Goal: Task Accomplishment & Management: Manage account settings

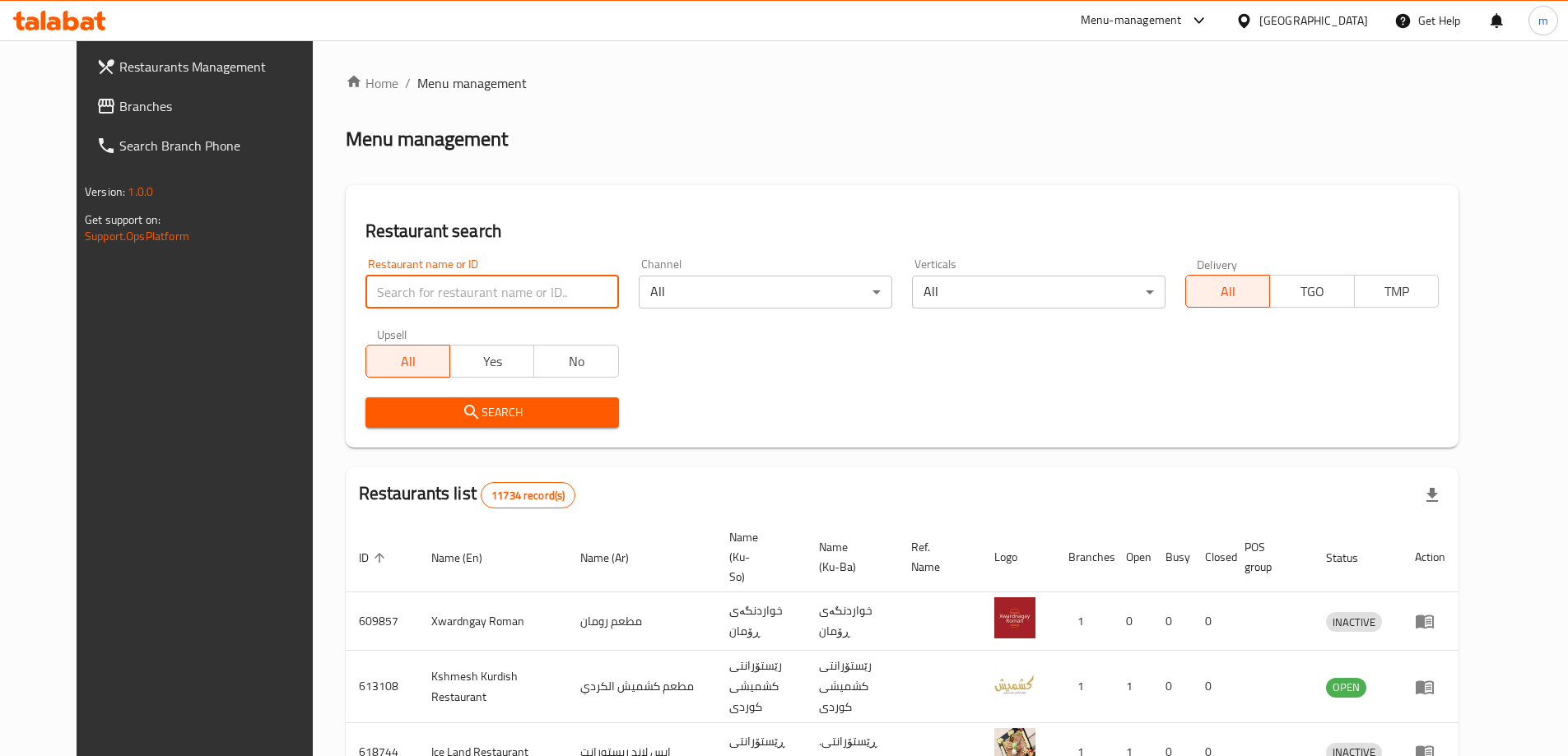
click at [365, 297] on input "search" at bounding box center [492, 292] width 254 height 33
paste input "674597"
type input "674597"
click button "Search" at bounding box center [492, 412] width 254 height 30
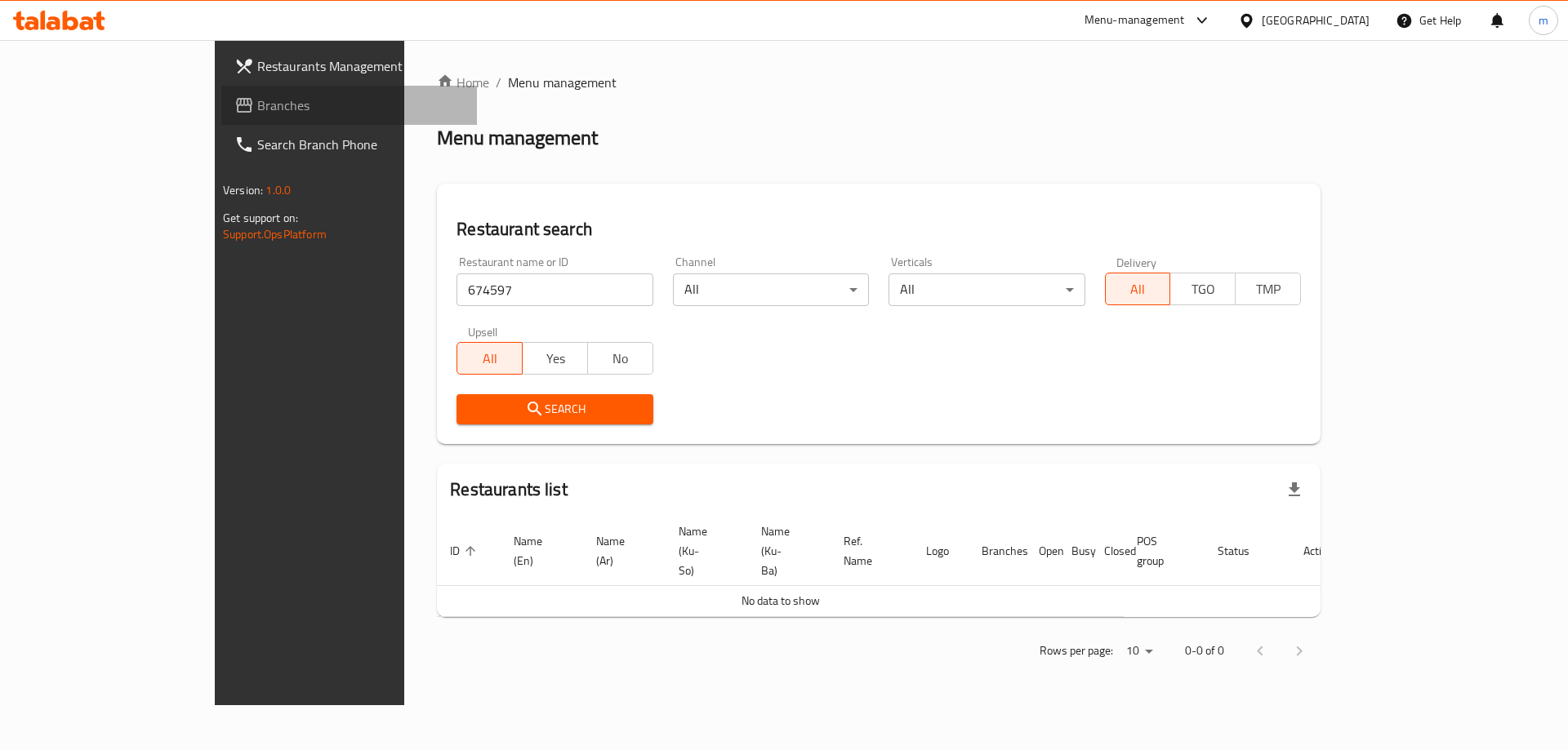
click at [257, 109] on span "Branches" at bounding box center [360, 105] width 206 height 20
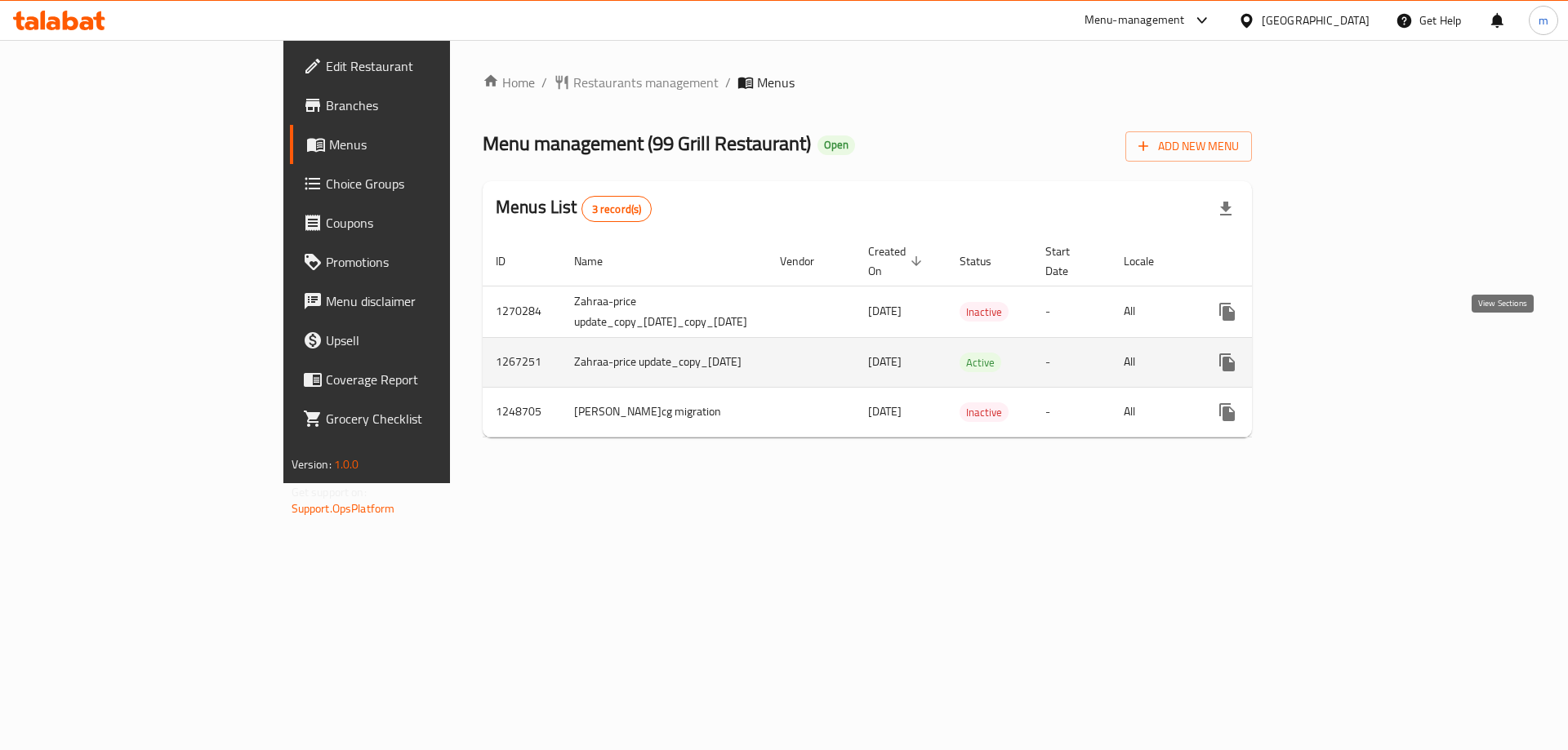
click at [1355, 352] on icon "enhanced table" at bounding box center [1345, 362] width 20 height 20
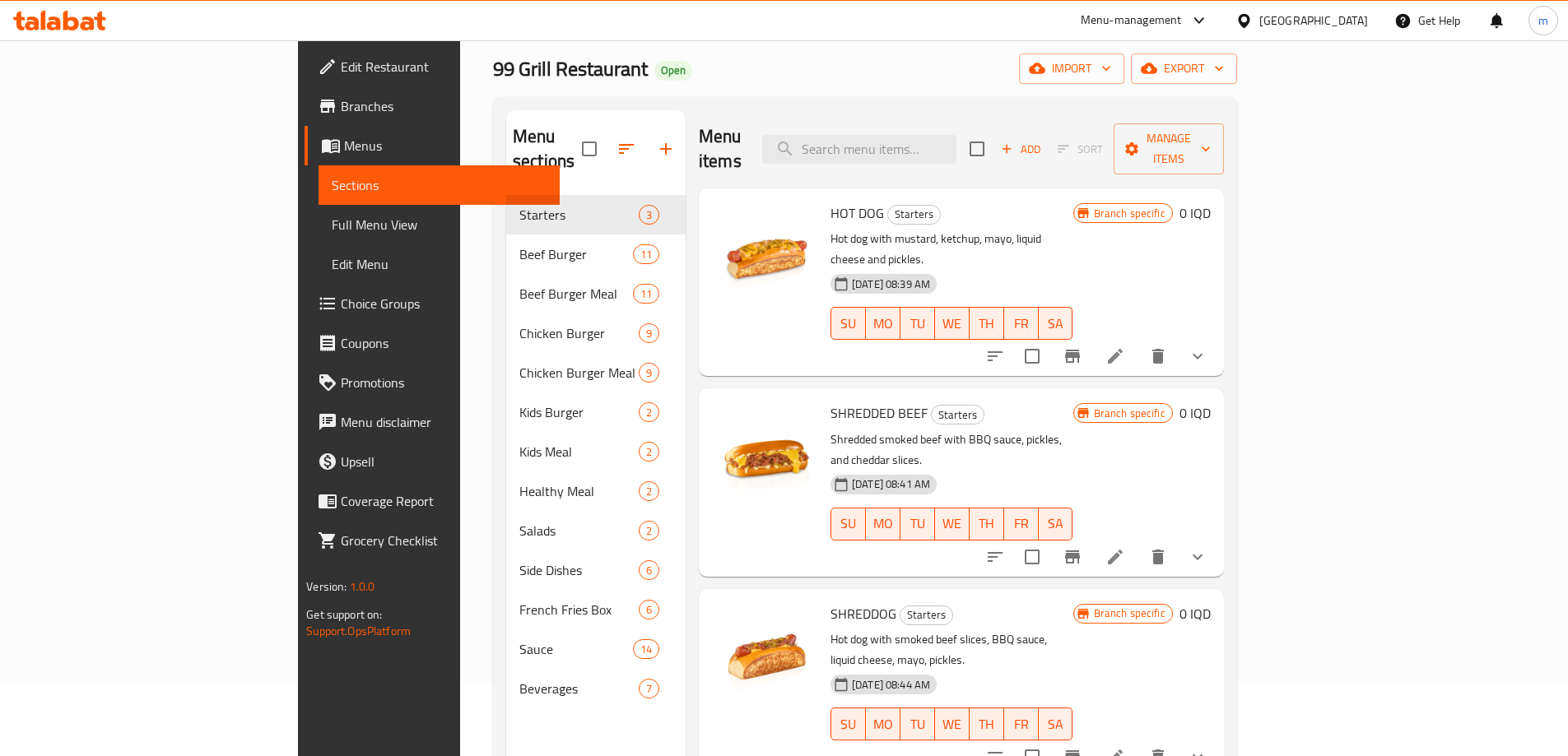
scroll to position [70, 0]
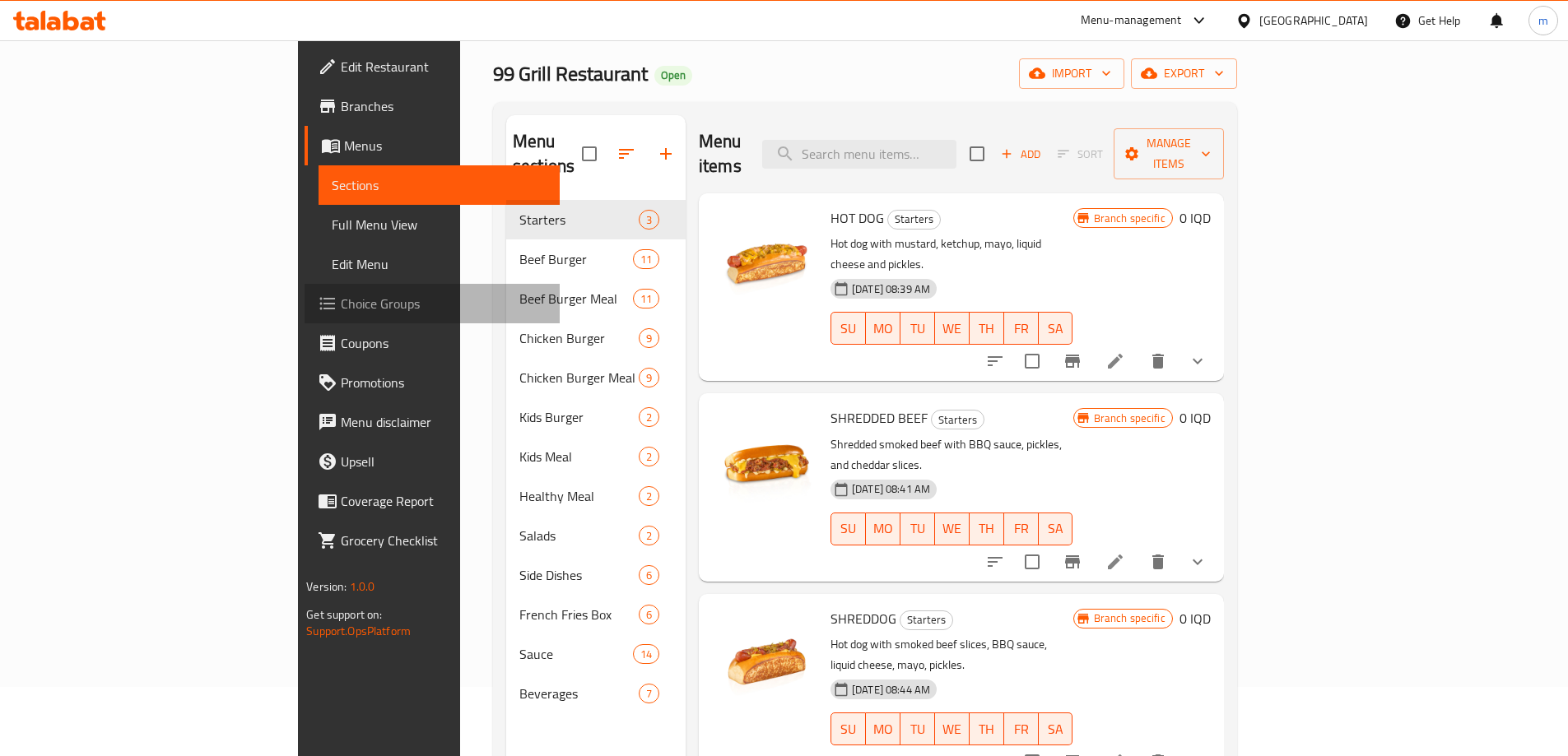
click at [341, 302] on span "Choice Groups" at bounding box center [443, 304] width 206 height 20
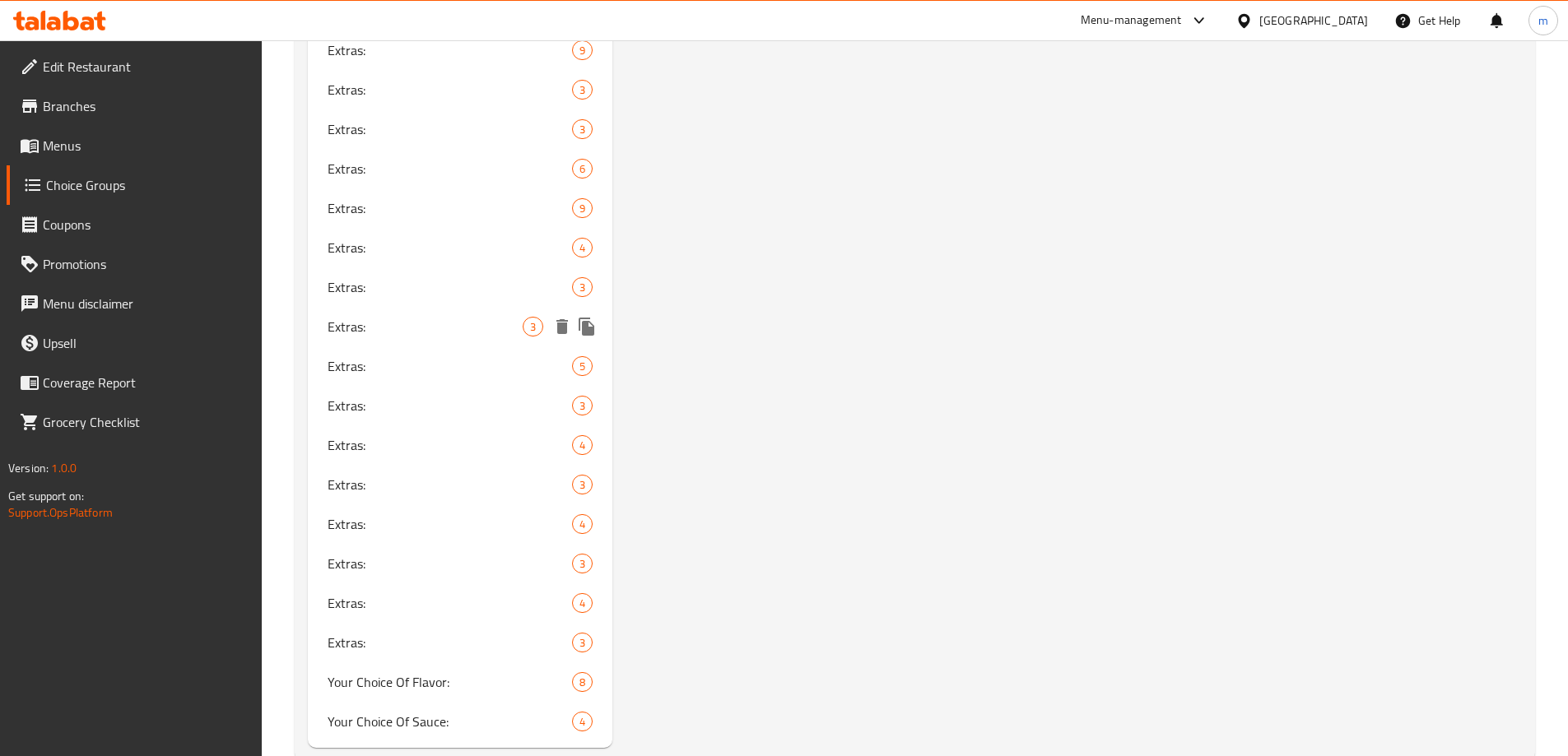
scroll to position [1916, 0]
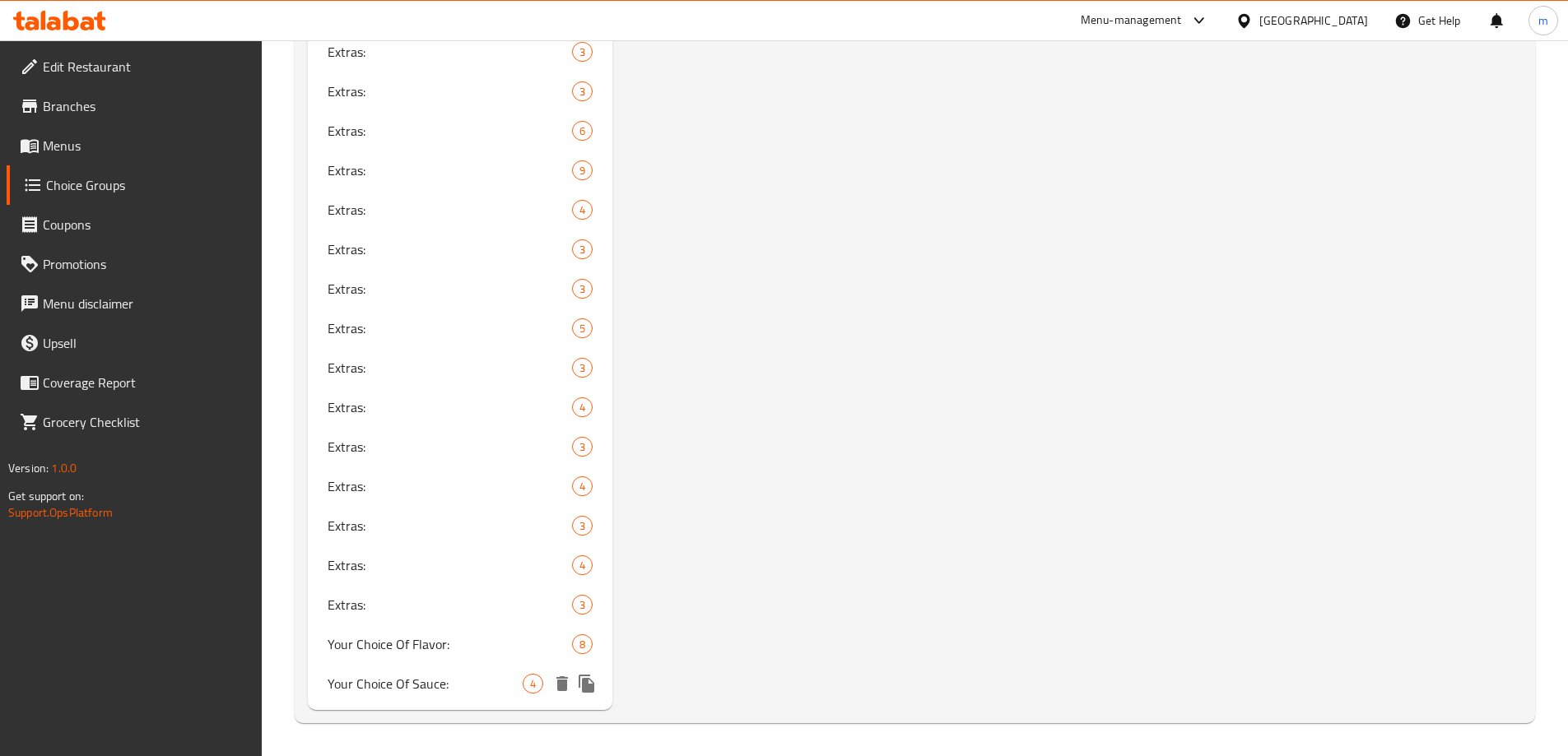
click at [371, 690] on span "Your Choice Of Sauce:" at bounding box center [426, 684] width 196 height 20
type input "Your Choice Of Sauce:"
type input "إختيارك من الصلصة:"
type input "هەڵبژاردنت لە سۆس:"
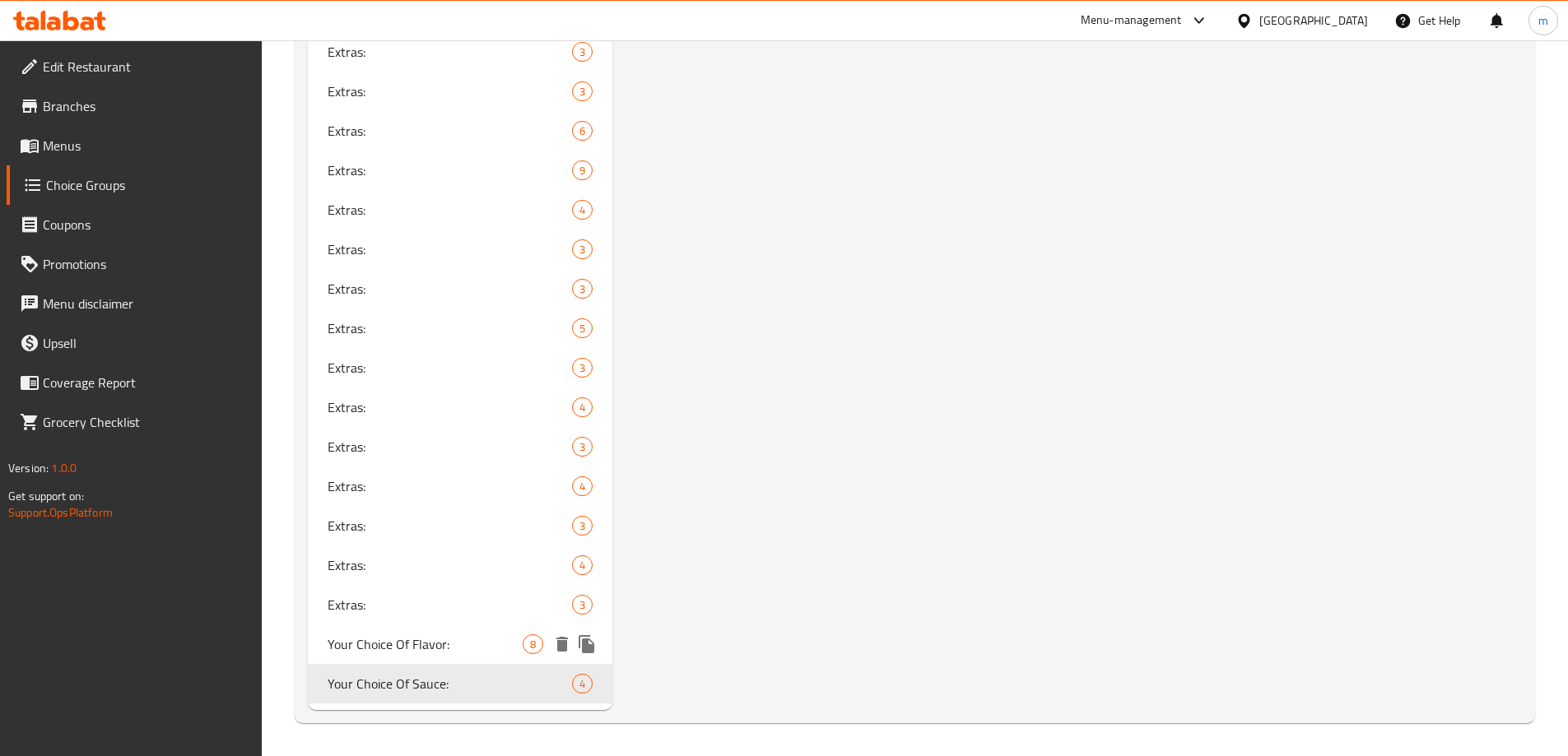
click at [444, 648] on span "Your Choice Of Flavor:" at bounding box center [426, 644] width 196 height 20
type input "Your Choice Of Flavor:"
type input "إختيارك من النكهة:"
type input "هەڵبژاردنت لە تام:"
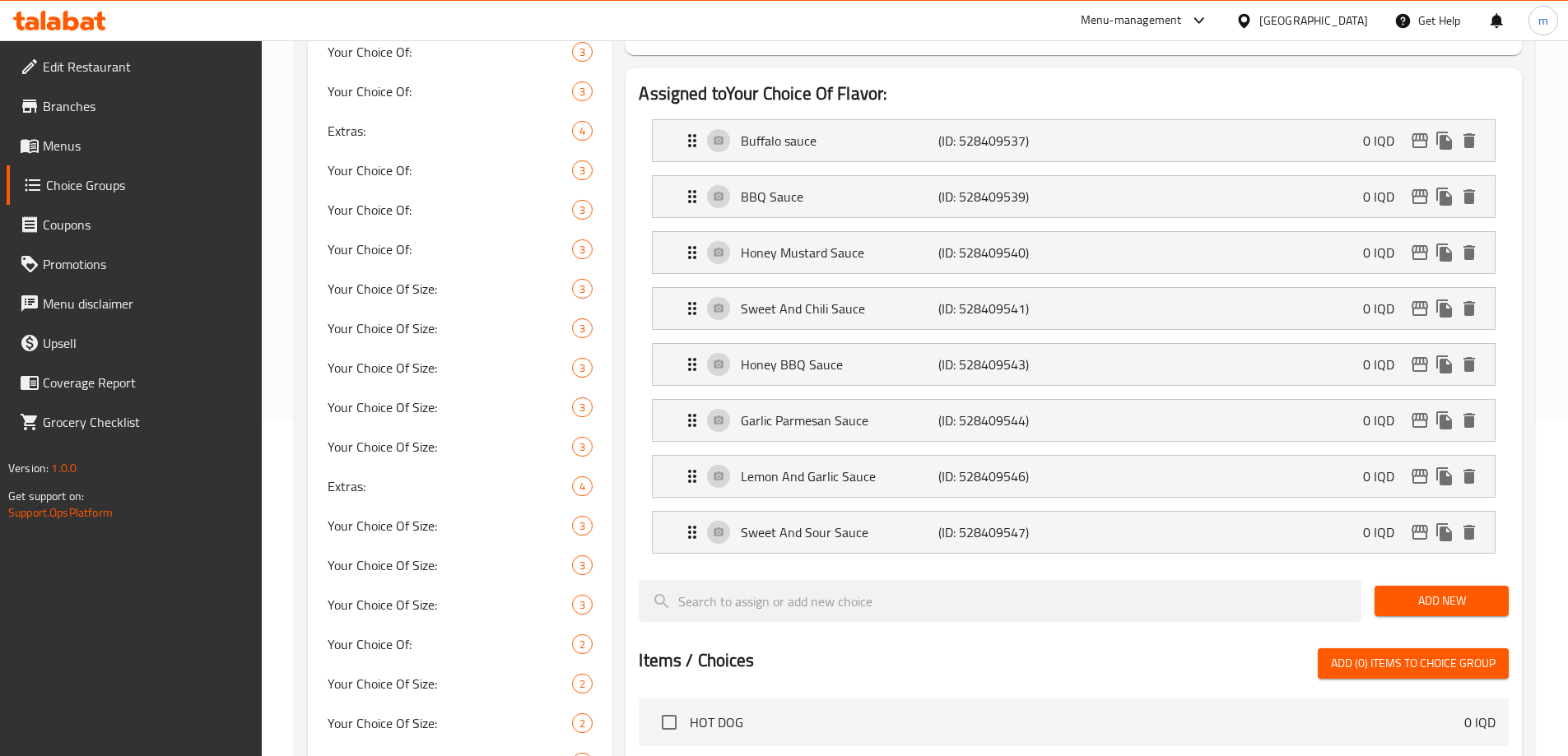
scroll to position [339, 0]
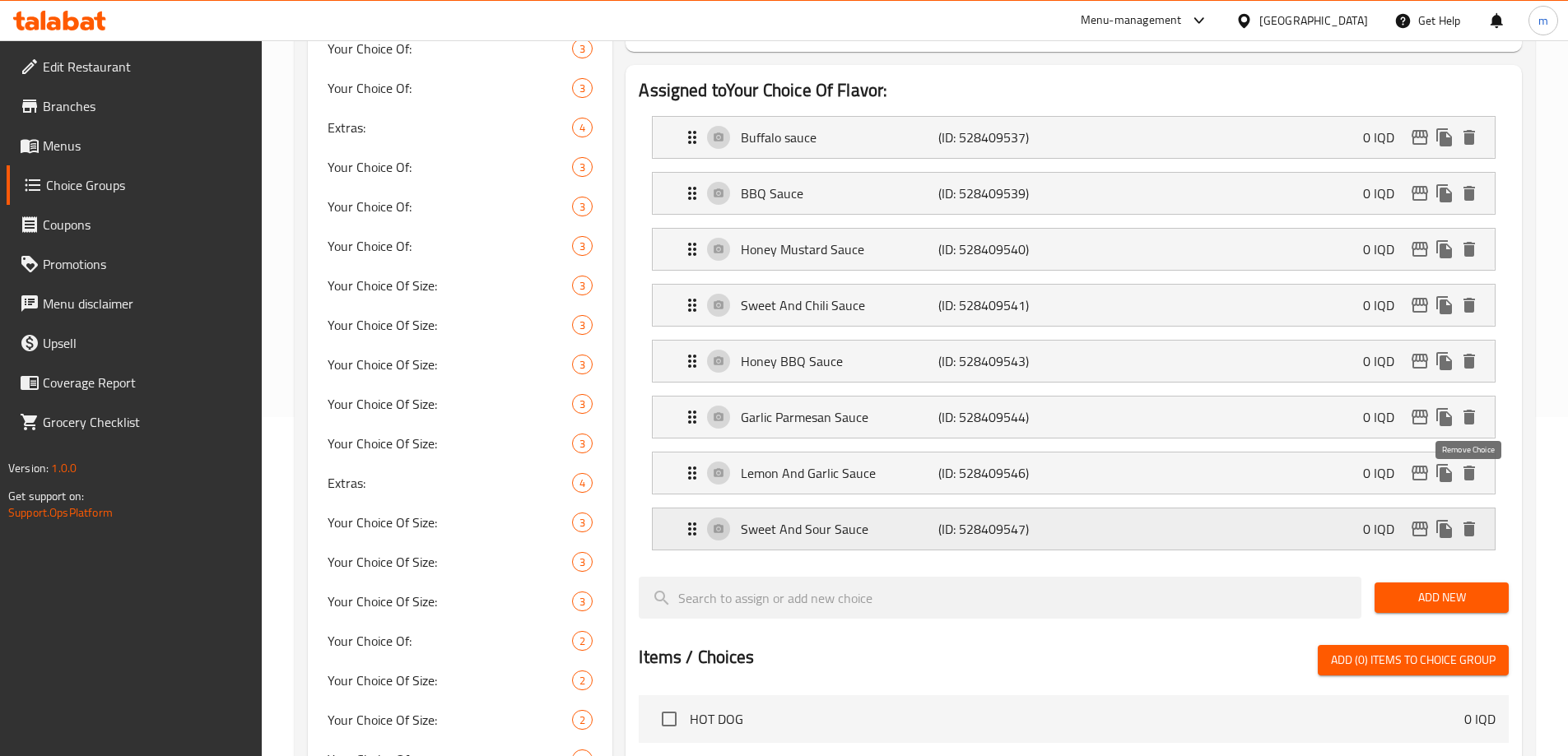
click at [1466, 522] on icon "delete" at bounding box center [1469, 529] width 12 height 15
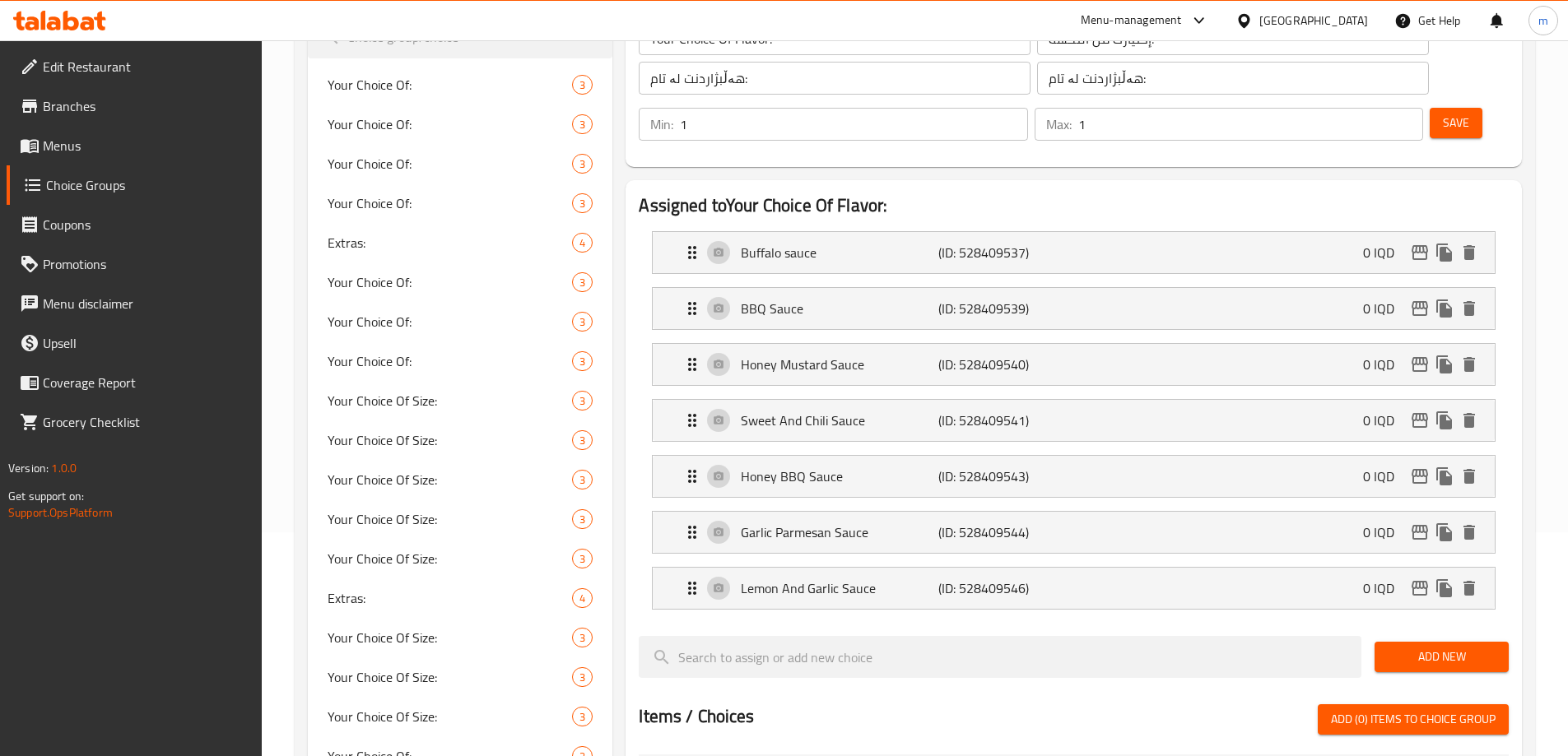
scroll to position [218, 0]
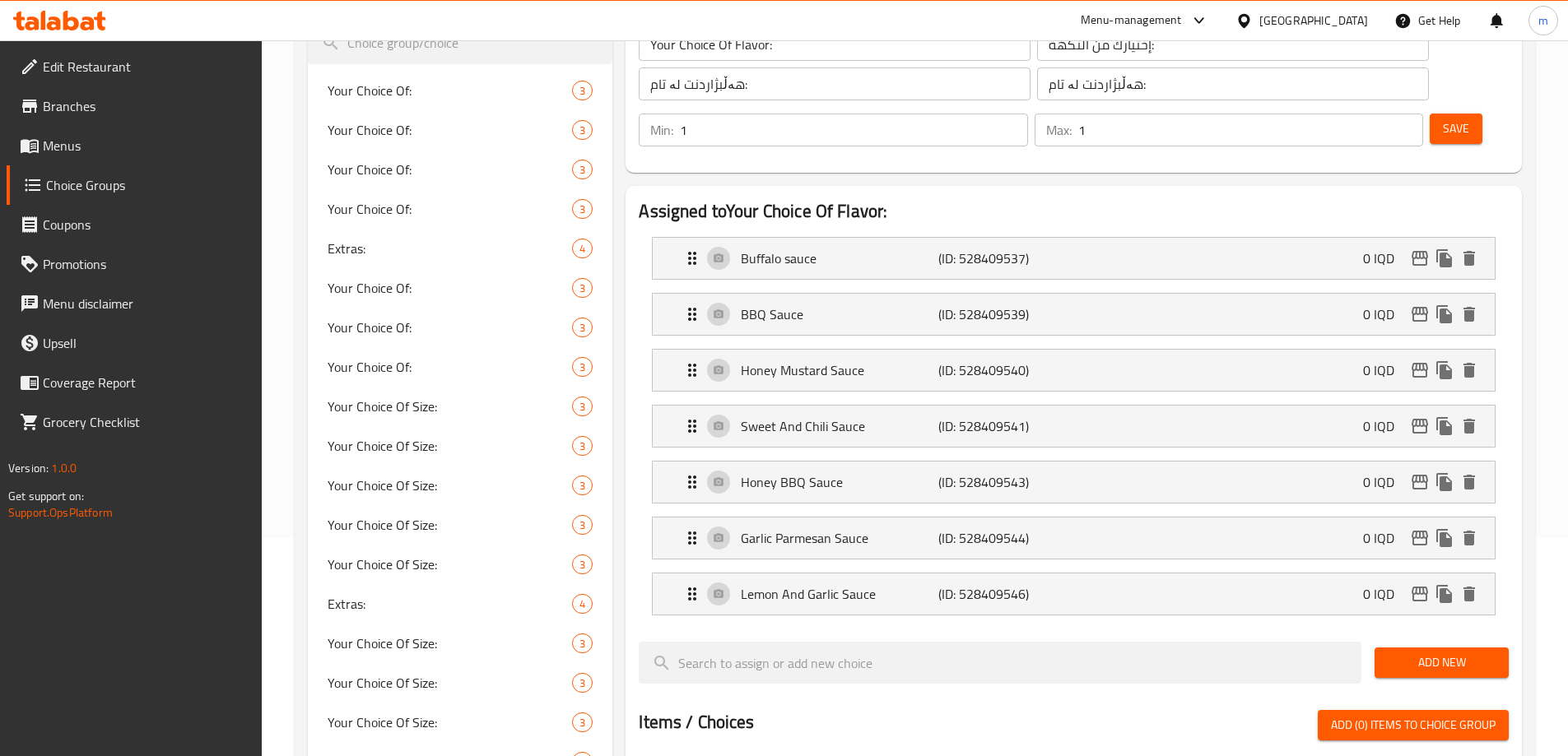
click at [1443, 118] on span "Save" at bounding box center [1455, 128] width 27 height 20
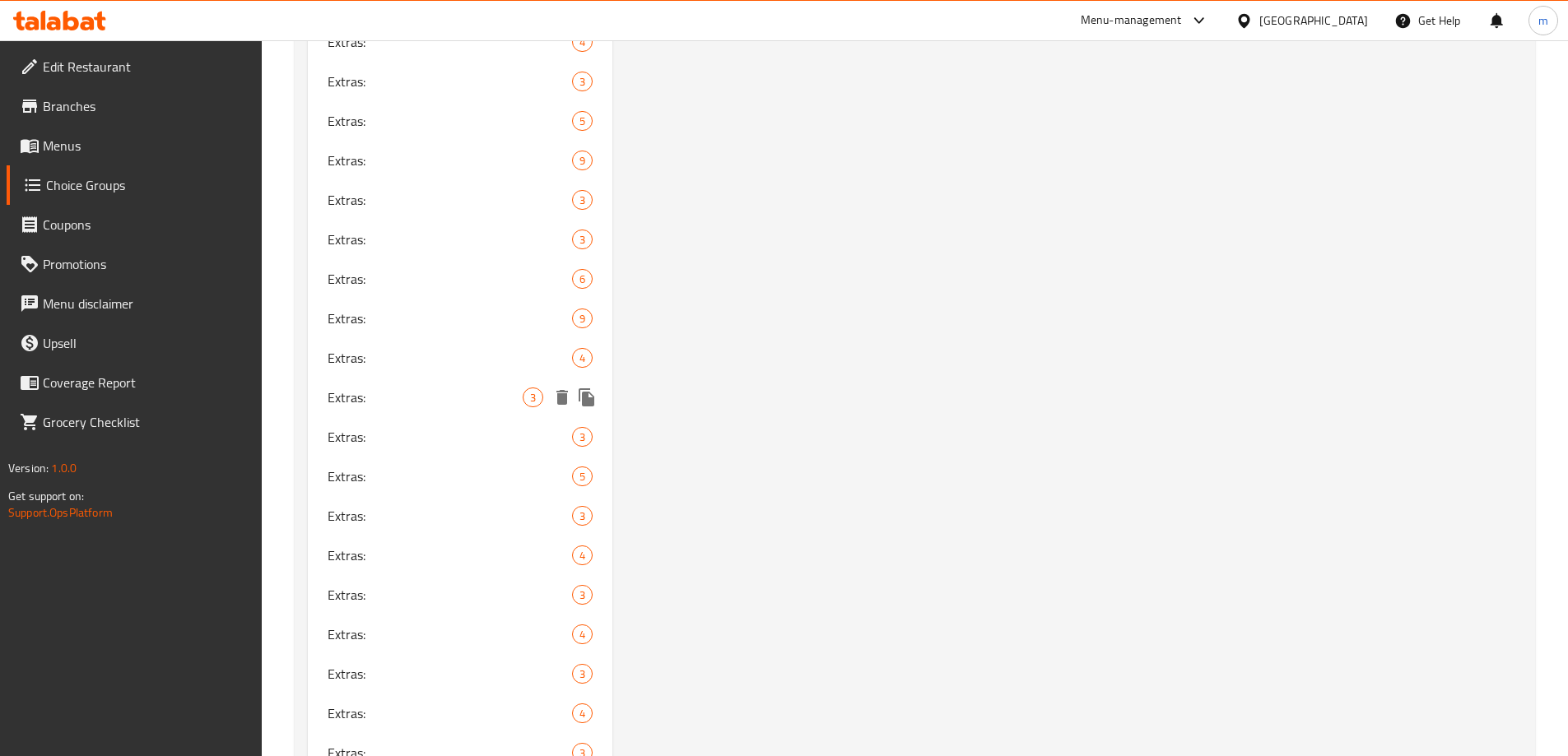
scroll to position [1916, 0]
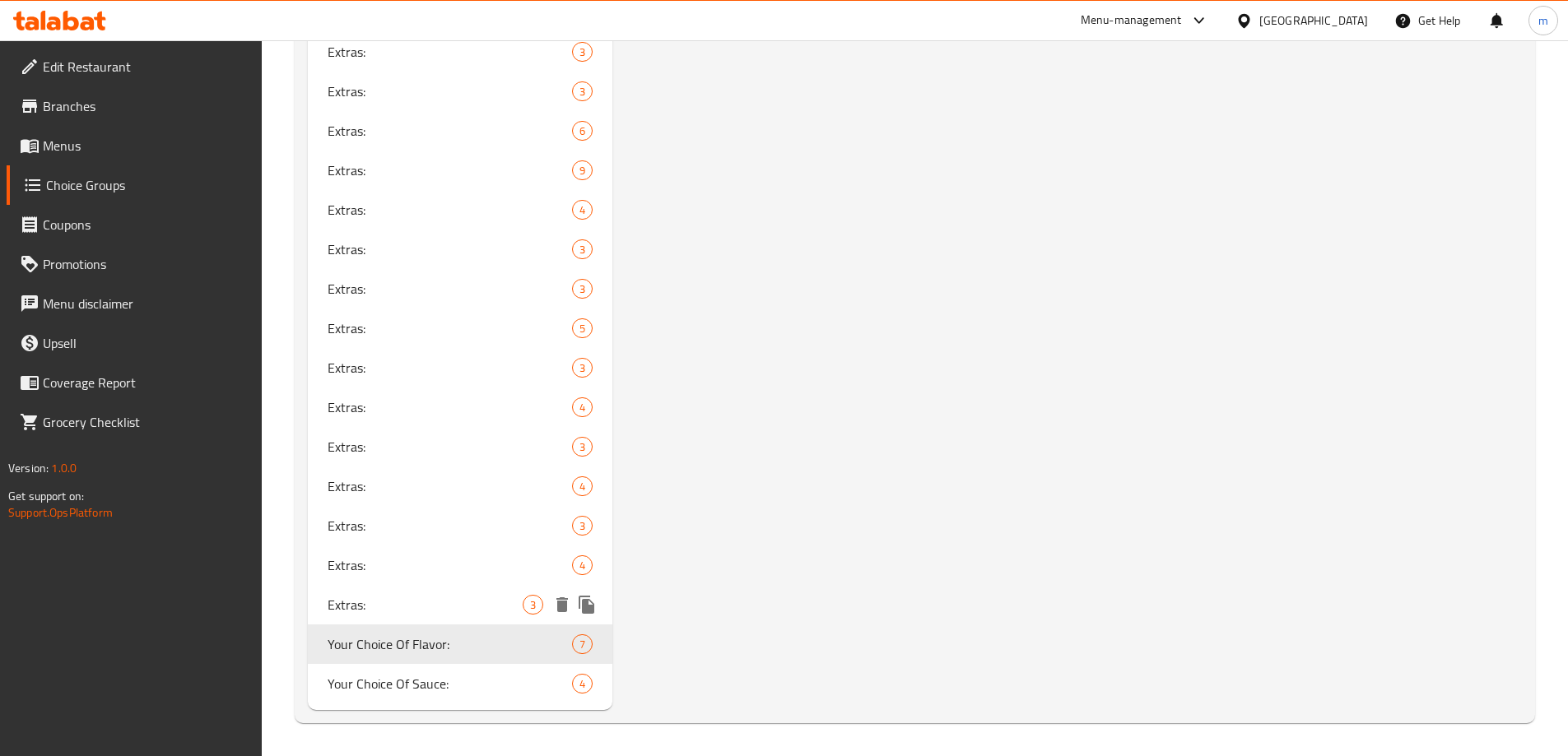
click at [388, 611] on span "Extras:" at bounding box center [426, 605] width 196 height 20
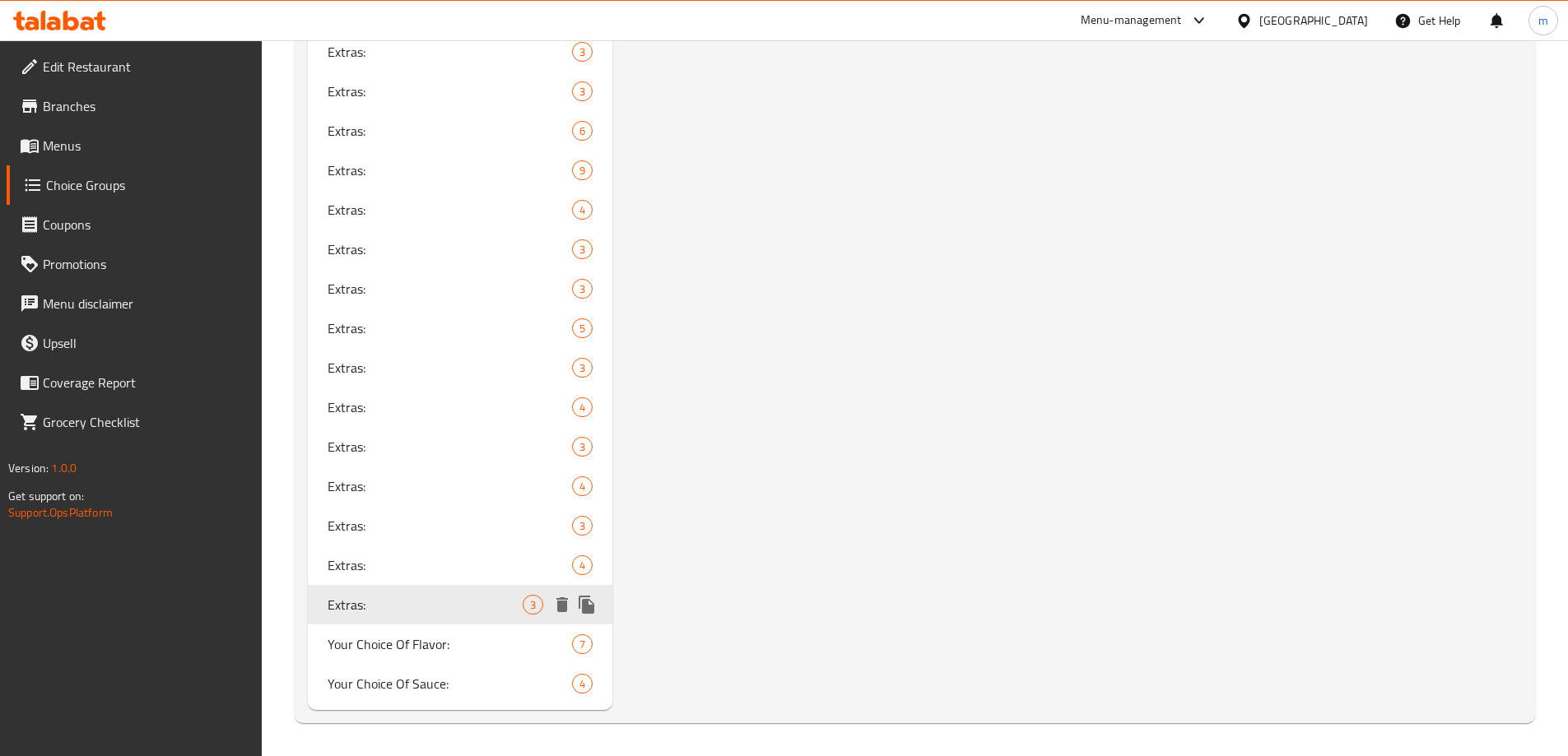
type input "Extras:"
type input "الاضافات:"
type input "زیادە:"
type input "0"
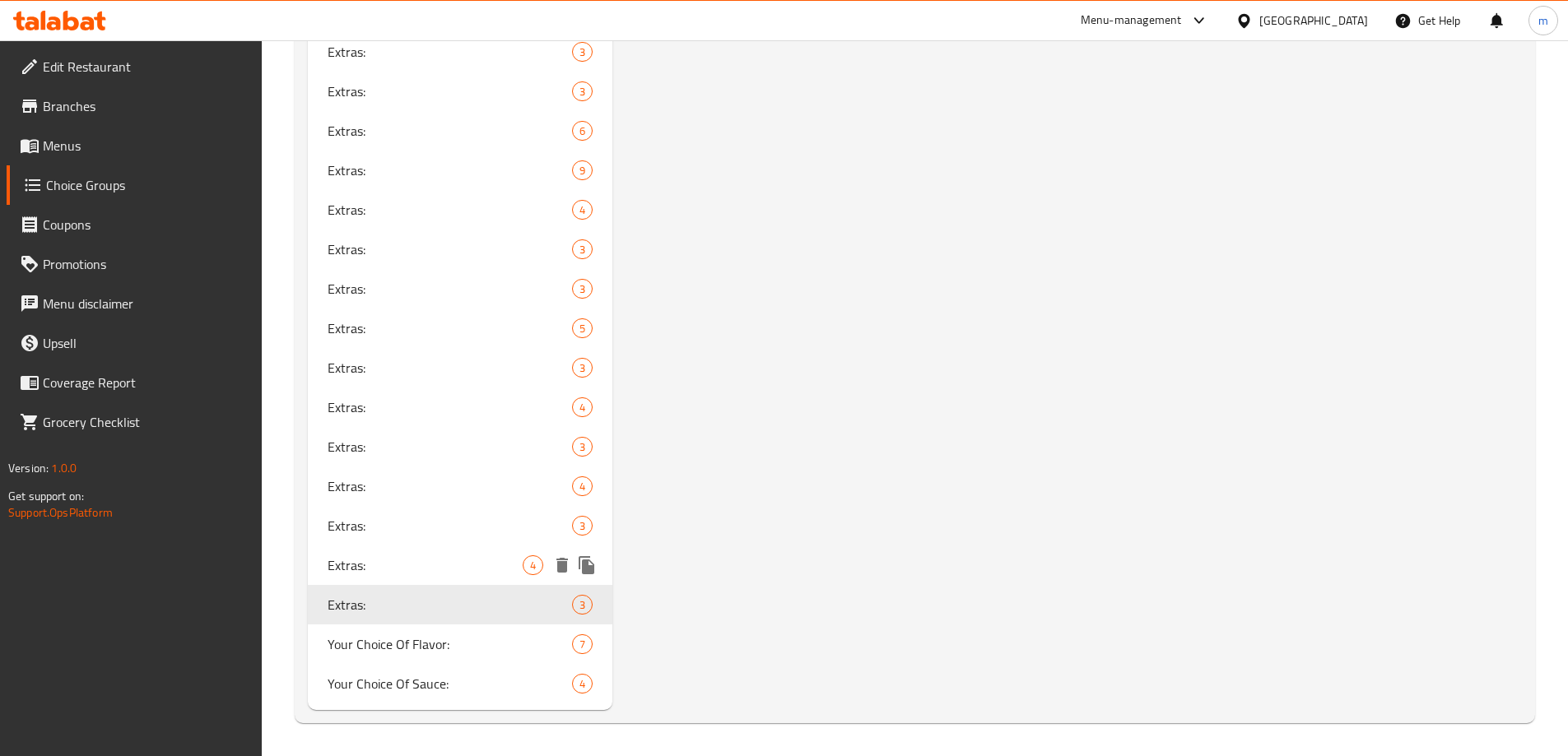
click at [377, 562] on span "Extras:" at bounding box center [426, 566] width 196 height 20
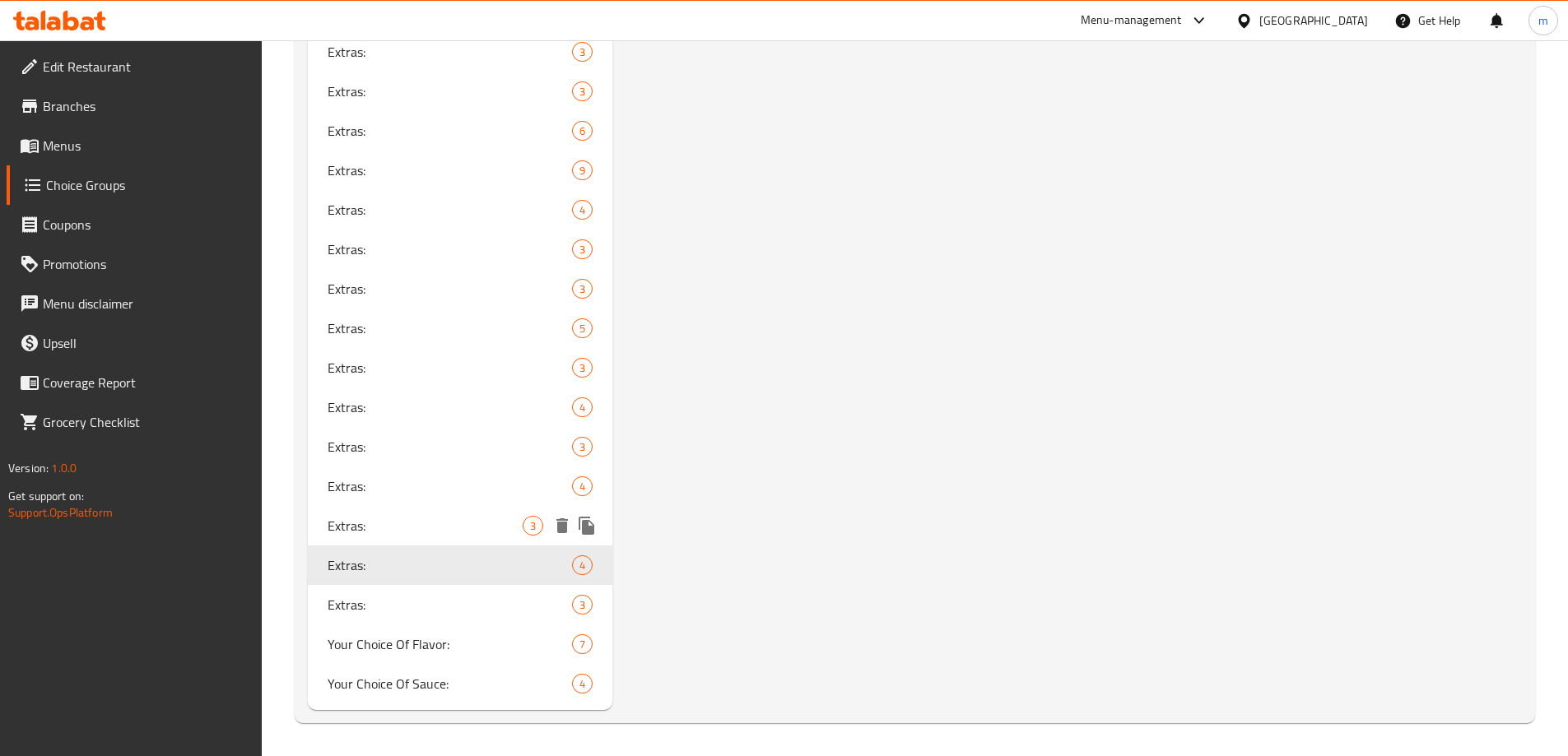
click at [402, 536] on div "Extras: 3" at bounding box center [460, 525] width 306 height 39
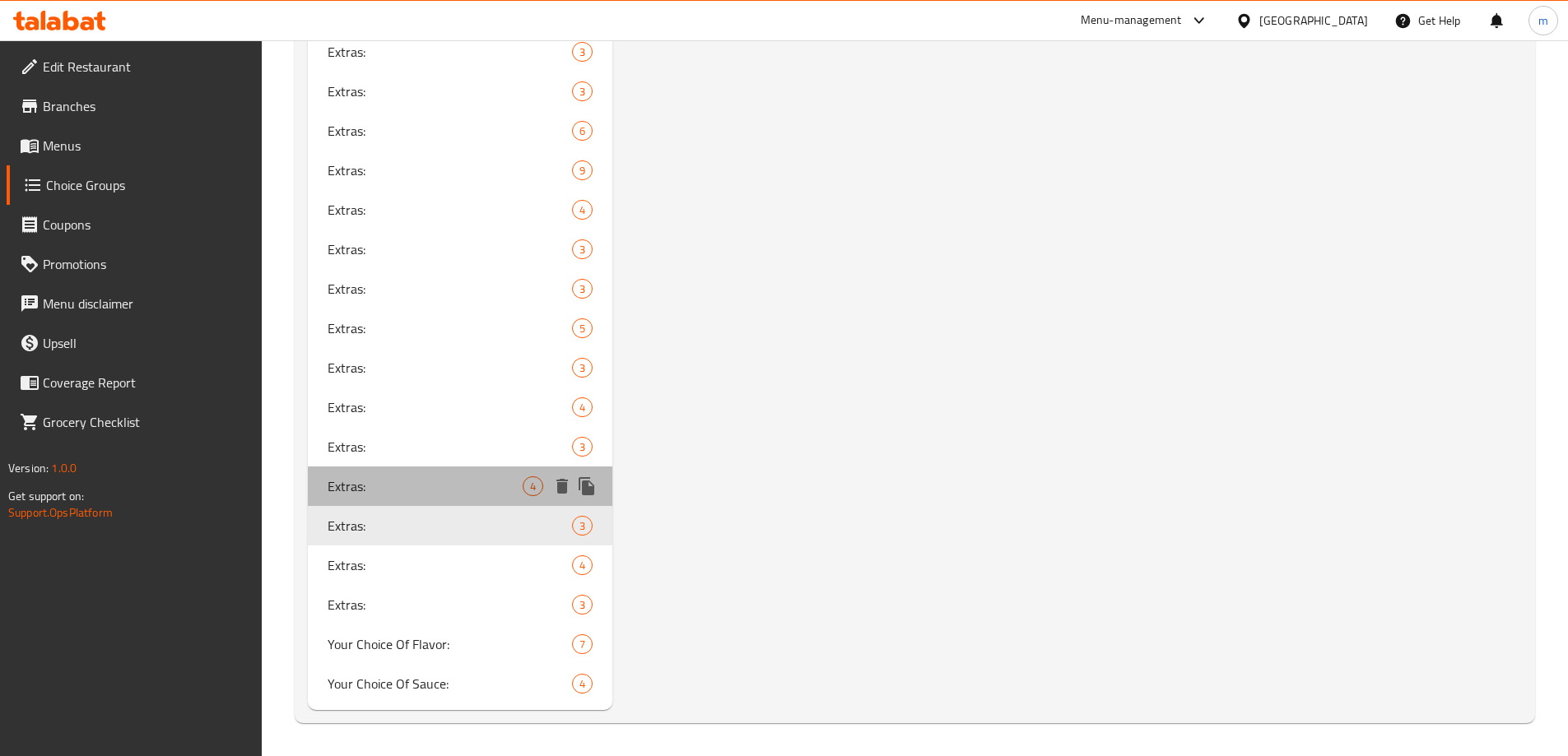
click at [361, 491] on span "Extras:" at bounding box center [426, 487] width 196 height 20
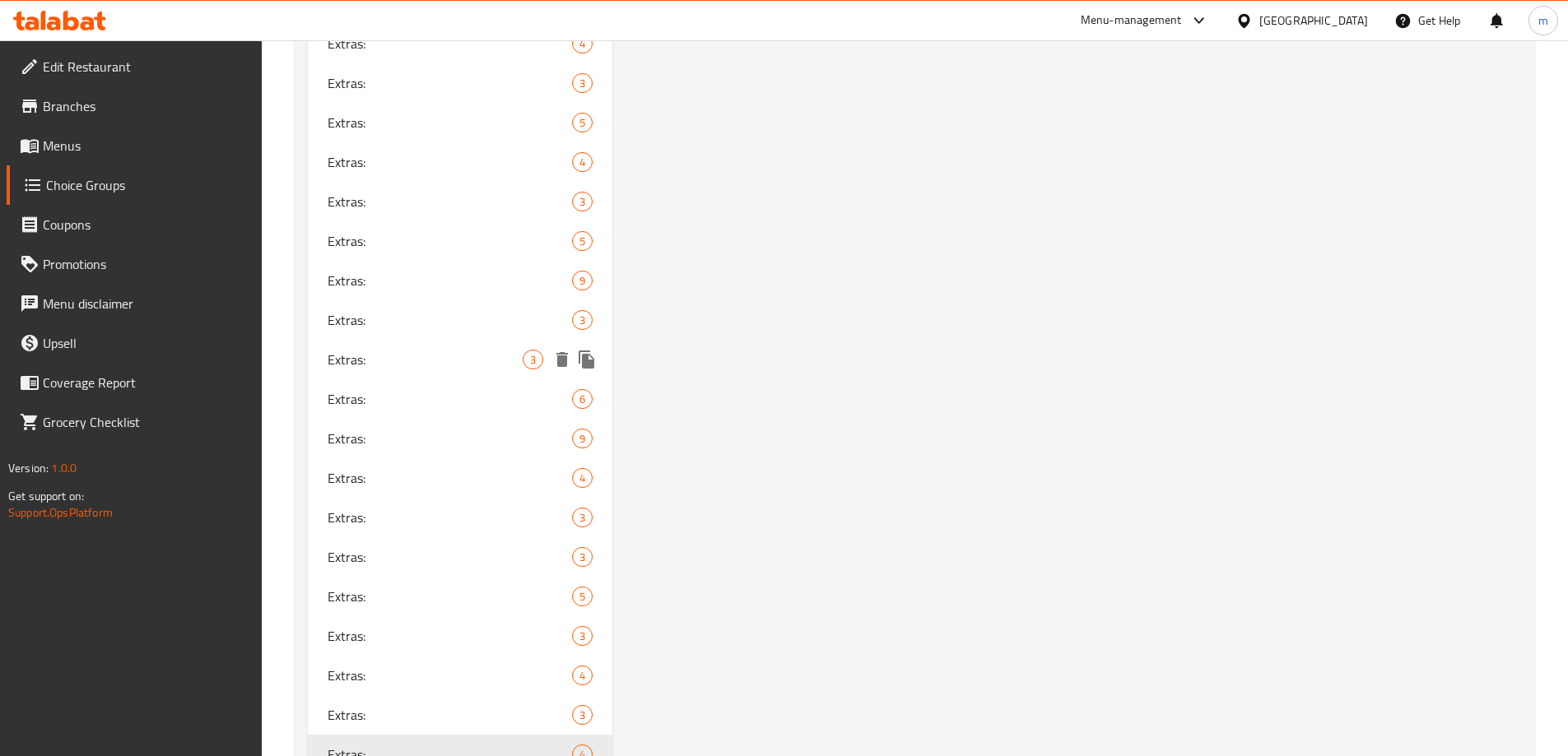
scroll to position [1728, 0]
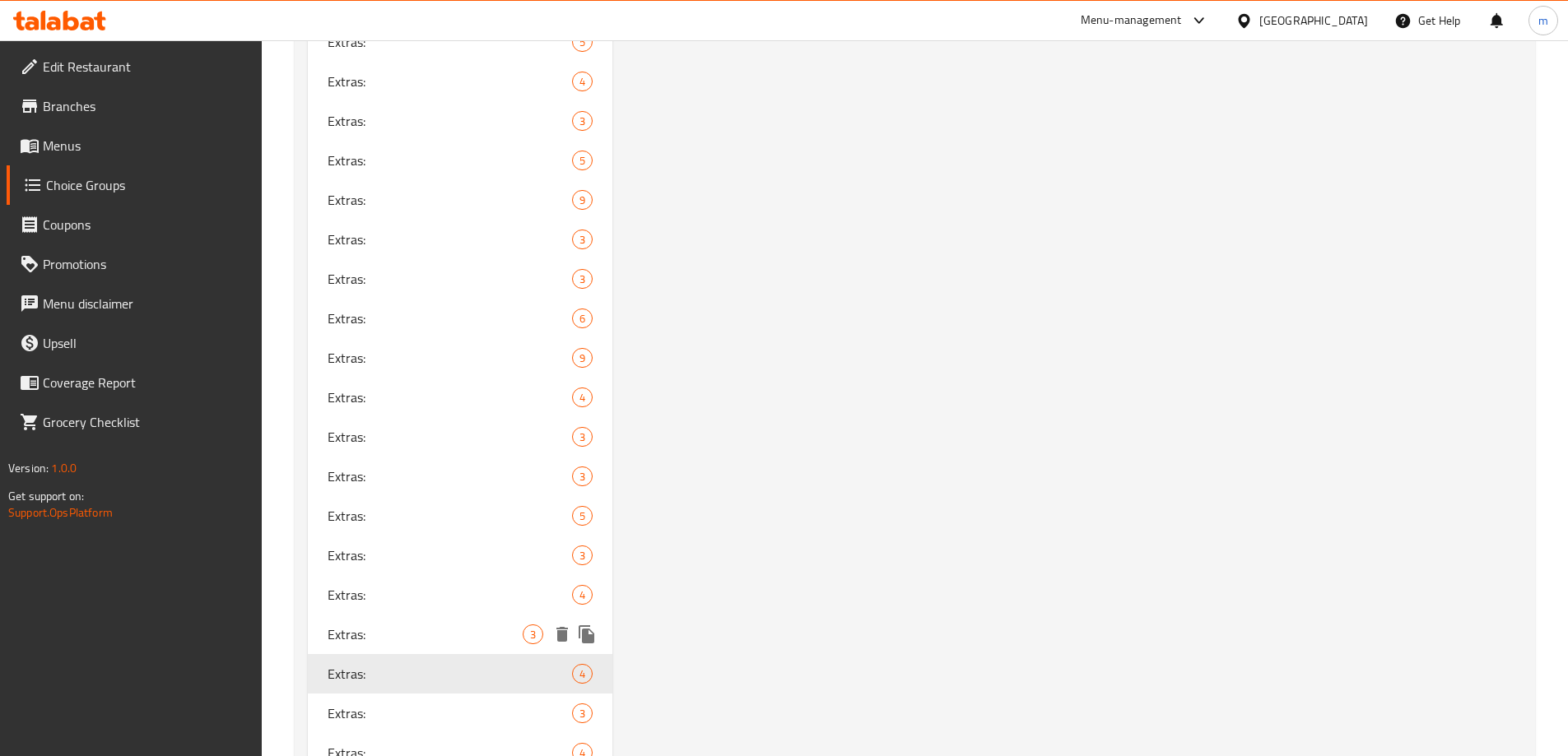
click at [407, 641] on span "Extras:" at bounding box center [426, 634] width 196 height 20
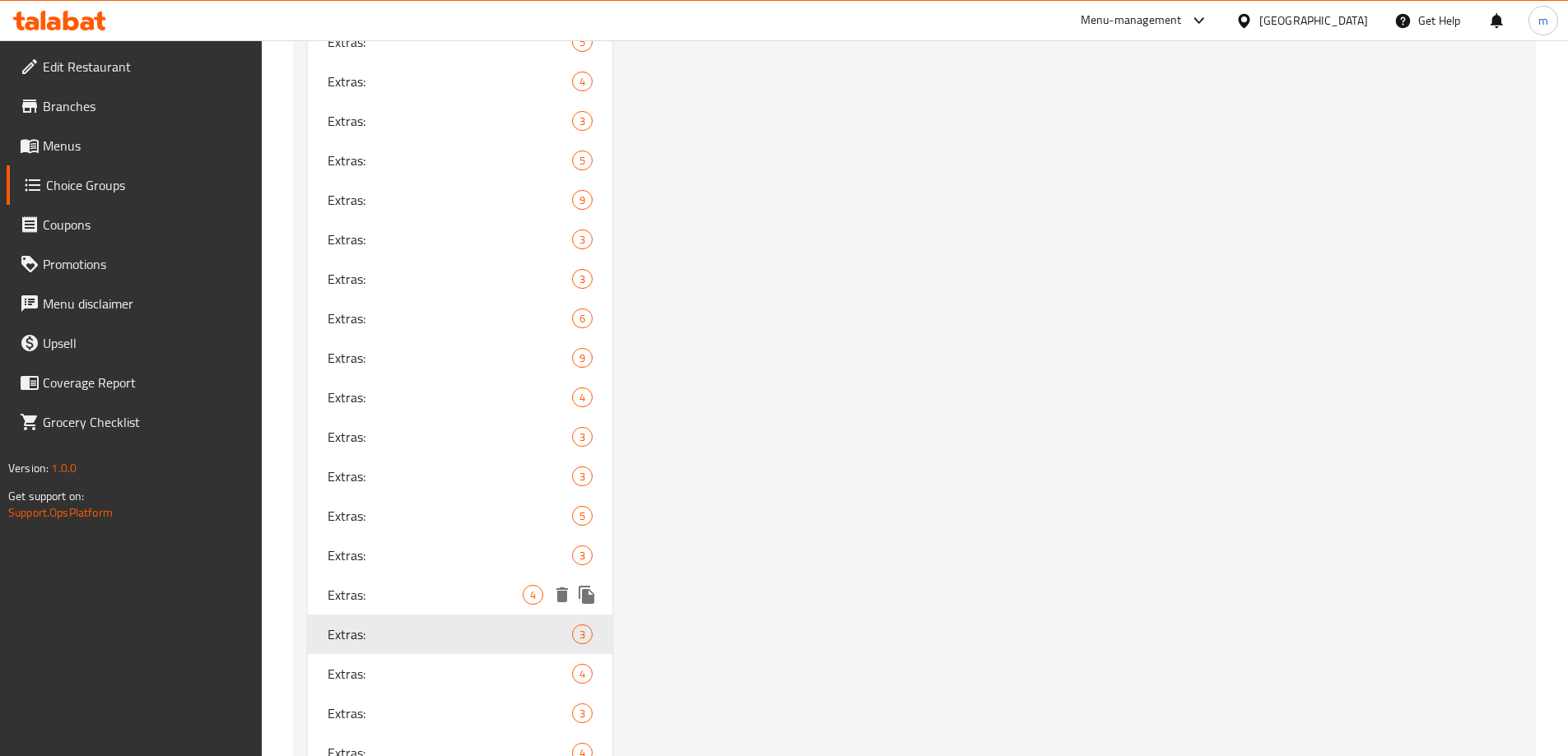
click at [379, 590] on span "Extras:" at bounding box center [426, 595] width 196 height 20
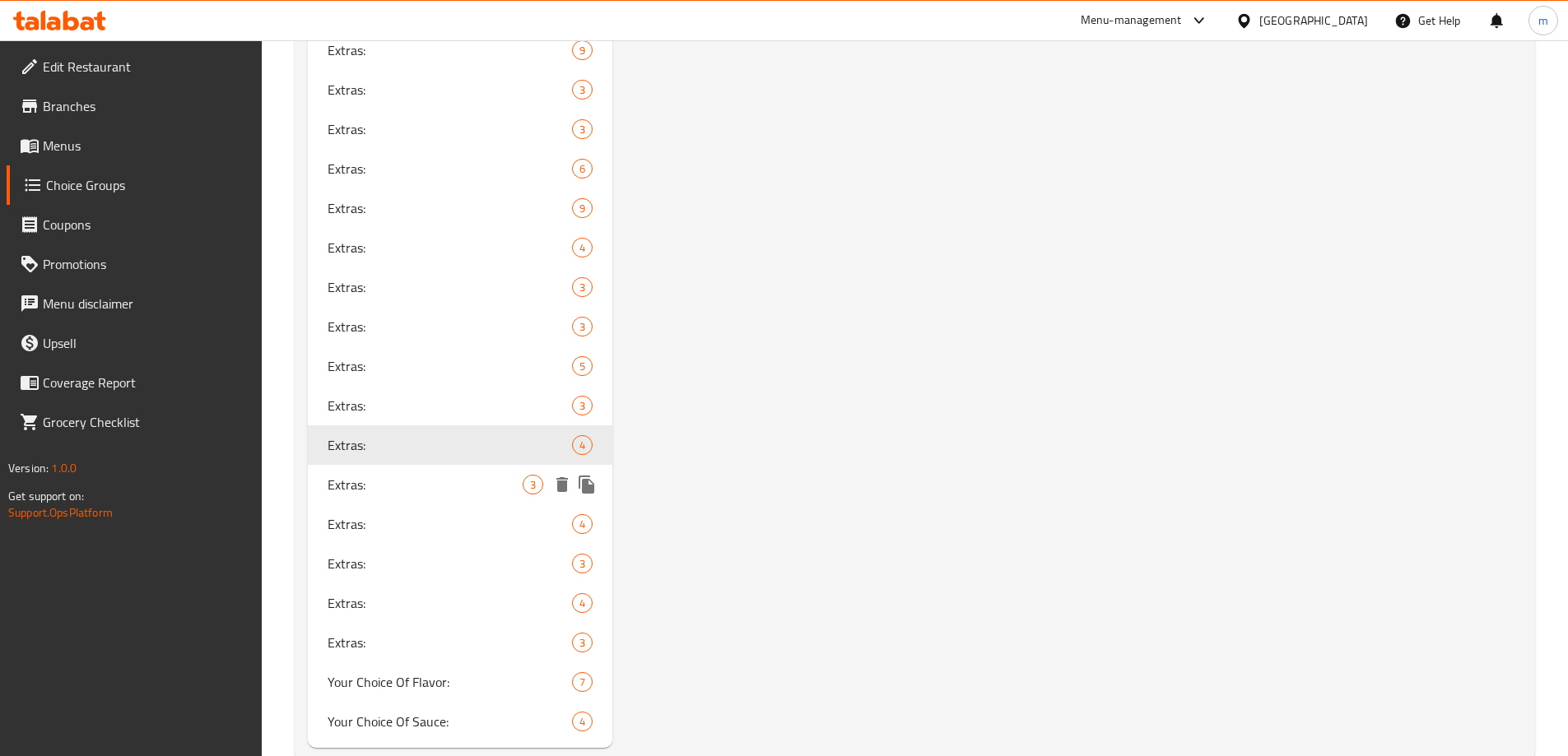
scroll to position [1916, 0]
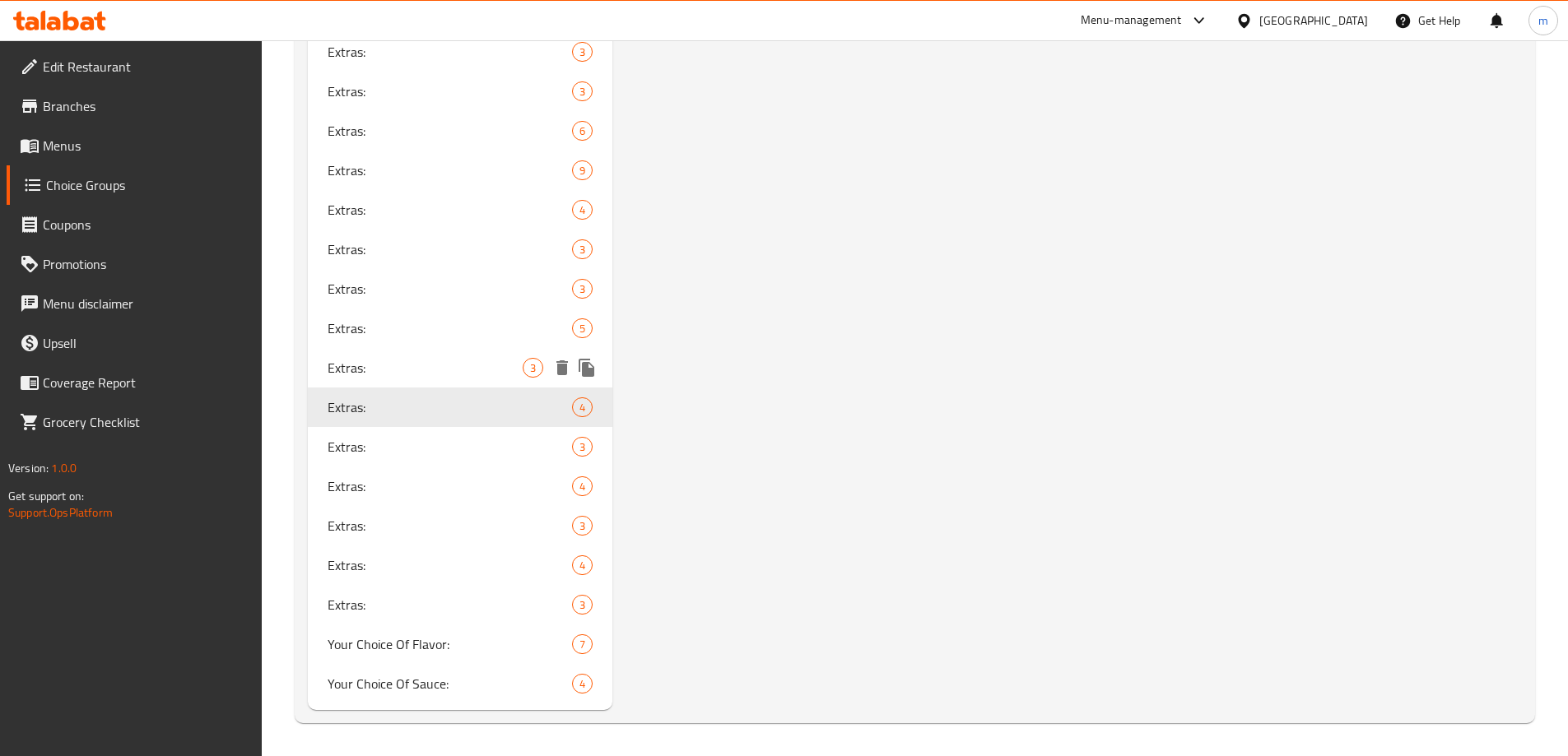
click at [398, 367] on span "Extras:" at bounding box center [426, 368] width 196 height 20
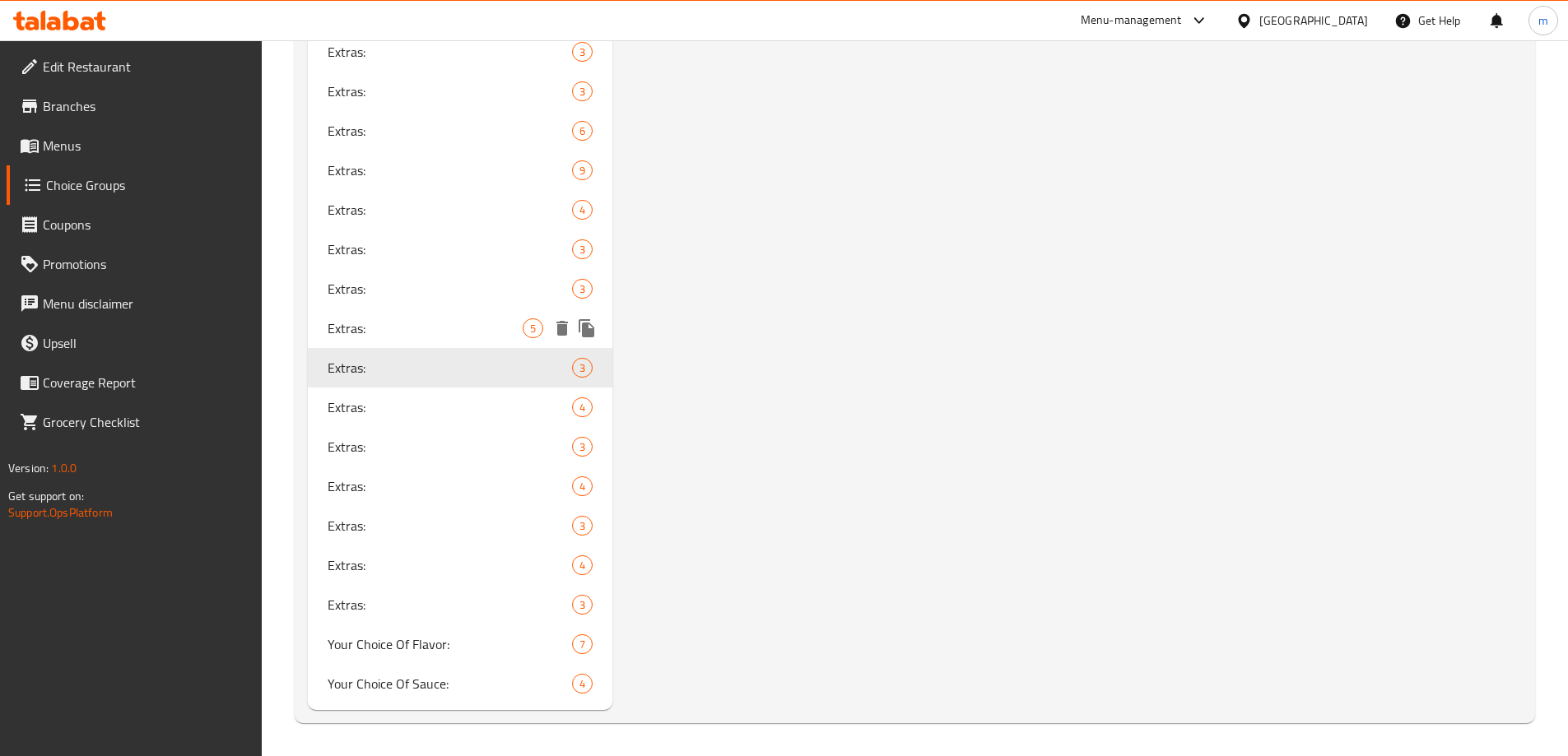
click at [358, 328] on span "Extras:" at bounding box center [426, 329] width 196 height 20
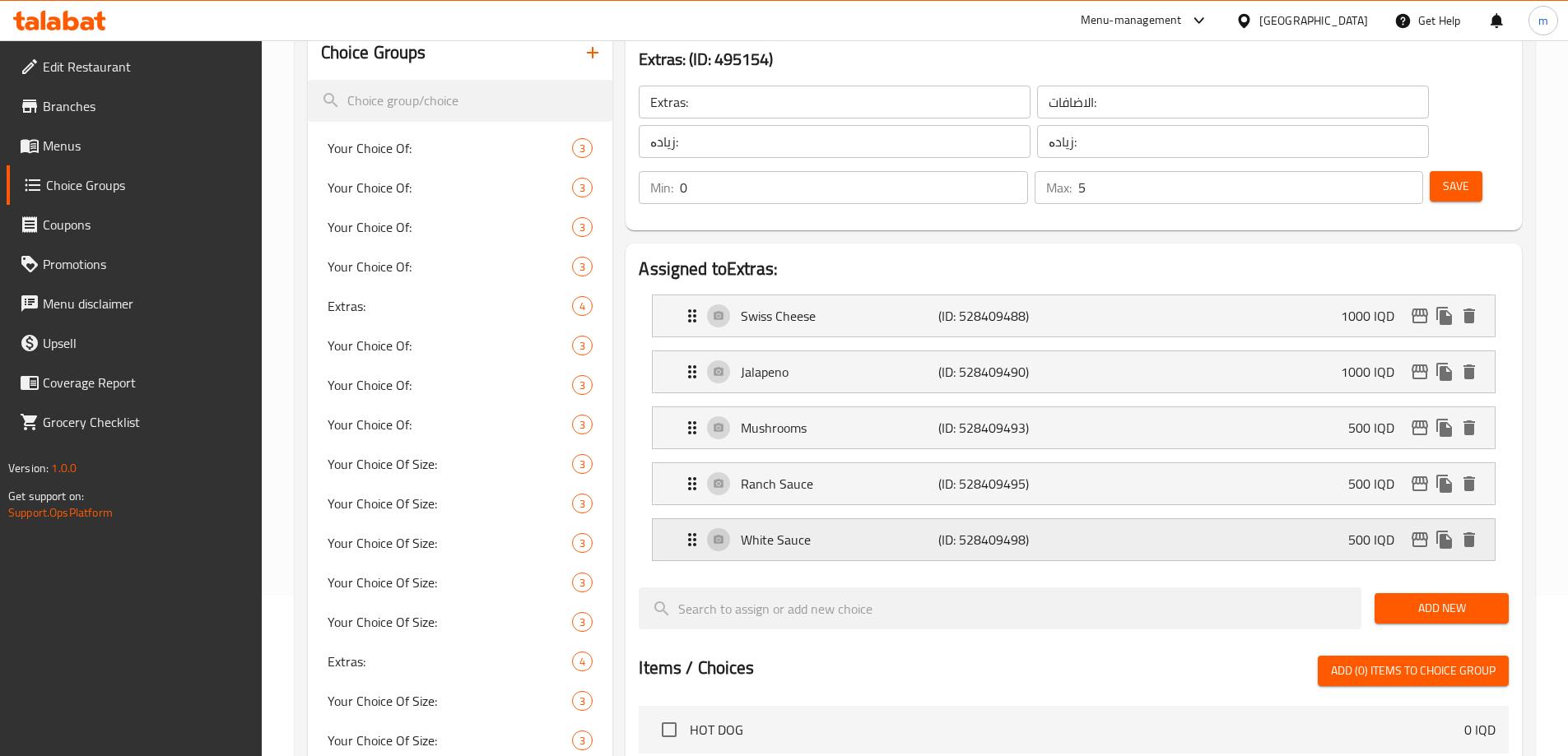
scroll to position [191, 0]
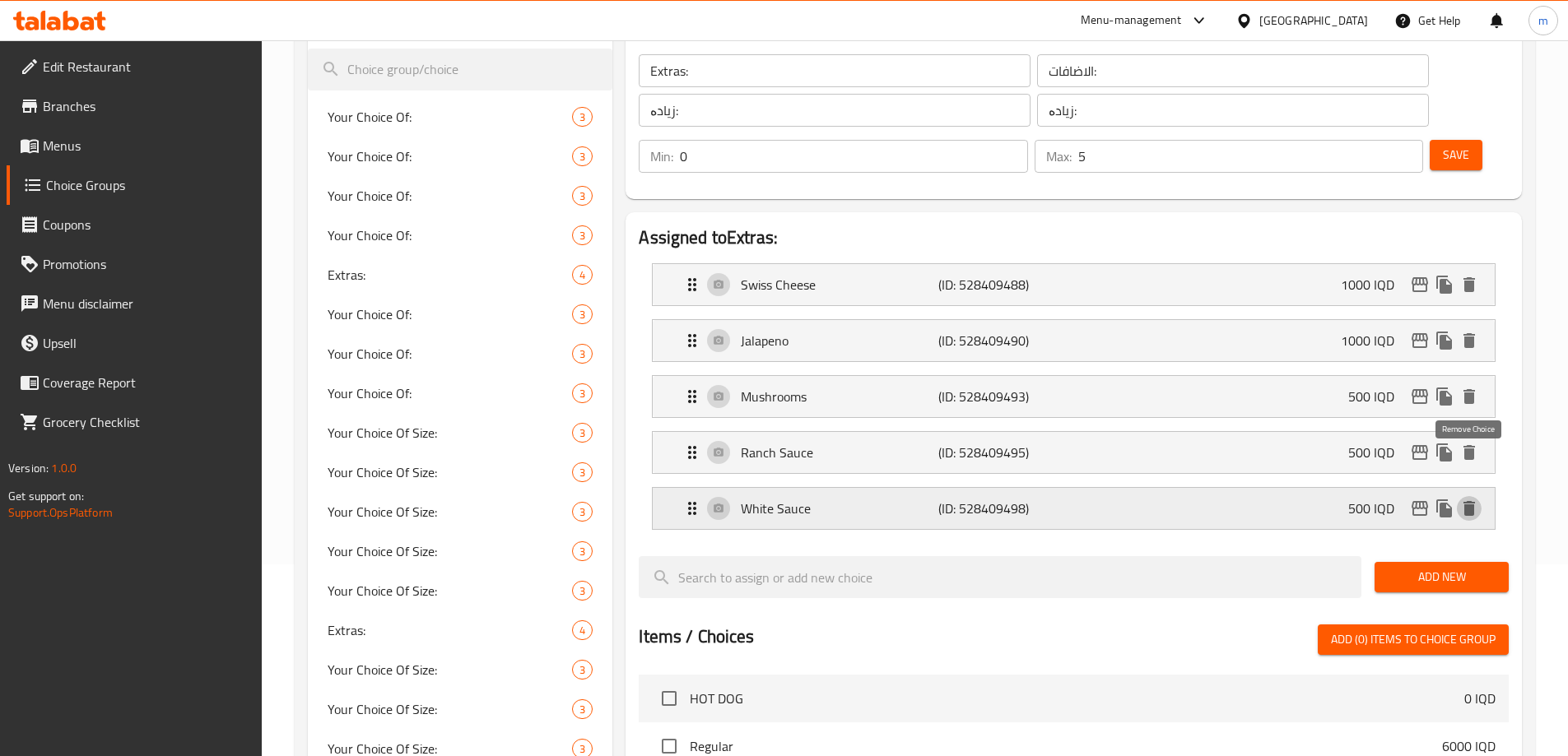
click at [1473, 502] on icon "delete" at bounding box center [1469, 509] width 12 height 15
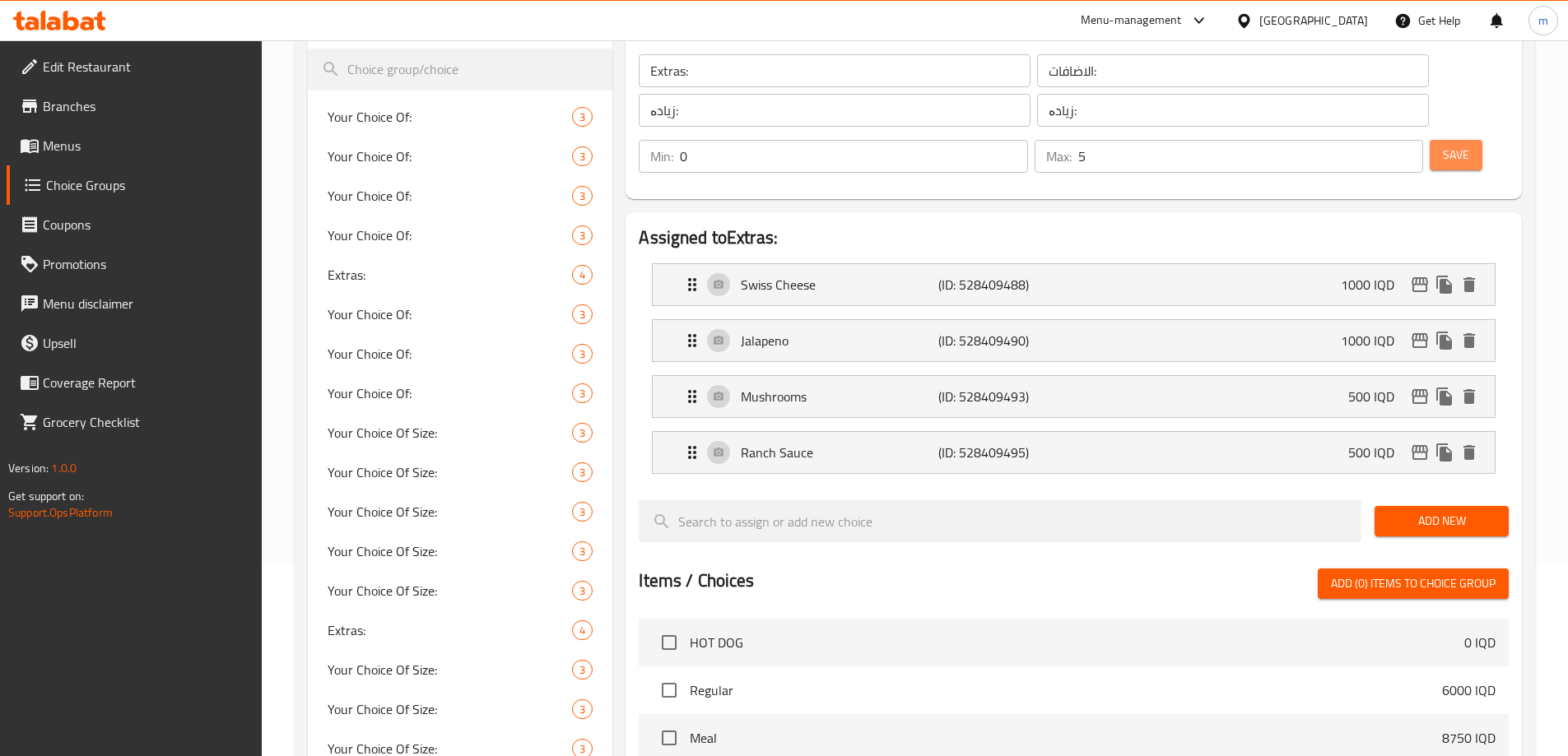
click at [1443, 145] on span "Save" at bounding box center [1455, 155] width 27 height 20
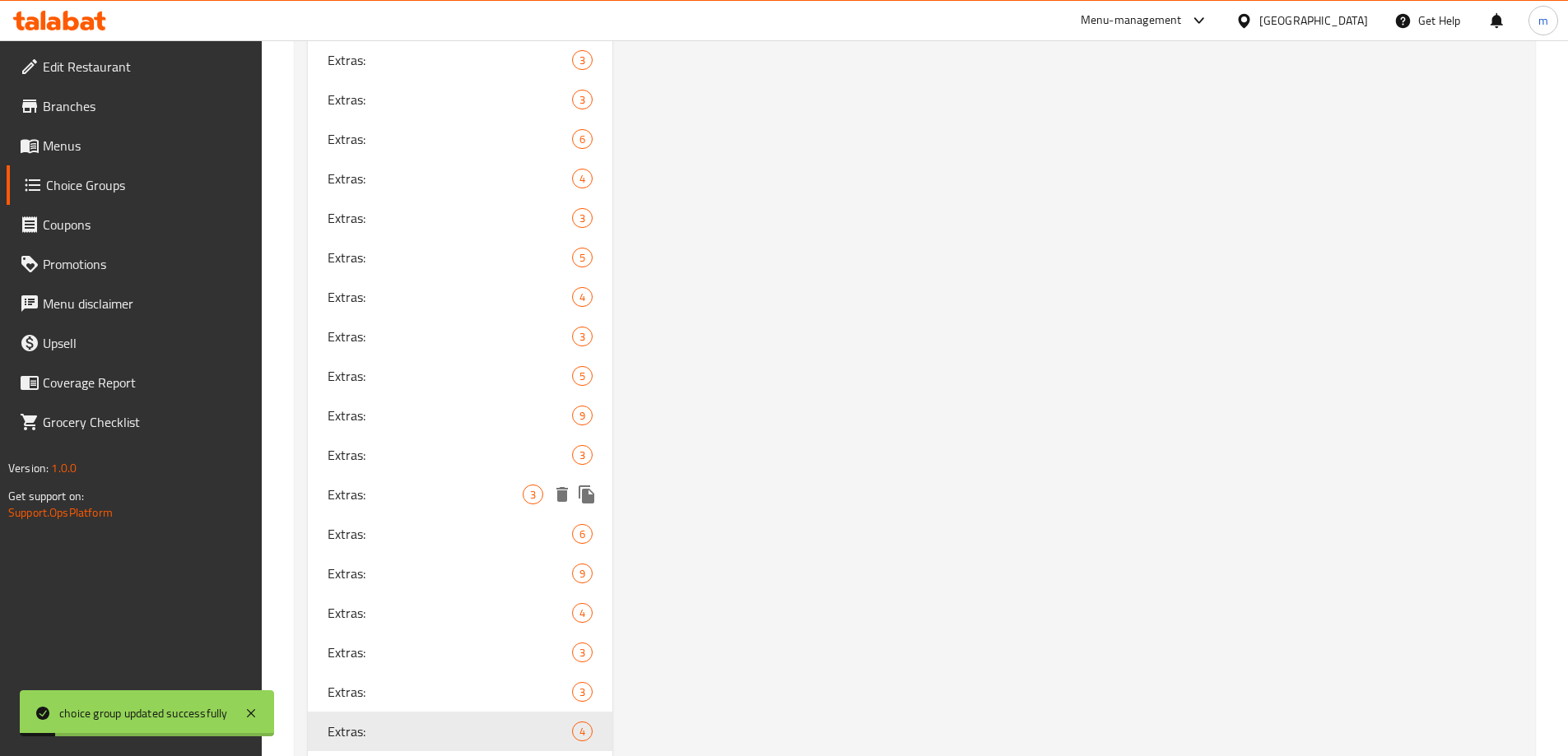
scroll to position [1728, 0]
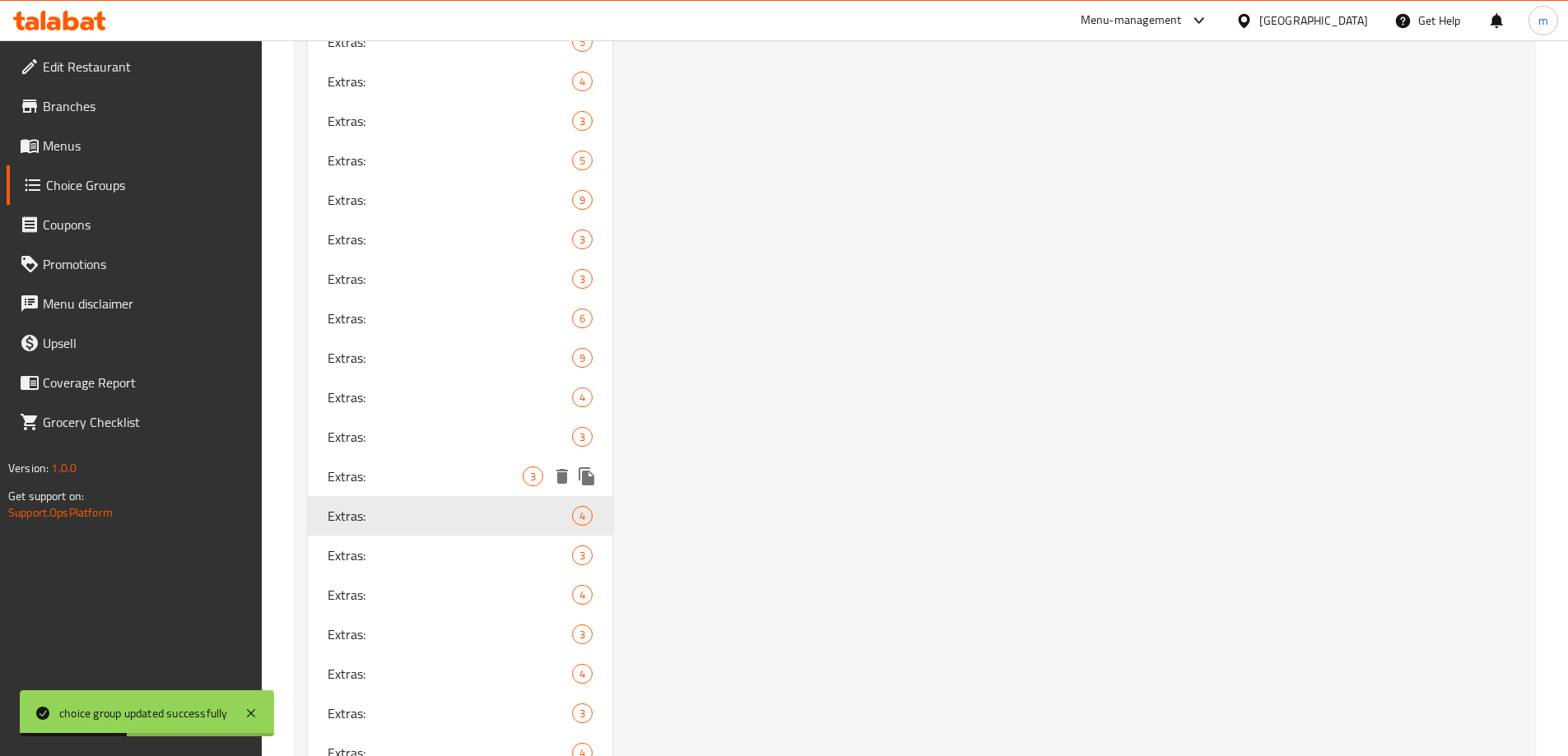
click at [412, 482] on span "Extras:" at bounding box center [426, 477] width 196 height 20
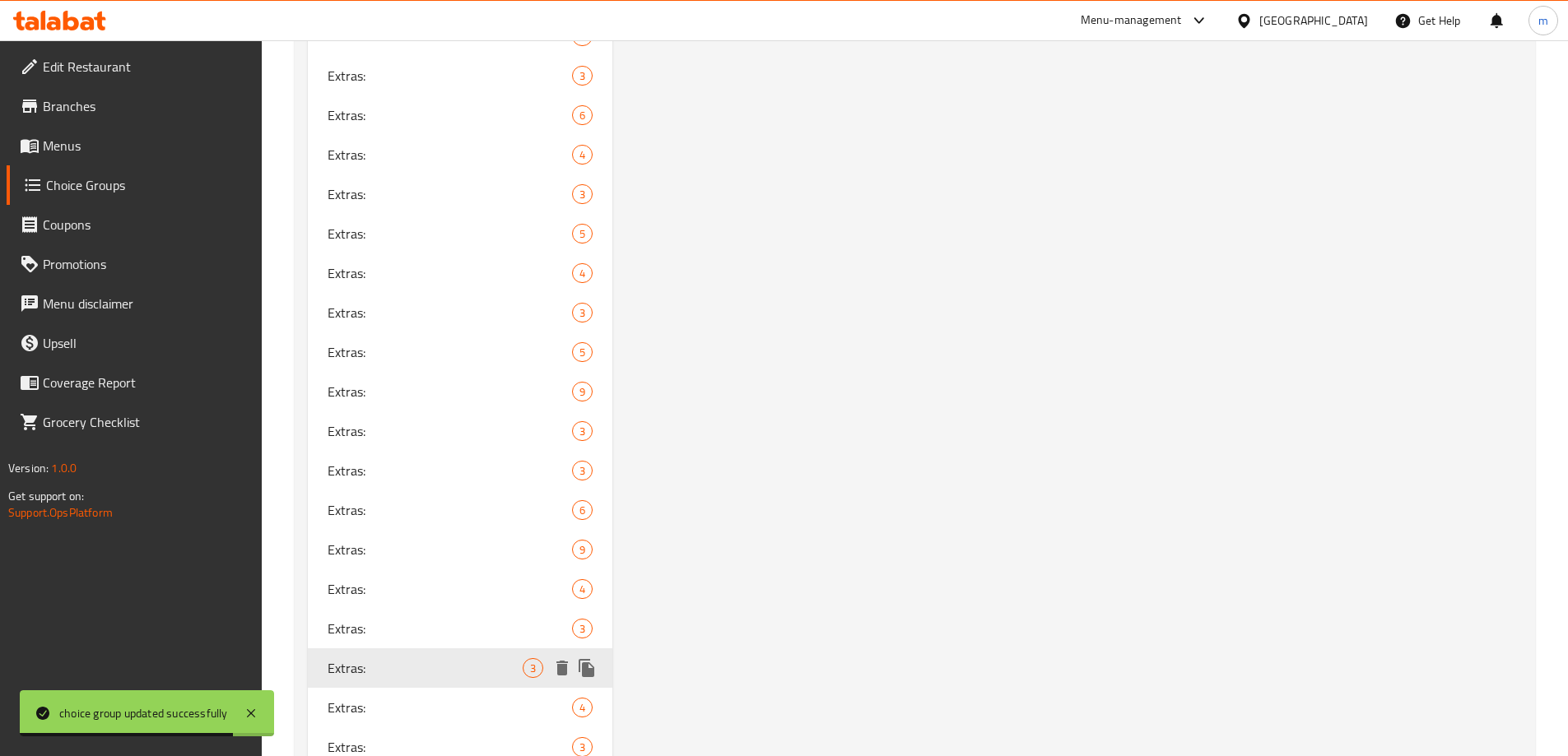
scroll to position [1916, 0]
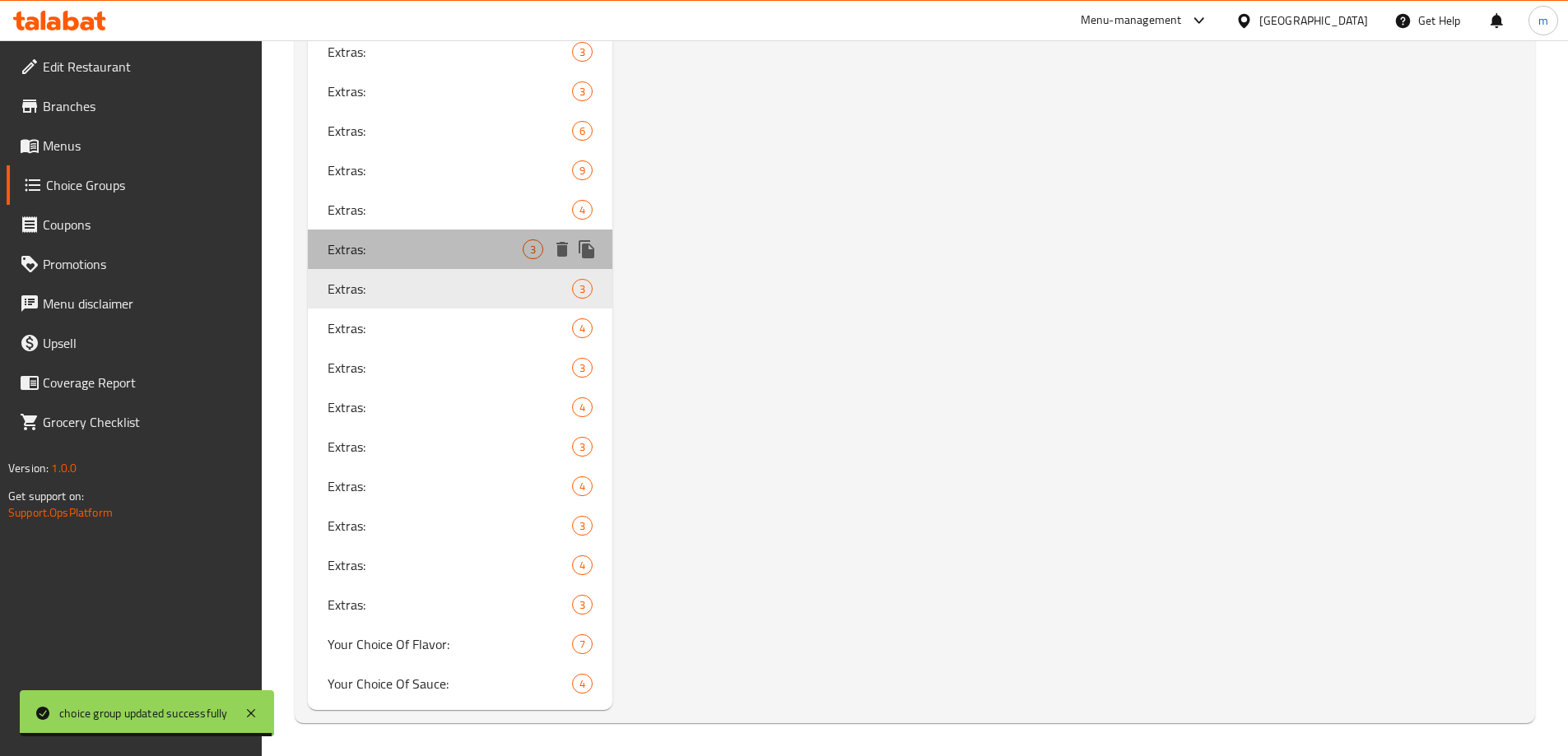
click at [367, 246] on span "Extras:" at bounding box center [426, 250] width 196 height 20
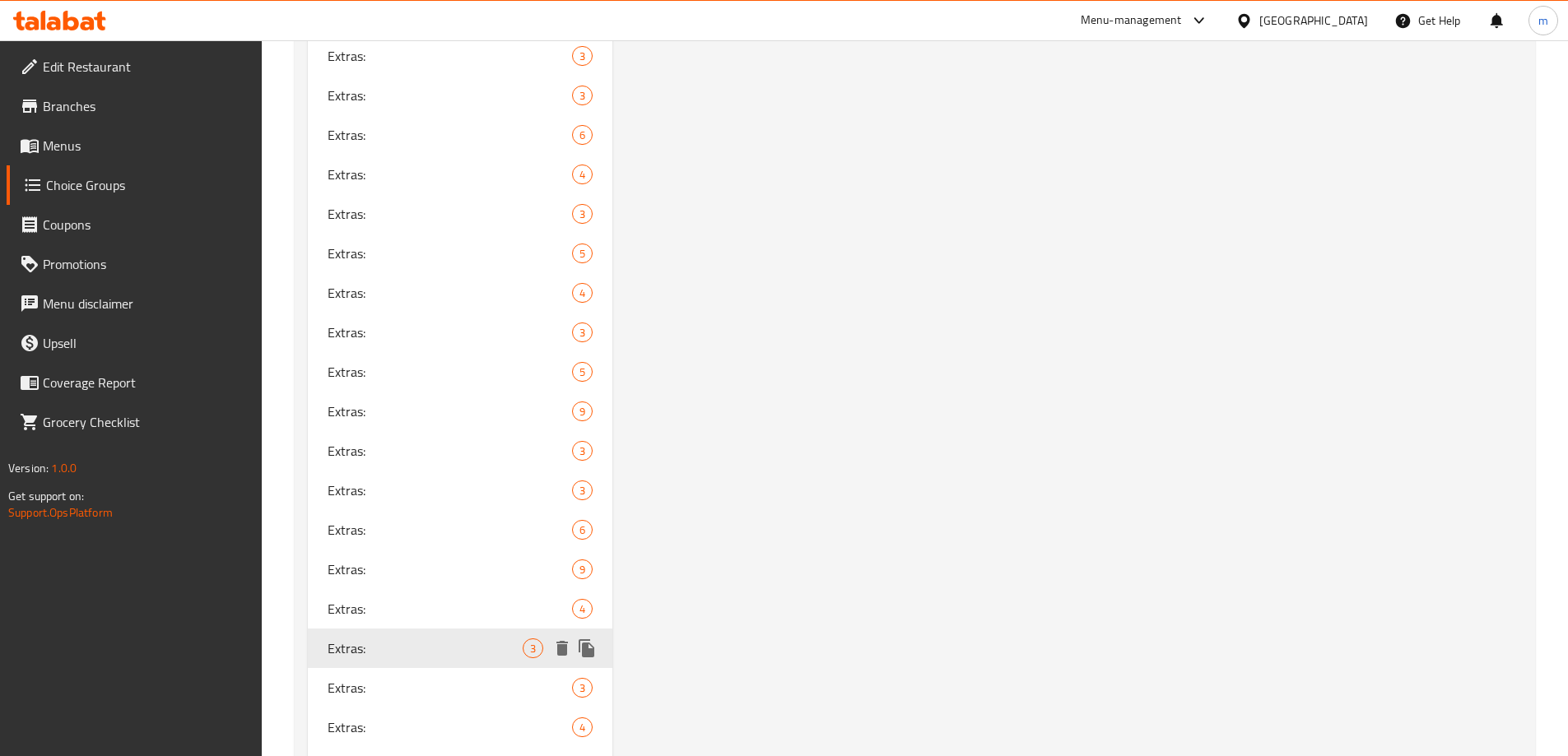
scroll to position [1724, 0]
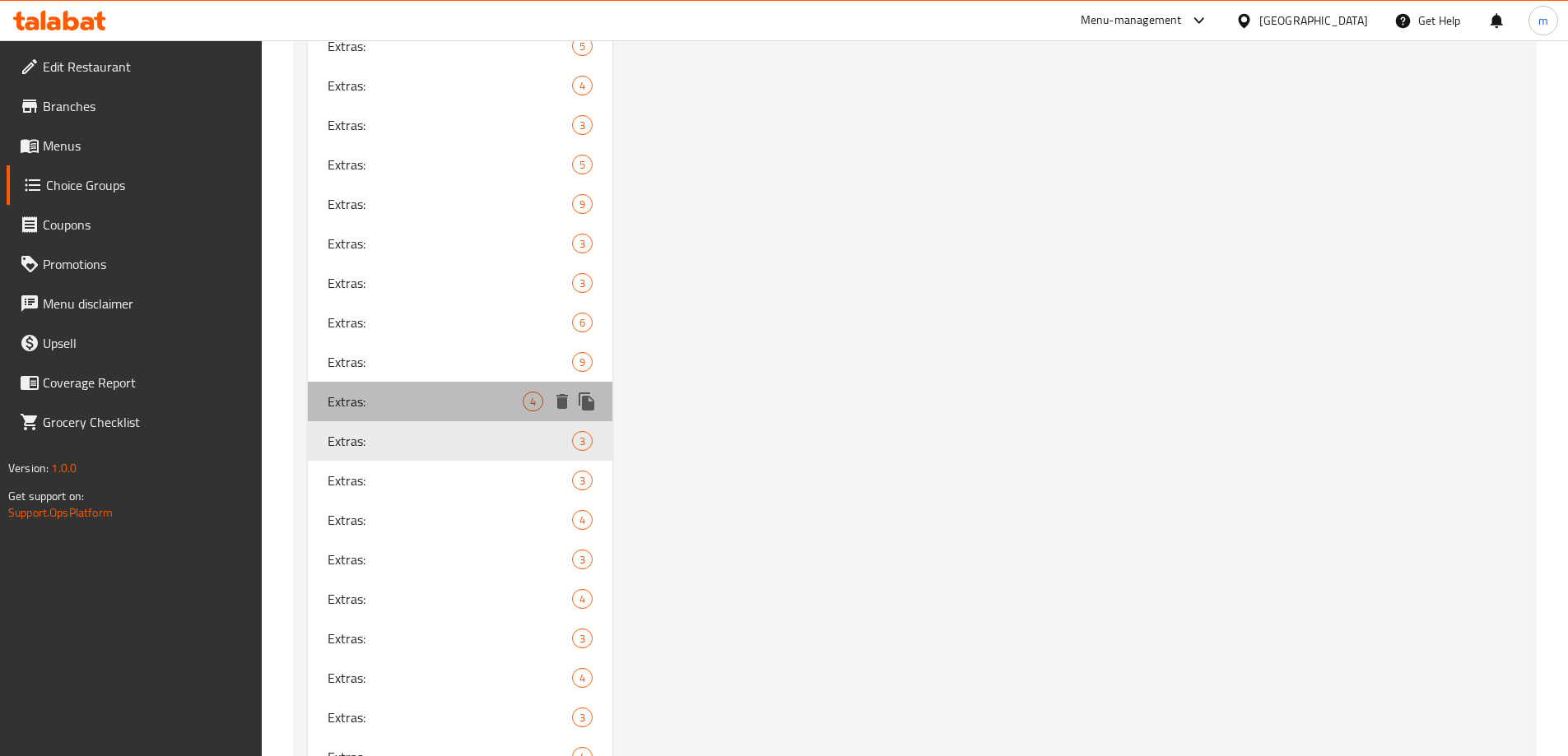
click at [362, 394] on span "Extras:" at bounding box center [426, 402] width 196 height 20
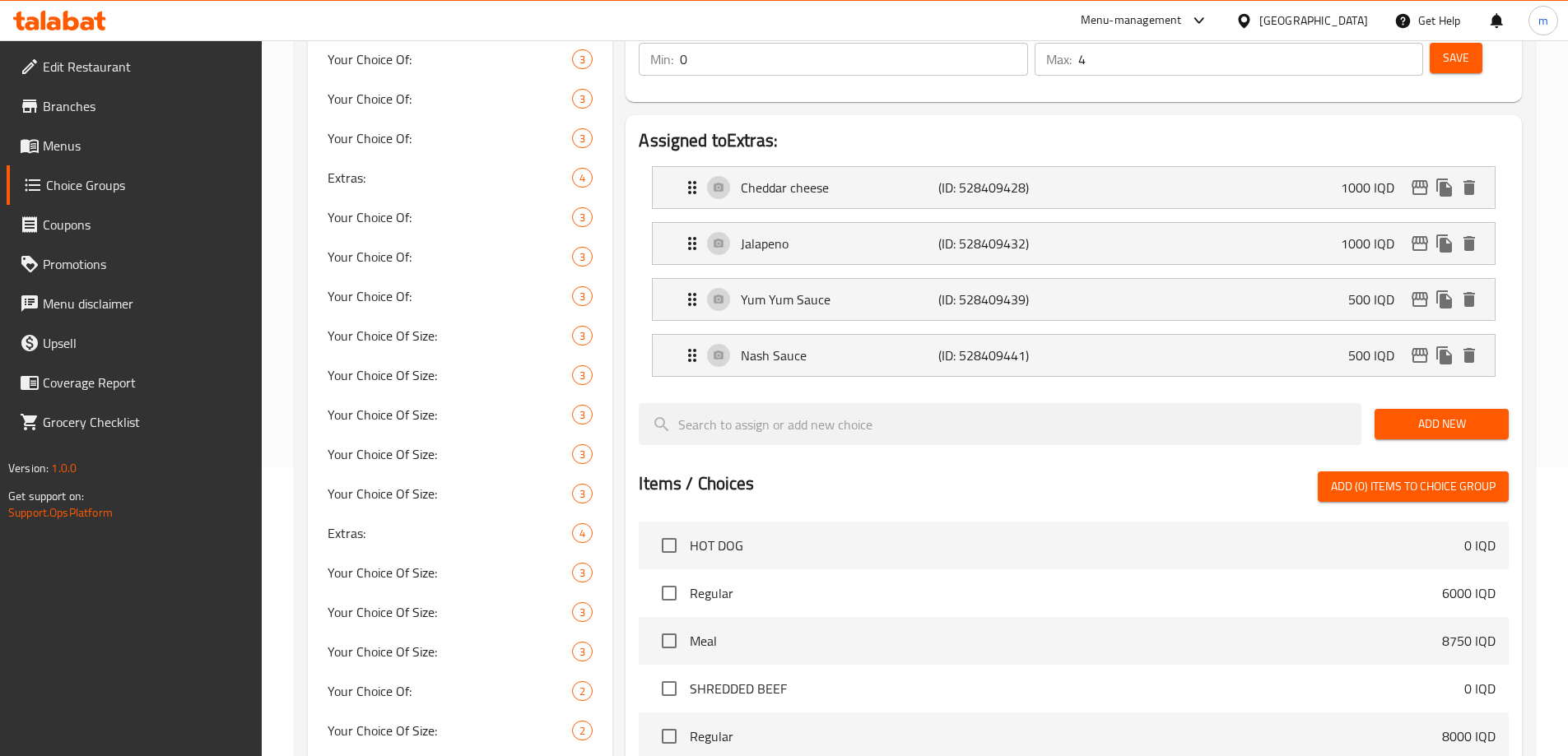
scroll to position [188, 0]
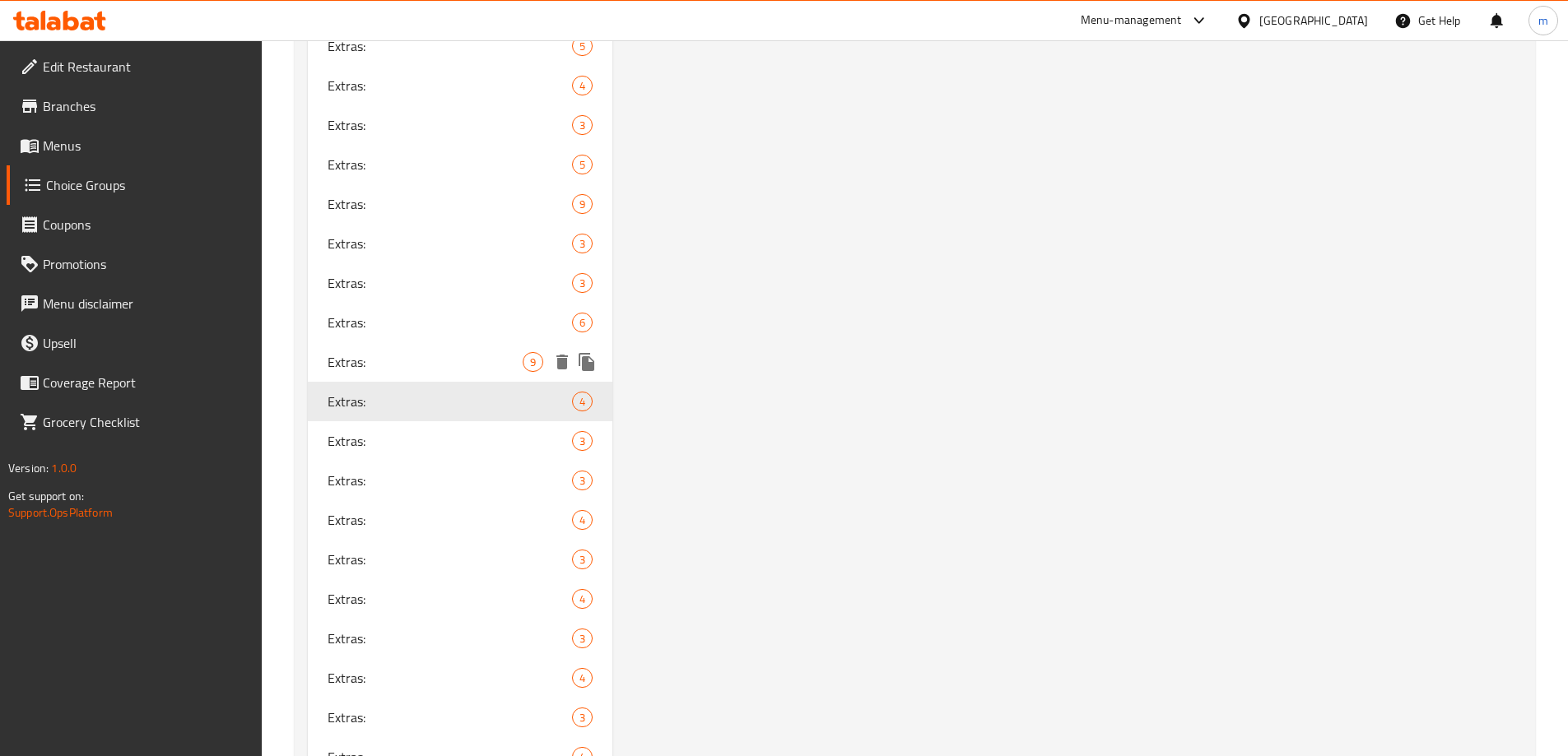
click at [379, 359] on span "Extras:" at bounding box center [426, 362] width 196 height 20
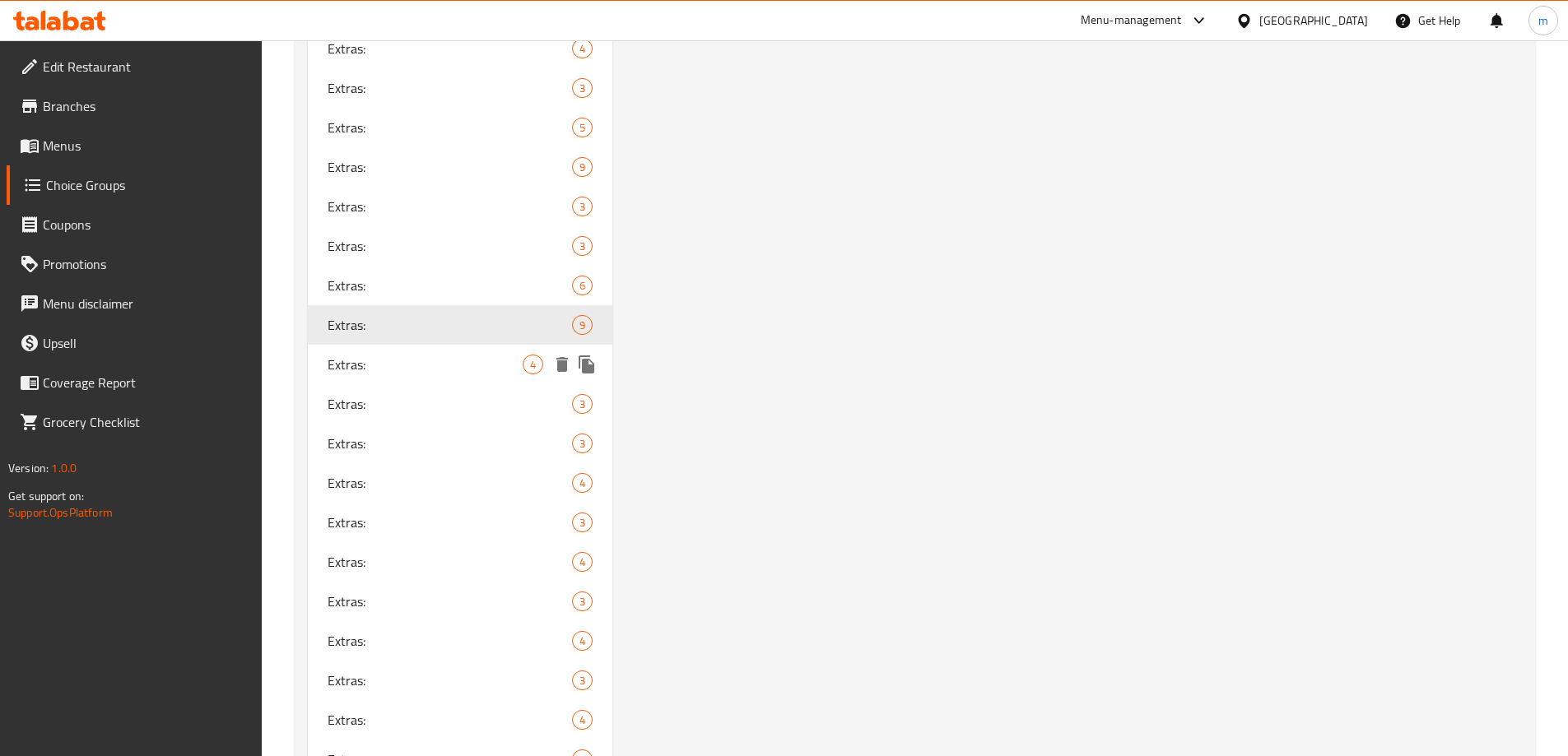
scroll to position [1724, 0]
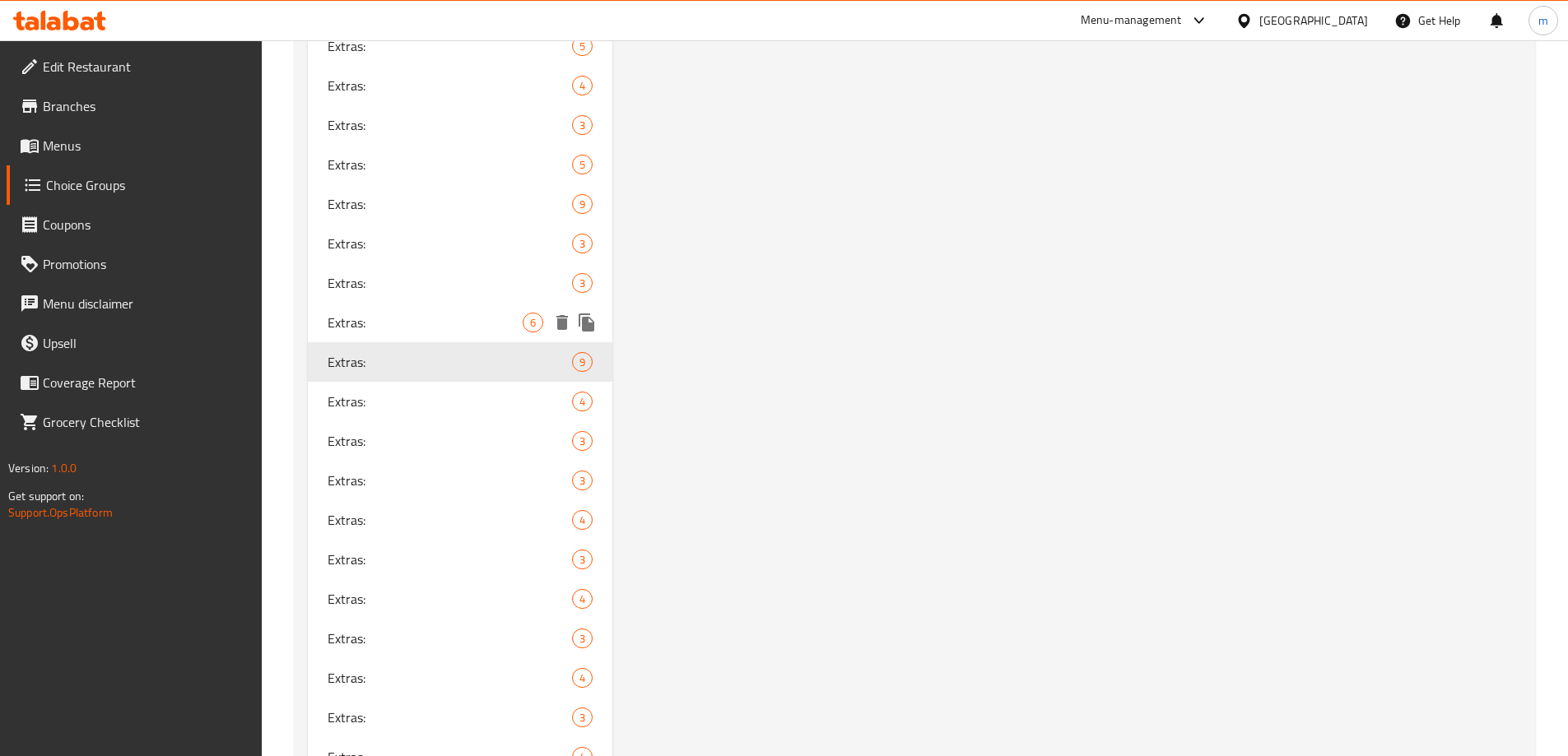
click at [375, 335] on div "Extras: 6" at bounding box center [460, 322] width 306 height 39
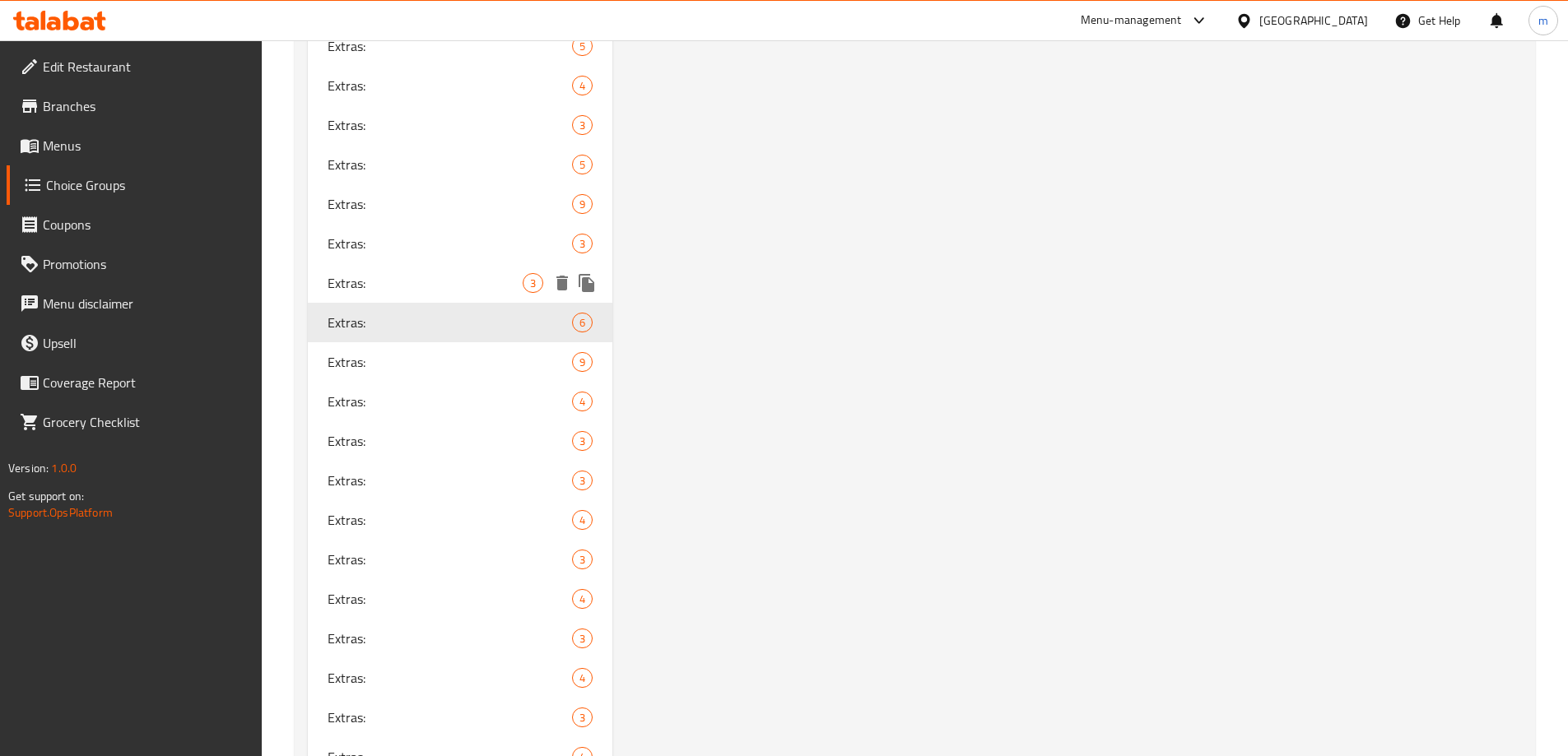
click at [397, 287] on span "Extras:" at bounding box center [426, 283] width 196 height 20
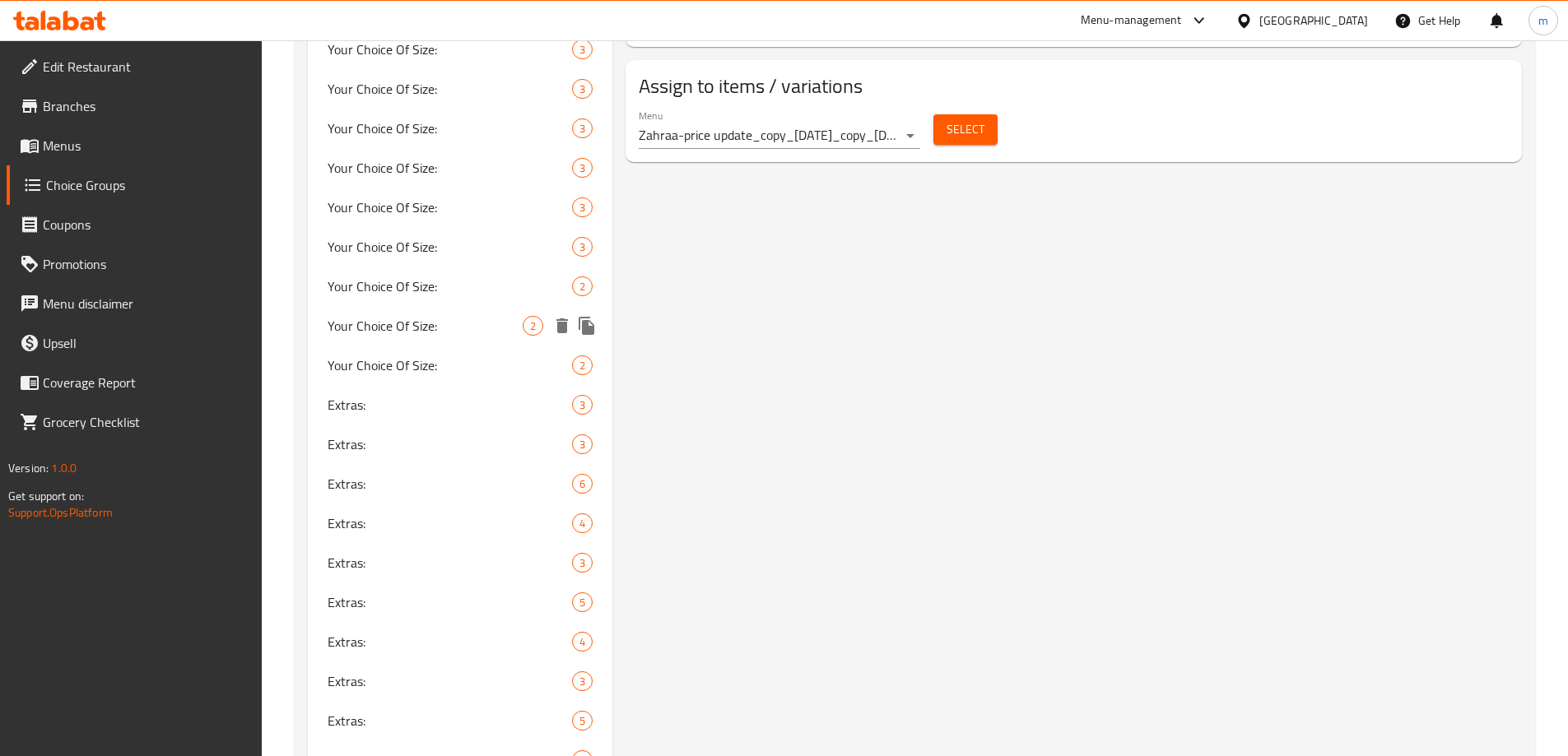
scroll to position [1340, 0]
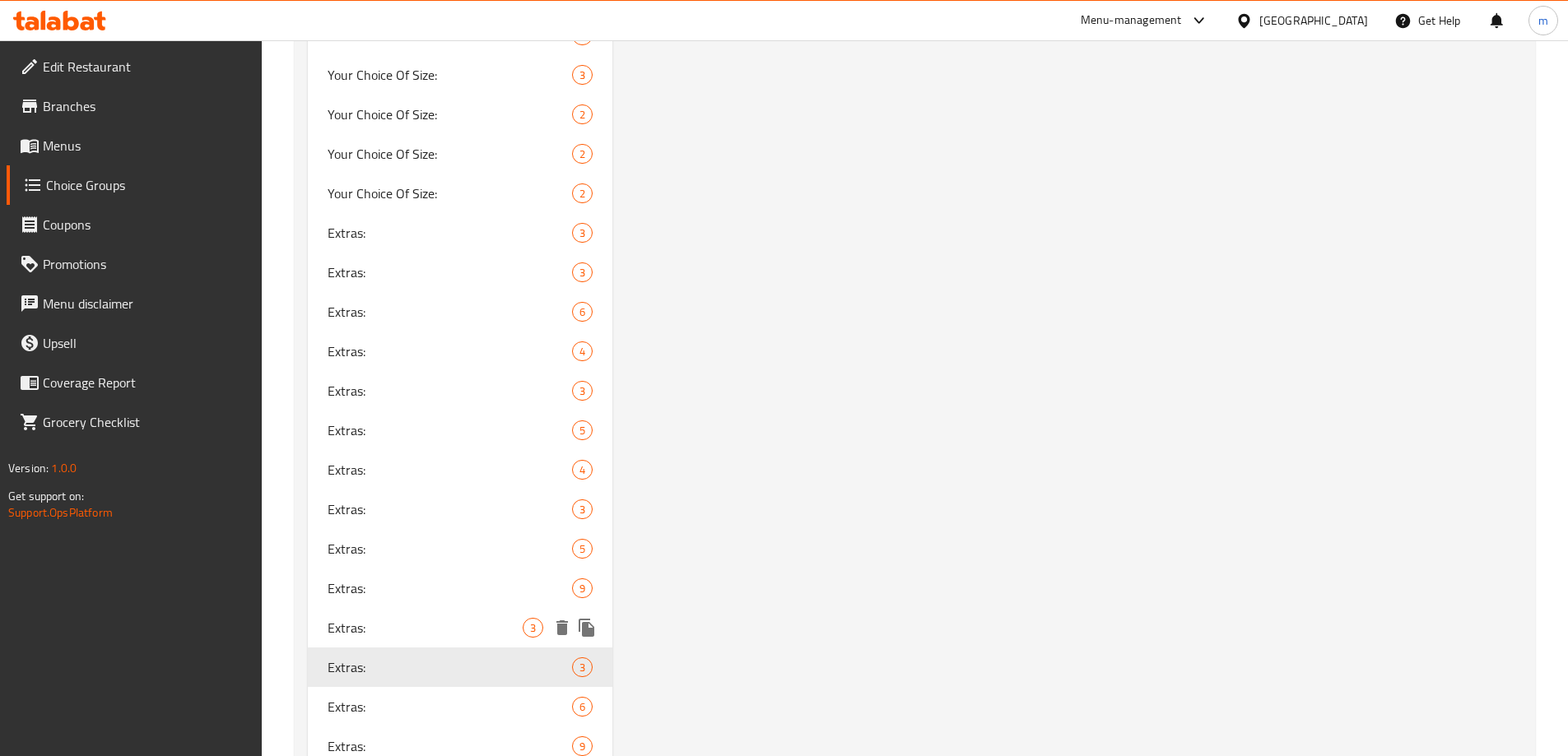
click at [350, 632] on span "Extras:" at bounding box center [426, 628] width 196 height 20
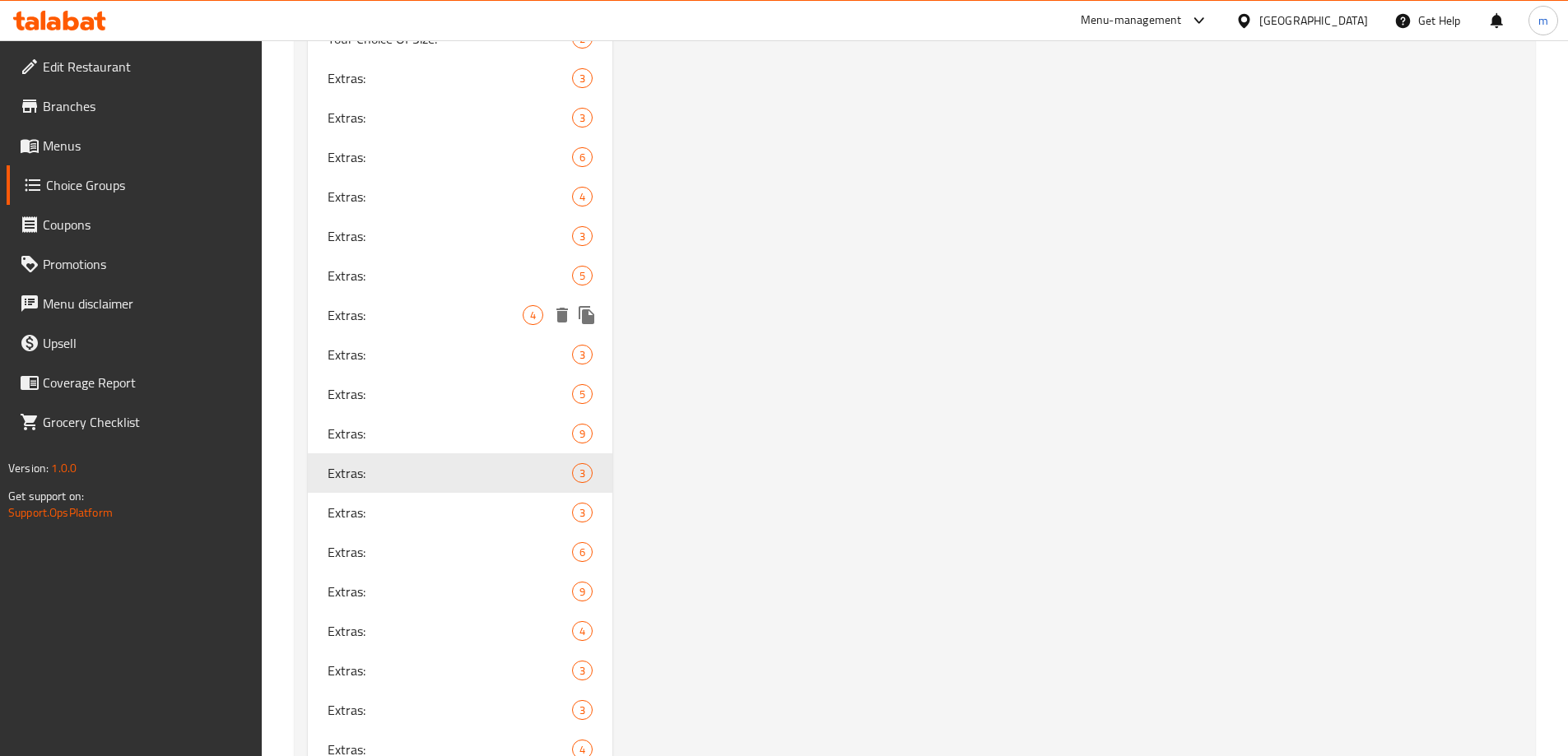
scroll to position [1531, 0]
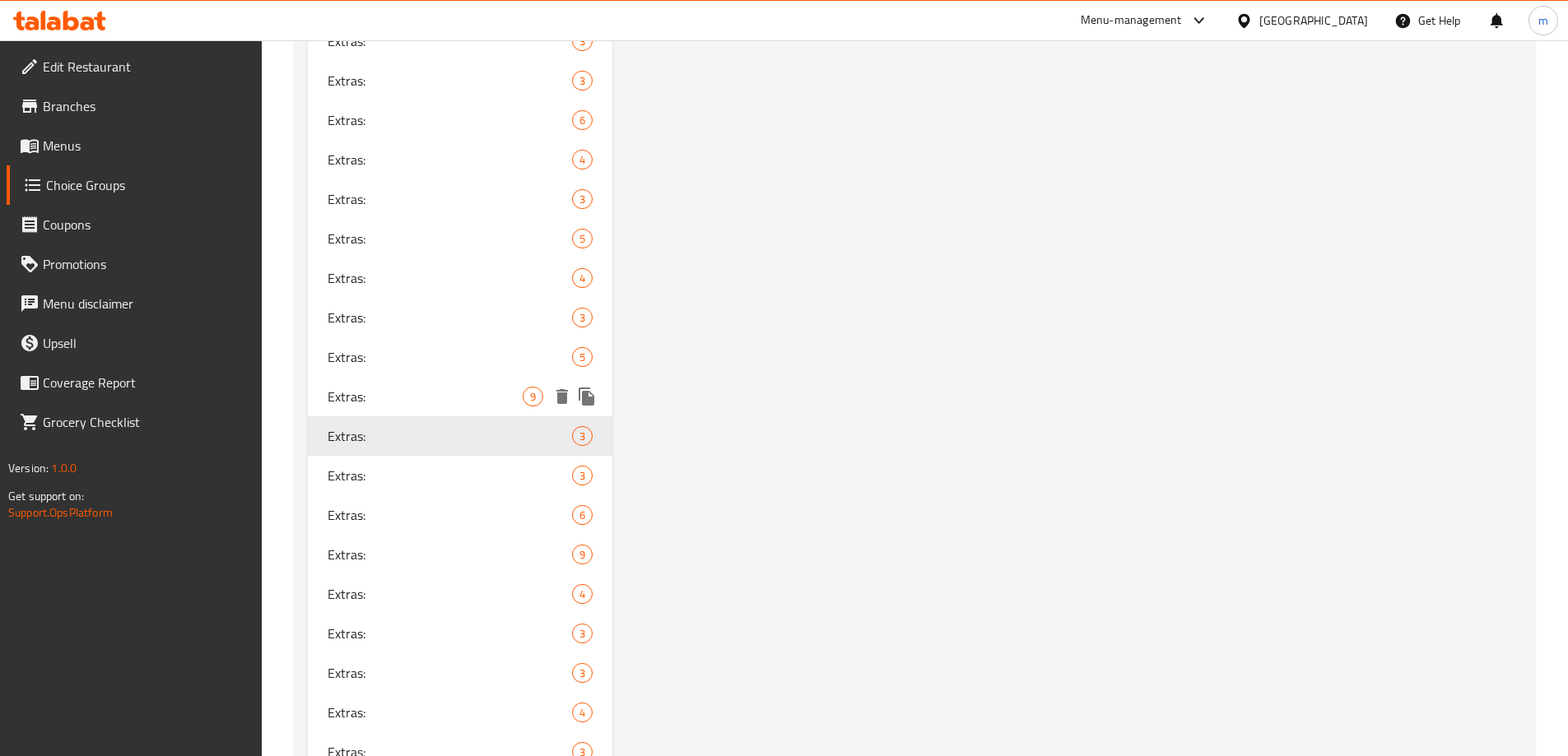
click at [434, 396] on span "Extras:" at bounding box center [426, 397] width 196 height 20
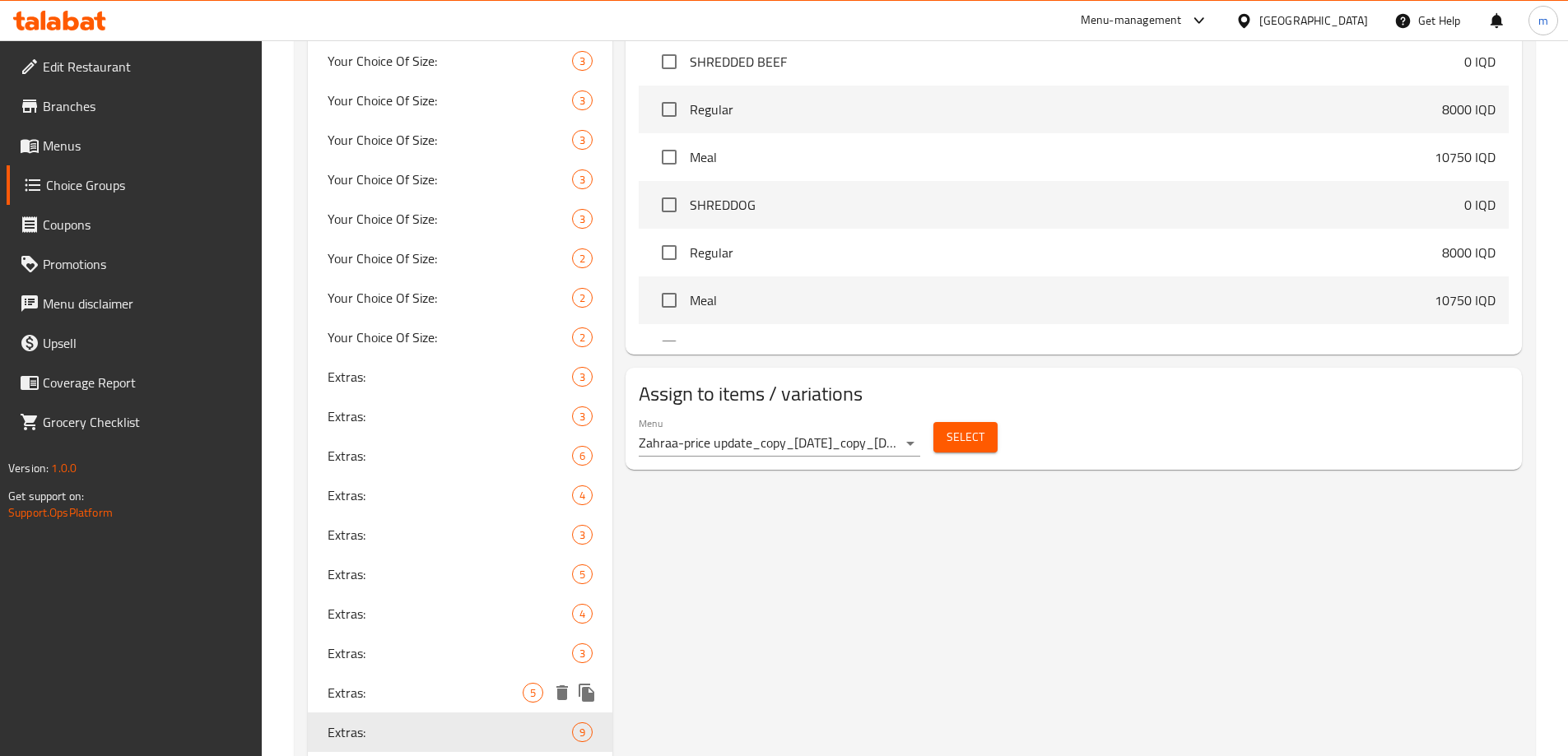
scroll to position [1340, 0]
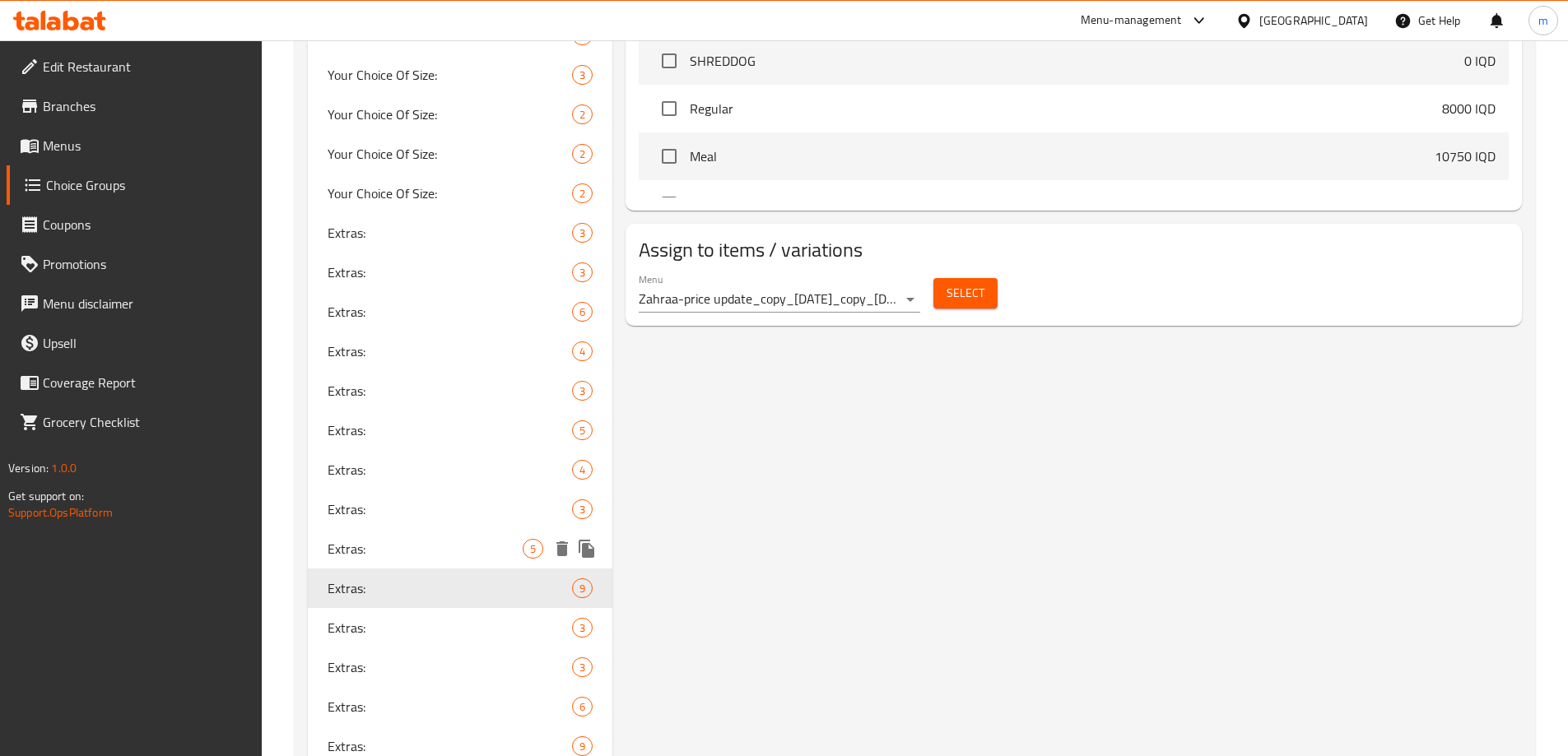
click at [395, 530] on div "Extras: 5" at bounding box center [460, 548] width 306 height 39
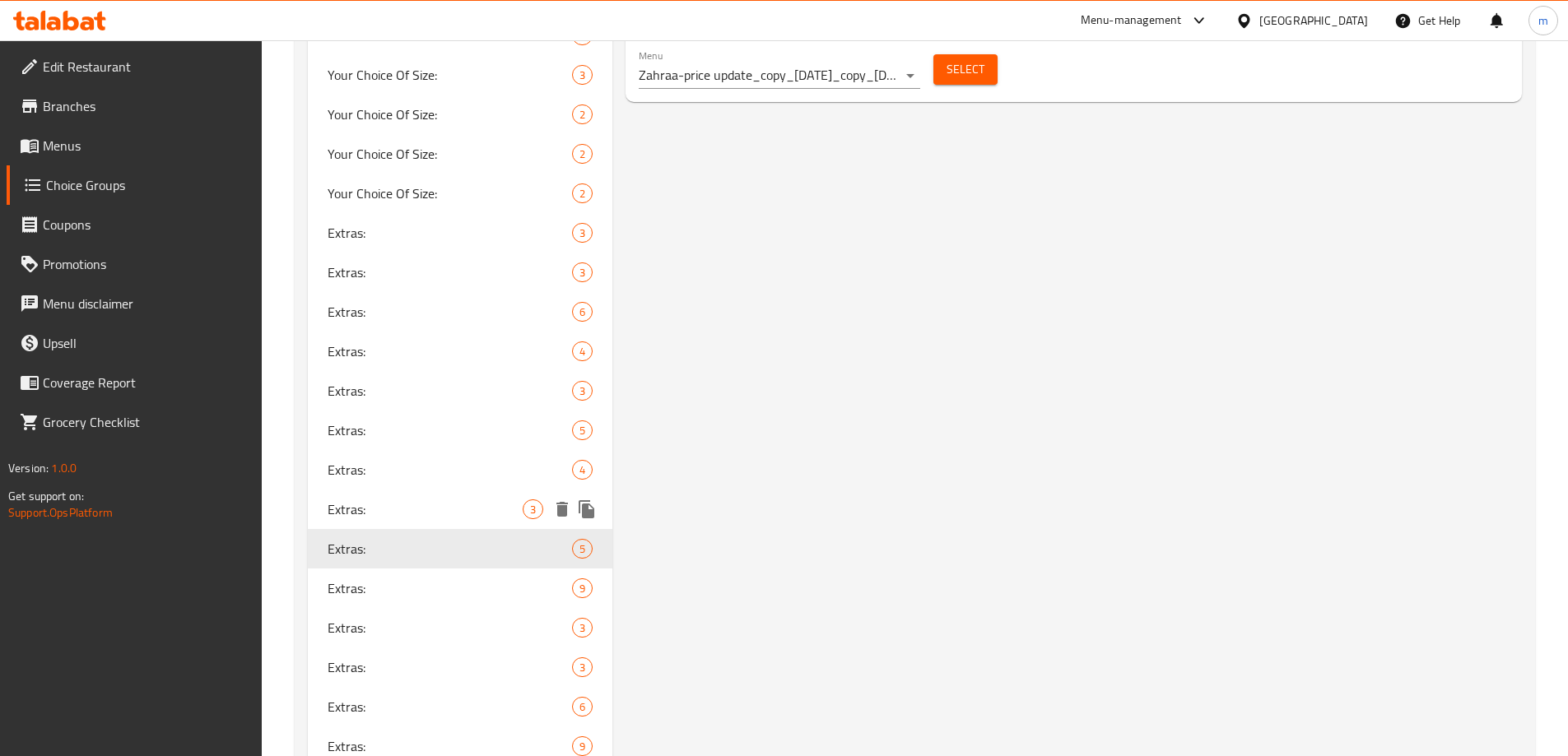
click at [392, 514] on span "Extras:" at bounding box center [426, 510] width 196 height 20
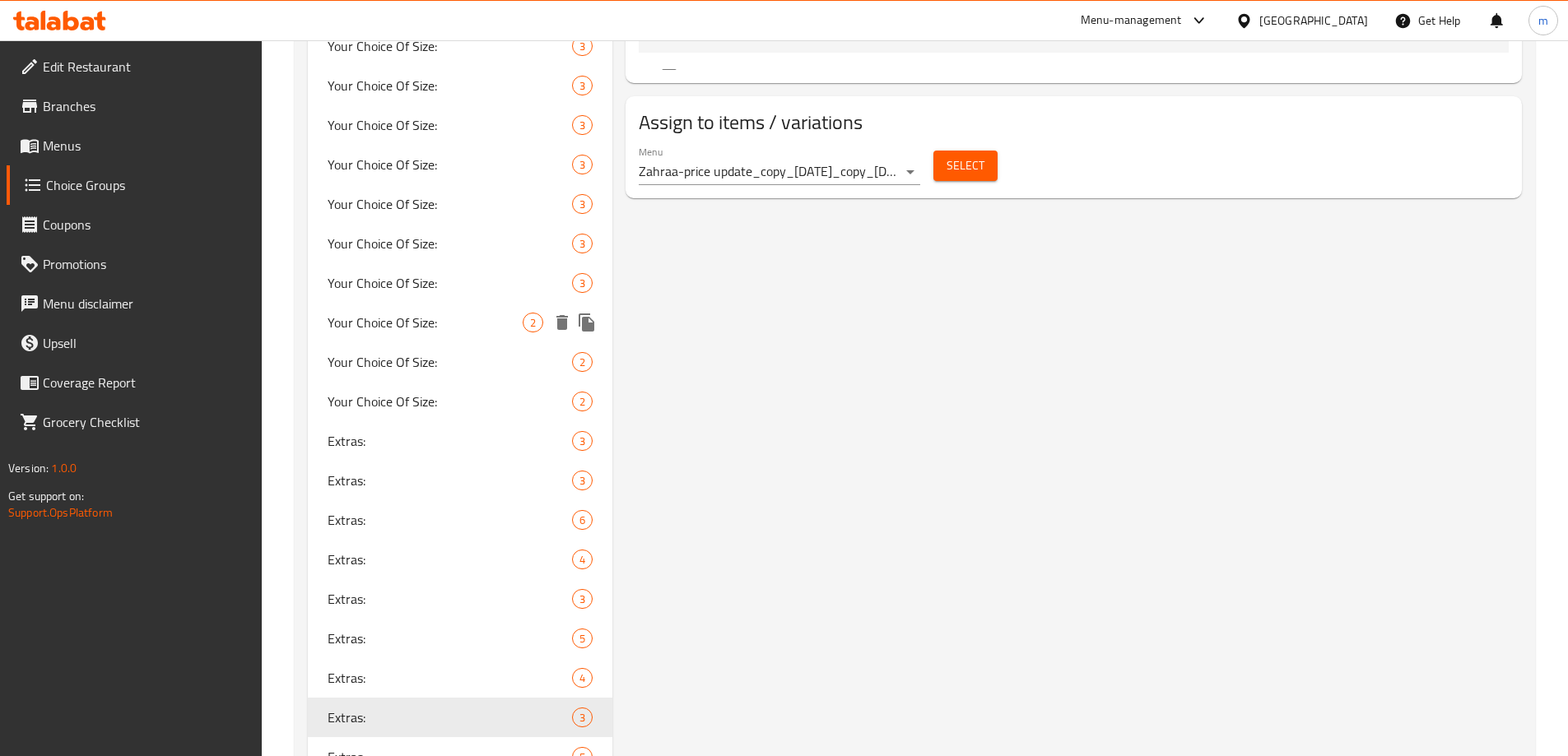
scroll to position [1148, 0]
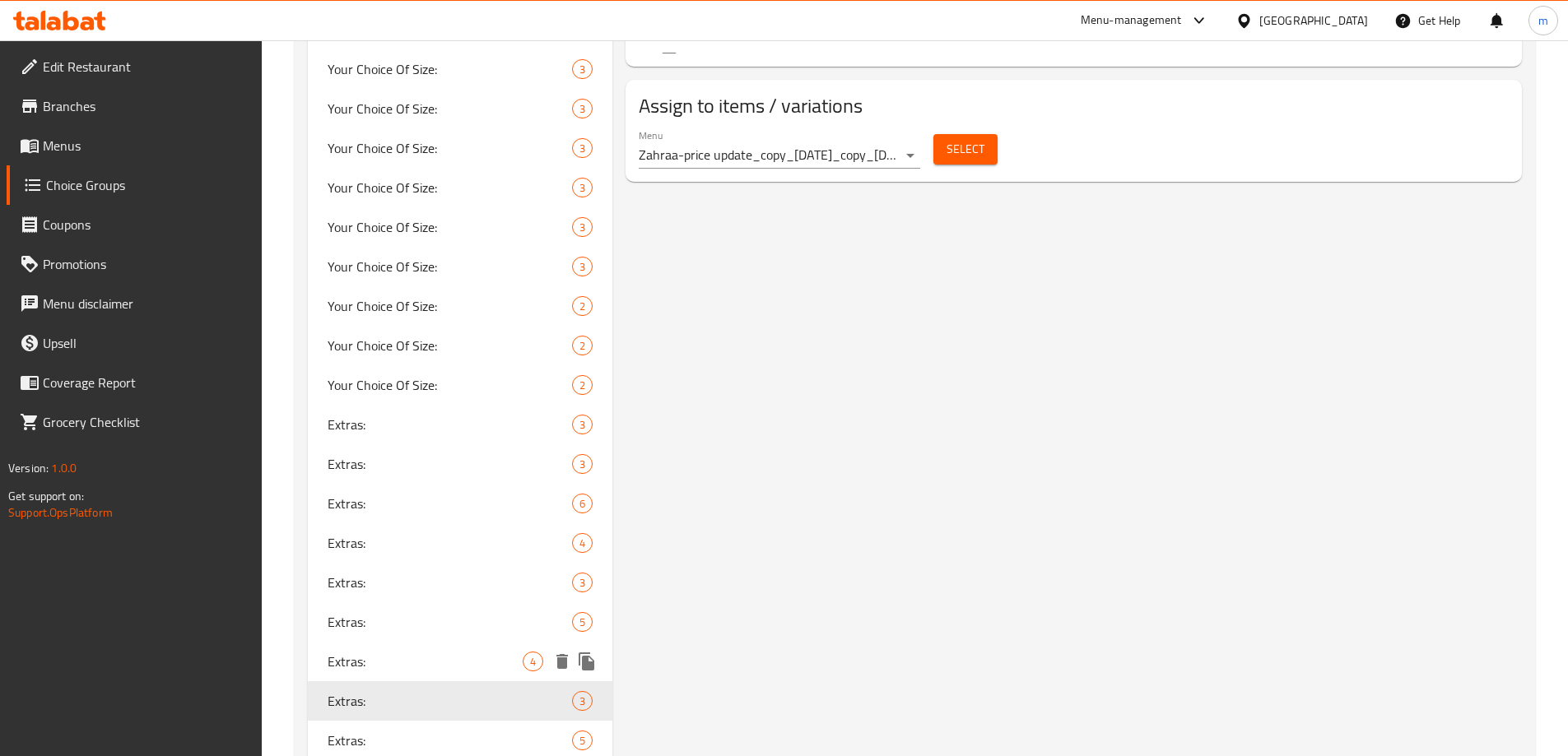
click at [402, 648] on div "Extras: 4" at bounding box center [460, 661] width 306 height 39
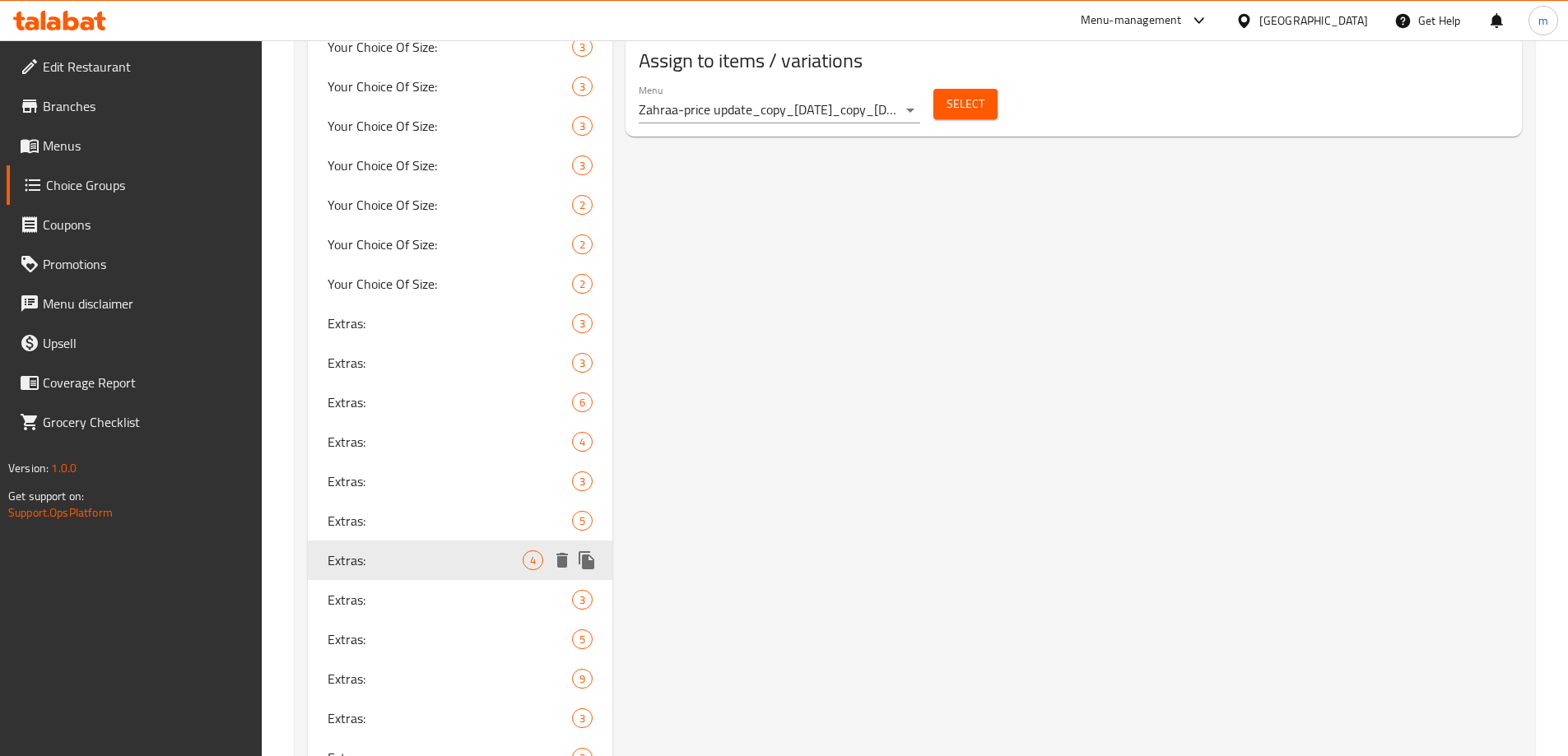
scroll to position [1344, 0]
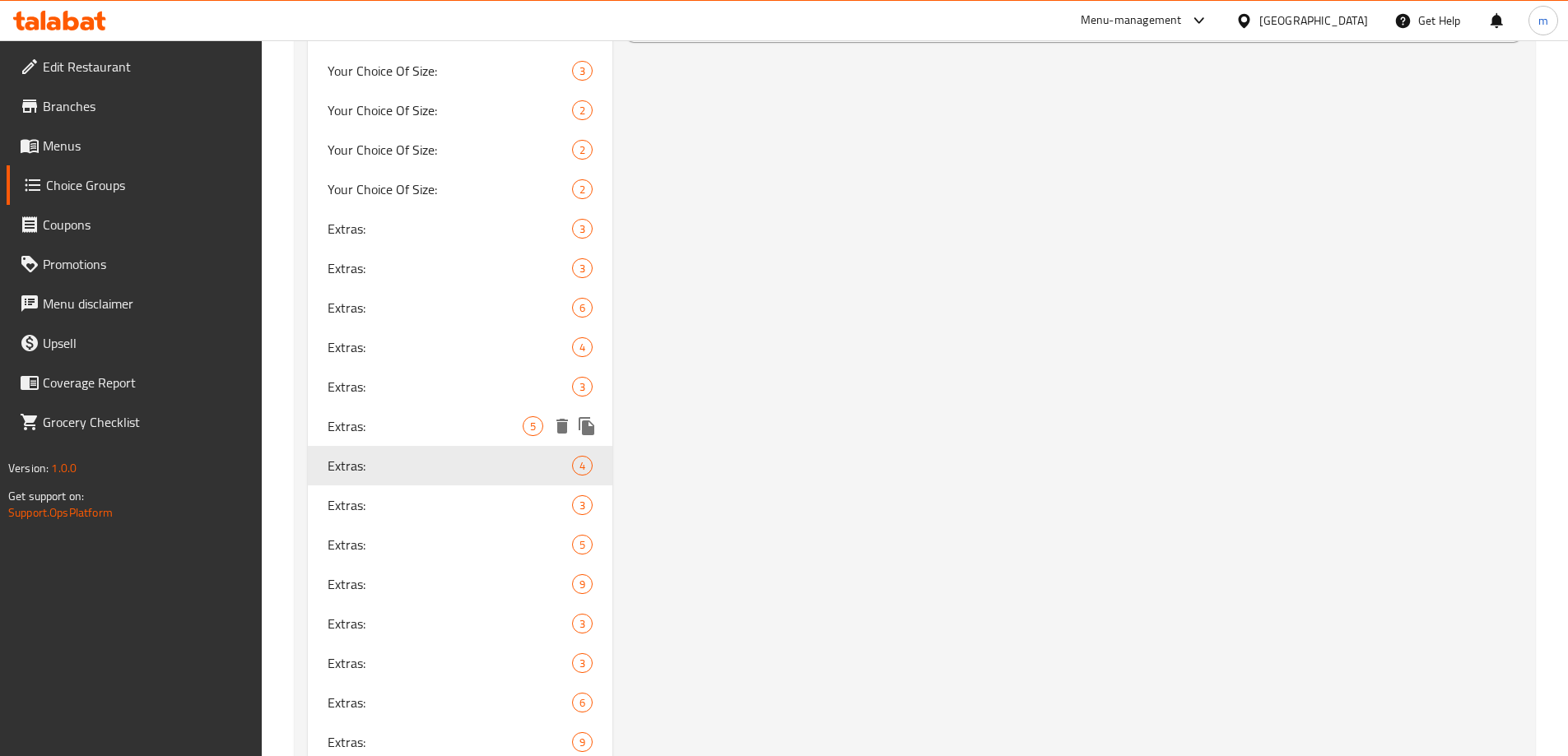
click at [382, 422] on span "Extras:" at bounding box center [426, 427] width 196 height 20
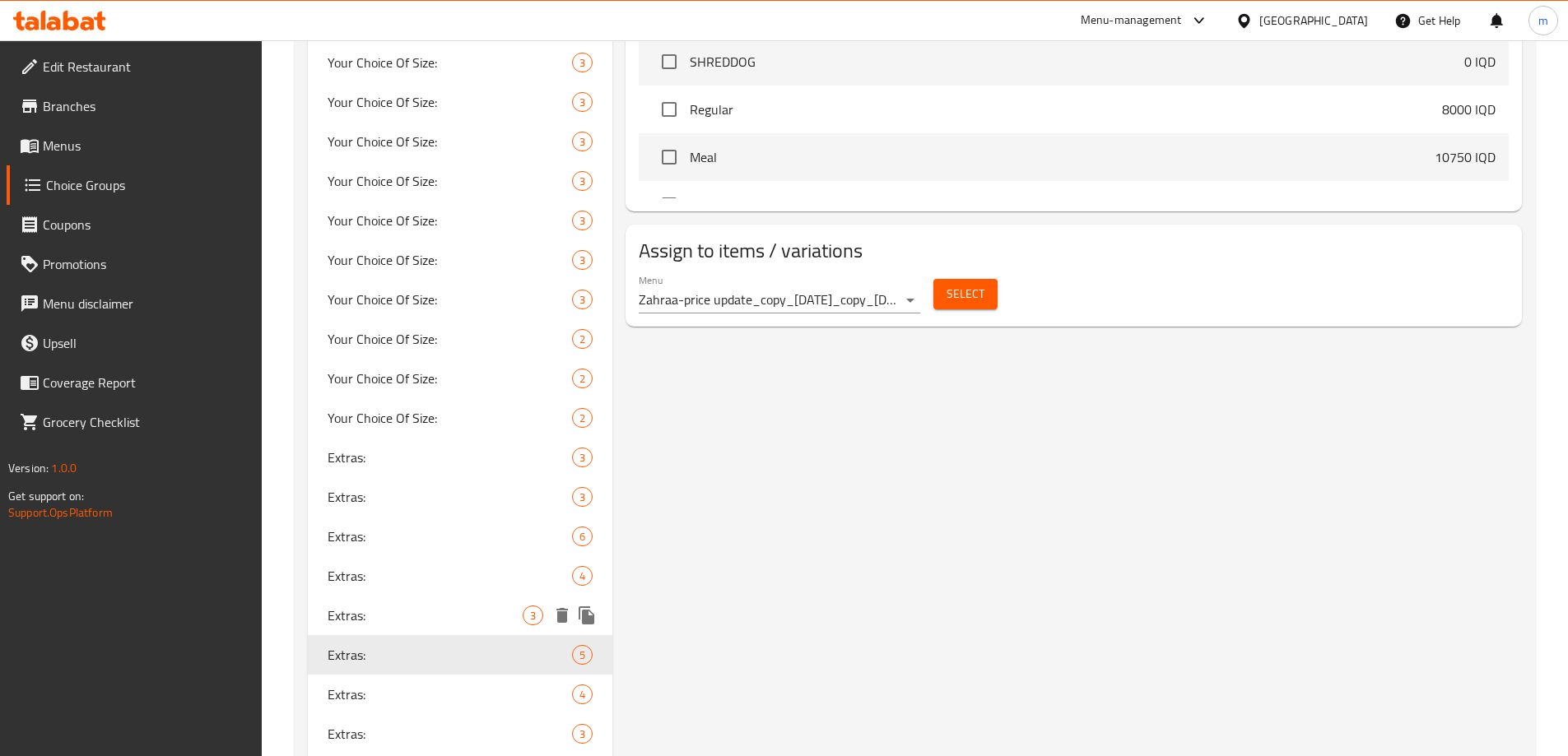
scroll to position [1152, 0]
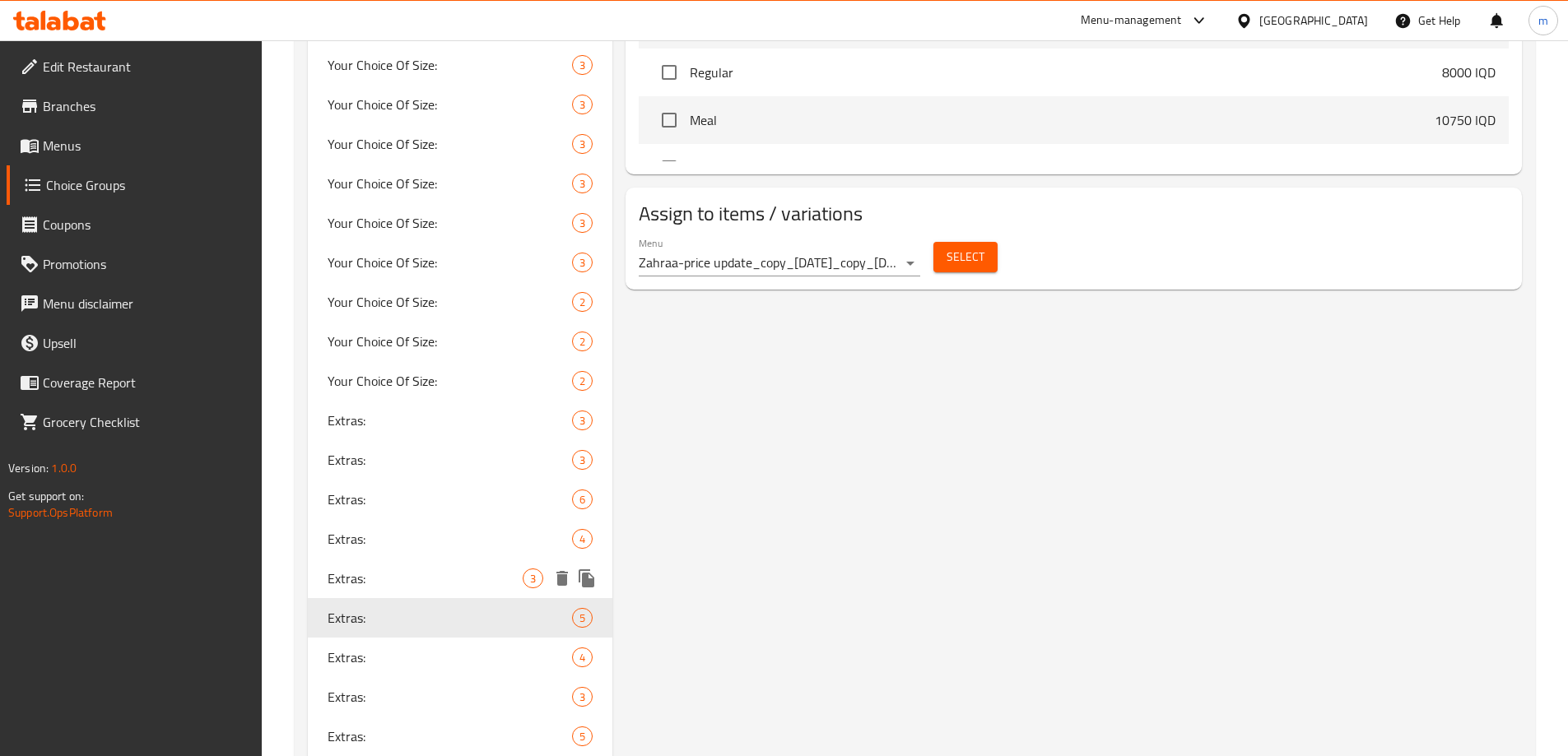
click at [372, 575] on span "Extras:" at bounding box center [426, 578] width 196 height 20
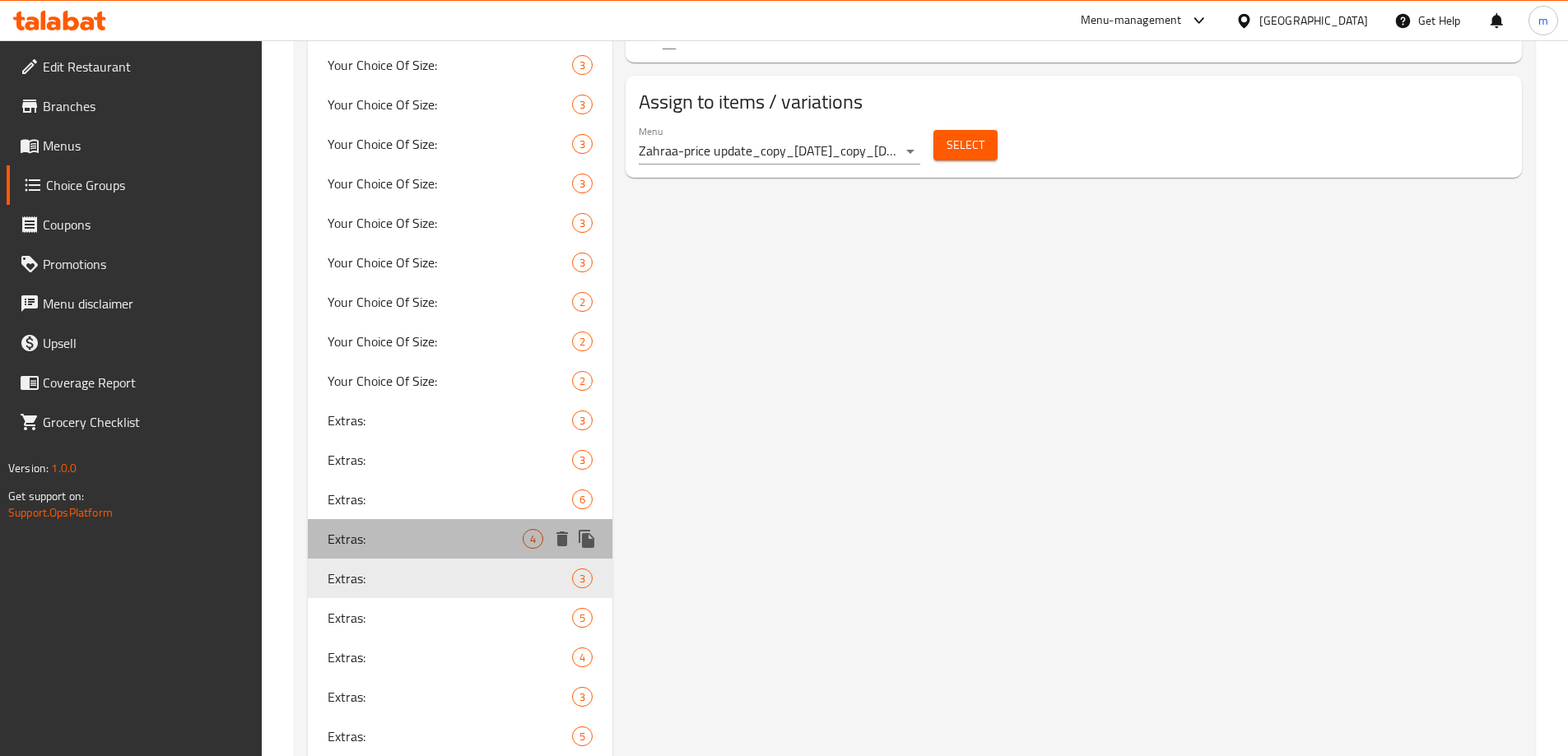
drag, startPoint x: 372, startPoint y: 534, endPoint x: 407, endPoint y: 503, distance: 46.8
click at [371, 534] on span "Extras:" at bounding box center [426, 539] width 196 height 20
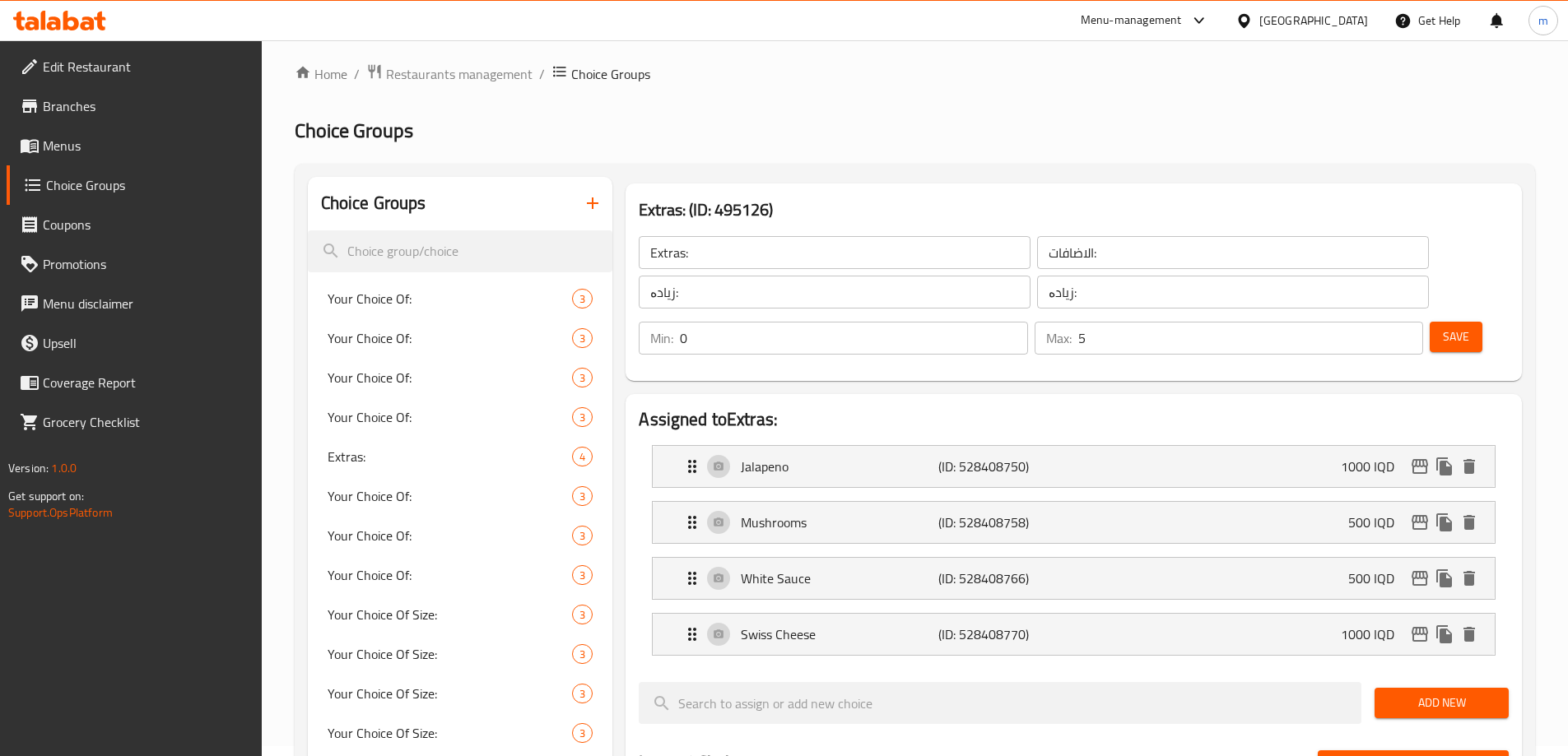
scroll to position [0, 0]
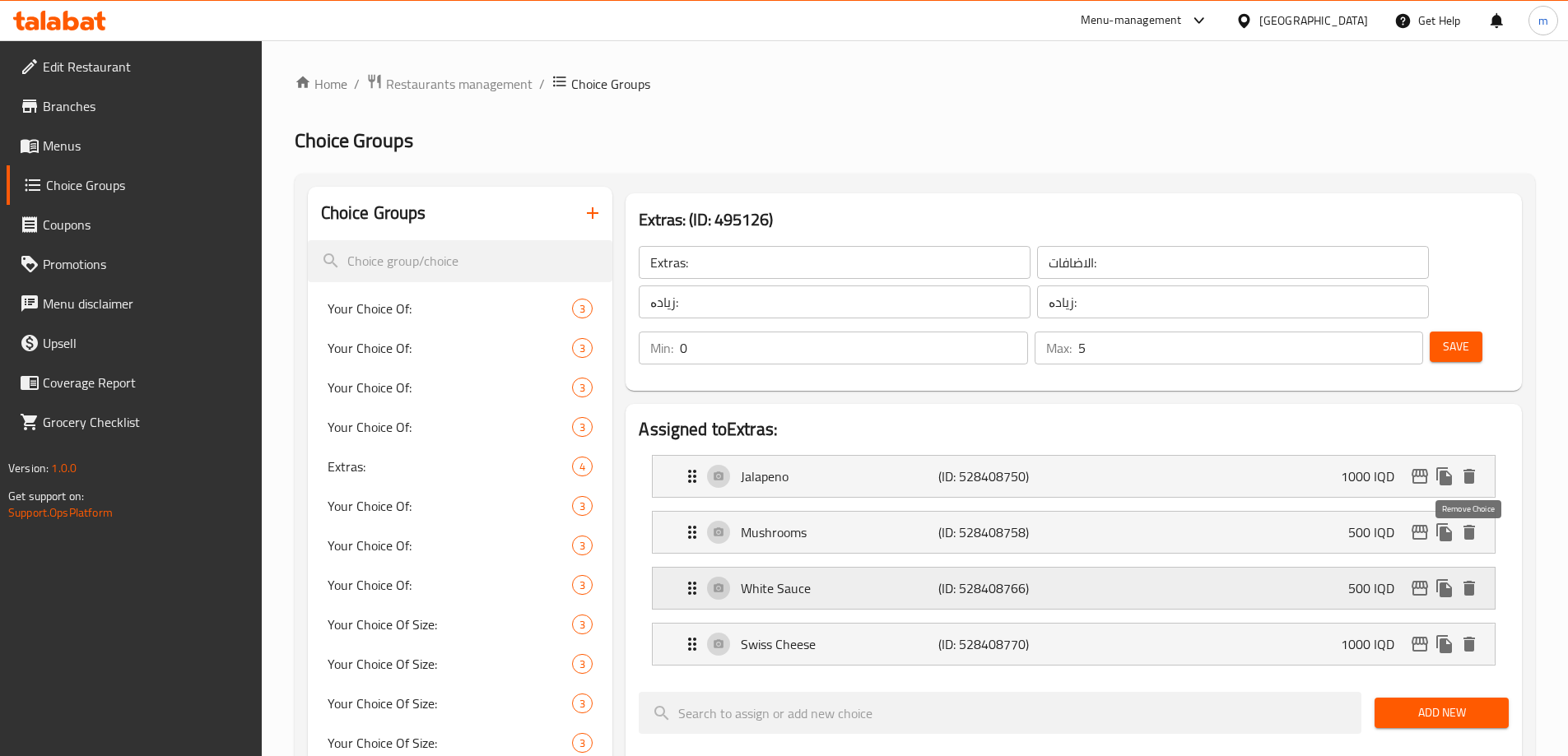
click at [1472, 581] on icon "delete" at bounding box center [1469, 589] width 12 height 15
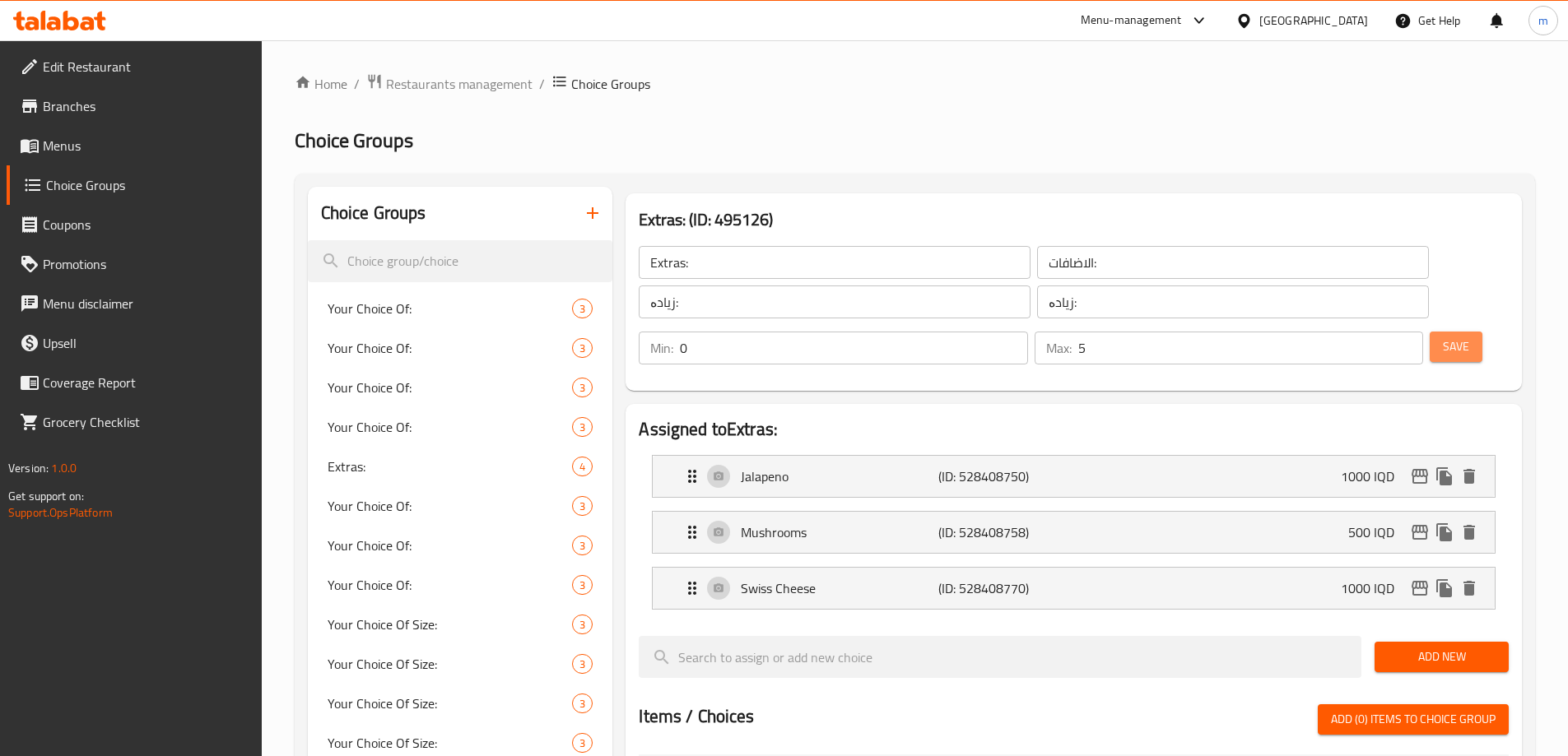
click at [1443, 337] on span "Save" at bounding box center [1455, 347] width 27 height 20
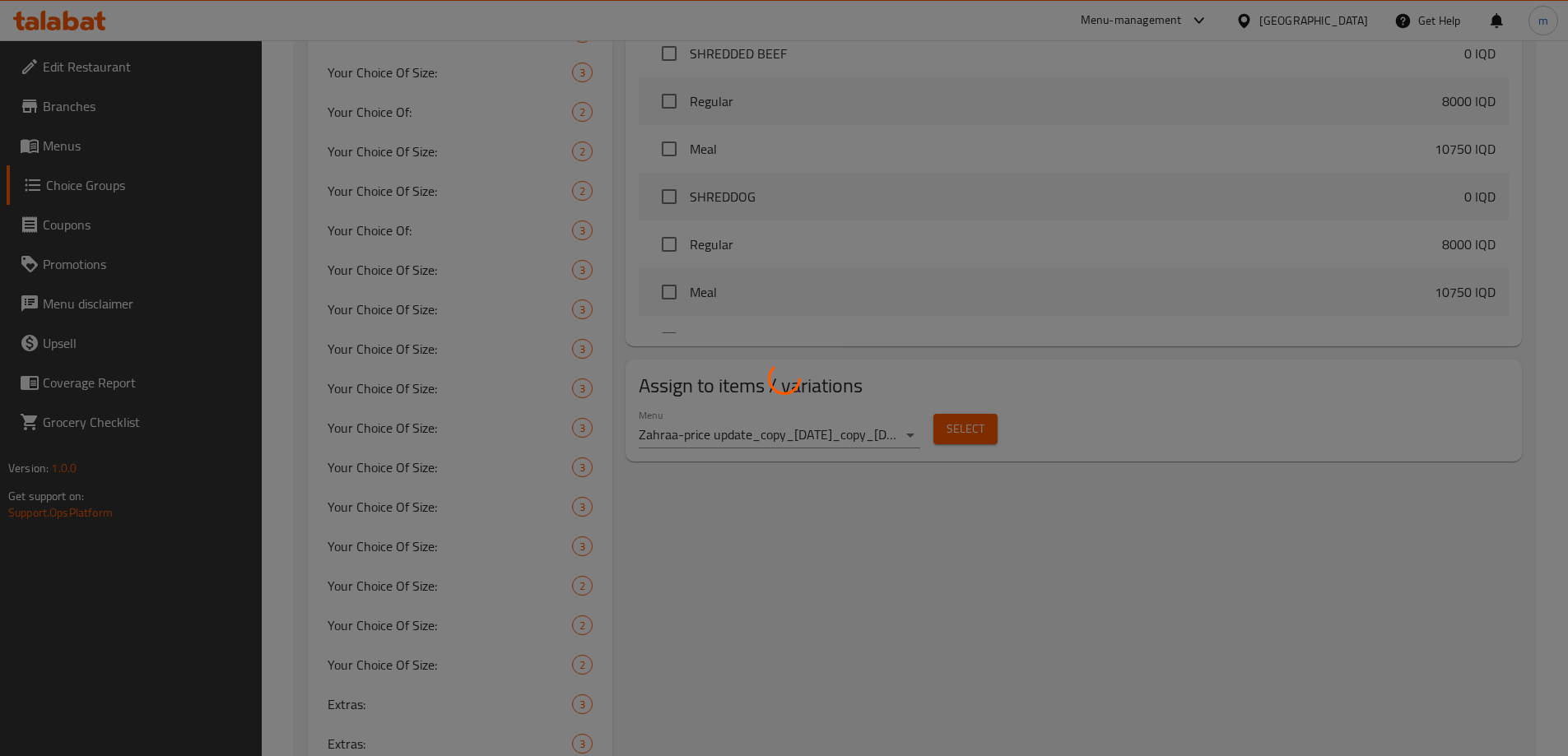
scroll to position [1152, 0]
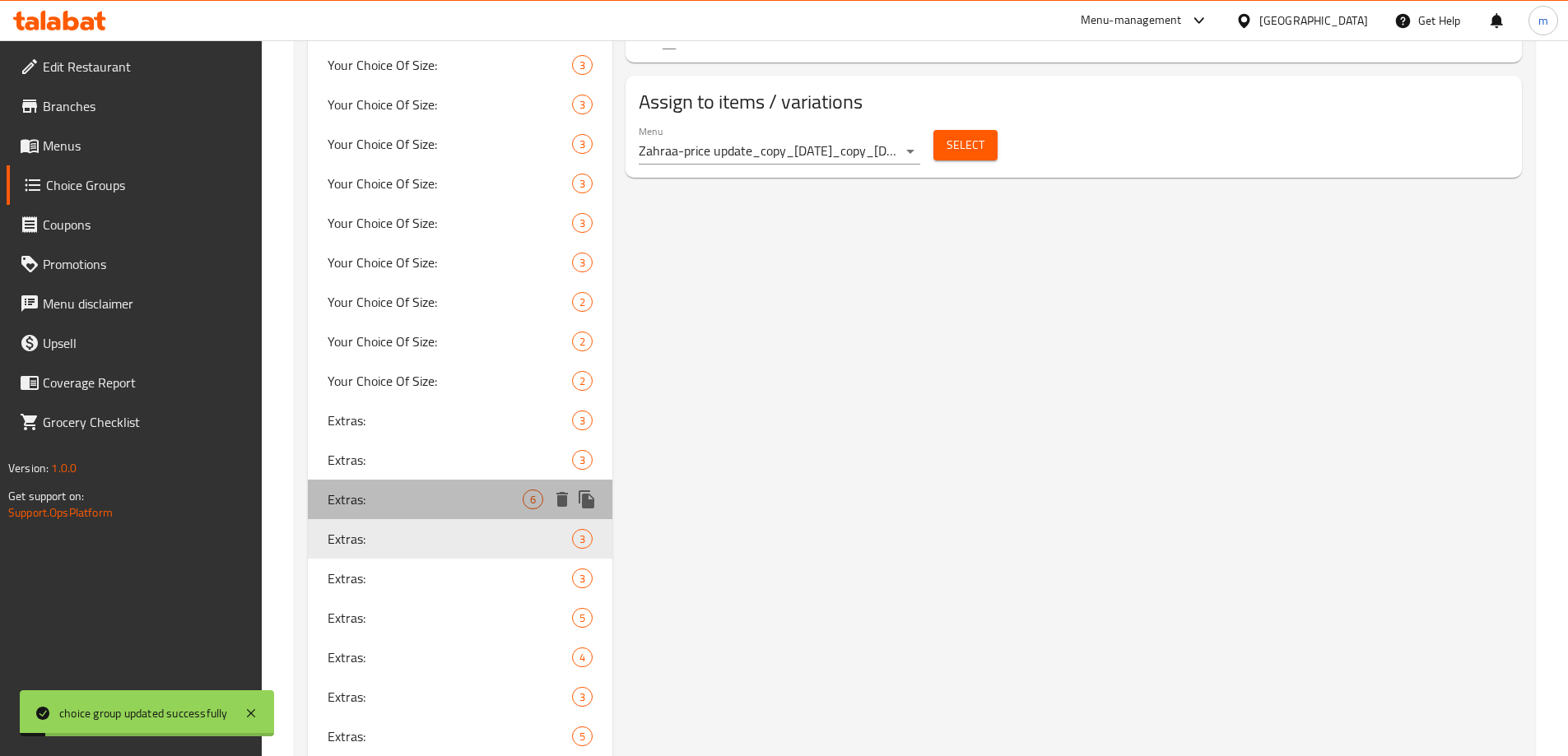
click at [364, 502] on span "Extras:" at bounding box center [426, 500] width 196 height 20
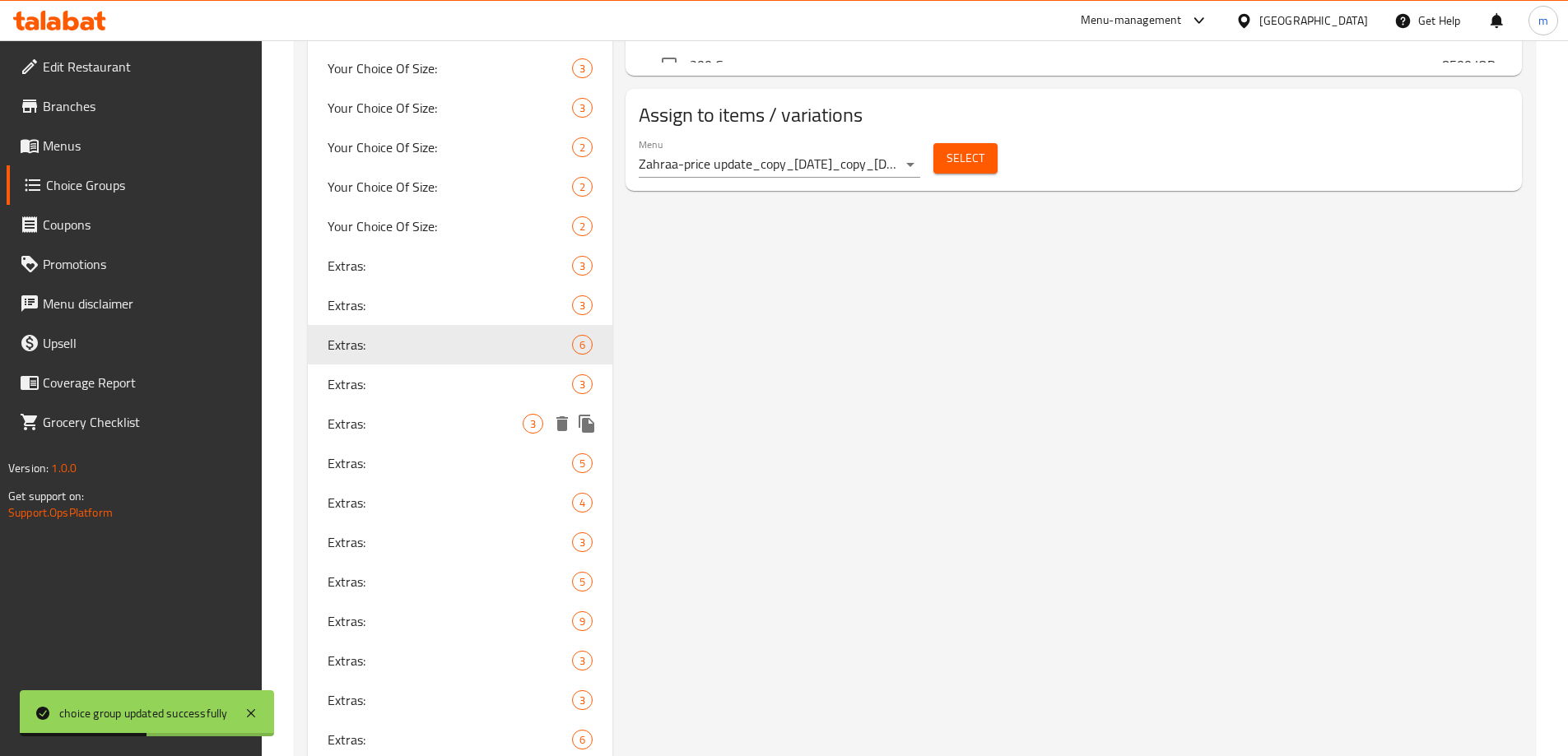
scroll to position [1344, 0]
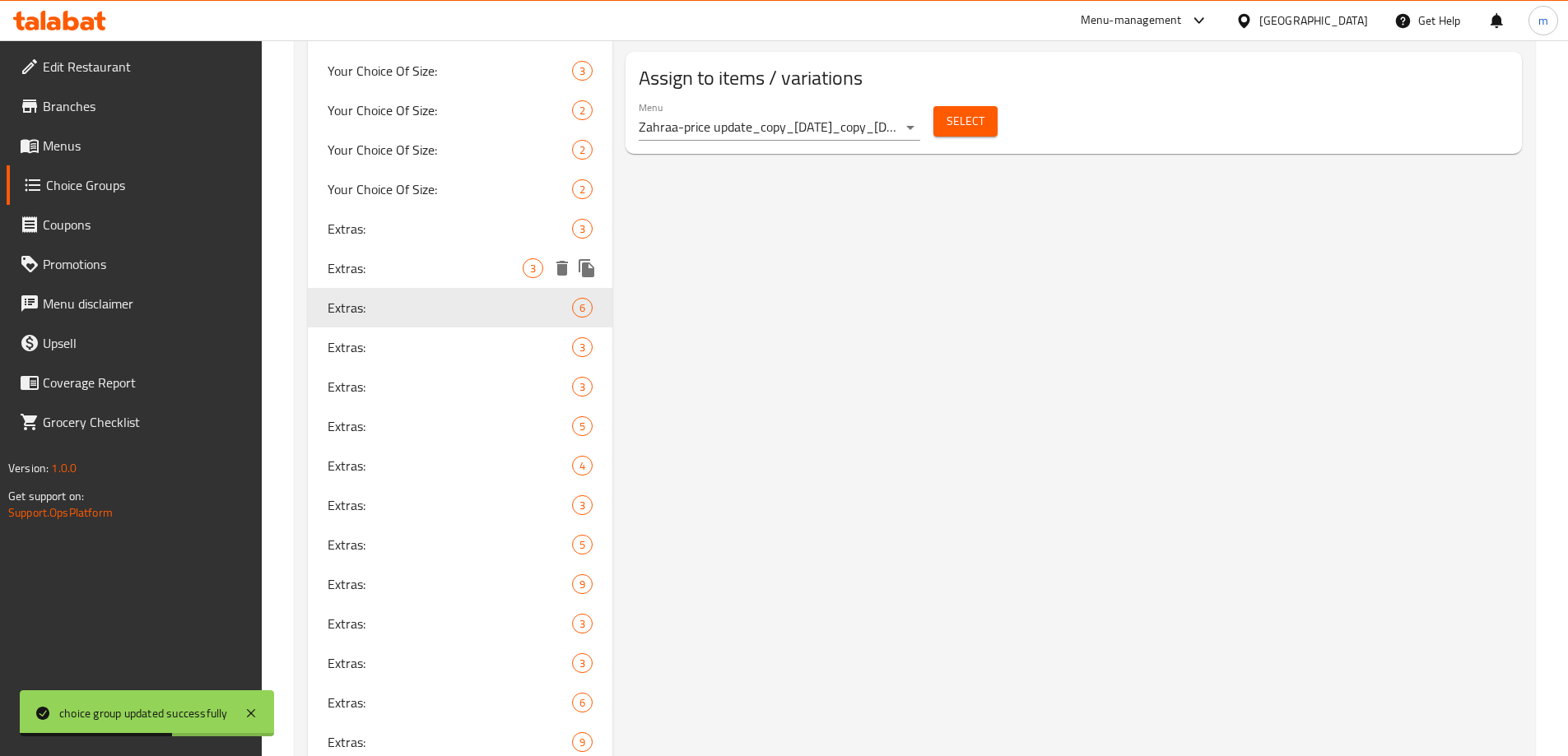
click at [404, 273] on span "Extras:" at bounding box center [426, 268] width 196 height 20
type input "3"
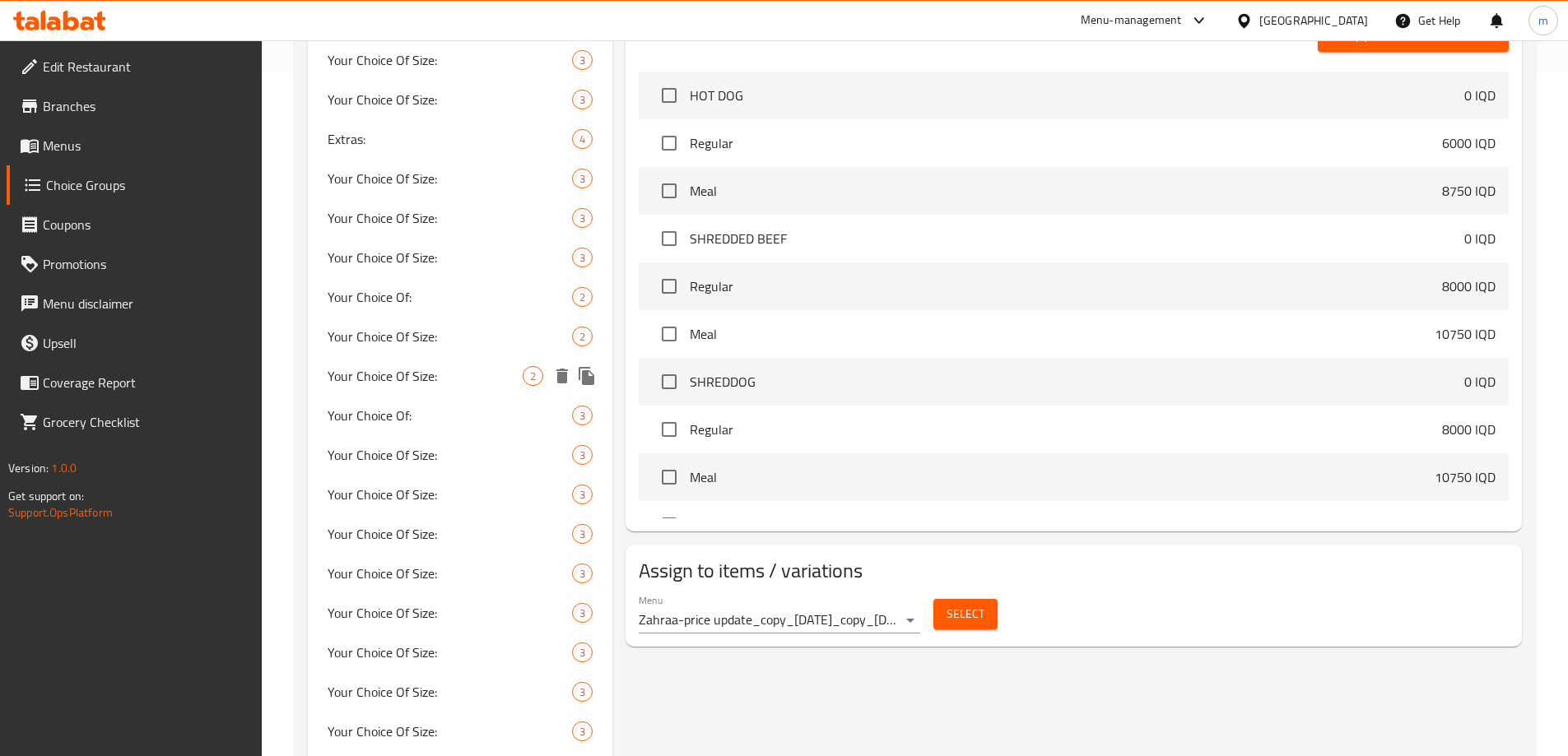
scroll to position [960, 0]
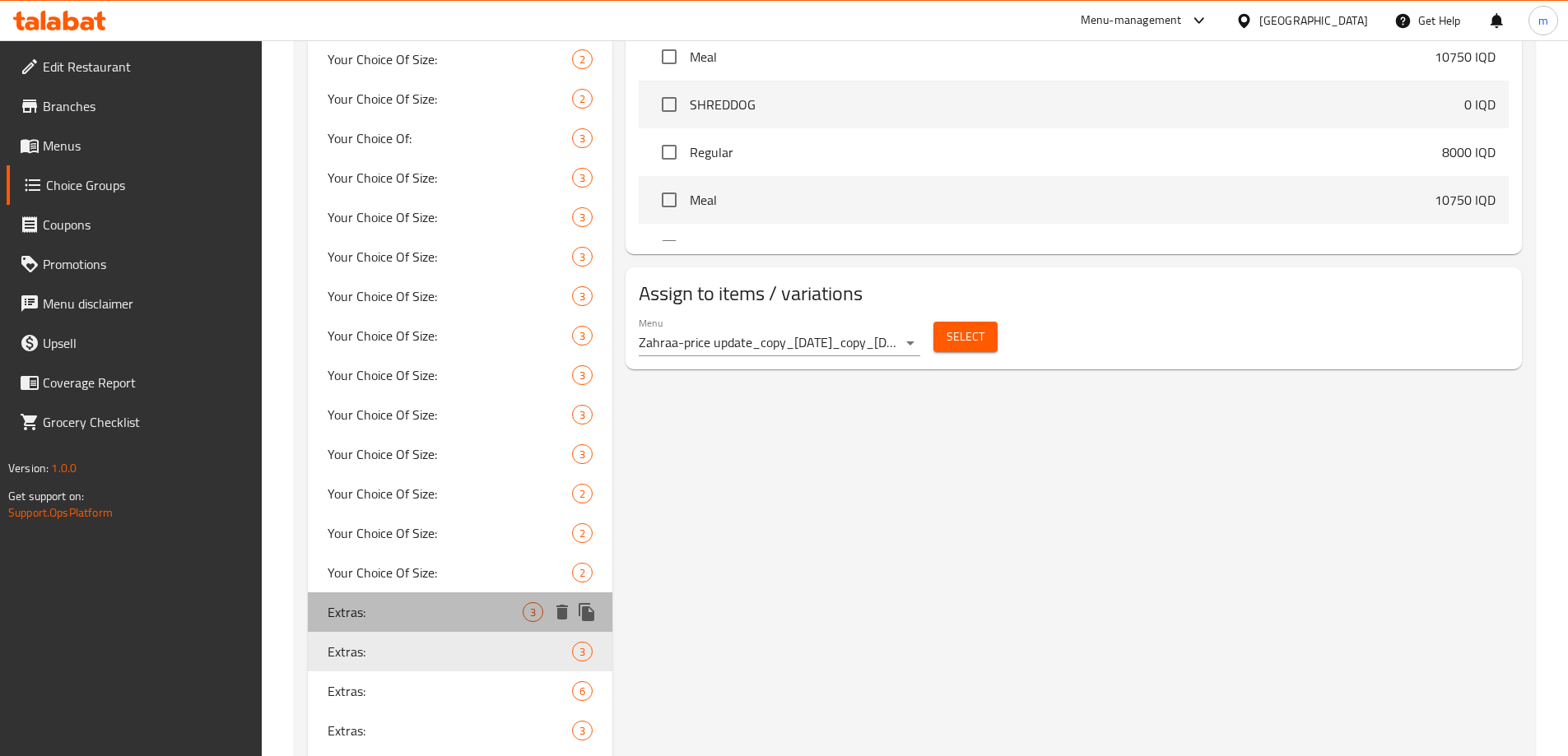
click at [384, 604] on span "Extras:" at bounding box center [426, 612] width 196 height 20
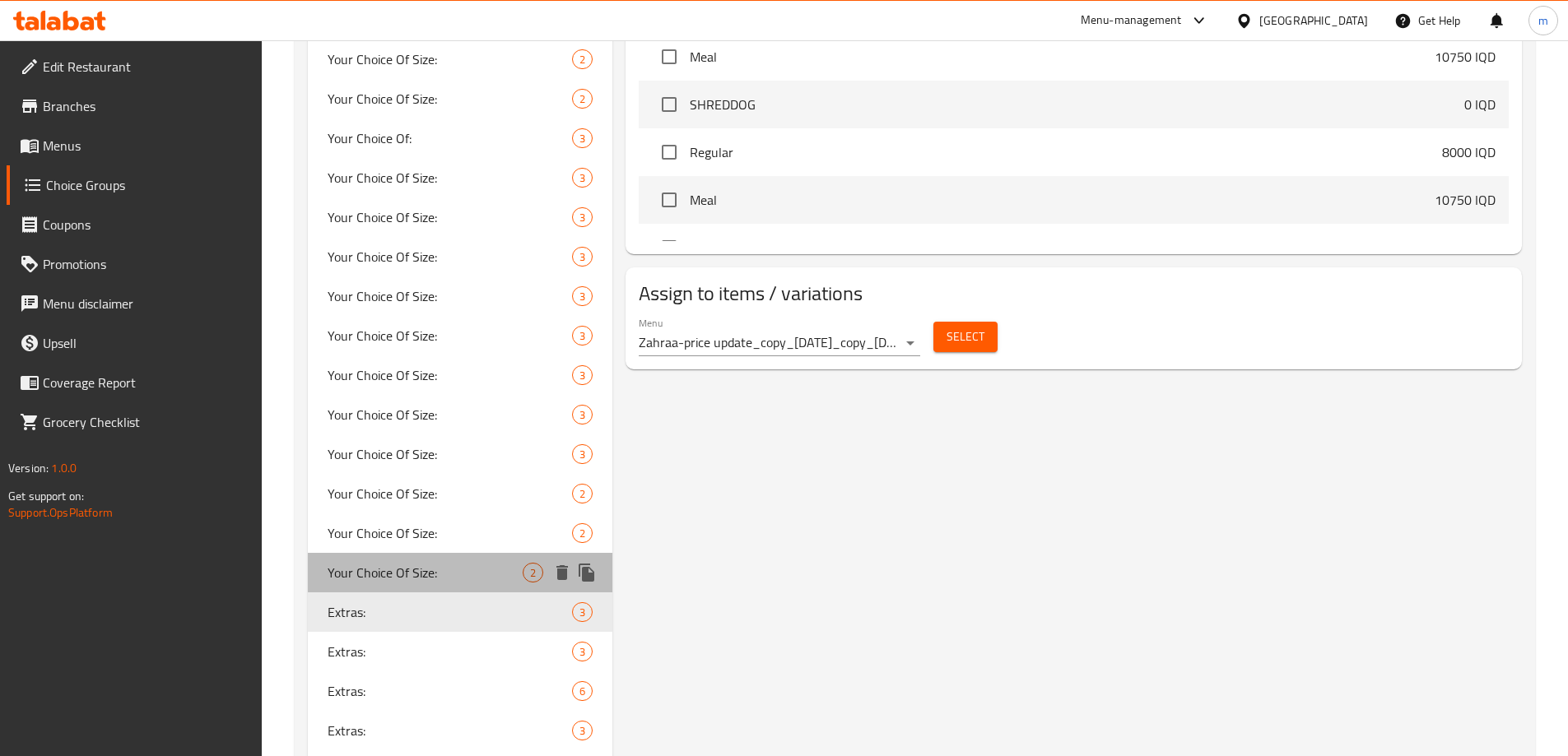
click at [400, 563] on span "Your Choice Of Size:" at bounding box center [426, 573] width 196 height 20
type input "Your Choice Of Size:"
type input "إختيارك من الحجم:"
type input "هەڵبژاردنت لە قەبارە:"
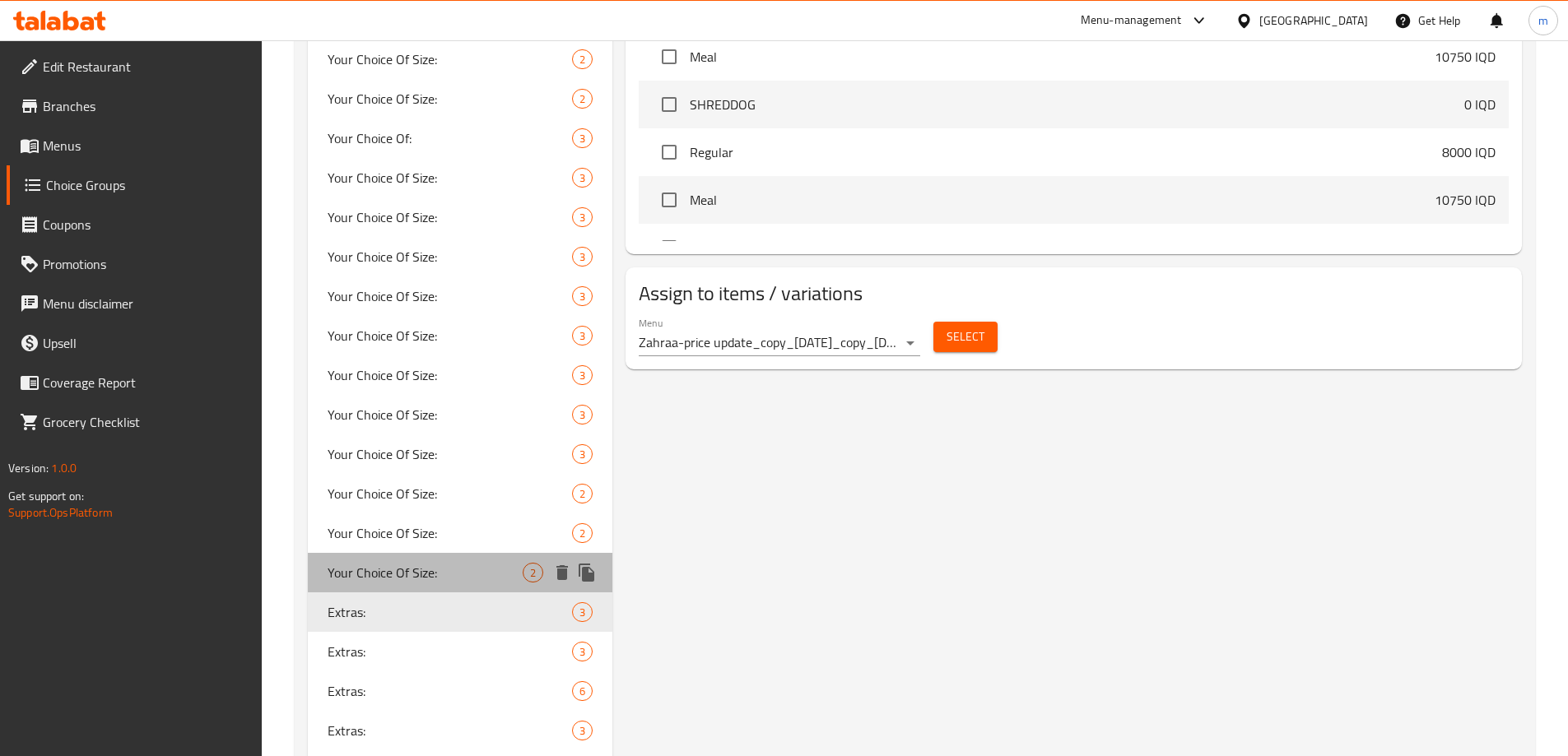
type input "1"
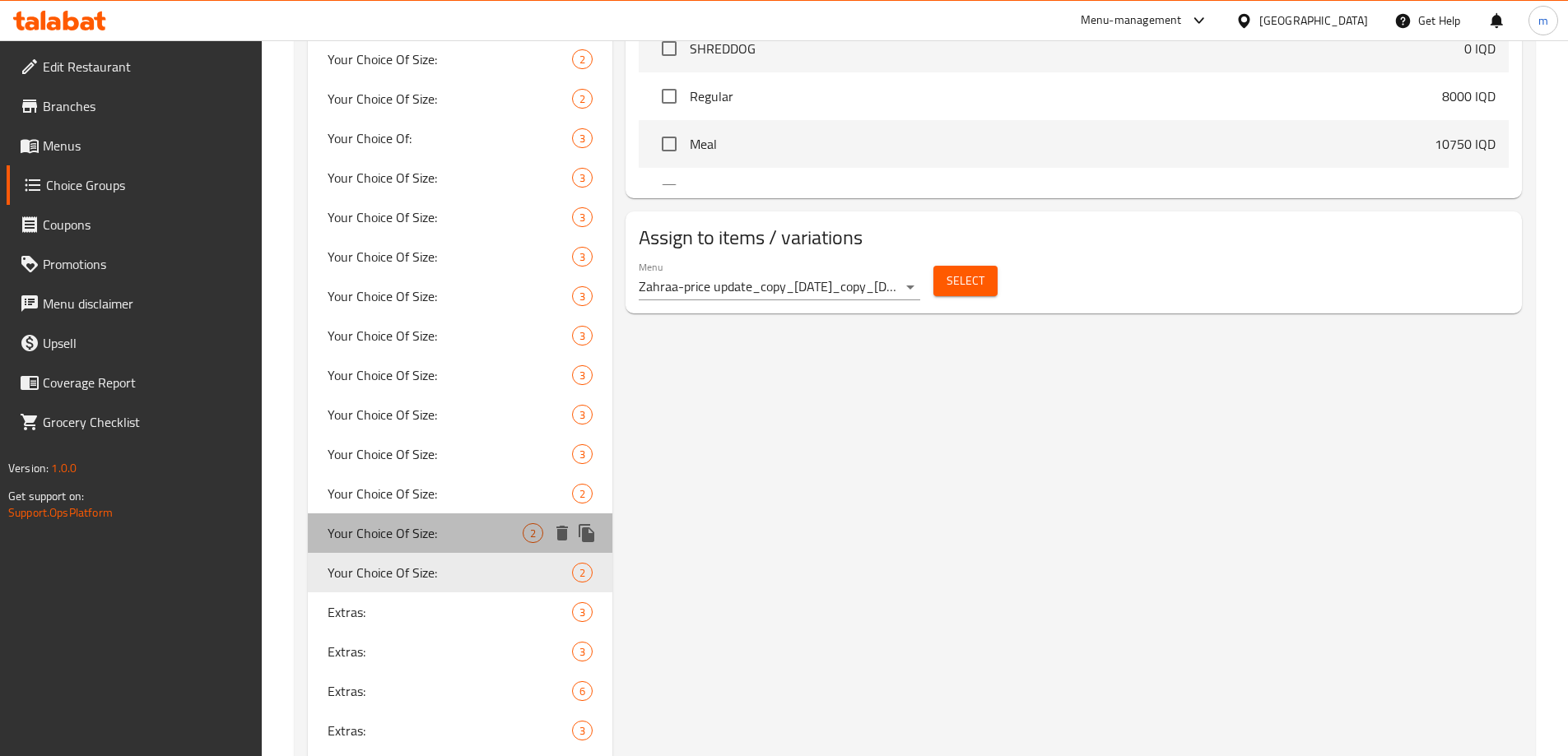
click at [434, 537] on span "Your Choice Of Size:" at bounding box center [426, 534] width 196 height 20
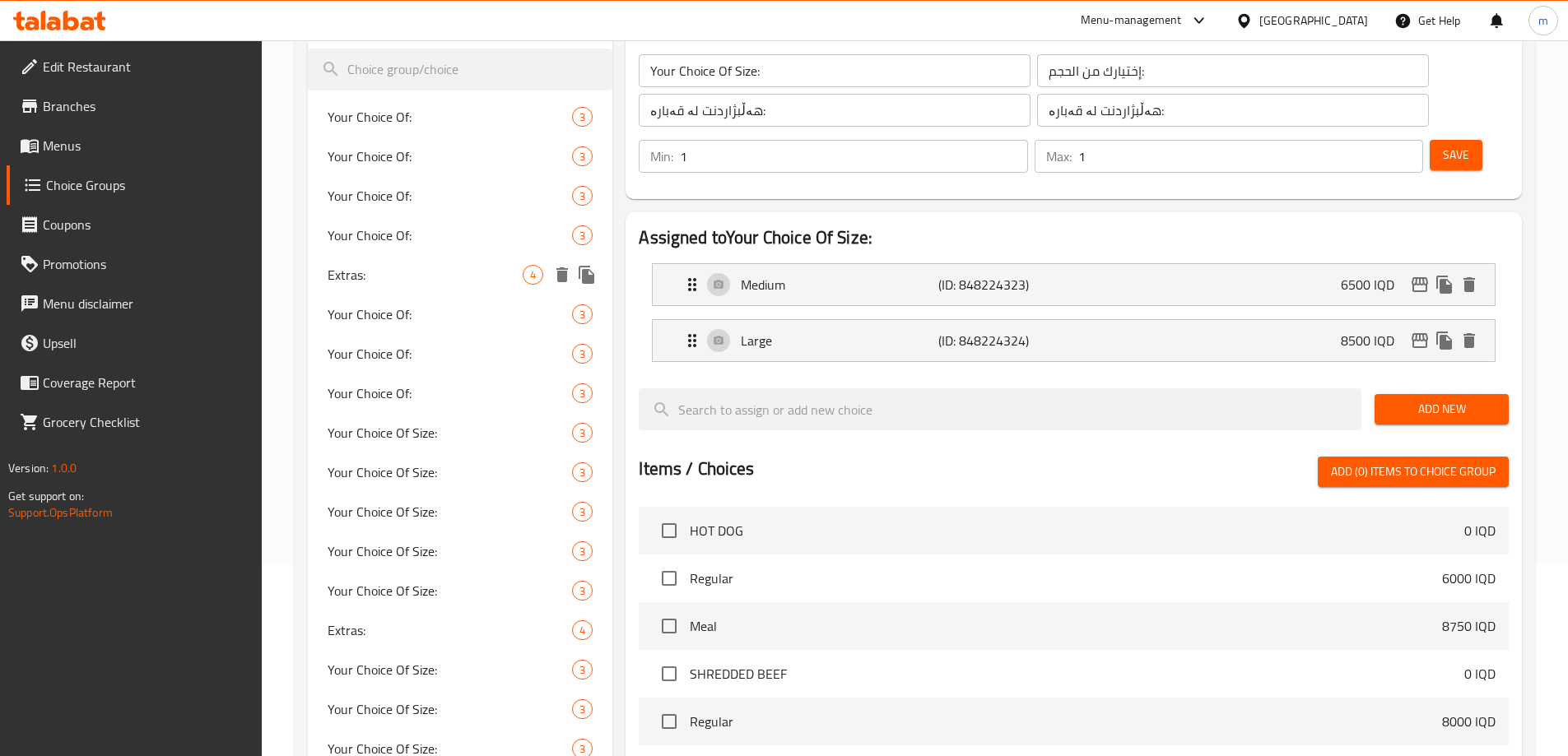
scroll to position [0, 0]
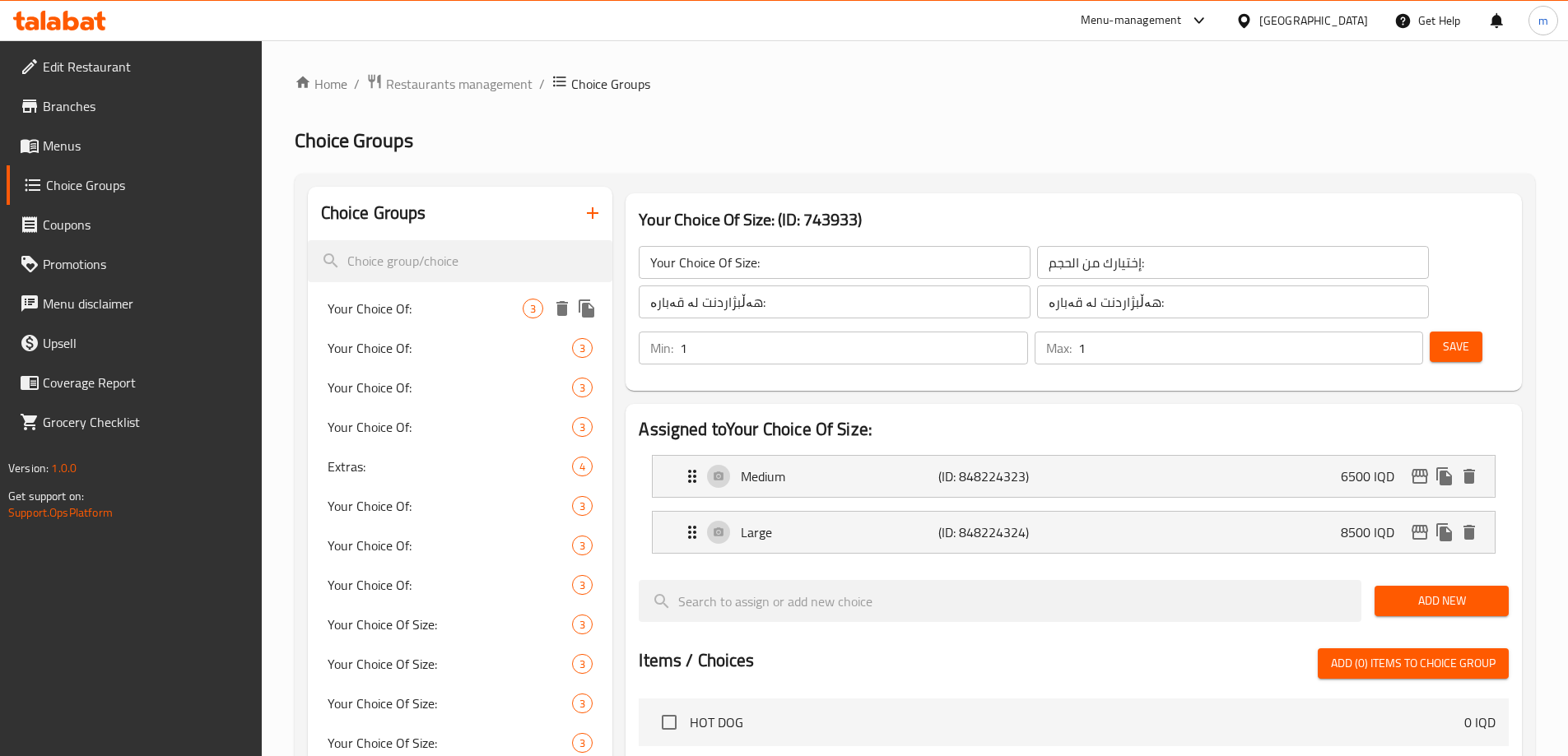
click at [467, 312] on span "Your Choice Of:" at bounding box center [426, 308] width 196 height 20
type input "Your Choice Of:"
type input "إختيارك من:"
type input "هەڵبژاردنت لە:"
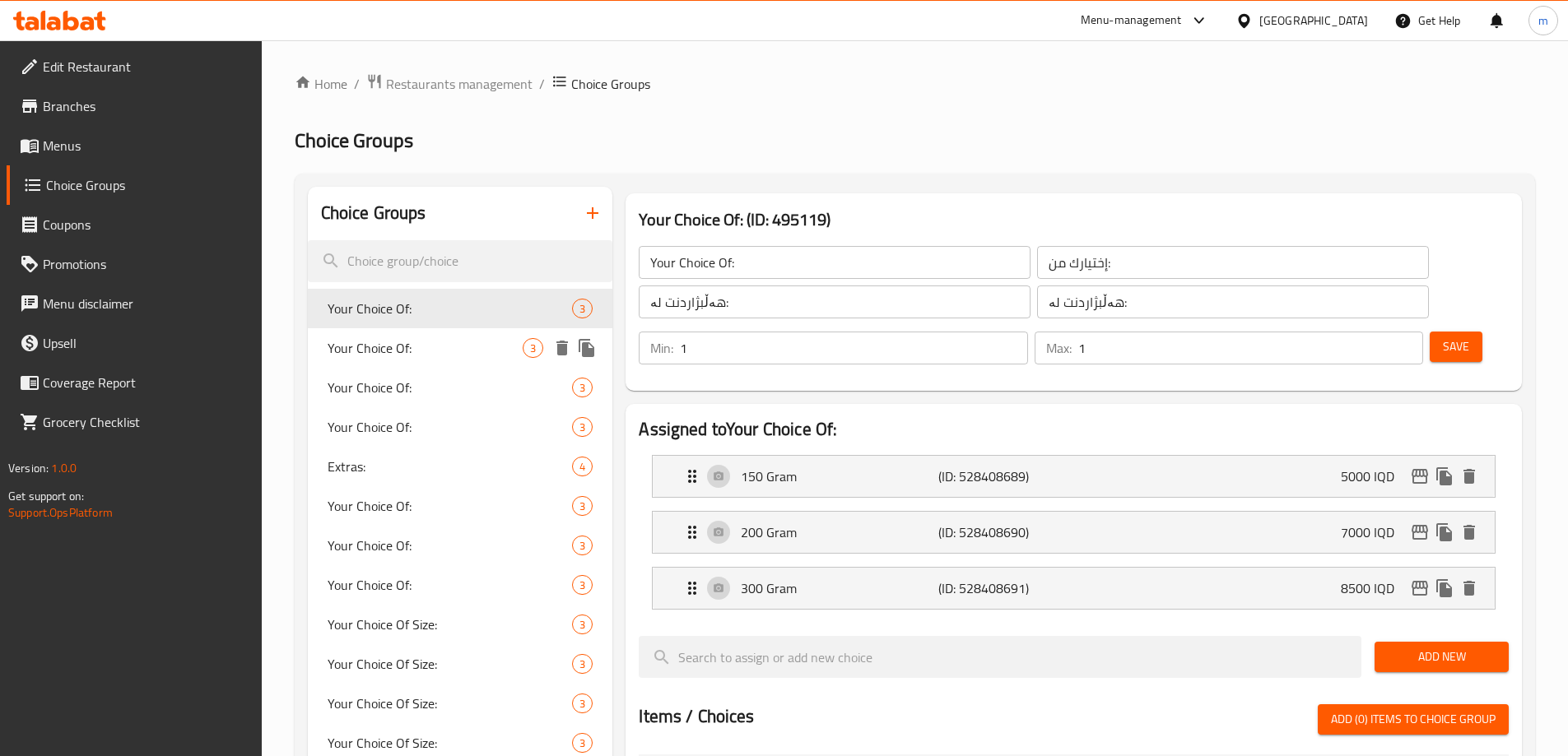
click at [426, 362] on div "Your Choice Of: 3" at bounding box center [460, 348] width 306 height 39
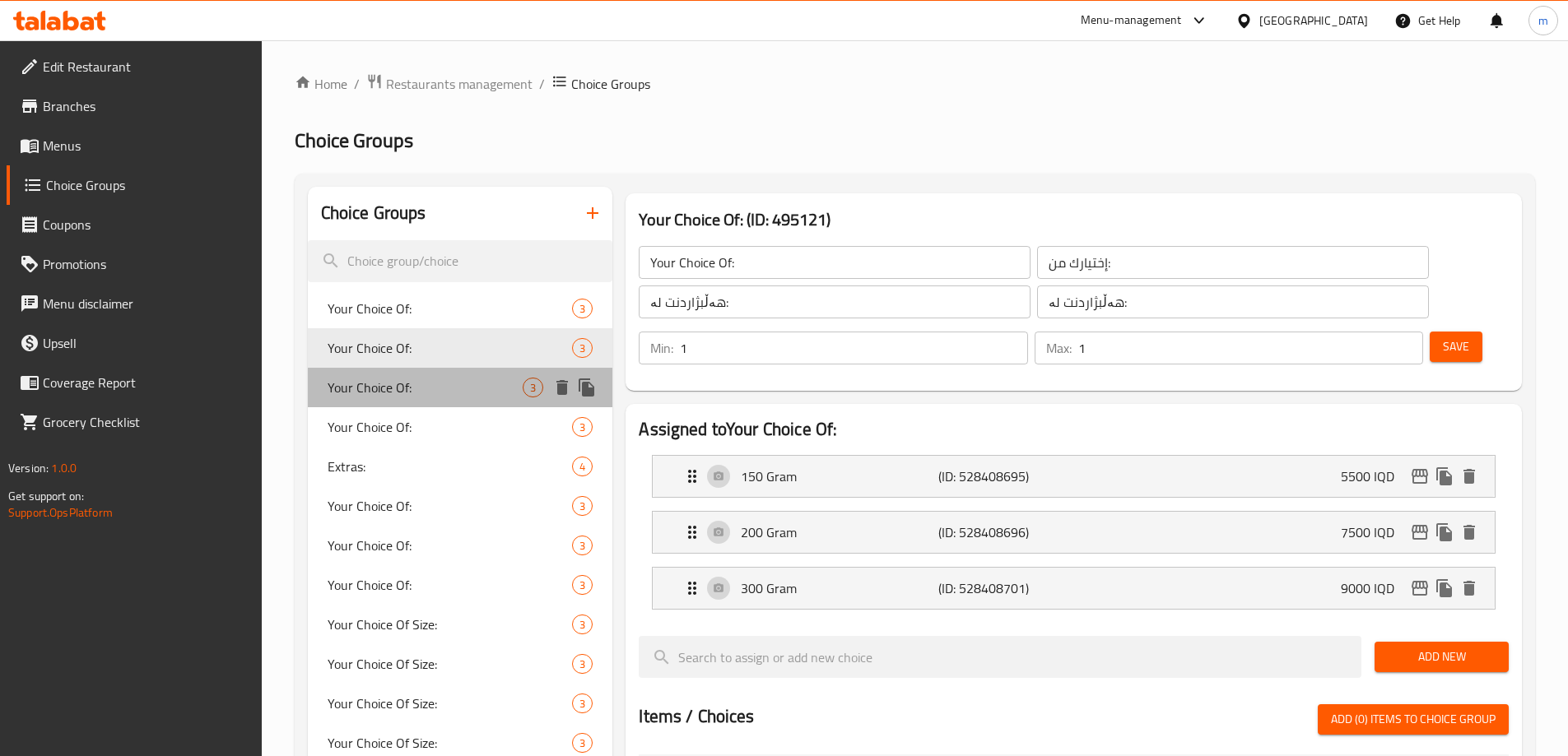
click at [416, 388] on span "Your Choice Of:" at bounding box center [426, 388] width 196 height 20
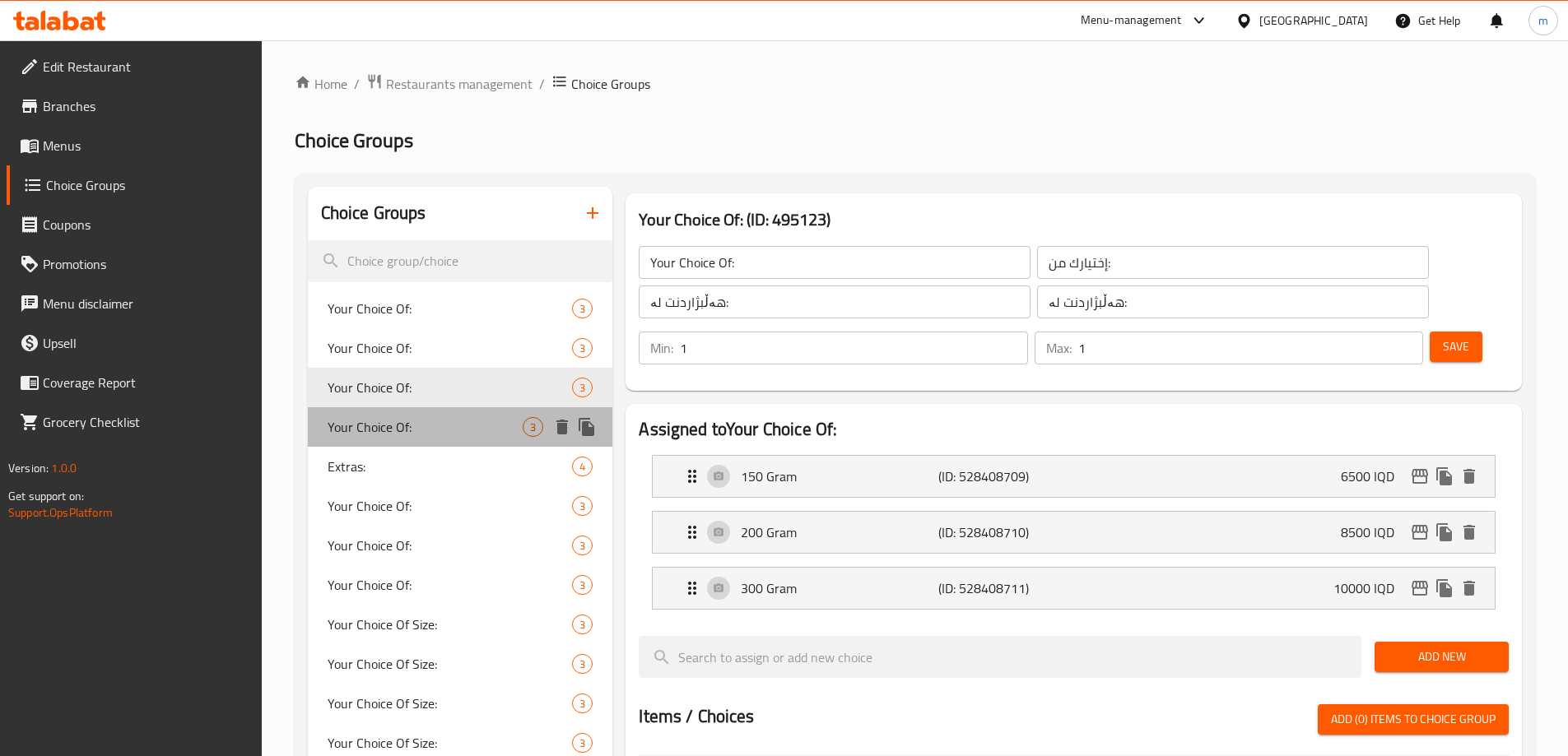
click at [416, 431] on span "Your Choice Of:" at bounding box center [426, 427] width 196 height 20
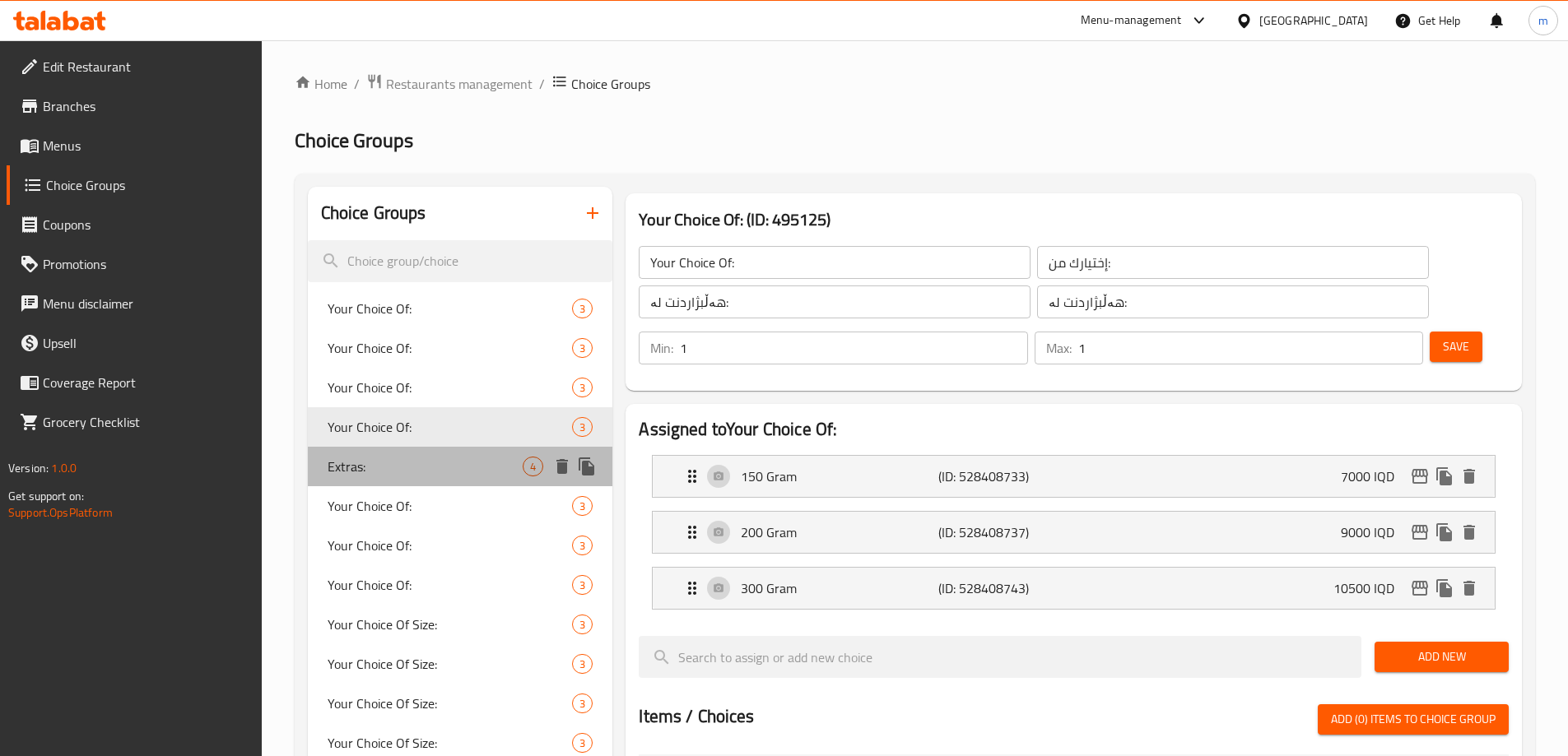
click at [417, 457] on span "Extras:" at bounding box center [426, 467] width 196 height 20
type input "Extras:"
type input "الاضافات:"
type input "0"
type input "4"
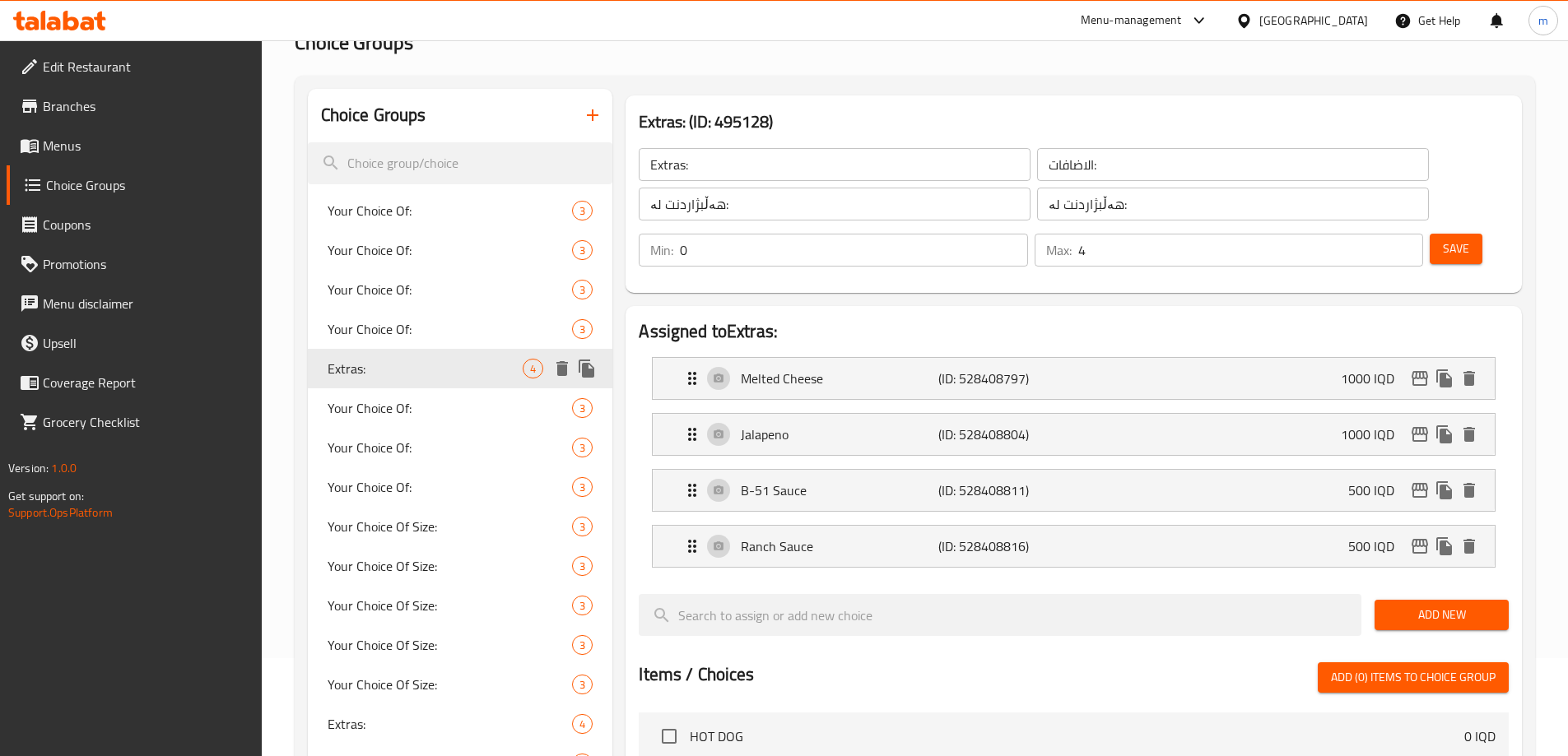
scroll to position [191, 0]
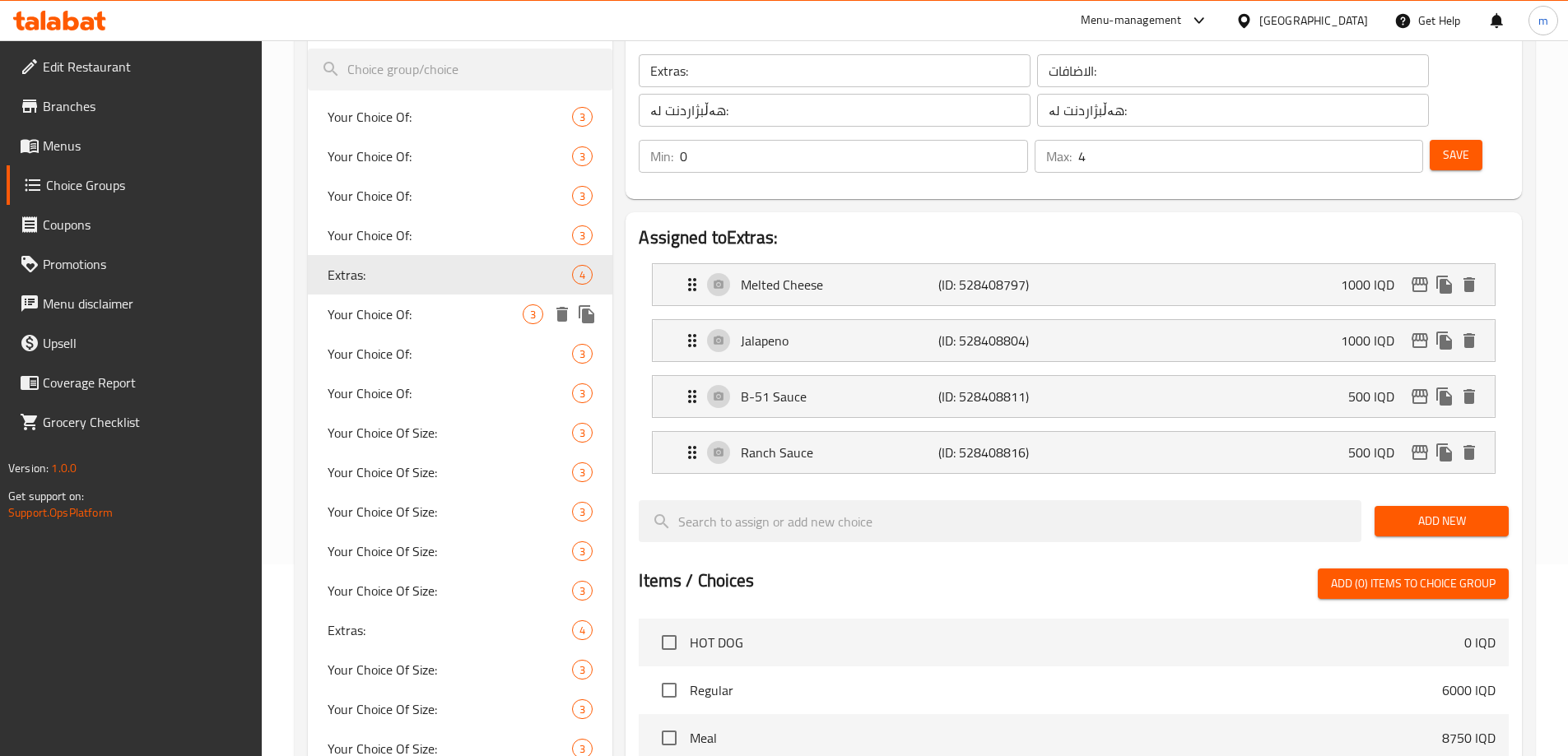
click at [381, 318] on span "Your Choice Of:" at bounding box center [426, 315] width 196 height 20
type input "Your Choice Of:"
type input "إختيارك من:"
type input "1"
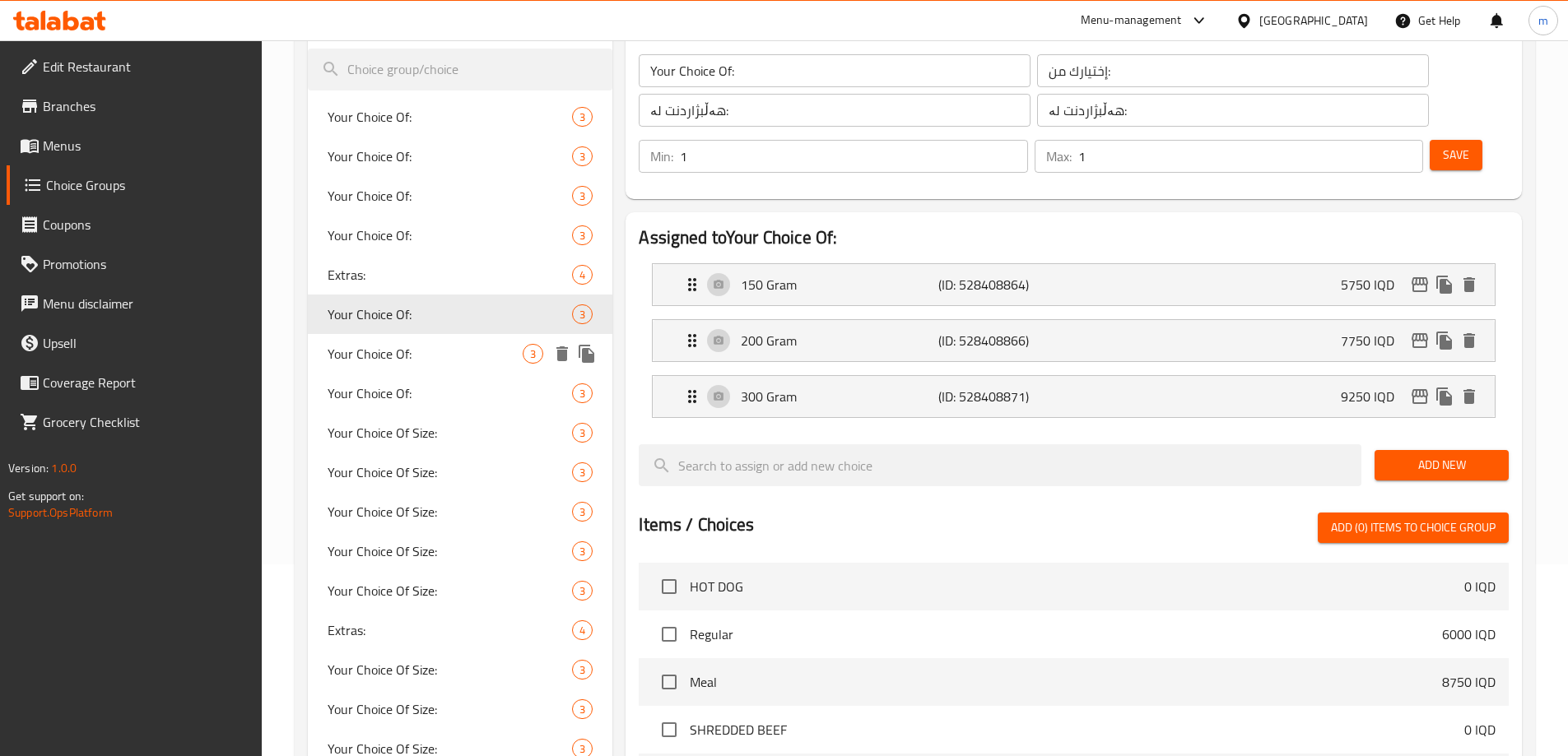
click at [392, 372] on div "Your Choice Of: 3" at bounding box center [460, 353] width 306 height 39
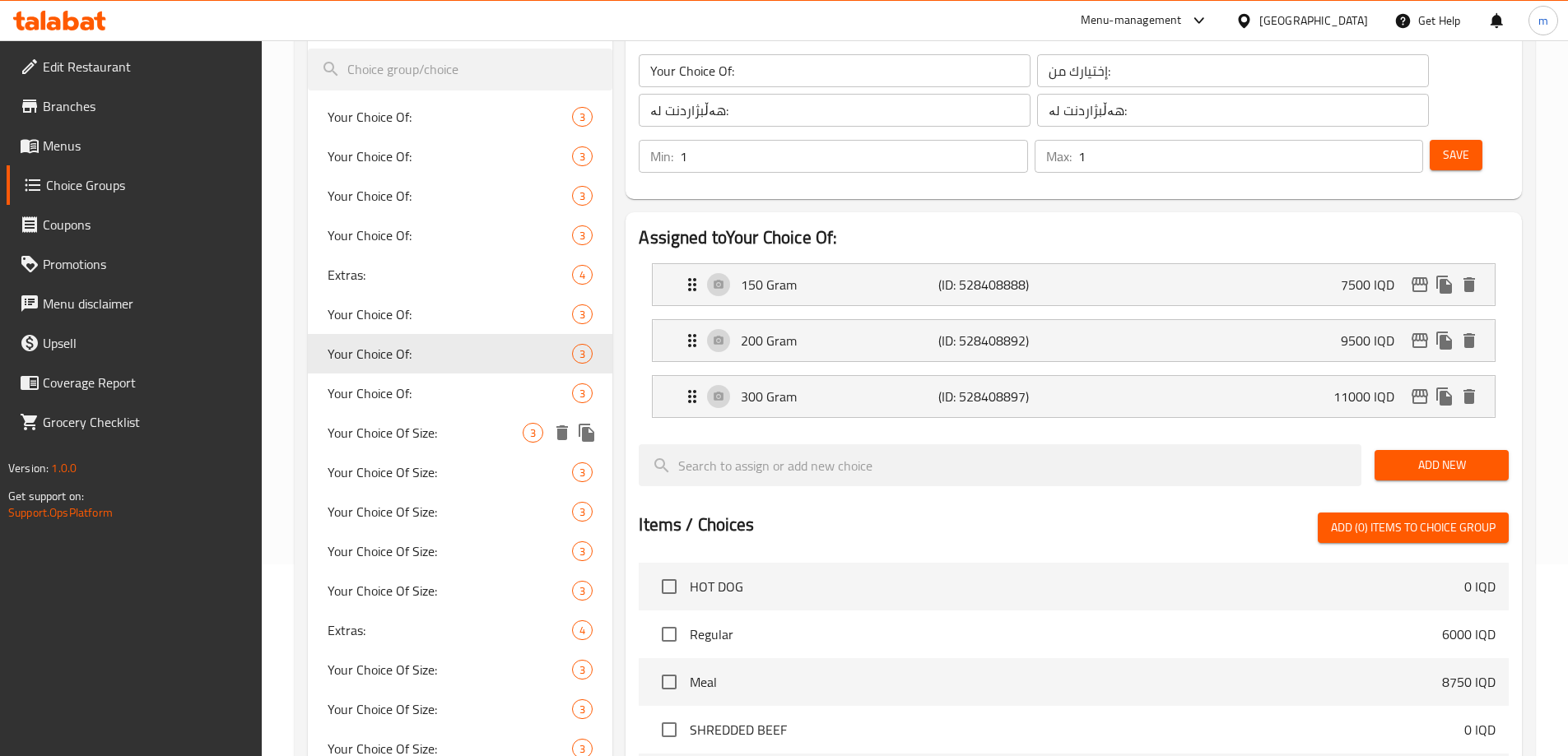
click at [395, 414] on div "Your Choice Of Size: 3" at bounding box center [460, 432] width 306 height 39
type input "Your Choice Of Size:"
type input "إختيارك من الحجم:"
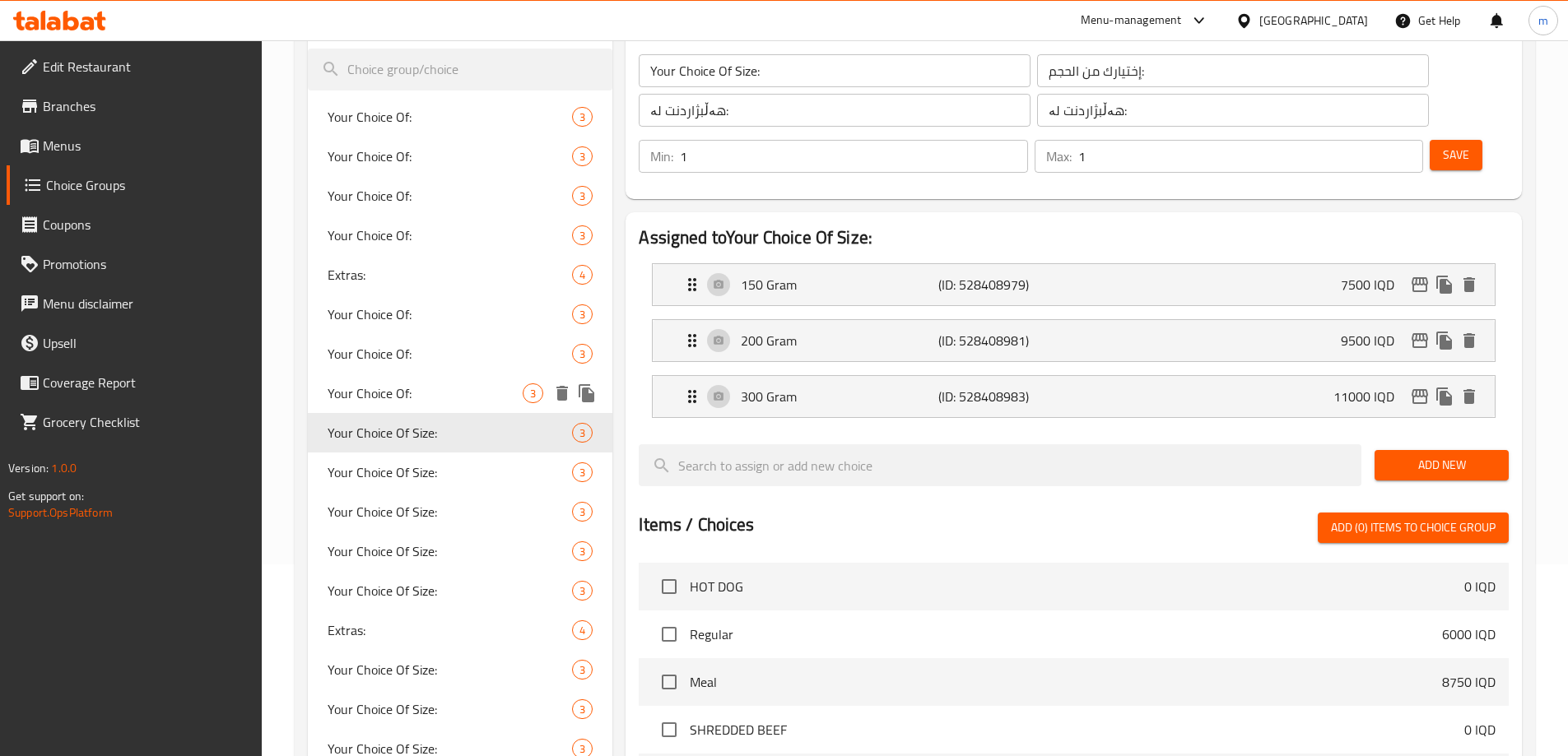
click at [398, 394] on span "Your Choice Of:" at bounding box center [426, 394] width 196 height 20
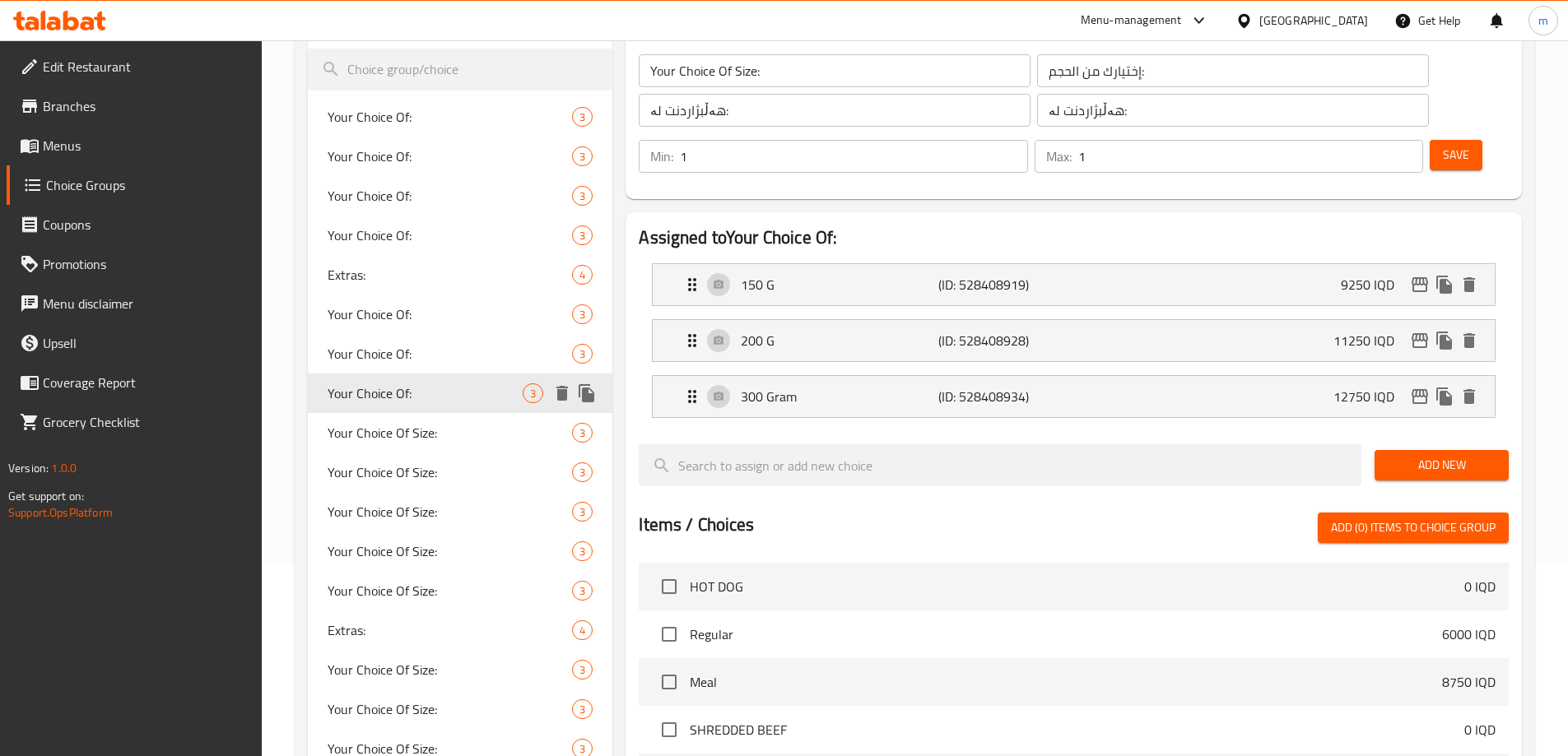
type input "Your Choice Of:"
type input "إختيارك من:"
click at [405, 443] on span "Your Choice Of Size:" at bounding box center [426, 433] width 196 height 20
type input "Your Choice Of Size:"
type input "إختيارك من الحجم:"
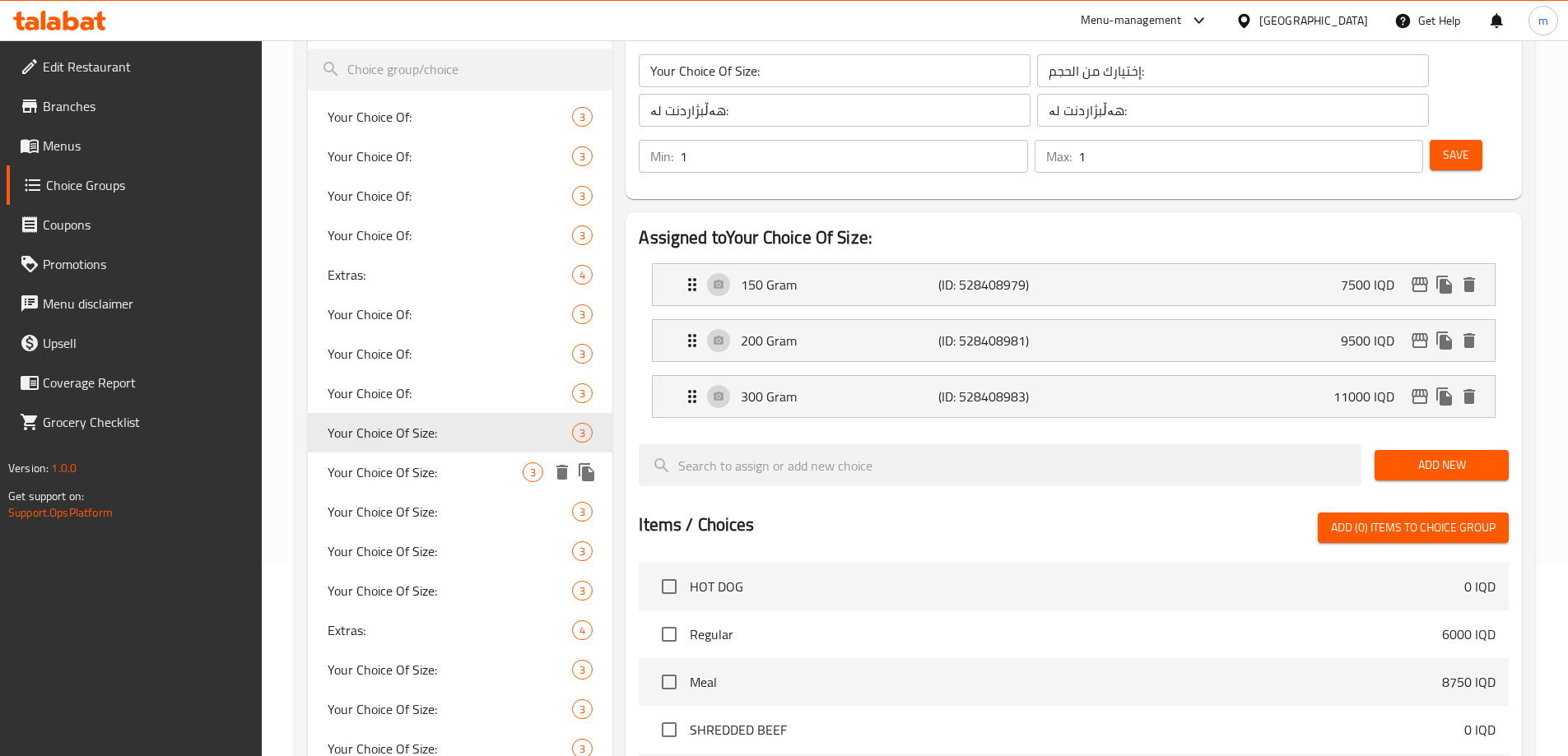
click at [410, 470] on span "Your Choice Of Size:" at bounding box center [426, 472] width 196 height 20
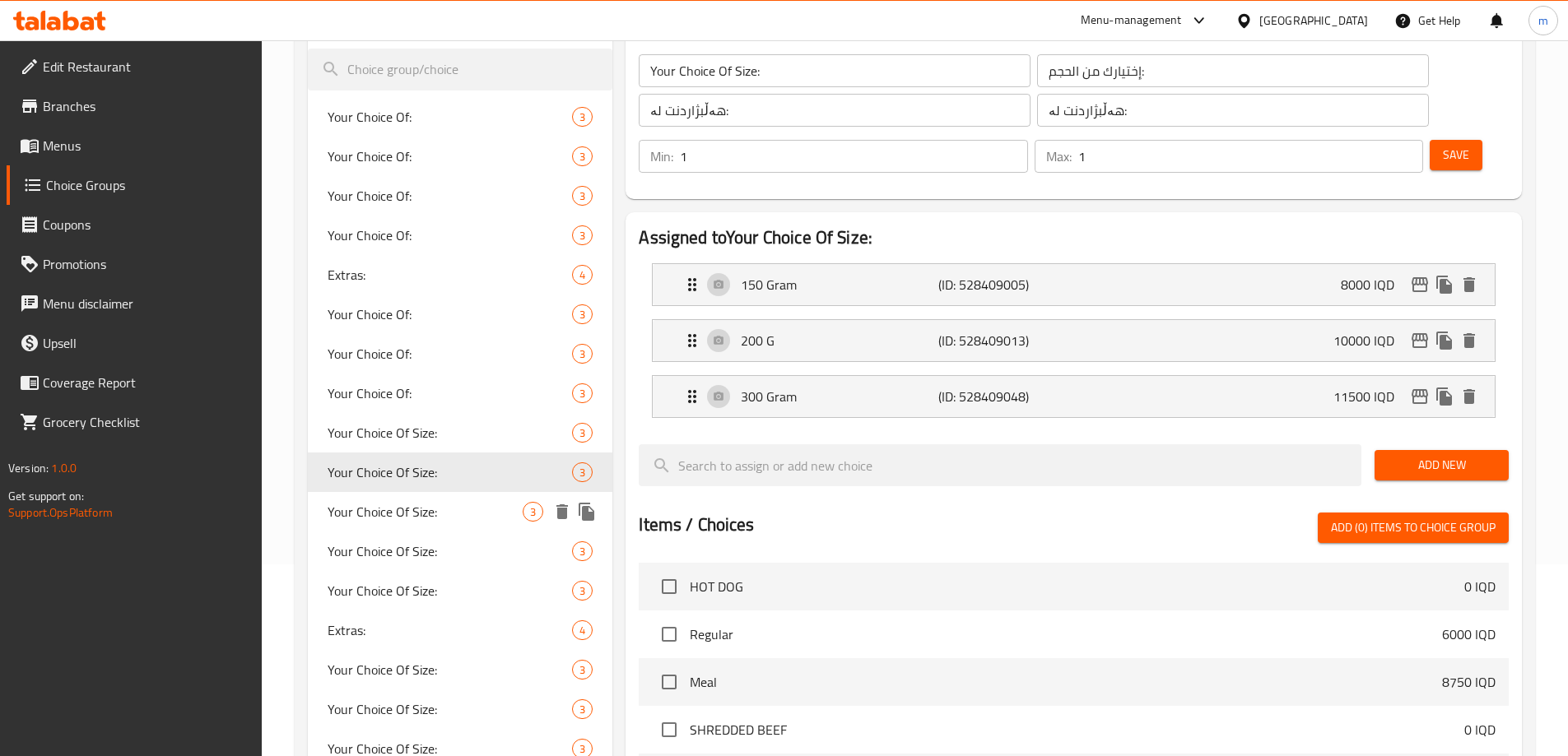
click at [419, 492] on div "Your Choice Of Size: 3" at bounding box center [460, 512] width 306 height 39
type input "هەڵبژاردنت لە قەبارە:"
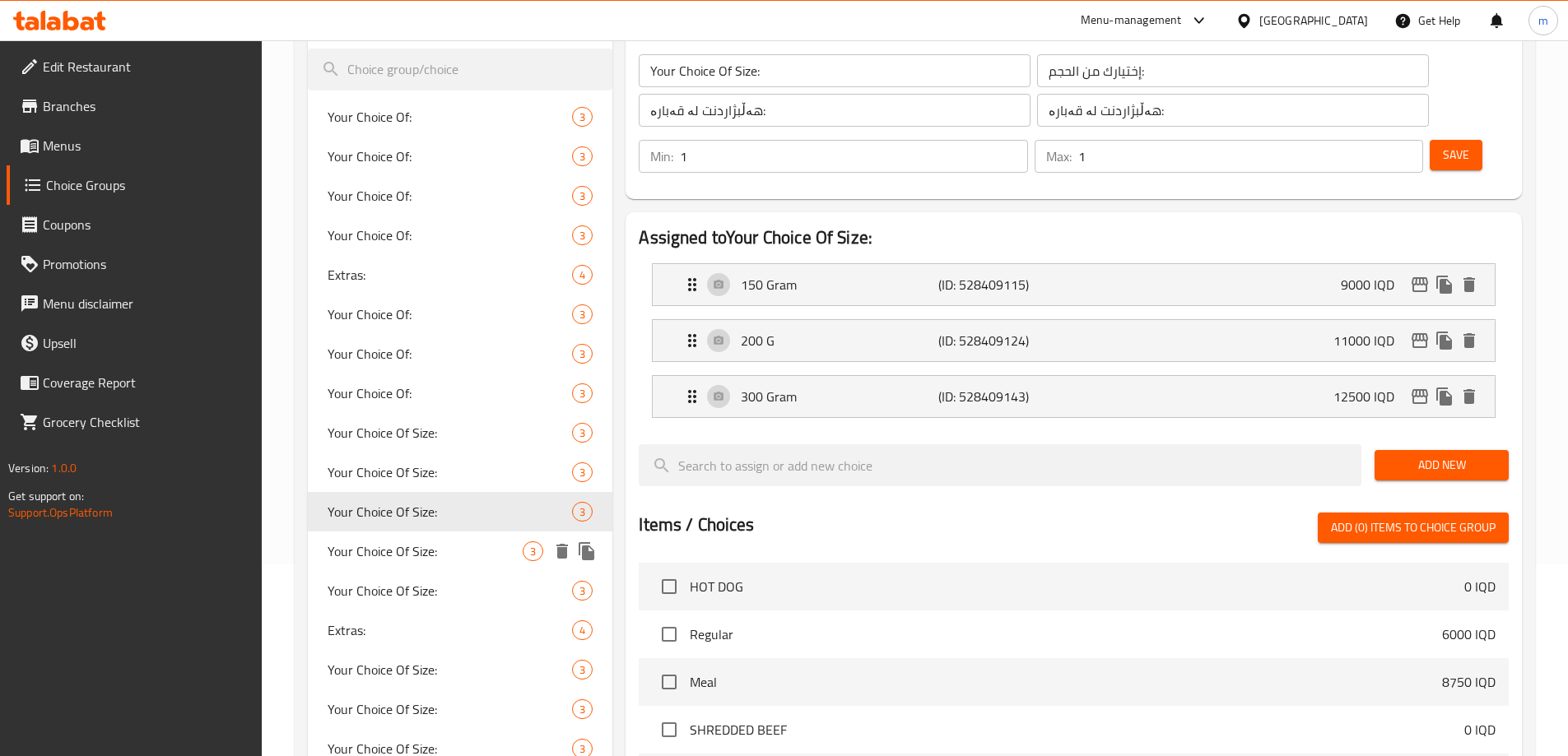
click at [406, 542] on span "Your Choice Of Size:" at bounding box center [426, 552] width 196 height 20
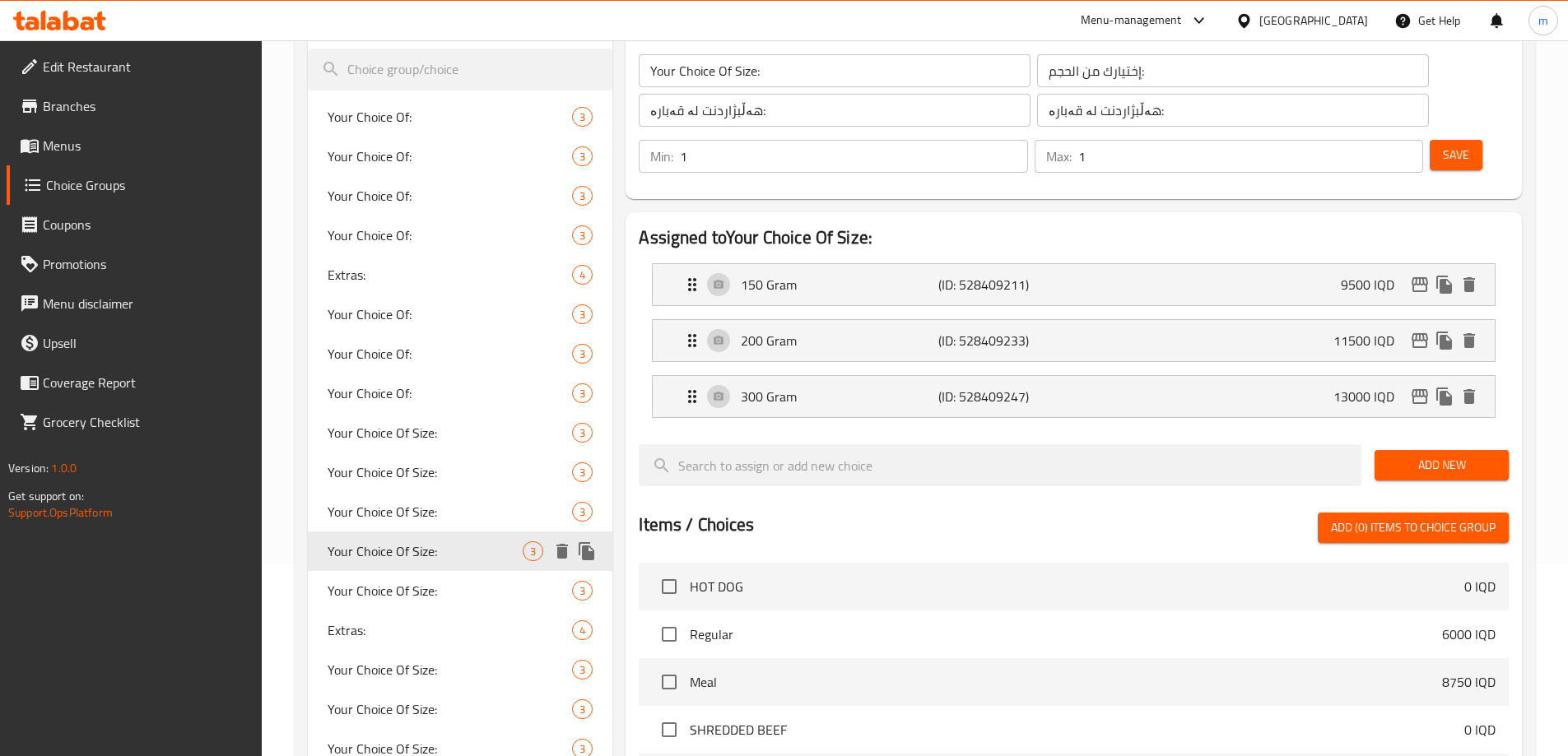
click at [404, 576] on div "Your Choice Of Size: 3" at bounding box center [460, 590] width 306 height 39
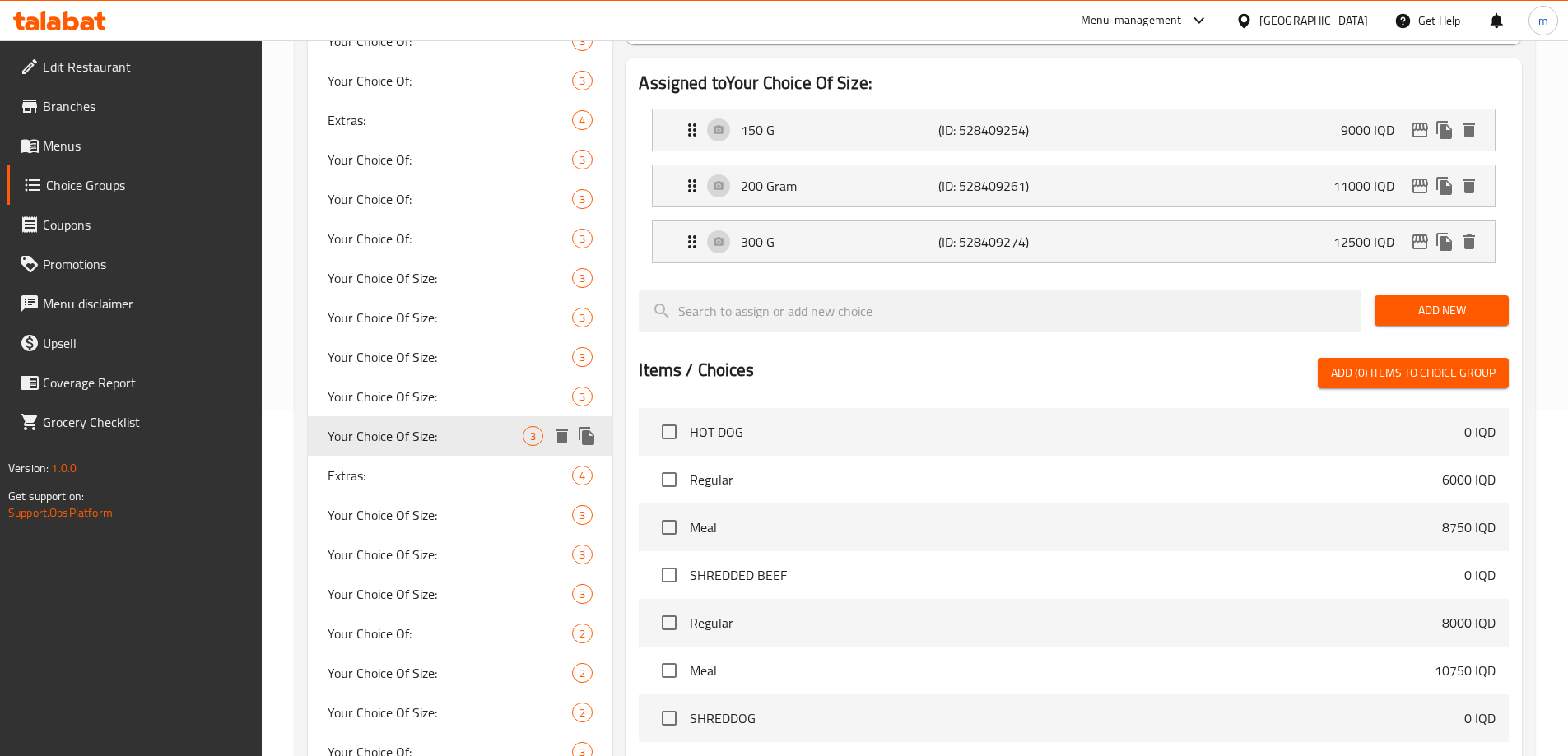
scroll to position [384, 0]
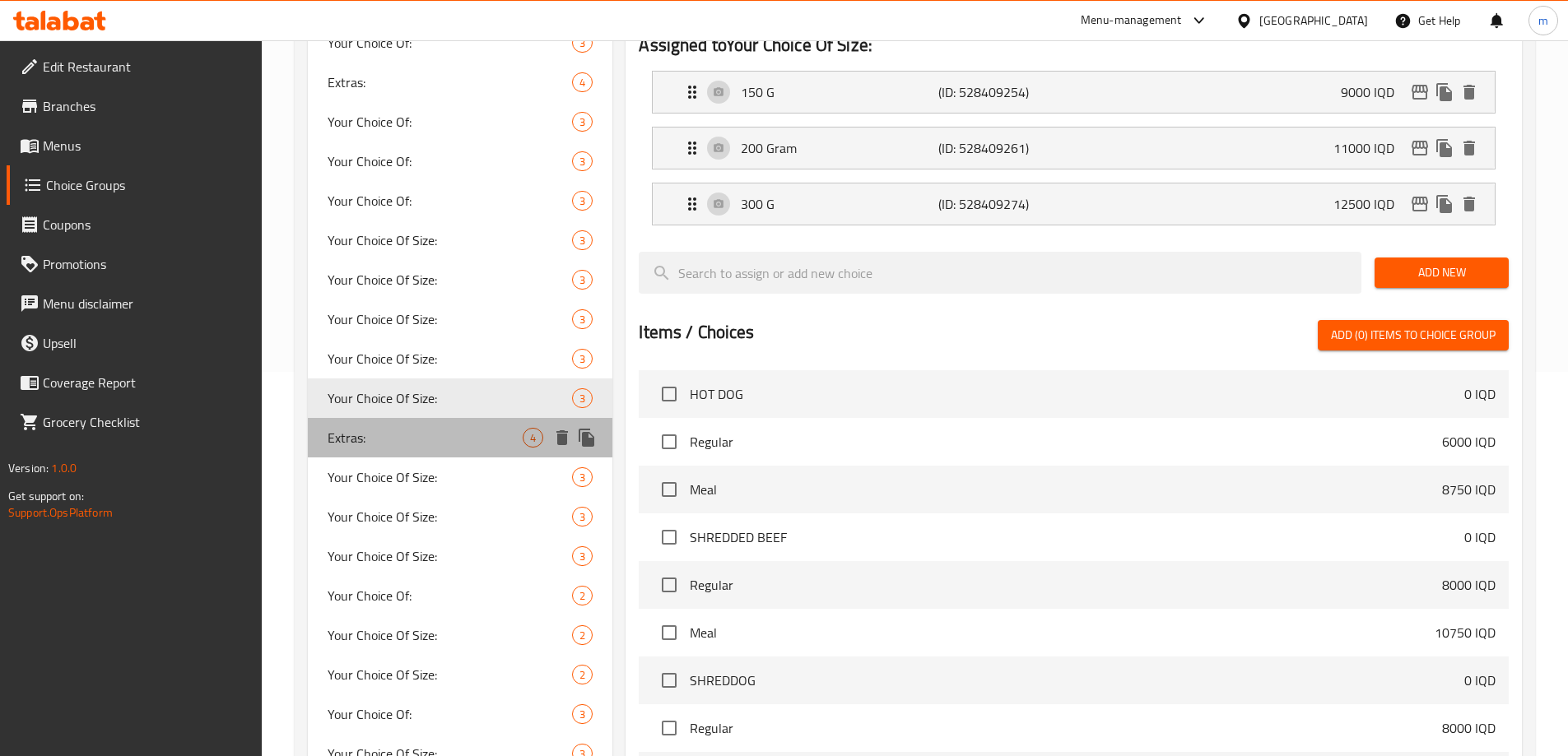
click at [385, 437] on span "Extras:" at bounding box center [426, 438] width 196 height 20
type input "Extras:"
type input "الاضافات:"
type input "زیادە:"
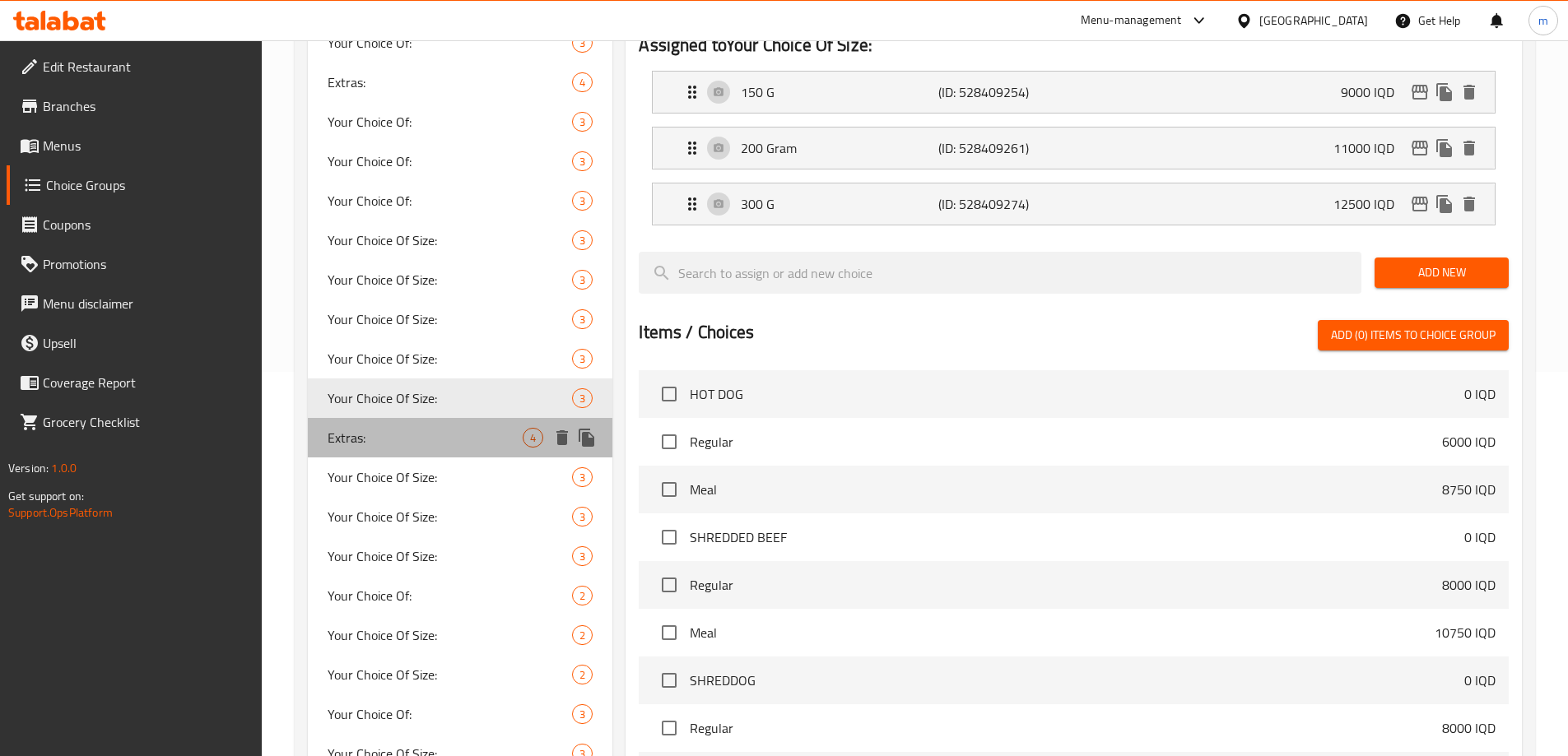
type input "0"
type input "4"
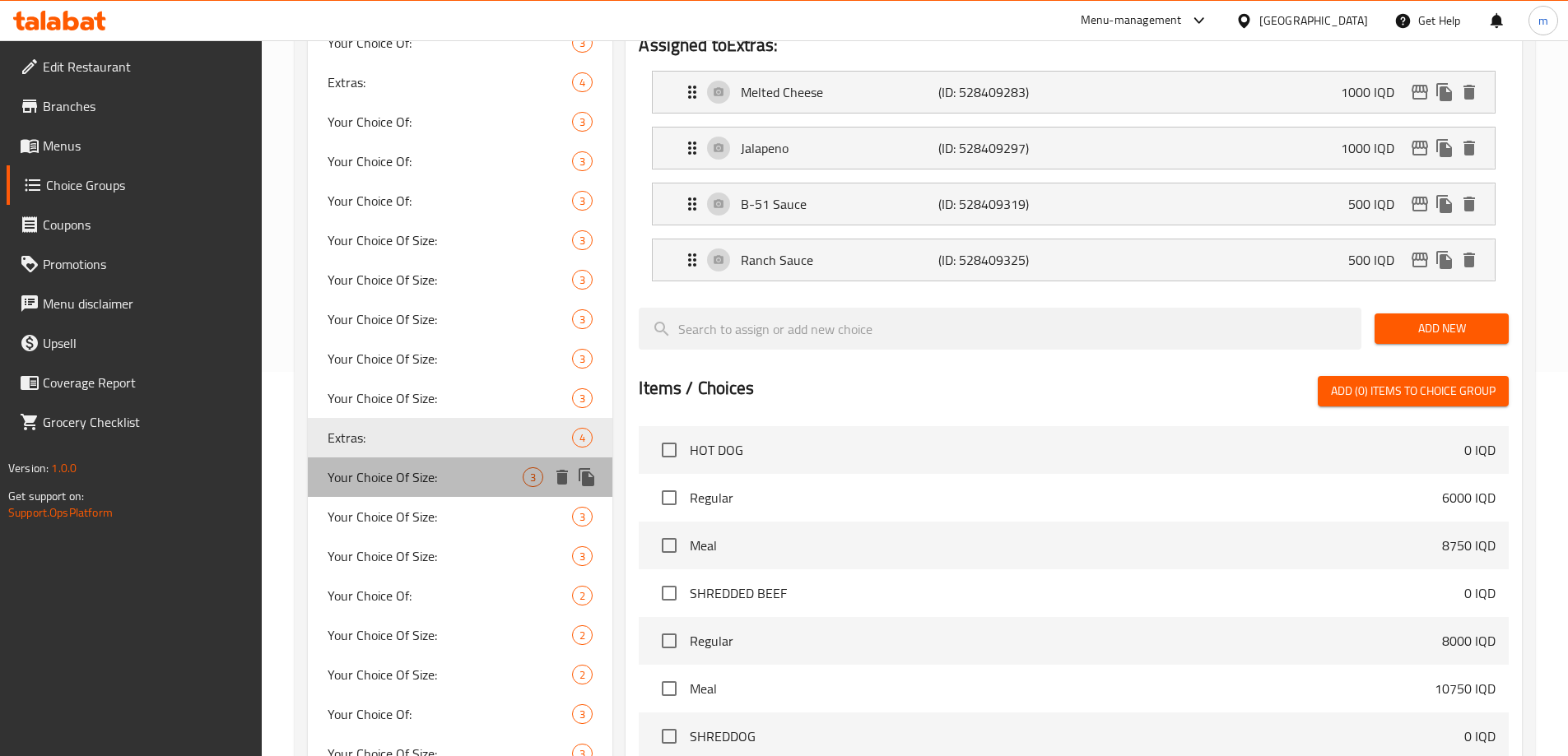
click at [384, 480] on span "Your Choice Of Size:" at bounding box center [426, 478] width 196 height 20
type input "Your Choice Of Size:"
type input "إختيارك من الحجم:"
type input "هەڵبژاردنت لە قەبارە:"
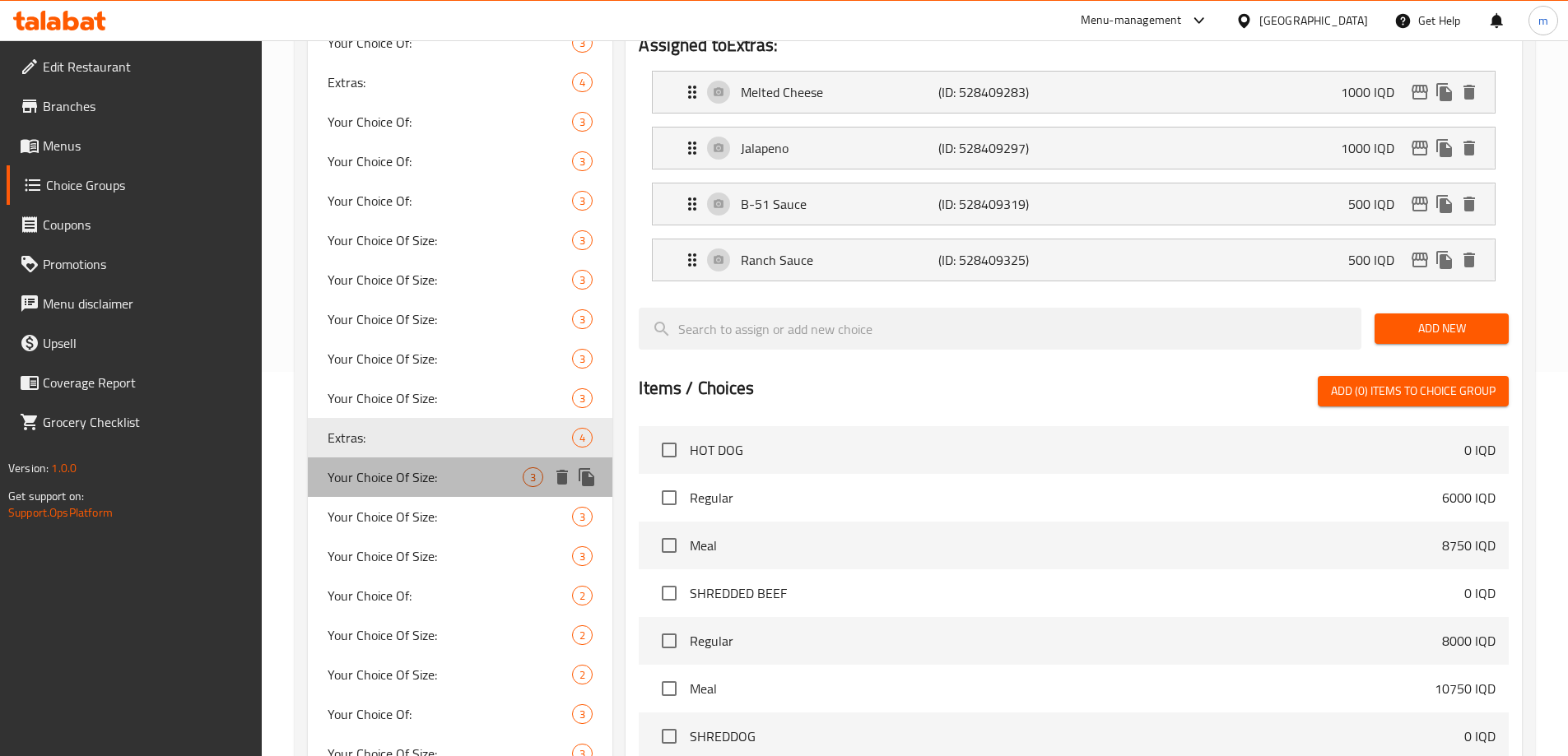
type input "1"
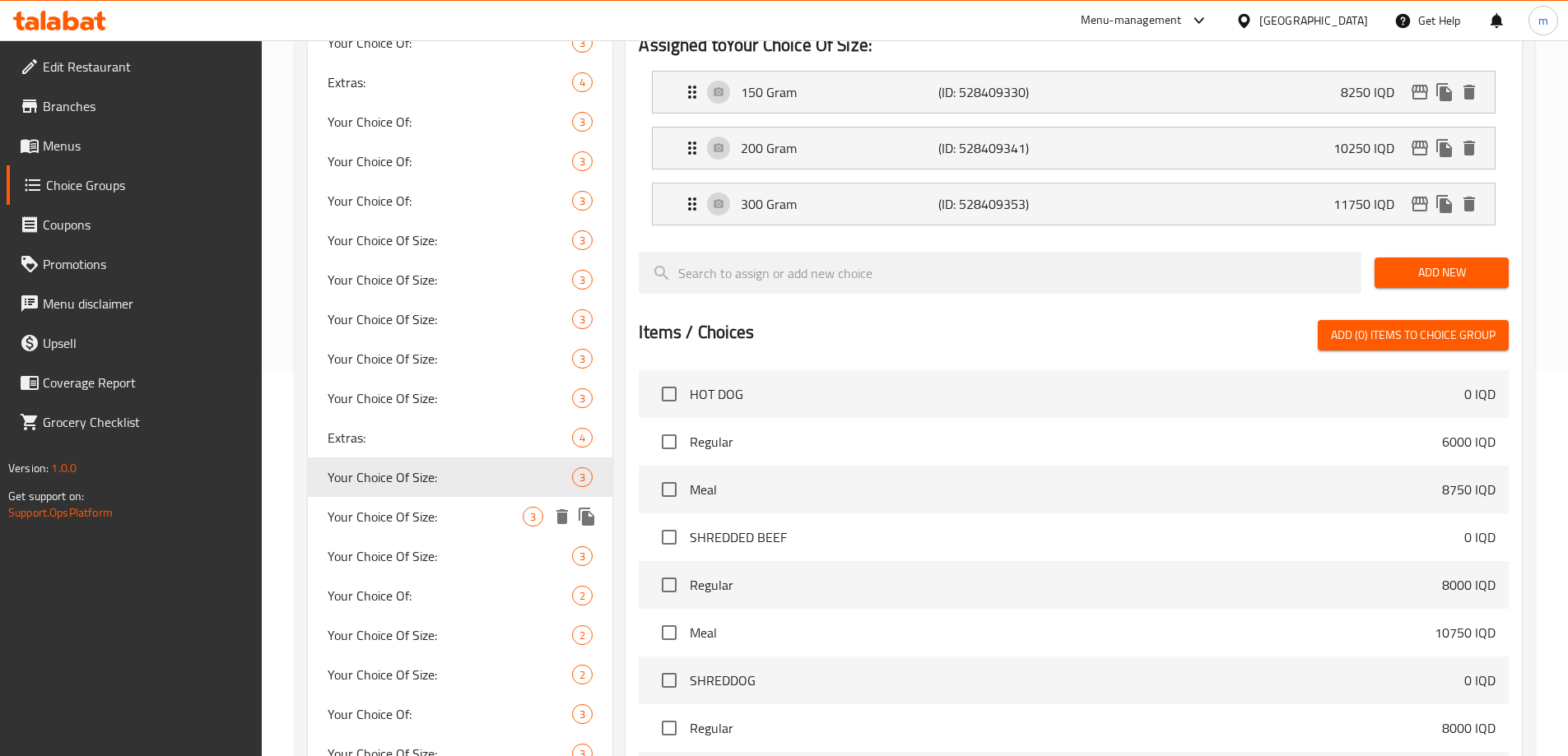
click at [392, 518] on span "Your Choice Of Size:" at bounding box center [426, 517] width 196 height 20
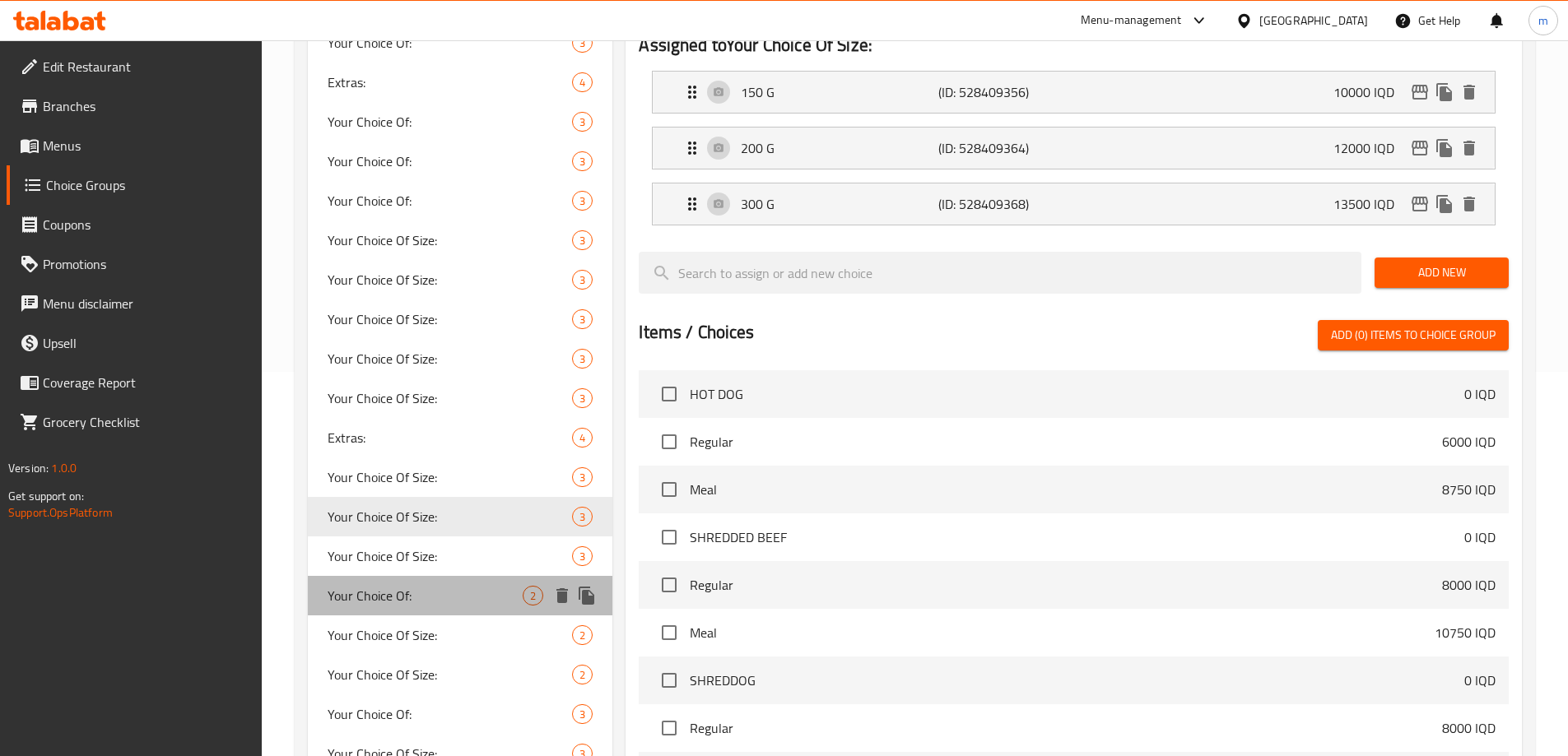
click at [379, 576] on div "Your Choice Of: 2" at bounding box center [460, 595] width 306 height 39
type input "Your Choice Of:"
type input "إختيارك من:"
type input "هەڵبژاردنت لە:"
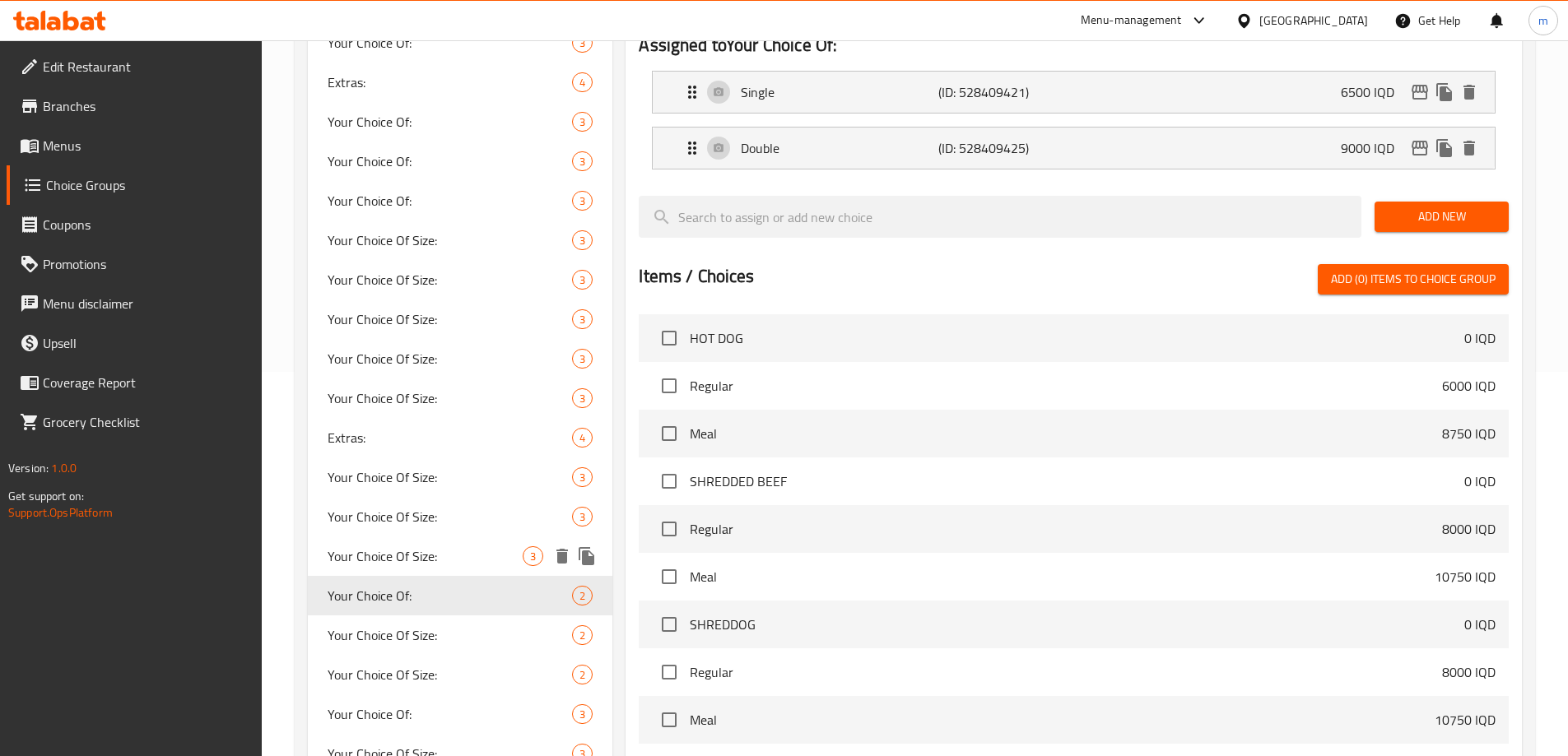
click at [380, 556] on span "Your Choice Of Size:" at bounding box center [426, 556] width 196 height 20
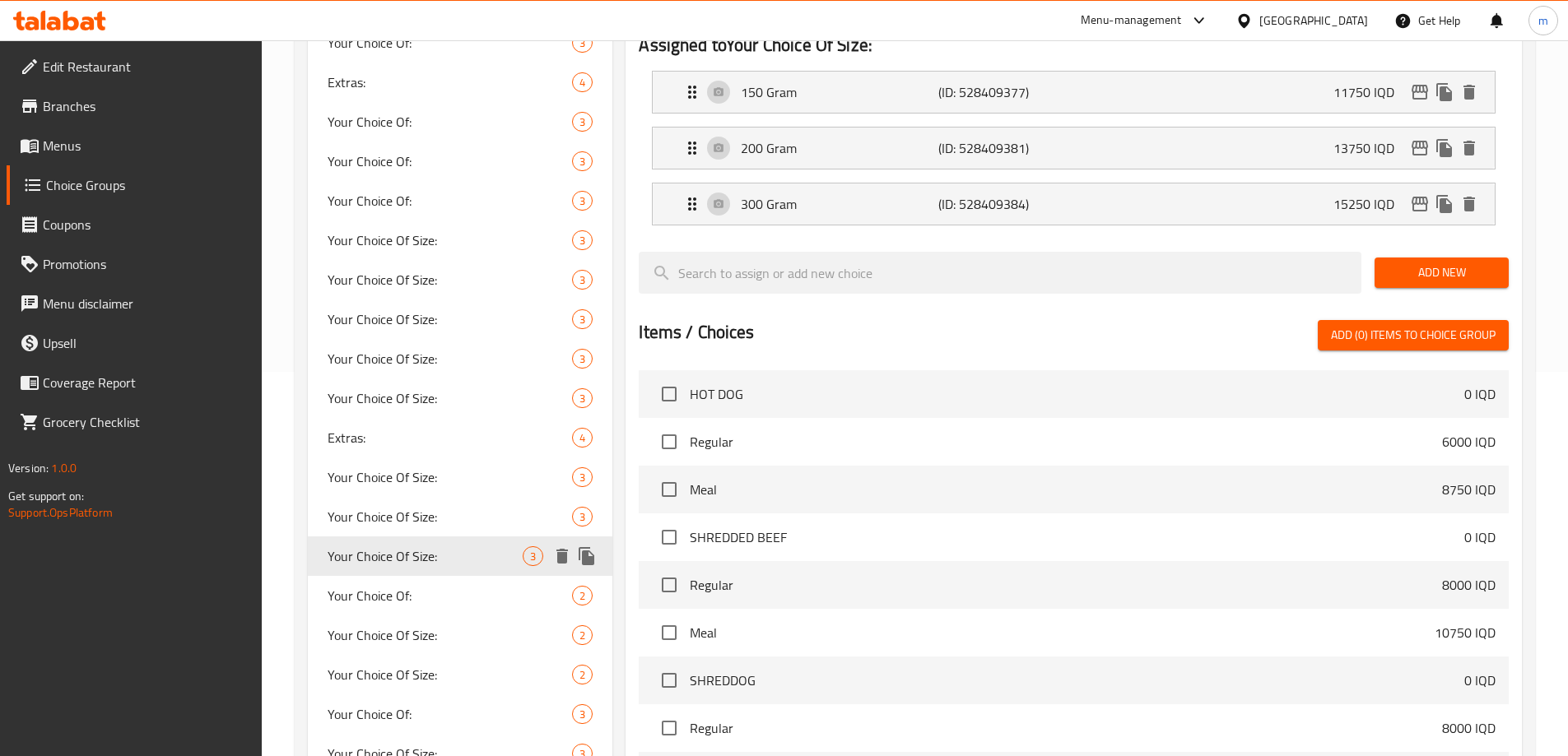
type input "Your Choice Of Size:"
type input "إختيارك من الحجم:"
type input "هەڵبژاردنت لە قەبارە:"
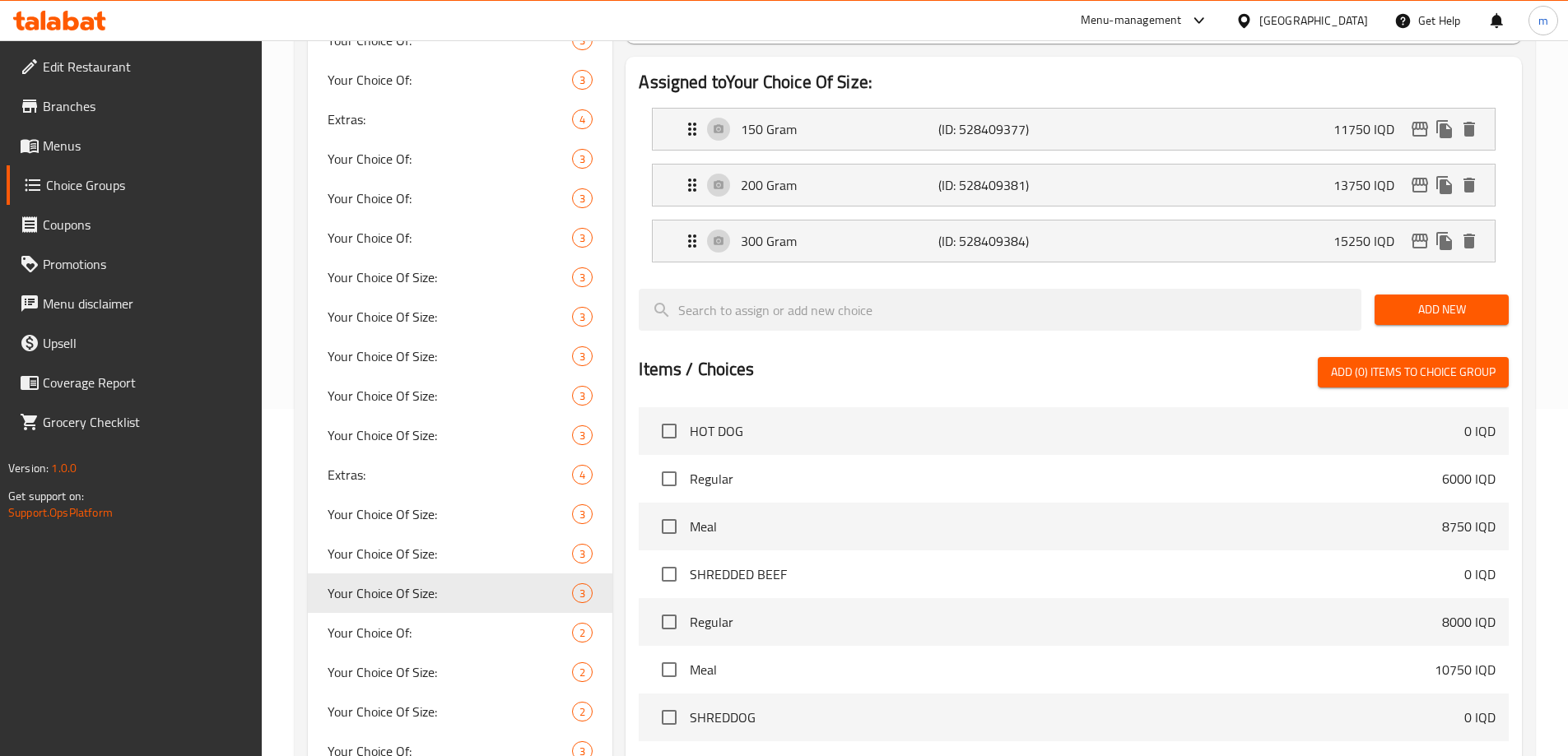
scroll to position [0, 0]
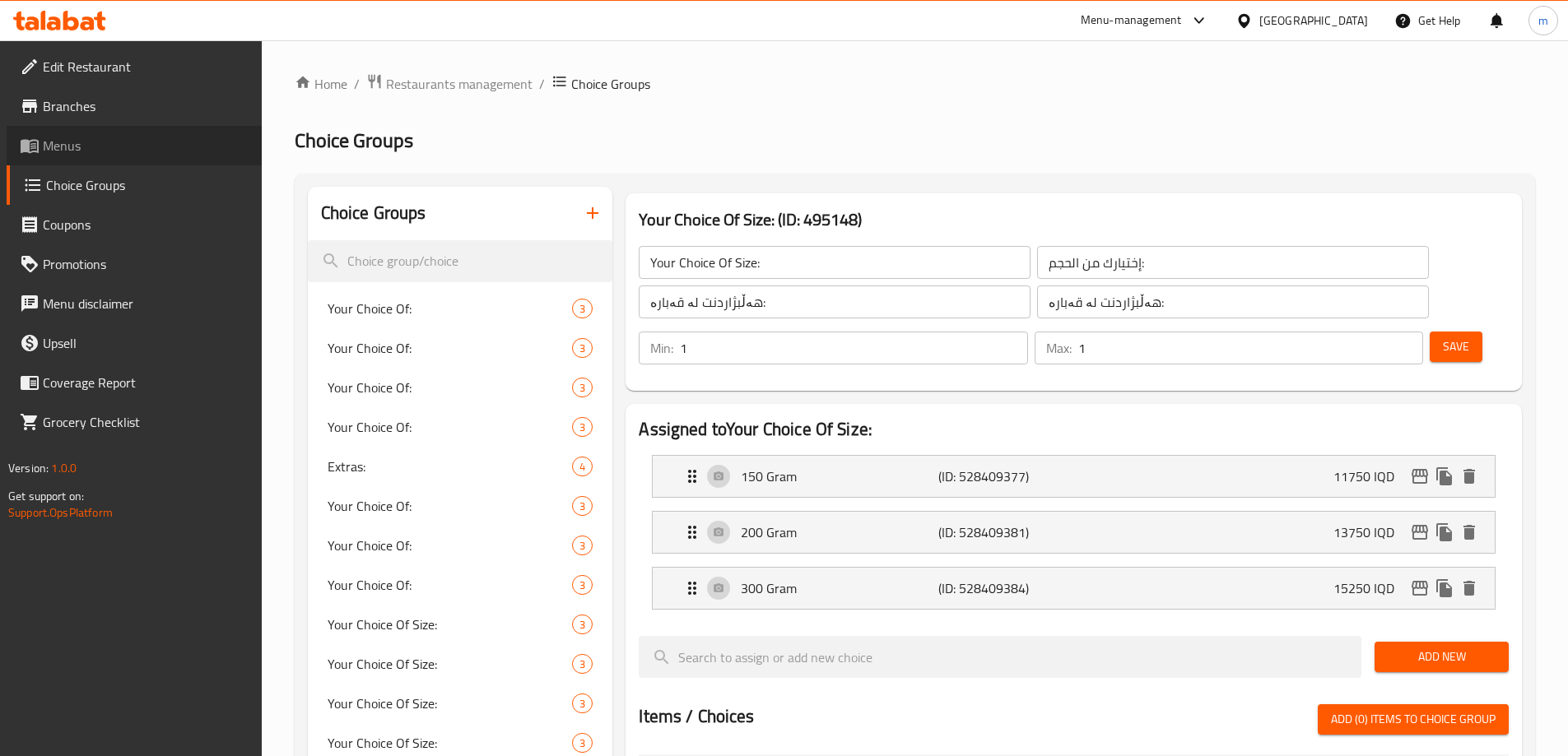
click at [74, 158] on link "Menus" at bounding box center [134, 146] width 255 height 39
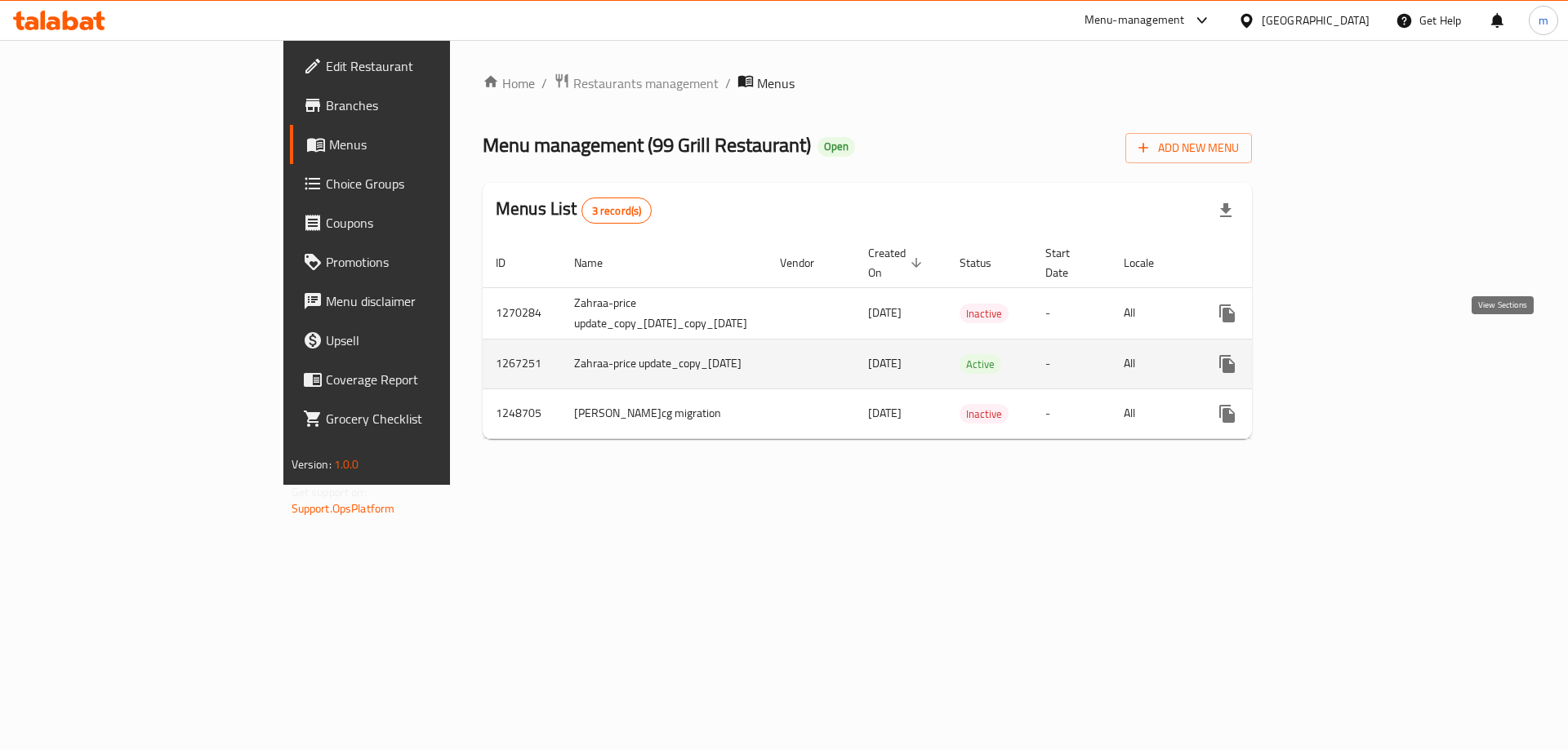
click at [1365, 344] on link "enhanced table" at bounding box center [1345, 363] width 39 height 39
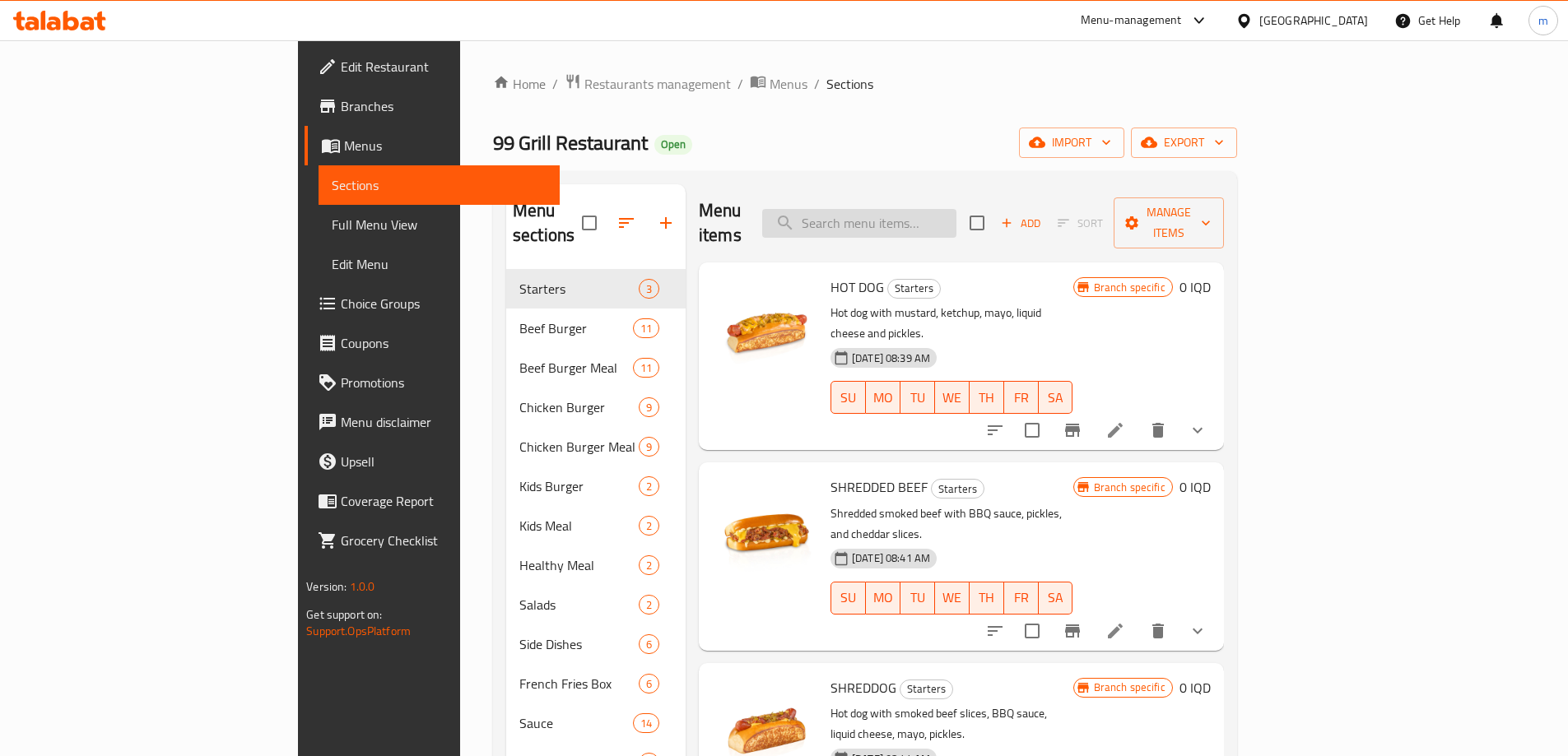
click at [921, 211] on input "search" at bounding box center [860, 222] width 194 height 28
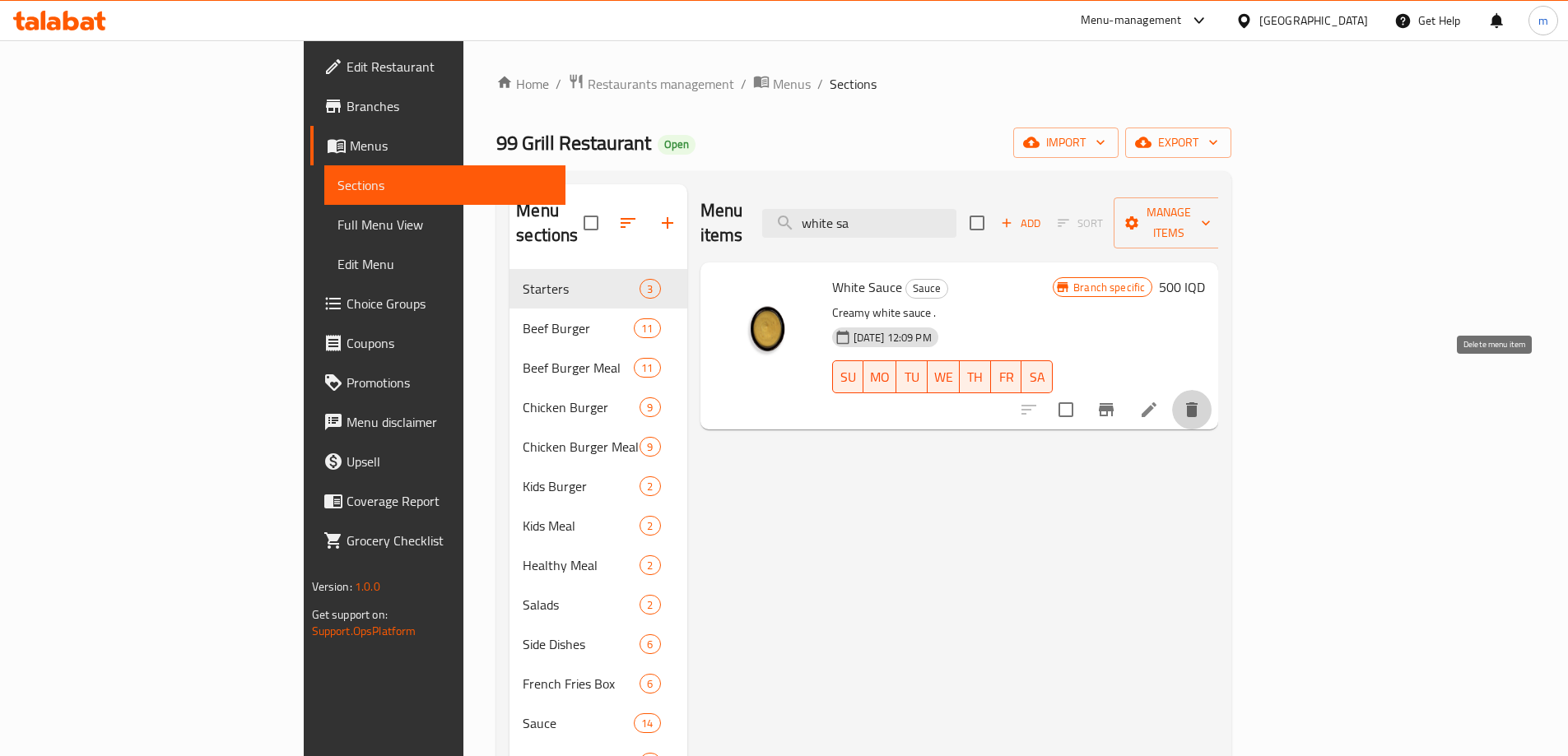
click at [1197, 403] on icon "delete" at bounding box center [1192, 410] width 12 height 15
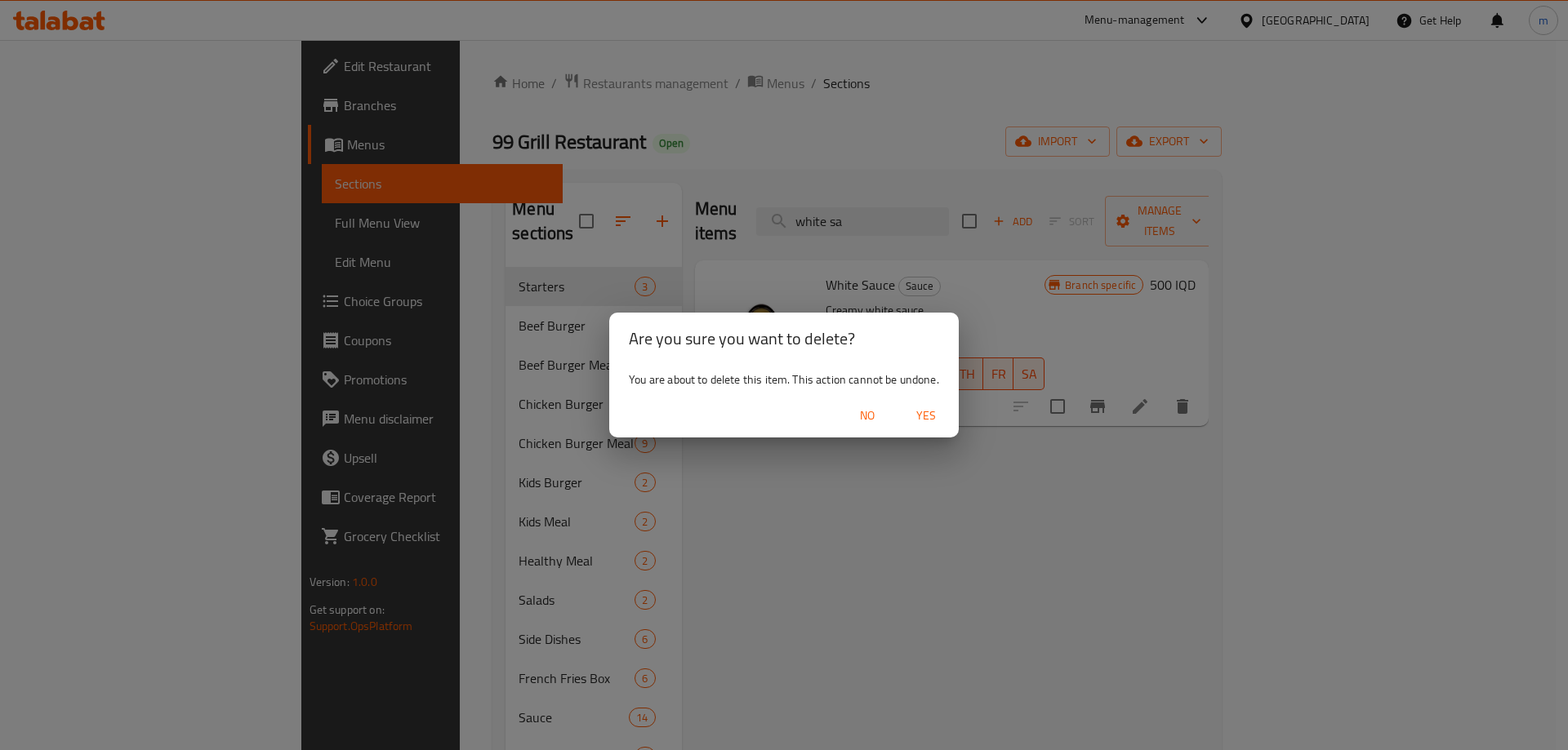
click at [937, 412] on span "Yes" at bounding box center [926, 416] width 39 height 20
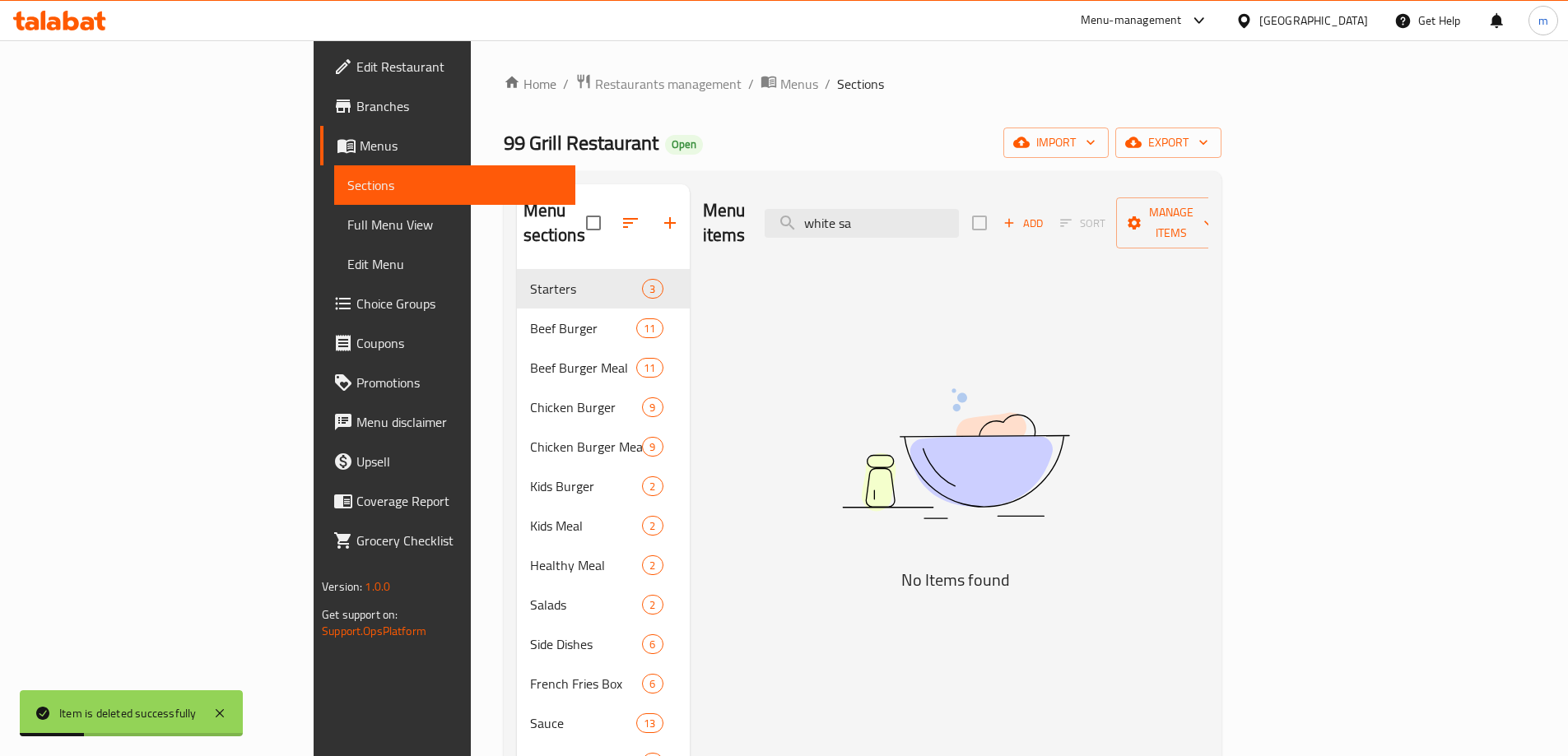
drag, startPoint x: 981, startPoint y: 219, endPoint x: 783, endPoint y: 196, distance: 199.3
click at [783, 196] on div "Menu items white sa Add Sort Manage items" at bounding box center [956, 222] width 505 height 78
paste input "Sweet And Sou"
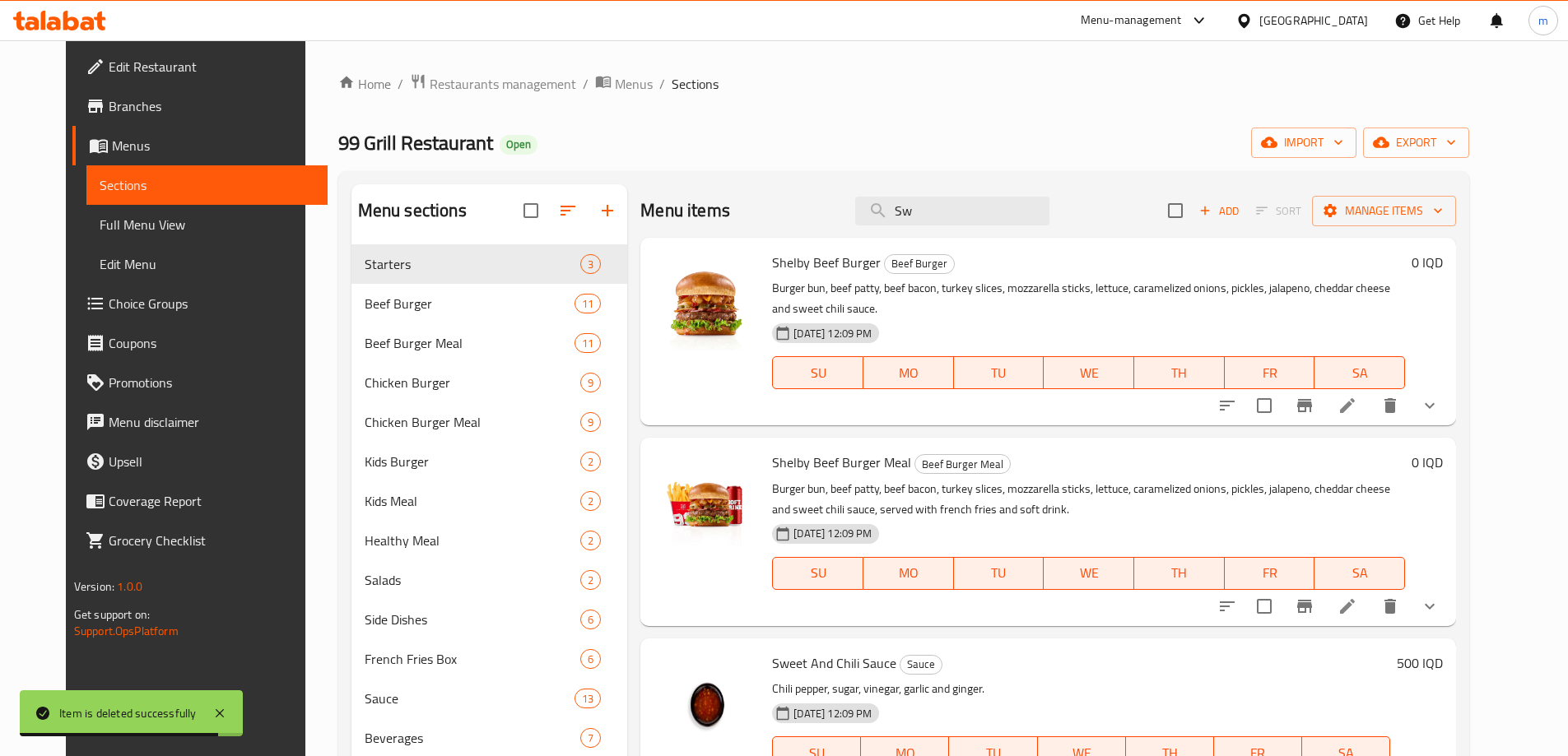
type input "S"
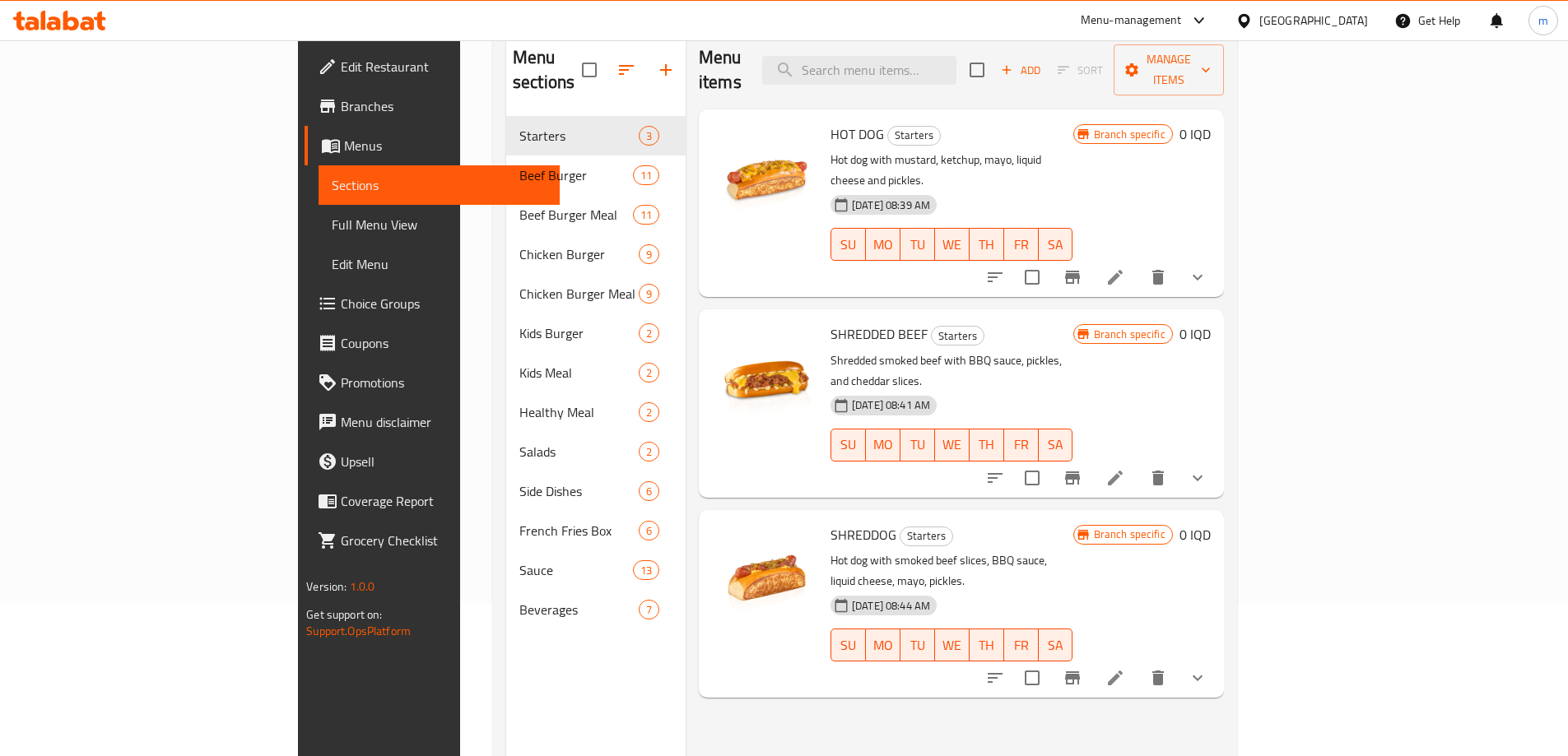
scroll to position [231, 0]
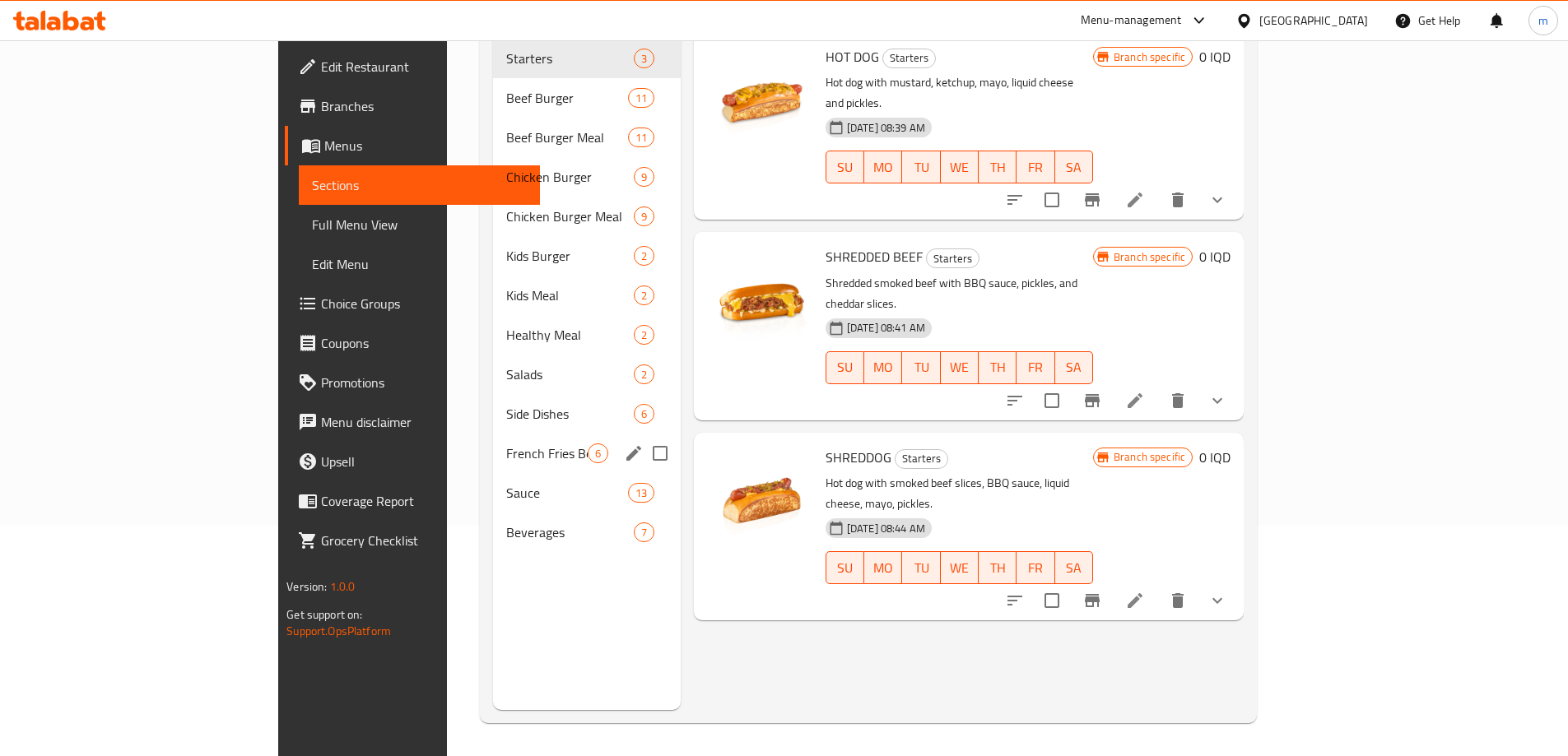
click at [493, 445] on div "French Fries Box 6" at bounding box center [587, 453] width 188 height 39
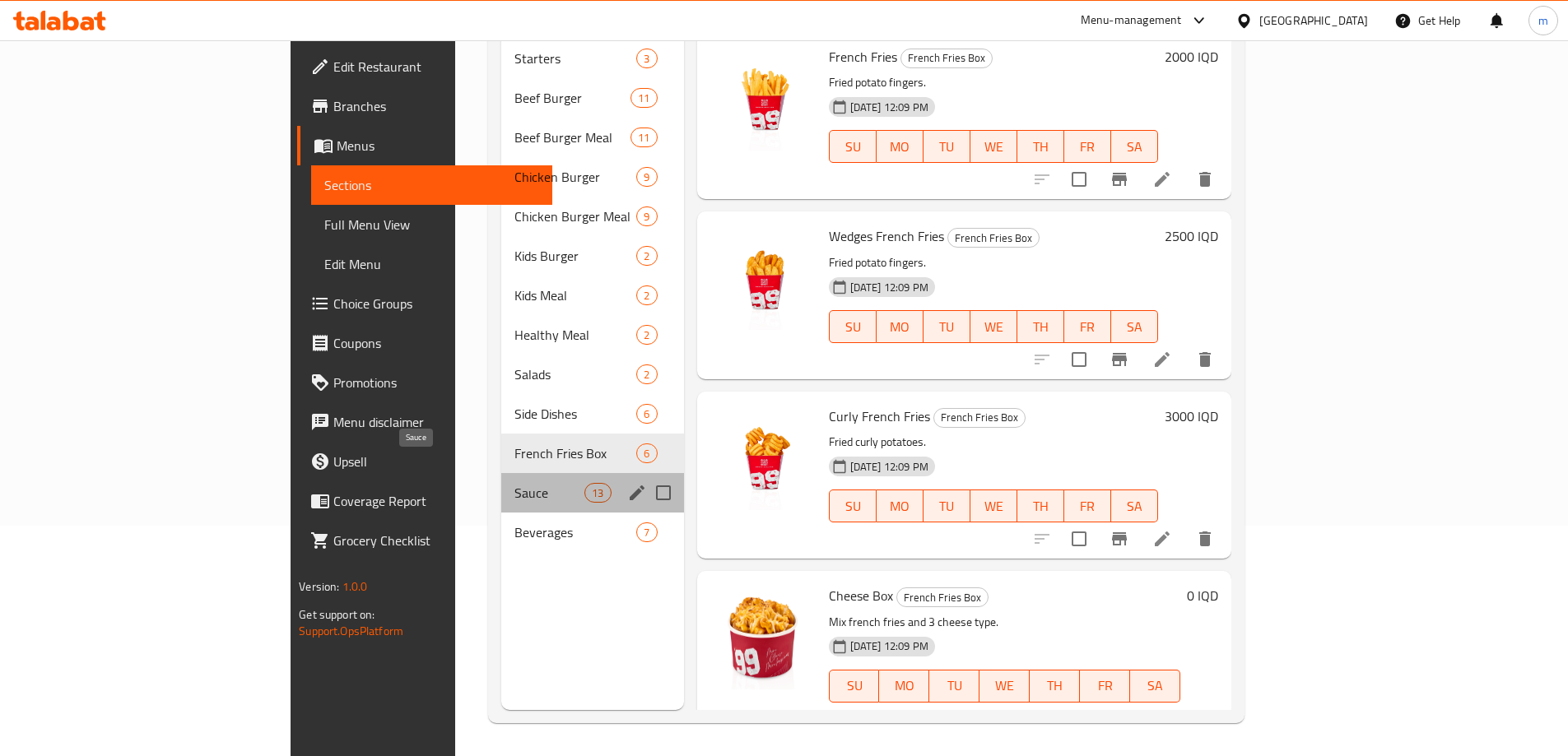
click at [514, 483] on span "Sauce" at bounding box center [549, 493] width 70 height 20
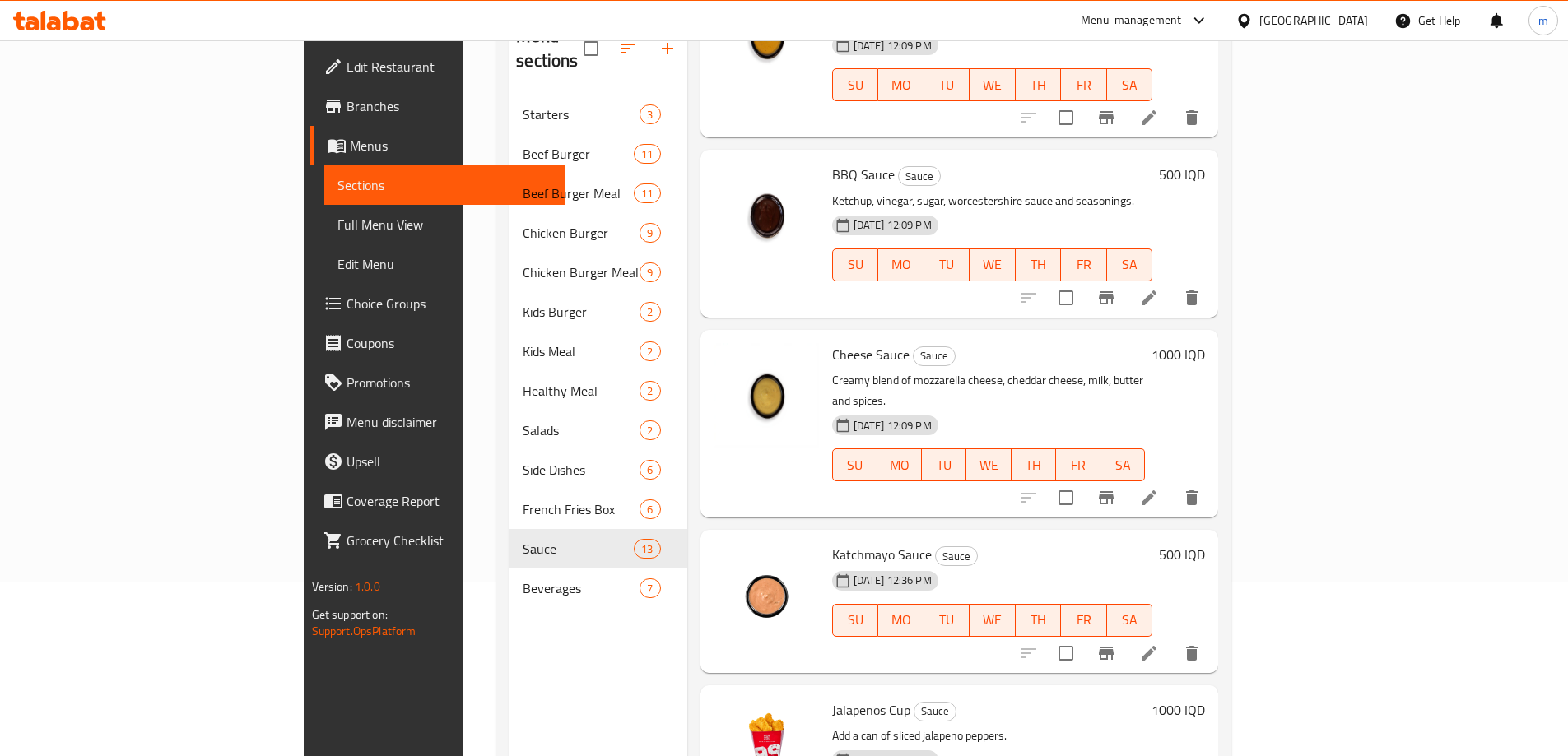
scroll to position [231, 0]
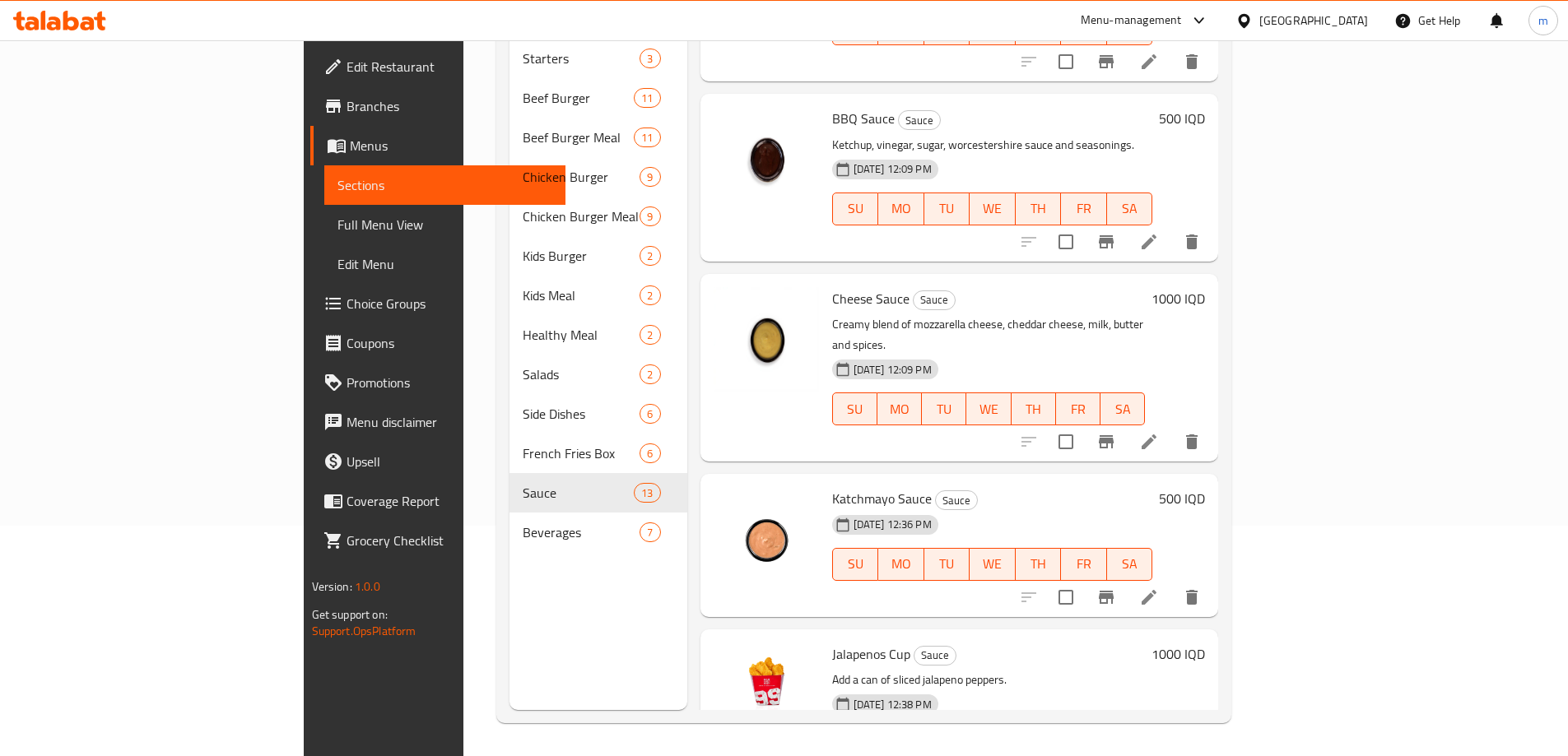
click at [338, 232] on span "Full Menu View" at bounding box center [445, 225] width 215 height 20
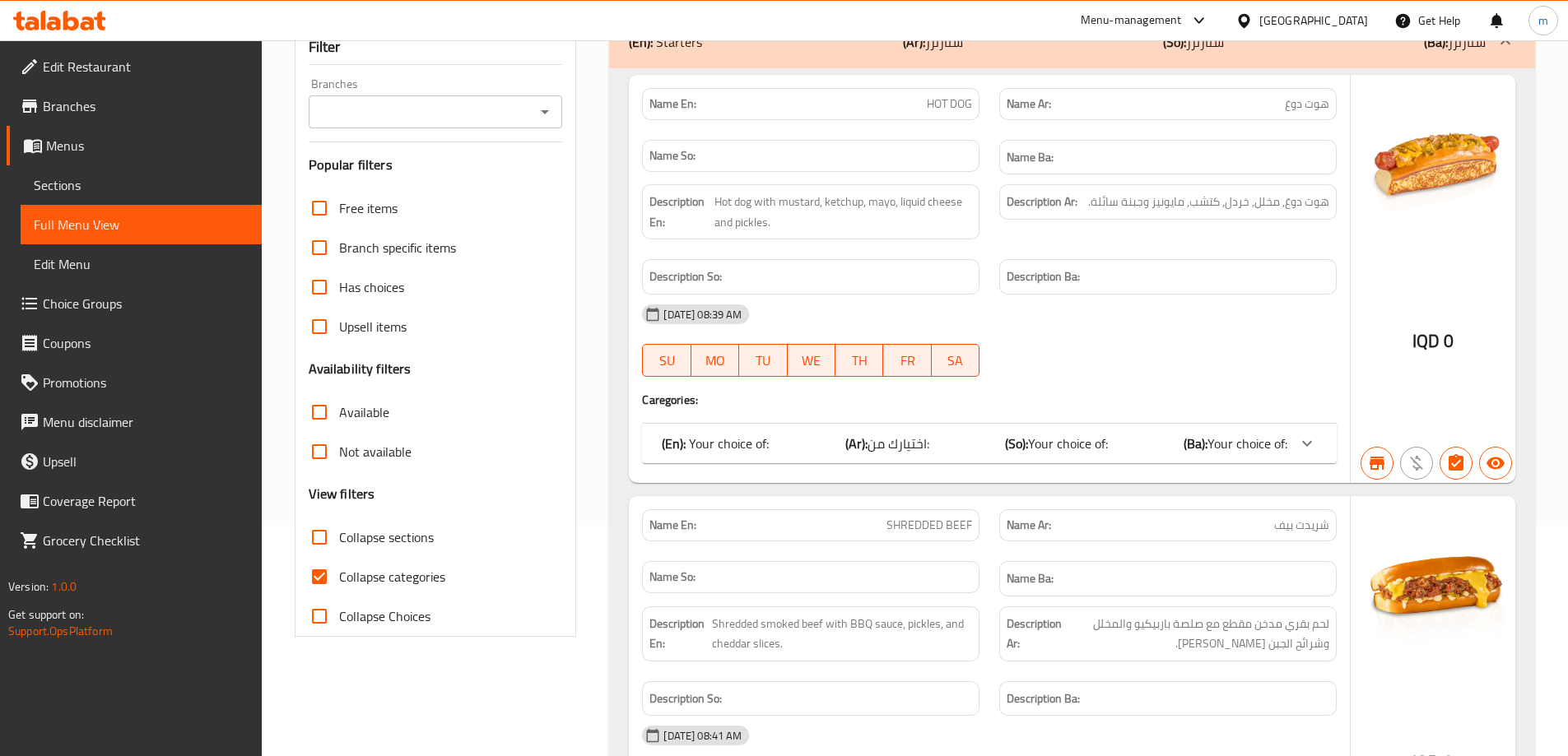
click at [543, 113] on icon "Open" at bounding box center [545, 112] width 20 height 20
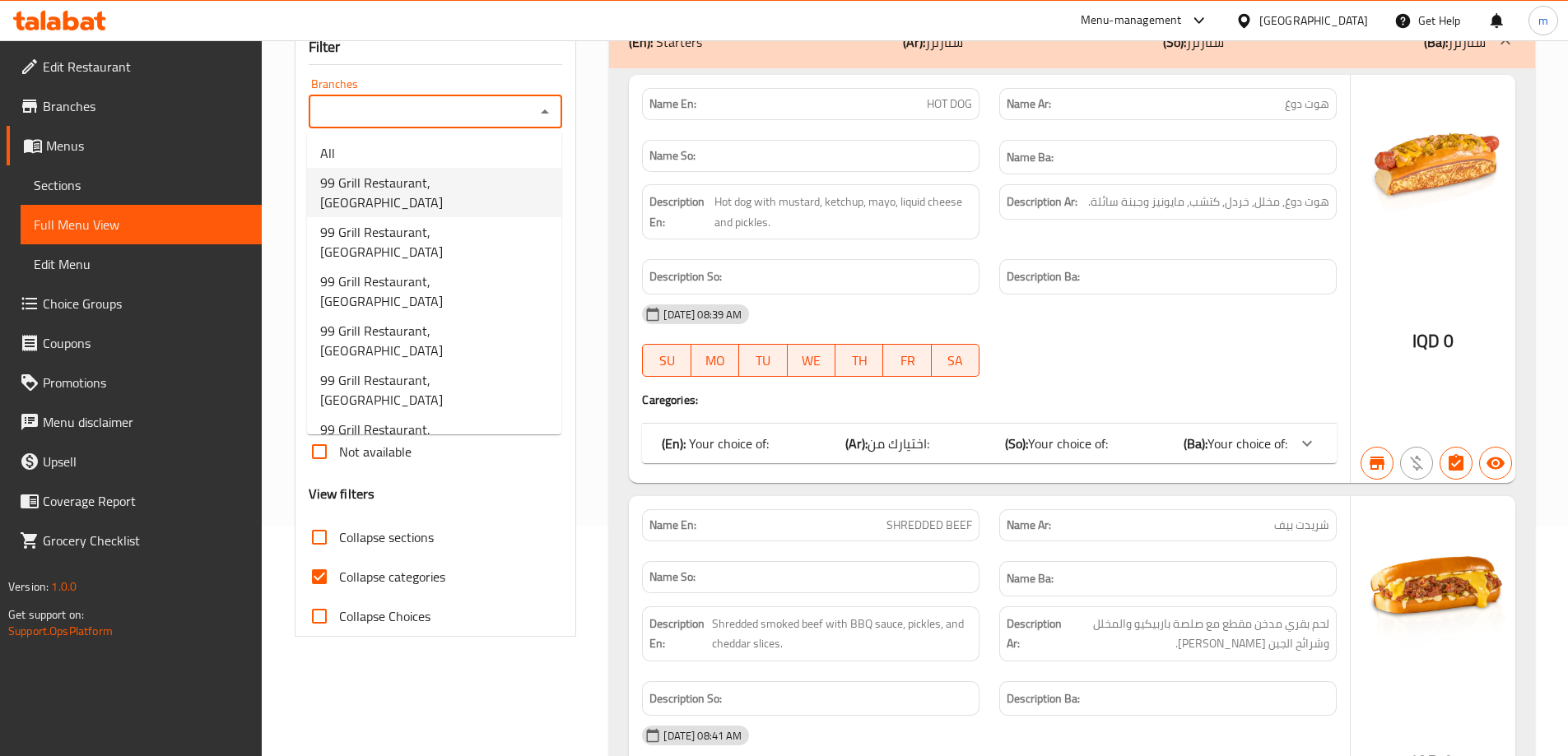
click at [445, 186] on span "99 Grill Restaurant, Hai Al Jameaa" at bounding box center [434, 192] width 228 height 39
type input "99 Grill Restaurant, Hai Al Jameaa"
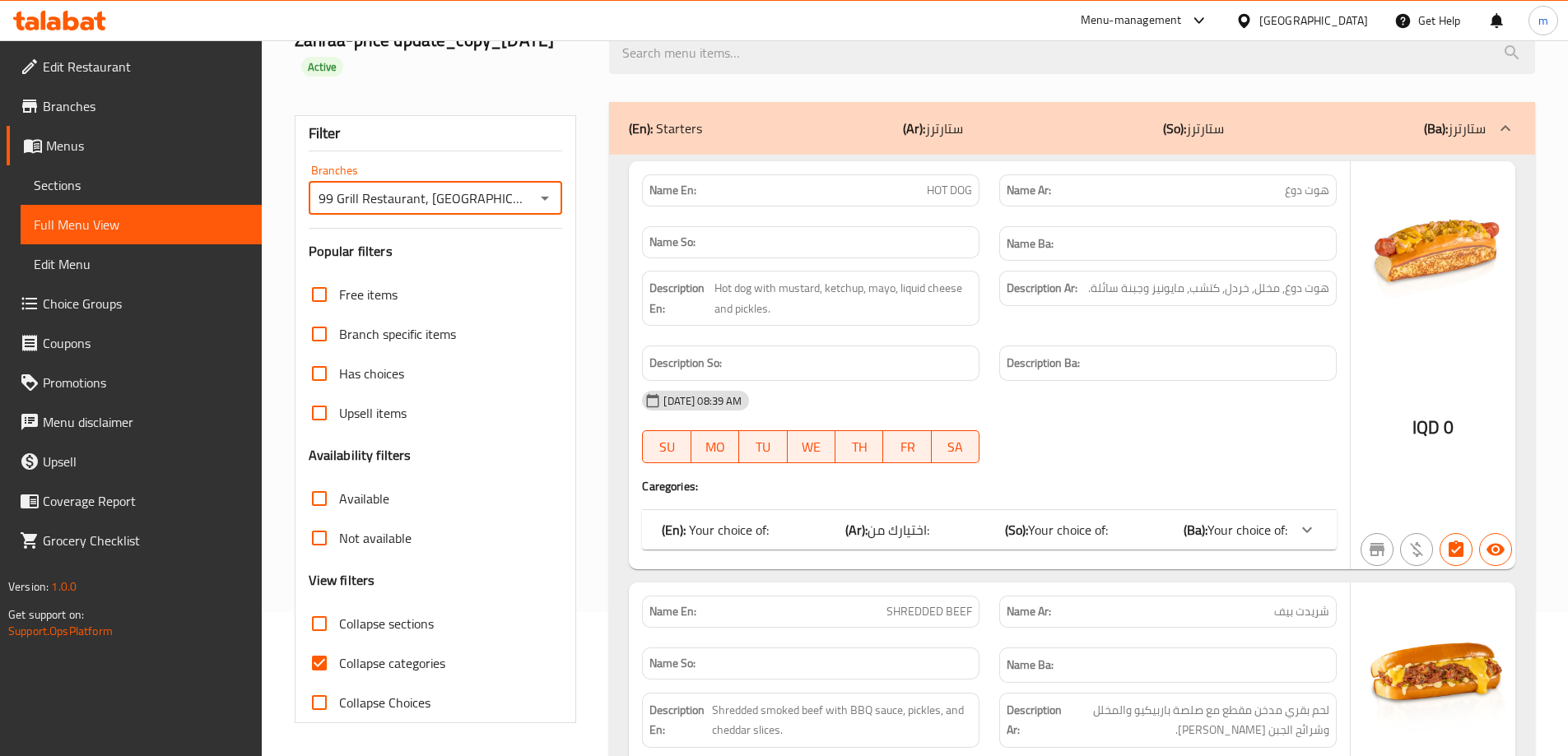
scroll to position [422, 0]
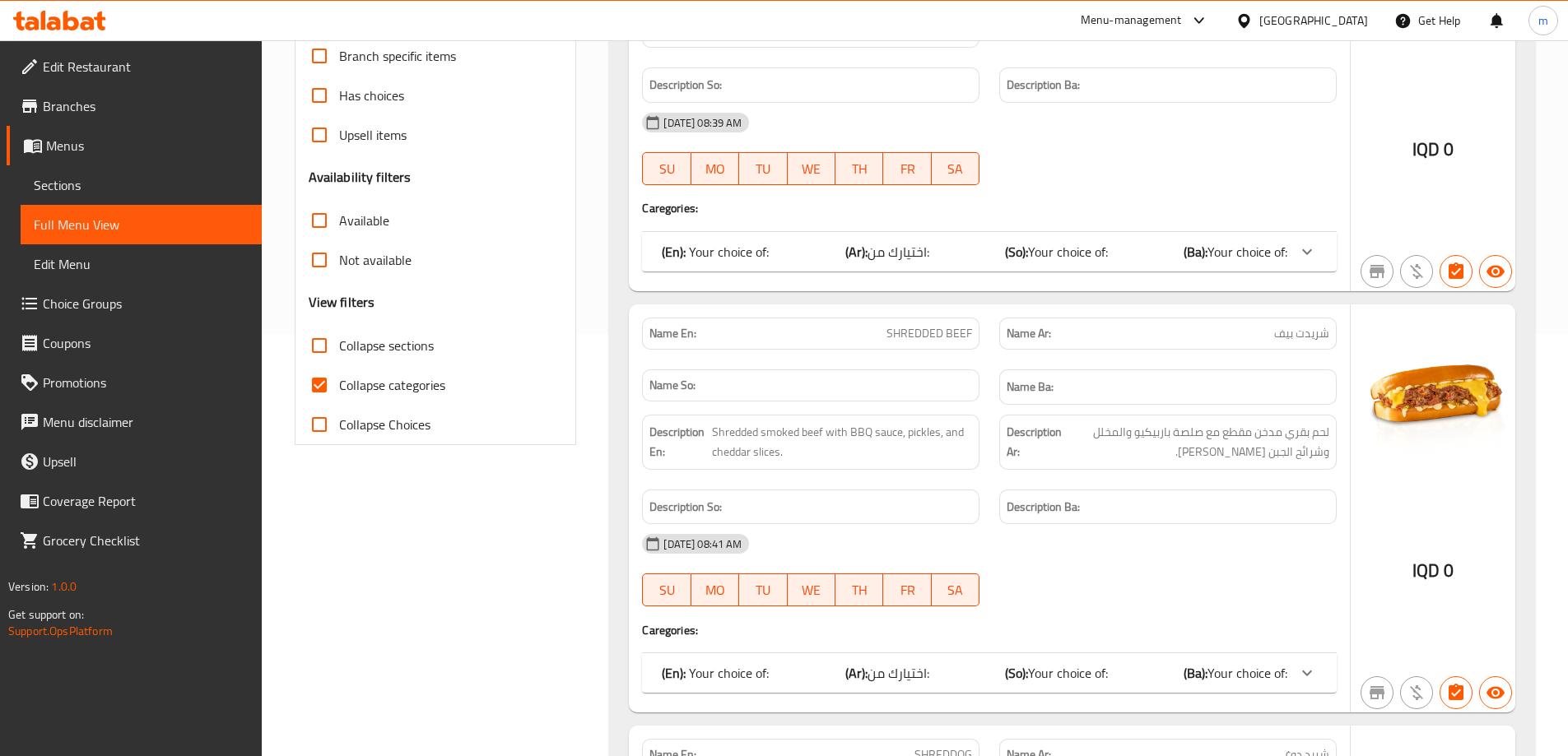
click at [362, 384] on span "Collapse categories" at bounding box center [392, 385] width 106 height 20
click at [339, 384] on input "Collapse categories" at bounding box center [319, 384] width 39 height 39
checkbox input "false"
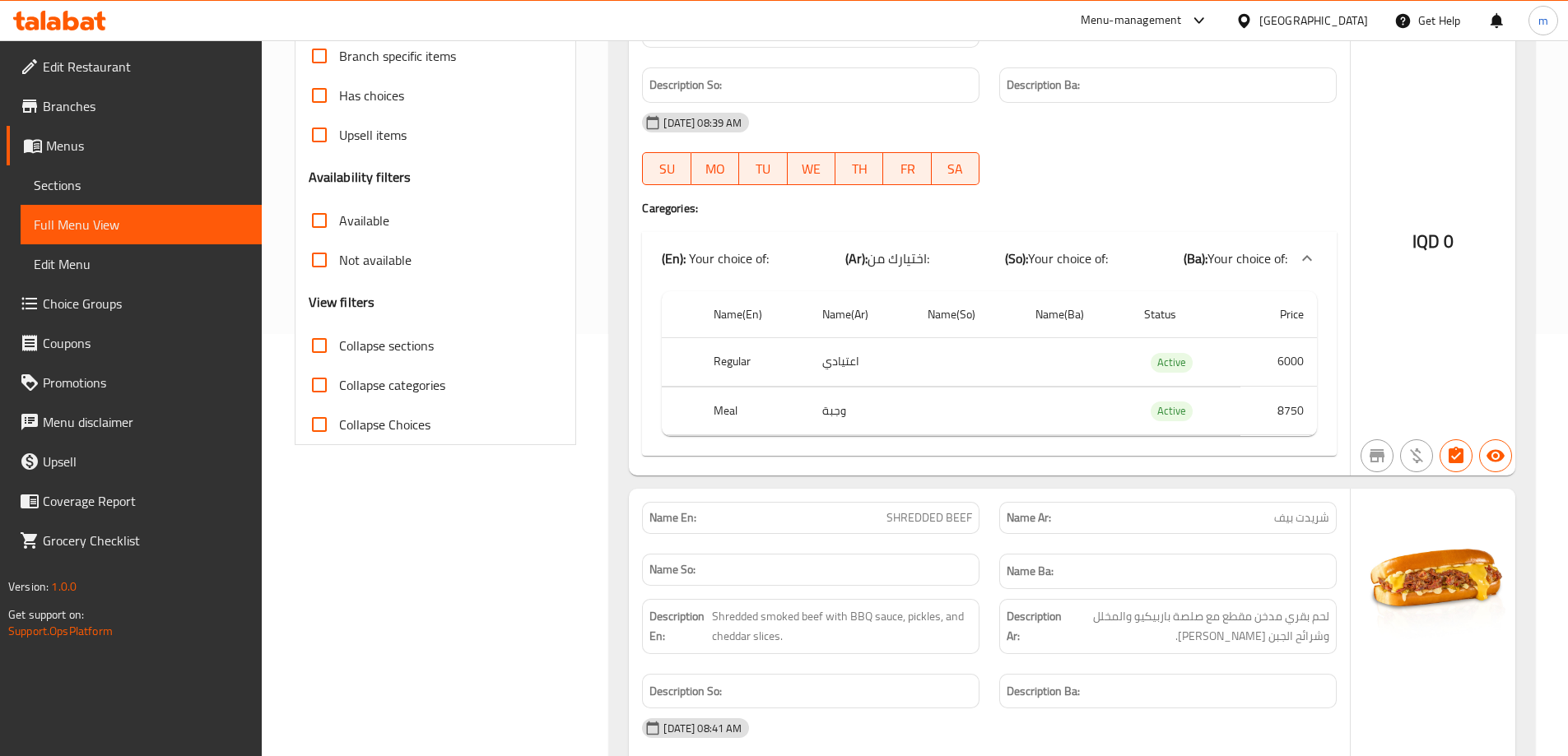
click at [346, 347] on span "Collapse sections" at bounding box center [385, 346] width 94 height 20
click at [339, 347] on input "Collapse sections" at bounding box center [319, 345] width 39 height 39
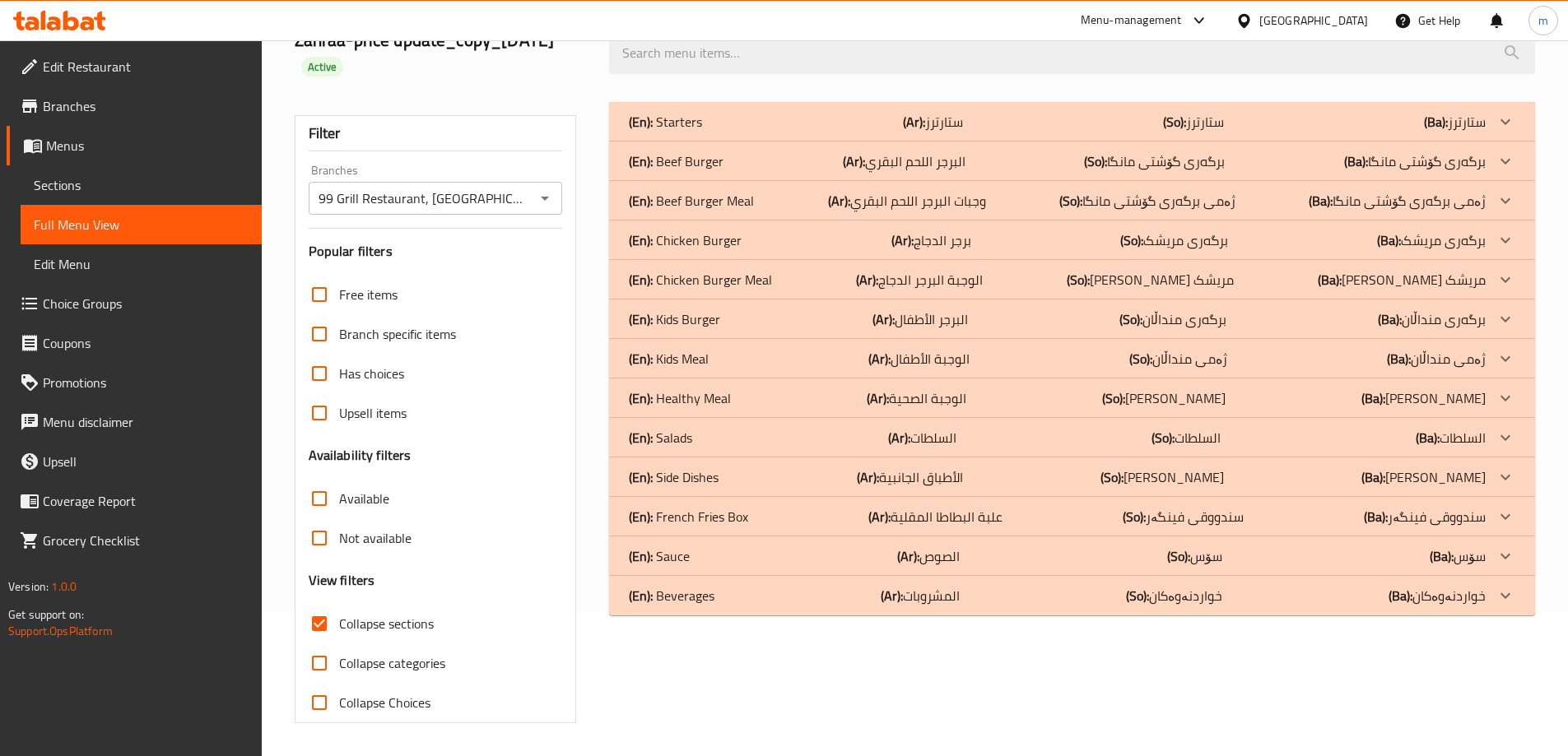
click at [385, 614] on span "Collapse sections" at bounding box center [385, 624] width 94 height 20
click at [339, 604] on input "Collapse sections" at bounding box center [319, 623] width 39 height 39
checkbox input "false"
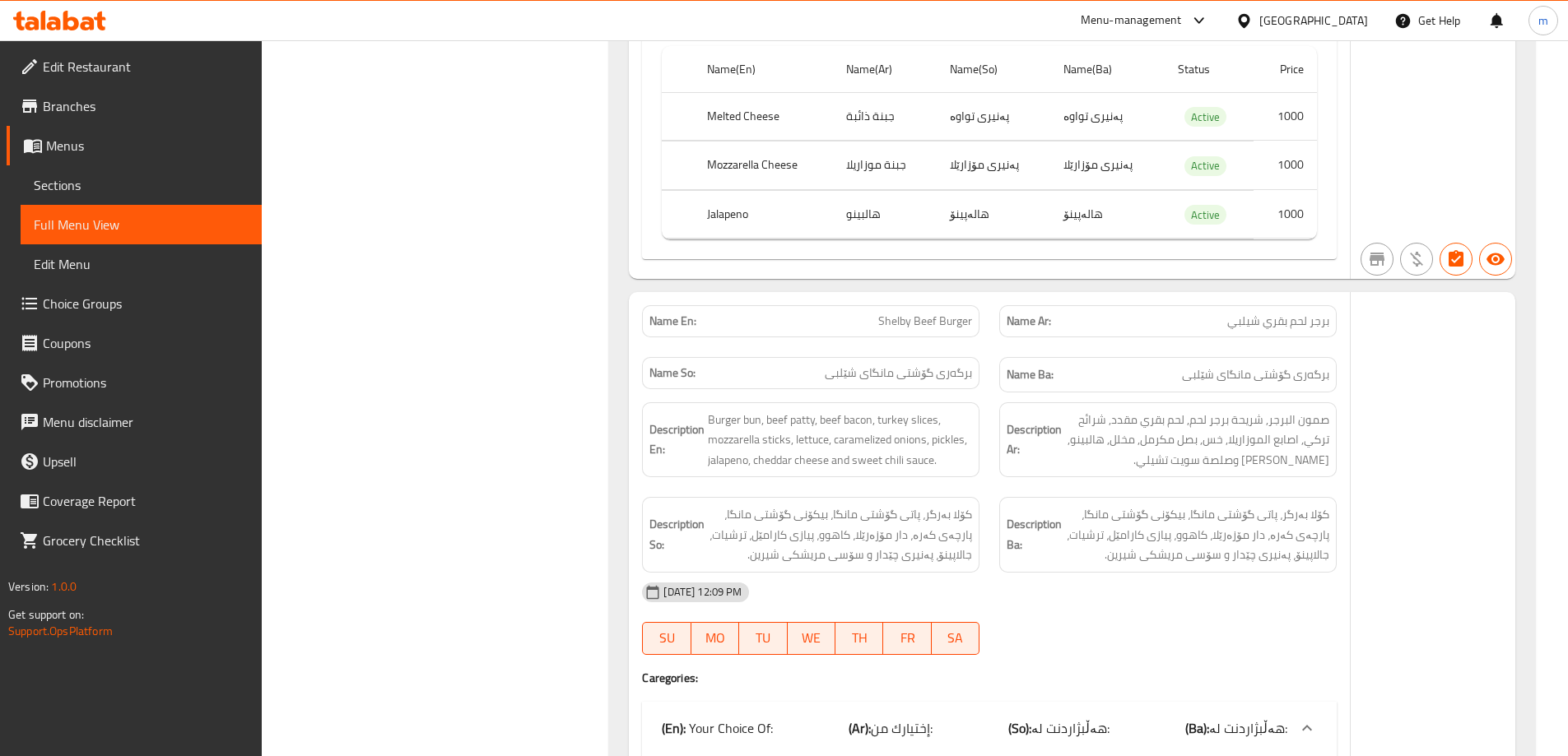
scroll to position [58926, 0]
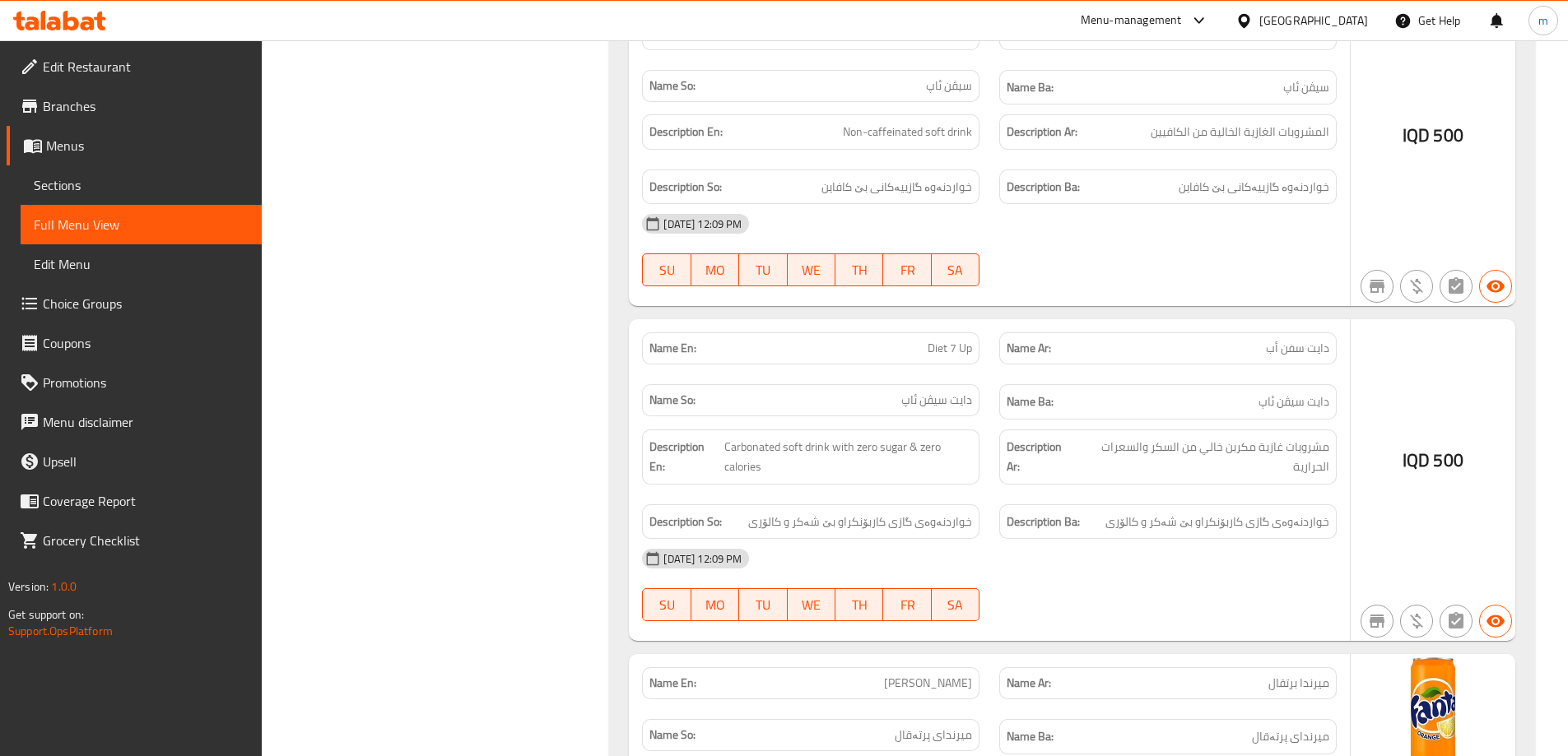
click at [1358, 319] on div "IQD 500" at bounding box center [1433, 481] width 165 height 322
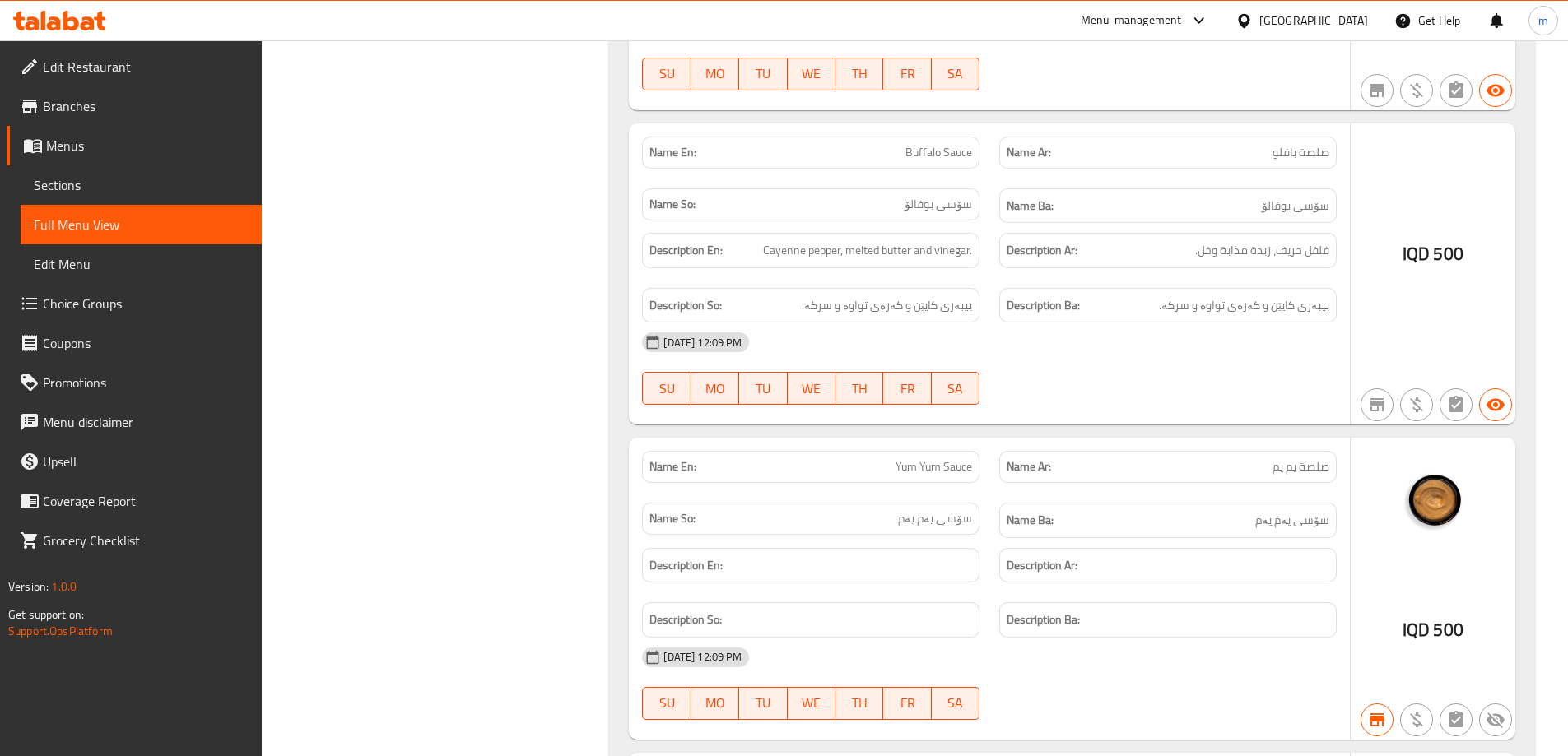
scroll to position [49594, 0]
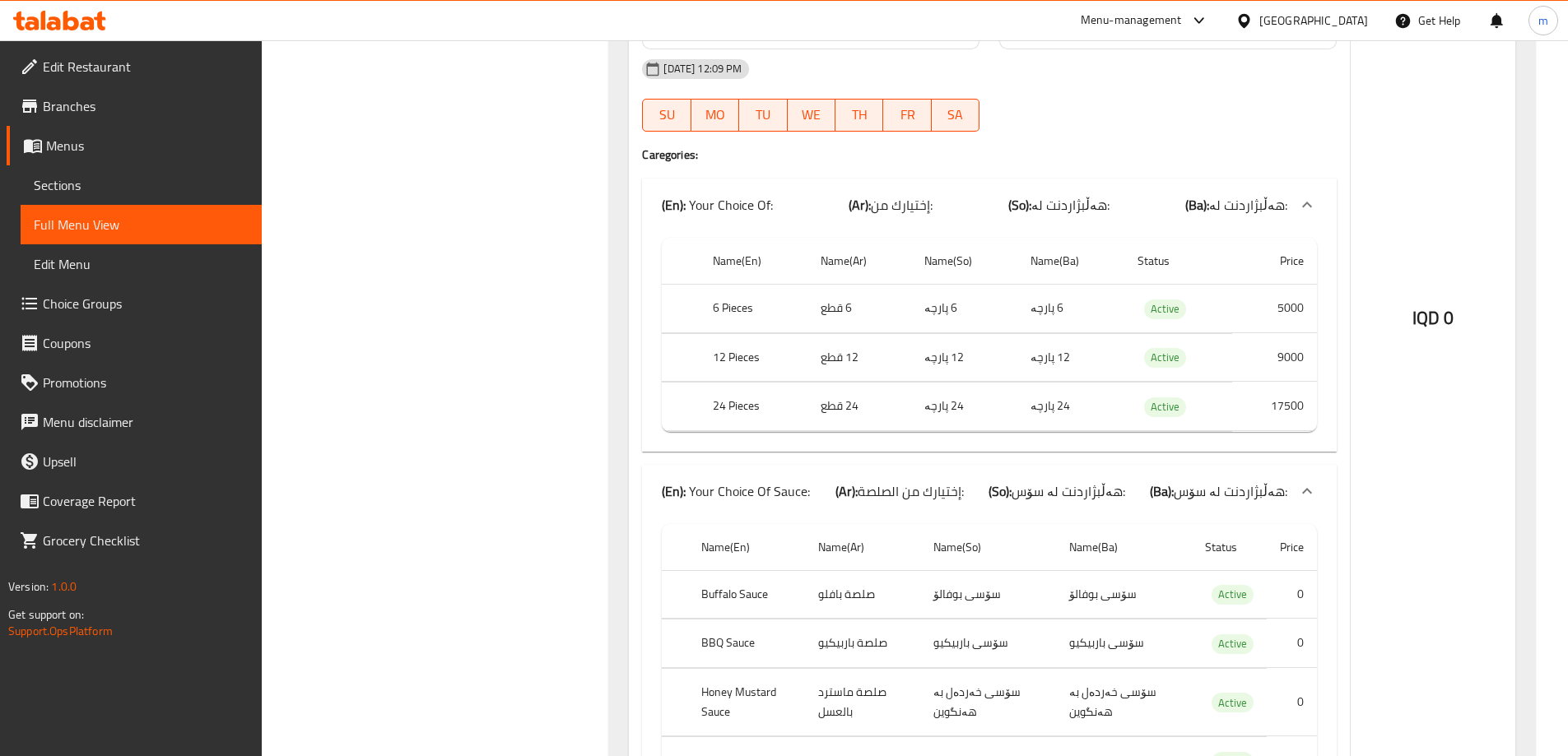
click at [1357, 124] on div "IQD 0" at bounding box center [1433, 337] width 165 height 977
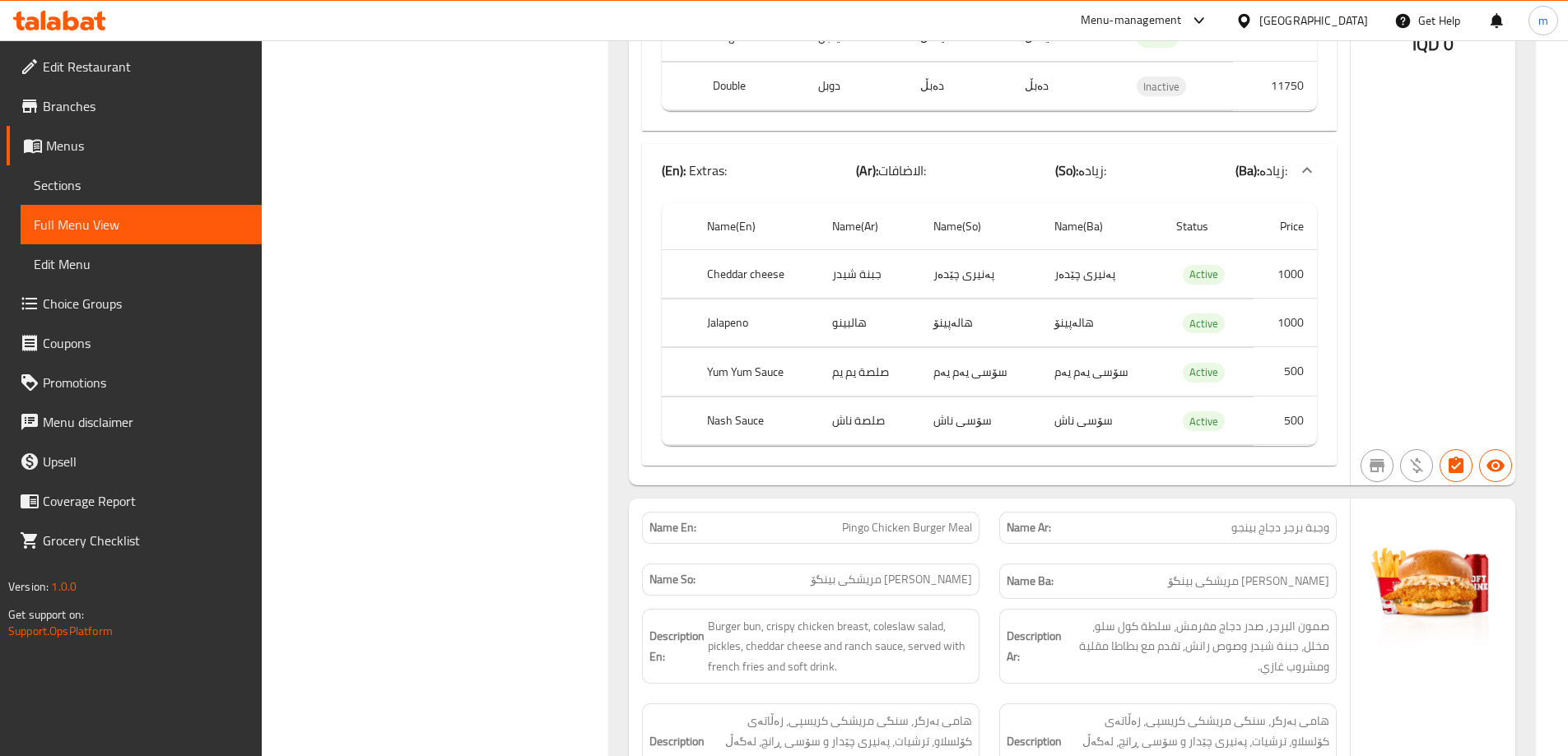
scroll to position [53703, 0]
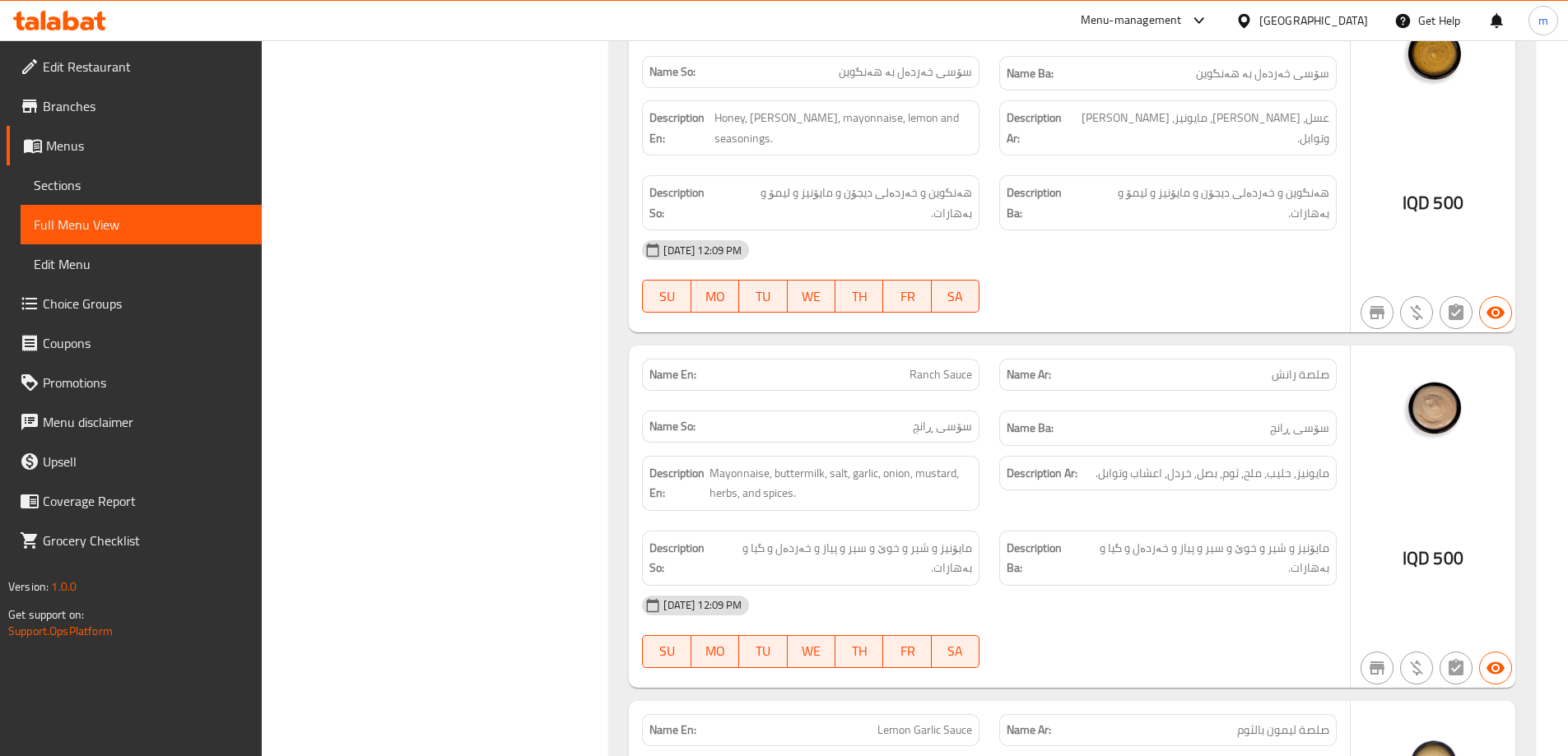
click at [65, 29] on icon at bounding box center [70, 21] width 16 height 20
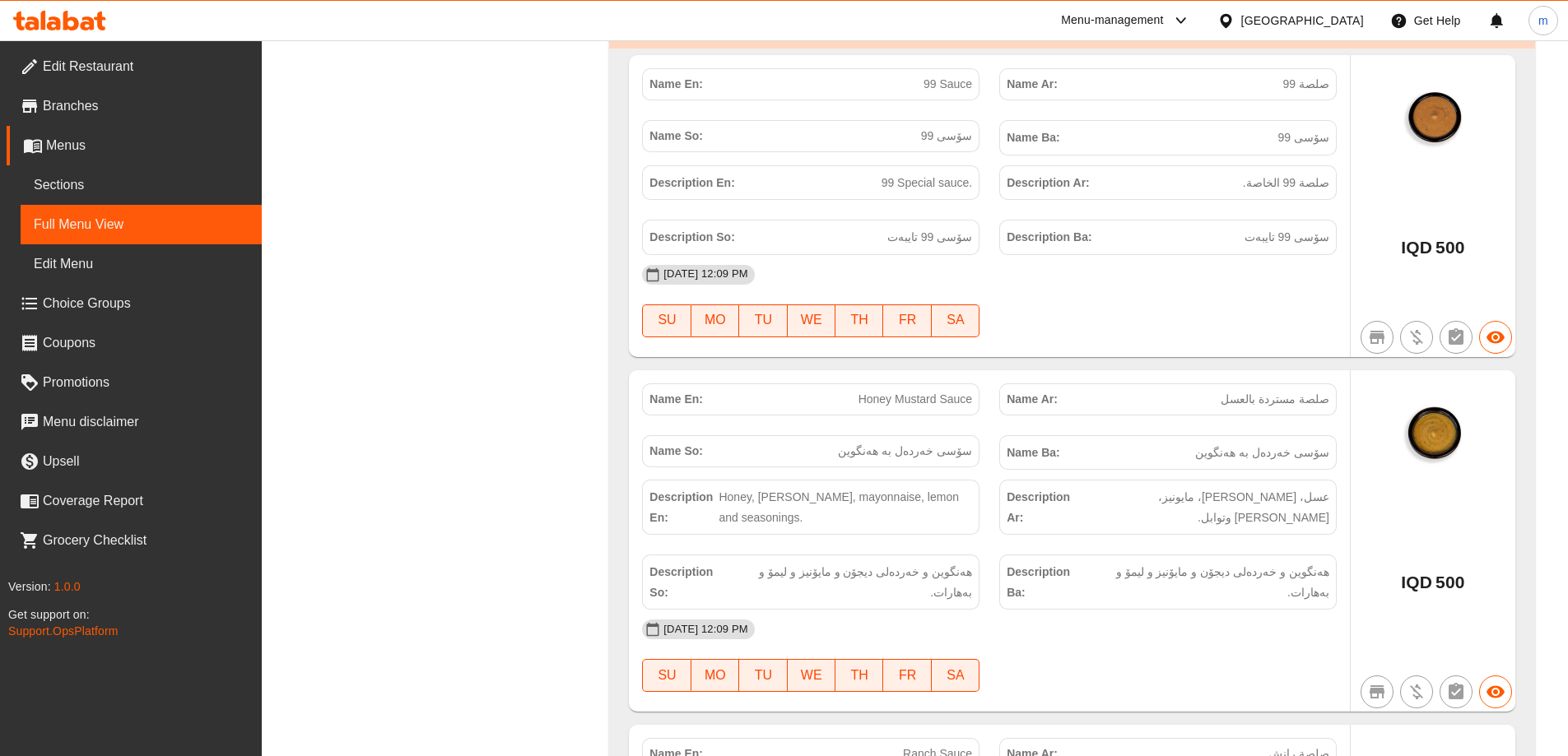
scroll to position [53574, 0]
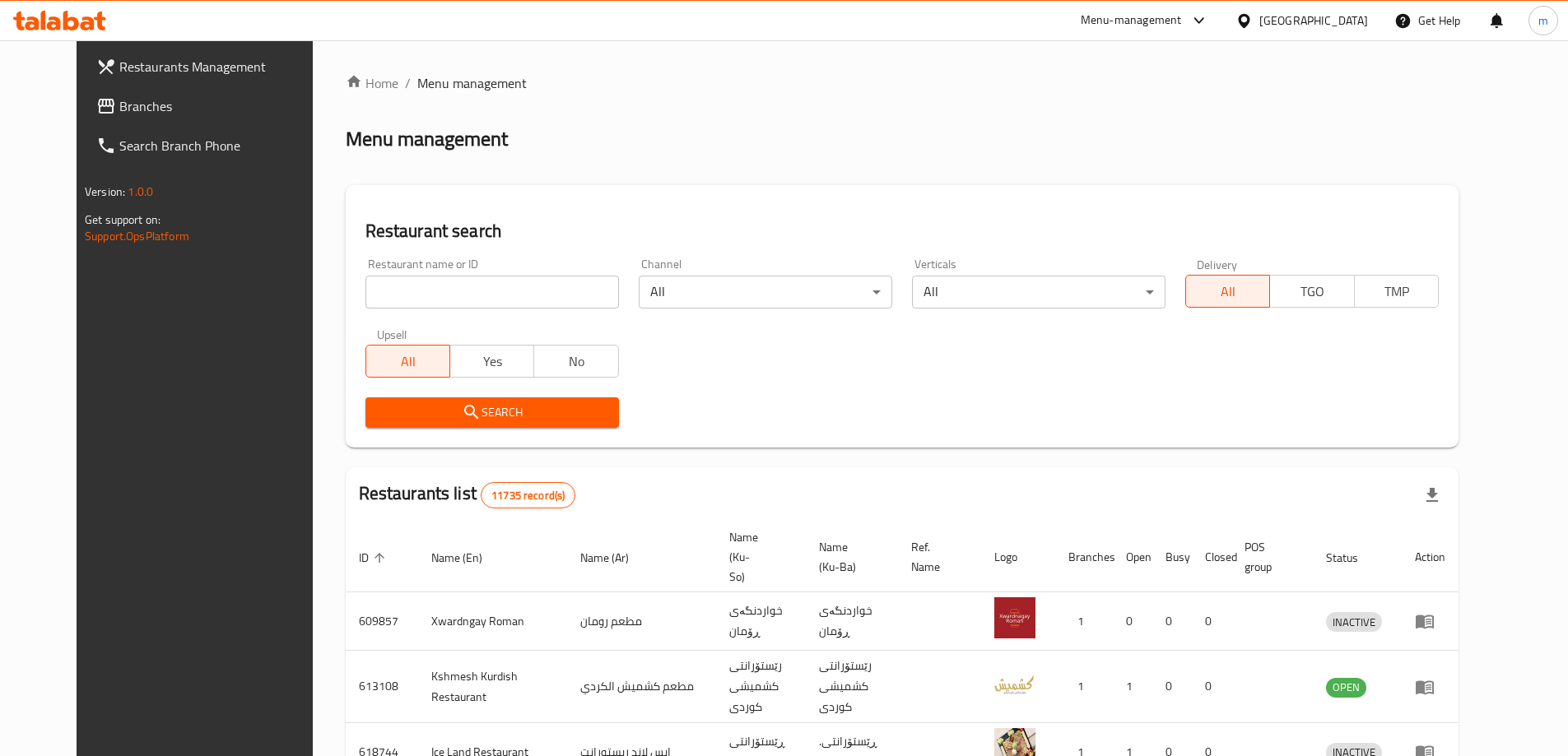
click at [365, 277] on input "search" at bounding box center [492, 292] width 254 height 33
paste input "627182"
type input "627182"
click button "Search" at bounding box center [492, 412] width 254 height 30
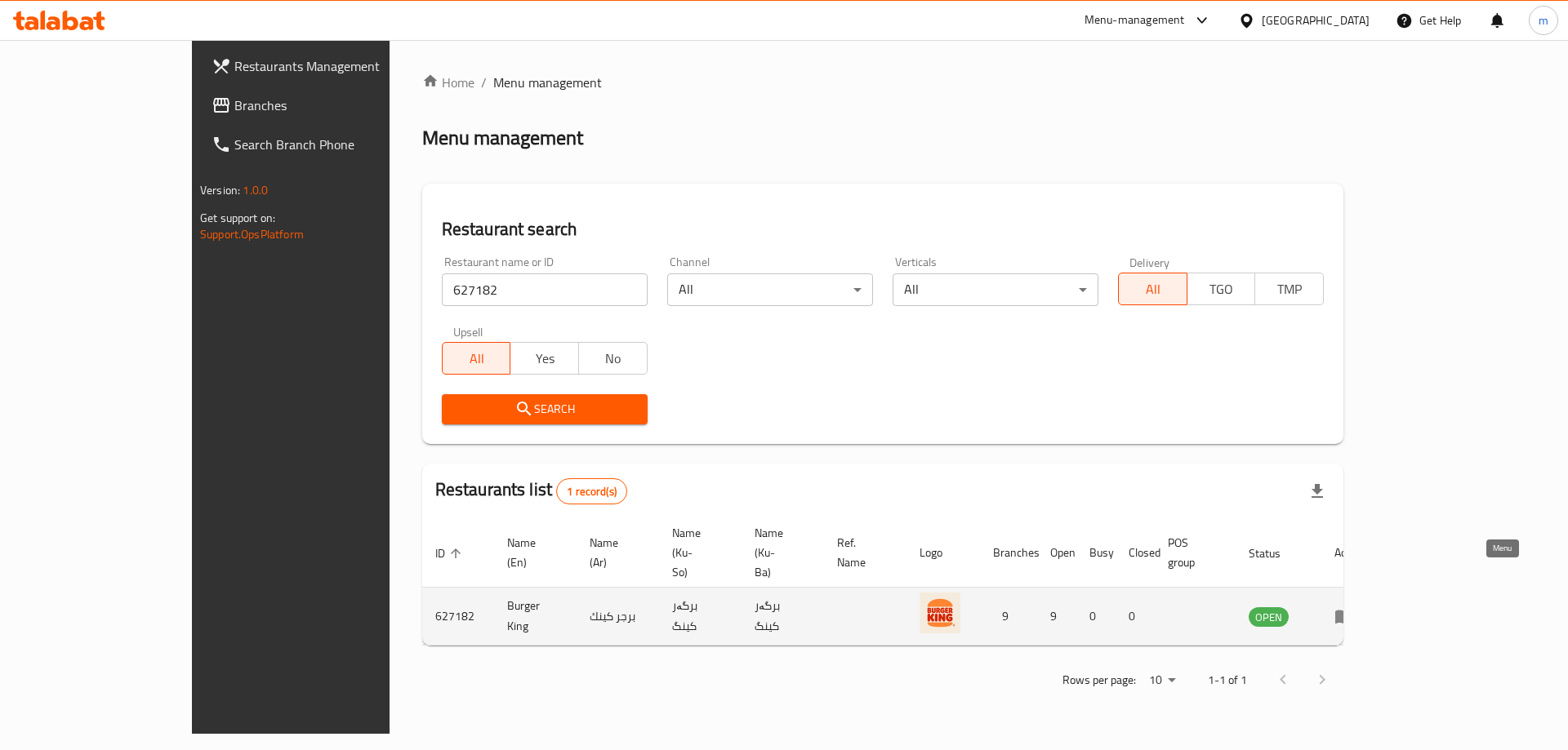
click at [1354, 611] on icon "enhanced table" at bounding box center [1345, 617] width 18 height 14
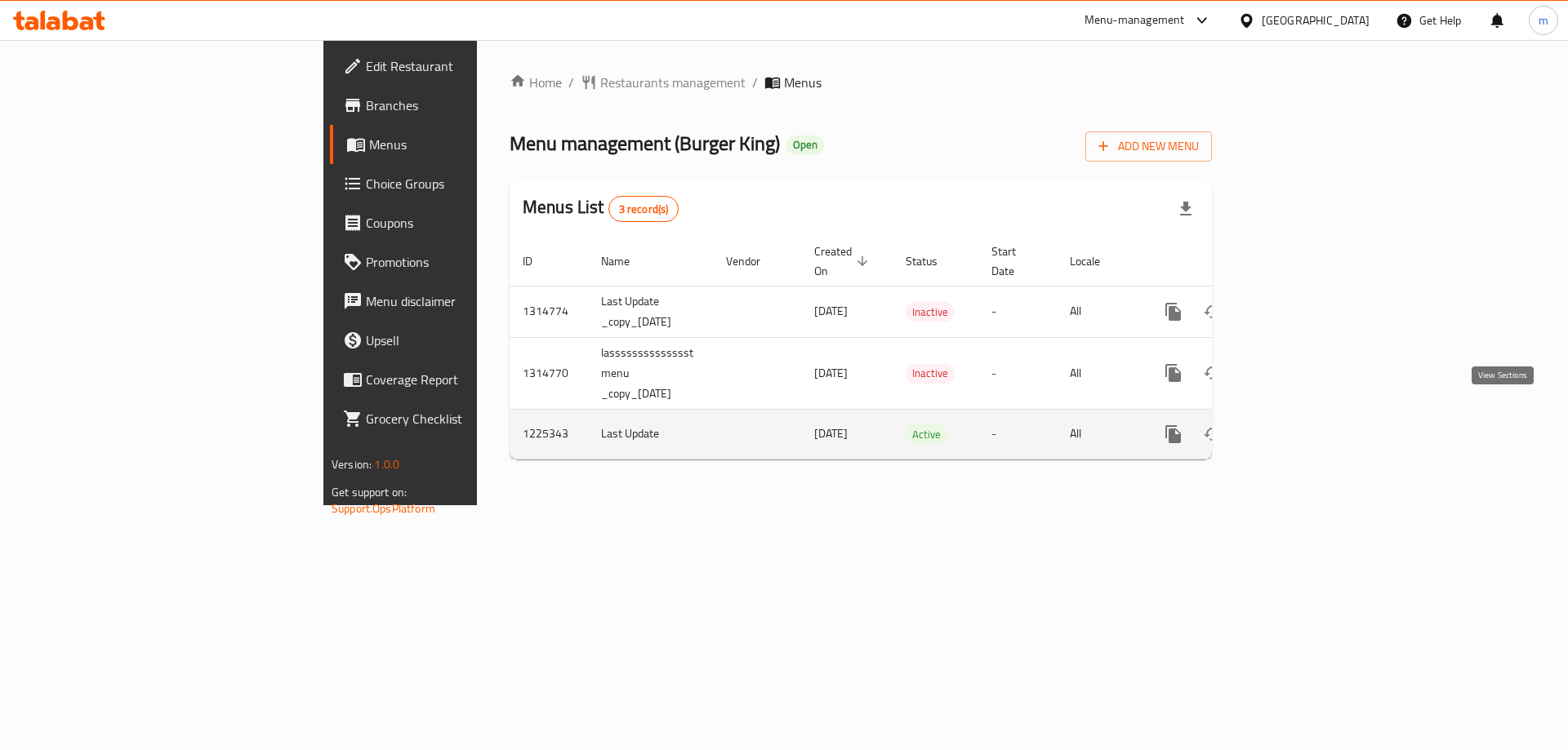
click at [1311, 415] on link "enhanced table" at bounding box center [1291, 434] width 39 height 39
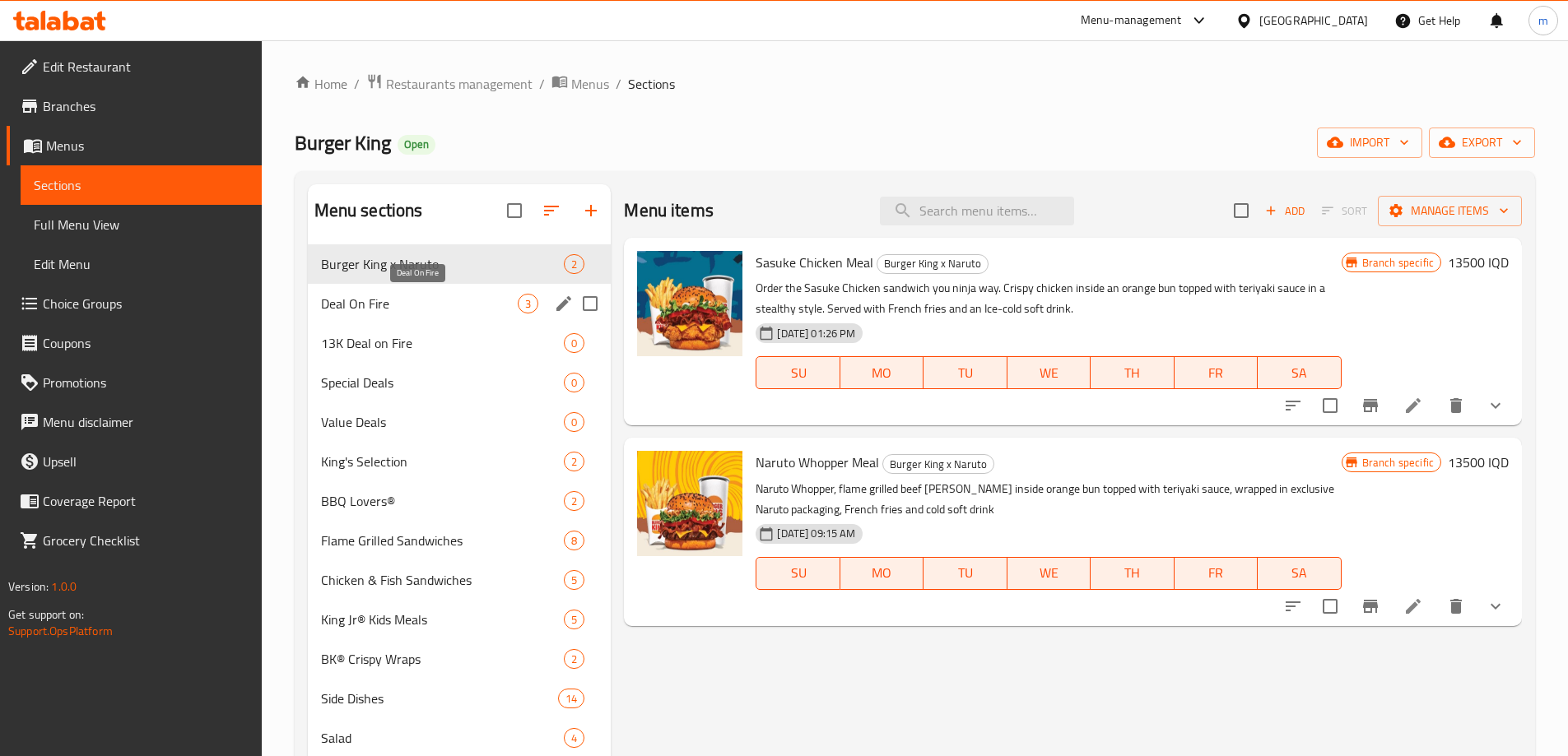
click at [397, 312] on span "Deal On Fire" at bounding box center [420, 304] width 198 height 20
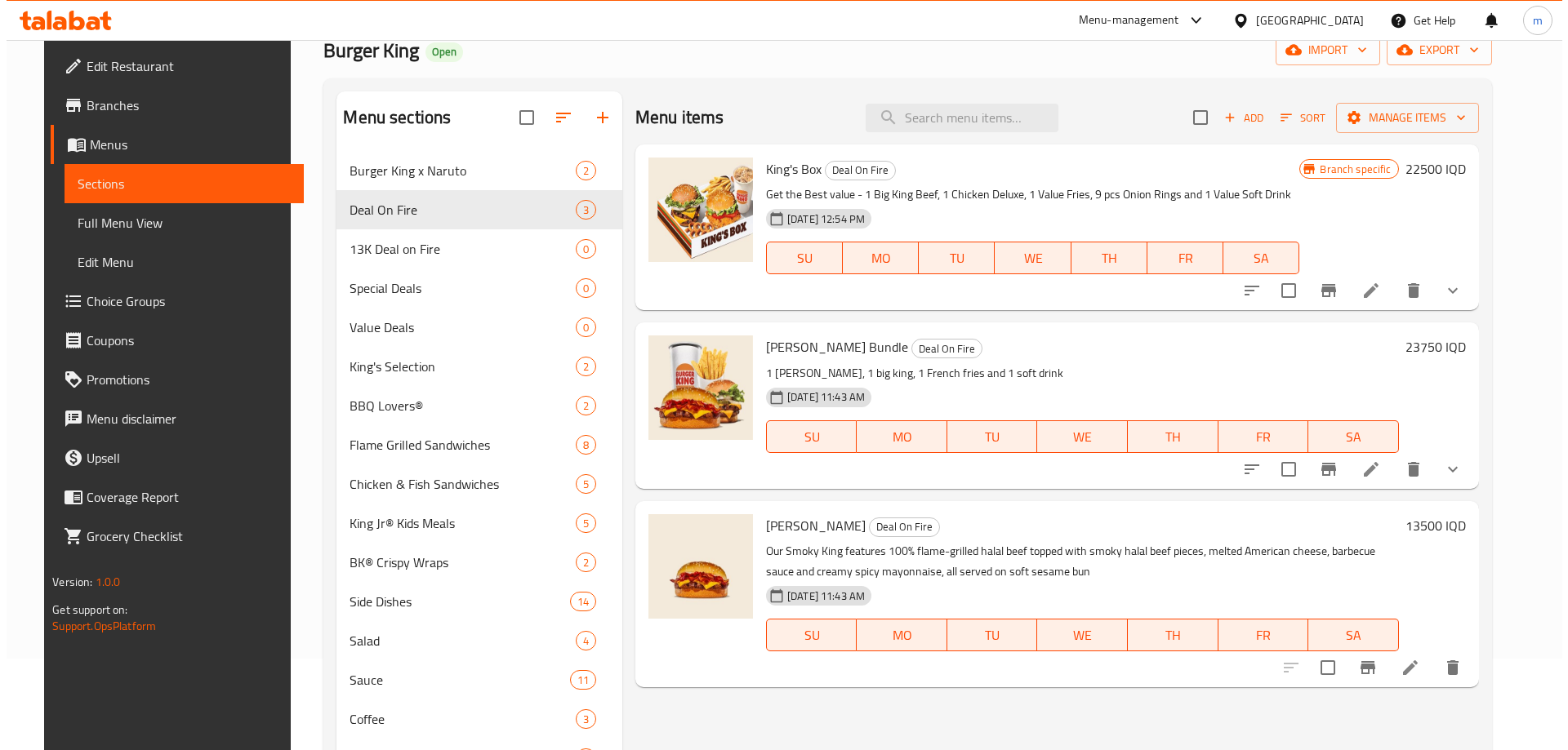
scroll to position [38, 0]
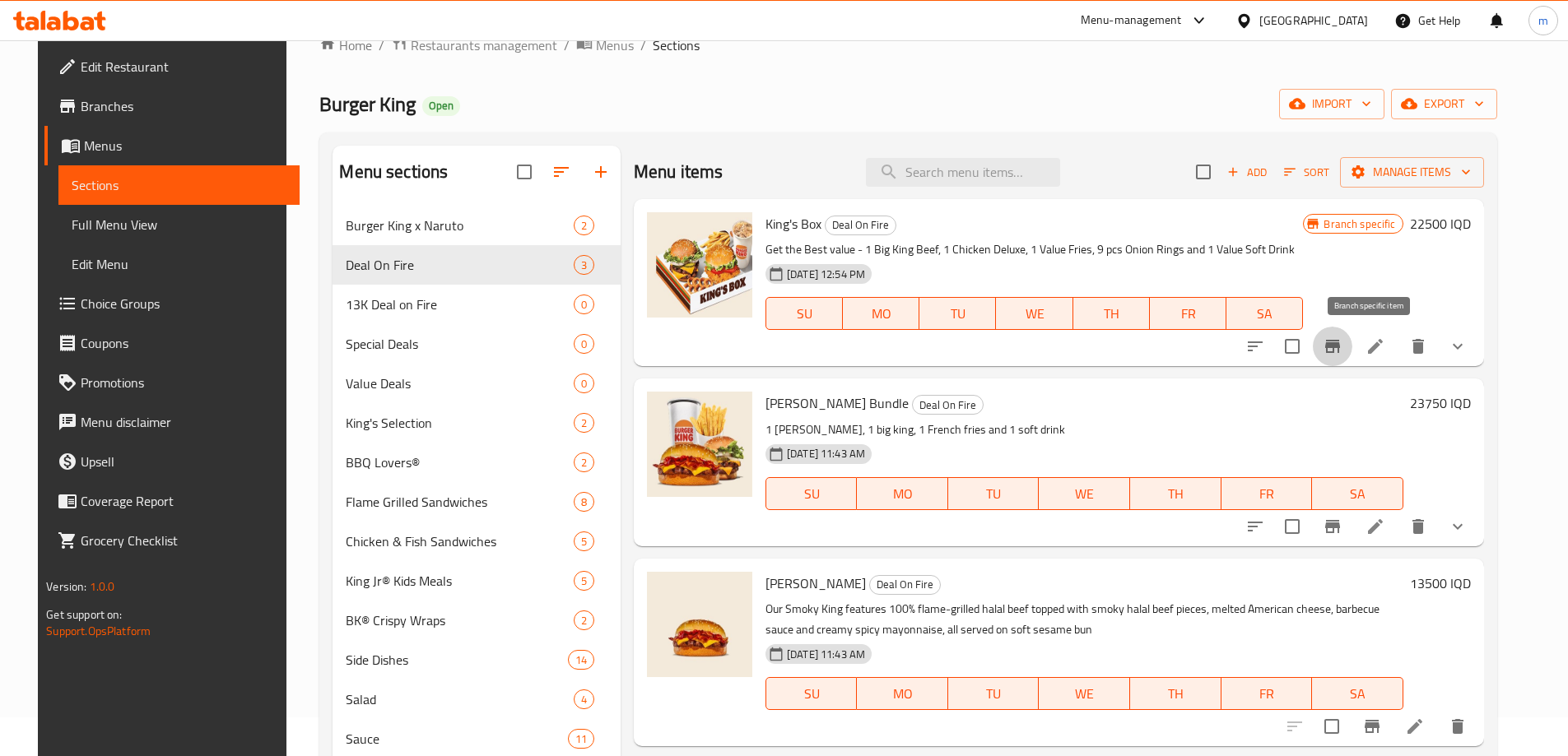
click at [1352, 343] on button "Branch-specific-item" at bounding box center [1332, 346] width 39 height 39
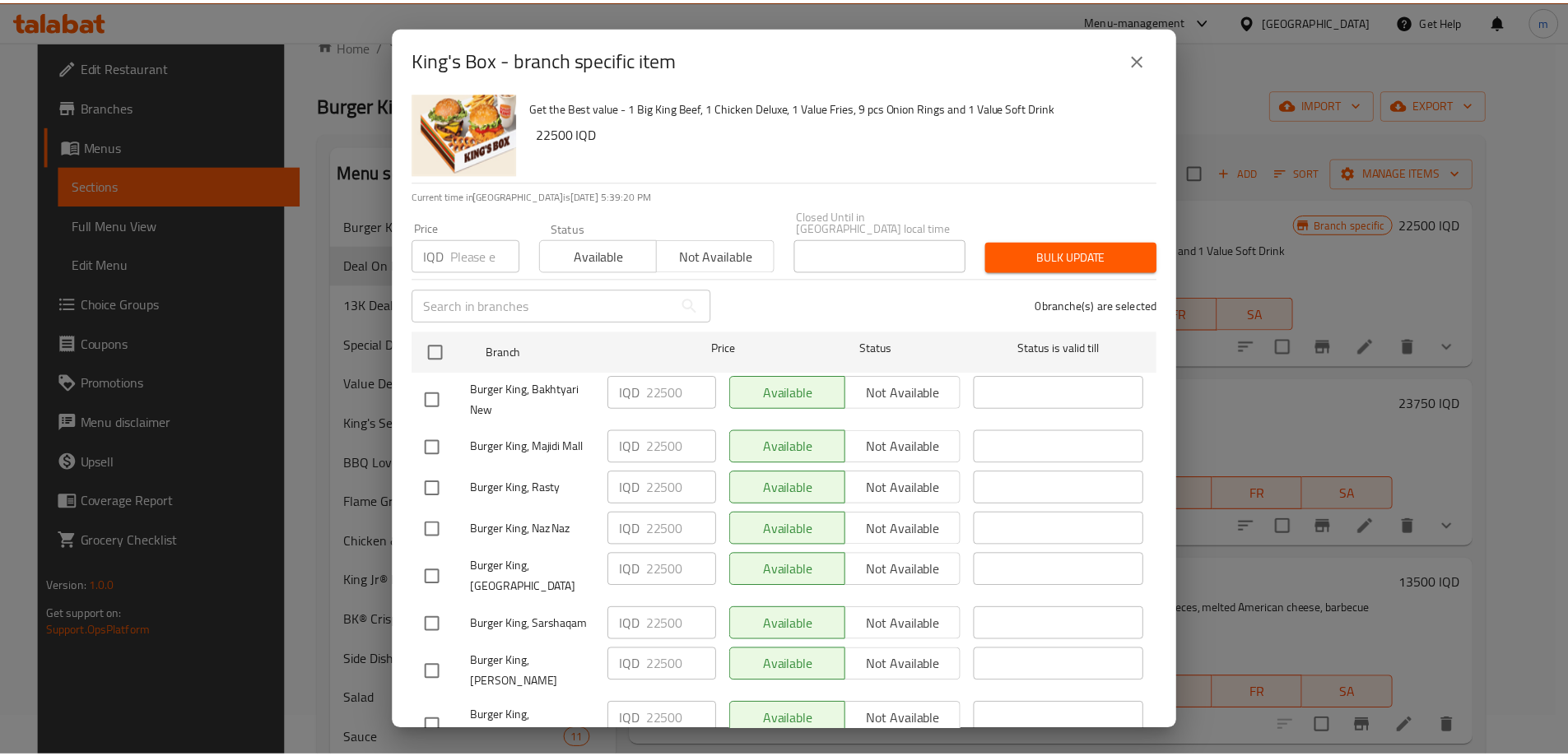
scroll to position [0, 0]
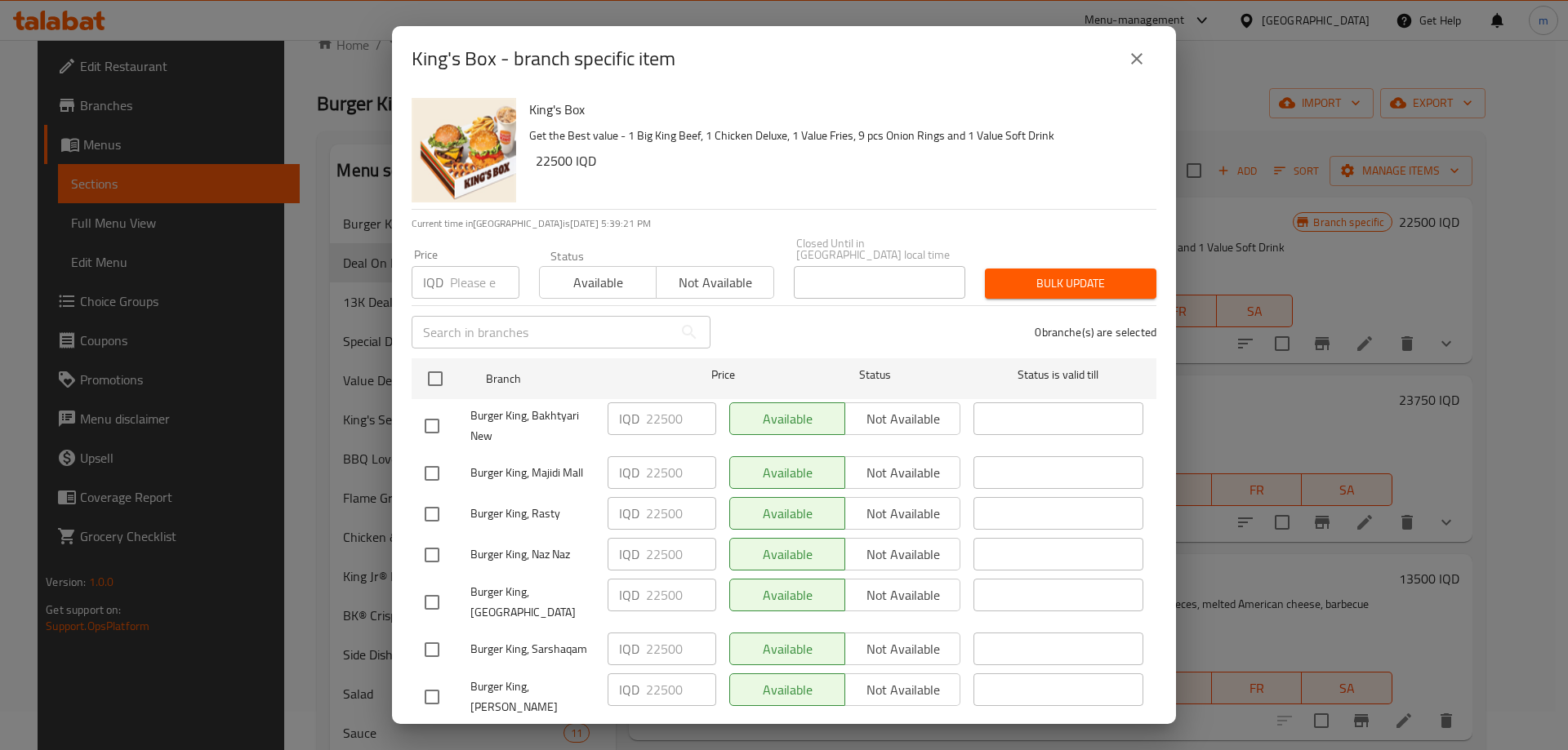
click at [1136, 61] on icon "close" at bounding box center [1136, 58] width 12 height 12
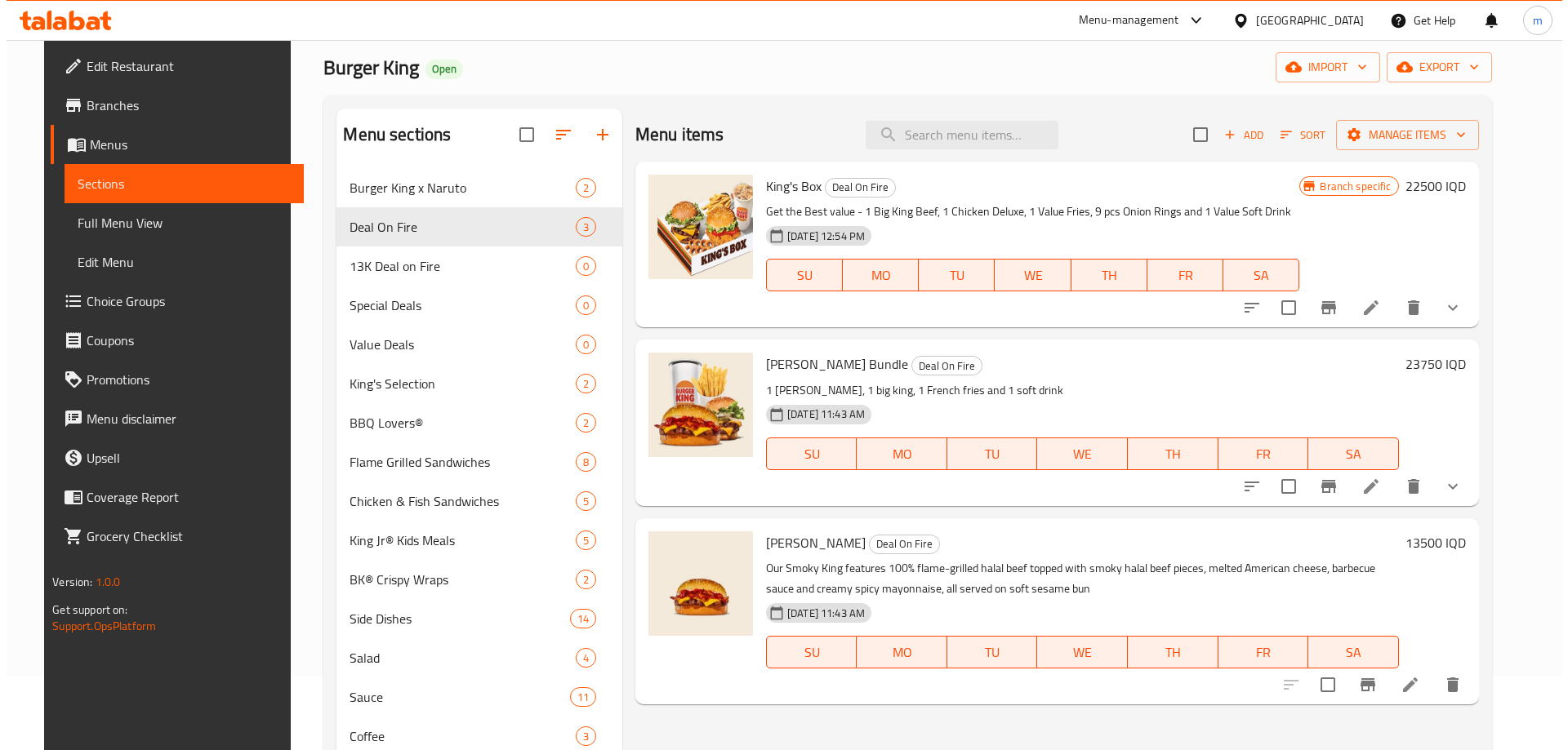
scroll to position [38, 0]
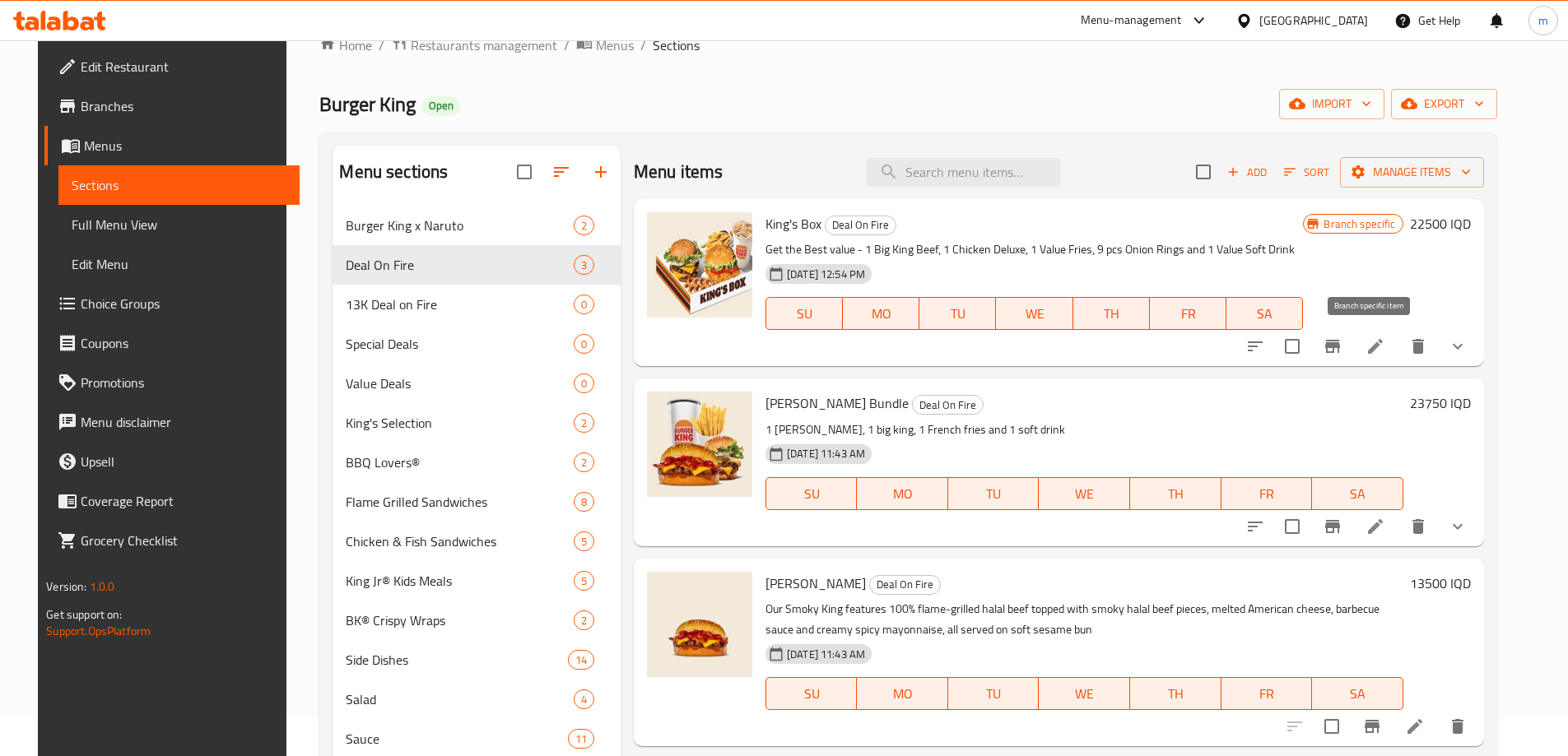
click at [1342, 352] on icon "Branch-specific-item" at bounding box center [1333, 347] width 20 height 20
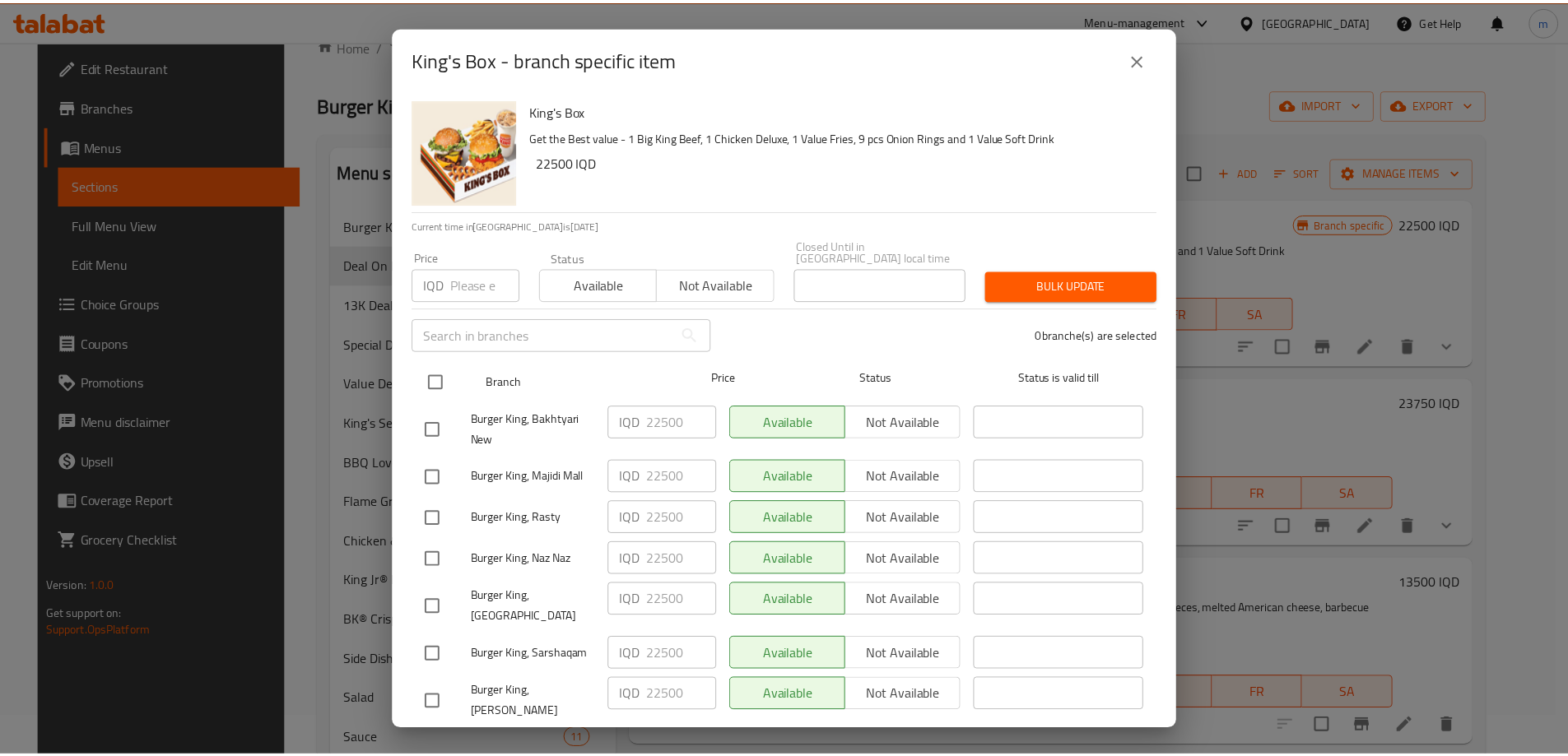
scroll to position [88, 0]
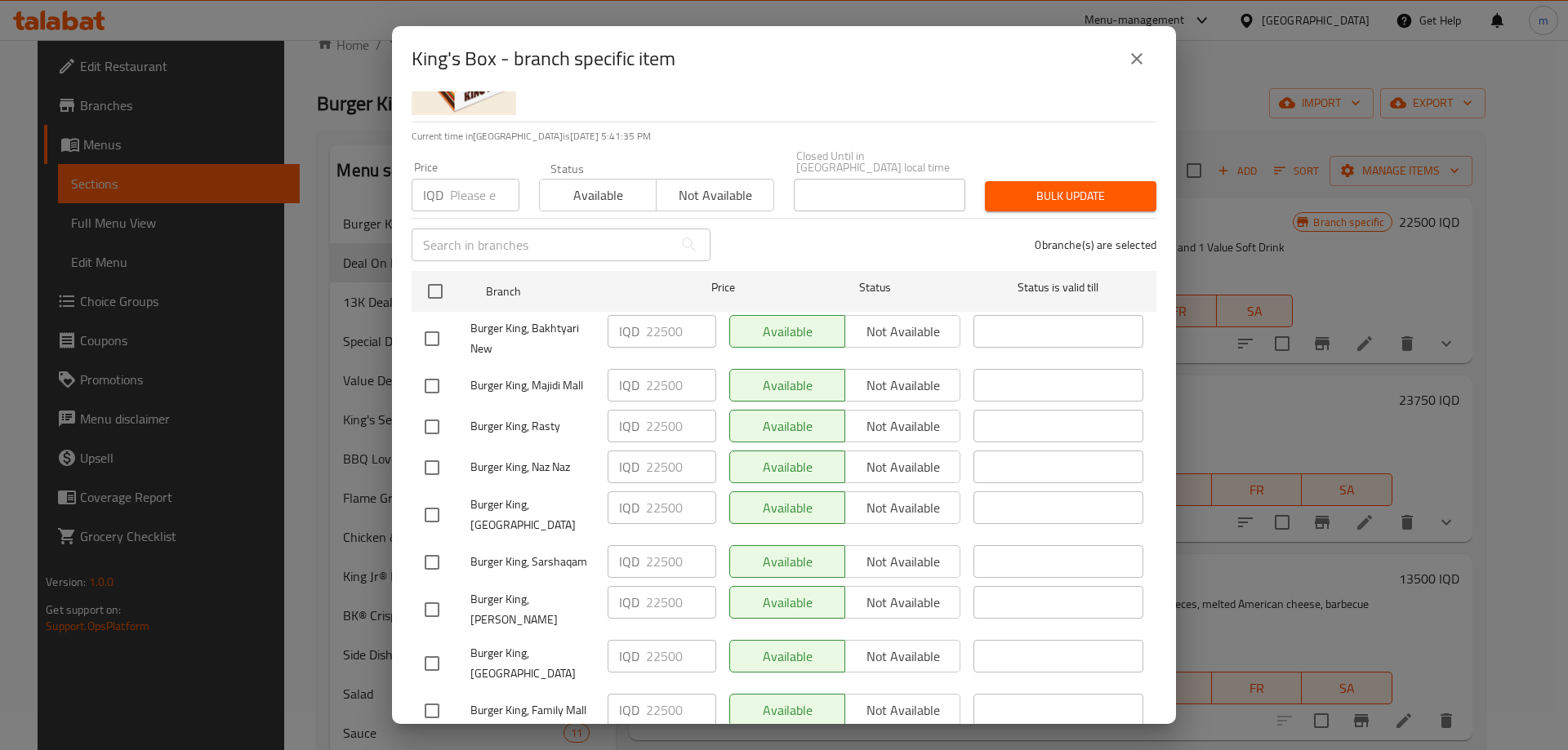
click at [1141, 54] on icon "close" at bounding box center [1136, 58] width 12 height 12
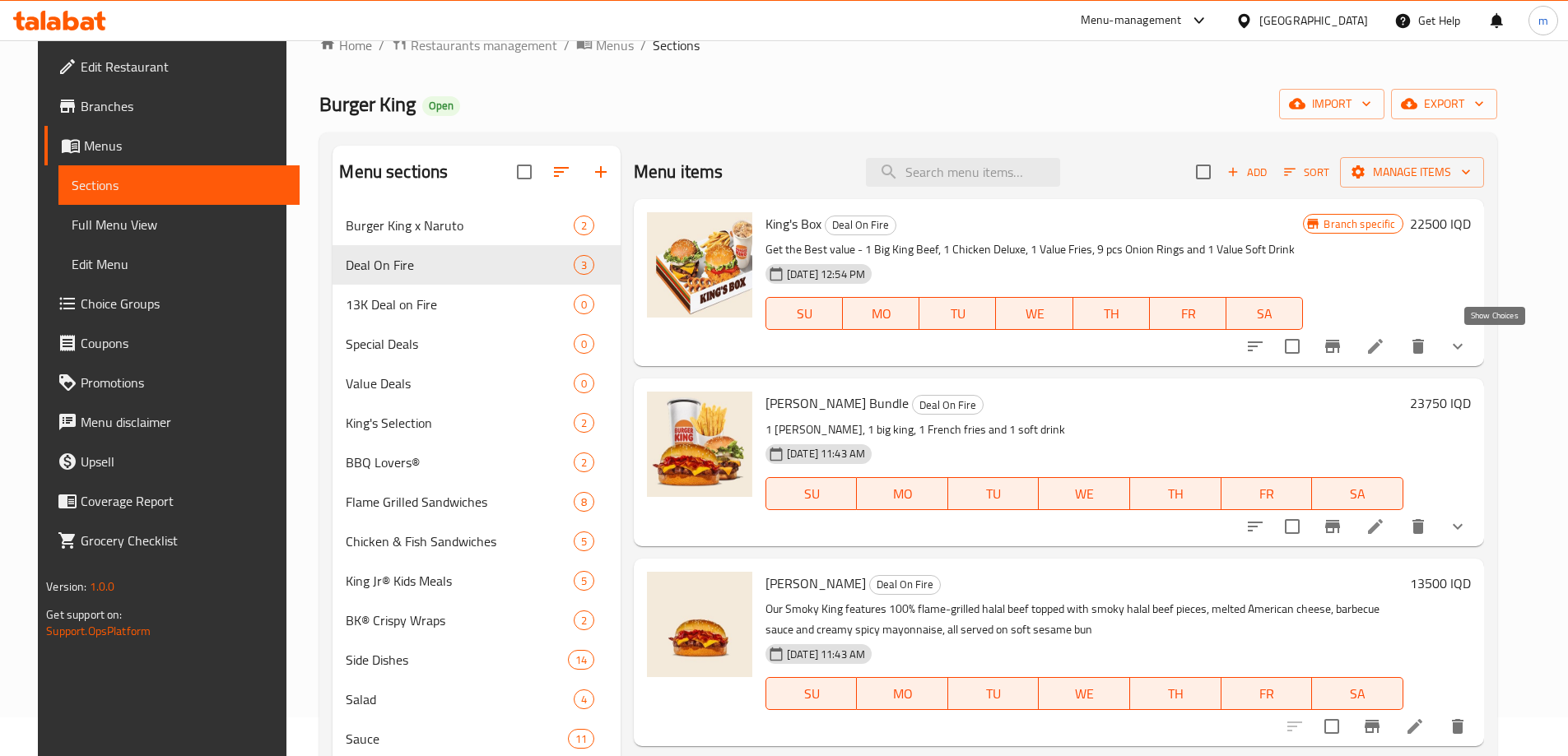
click at [1467, 340] on icon "show more" at bounding box center [1458, 347] width 20 height 20
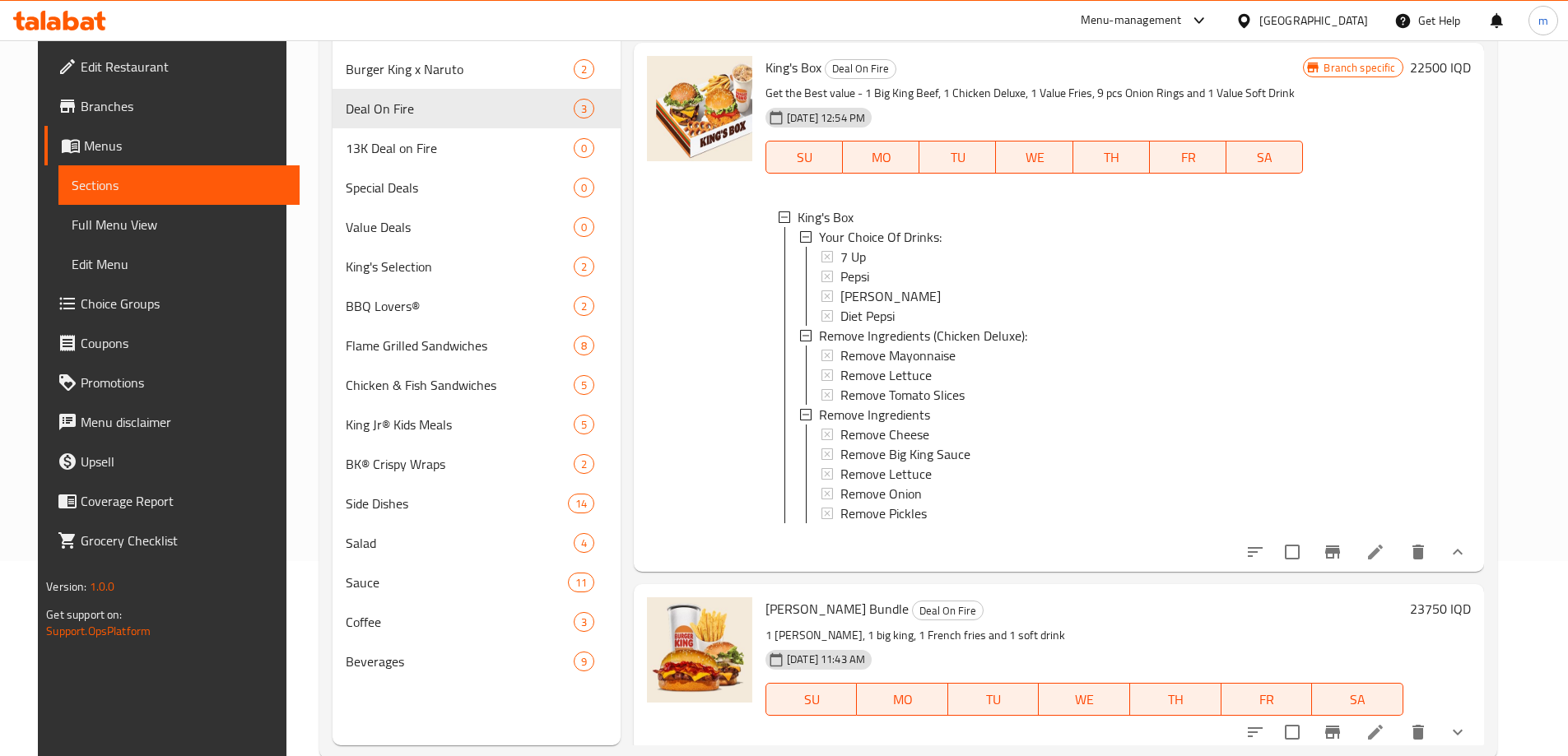
scroll to position [231, 0]
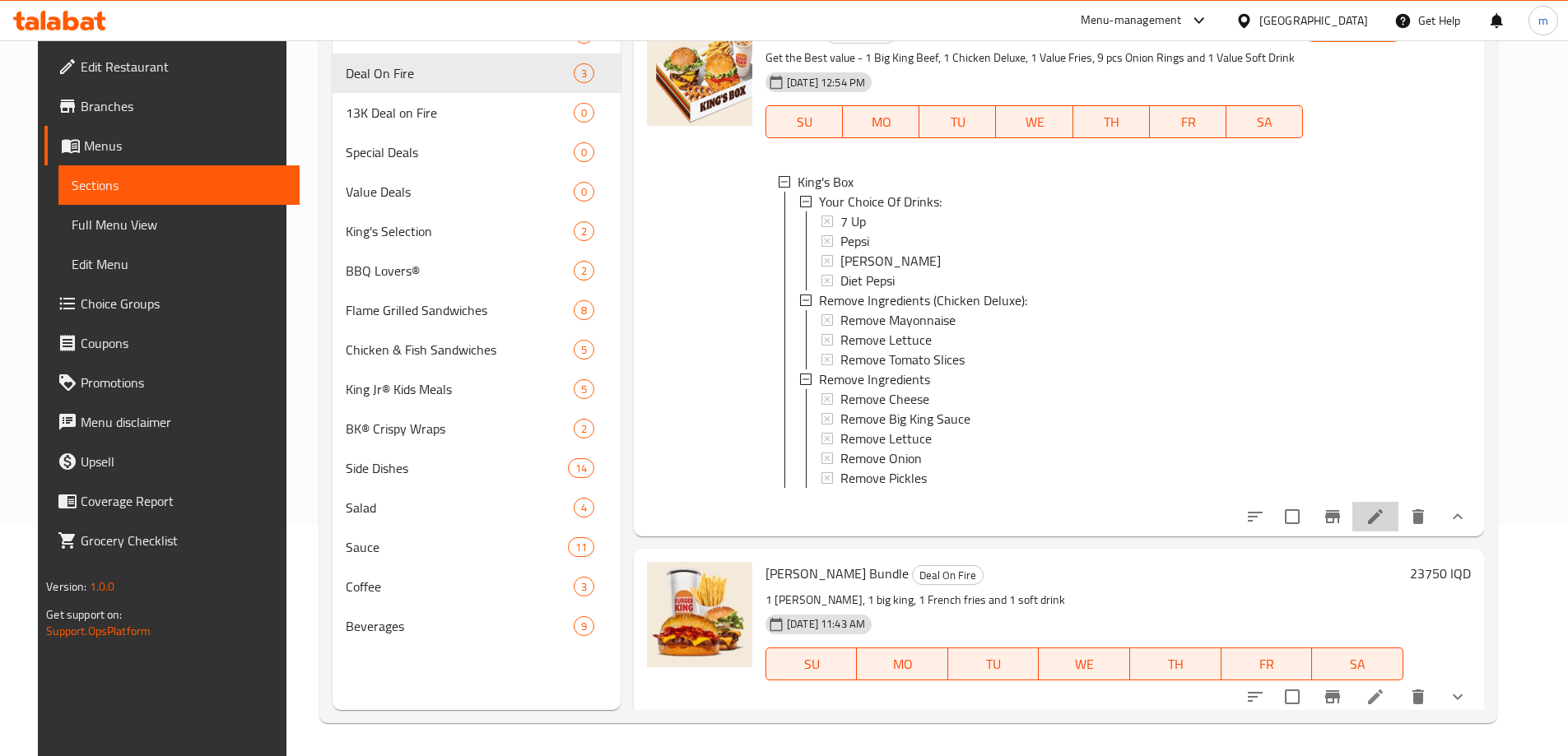
click at [1389, 521] on li at bounding box center [1375, 516] width 46 height 29
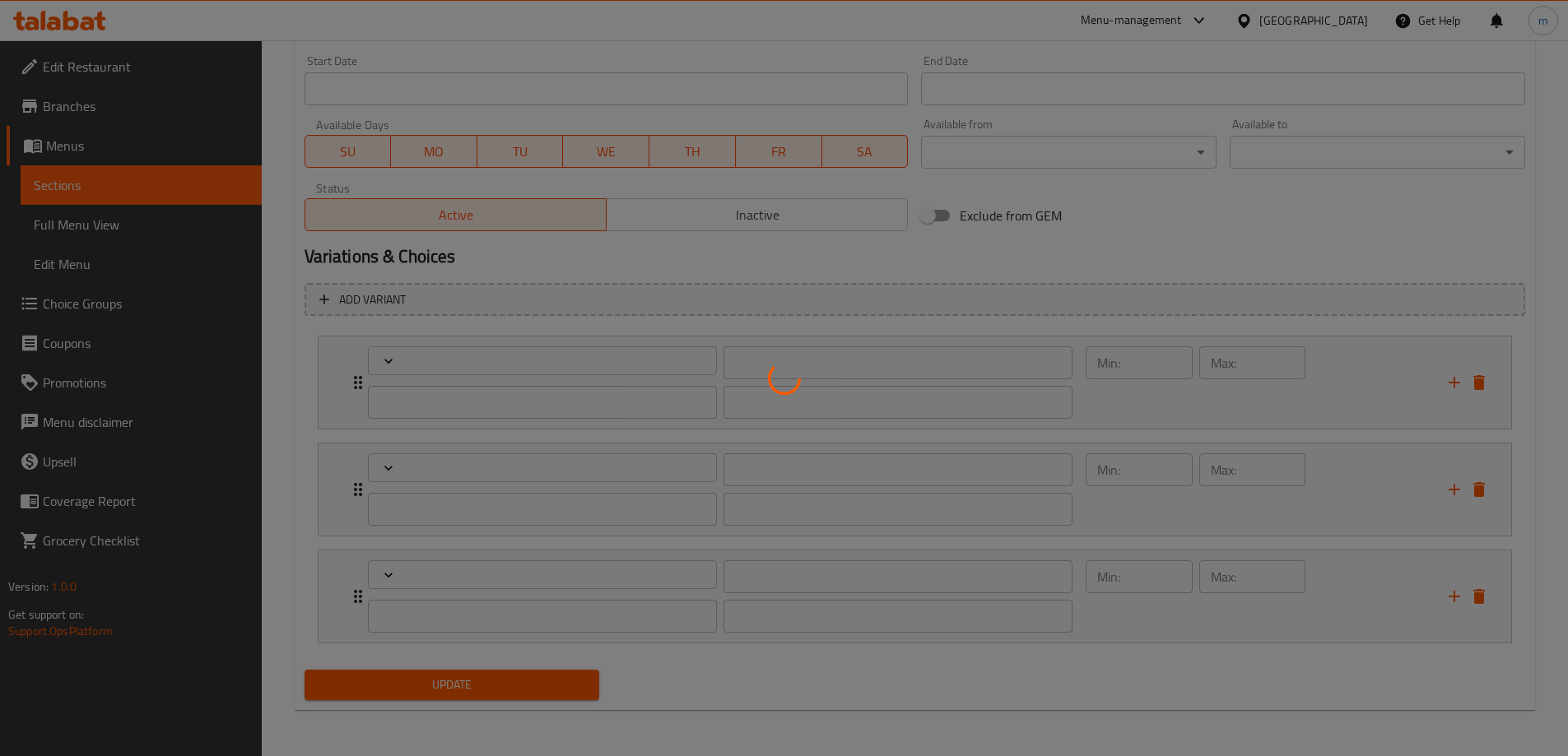
scroll to position [901, 0]
type input "إختيارك من المشروبات:"
type input "هەڵبژاردنت لە خواردنەوەکان:"
type input "1"
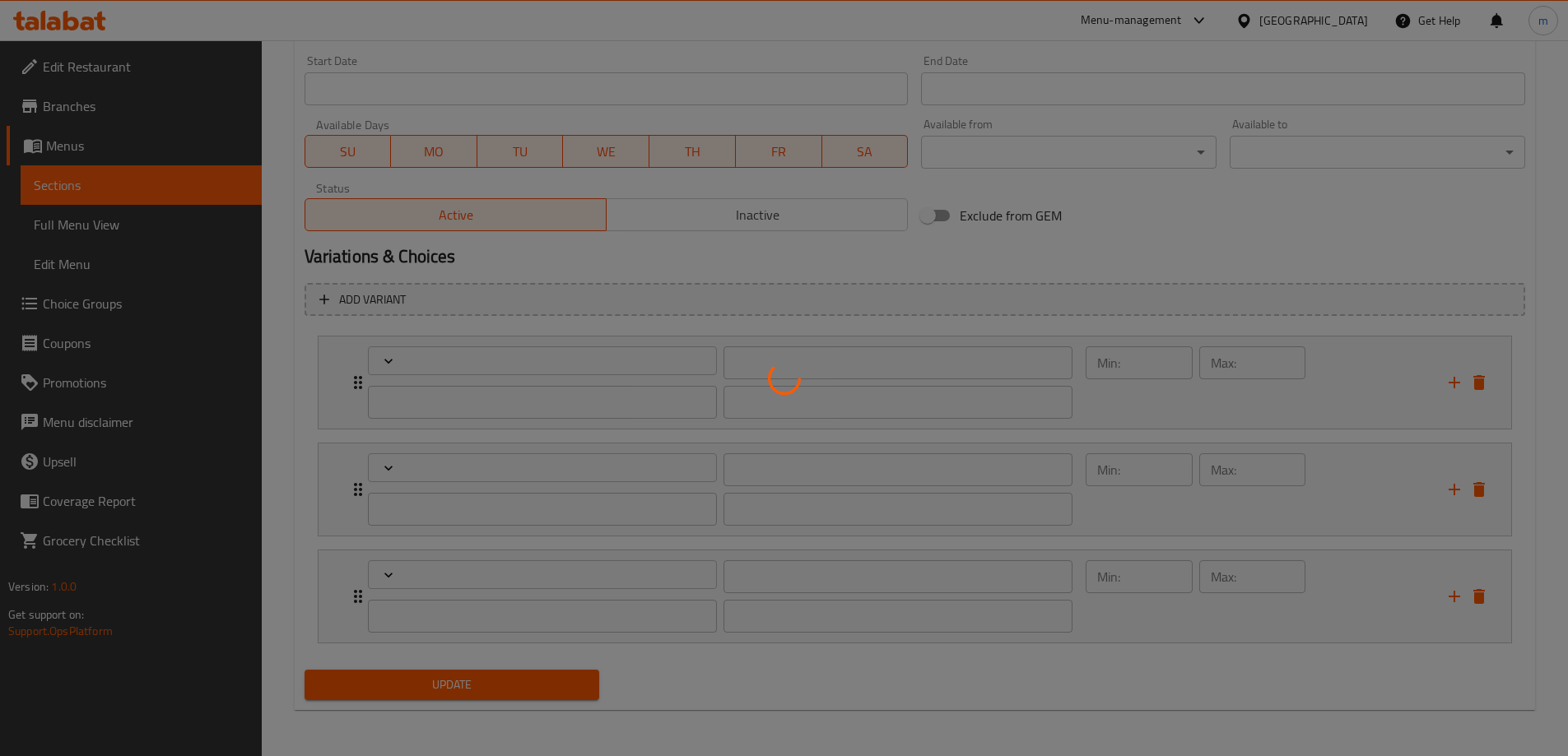
type input "1"
type input "إزالة المكونات:"
type input "بێ پێکهاتووەکان (جیکن دیلۆکس):"
type input "بێ پێکهاتووەکان:"
type input "0"
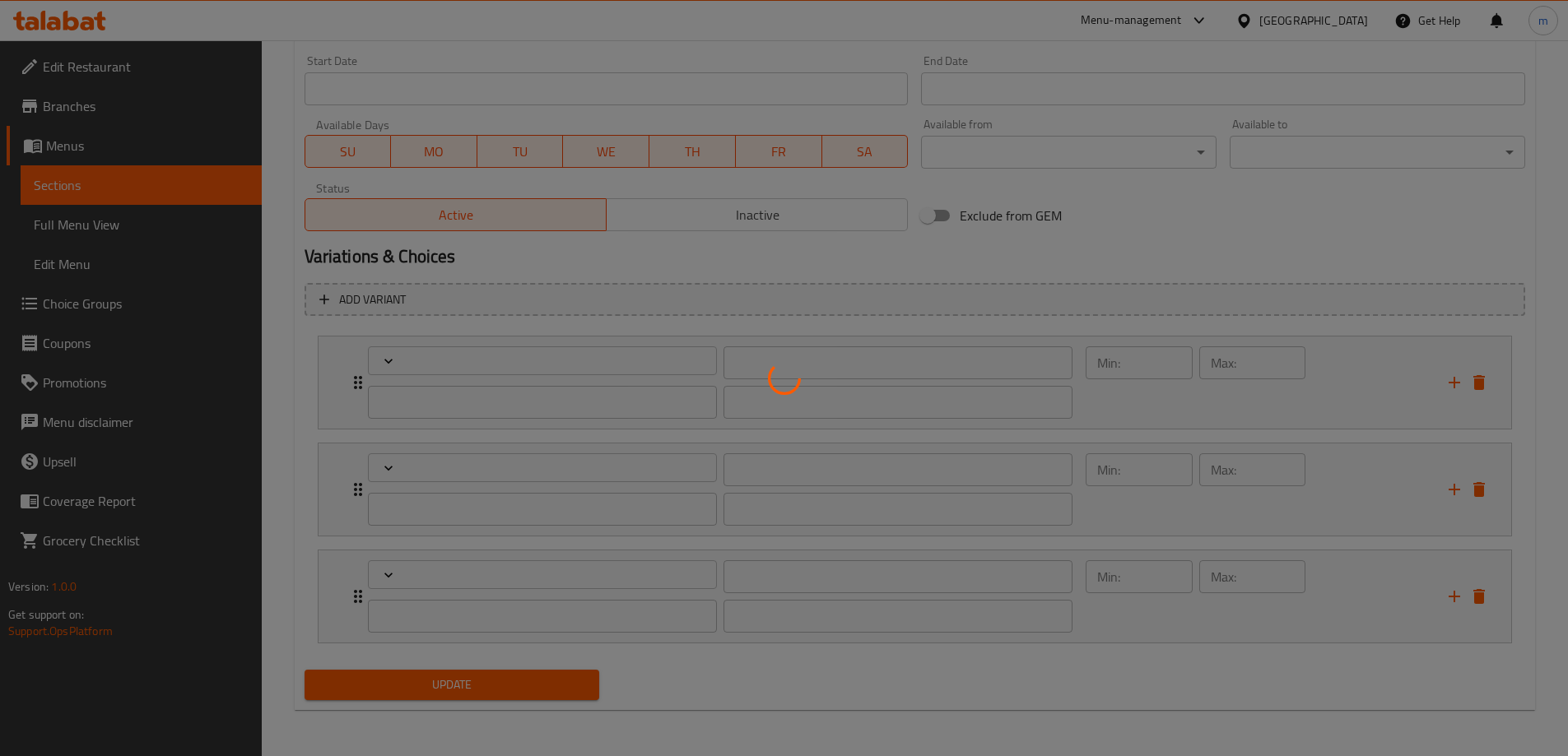
type input "3"
type input "إزالة المكونات"
type input "لابردنی پێکهاتەکان"
type input "0"
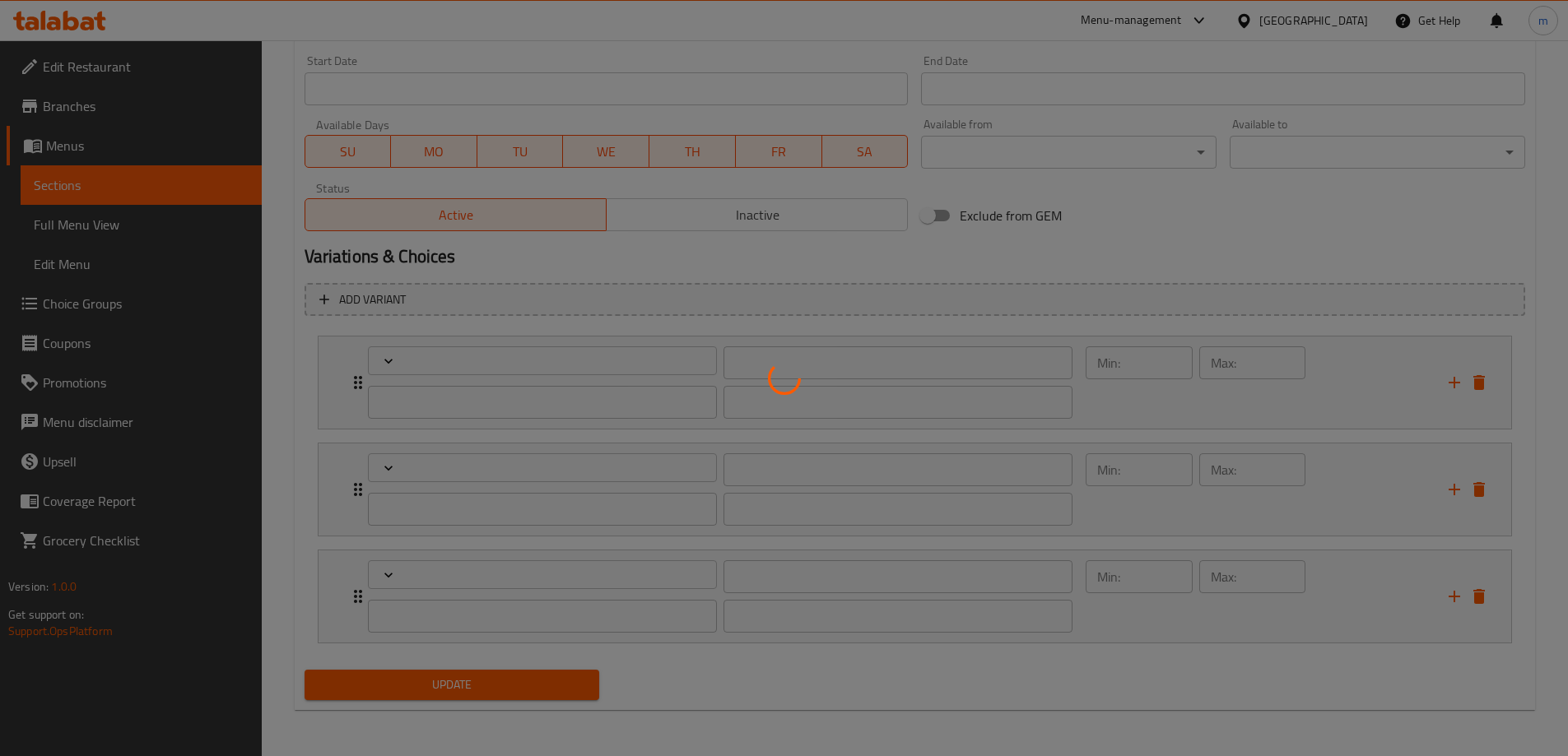
type input "5"
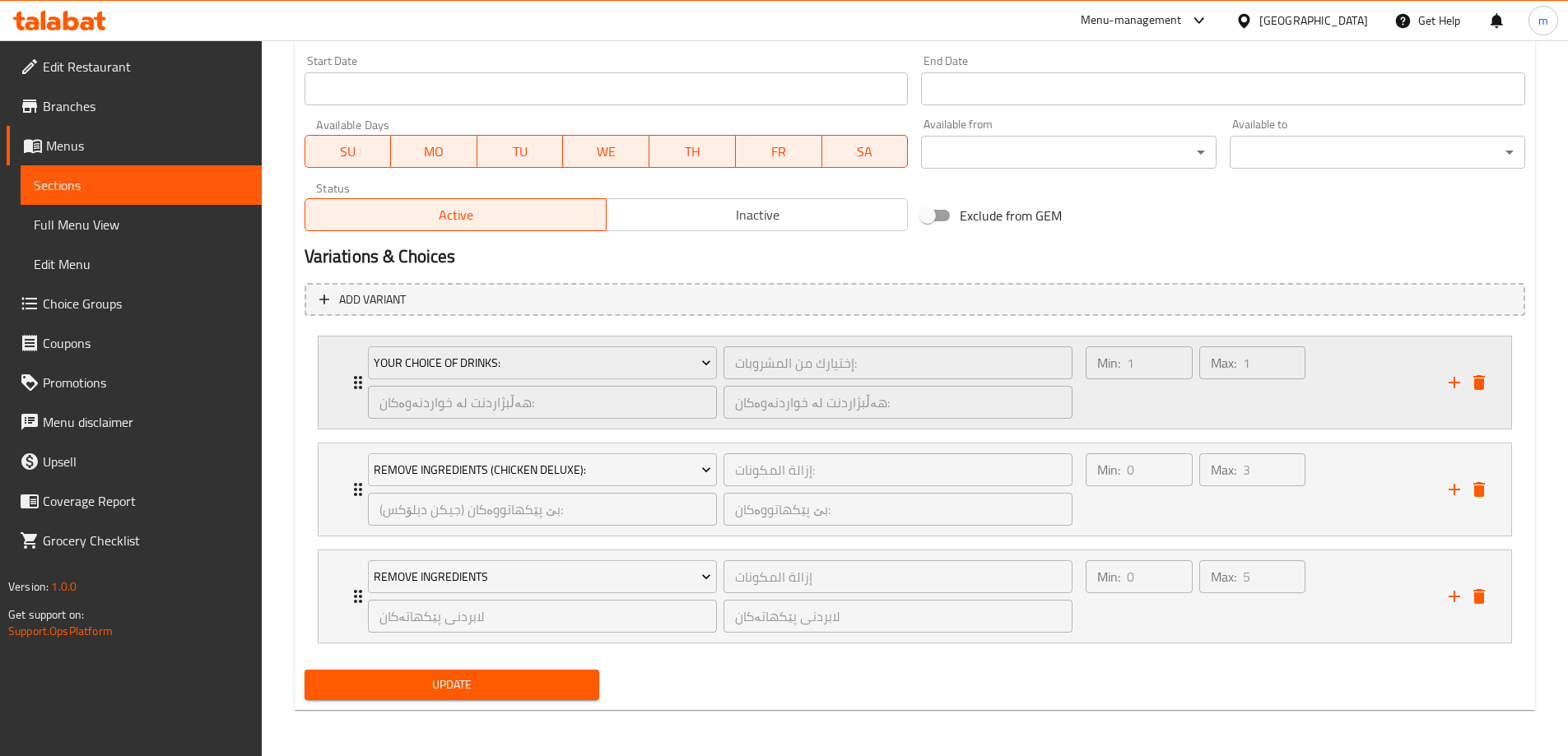
click at [1183, 406] on div "Min: 1 ​" at bounding box center [1138, 383] width 113 height 79
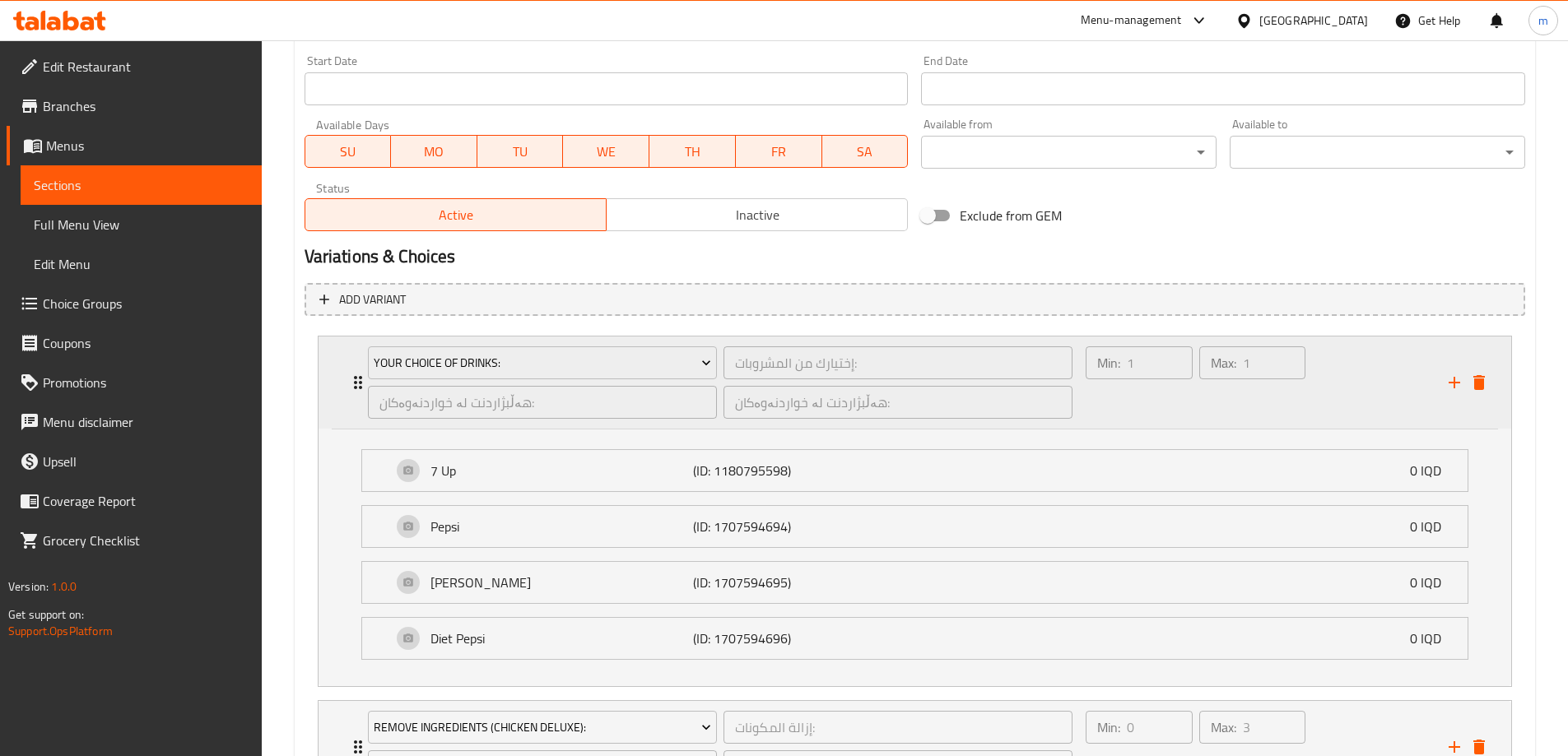
scroll to position [960, 0]
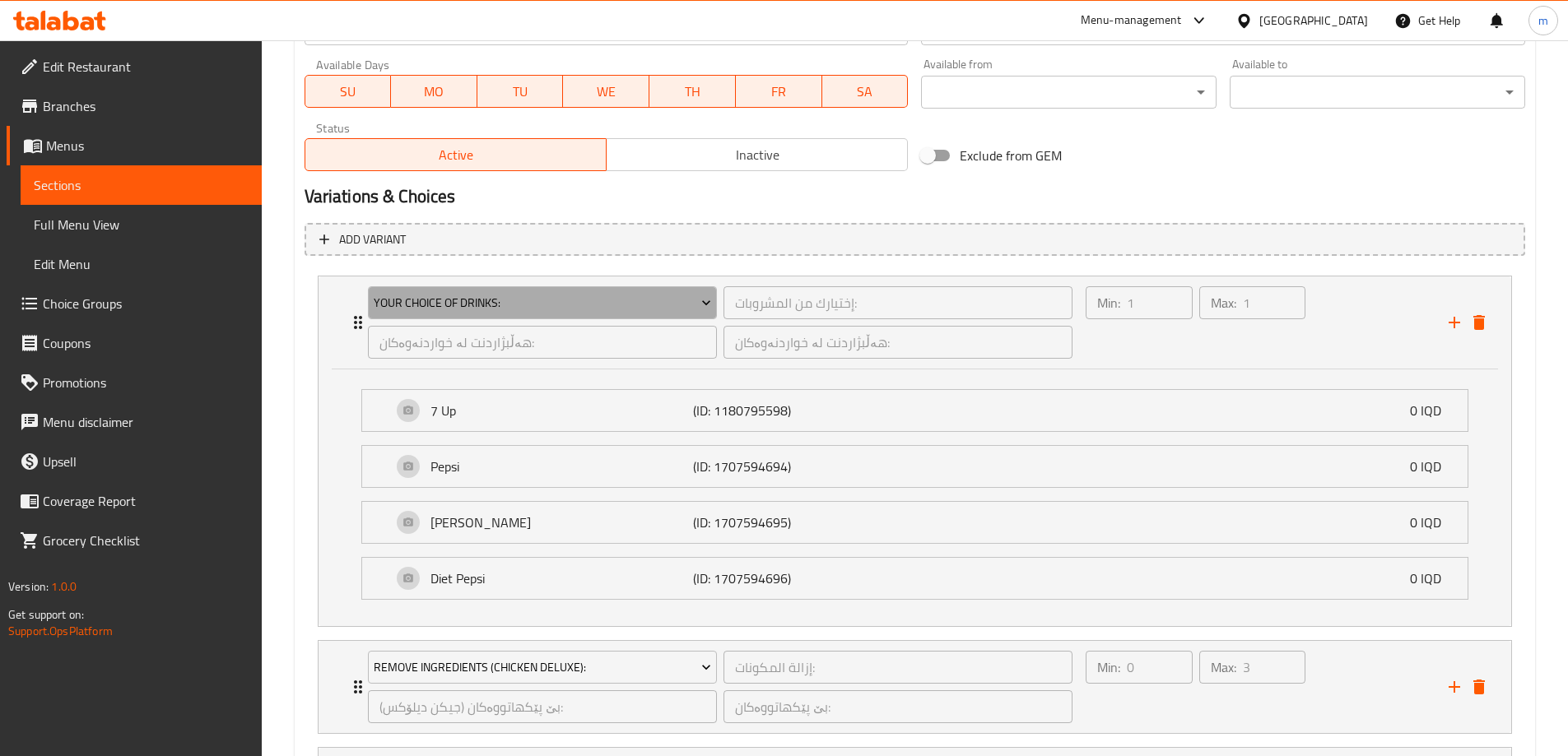
drag, startPoint x: 524, startPoint y: 300, endPoint x: 309, endPoint y: 287, distance: 215.4
click at [315, 291] on li "Your Choice Of Drinks: إختيارك من المشروبات: ​ هەڵبژاردنت لە خواردنەوەکان: ​ هە…" at bounding box center [914, 451] width 1220 height 364
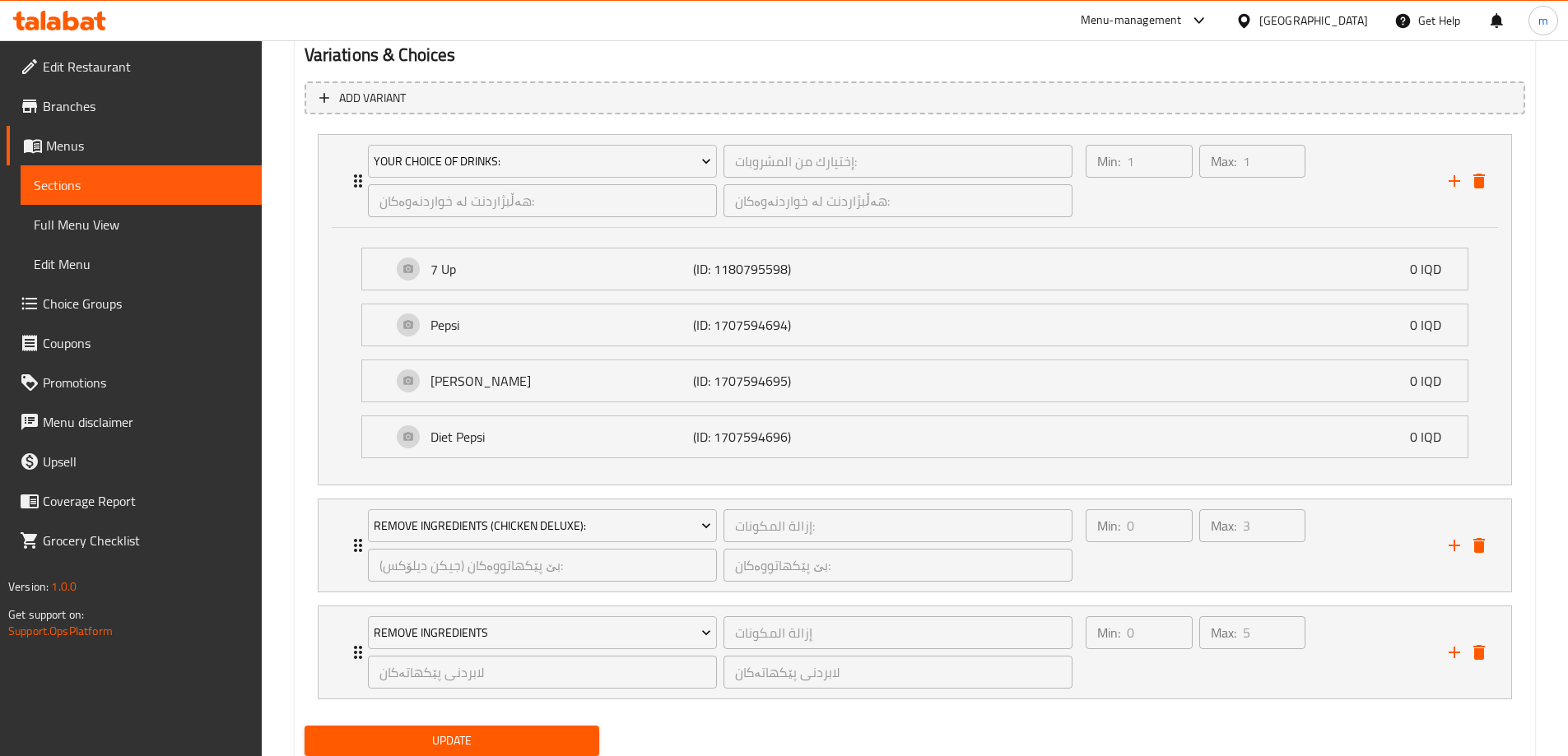
scroll to position [1158, 0]
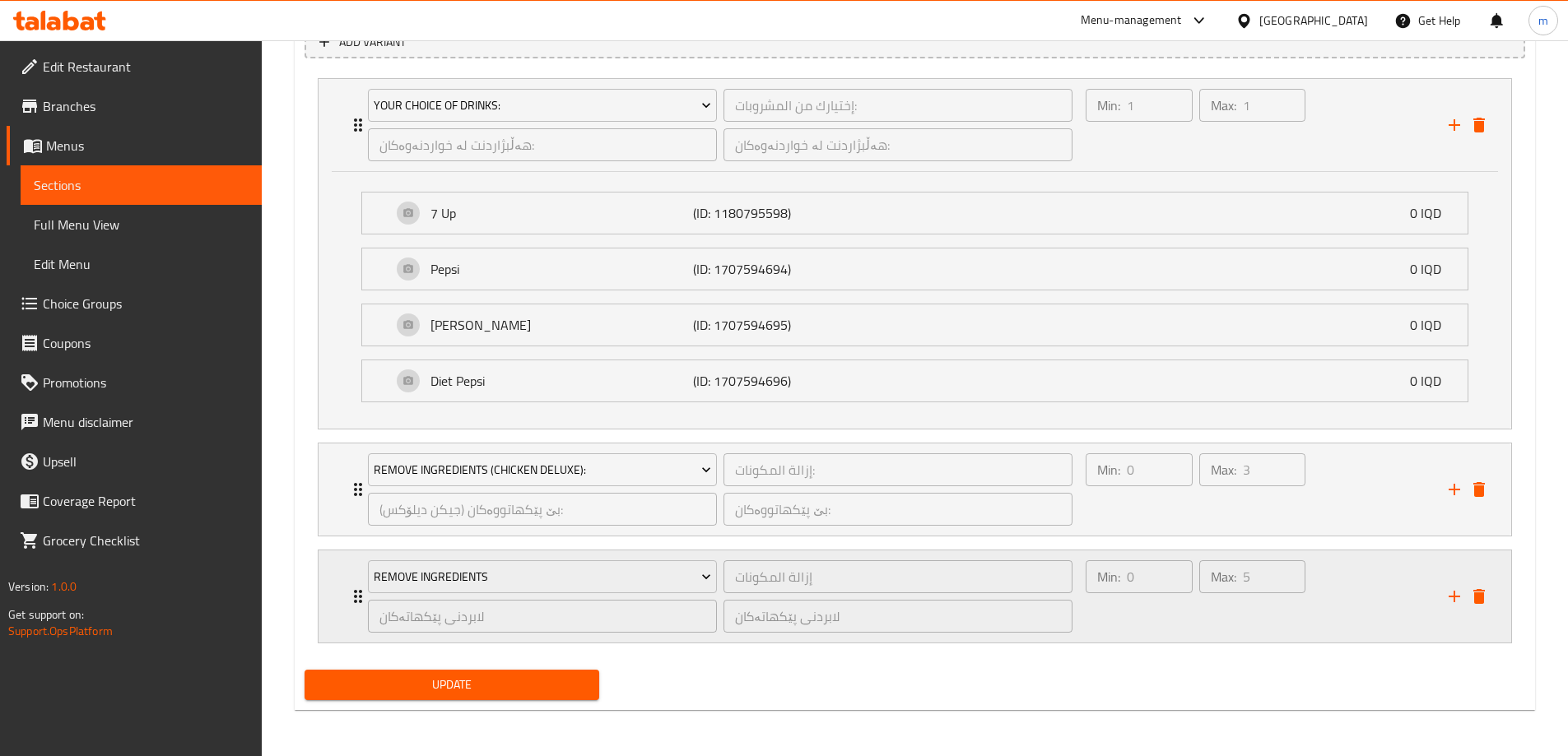
click at [1180, 610] on div "Min: 0 ​" at bounding box center [1138, 597] width 113 height 79
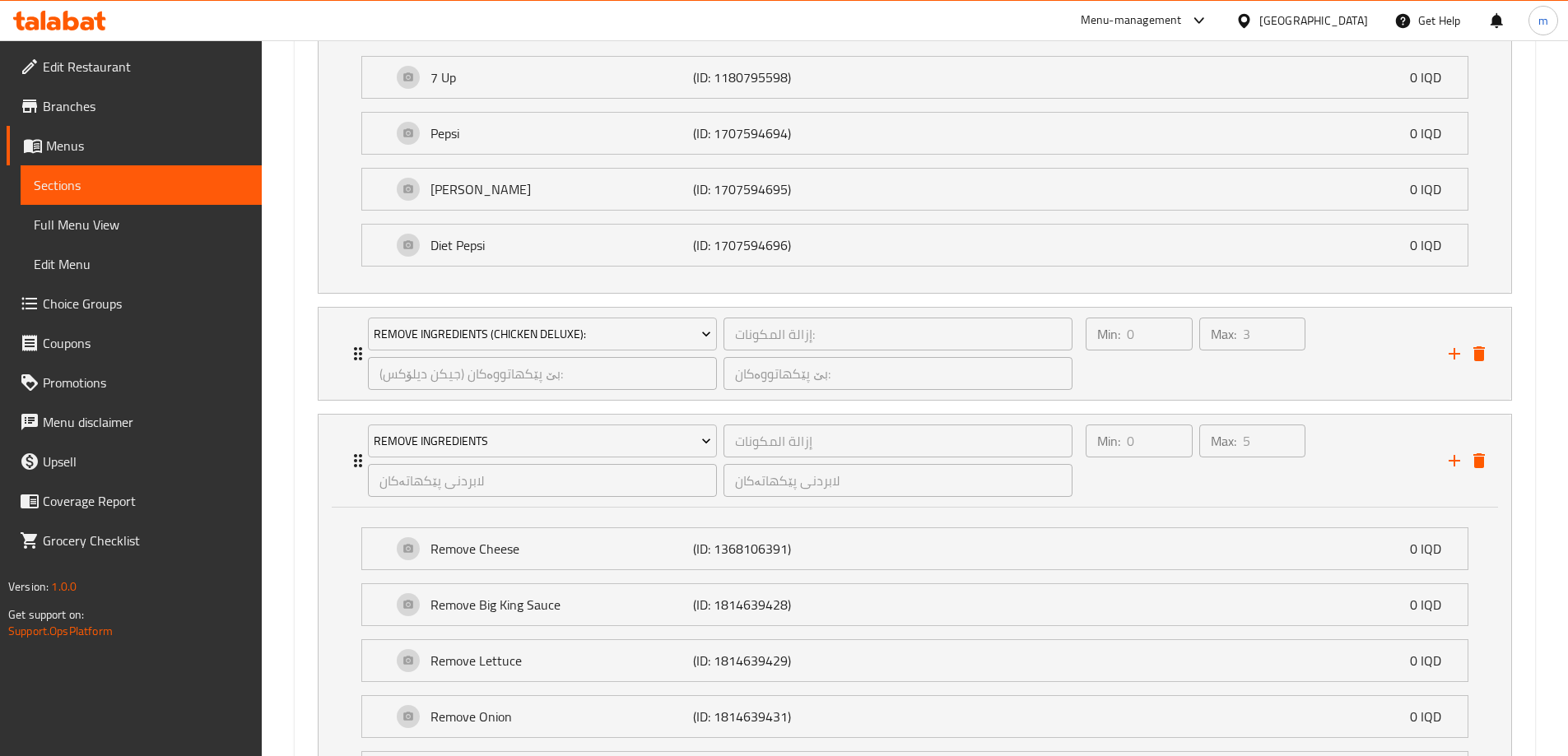
scroll to position [1350, 0]
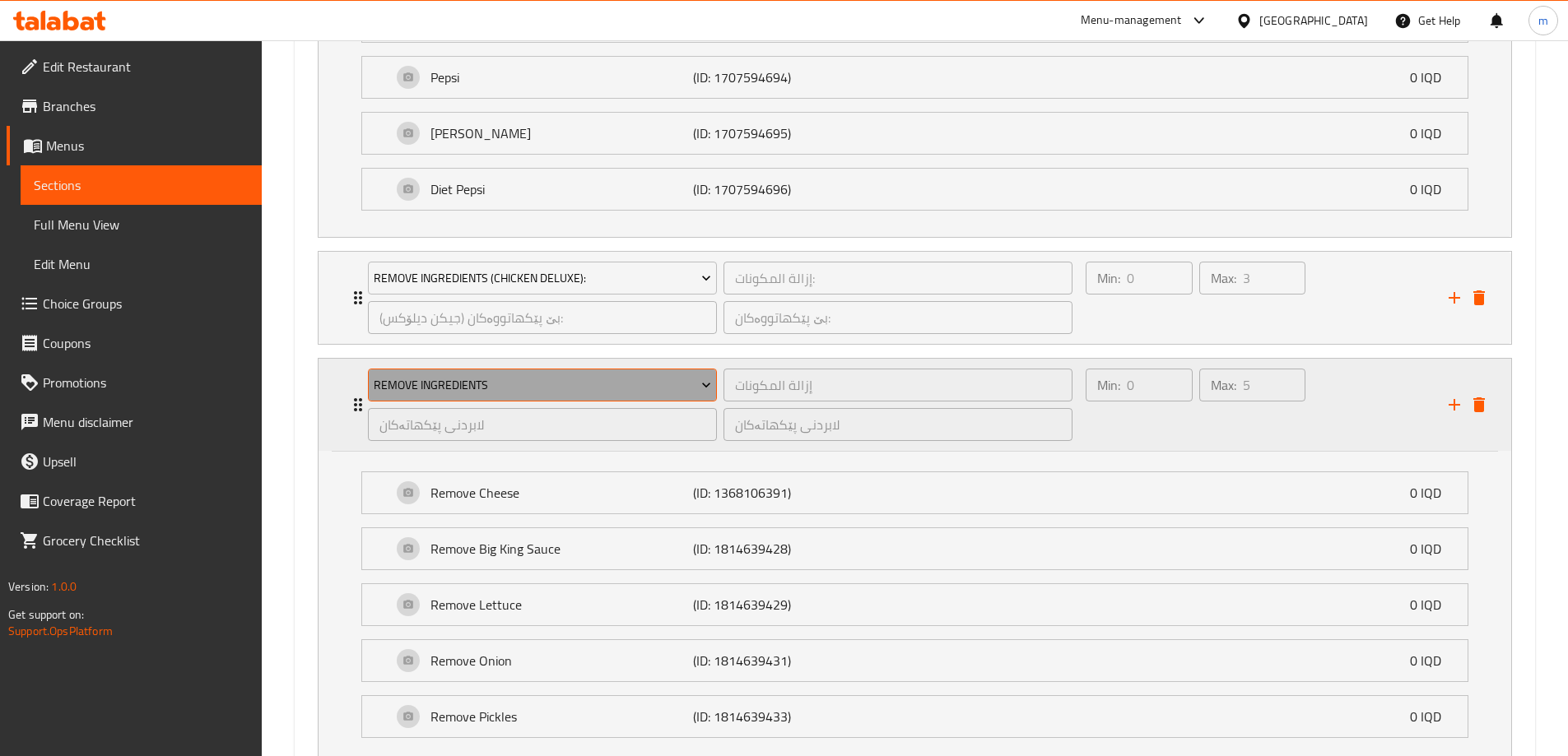
click at [633, 383] on span "Remove Ingredients" at bounding box center [542, 385] width 338 height 20
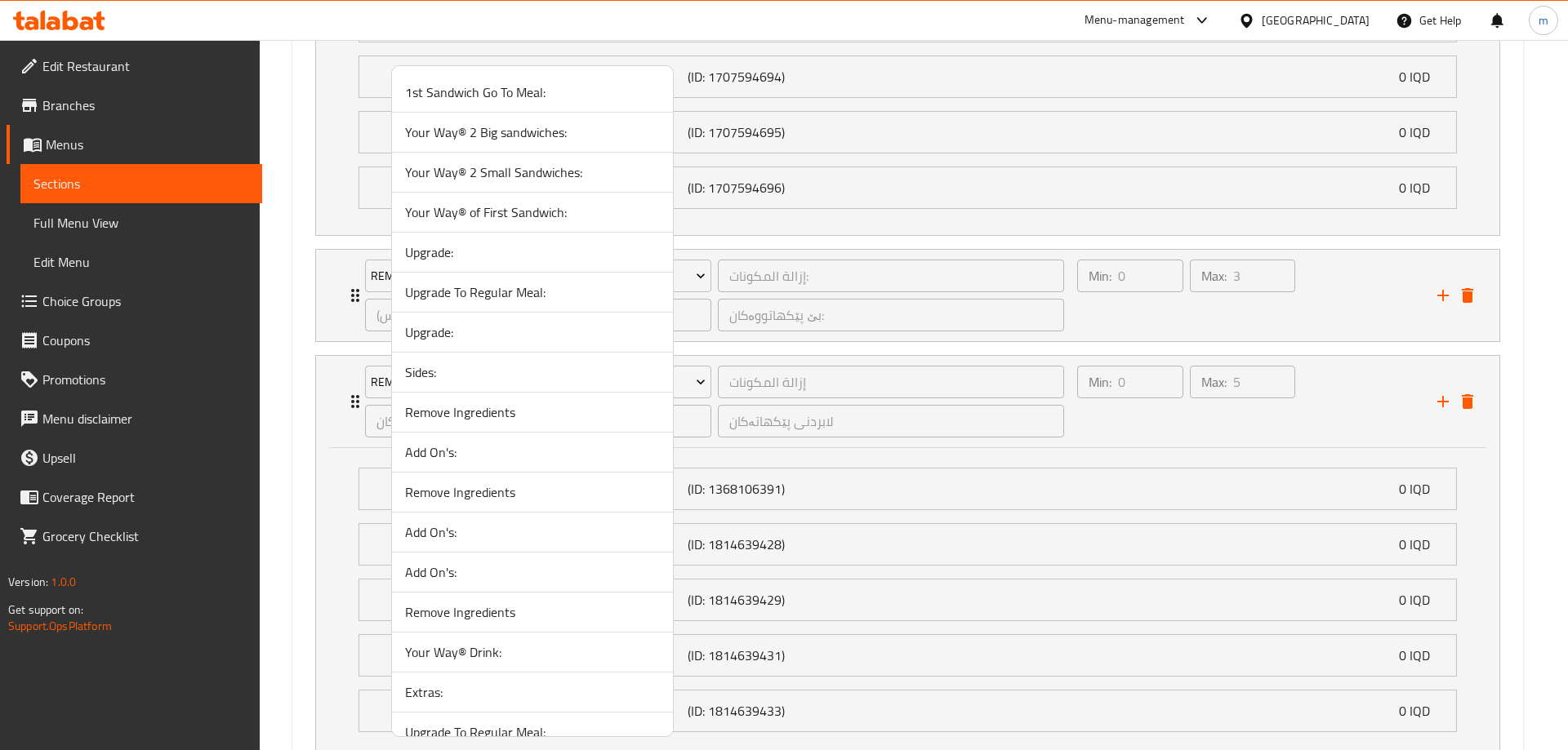
click at [1086, 427] on div at bounding box center [784, 375] width 1568 height 750
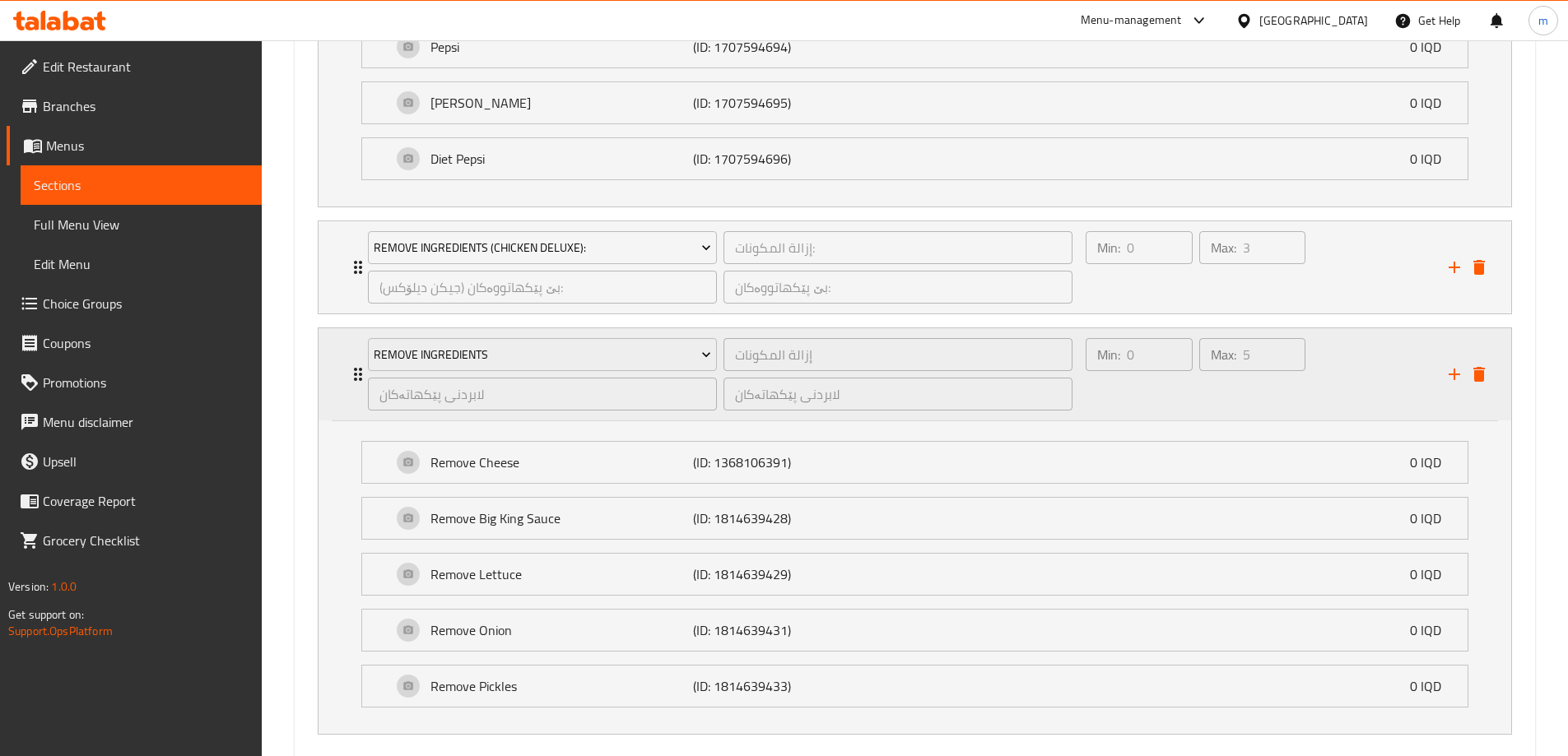
scroll to position [1472, 0]
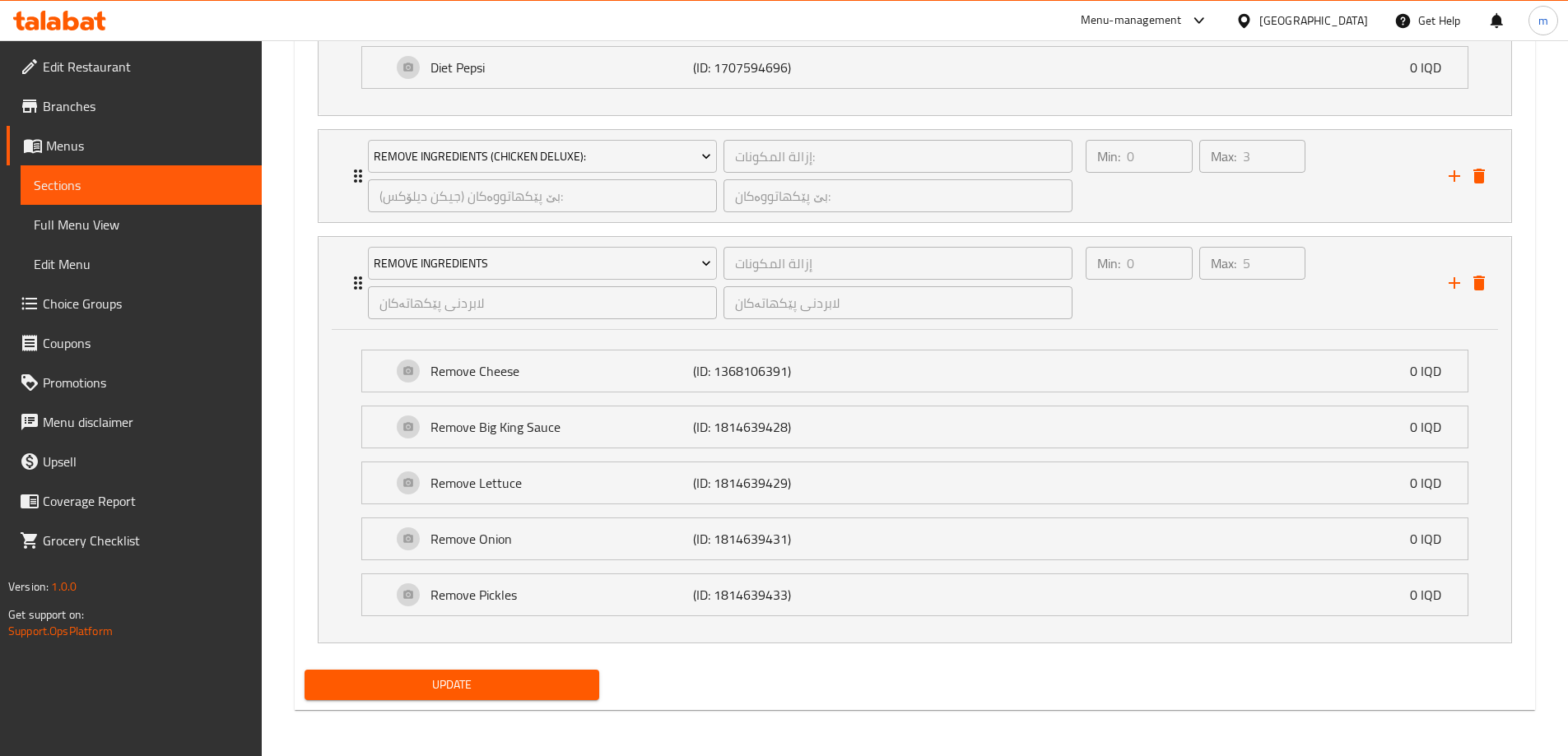
click at [147, 184] on span "Sections" at bounding box center [141, 186] width 215 height 20
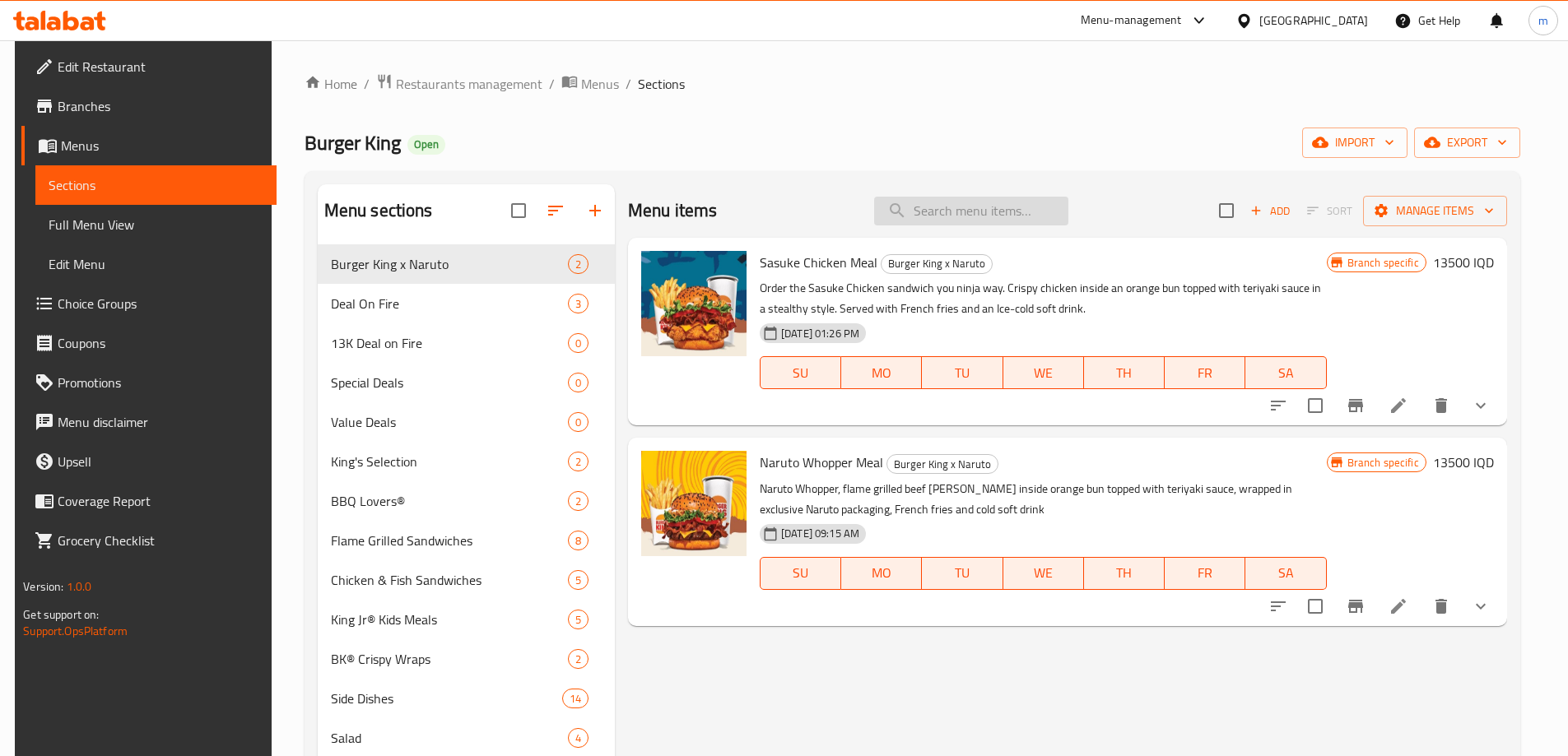
click at [952, 201] on input "search" at bounding box center [971, 211] width 194 height 28
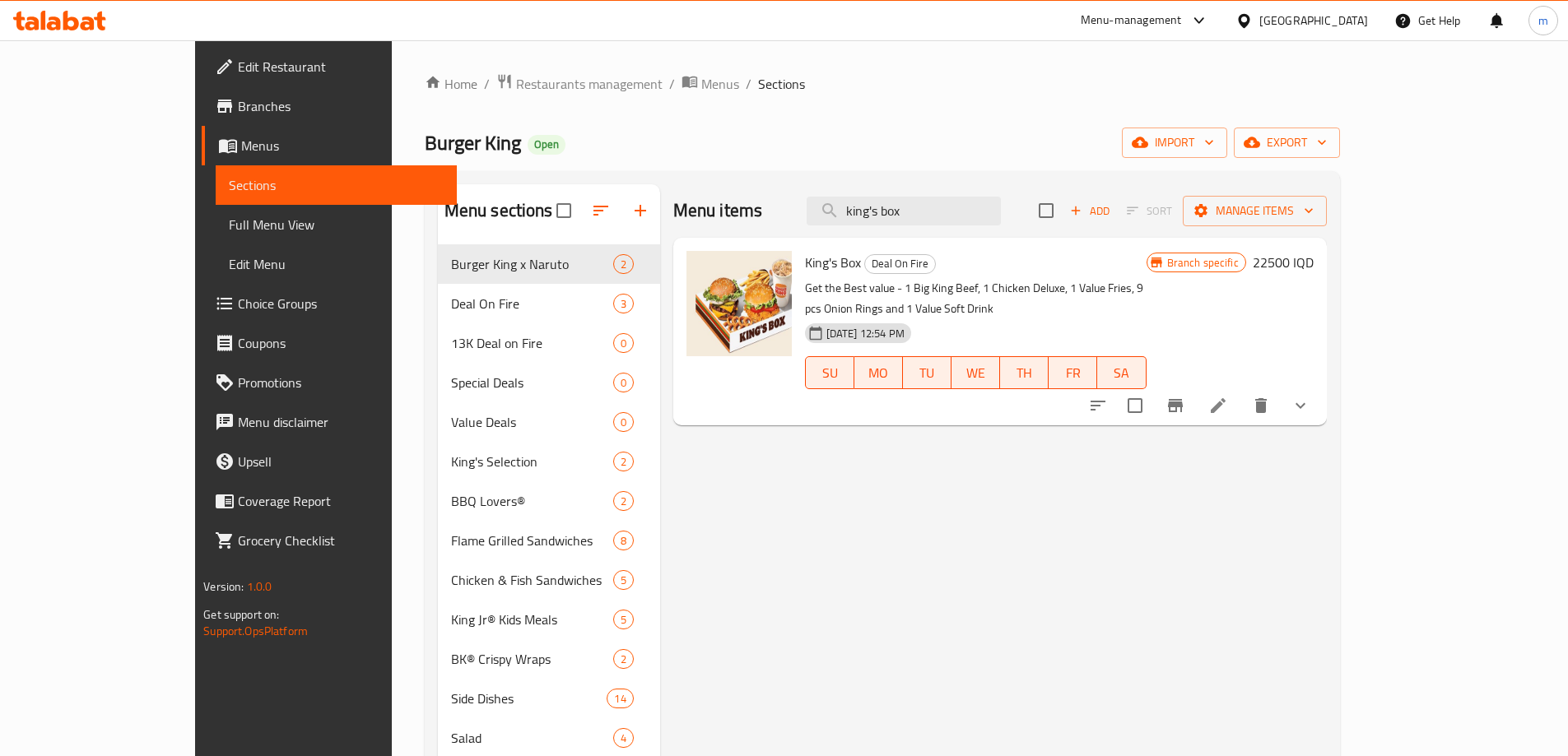
type input "king's box"
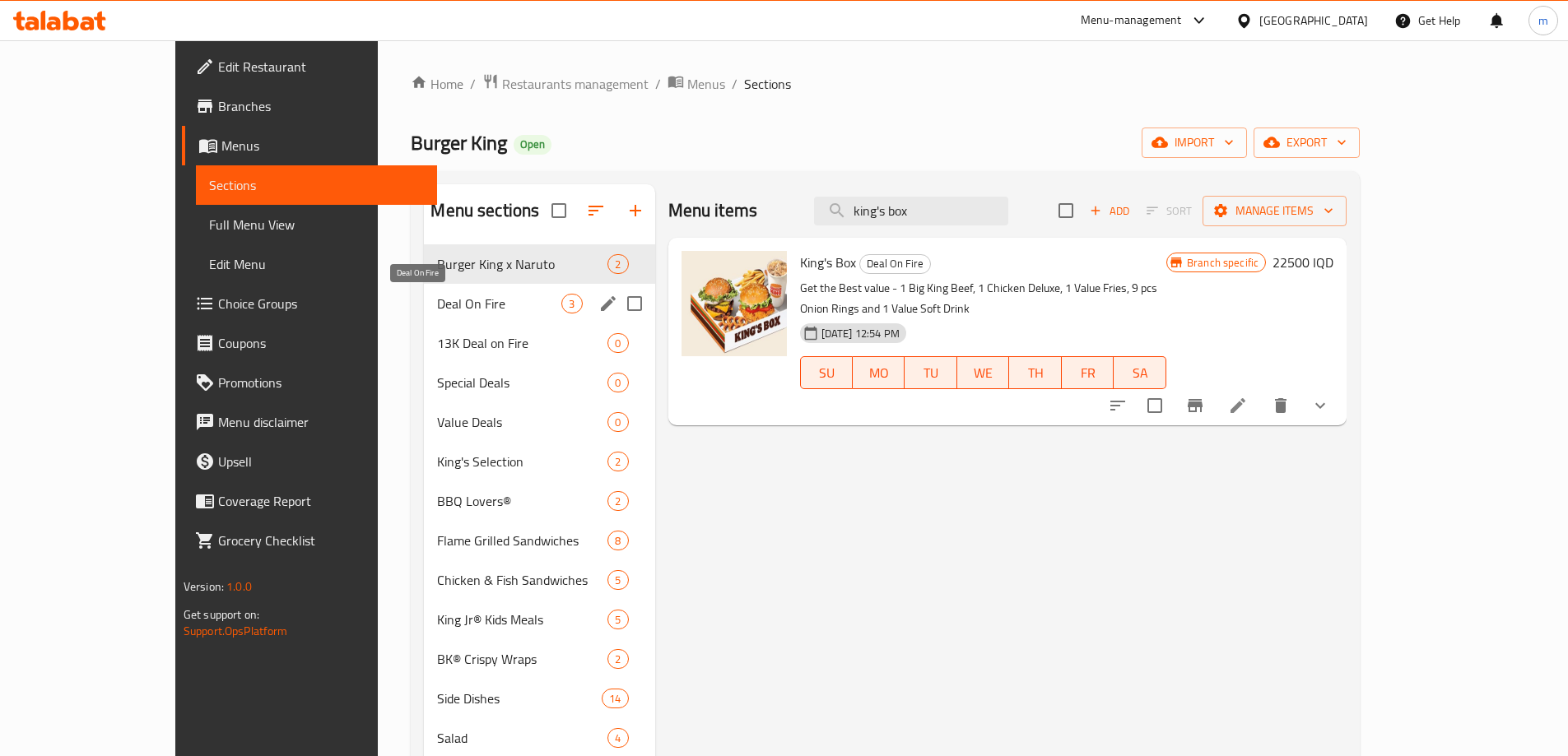
click at [437, 297] on span "Deal On Fire" at bounding box center [499, 304] width 124 height 20
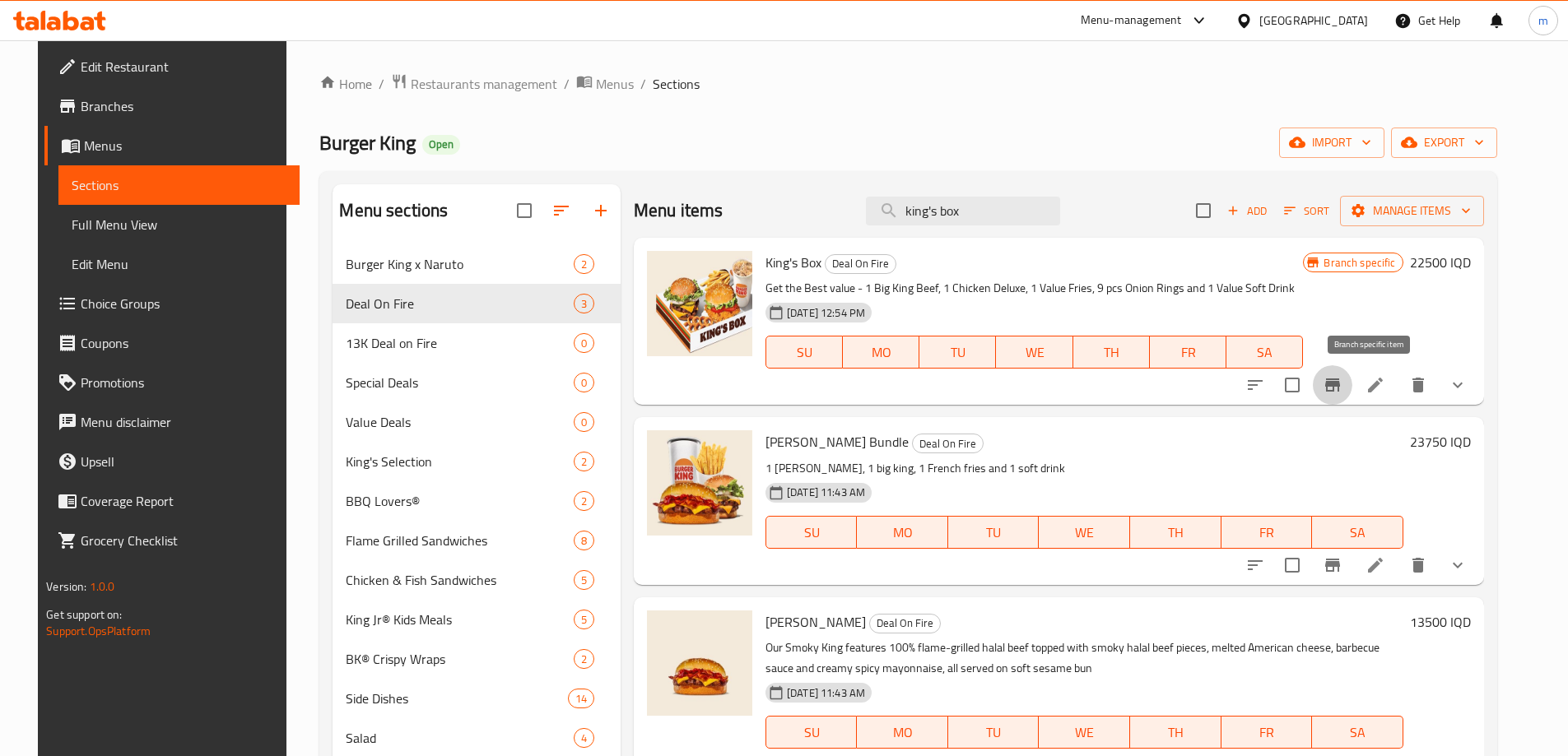
click at [1340, 390] on icon "Branch-specific-item" at bounding box center [1333, 385] width 15 height 13
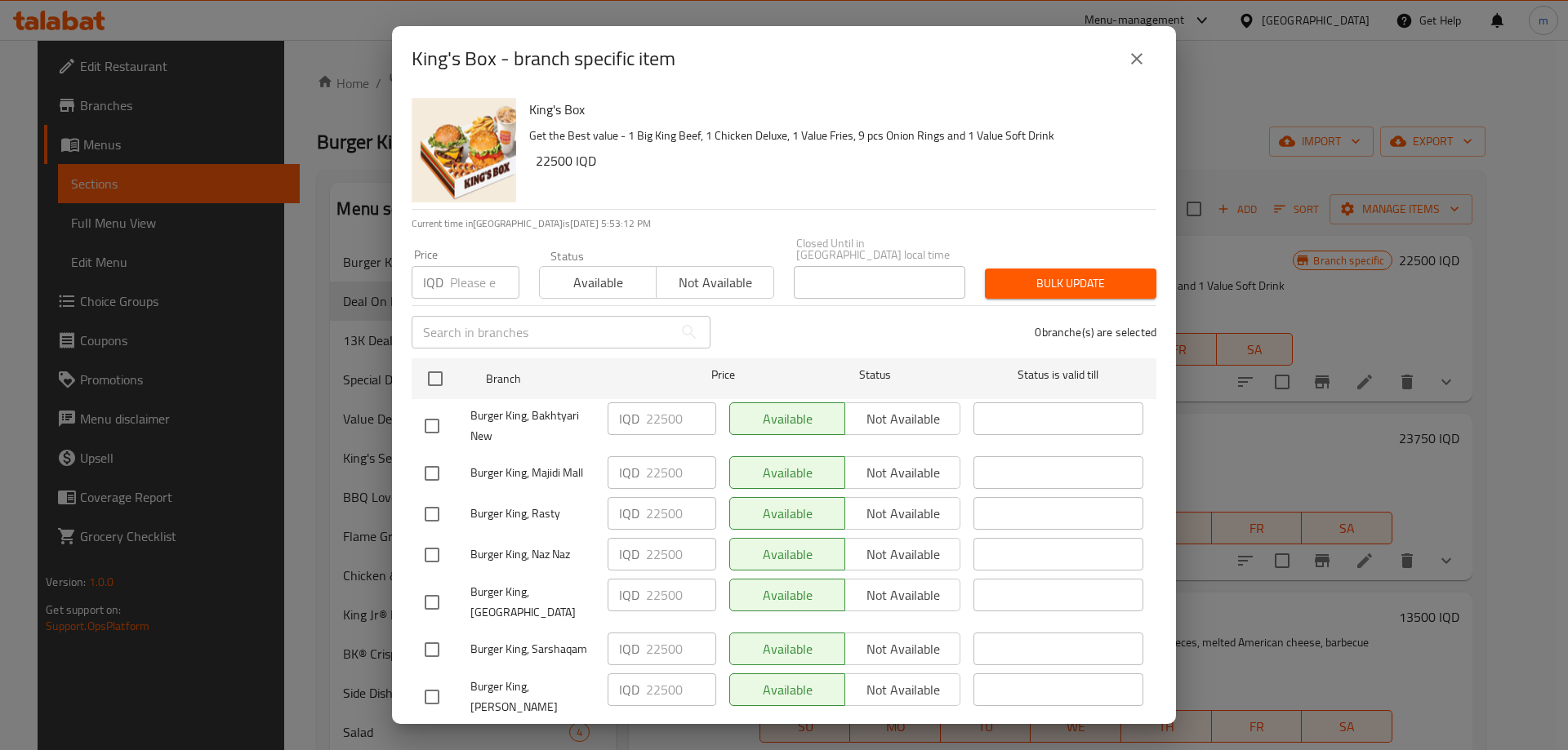
click at [1124, 60] on button "close" at bounding box center [1136, 58] width 39 height 39
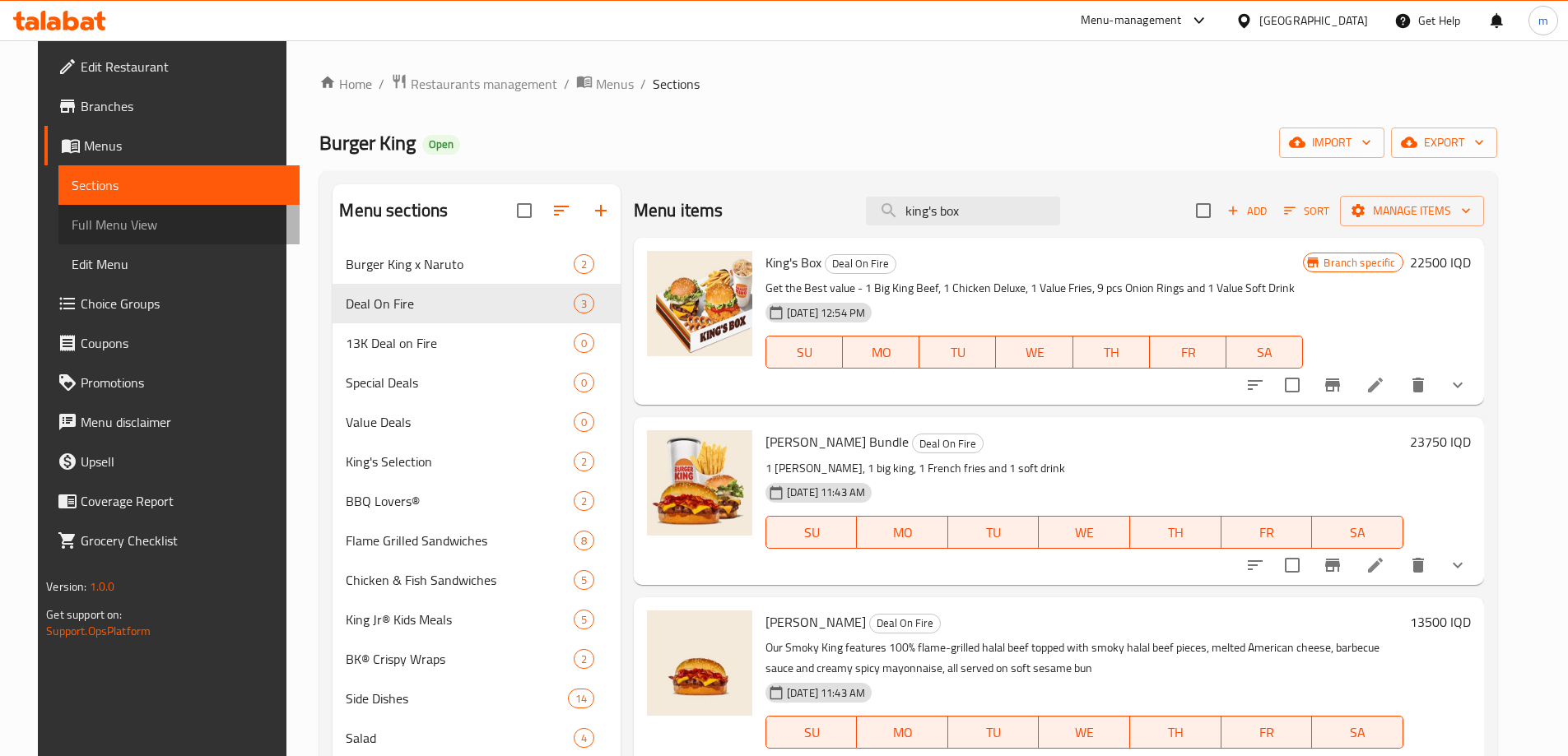
click at [152, 221] on span "Full Menu View" at bounding box center [178, 225] width 215 height 20
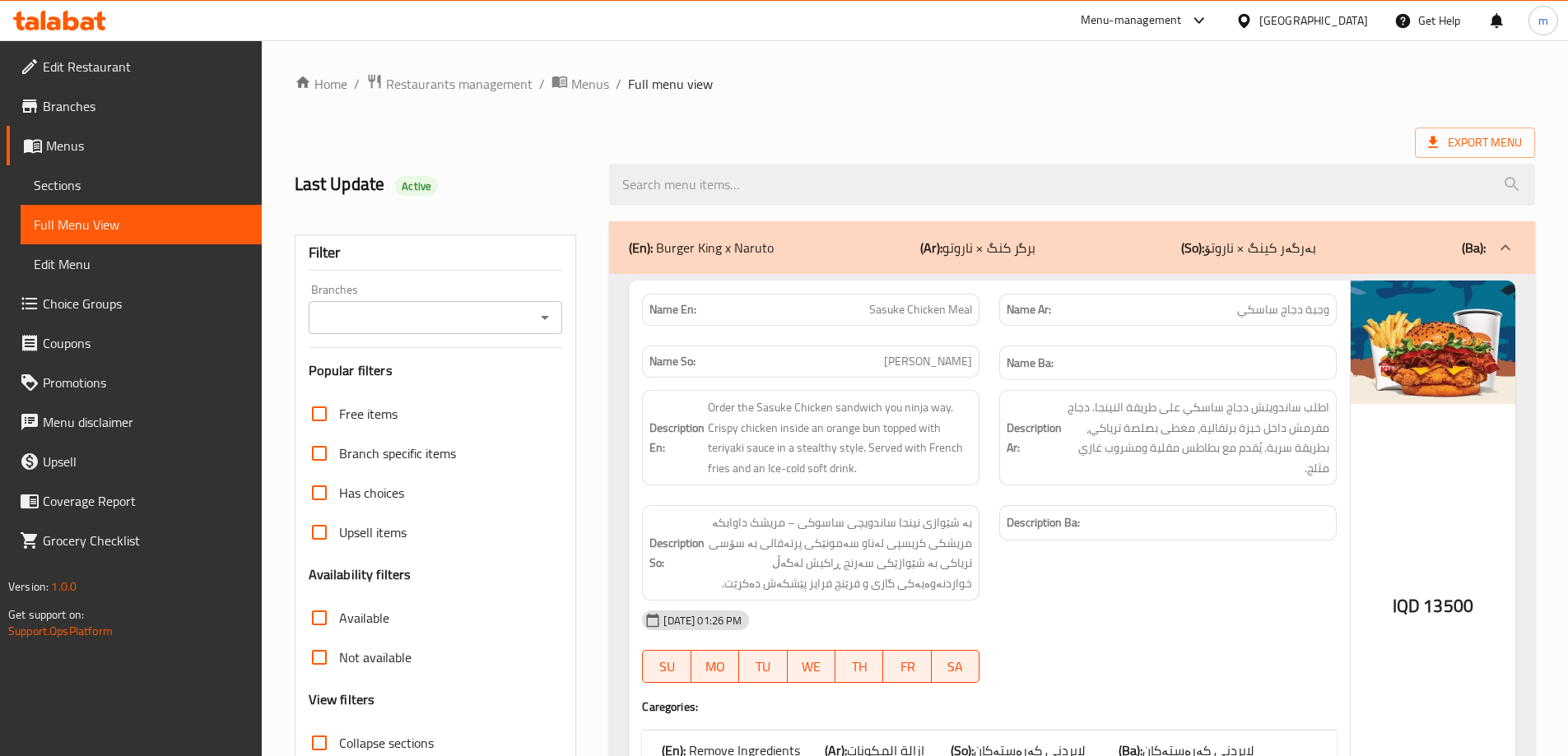
click at [95, 16] on icon at bounding box center [59, 21] width 93 height 20
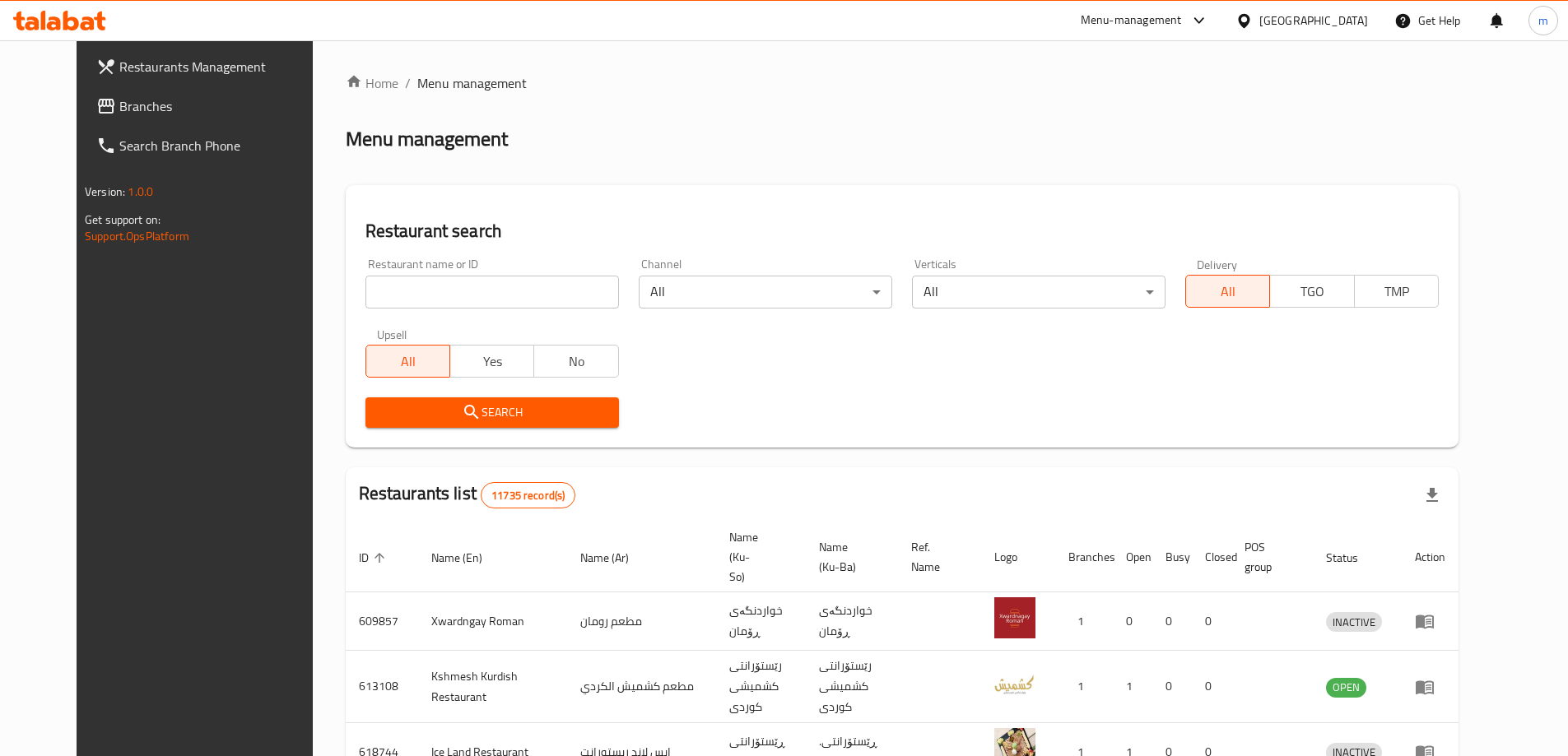
click at [313, 279] on div "Home / Menu management Menu management Restaurant search Restaurant name or ID …" at bounding box center [902, 643] width 1178 height 1206
click at [365, 287] on input "search" at bounding box center [492, 292] width 254 height 33
paste input "660596"
click button "Search" at bounding box center [492, 412] width 254 height 30
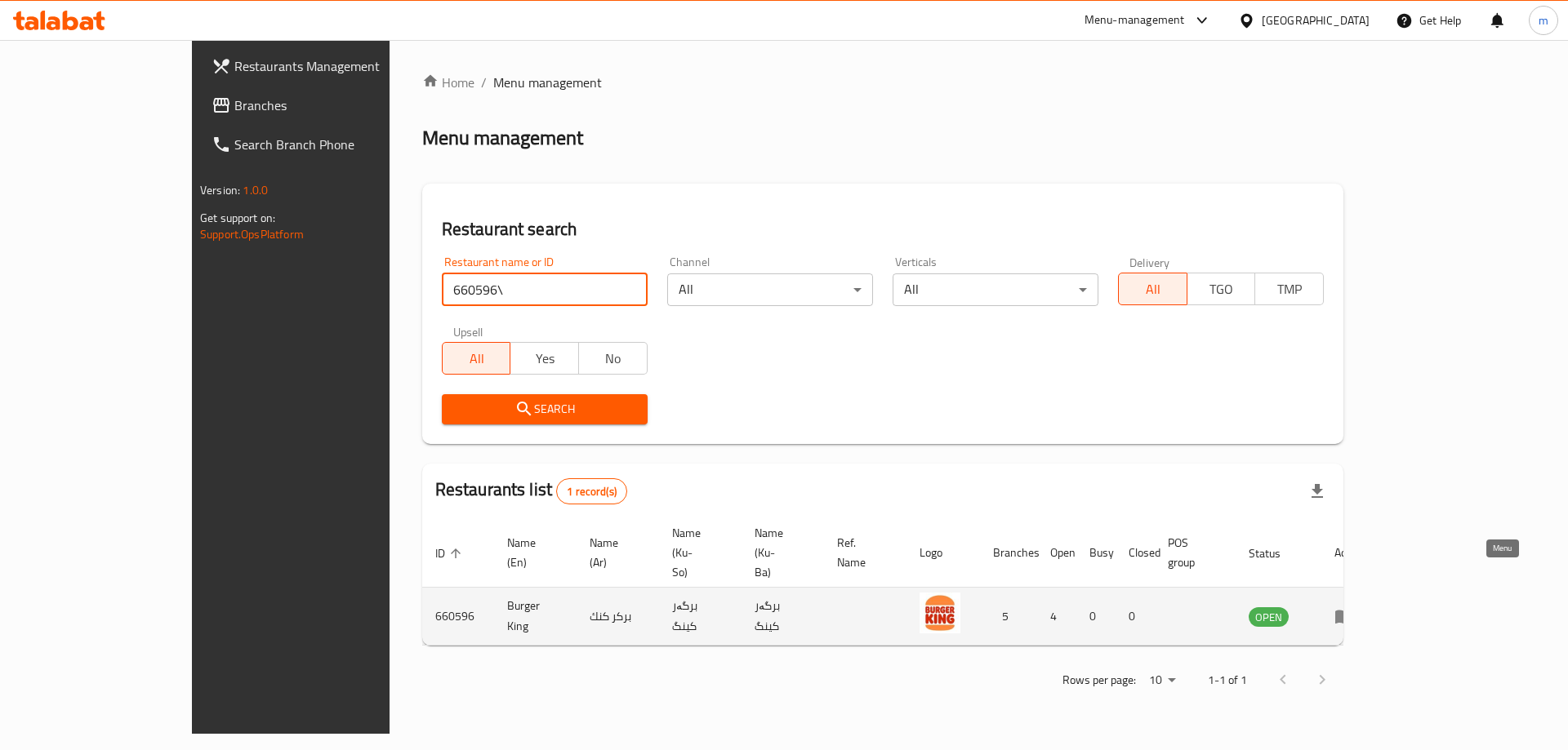
type input "660596\"
click at [1354, 611] on icon "enhanced table" at bounding box center [1345, 617] width 18 height 14
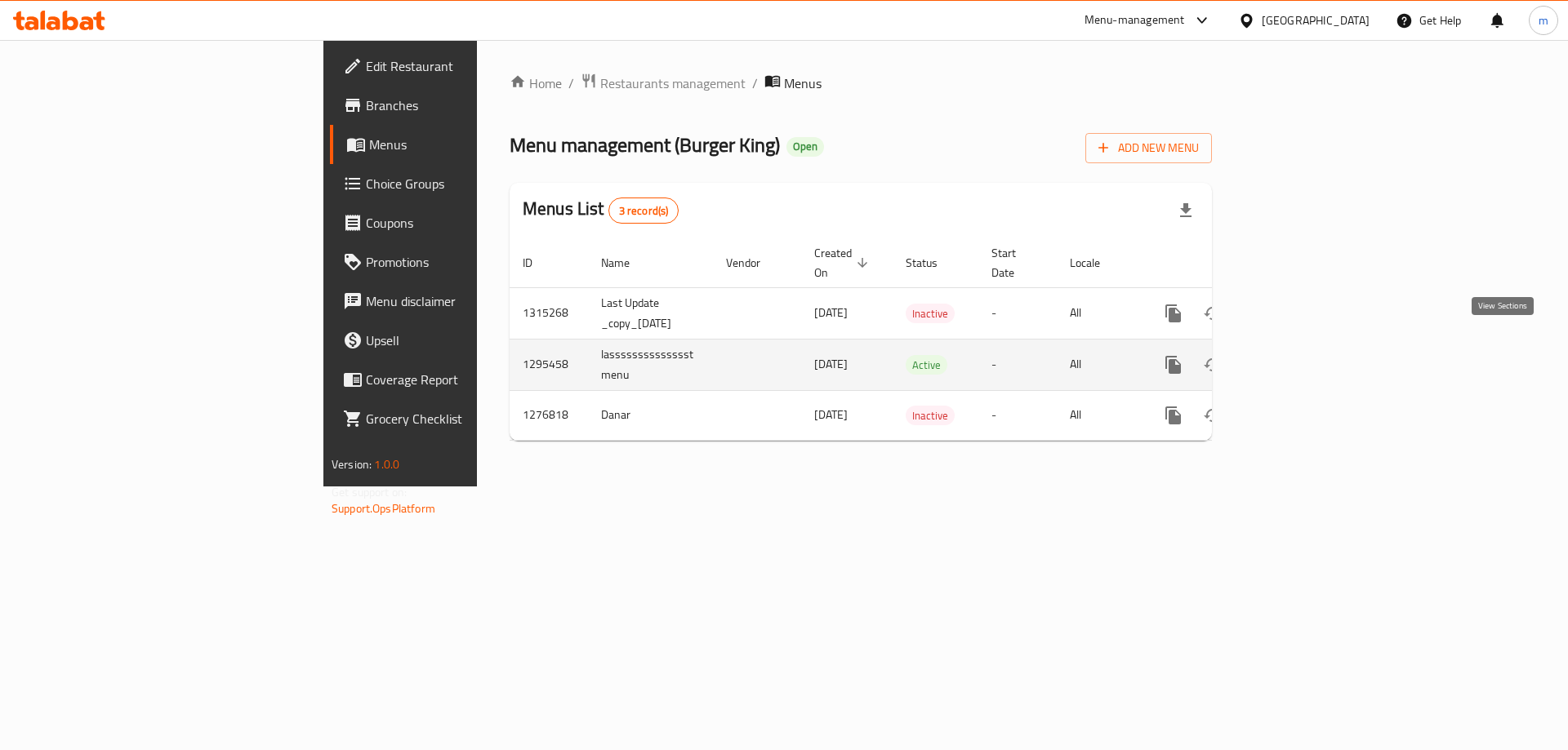
click at [1311, 345] on link "enhanced table" at bounding box center [1291, 364] width 39 height 39
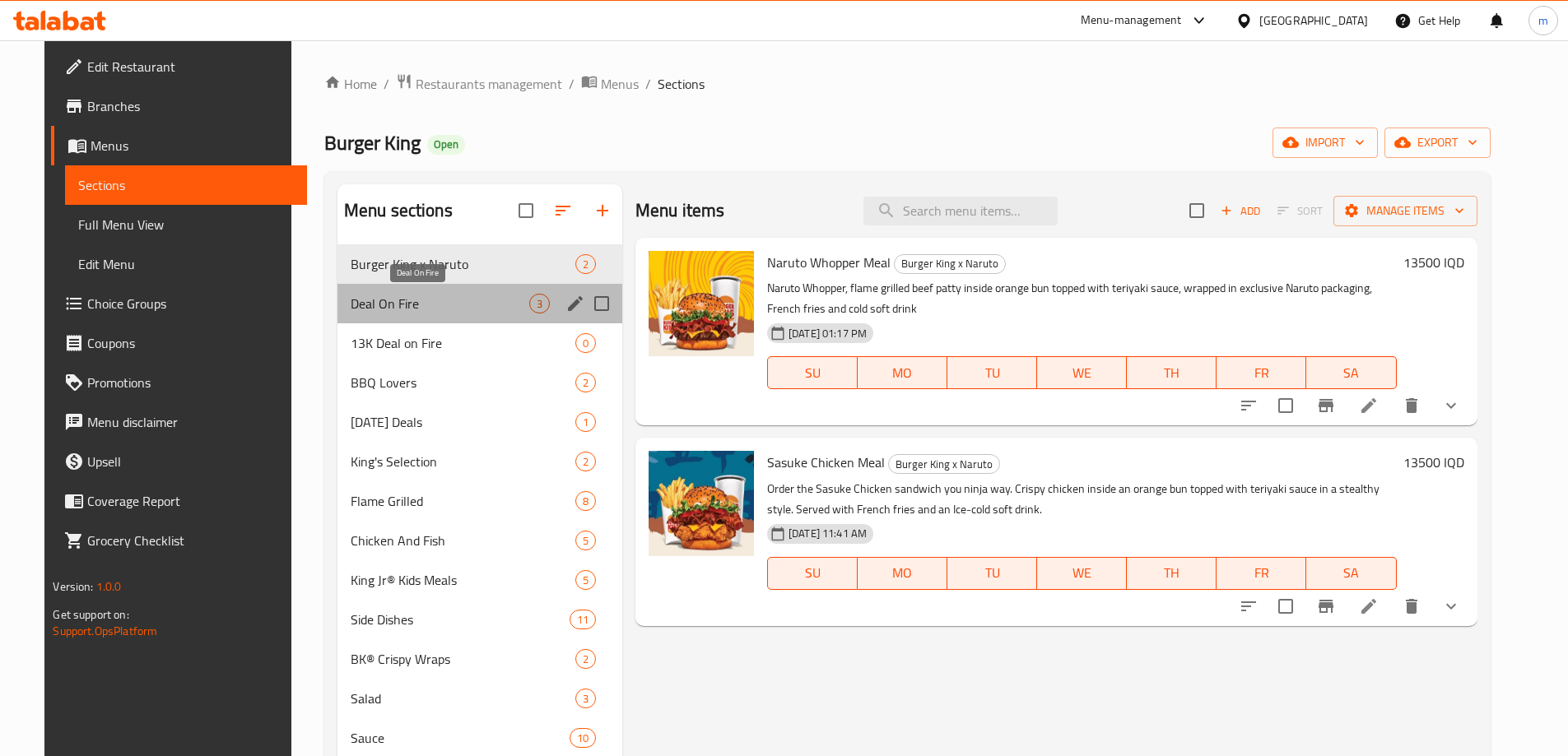
click at [378, 308] on span "Deal On Fire" at bounding box center [439, 304] width 178 height 20
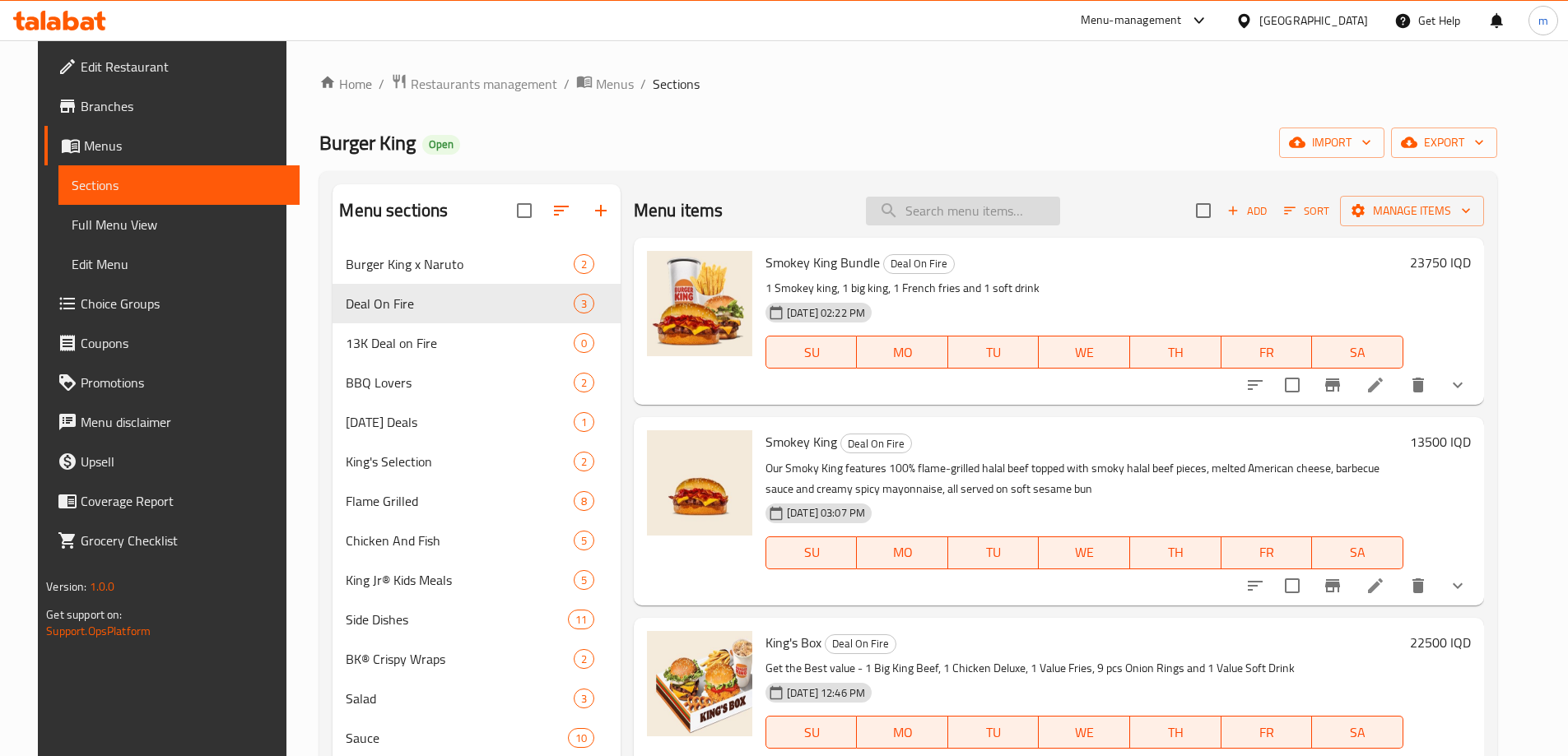
click at [956, 200] on input "search" at bounding box center [963, 211] width 194 height 28
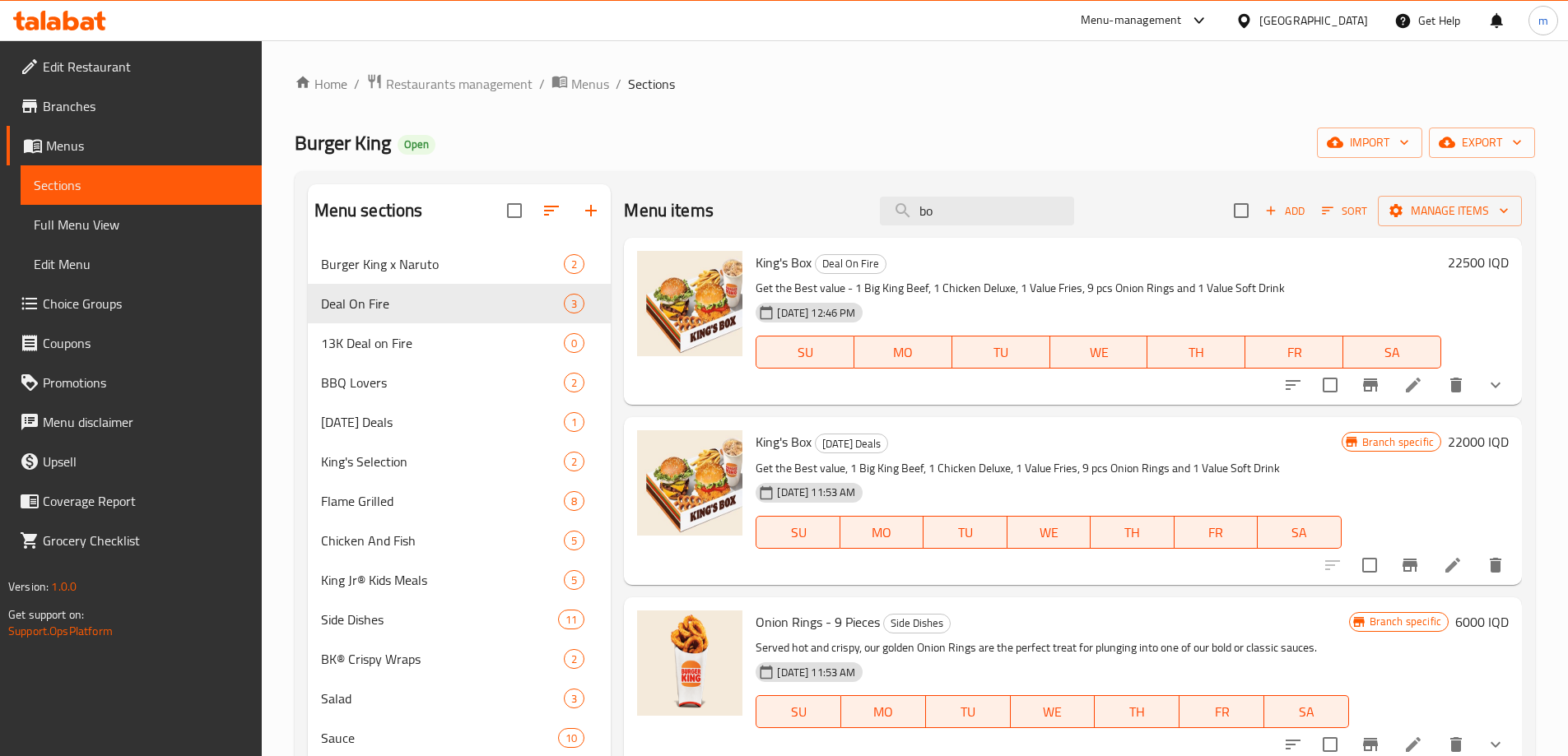
type input "bo"
click at [1395, 578] on button "Branch-specific-item" at bounding box center [1410, 565] width 39 height 39
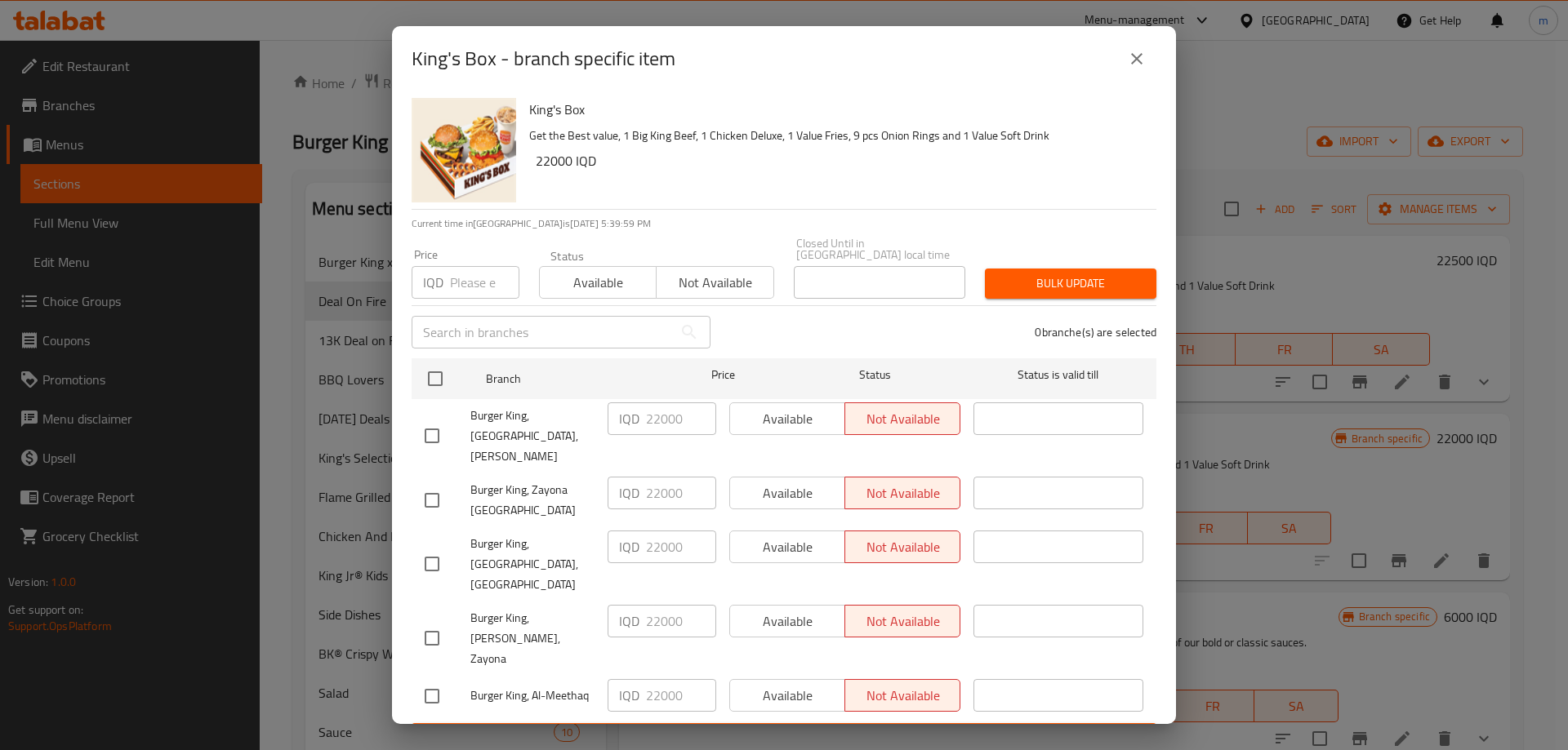
click at [1134, 69] on icon "close" at bounding box center [1137, 59] width 20 height 20
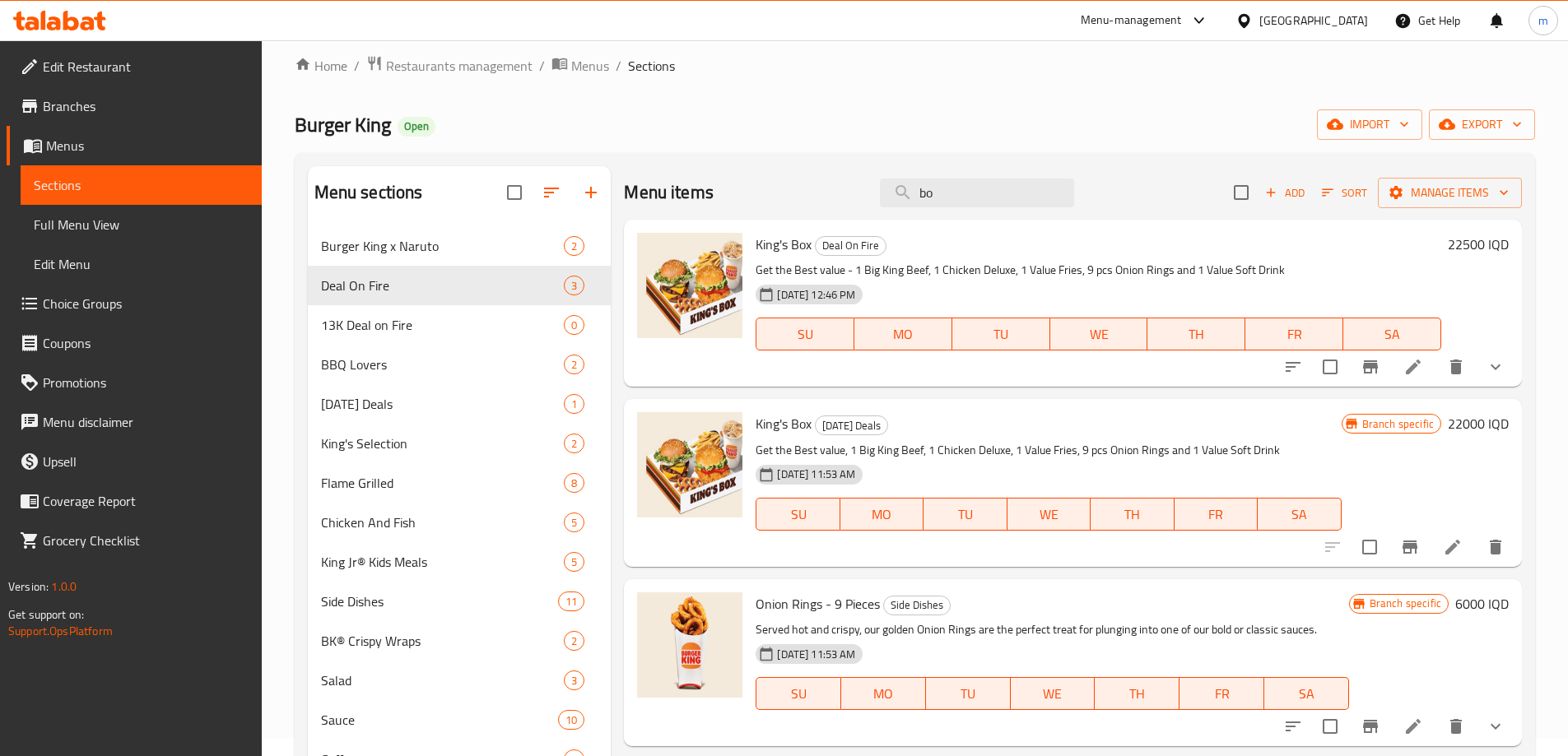
scroll to position [31, 0]
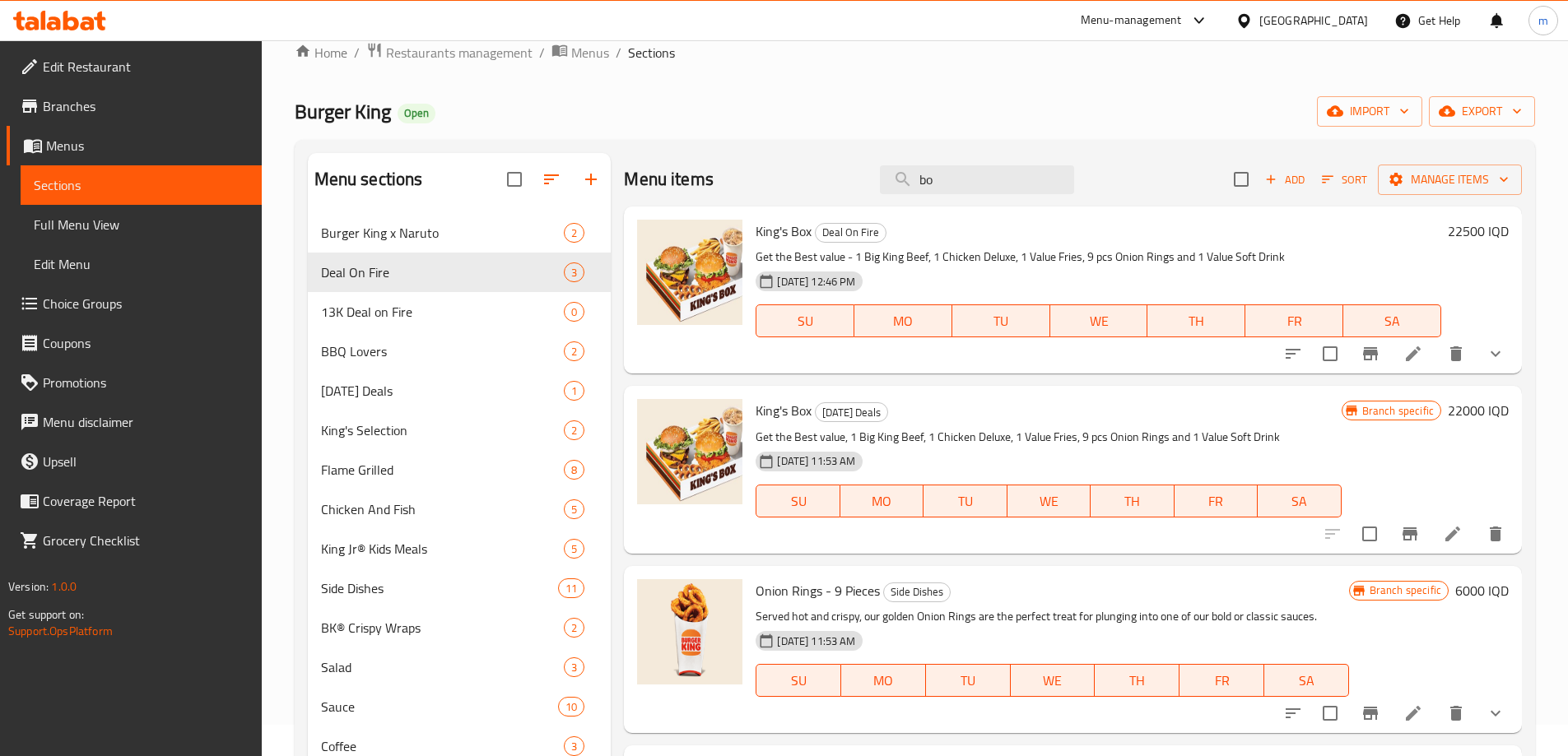
click at [57, 89] on link "Branches" at bounding box center [134, 105] width 255 height 39
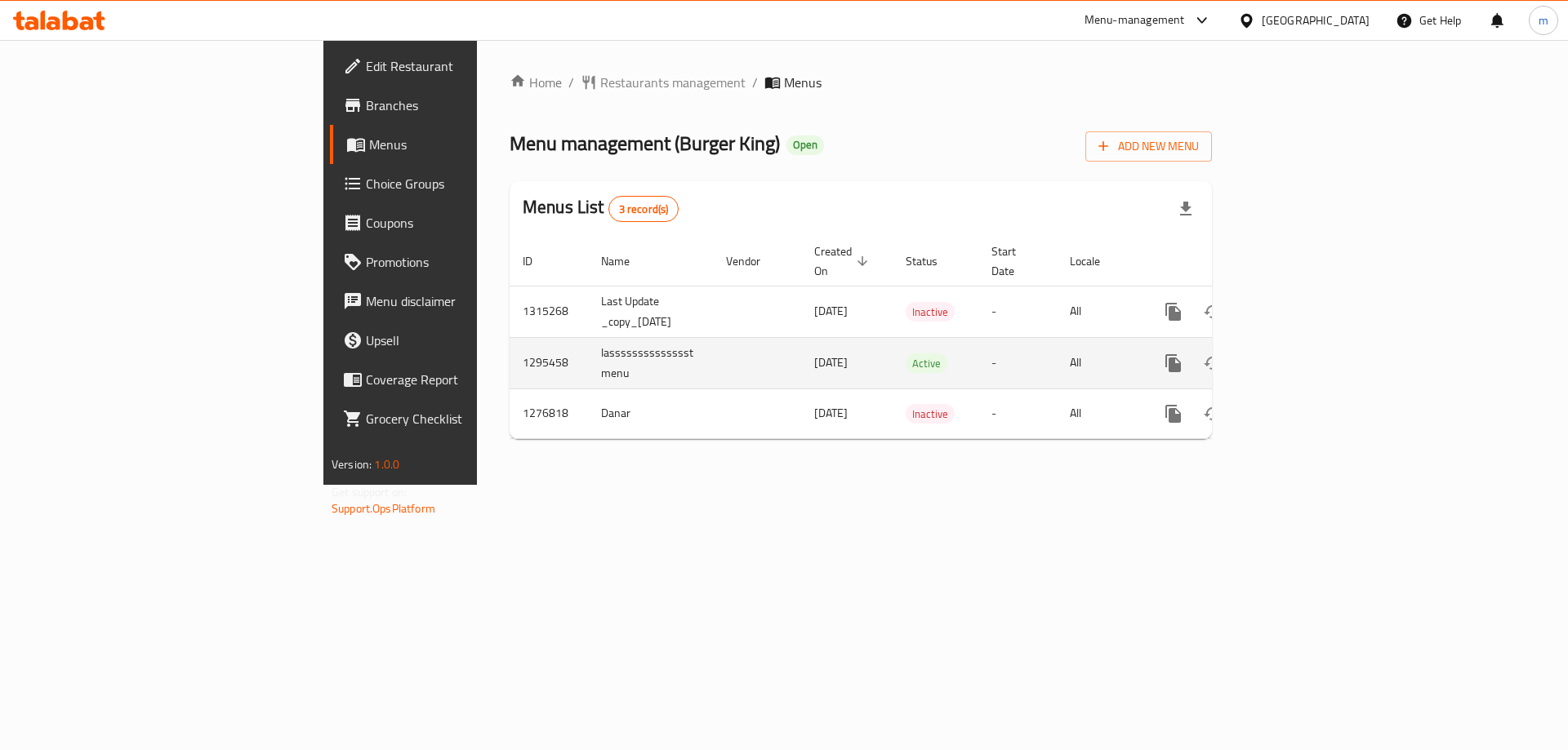
click at [1299, 356] on icon "enhanced table" at bounding box center [1291, 363] width 15 height 15
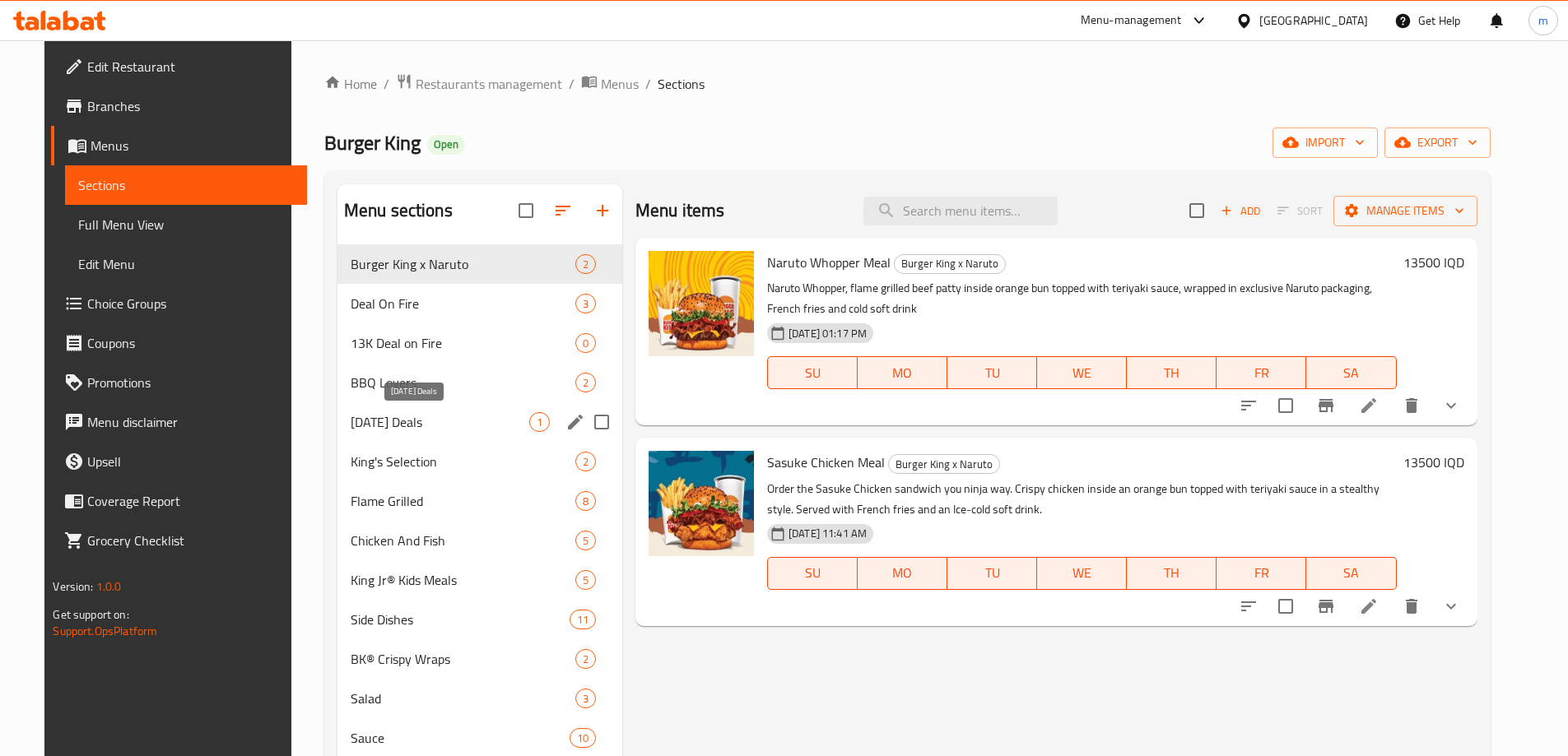
click at [351, 423] on span "[DATE] Deals" at bounding box center [439, 422] width 178 height 20
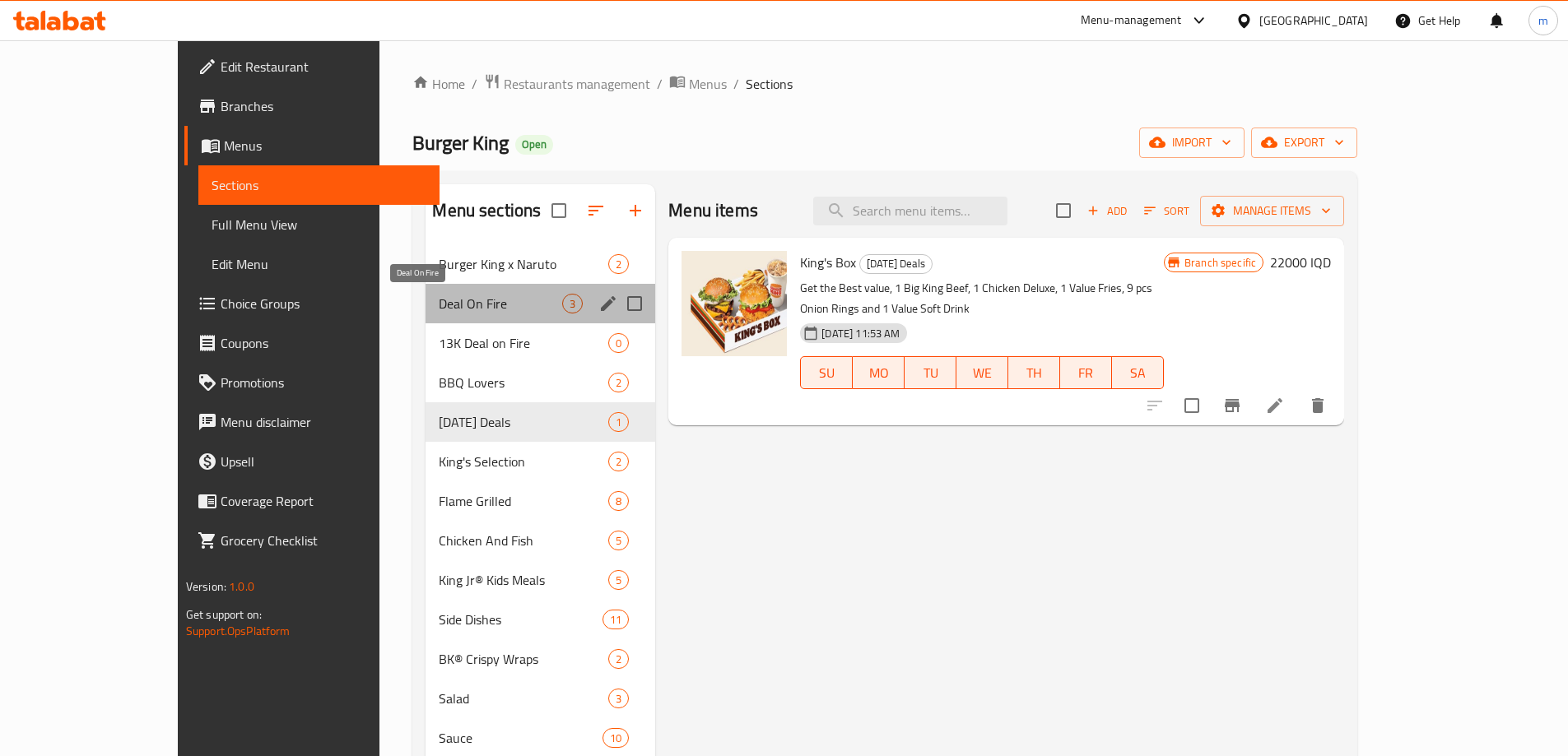
click at [438, 299] on span "Deal On Fire" at bounding box center [500, 304] width 124 height 20
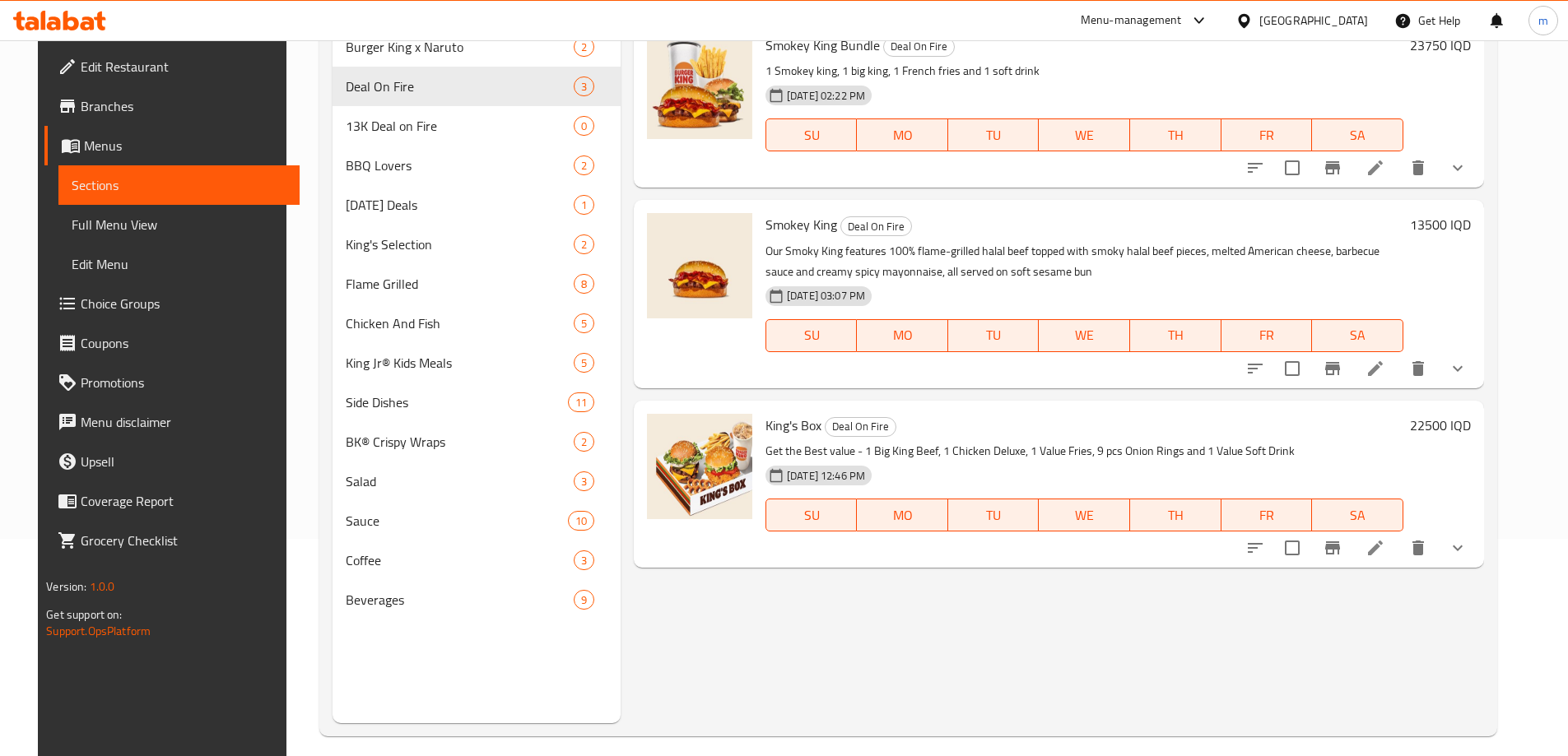
scroll to position [231, 0]
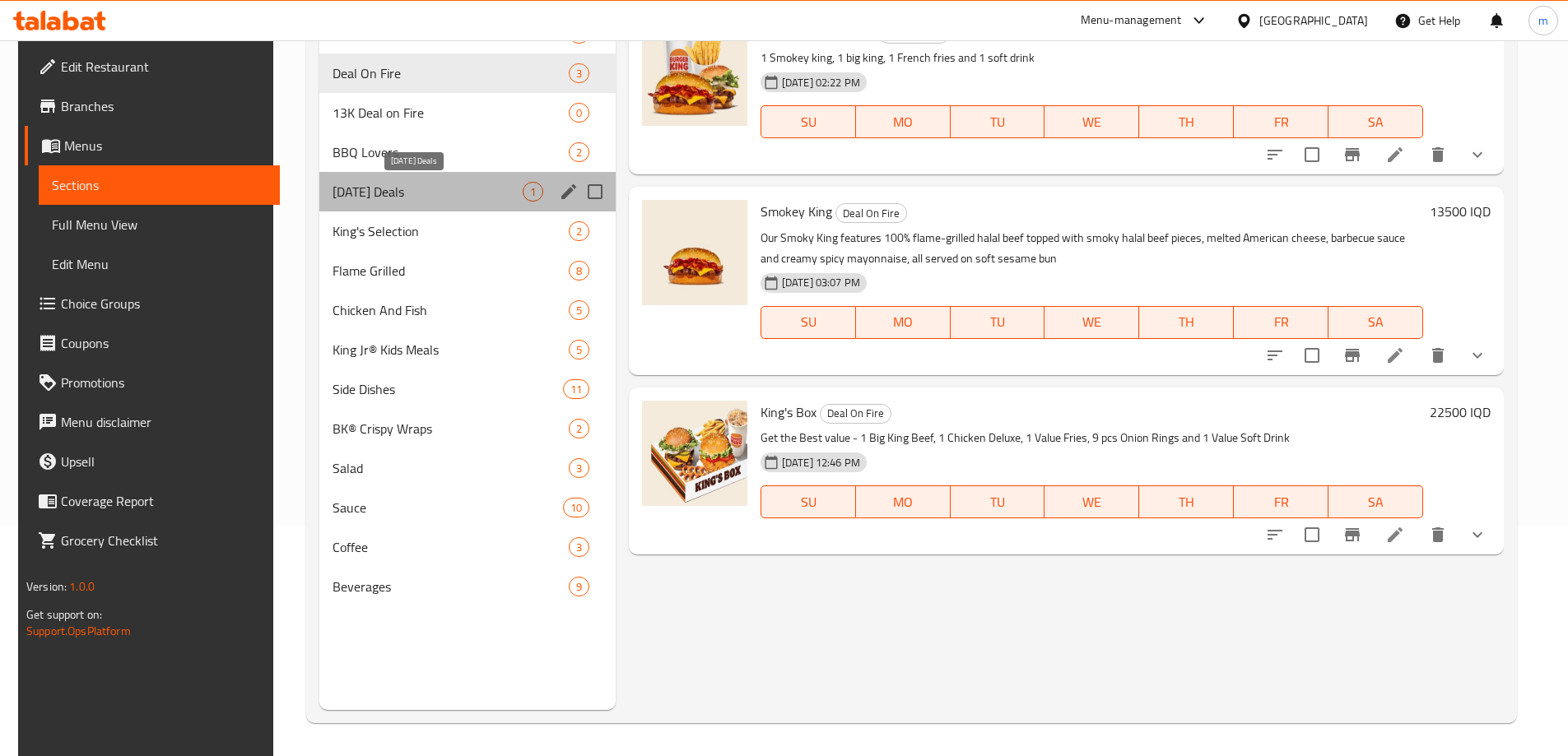
click at [409, 195] on span "[DATE] Deals" at bounding box center [427, 192] width 190 height 20
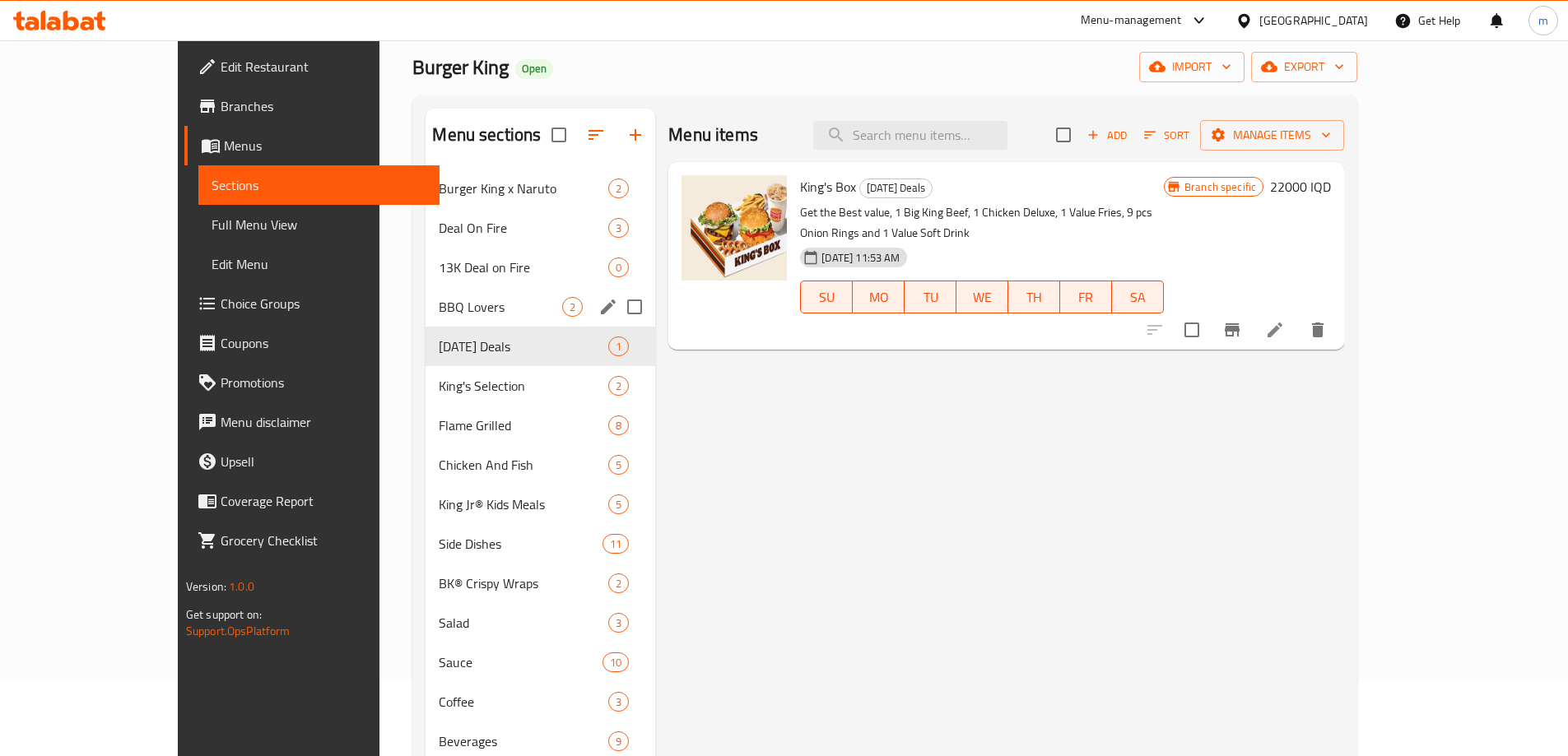
scroll to position [38, 0]
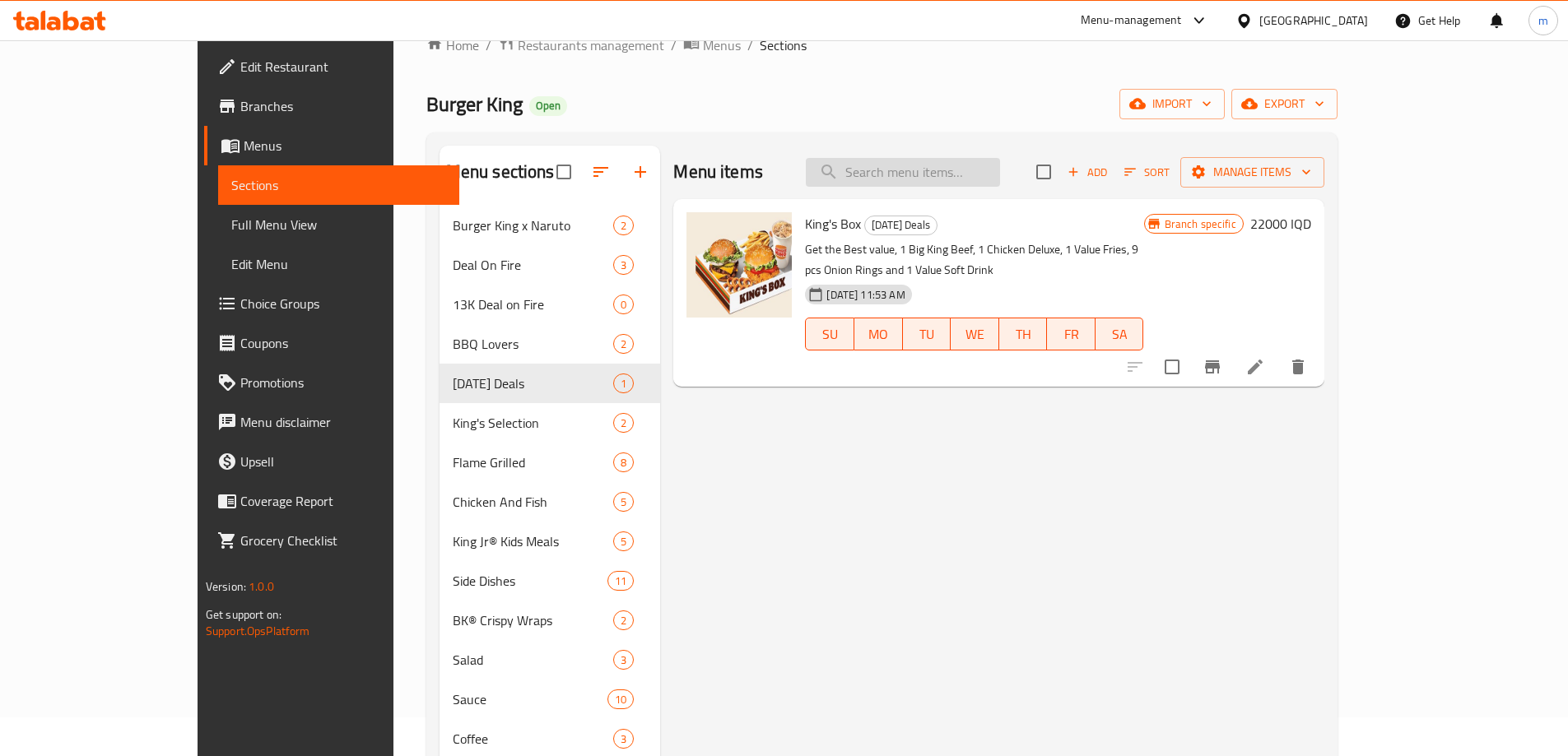
click at [961, 167] on input "search" at bounding box center [903, 172] width 194 height 28
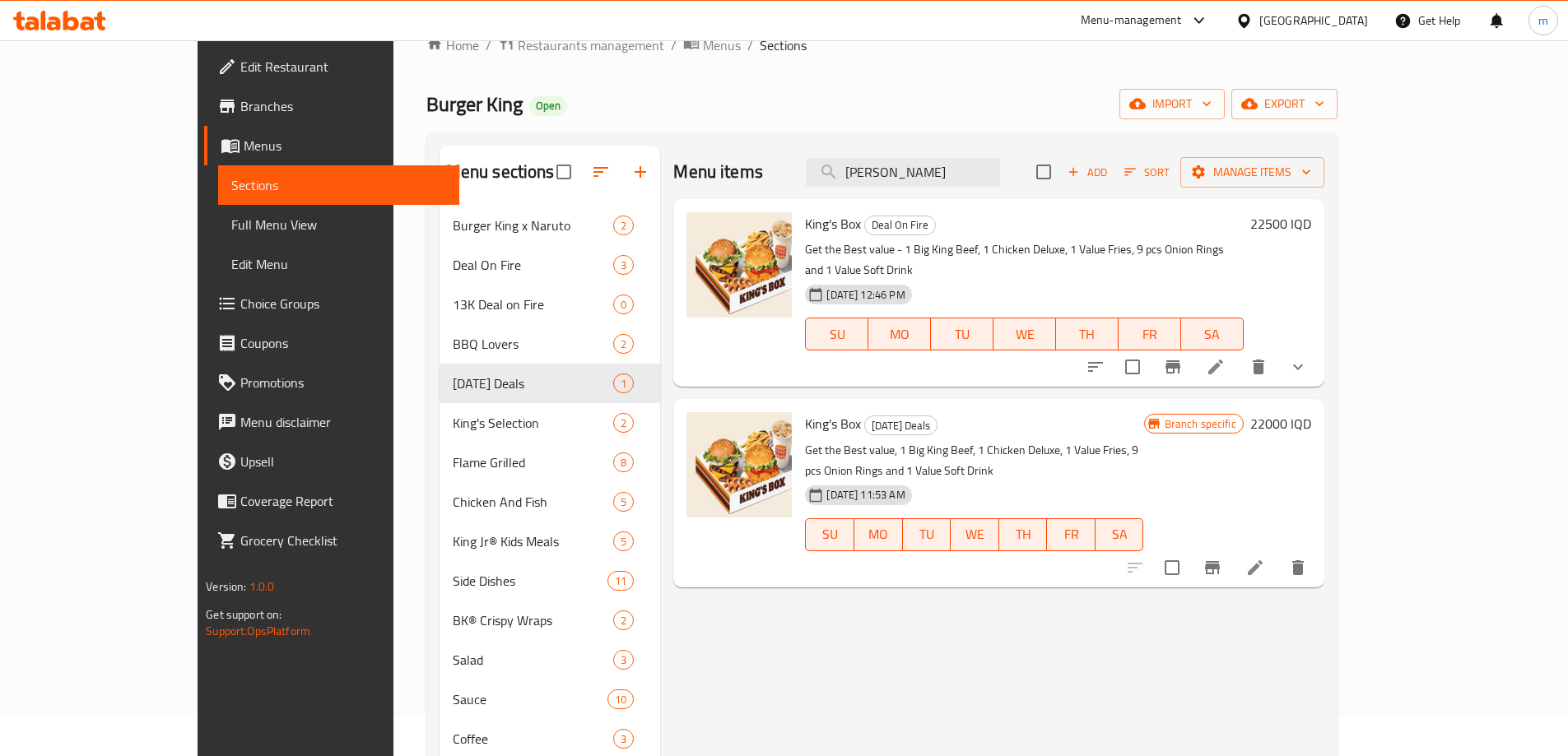
type input "[PERSON_NAME]"
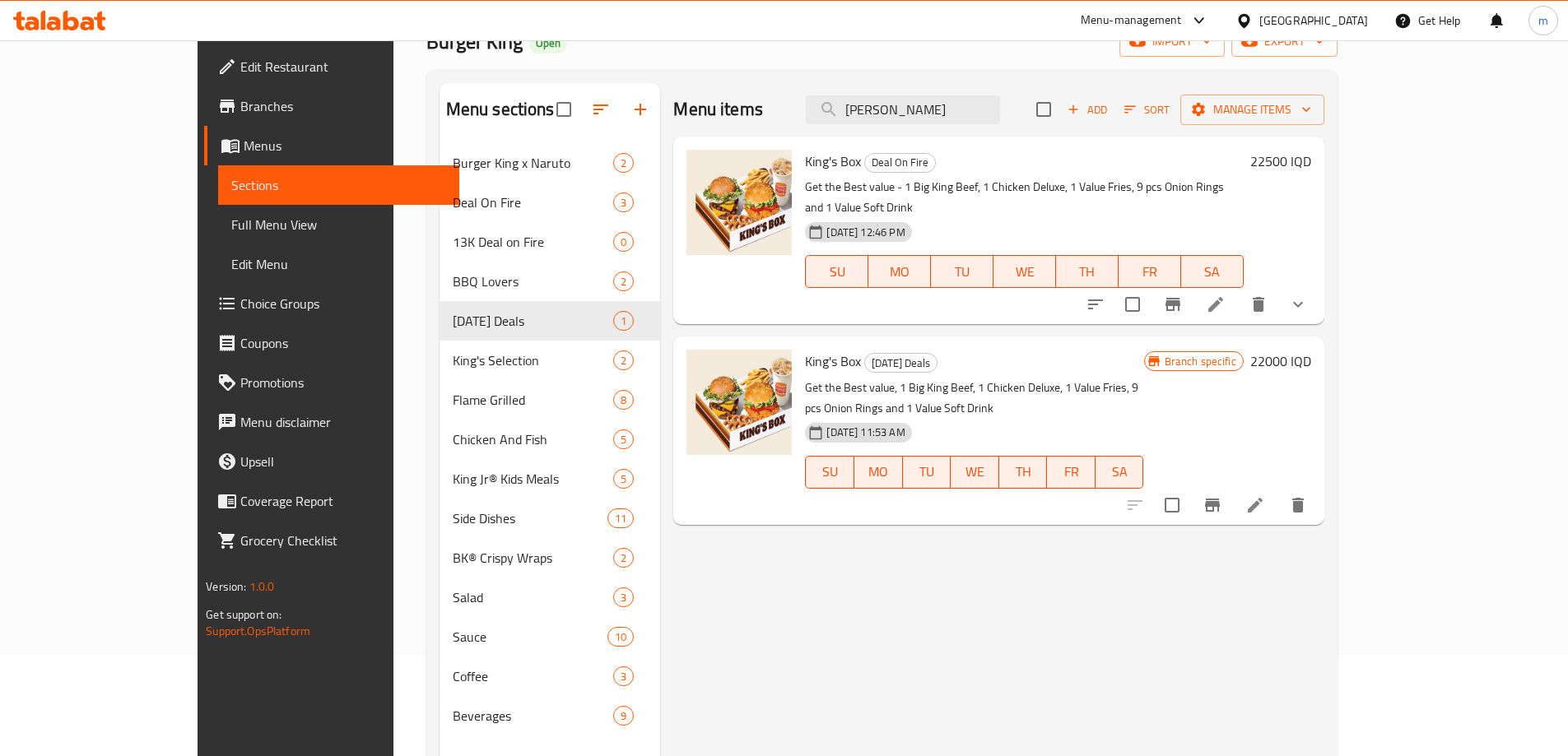
scroll to position [108, 0]
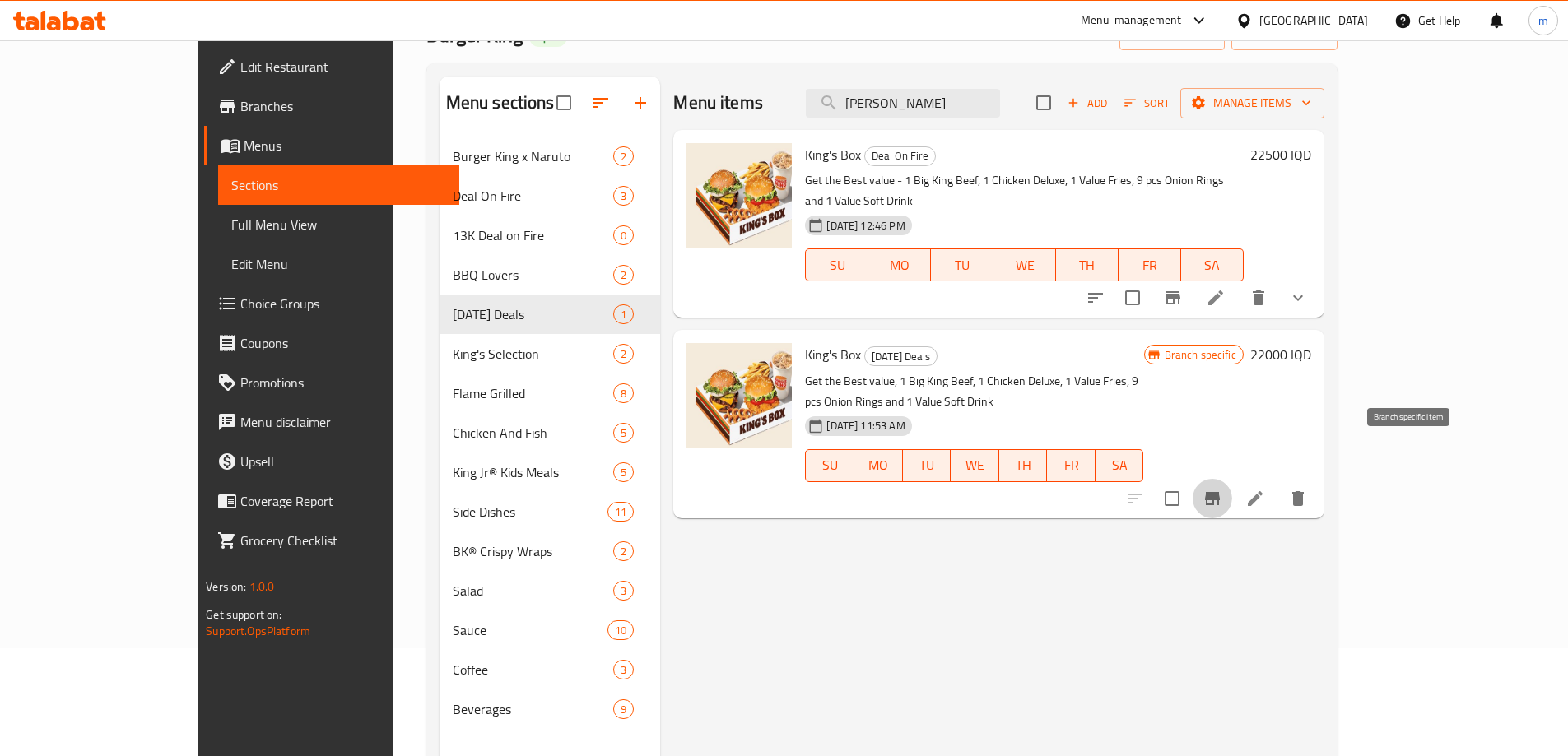
click at [1222, 489] on icon "Branch-specific-item" at bounding box center [1213, 499] width 20 height 20
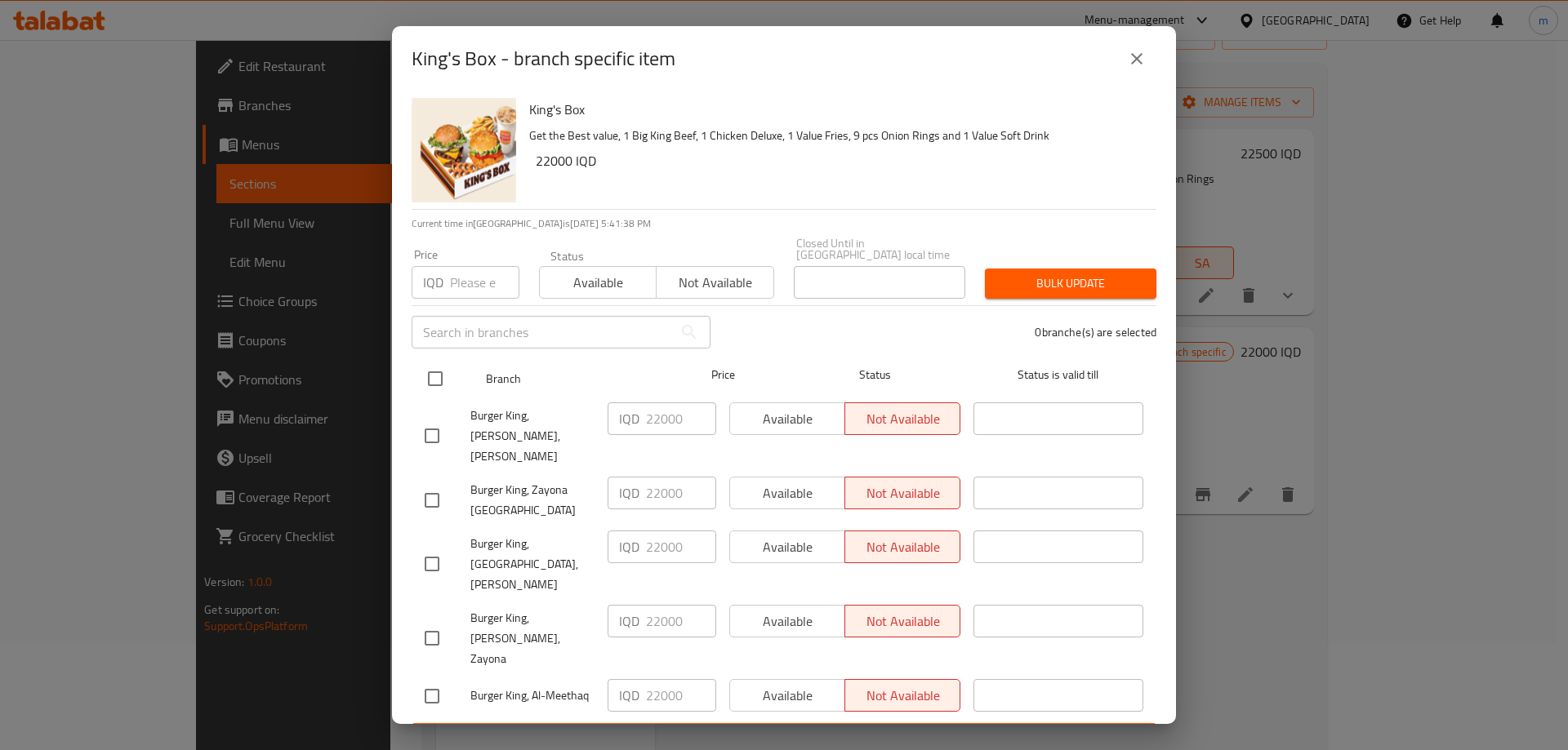
drag, startPoint x: 438, startPoint y: 388, endPoint x: 449, endPoint y: 386, distance: 11.2
click at [438, 387] on input "checkbox" at bounding box center [435, 379] width 35 height 35
checkbox input "true"
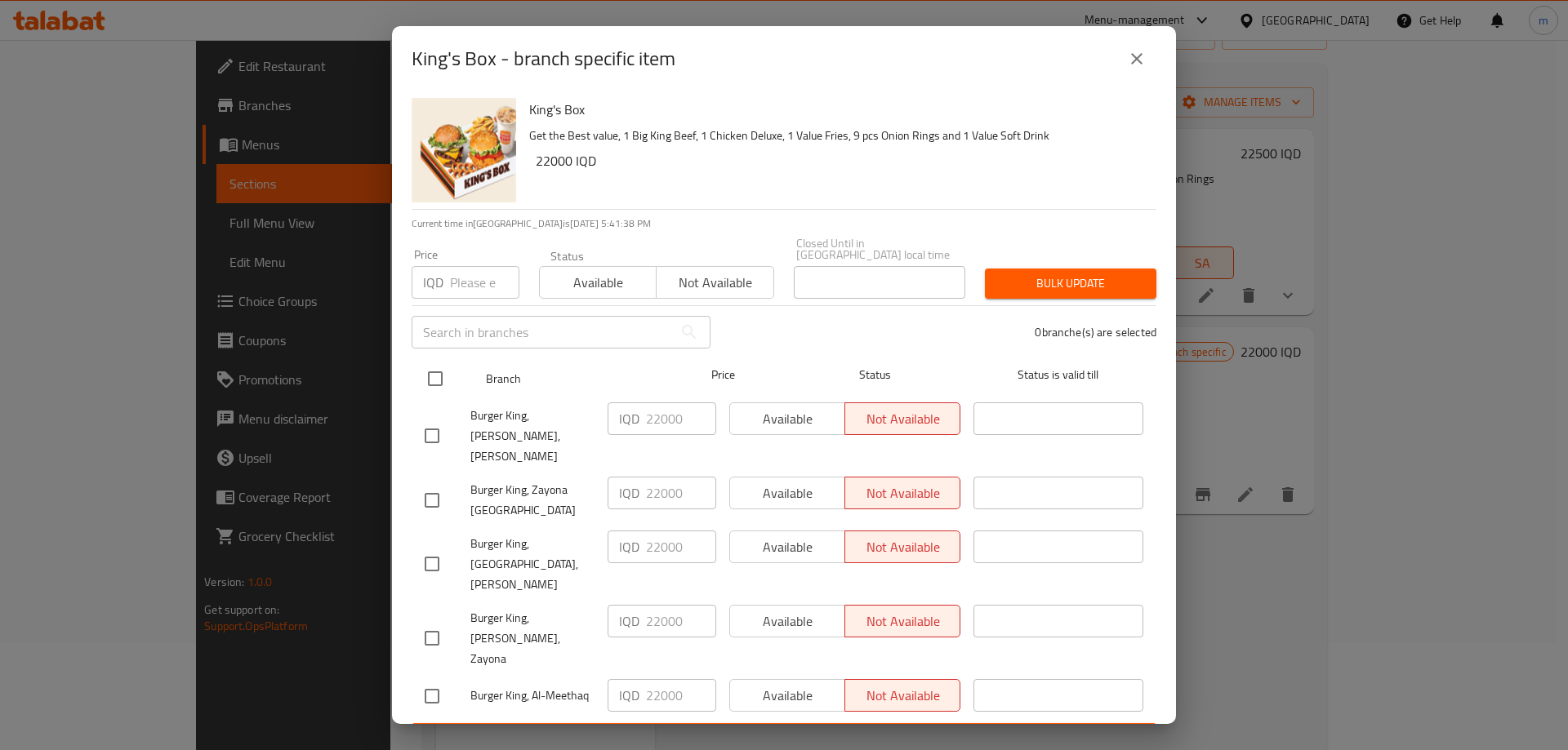
checkbox input "true"
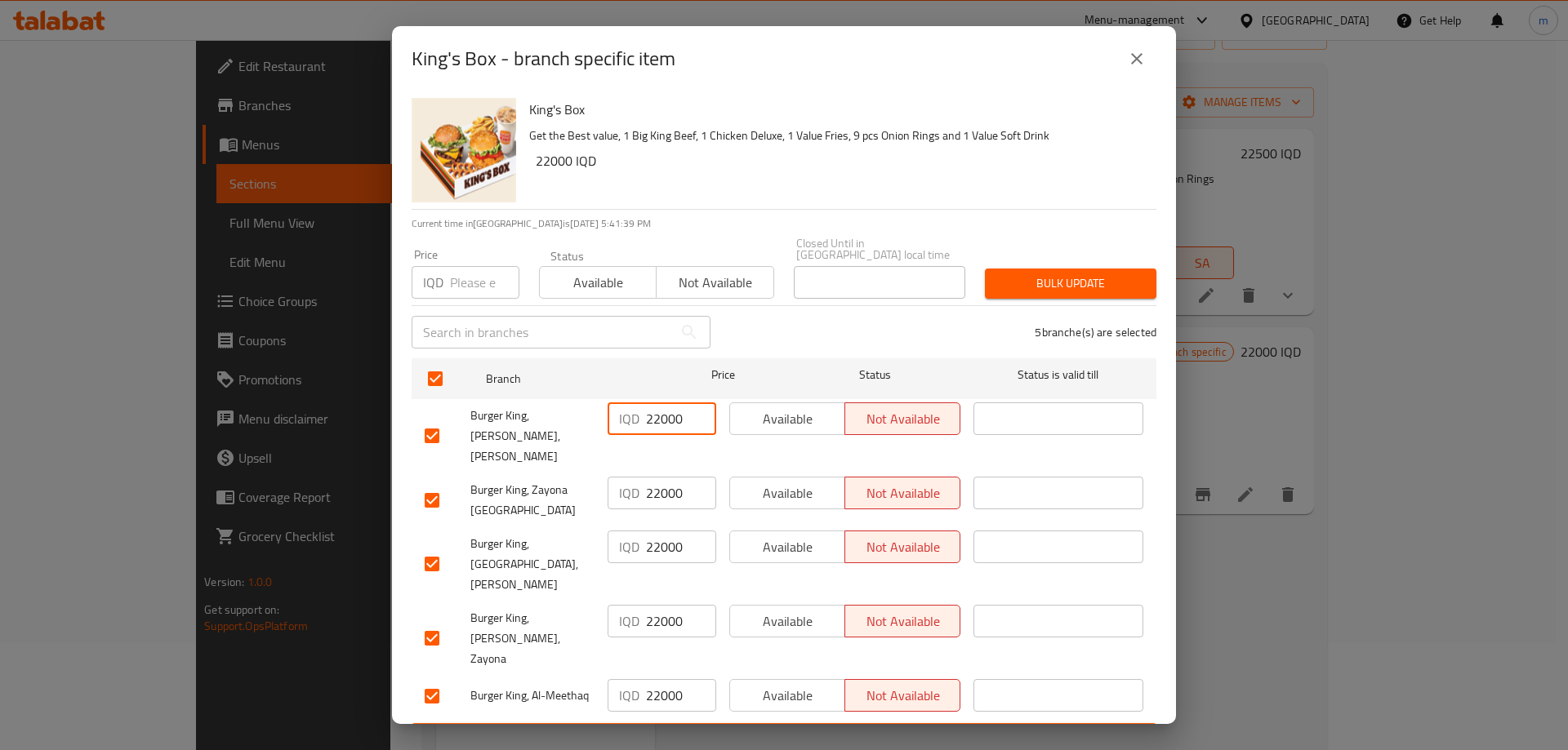
drag, startPoint x: 667, startPoint y: 424, endPoint x: 658, endPoint y: 424, distance: 9.0
click at [658, 424] on input "22000" at bounding box center [680, 419] width 70 height 33
click at [667, 423] on input "22500" at bounding box center [680, 419] width 70 height 33
type input "22500"
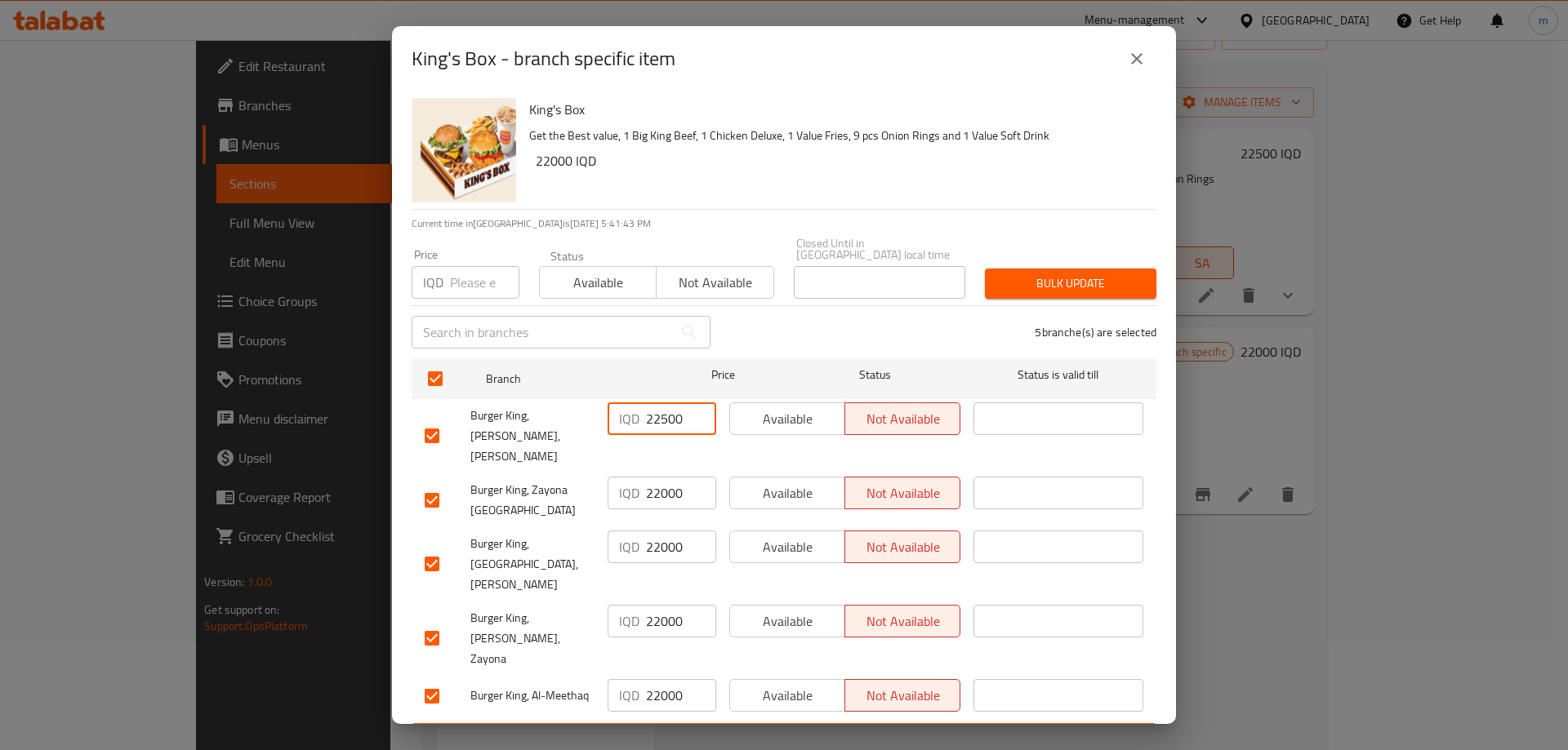
click at [679, 470] on div "IQD 22000 ​" at bounding box center [662, 500] width 122 height 61
click at [674, 480] on input "22000" at bounding box center [680, 493] width 70 height 33
paste input "5"
type input "22500"
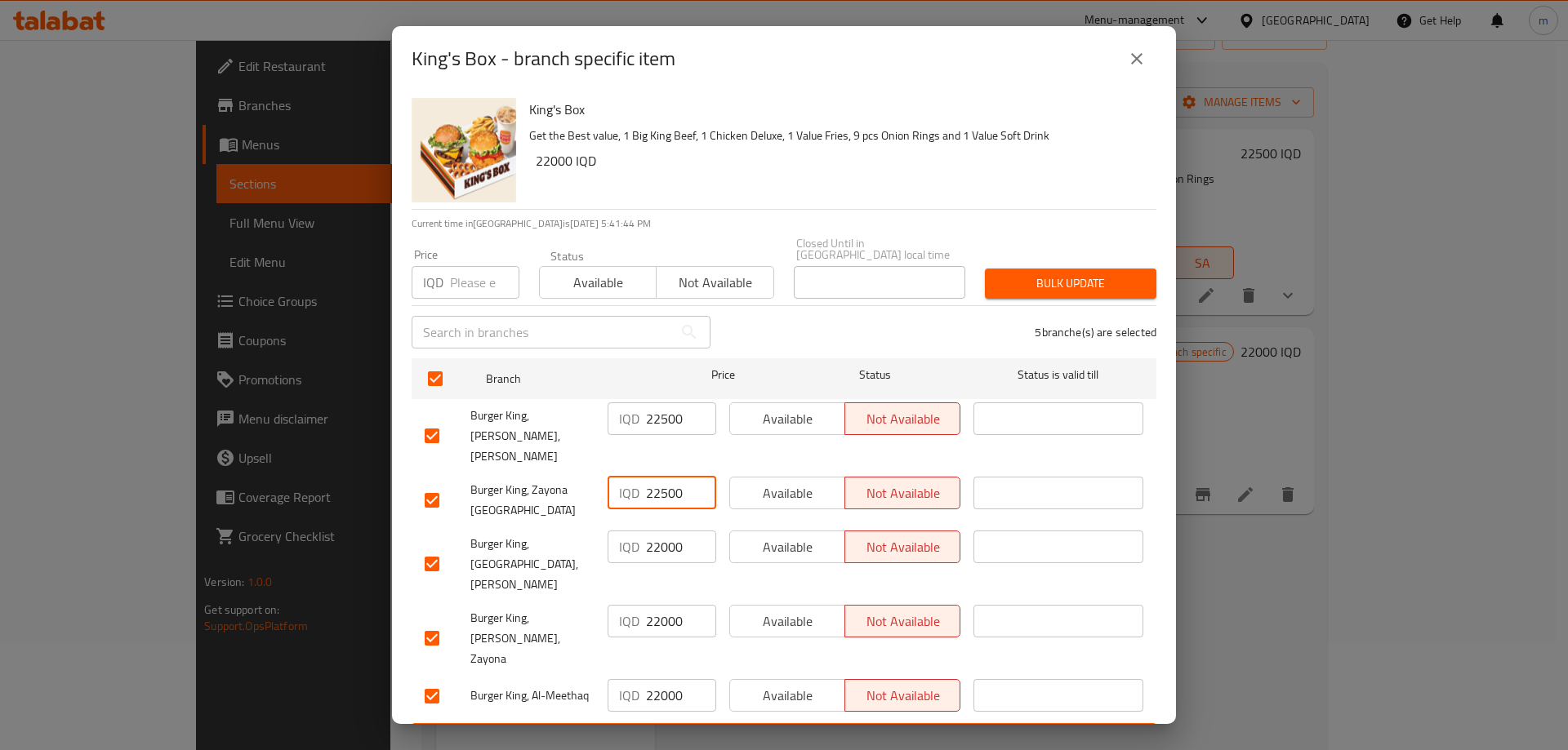
click at [676, 539] on input "22000" at bounding box center [680, 547] width 70 height 33
paste input "5"
type input "22500"
click at [679, 609] on div "IQD 22000 ​" at bounding box center [662, 638] width 122 height 81
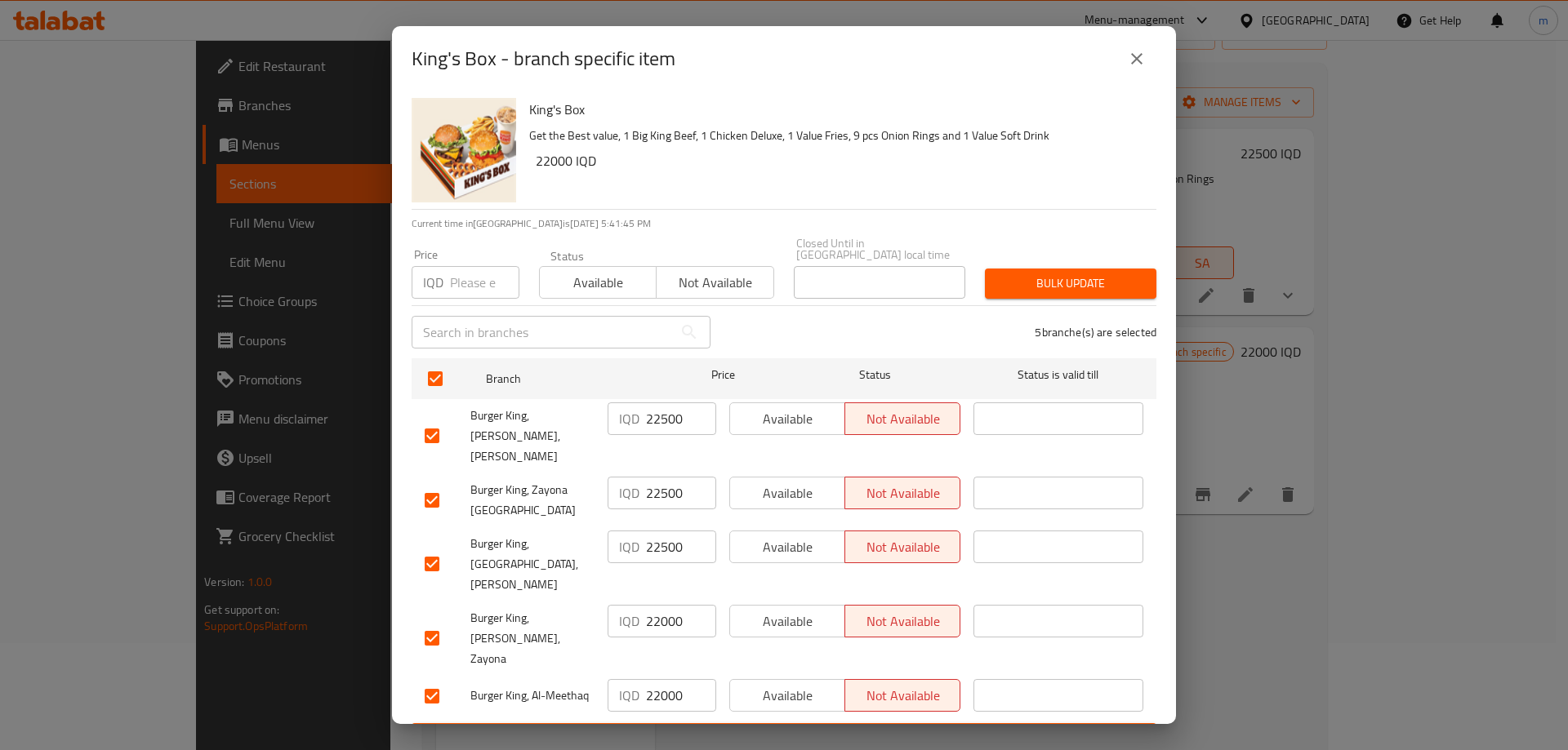
click at [674, 605] on input "22000" at bounding box center [680, 621] width 70 height 33
paste input "5"
type input "22500"
click at [666, 679] on input "22000" at bounding box center [680, 696] width 70 height 33
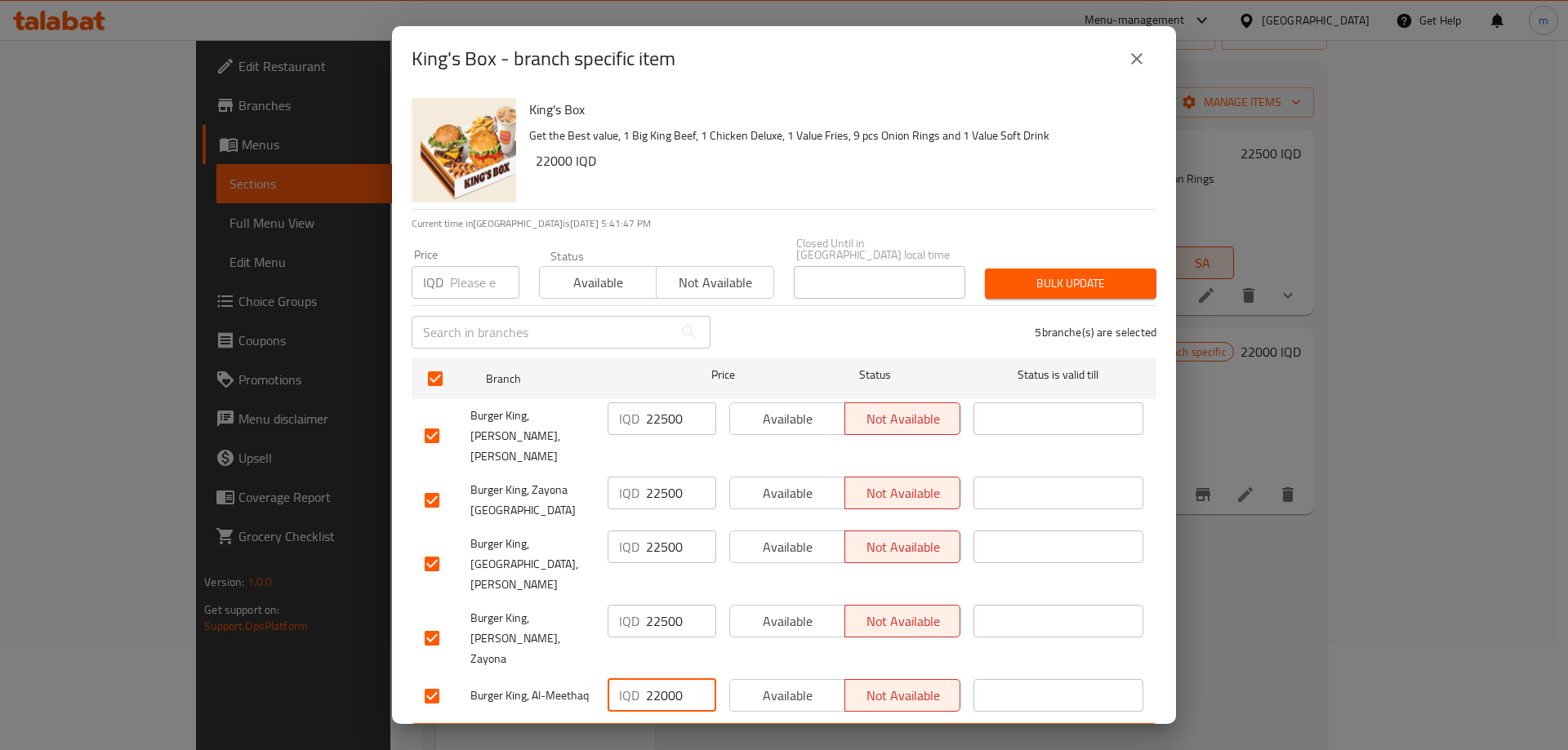
click at [666, 679] on input "22000" at bounding box center [680, 696] width 70 height 33
paste input "5"
type input "22500"
click at [792, 423] on span "Available" at bounding box center [788, 419] width 102 height 24
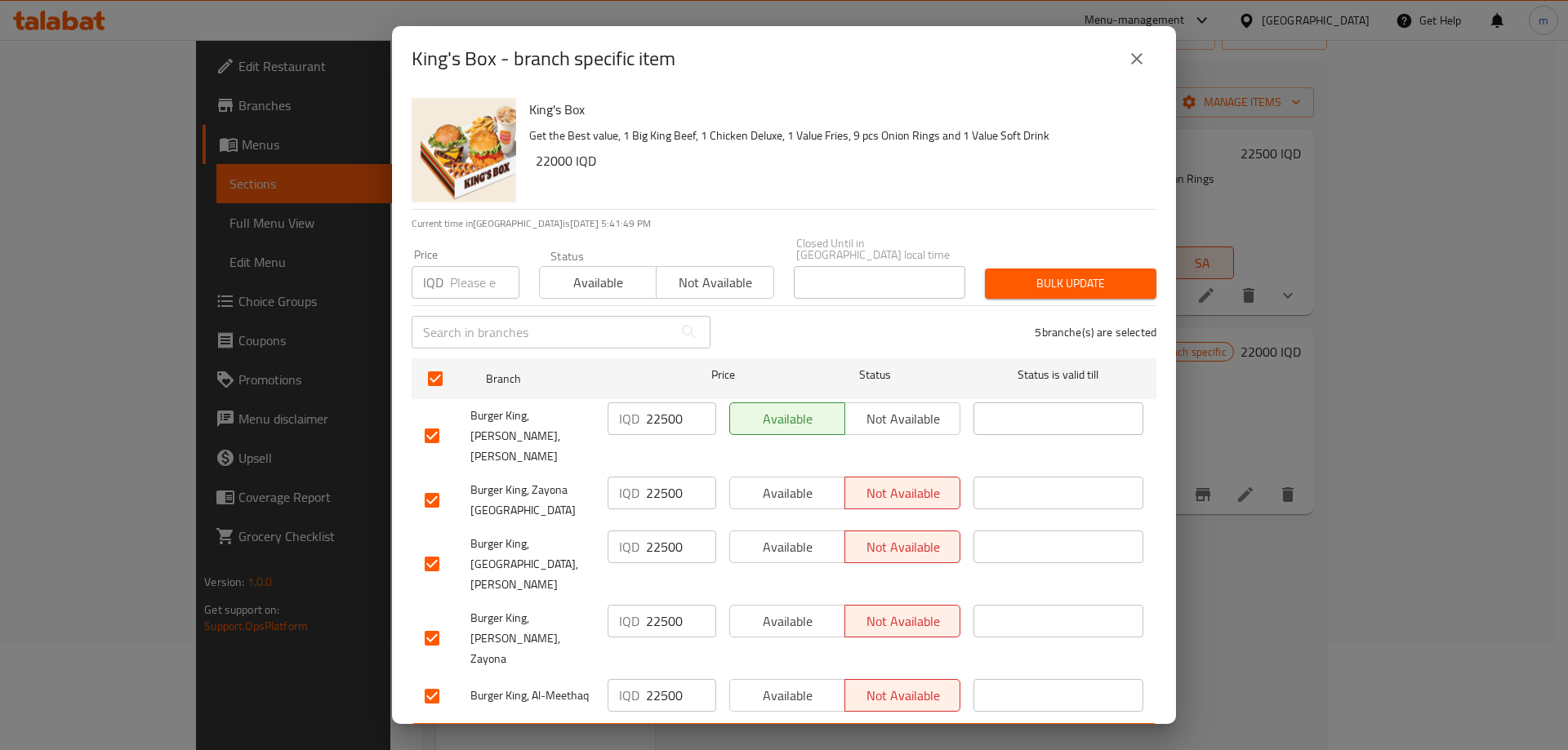
click at [792, 481] on span "Available" at bounding box center [788, 493] width 102 height 24
click at [789, 536] on span "Available" at bounding box center [788, 548] width 102 height 24
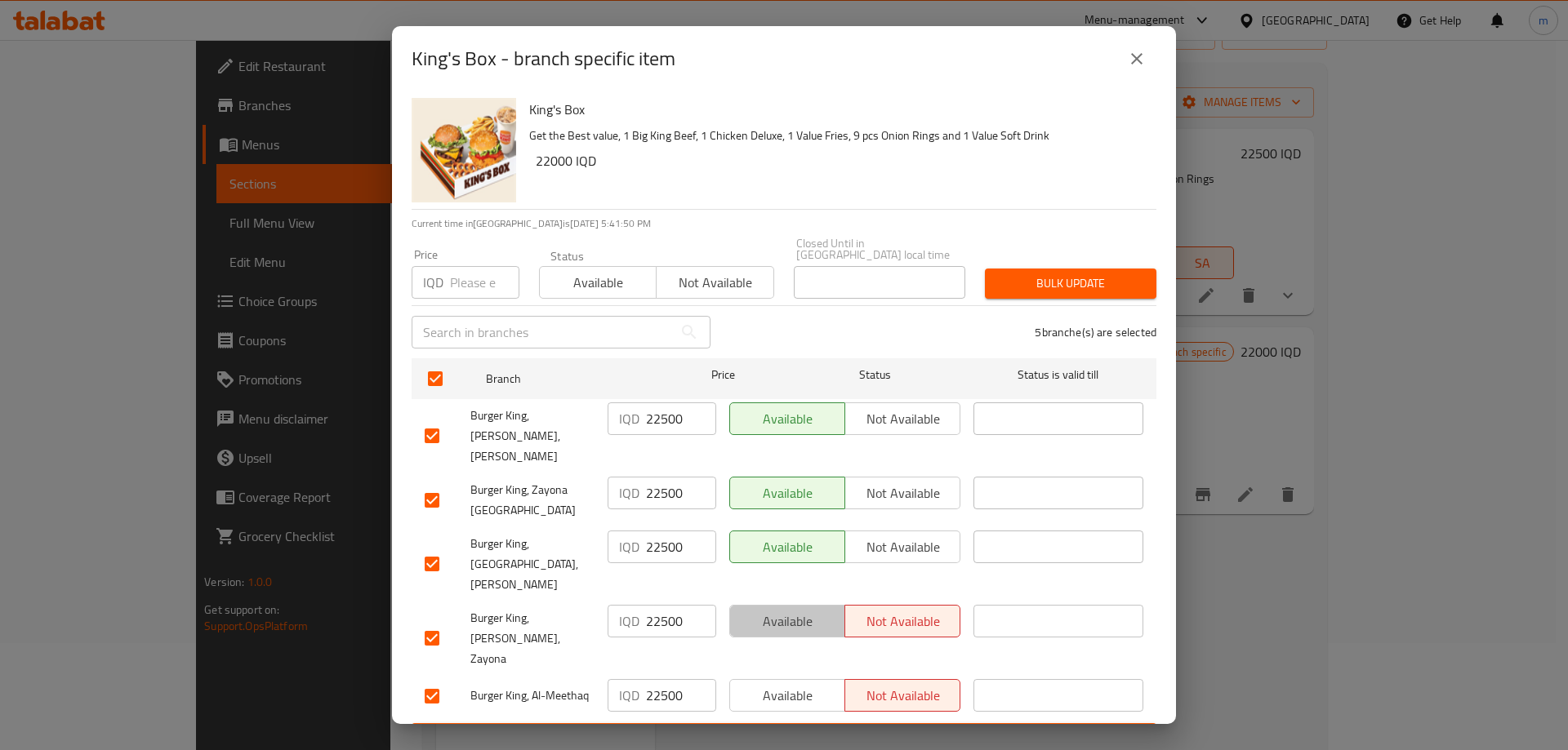
click at [785, 610] on span "Available" at bounding box center [788, 622] width 102 height 24
click at [775, 684] on span "Available" at bounding box center [788, 696] width 102 height 24
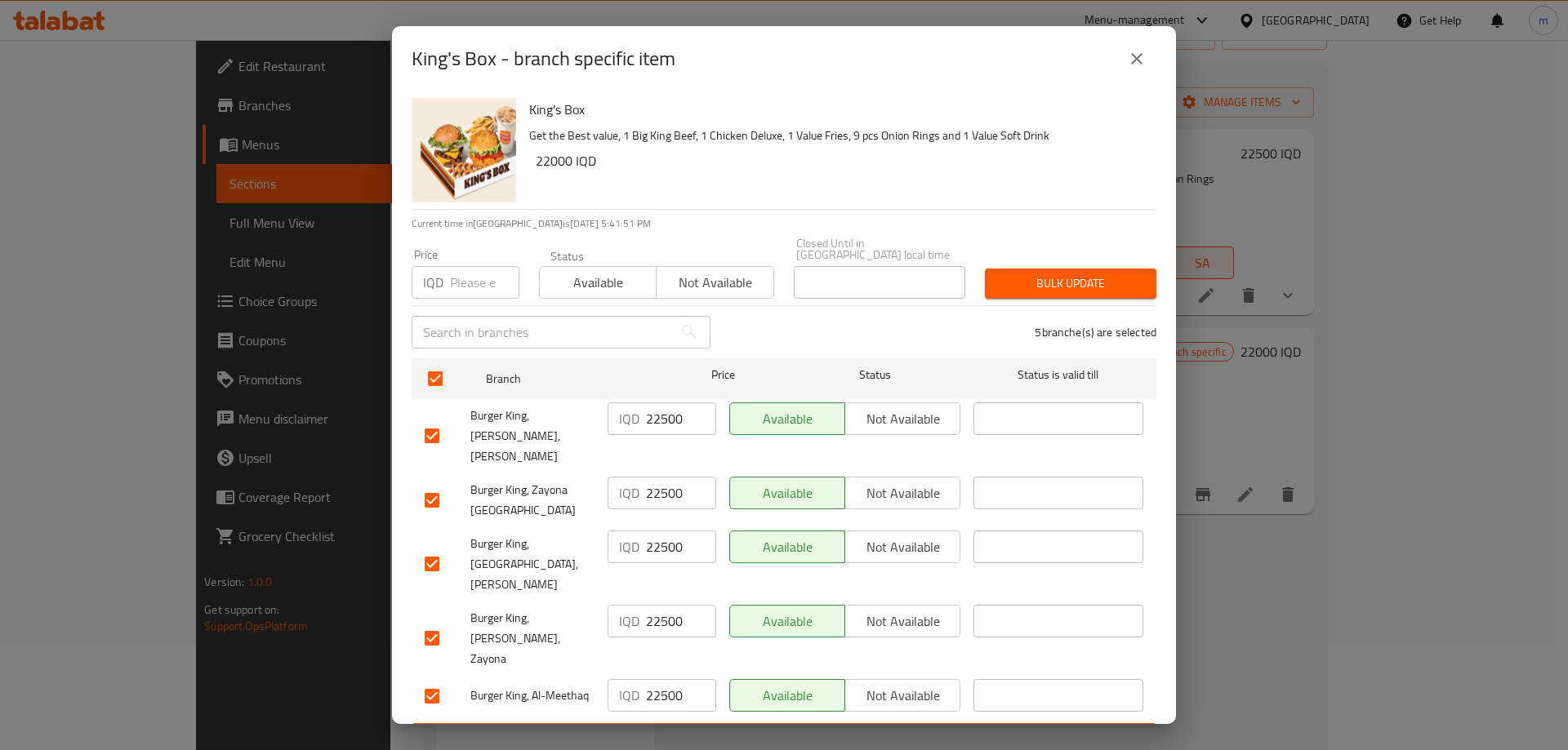
click at [751, 728] on span "Save" at bounding box center [784, 738] width 719 height 20
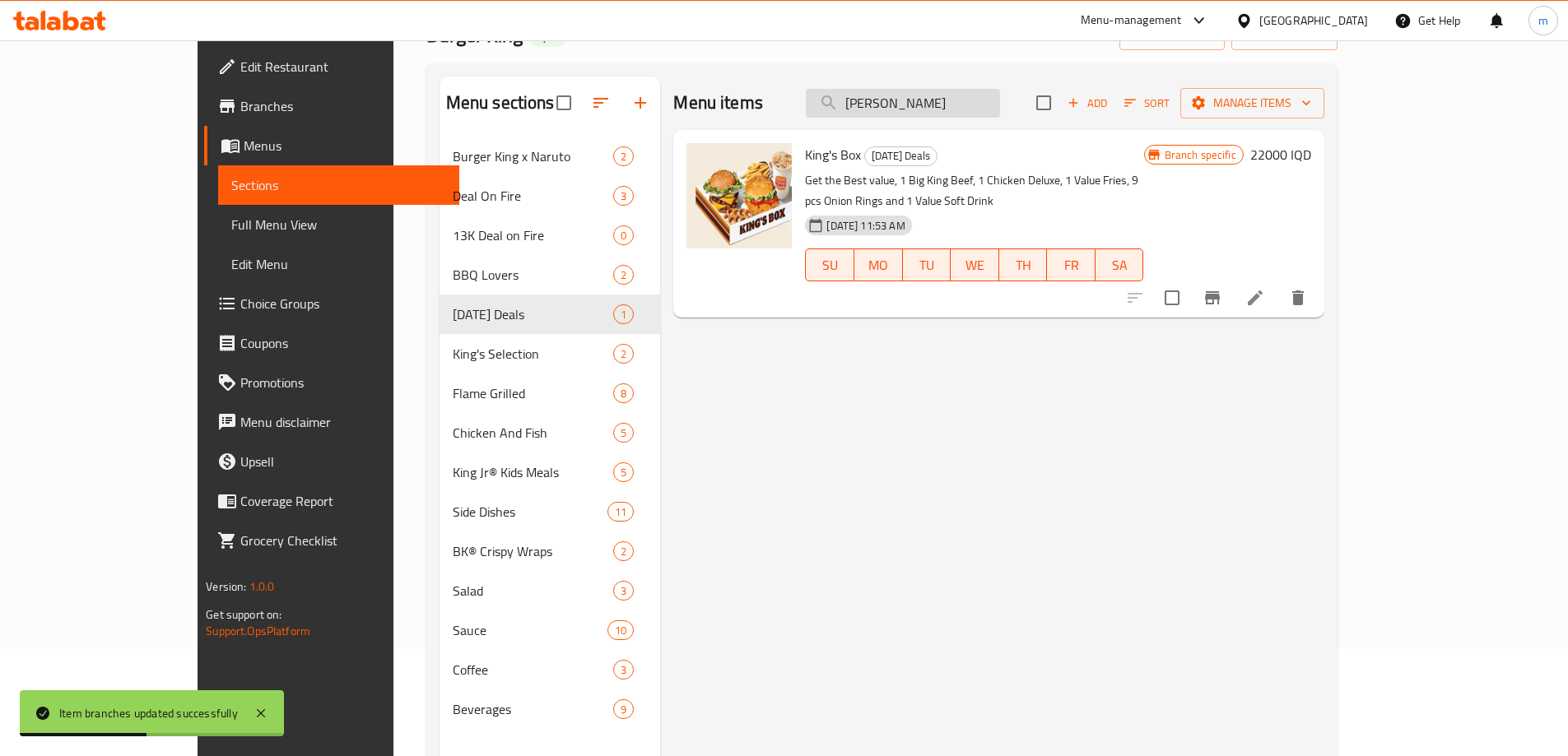
click at [988, 108] on input "[PERSON_NAME]" at bounding box center [903, 103] width 194 height 28
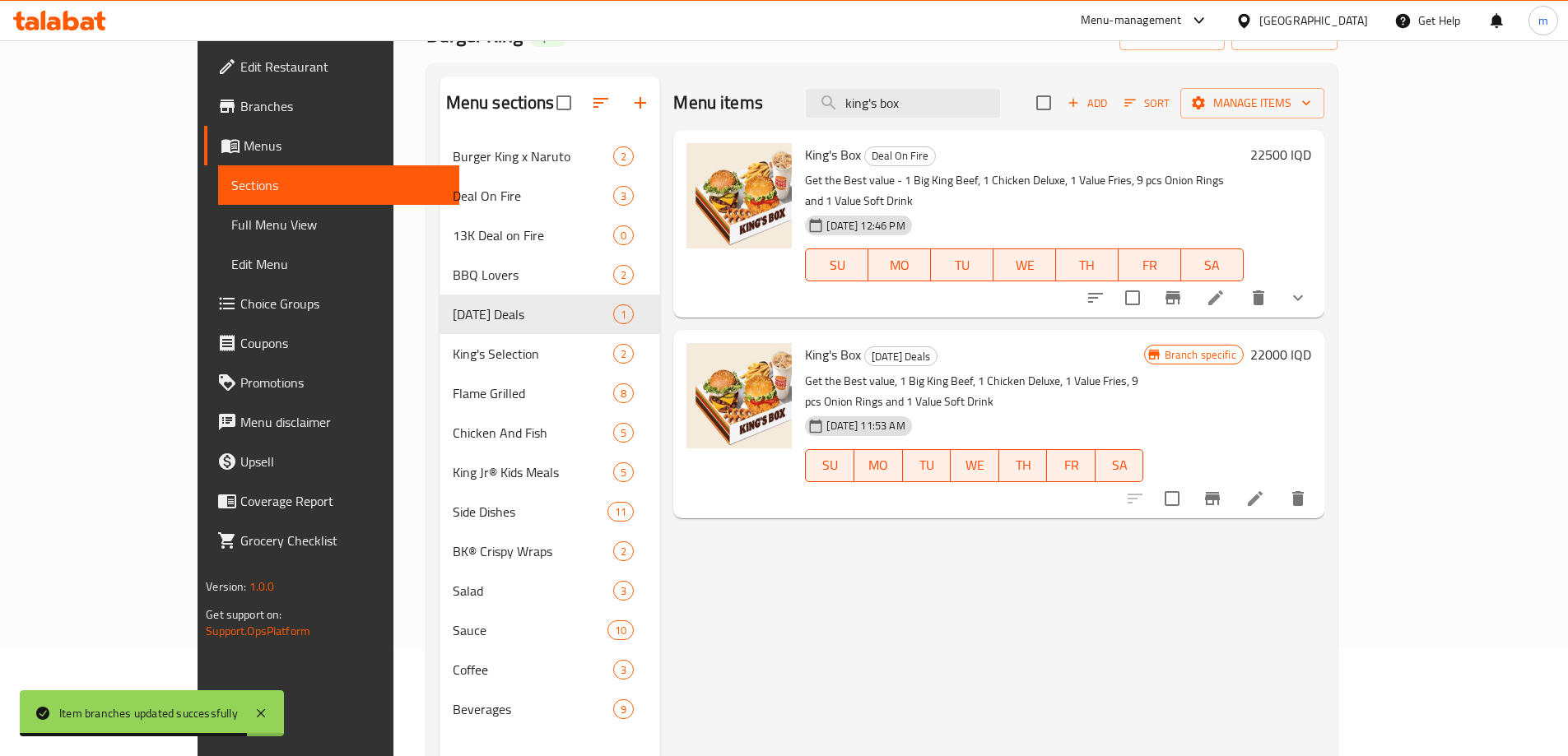
type input "king's box"
click at [1222, 489] on icon "Branch-specific-item" at bounding box center [1213, 499] width 20 height 20
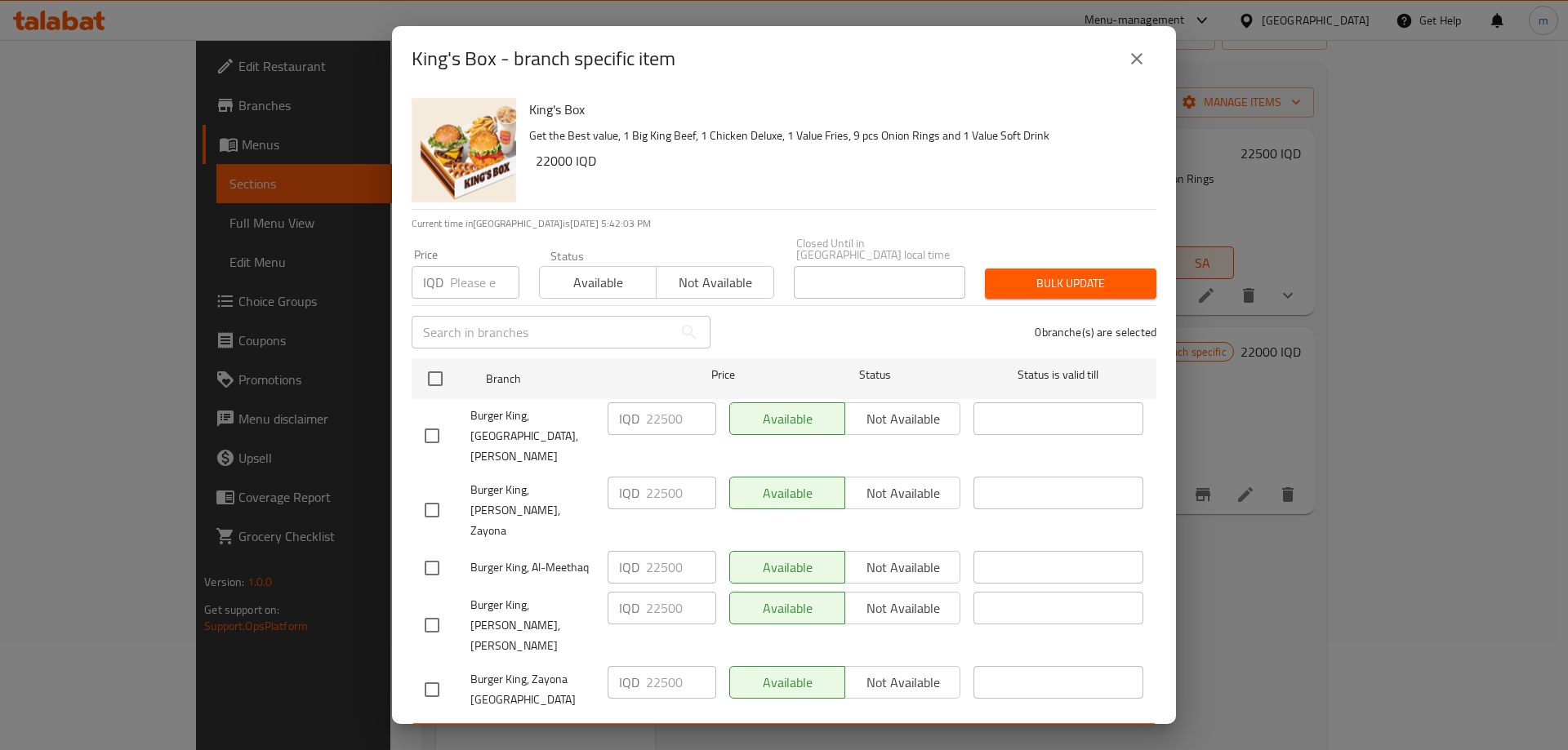
click at [1138, 69] on icon "close" at bounding box center [1137, 59] width 20 height 20
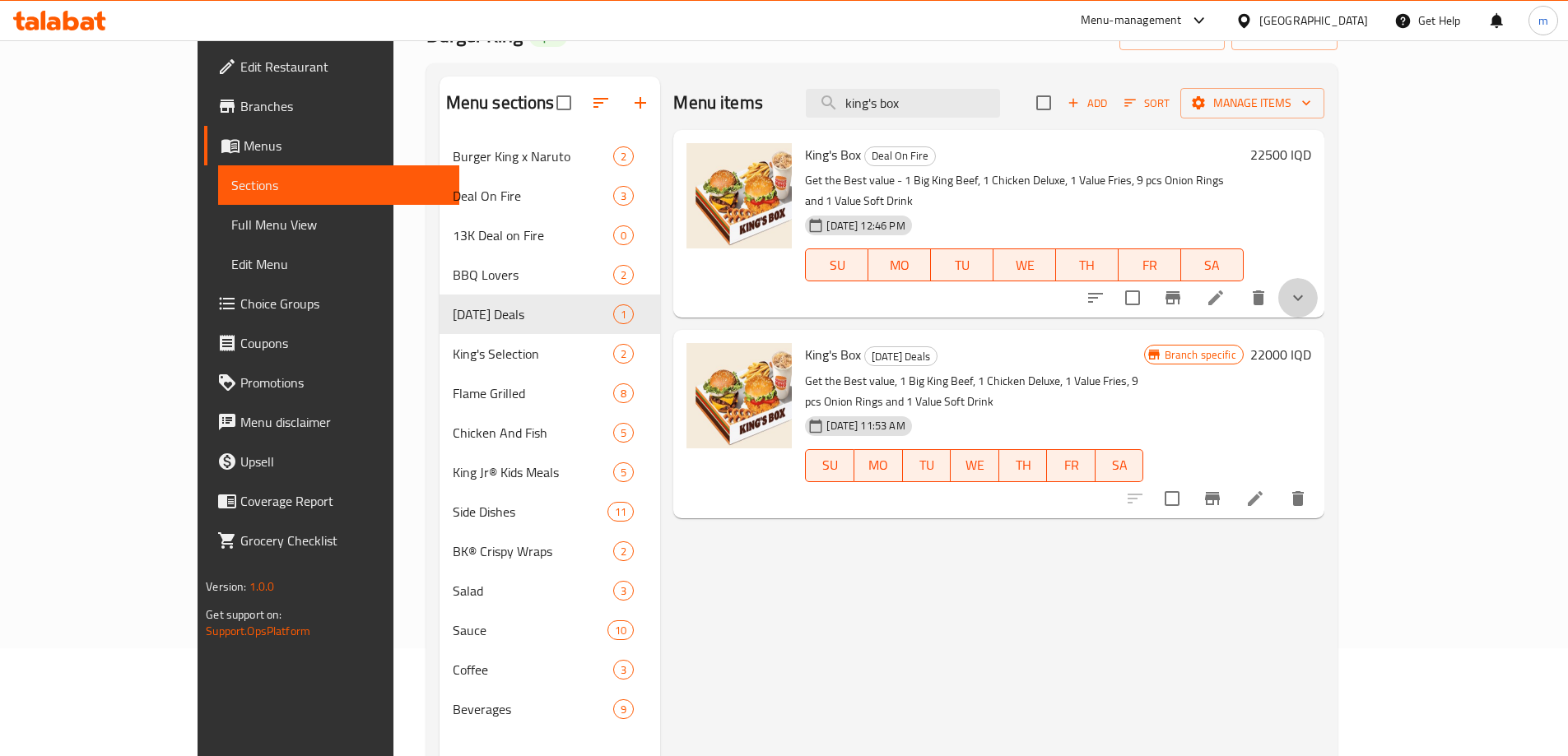
click at [1317, 278] on button "show more" at bounding box center [1297, 297] width 39 height 39
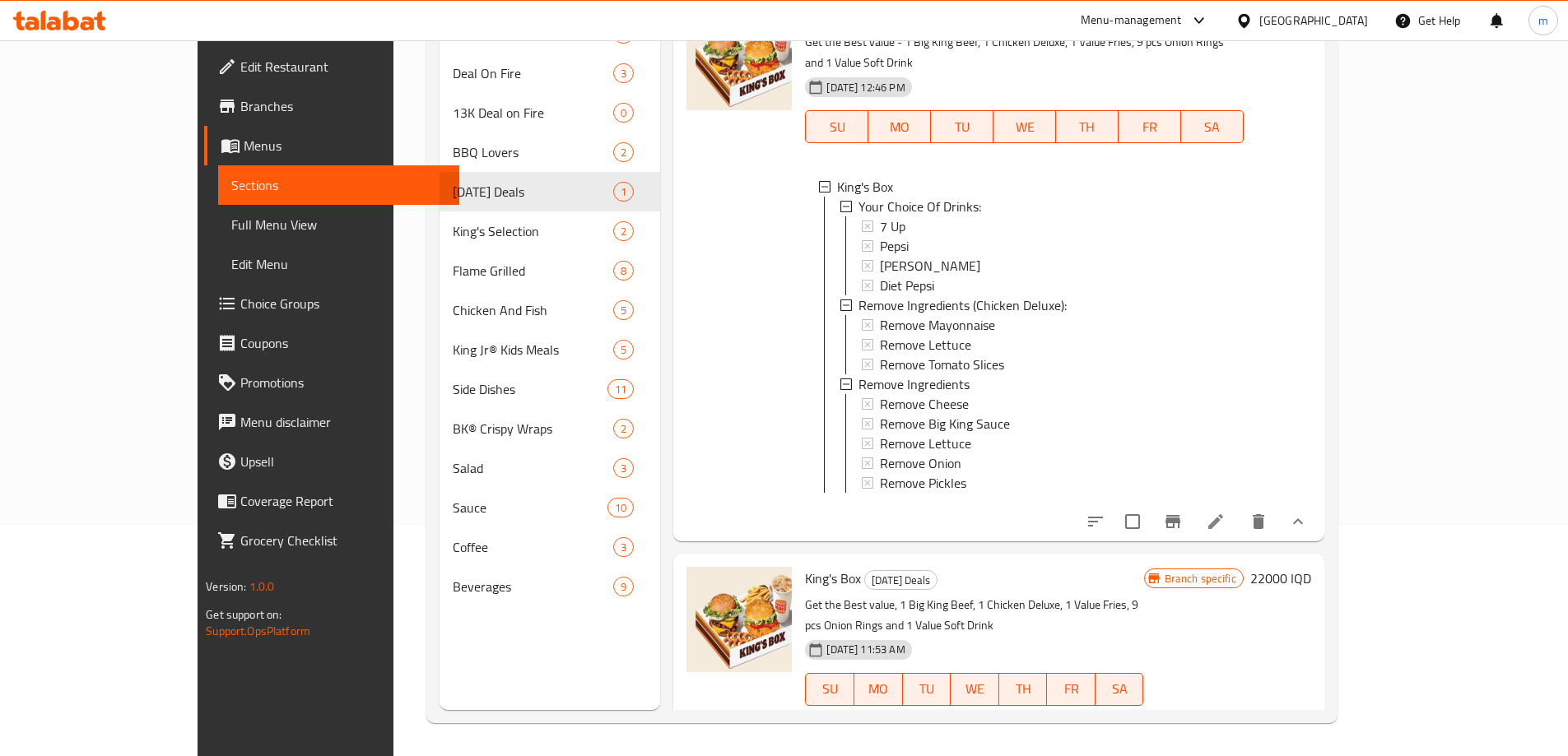
scroll to position [19, 0]
click at [1265, 709] on icon at bounding box center [1255, 719] width 20 height 20
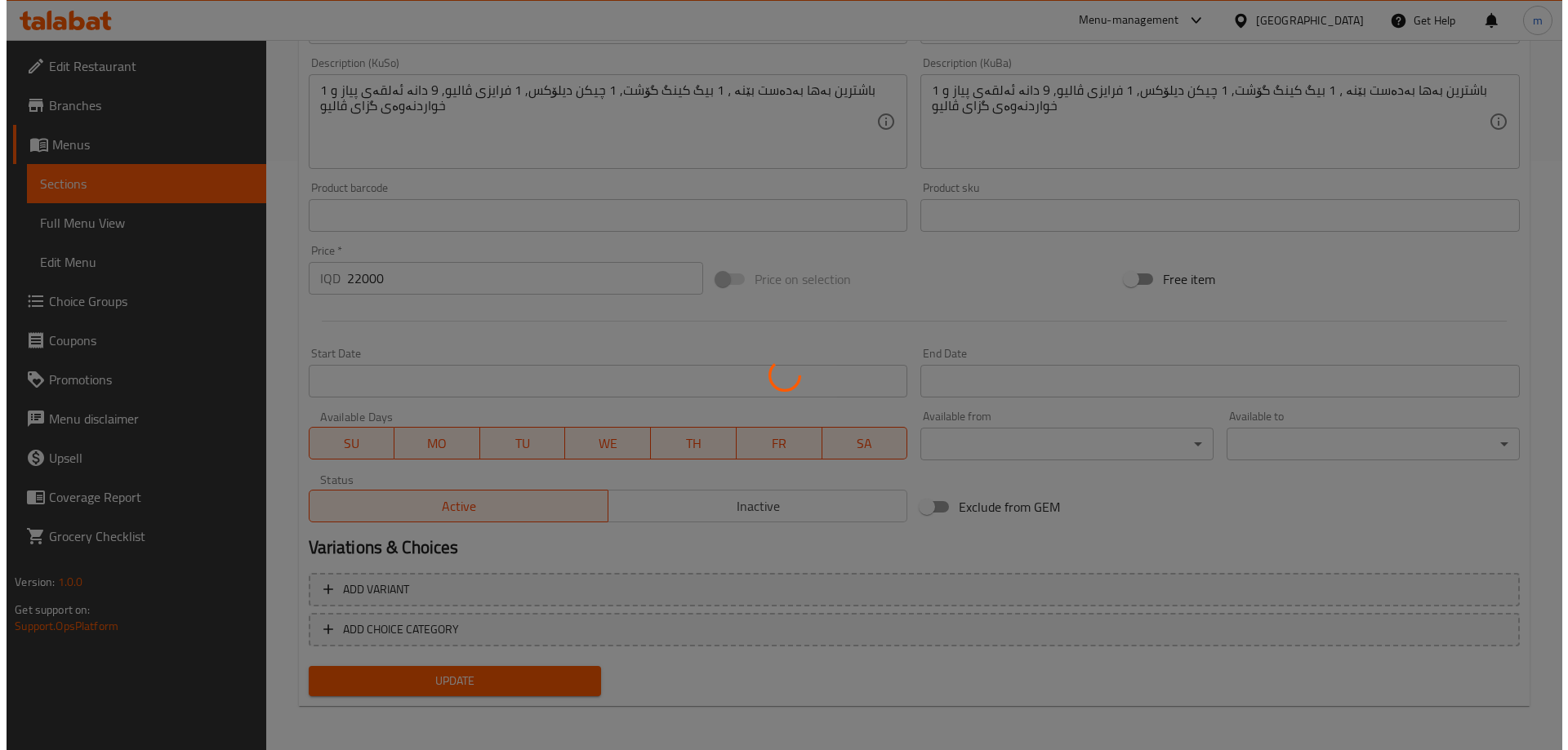
scroll to position [591, 0]
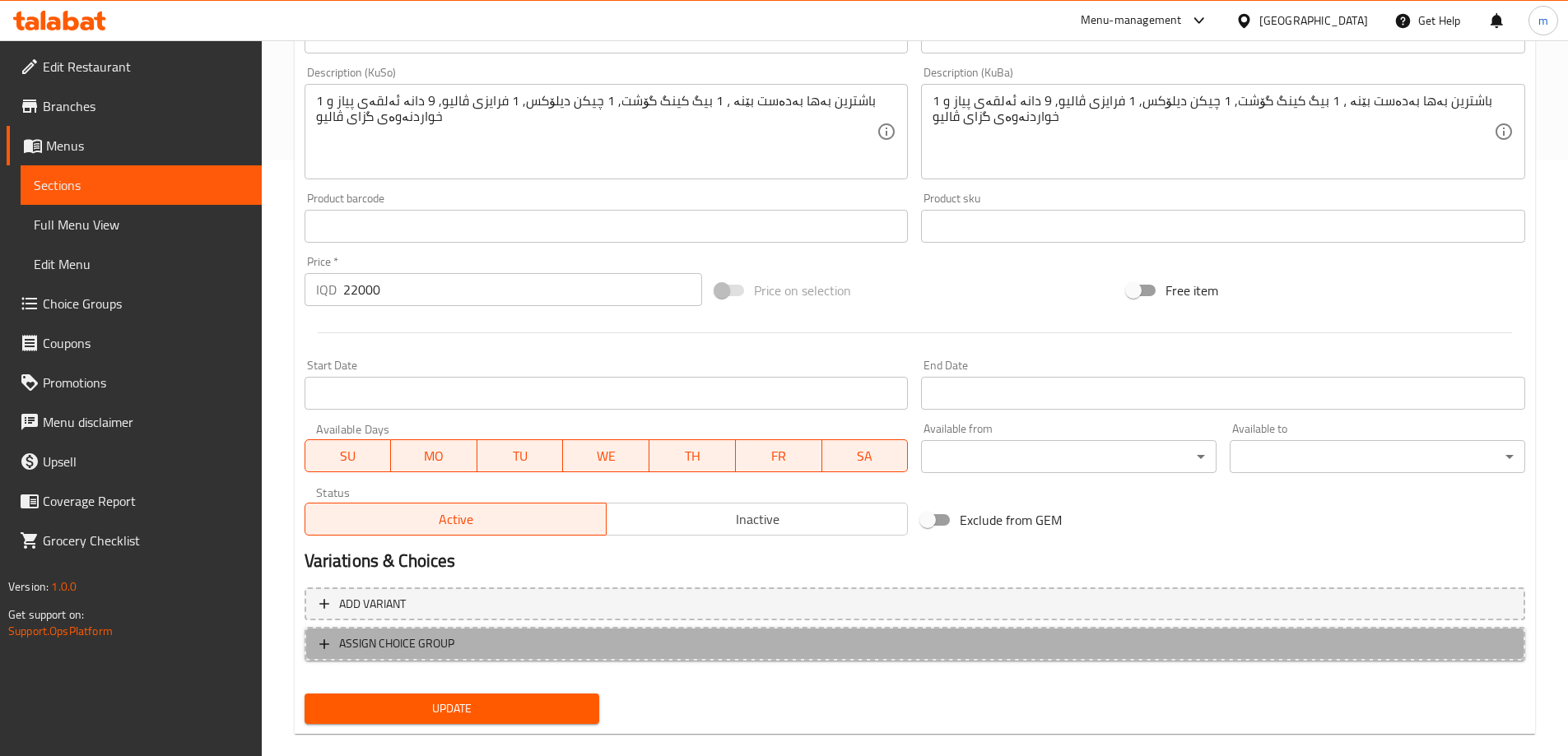
click at [428, 643] on span "ASSIGN CHOICE GROUP" at bounding box center [396, 643] width 115 height 20
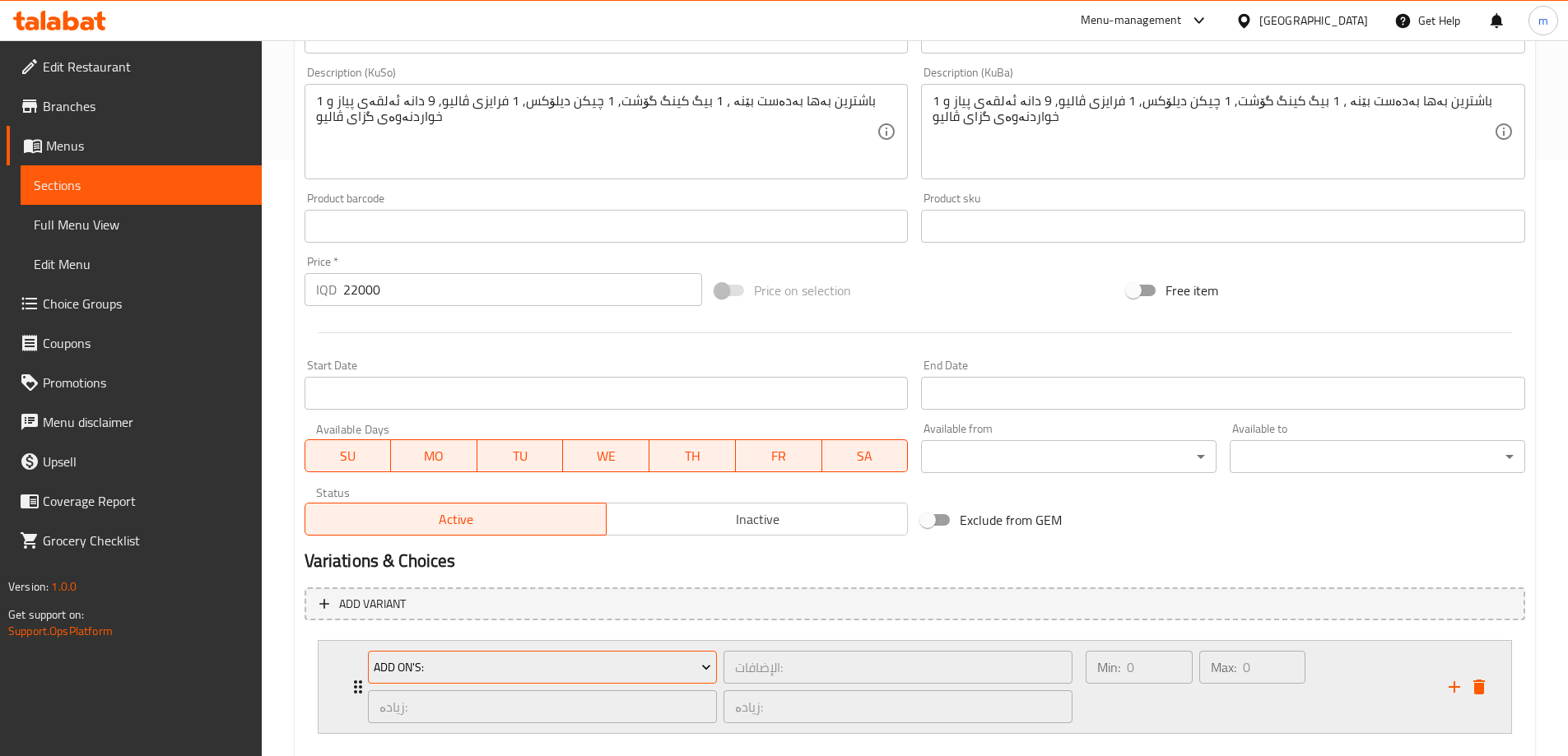
click at [457, 683] on button "Add On's:" at bounding box center [542, 667] width 349 height 33
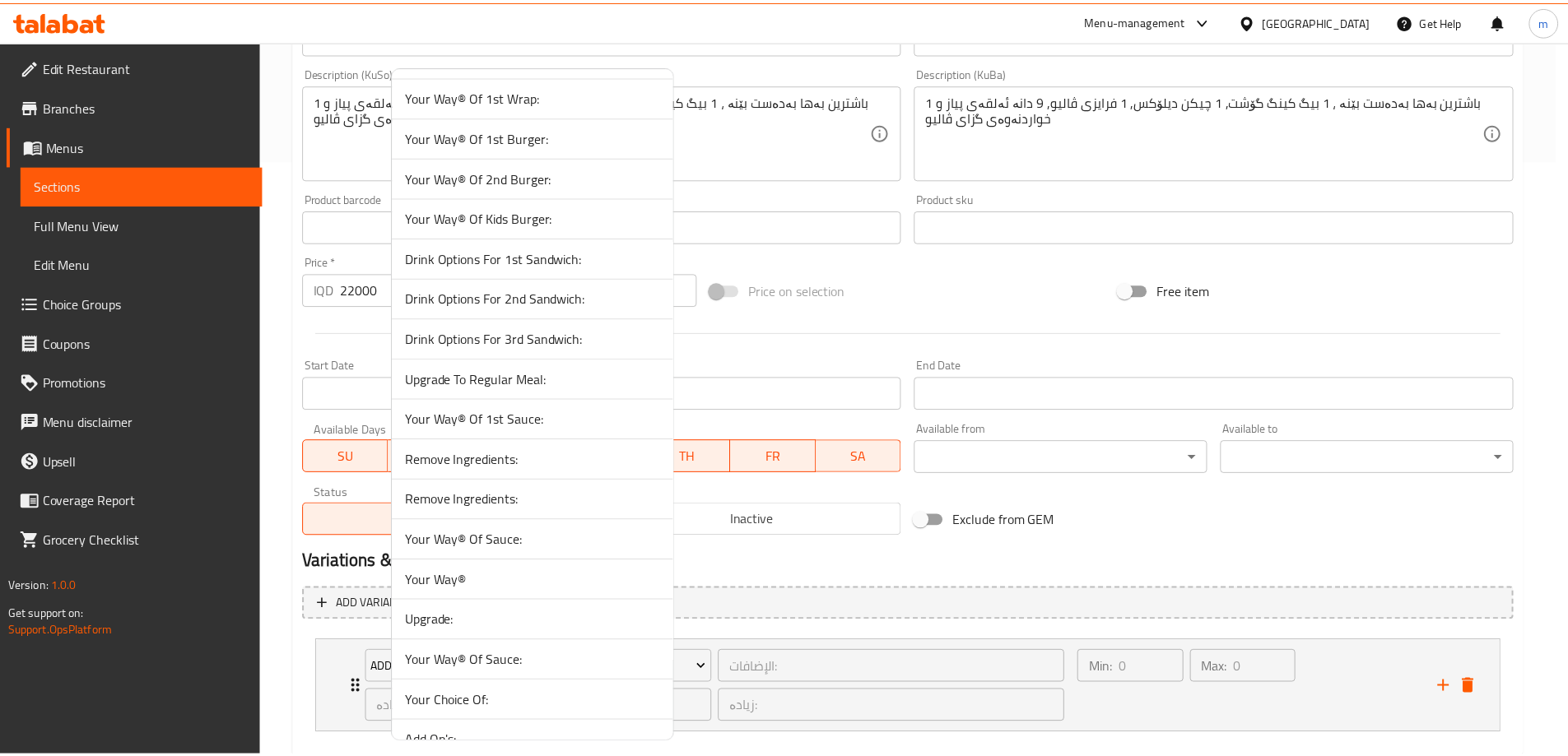
scroll to position [0, 0]
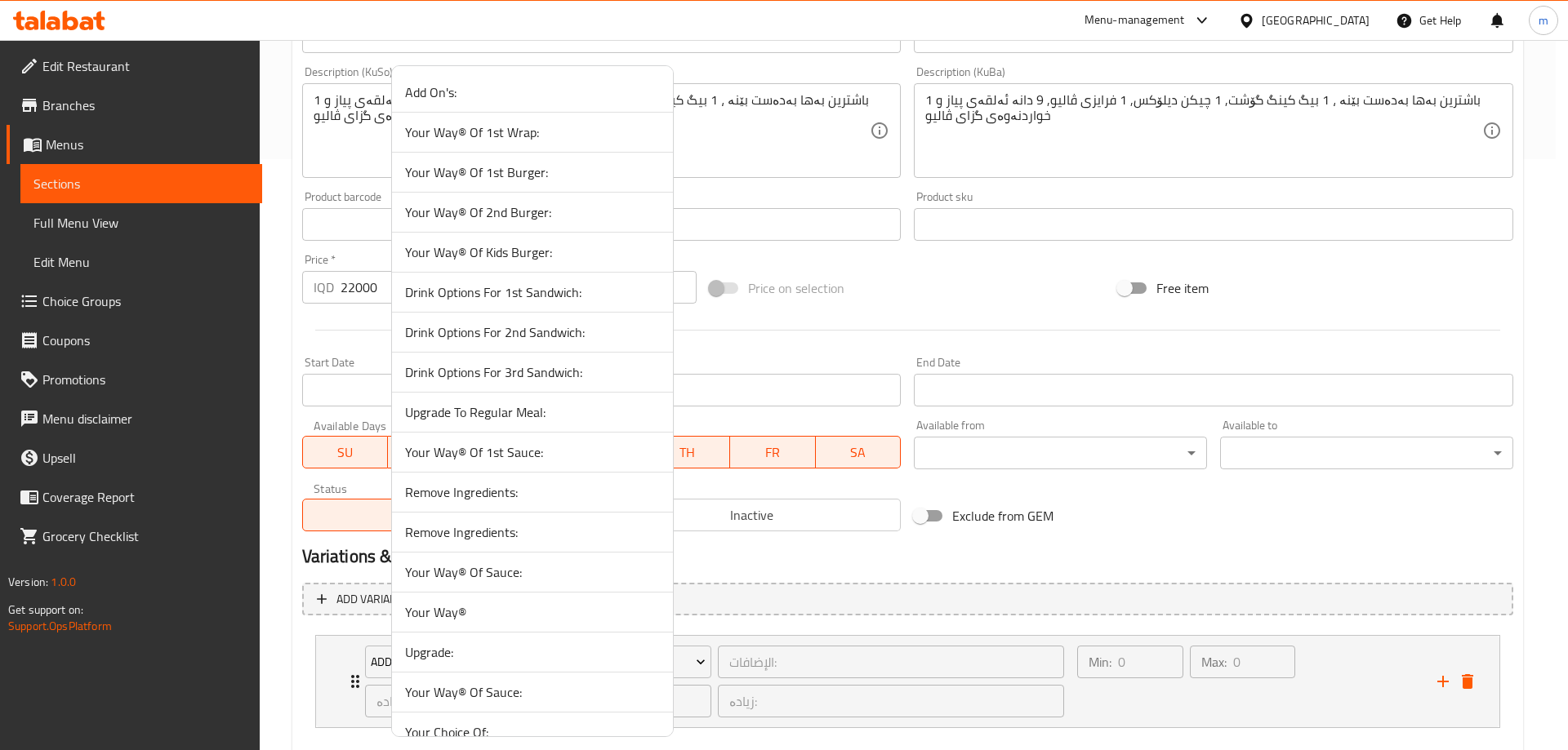
click at [69, 263] on div at bounding box center [784, 375] width 1568 height 750
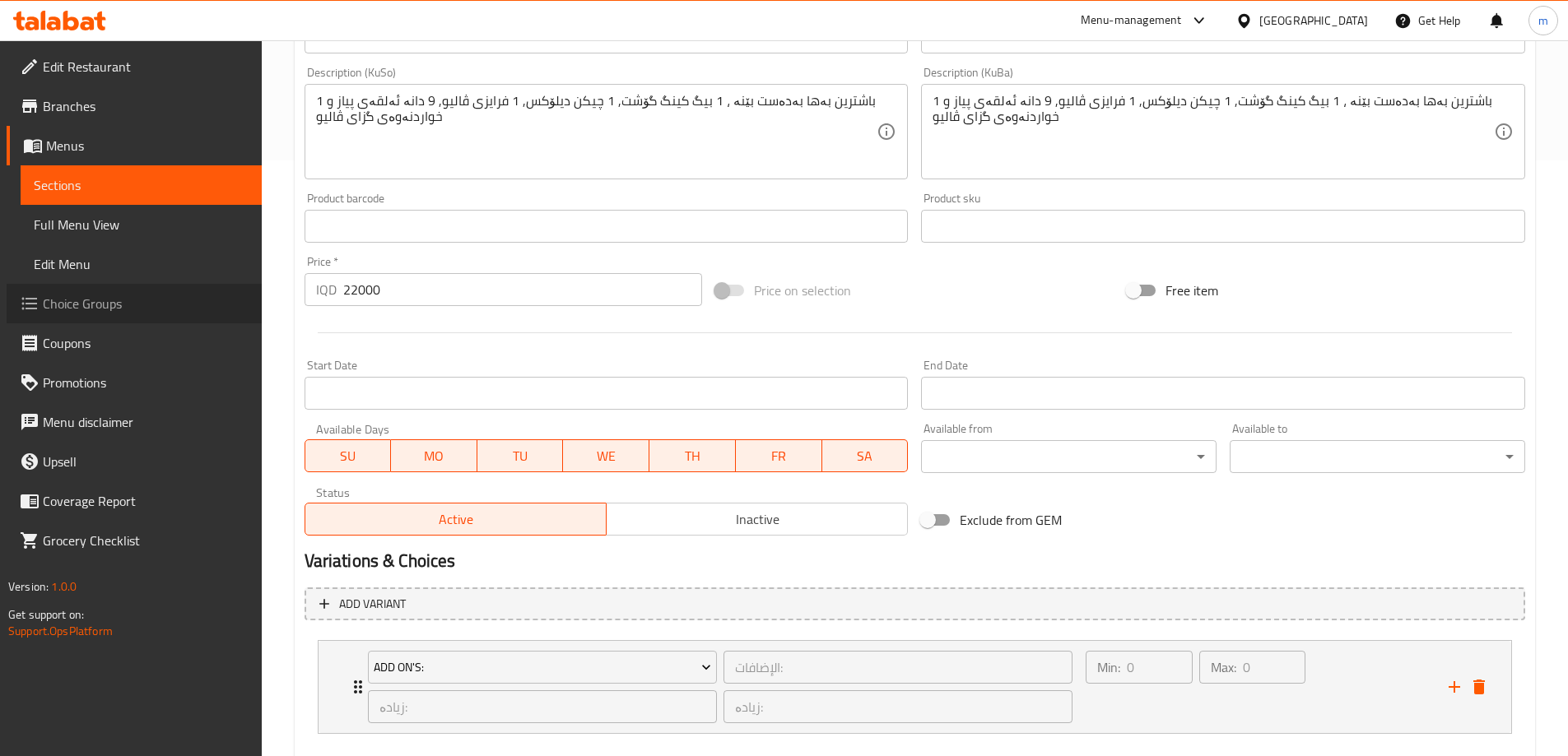
click at [70, 297] on span "Choice Groups" at bounding box center [146, 304] width 206 height 20
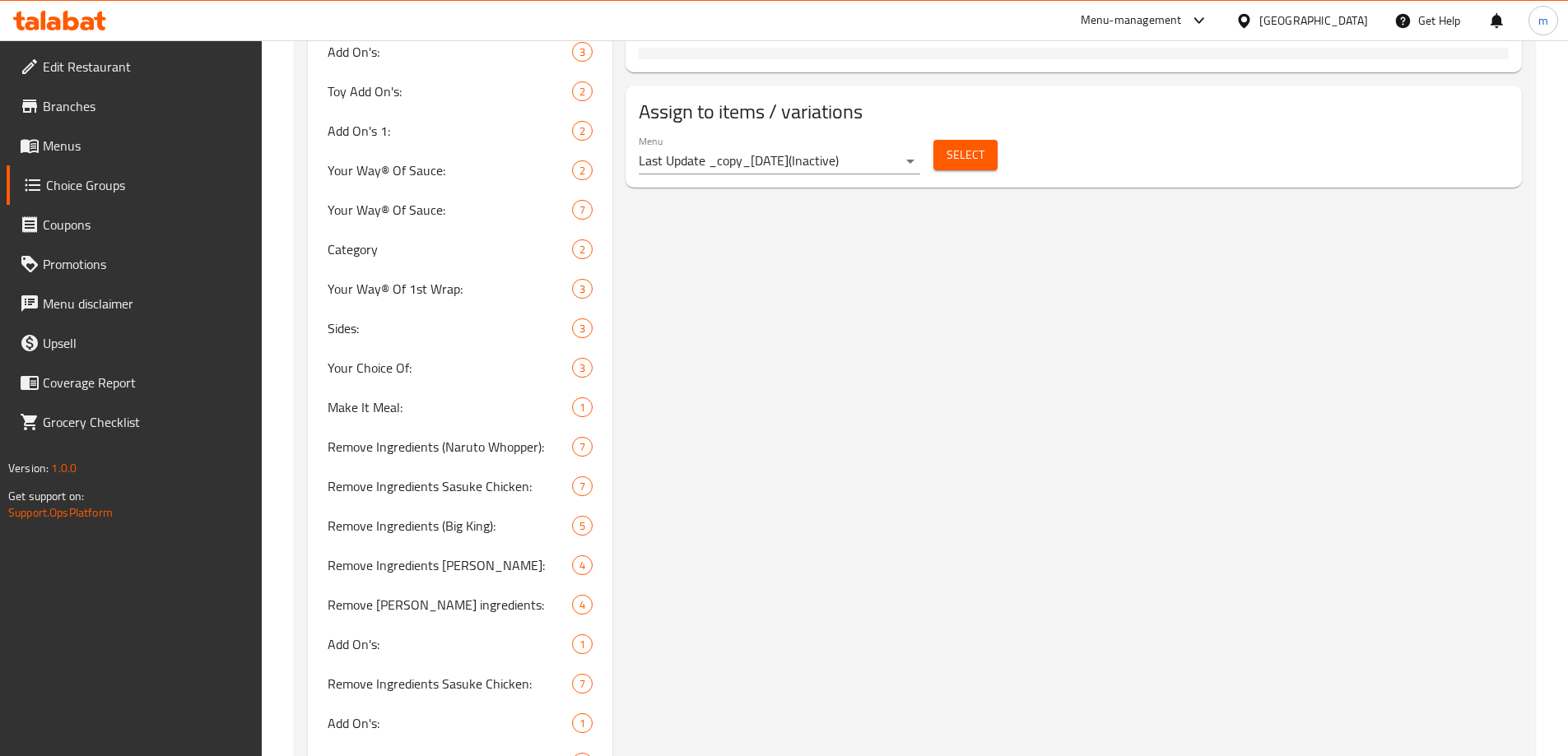
scroll to position [879, 0]
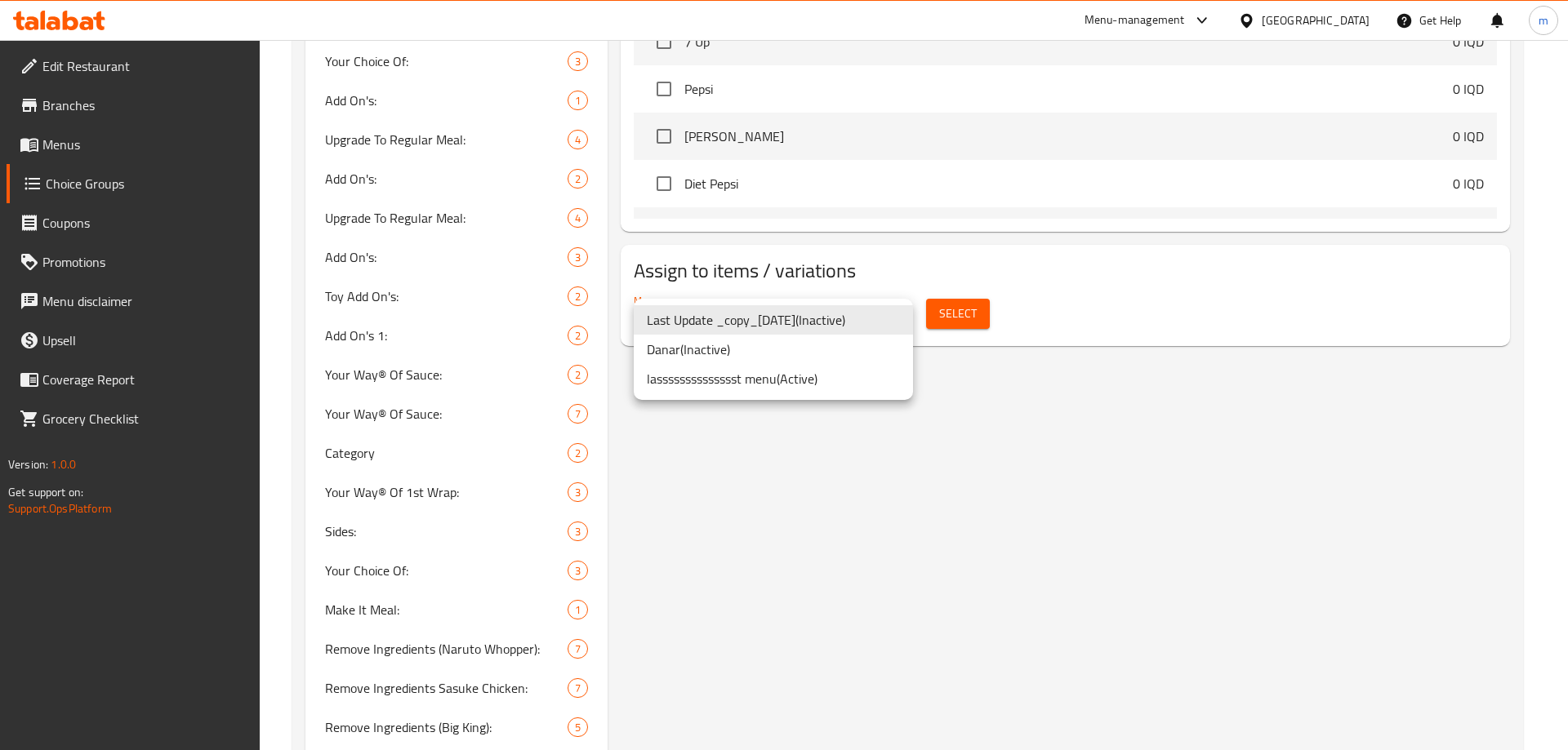
click at [857, 374] on li "lasssssssssssssst menu ( Active )" at bounding box center [773, 379] width 279 height 29
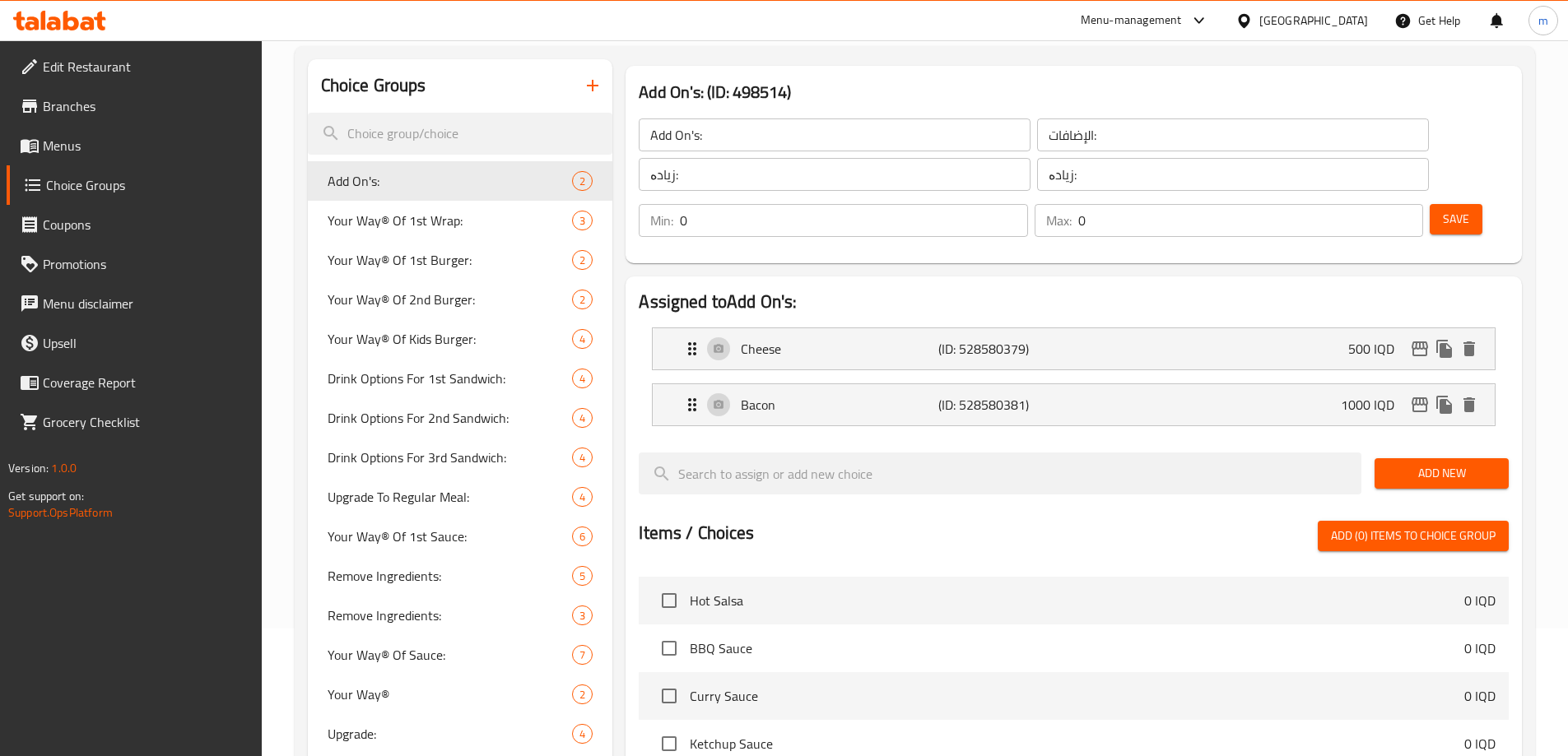
scroll to position [1471, 0]
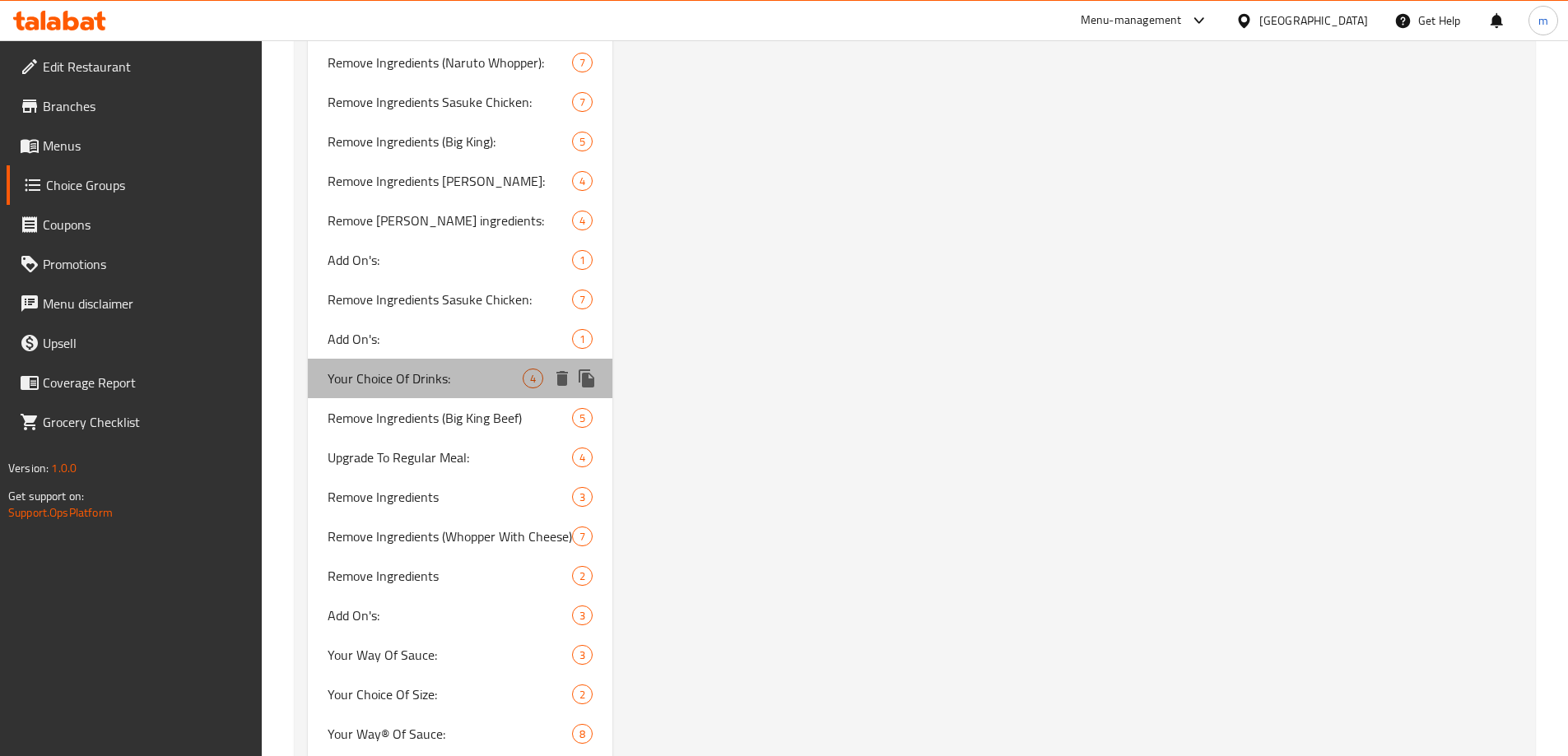
click at [428, 385] on span "Your Choice Of Drinks:" at bounding box center [426, 379] width 196 height 20
type input "Your Choice Of Drinks:"
type input "إختيارك من المشروبات:"
type input "هەڵبژاردنت لە خواردنەوەکان:"
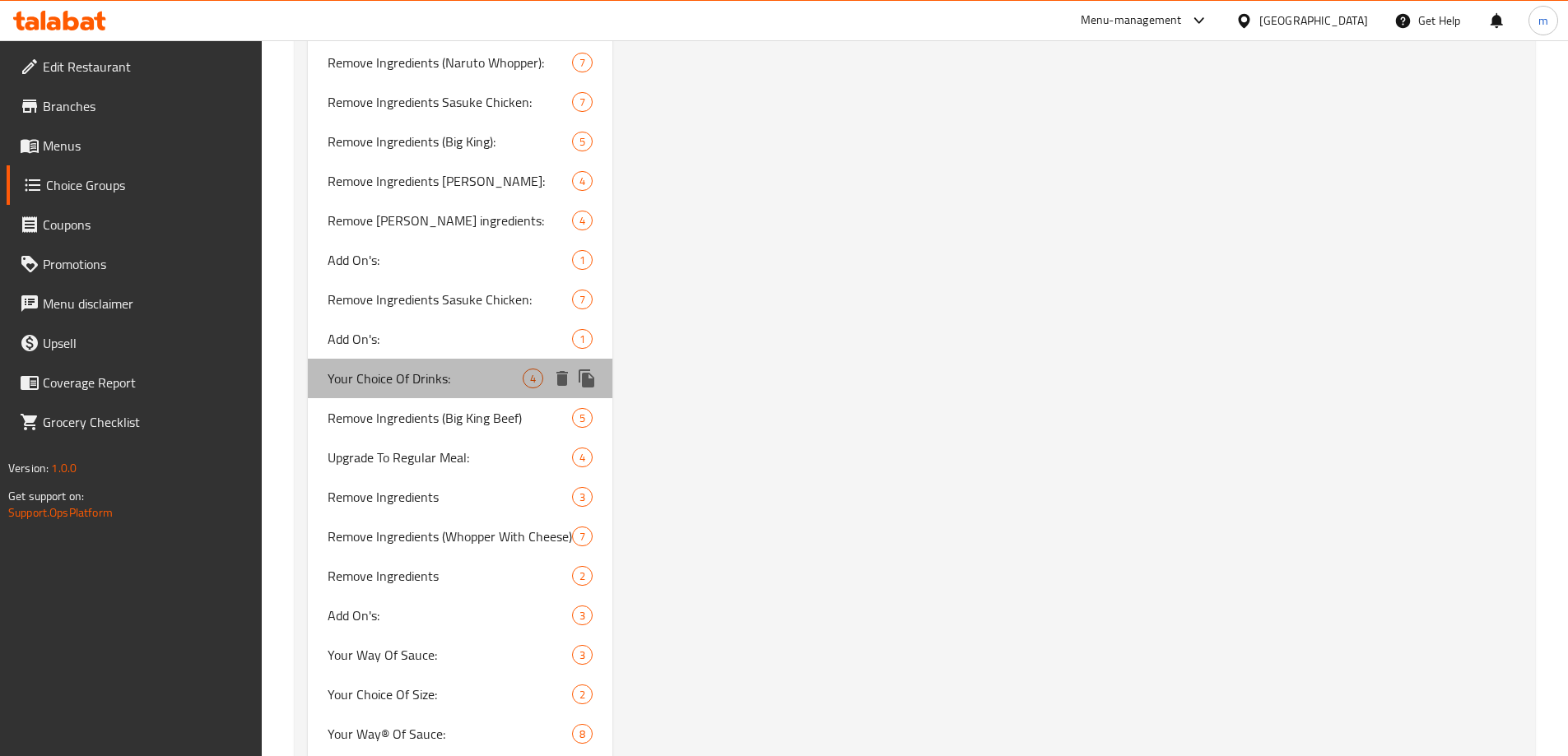
type input "1"
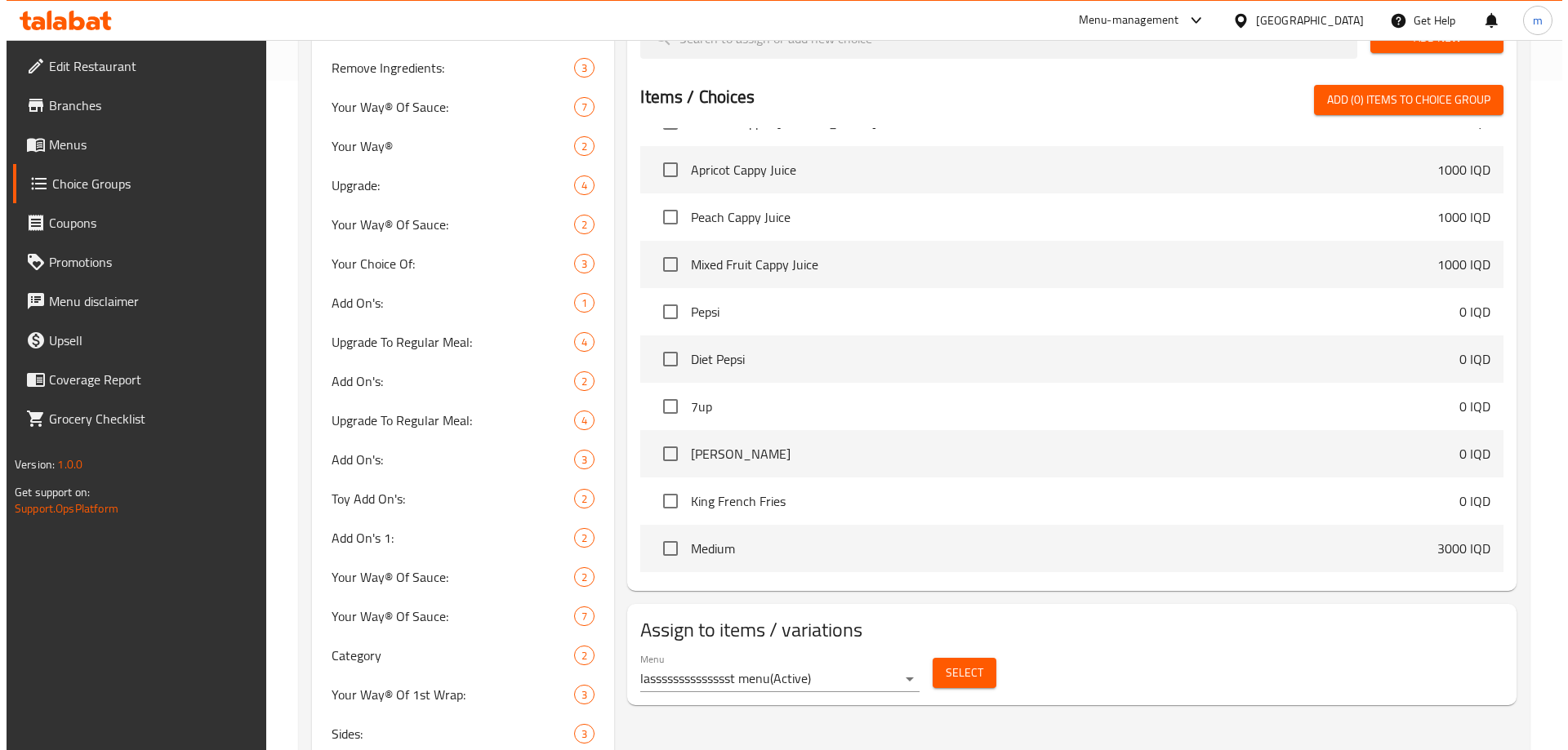
scroll to position [952, 0]
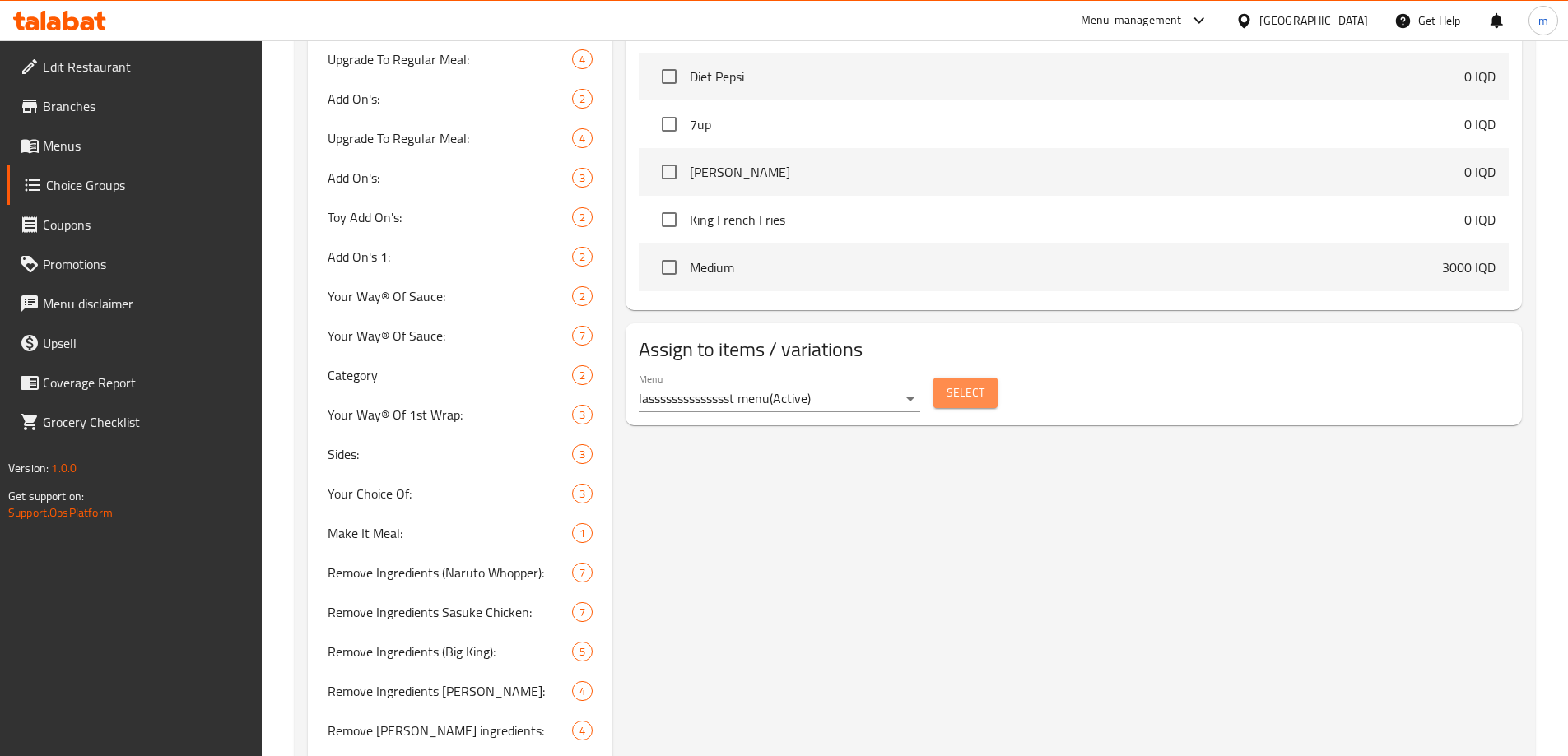
click at [946, 383] on span "Select" at bounding box center [965, 393] width 38 height 20
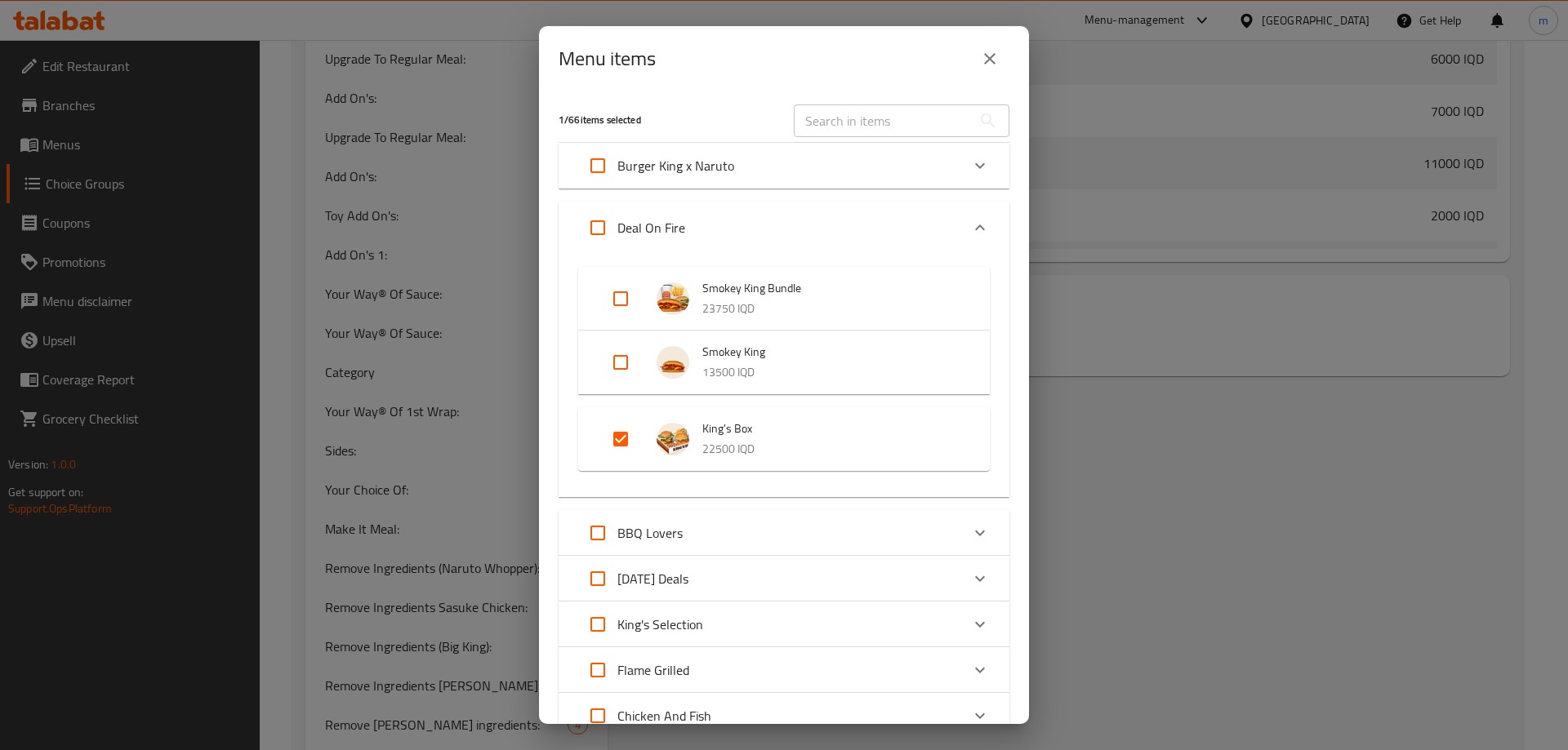
click at [819, 110] on input "text" at bounding box center [883, 121] width 178 height 33
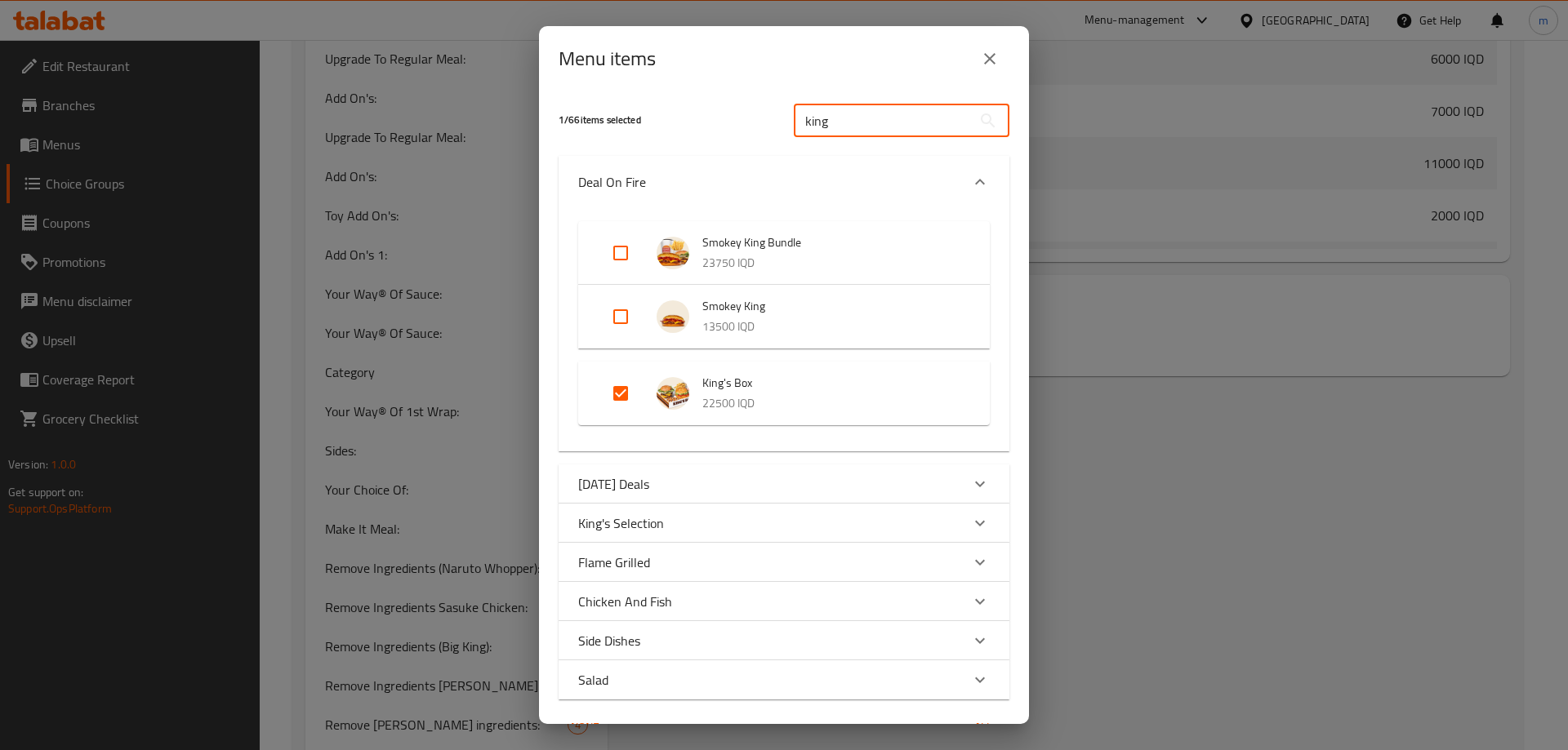
type input "king"
click at [744, 489] on div "[DATE] Deals" at bounding box center [769, 484] width 382 height 20
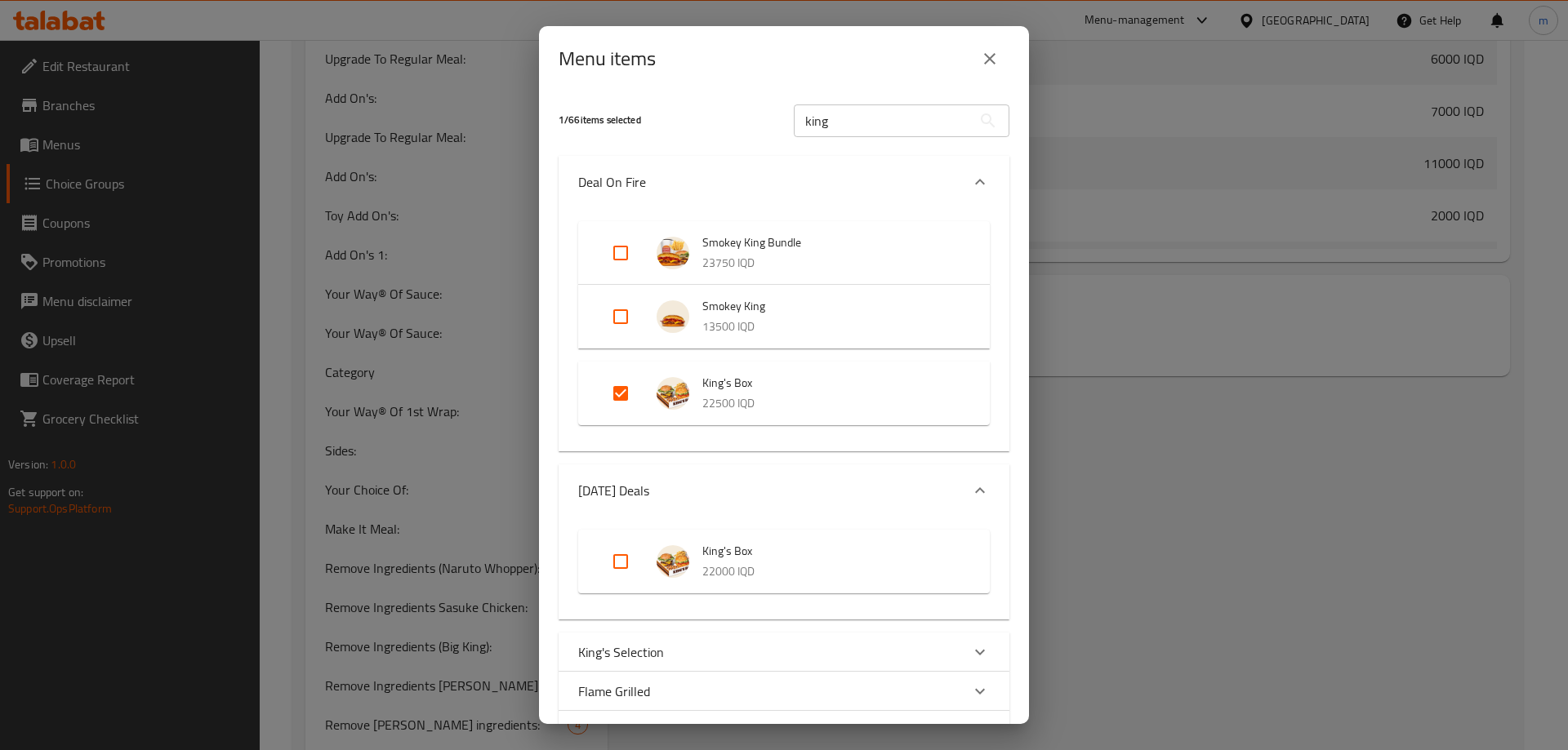
click at [612, 567] on input "Expand" at bounding box center [620, 561] width 39 height 39
checkbox input "true"
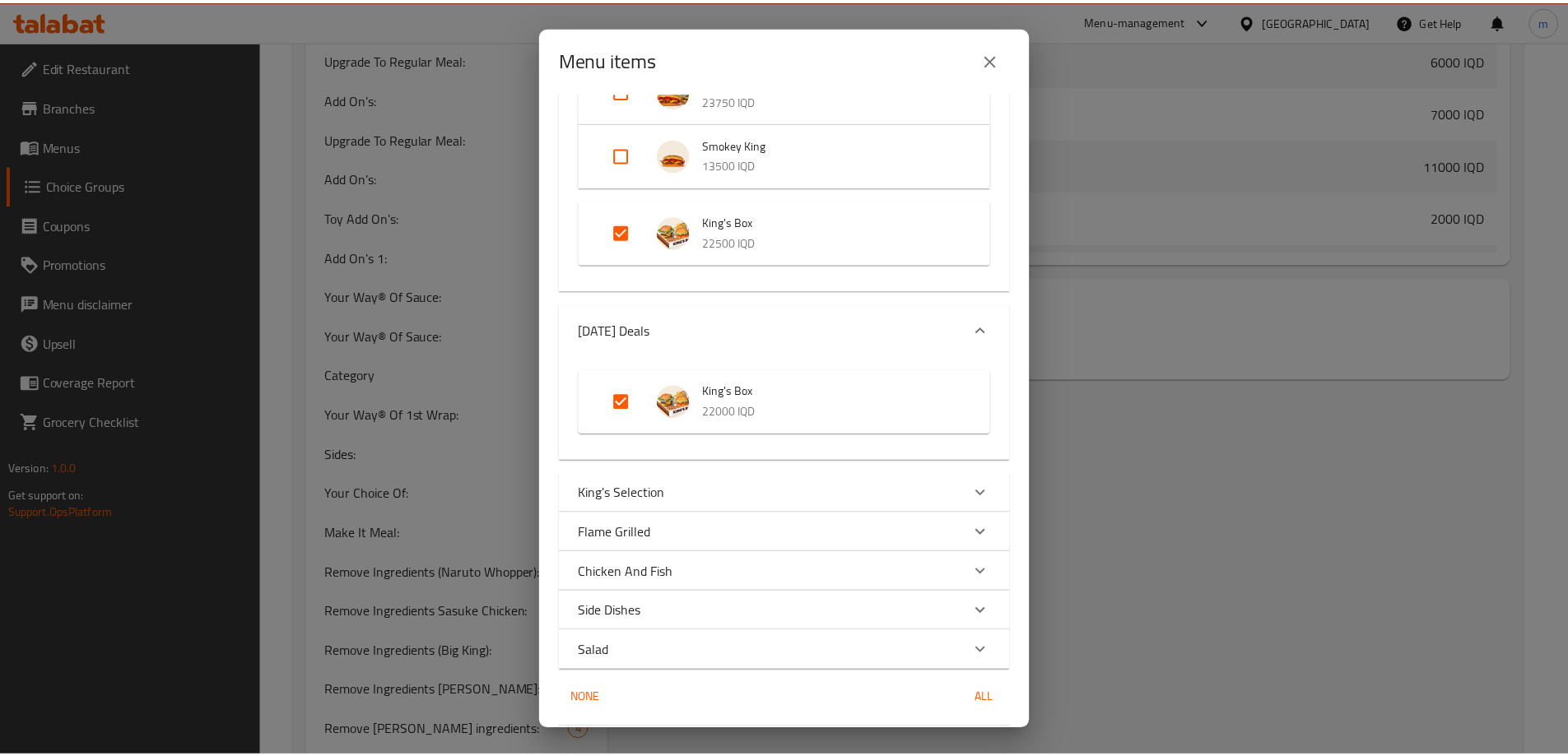
scroll to position [220, 0]
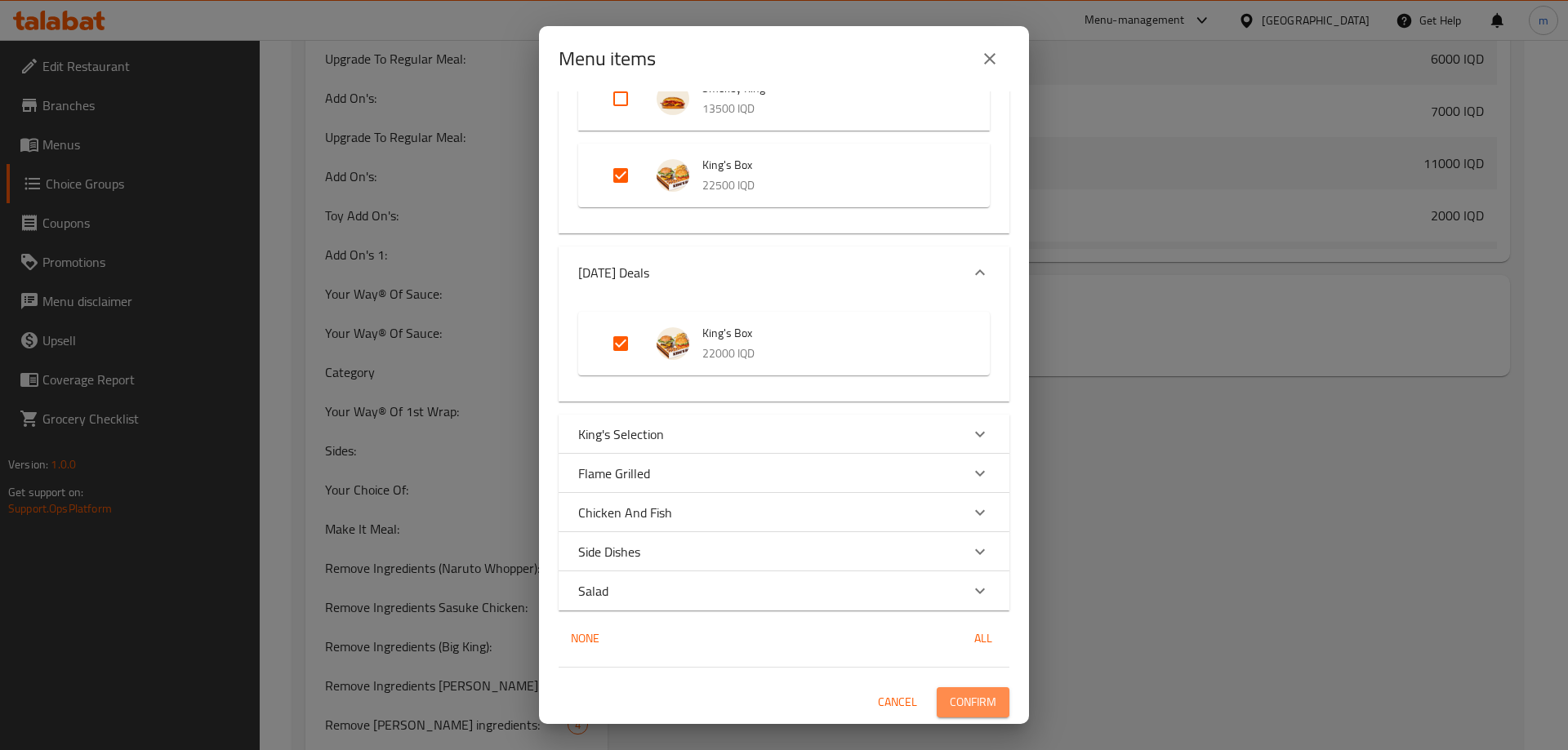
click at [962, 700] on span "Confirm" at bounding box center [973, 702] width 46 height 20
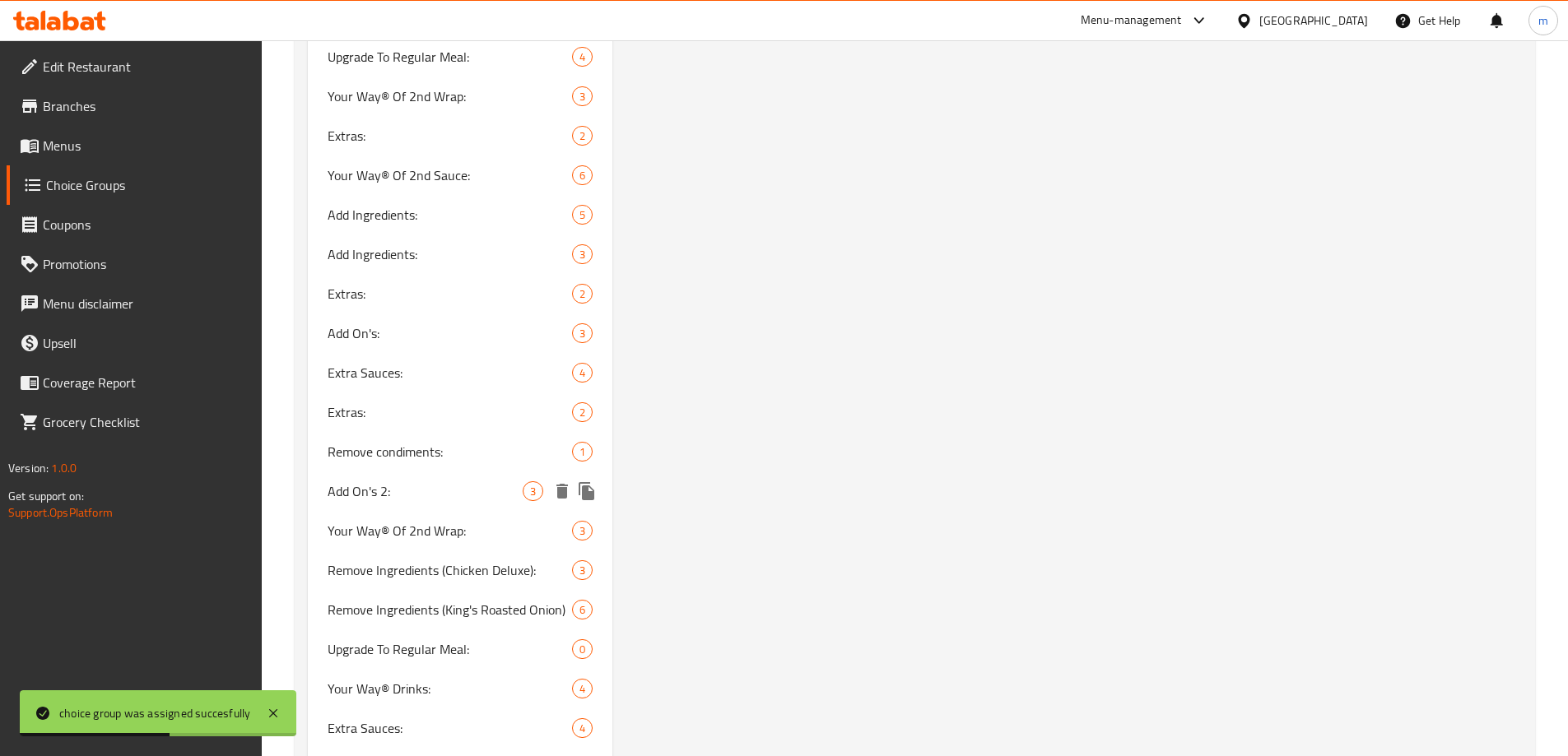
scroll to position [2304, 0]
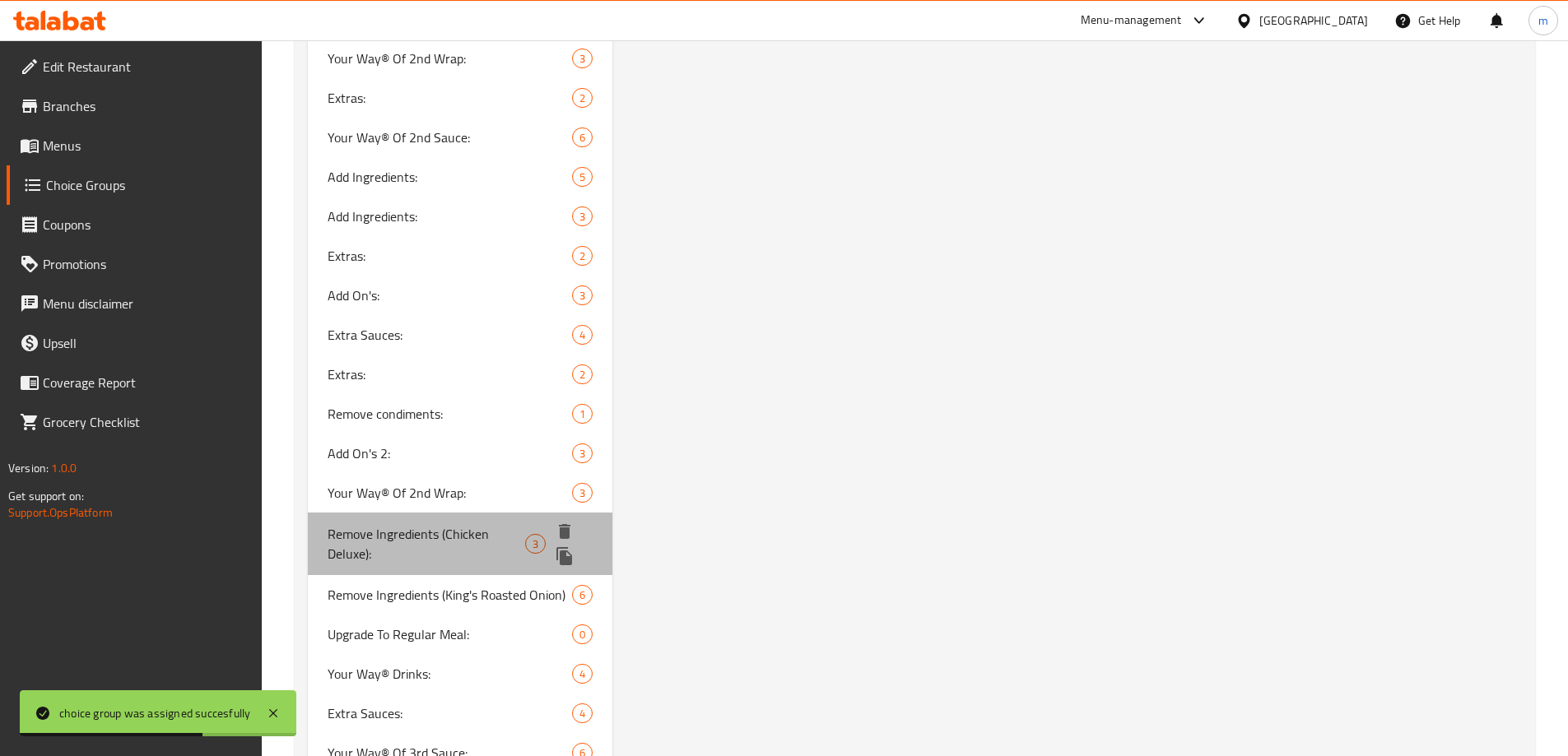
drag, startPoint x: 450, startPoint y: 543, endPoint x: 461, endPoint y: 538, distance: 12.1
click at [449, 543] on span "Remove Ingredients (Chicken Deluxe):" at bounding box center [427, 544] width 199 height 39
type input "Remove Ingredients (Chicken Deluxe):"
type input "إزالة المكونات:"
type input "بێ پێکهاتووەکان (جیکن دیلۆکس):"
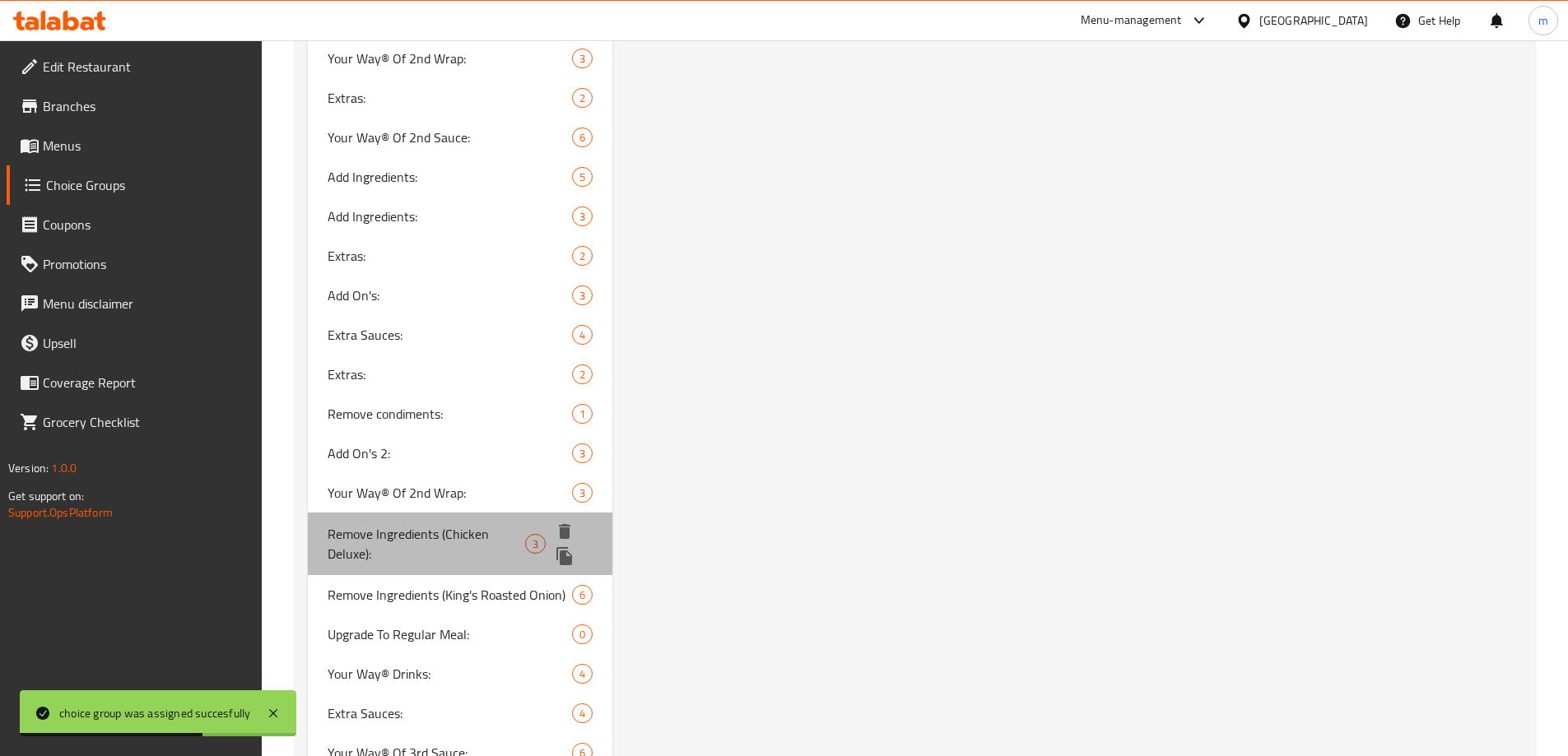
type input "بێ پێکهاتووەکان:"
type input "0"
type input "3"
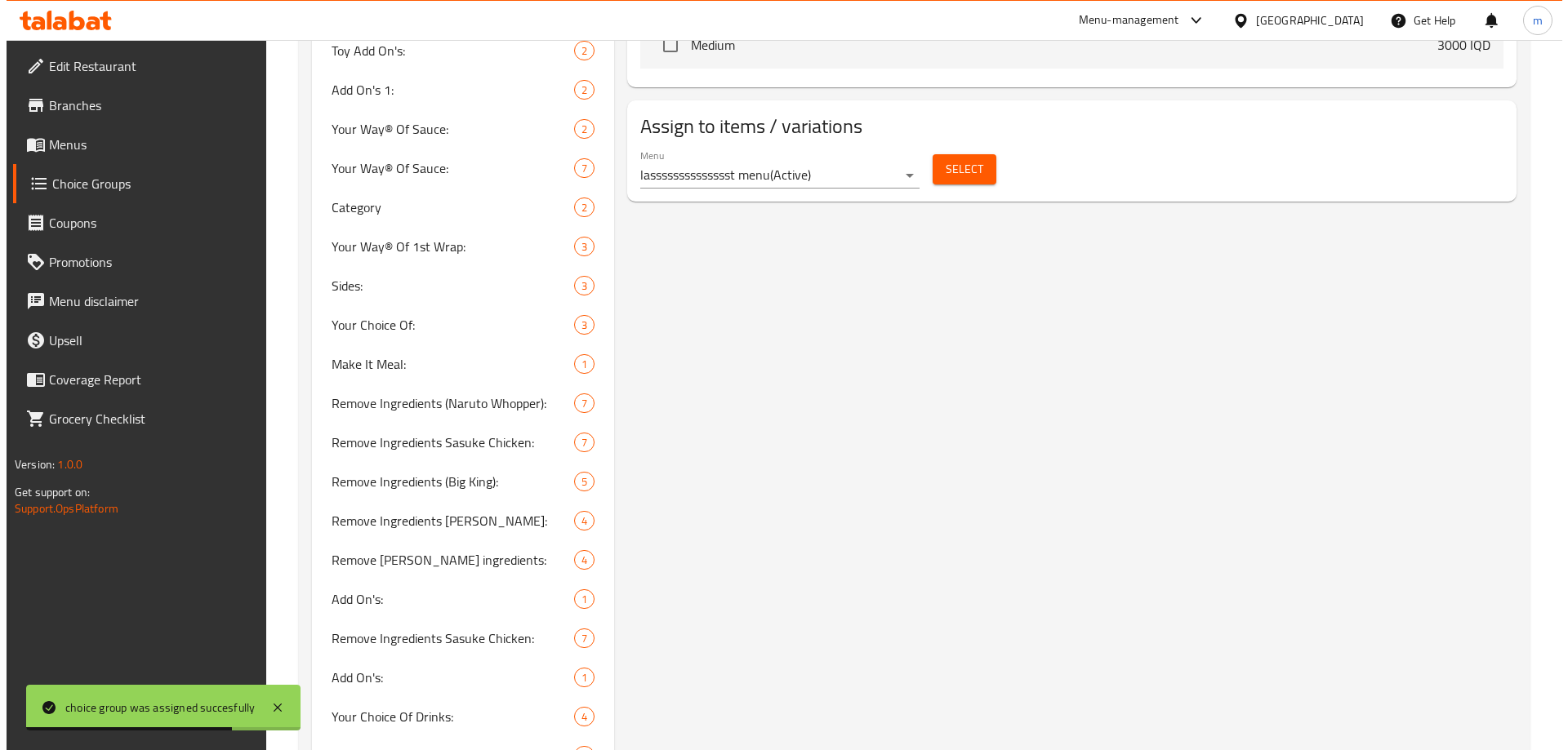
scroll to position [762, 0]
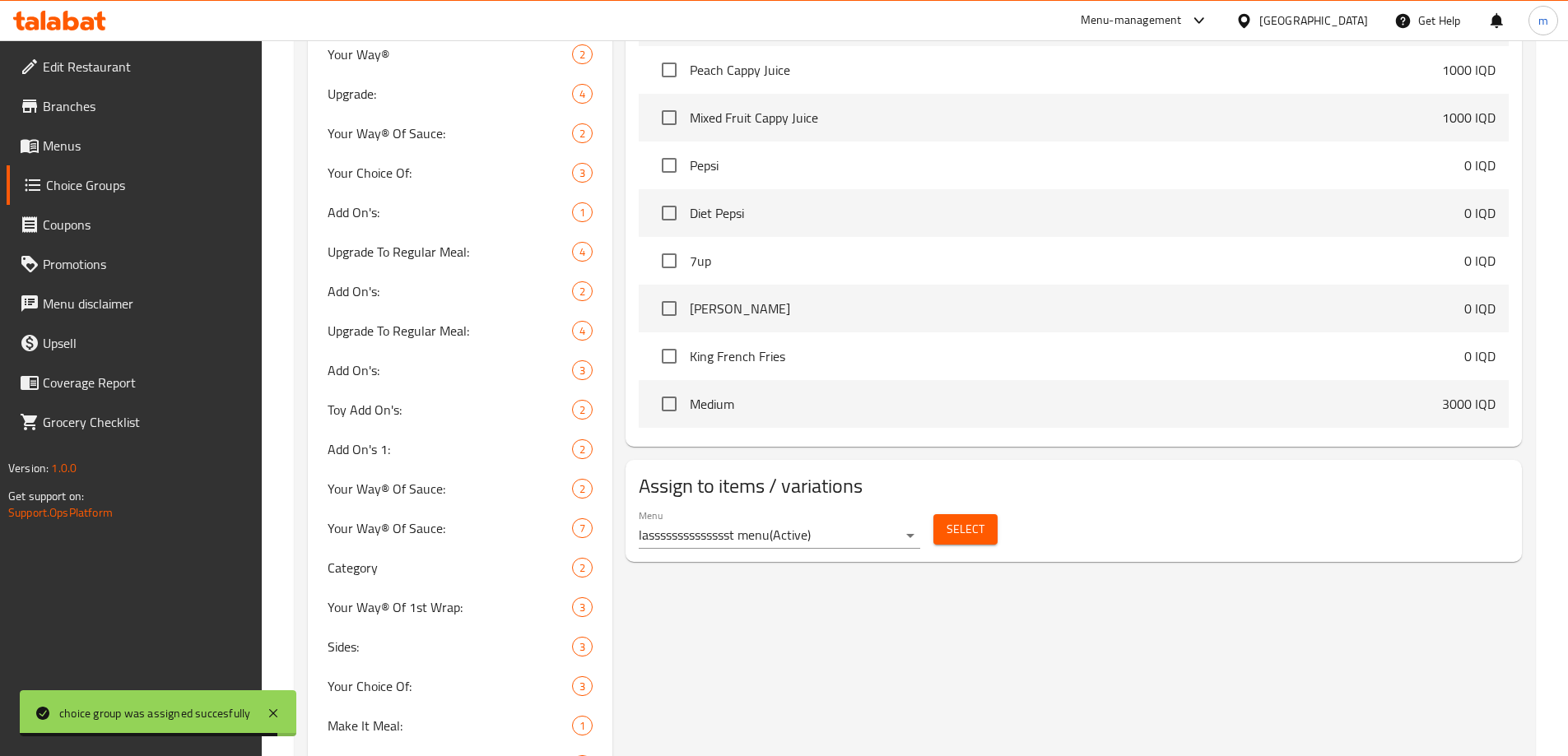
click at [950, 519] on span "Select" at bounding box center [965, 529] width 38 height 20
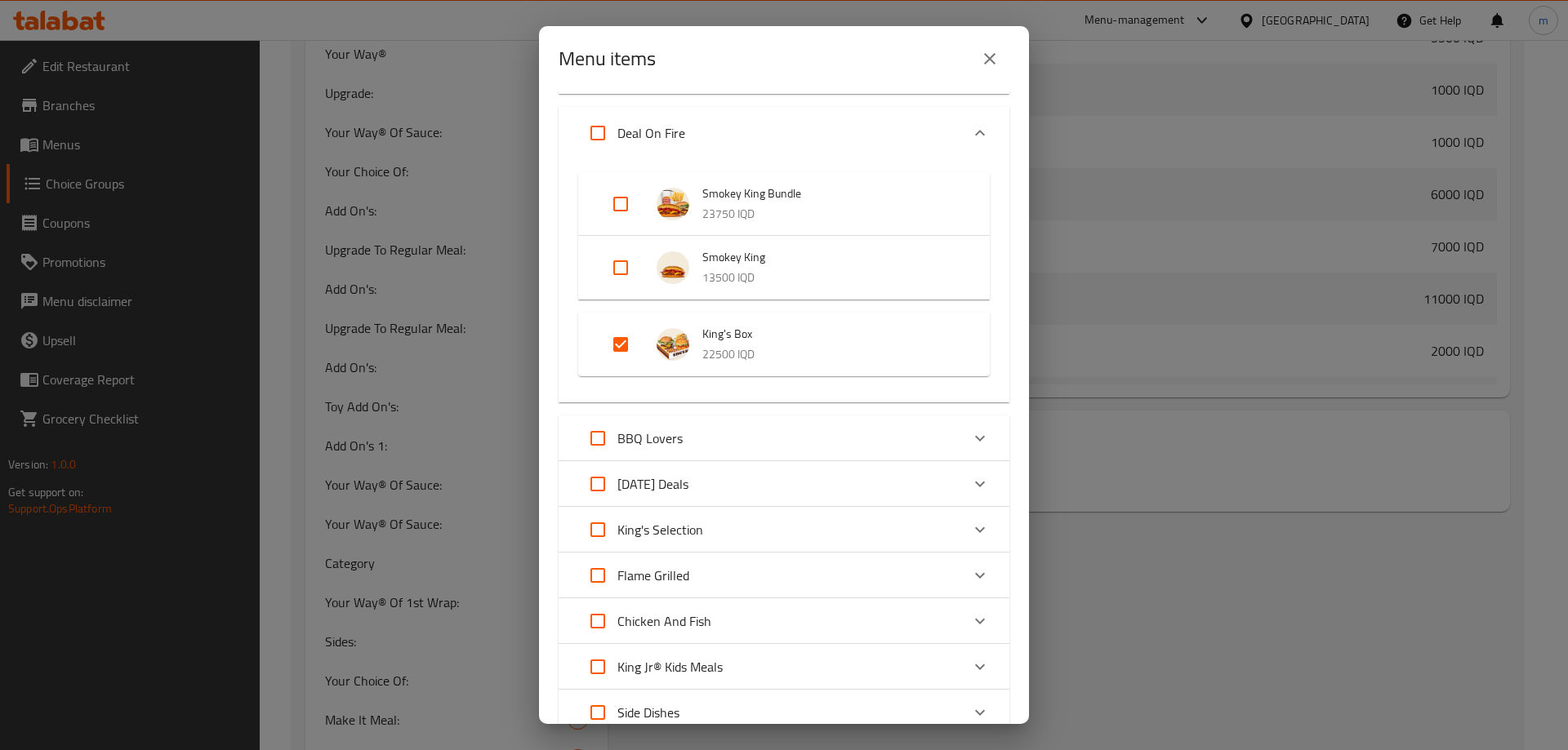
scroll to position [190, 0]
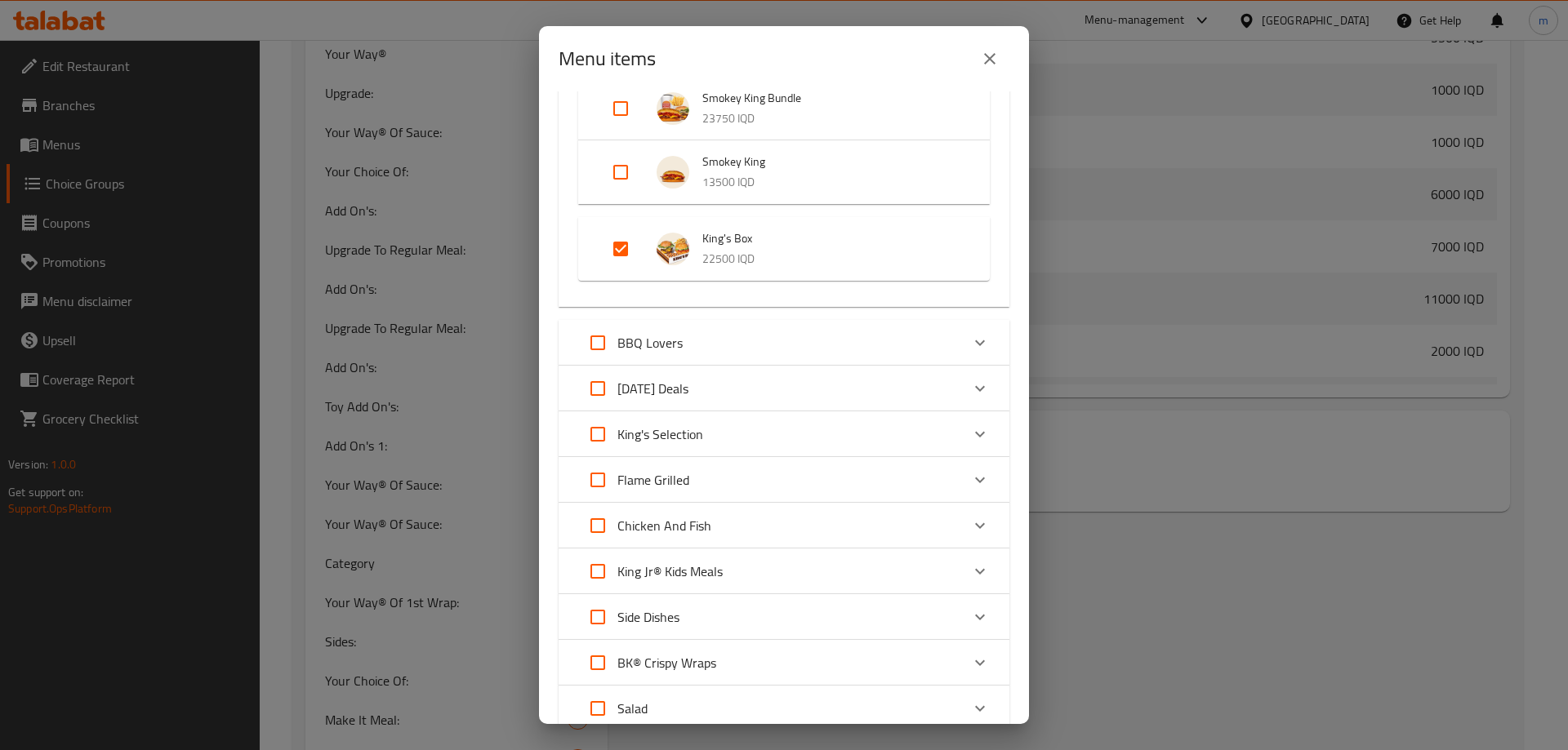
click at [689, 391] on p "[DATE] Deals" at bounding box center [653, 389] width 71 height 20
click at [627, 479] on input "Expand" at bounding box center [620, 476] width 39 height 39
checkbox input "true"
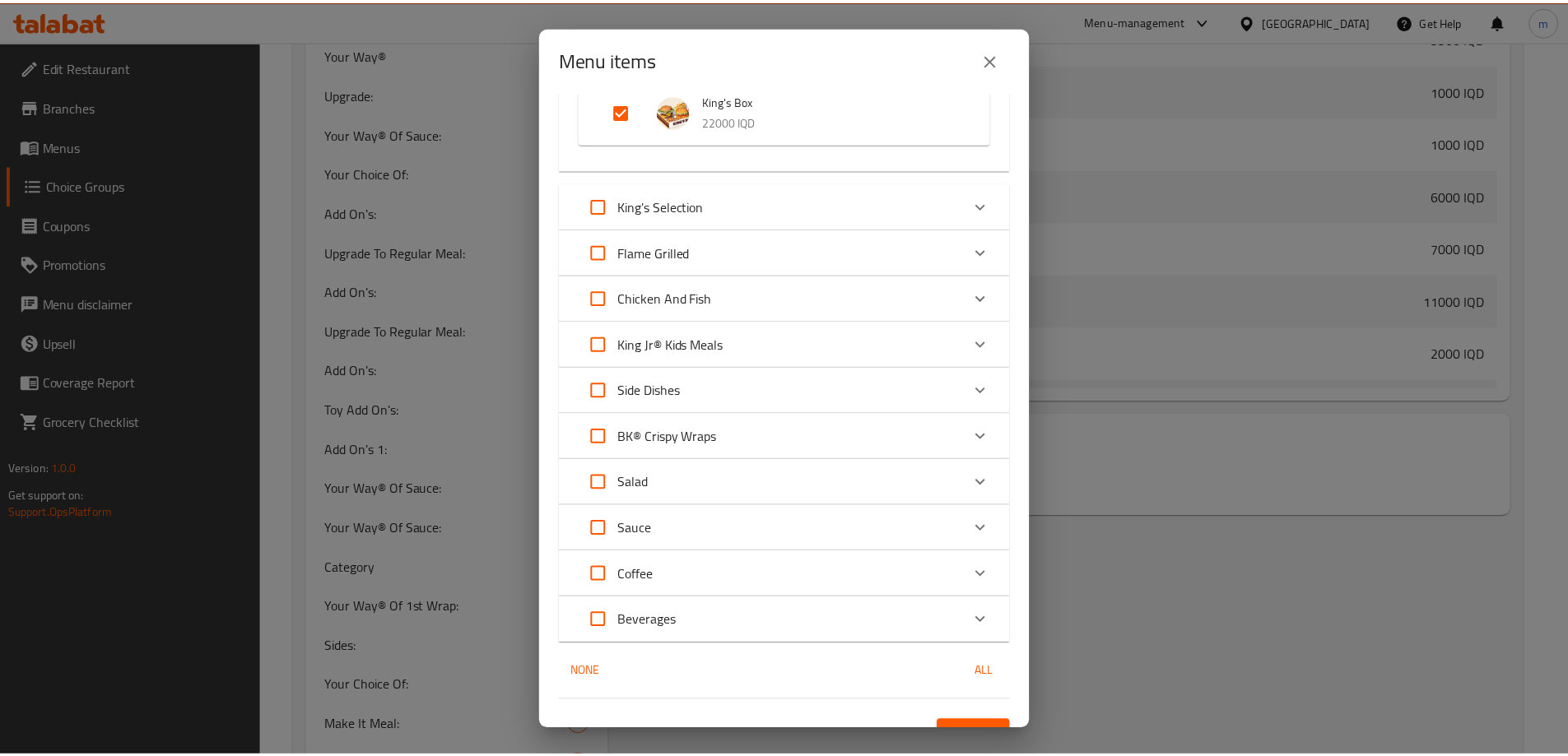
scroll to position [589, 0]
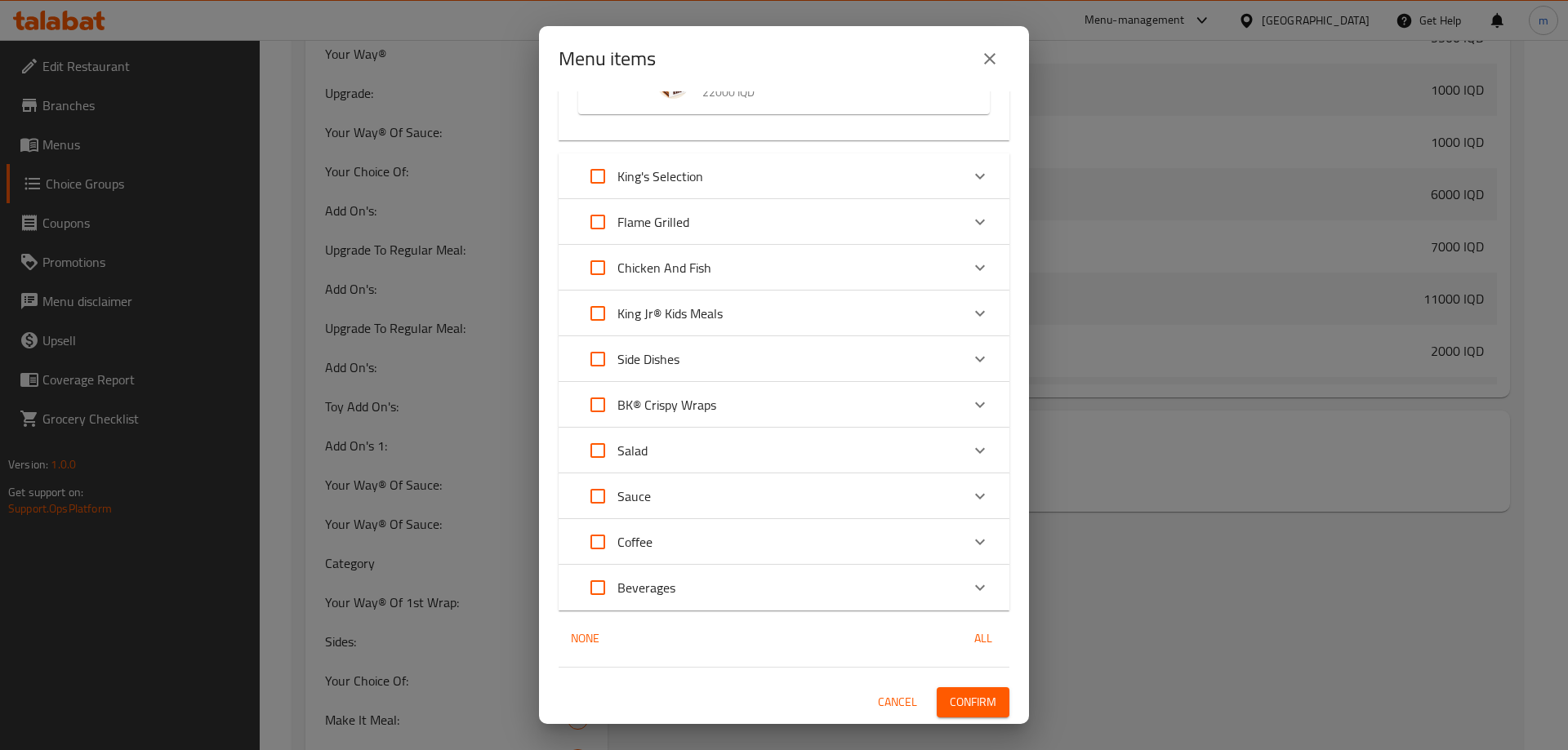
click at [974, 693] on span "Confirm" at bounding box center [973, 702] width 46 height 20
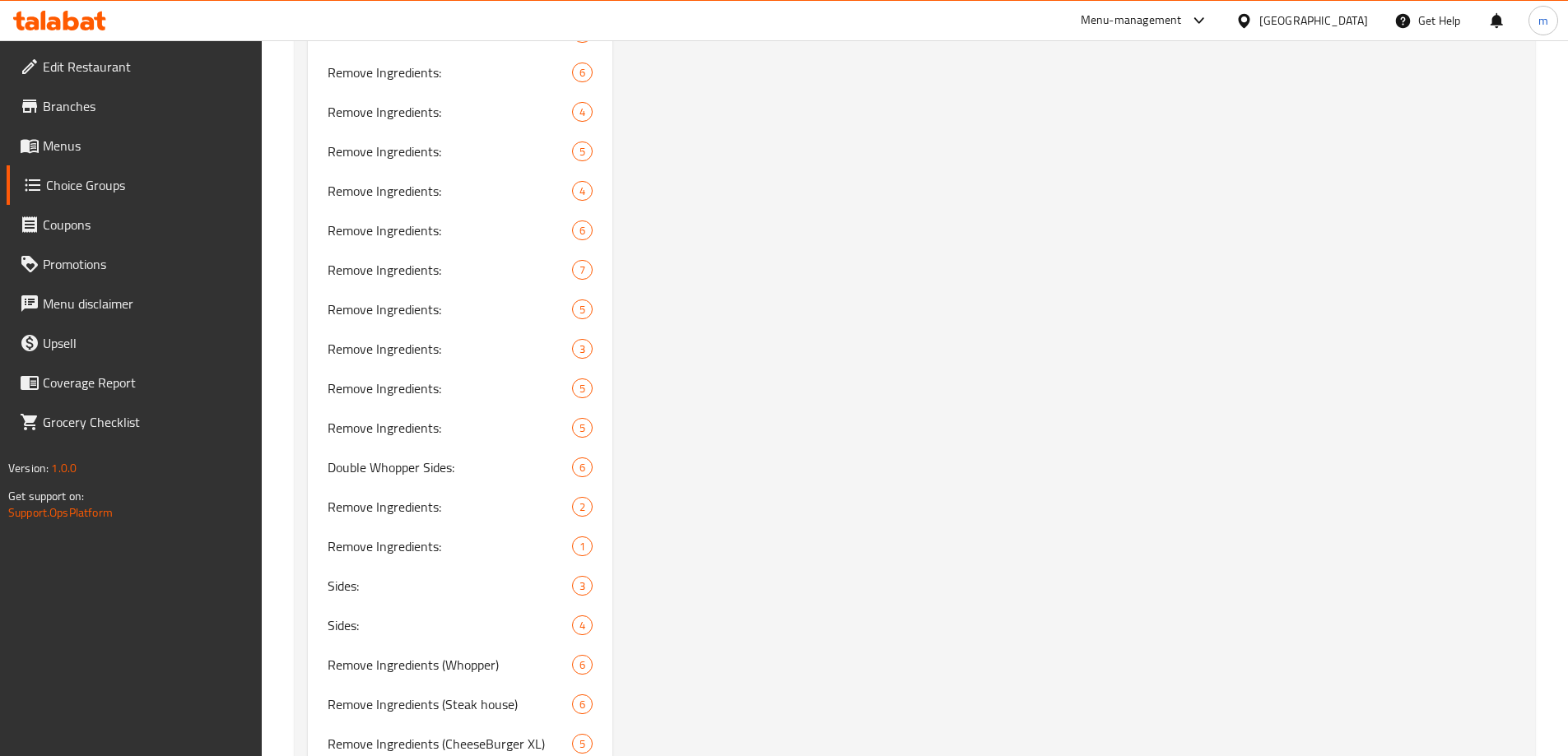
scroll to position [4033, 0]
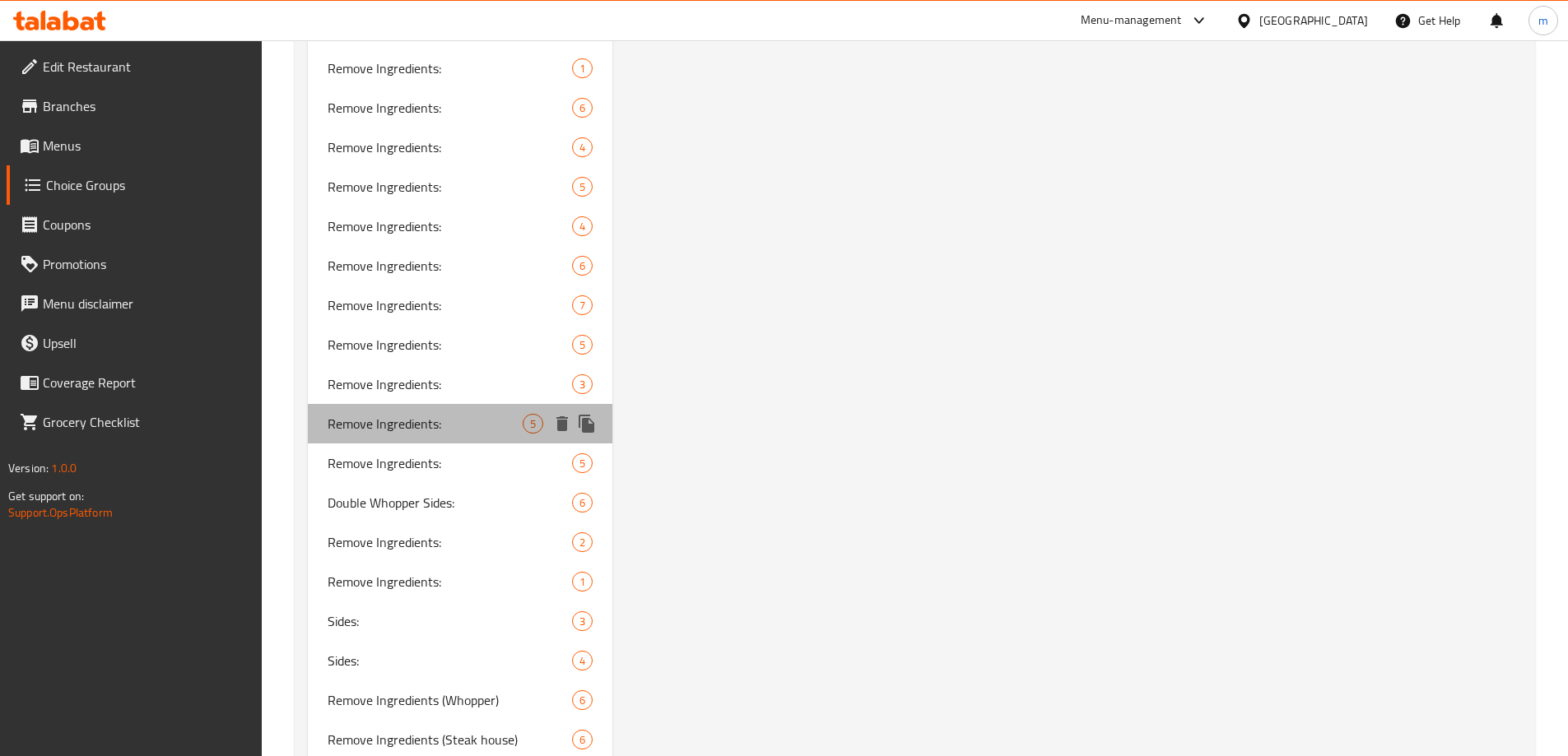
click at [437, 424] on span "Remove Ingredients:" at bounding box center [426, 424] width 196 height 20
type input "Remove Ingredients:"
type input "بێ پێکهاتووەکان:"
type input "0"
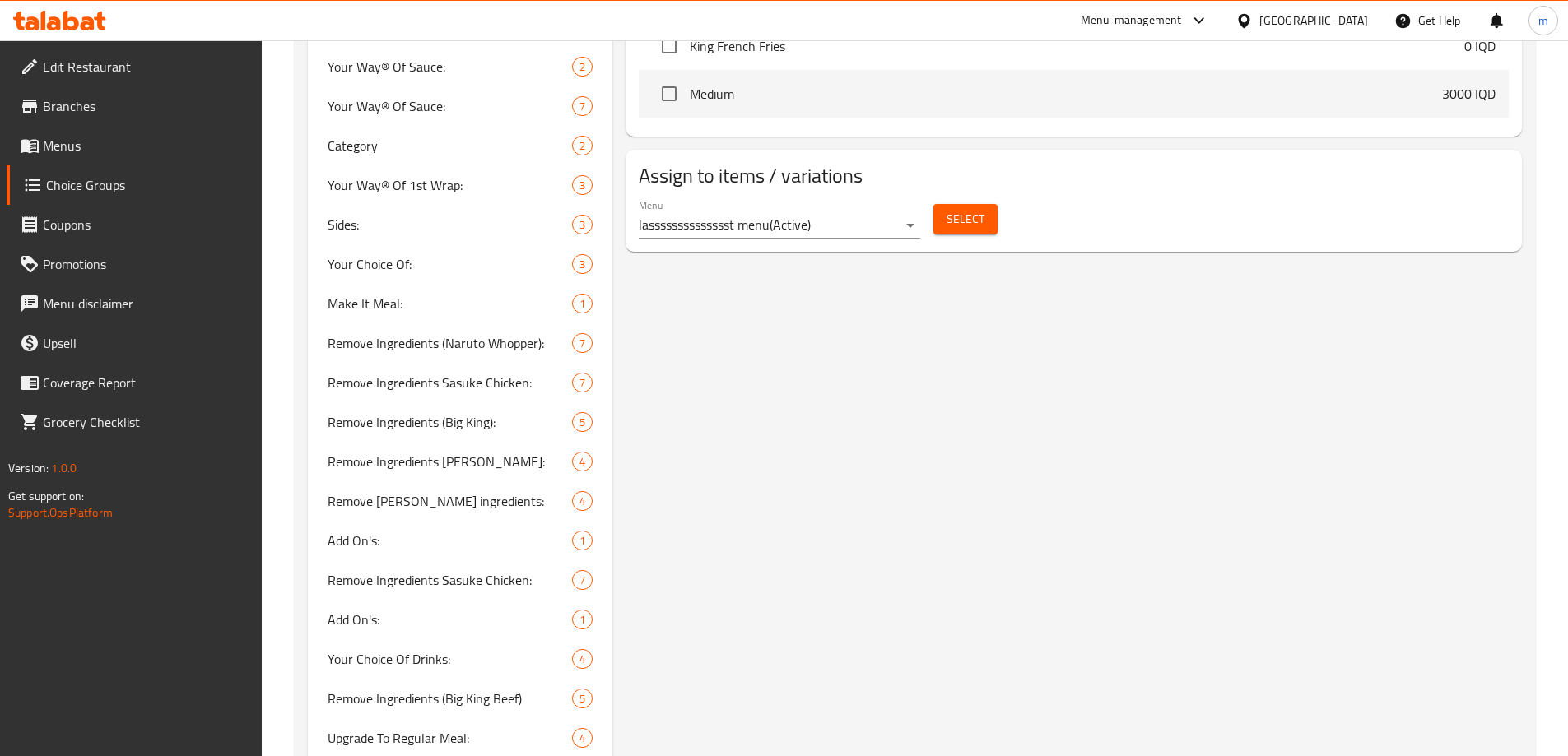
scroll to position [768, 0]
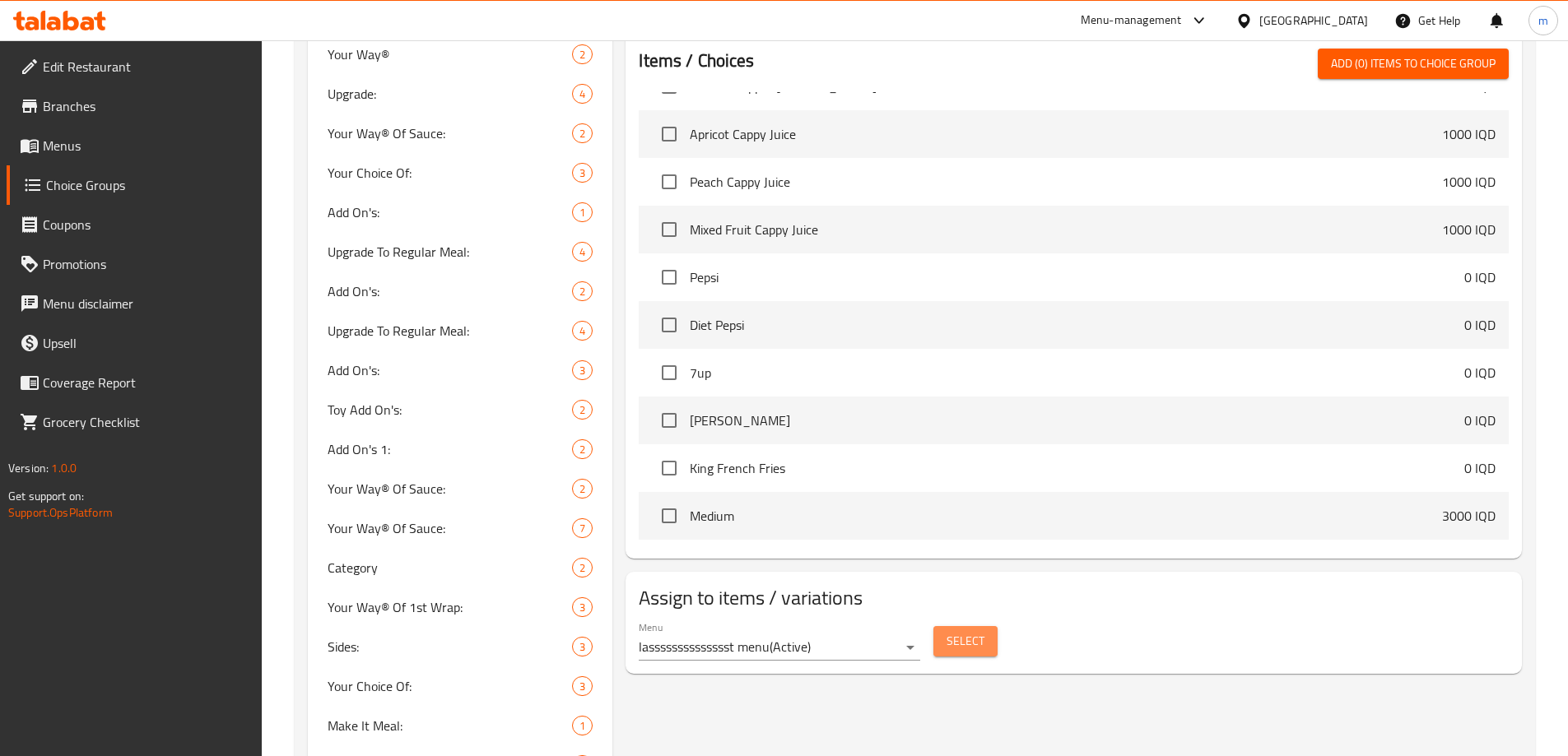
click at [957, 632] on span "Select" at bounding box center [965, 642] width 38 height 20
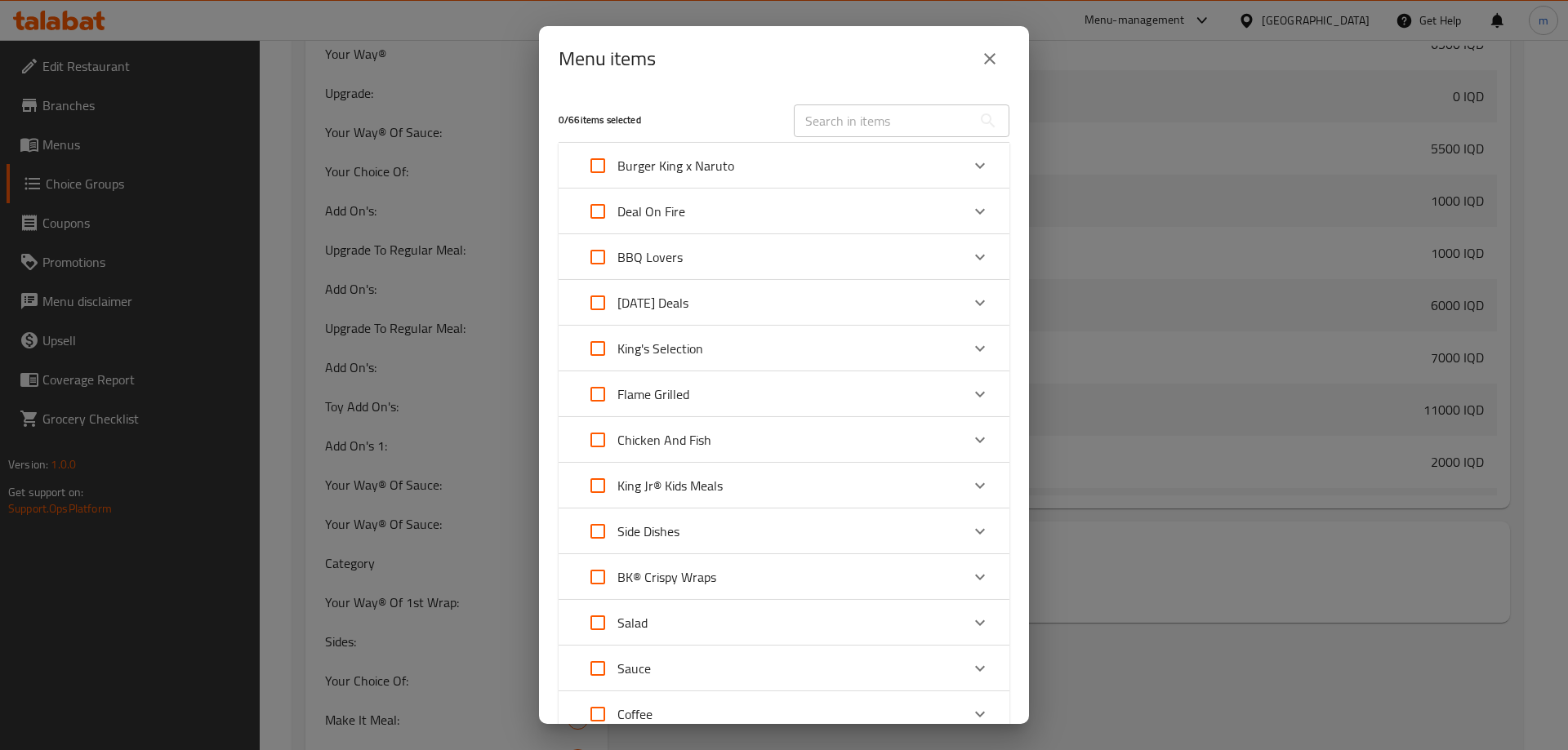
click at [991, 58] on icon "close" at bounding box center [990, 59] width 20 height 20
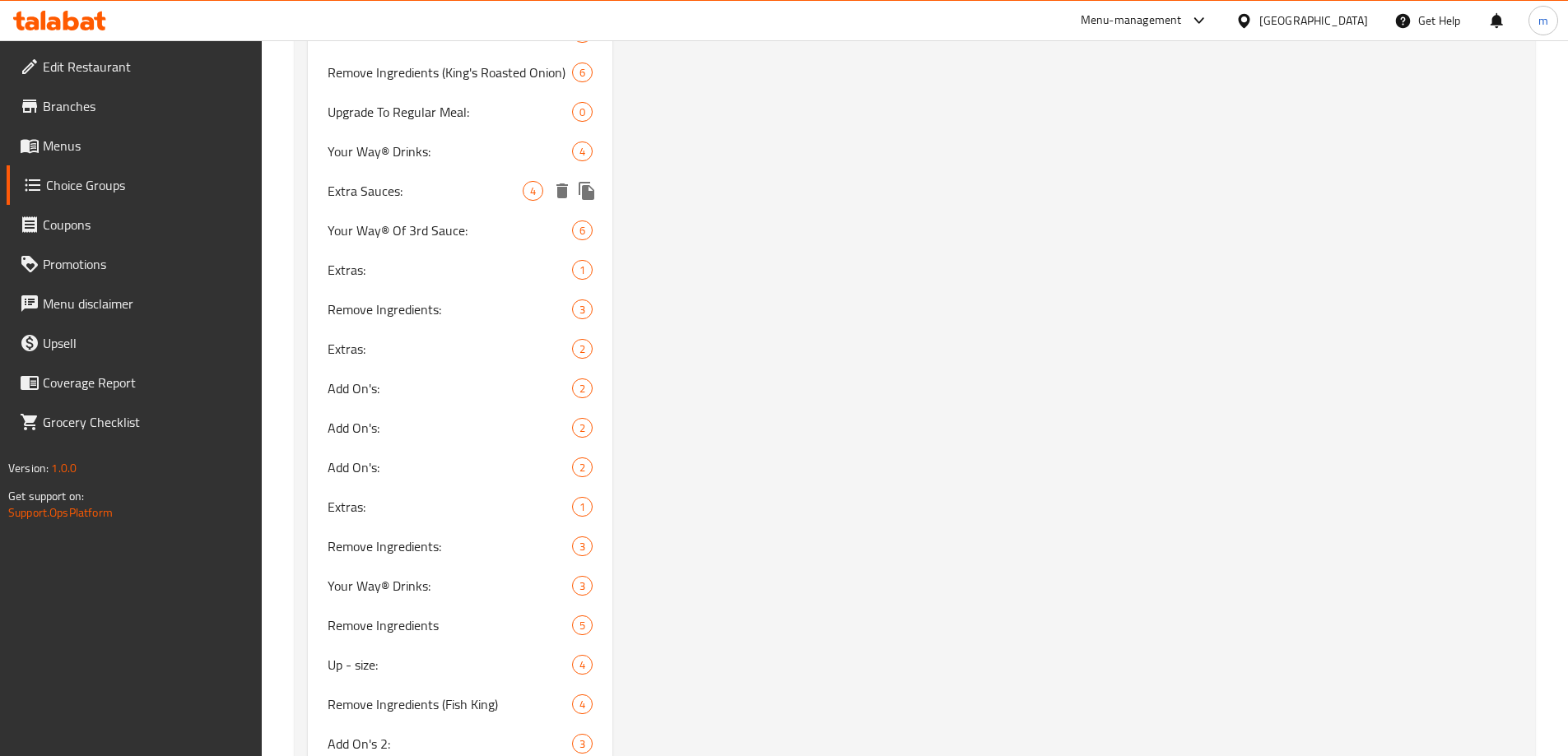
scroll to position [2880, 0]
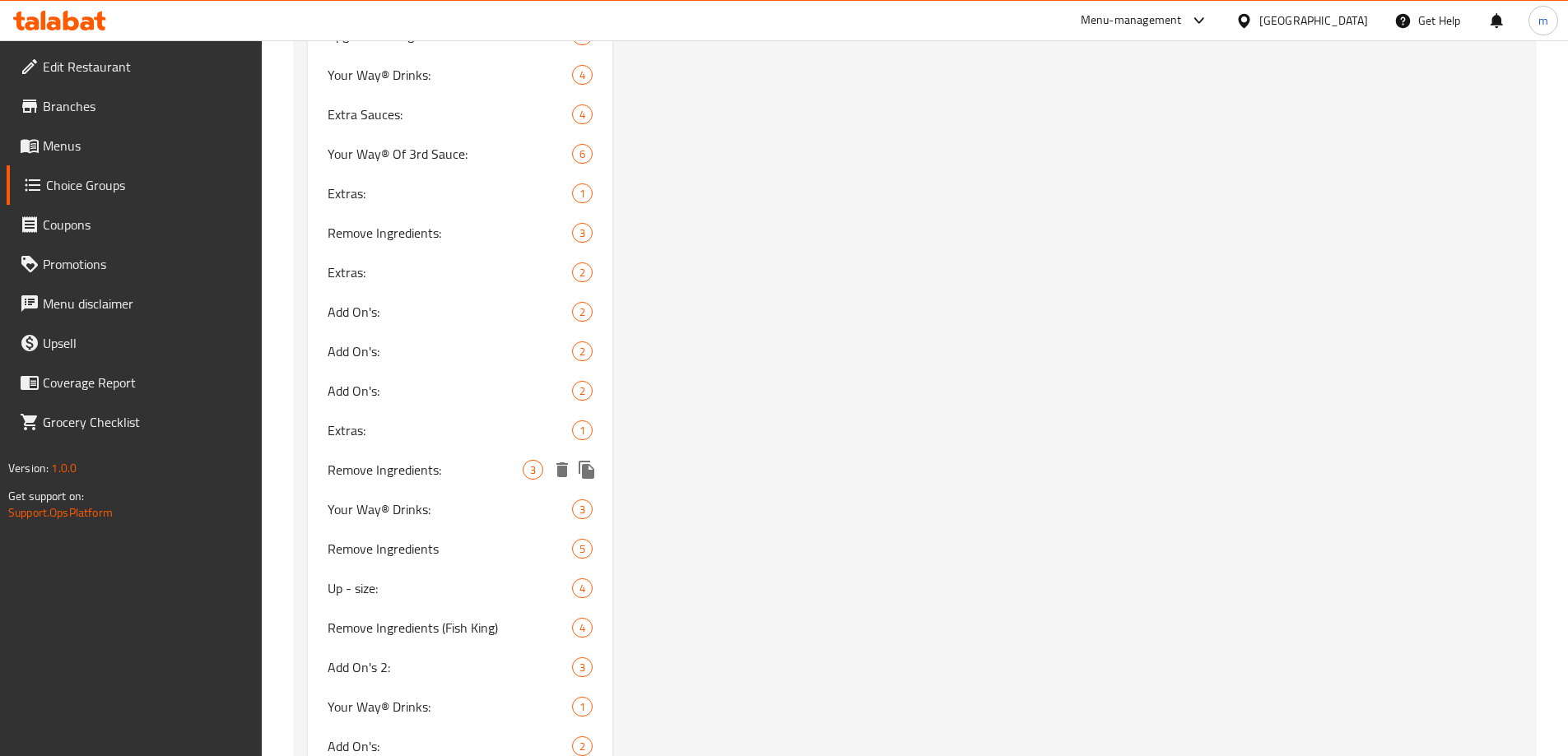
click at [461, 472] on span "Remove Ingredients:" at bounding box center [426, 470] width 196 height 20
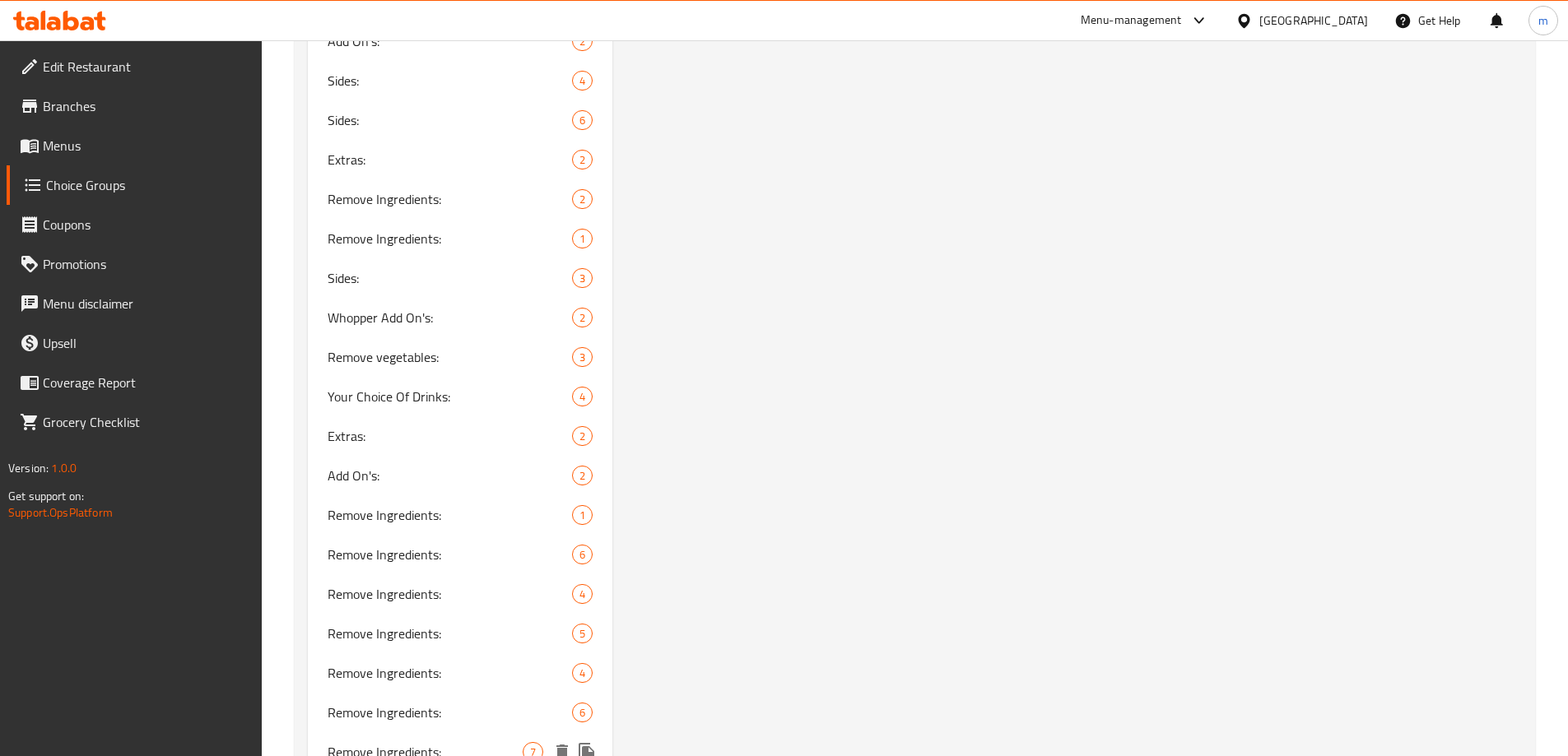
scroll to position [3648, 0]
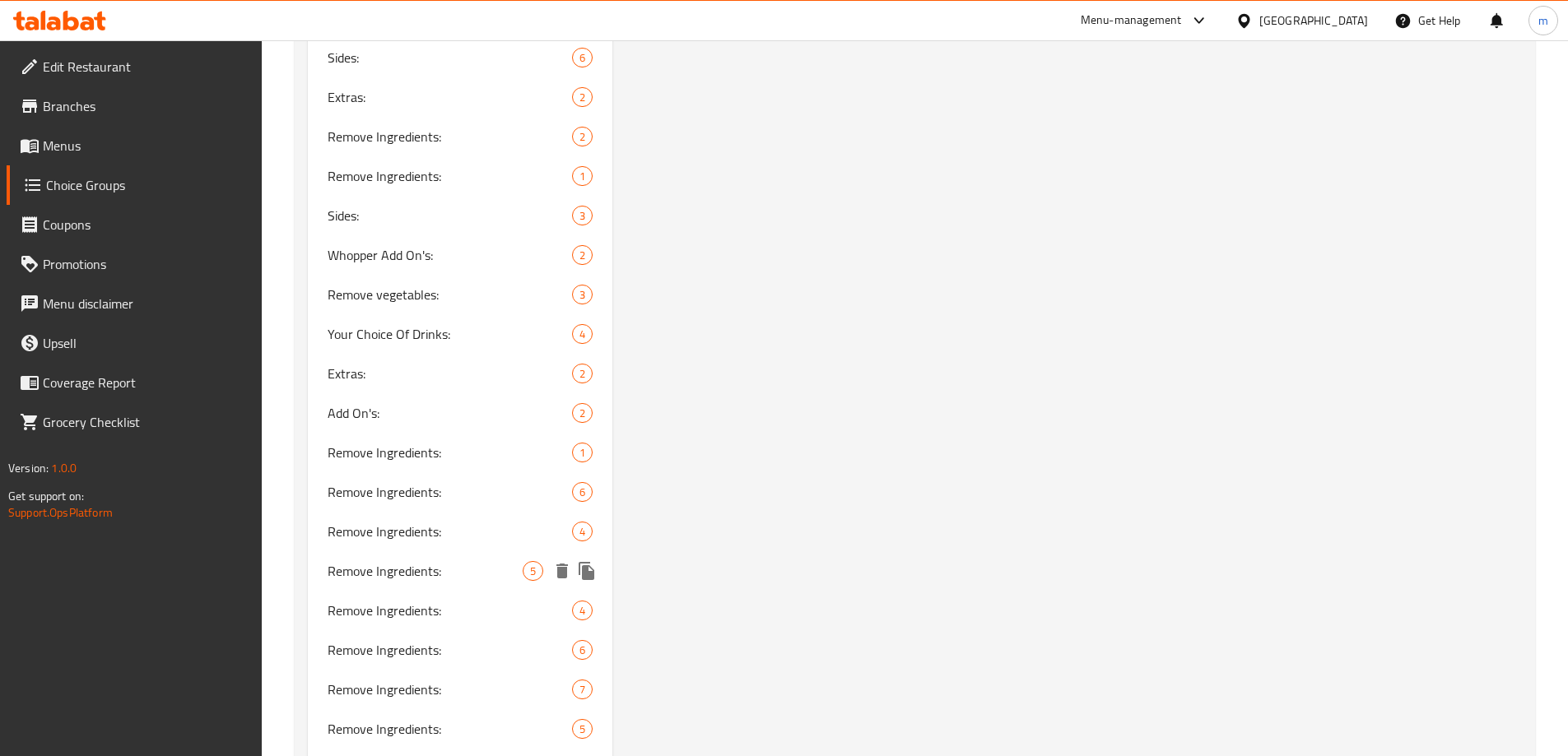
click at [456, 565] on span "Remove Ingredients:" at bounding box center [426, 571] width 196 height 20
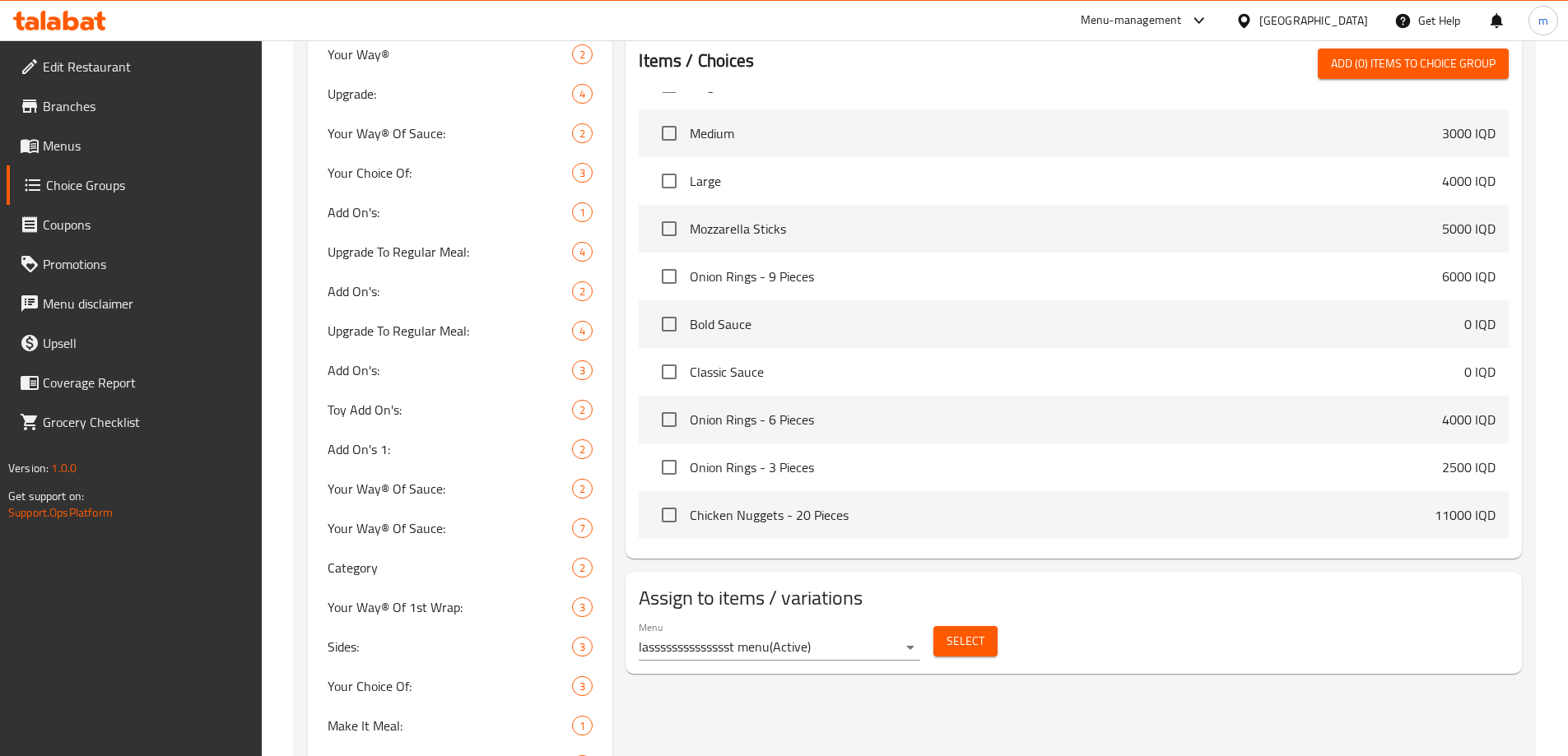
scroll to position [8582, 0]
click at [940, 626] on button "Select" at bounding box center [966, 641] width 64 height 30
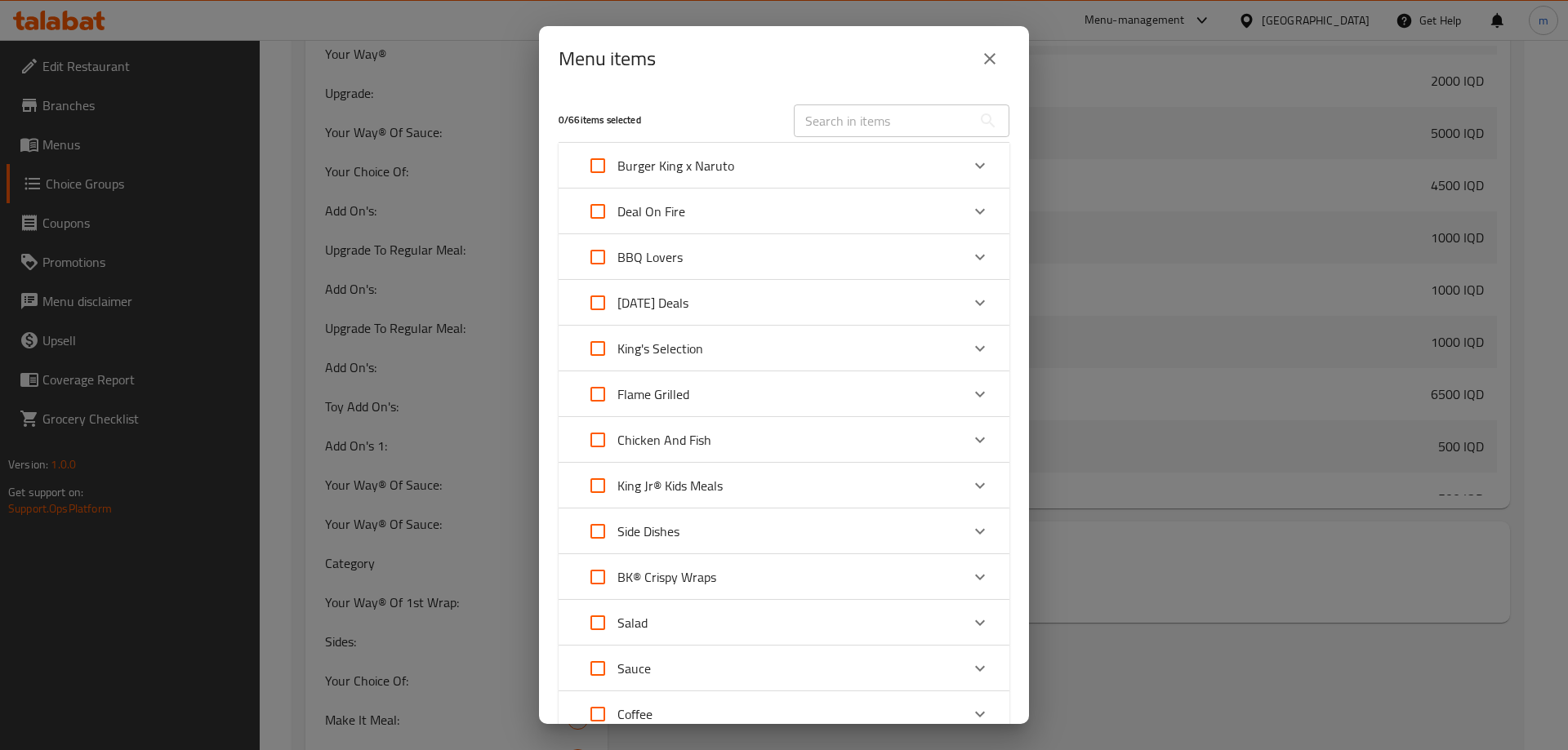
click at [991, 58] on icon "close" at bounding box center [989, 58] width 12 height 12
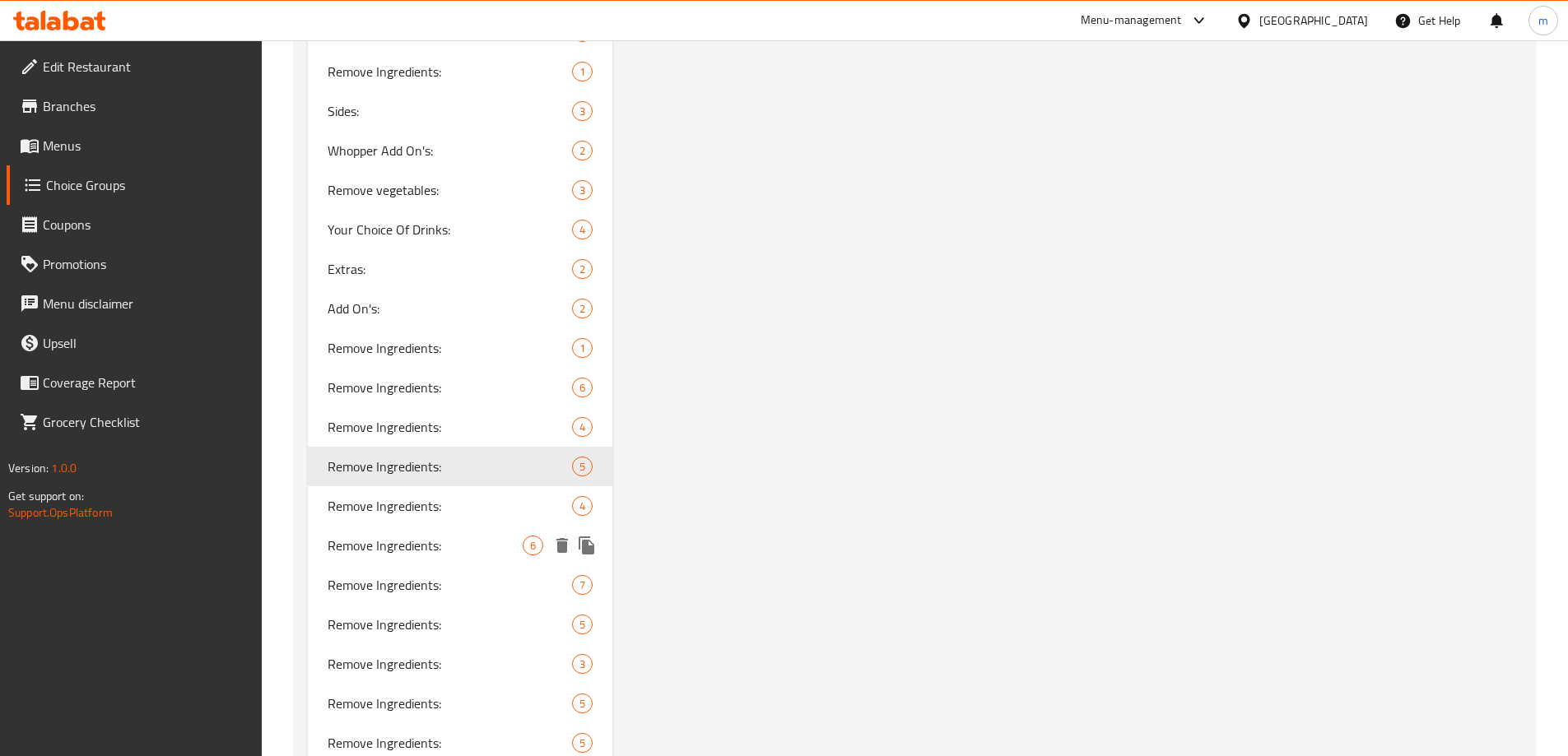
scroll to position [3840, 0]
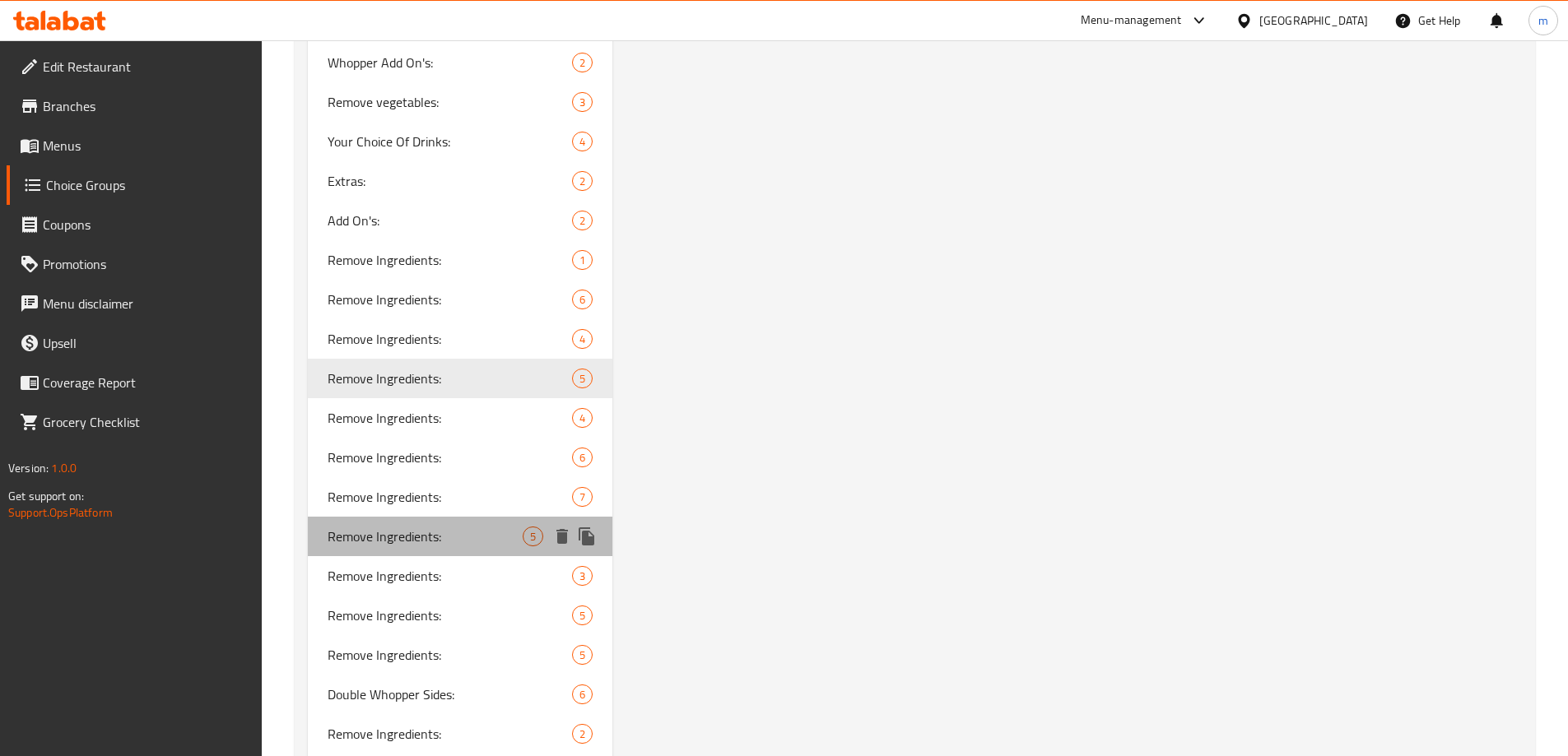
click at [500, 546] on div "Remove Ingredients: 5" at bounding box center [460, 536] width 306 height 39
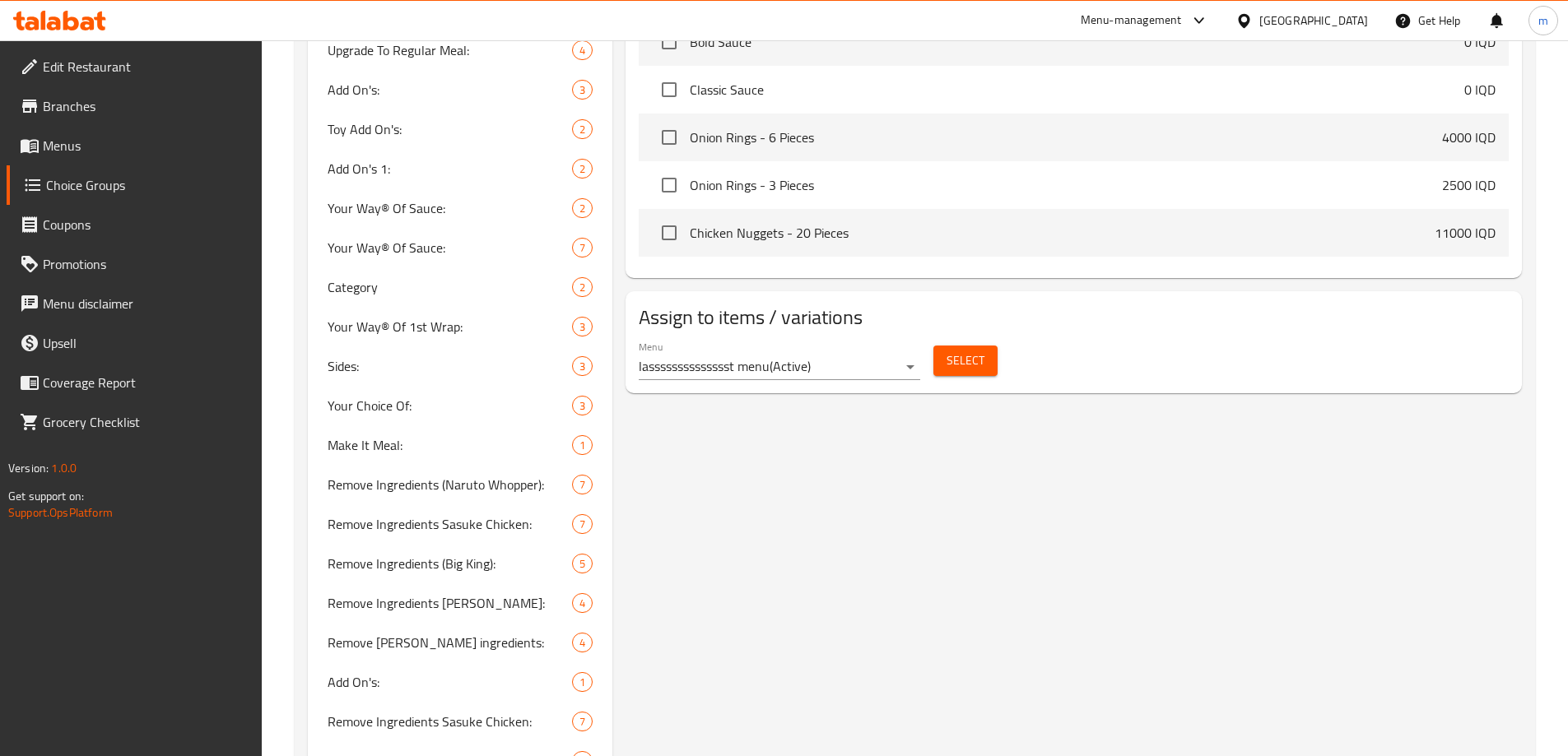
scroll to position [768, 0]
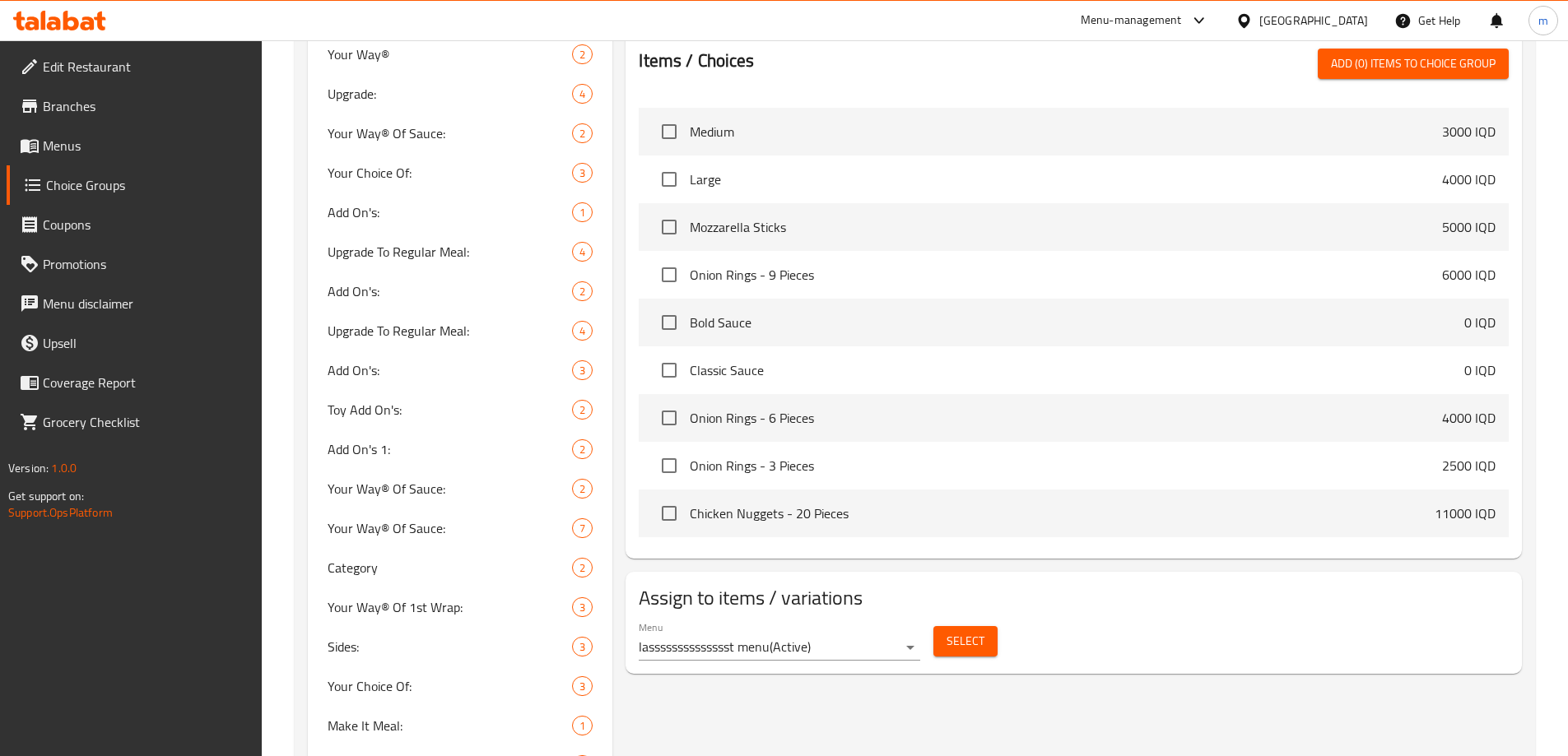
click at [953, 632] on span "Select" at bounding box center [965, 642] width 38 height 20
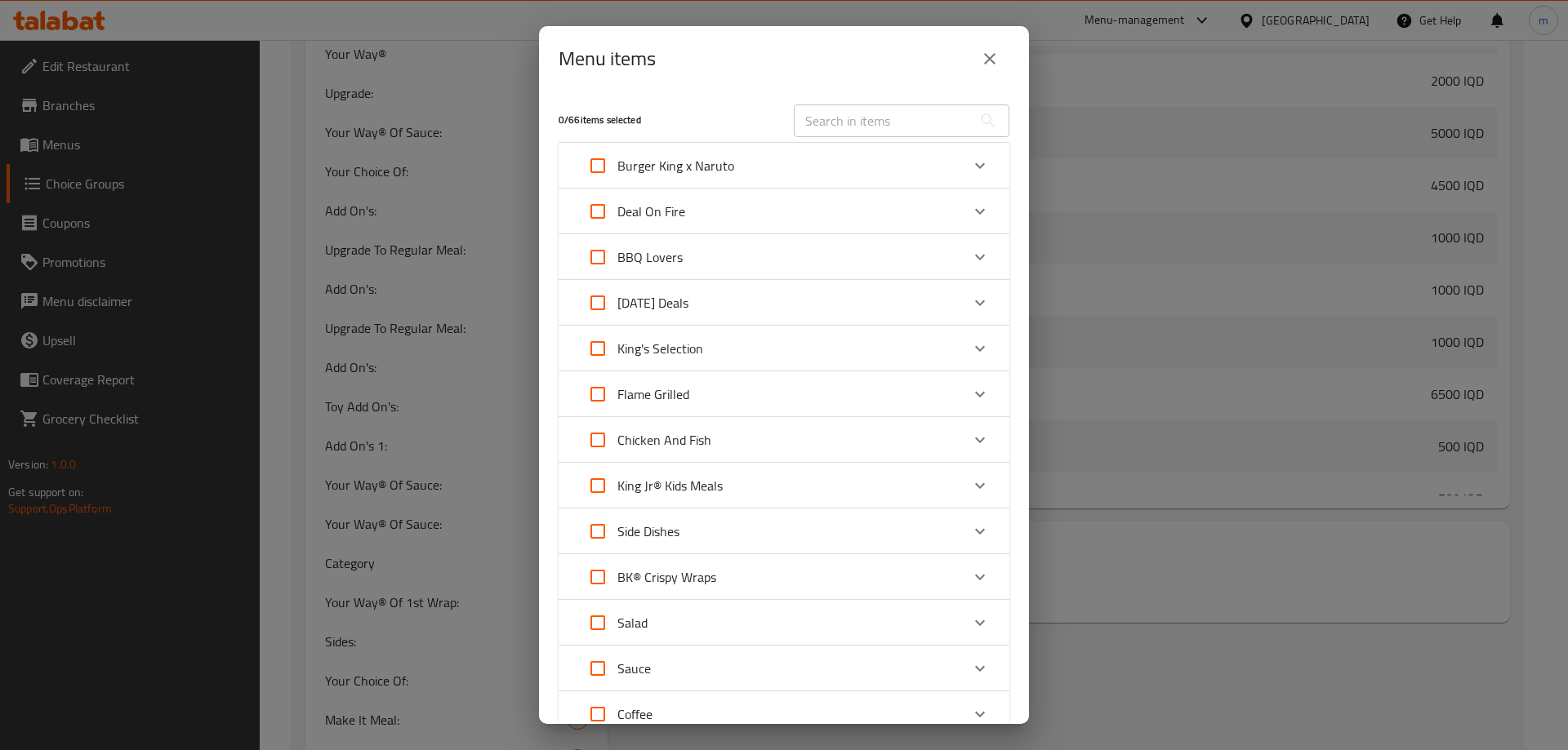
click at [994, 63] on icon "close" at bounding box center [989, 58] width 12 height 12
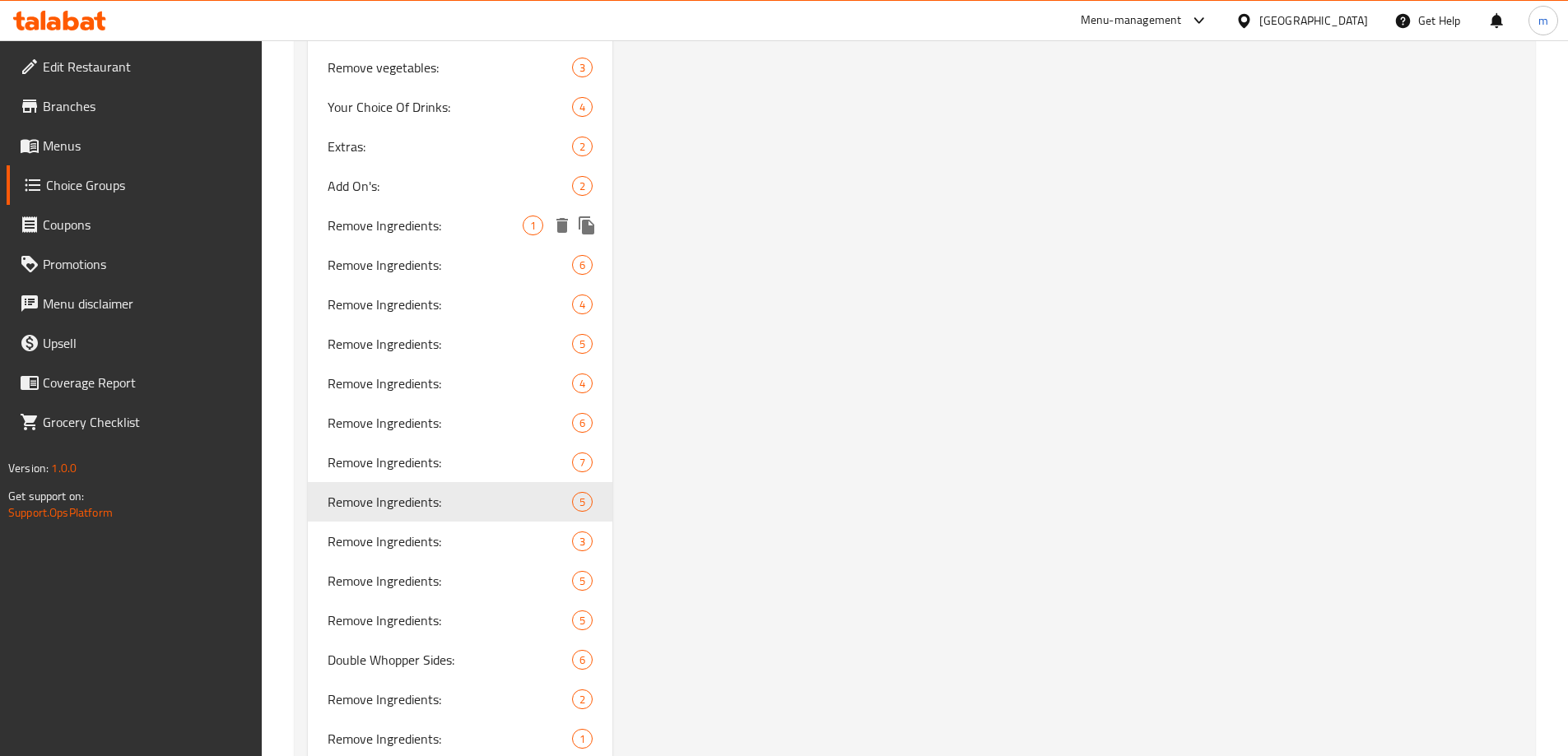
scroll to position [4033, 0]
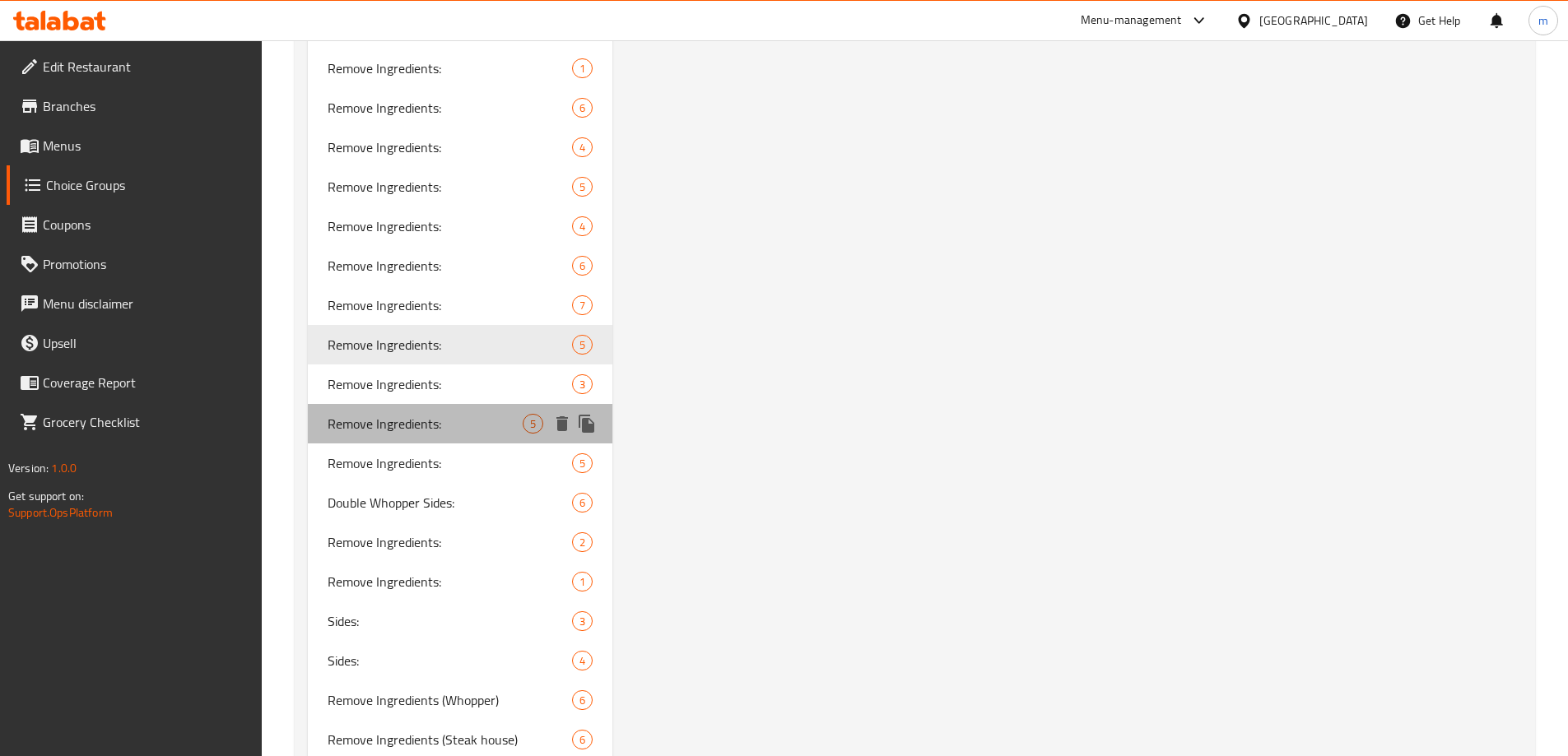
click at [412, 427] on span "Remove Ingredients:" at bounding box center [426, 424] width 196 height 20
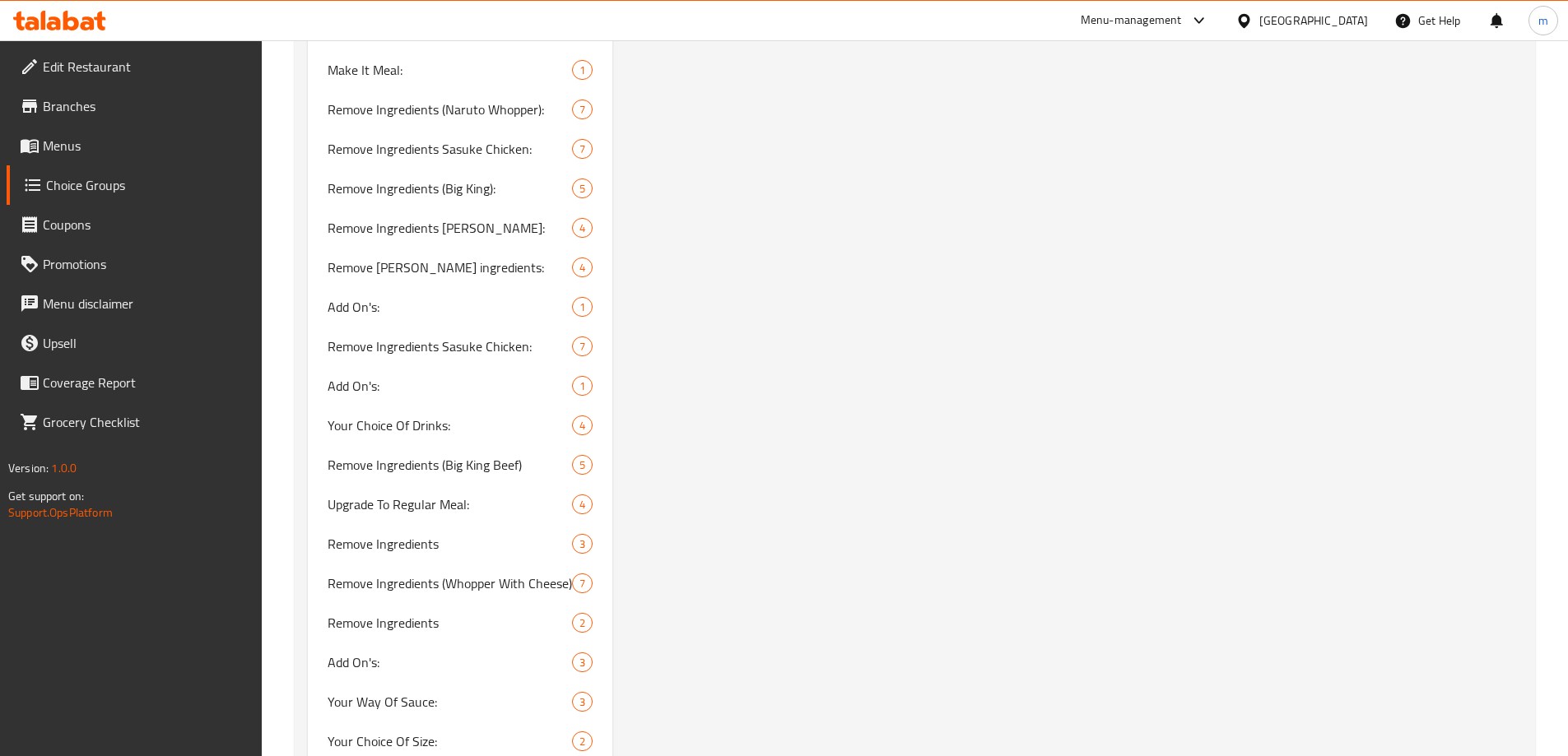
scroll to position [1152, 0]
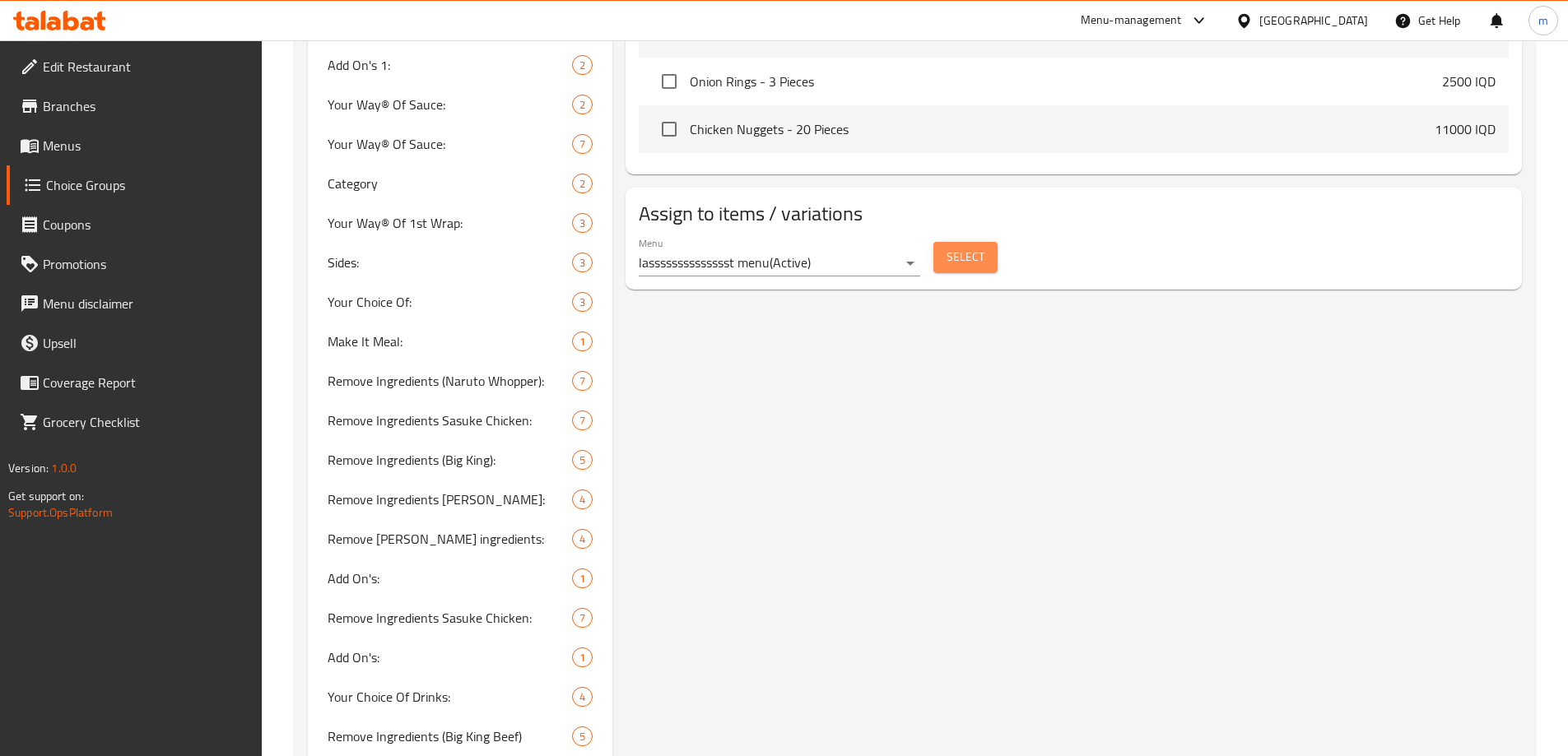
click at [961, 247] on span "Select" at bounding box center [965, 257] width 38 height 20
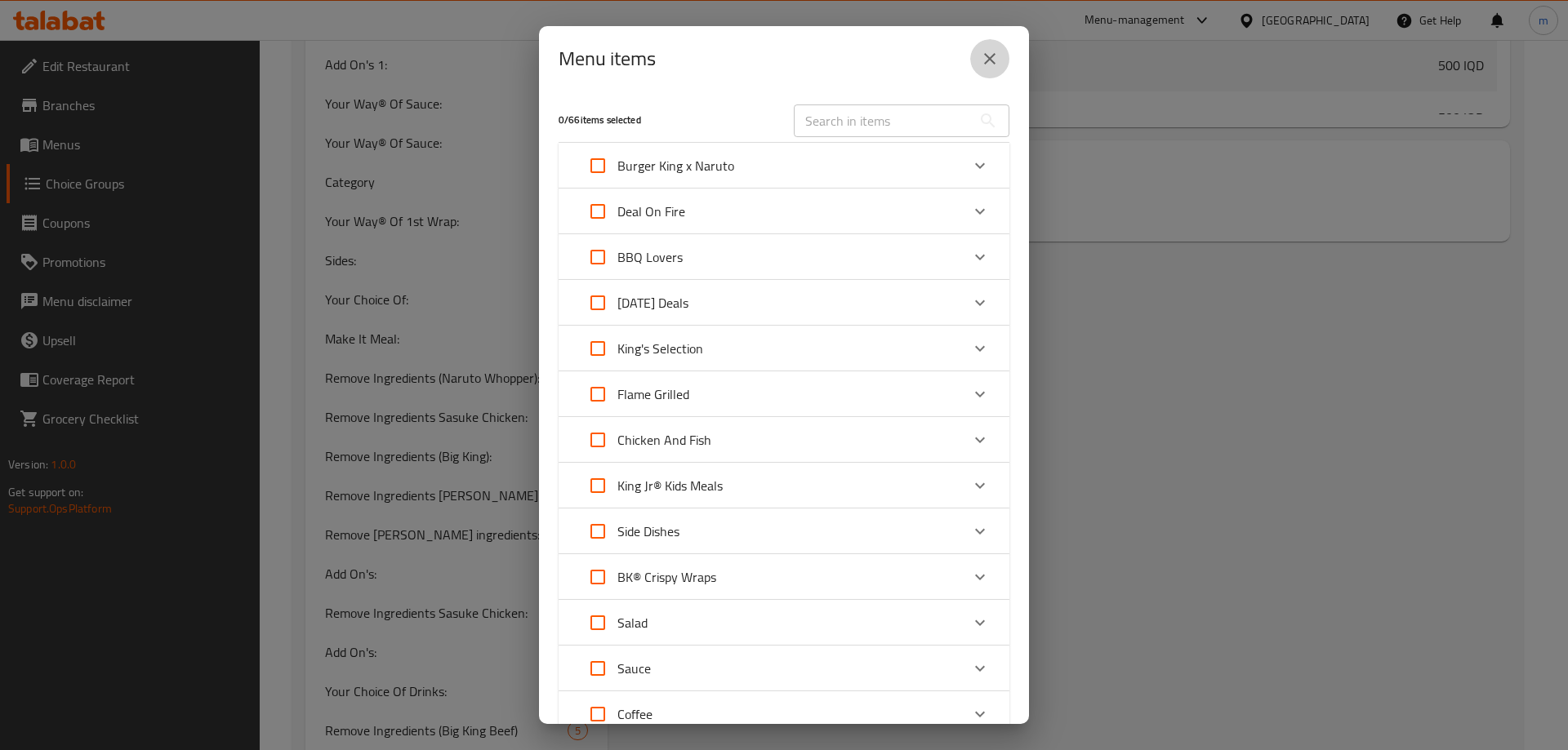
click at [1004, 64] on button "close" at bounding box center [989, 58] width 39 height 39
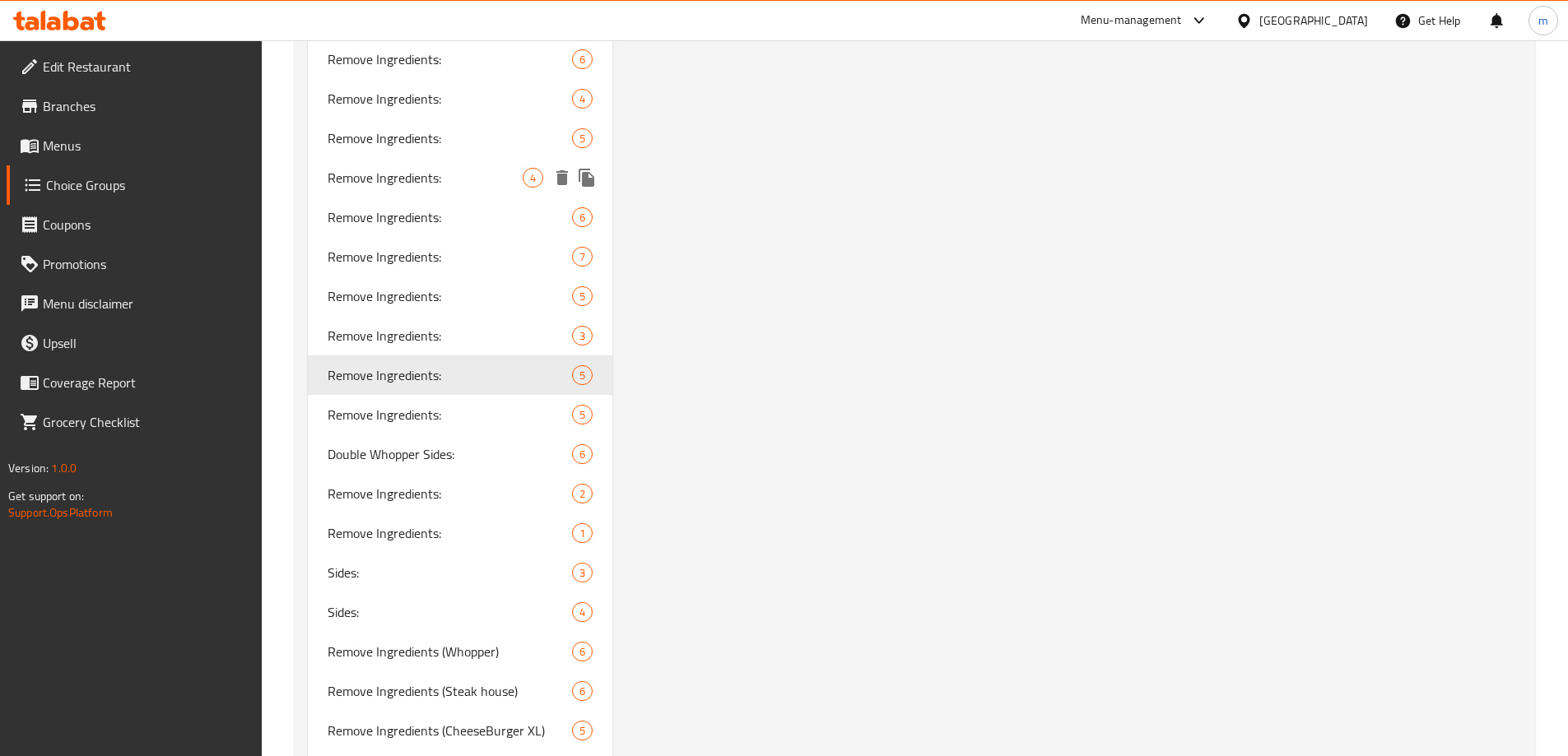
scroll to position [4224, 0]
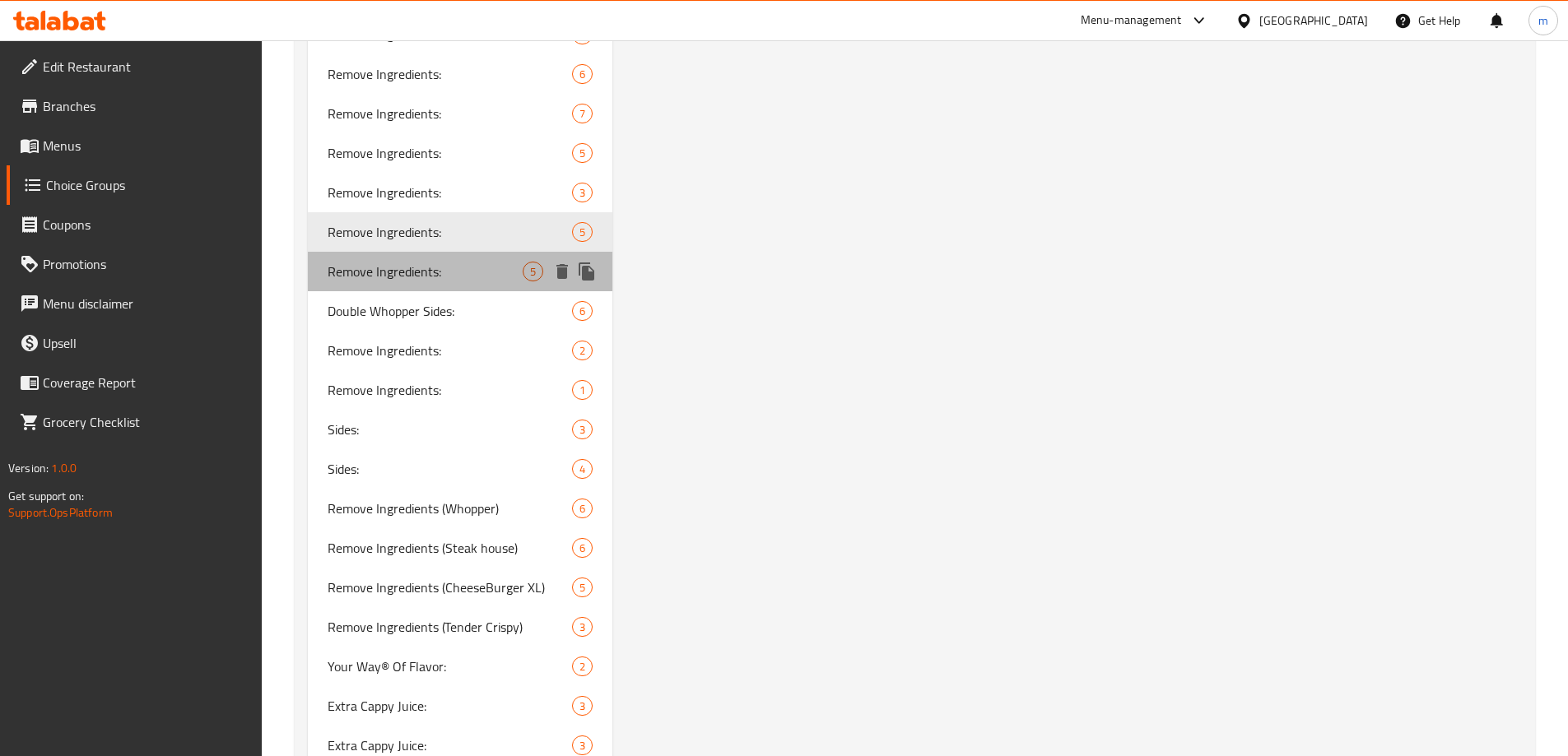
click at [444, 281] on span "Remove Ingredients:" at bounding box center [426, 272] width 196 height 20
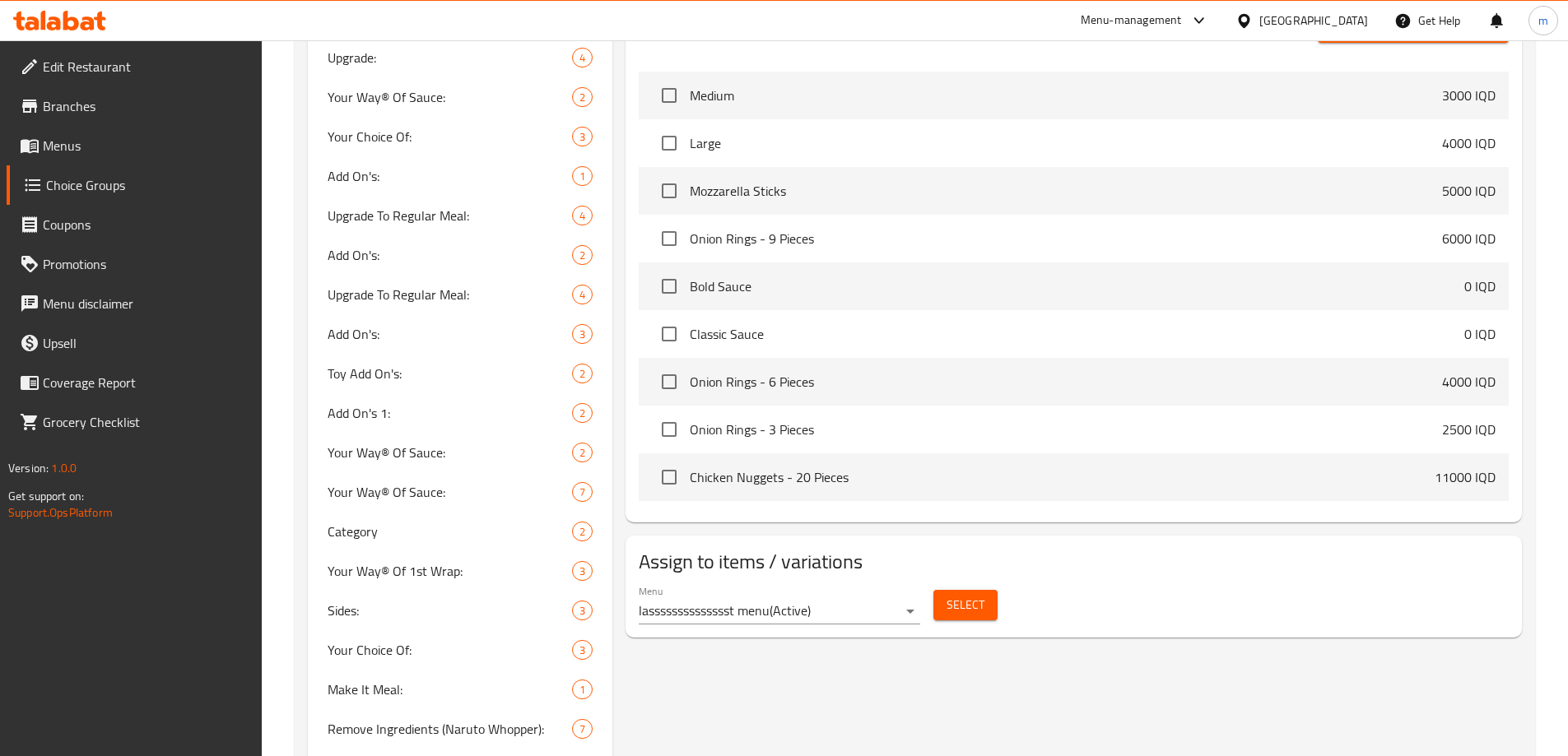
scroll to position [768, 0]
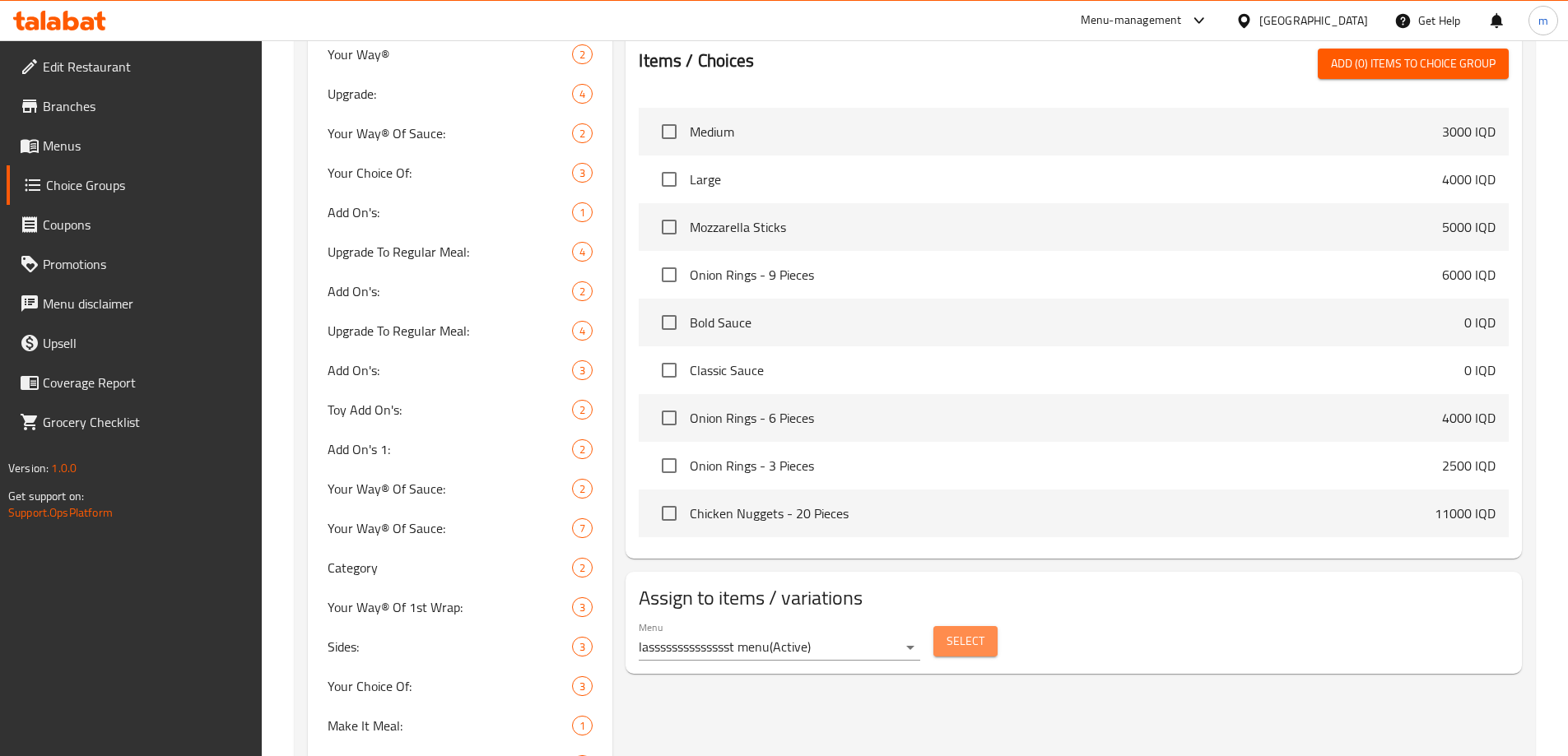
click at [962, 626] on button "Select" at bounding box center [966, 641] width 64 height 30
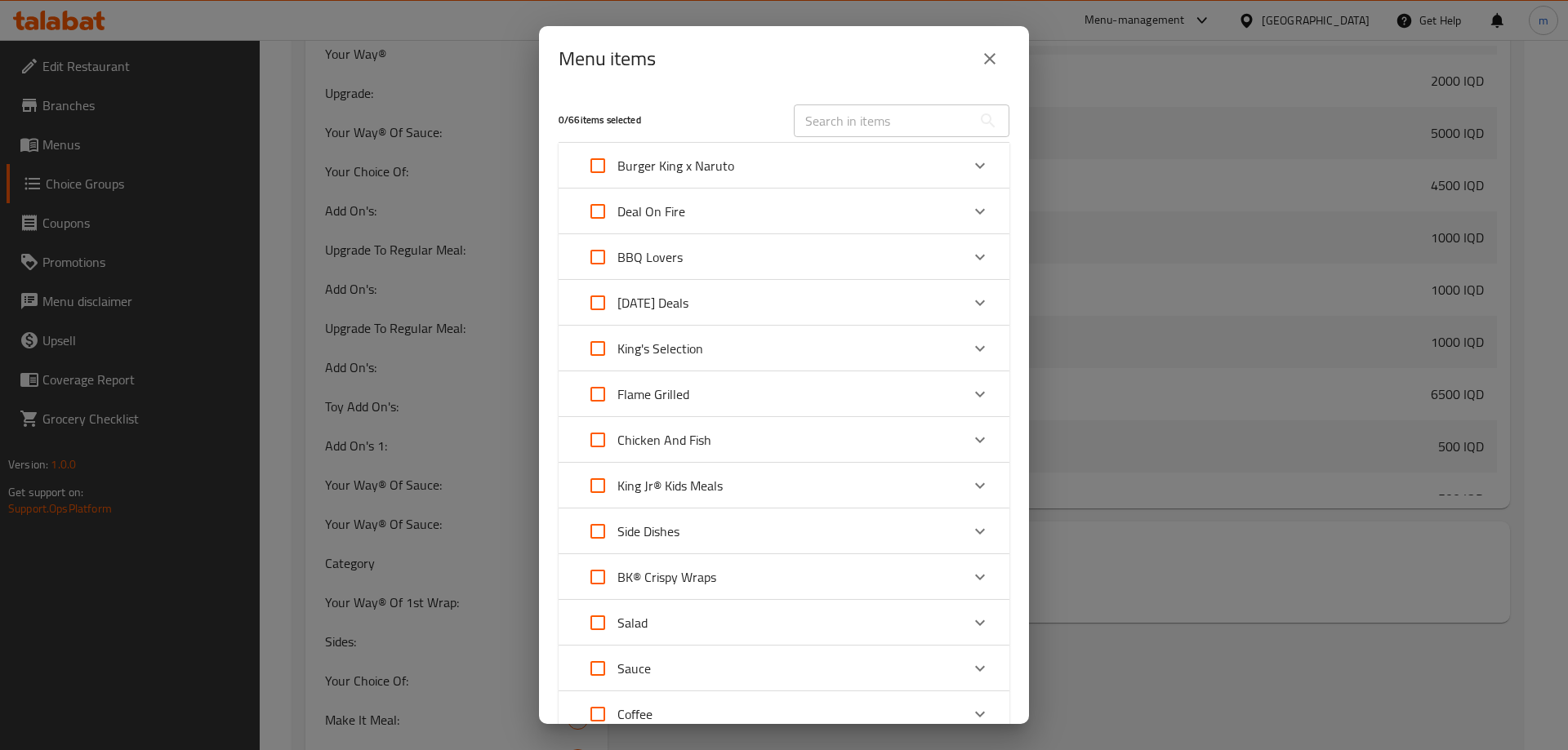
click at [985, 60] on icon "close" at bounding box center [990, 59] width 20 height 20
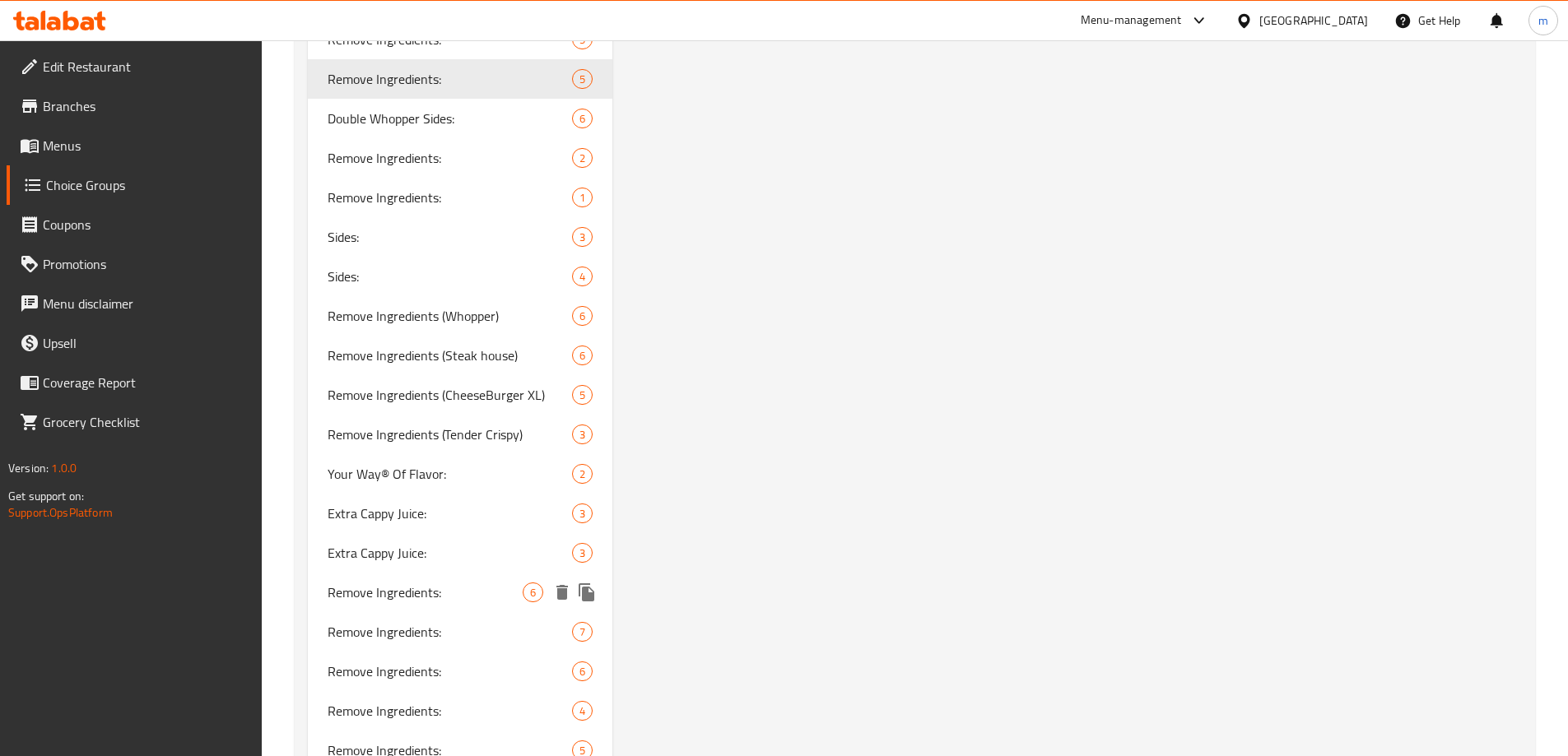
scroll to position [4608, 0]
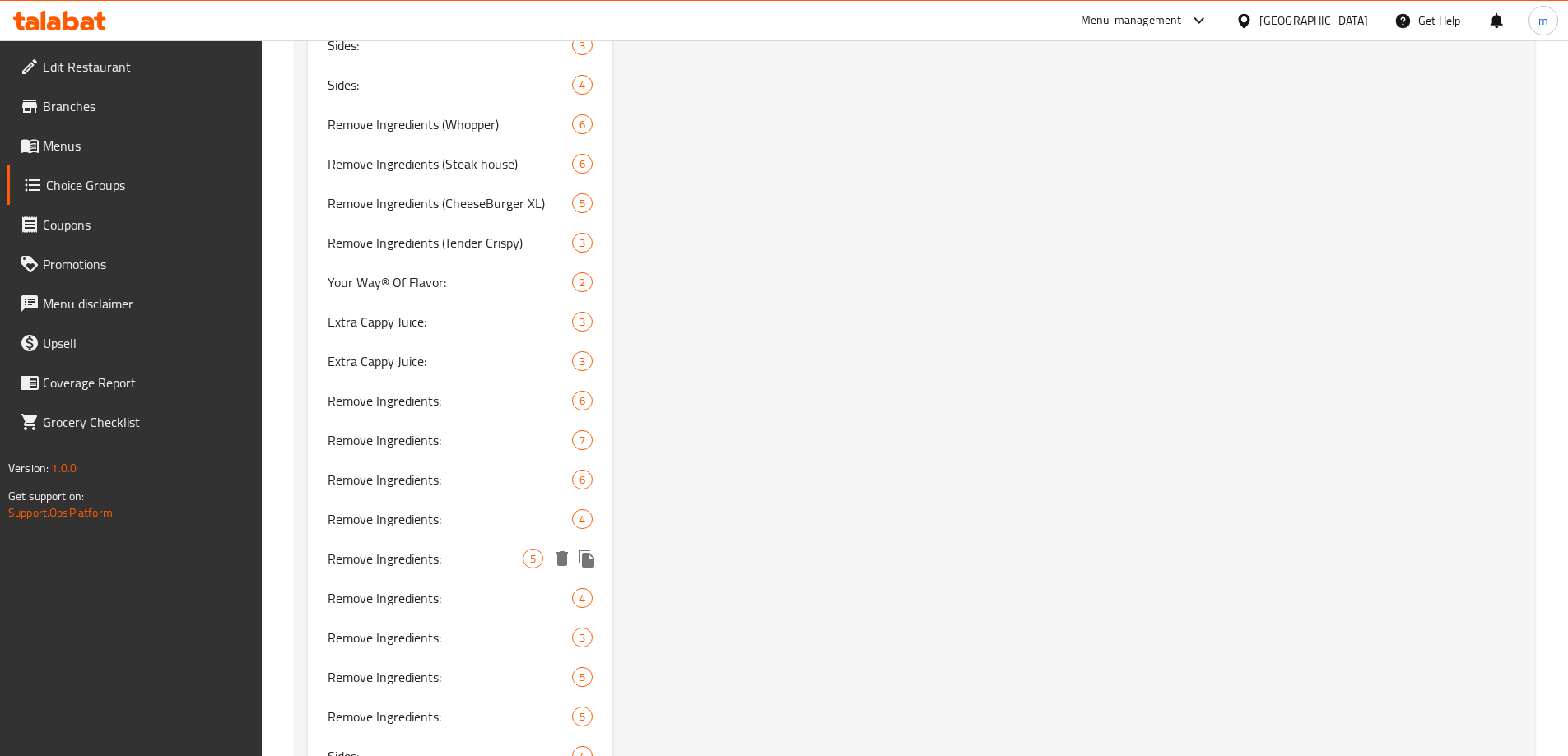
click at [458, 558] on span "Remove Ingredients:" at bounding box center [426, 559] width 196 height 20
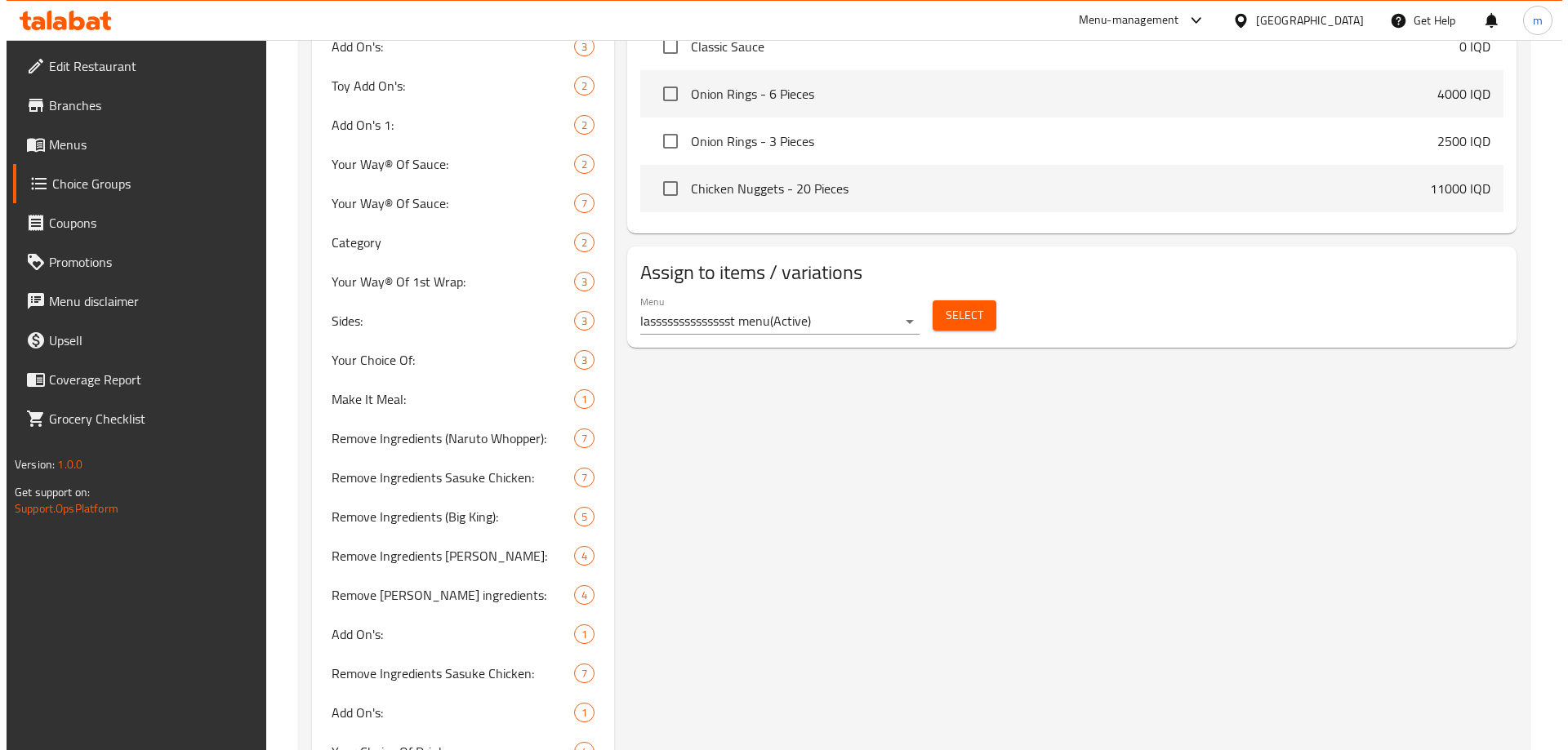
scroll to position [762, 0]
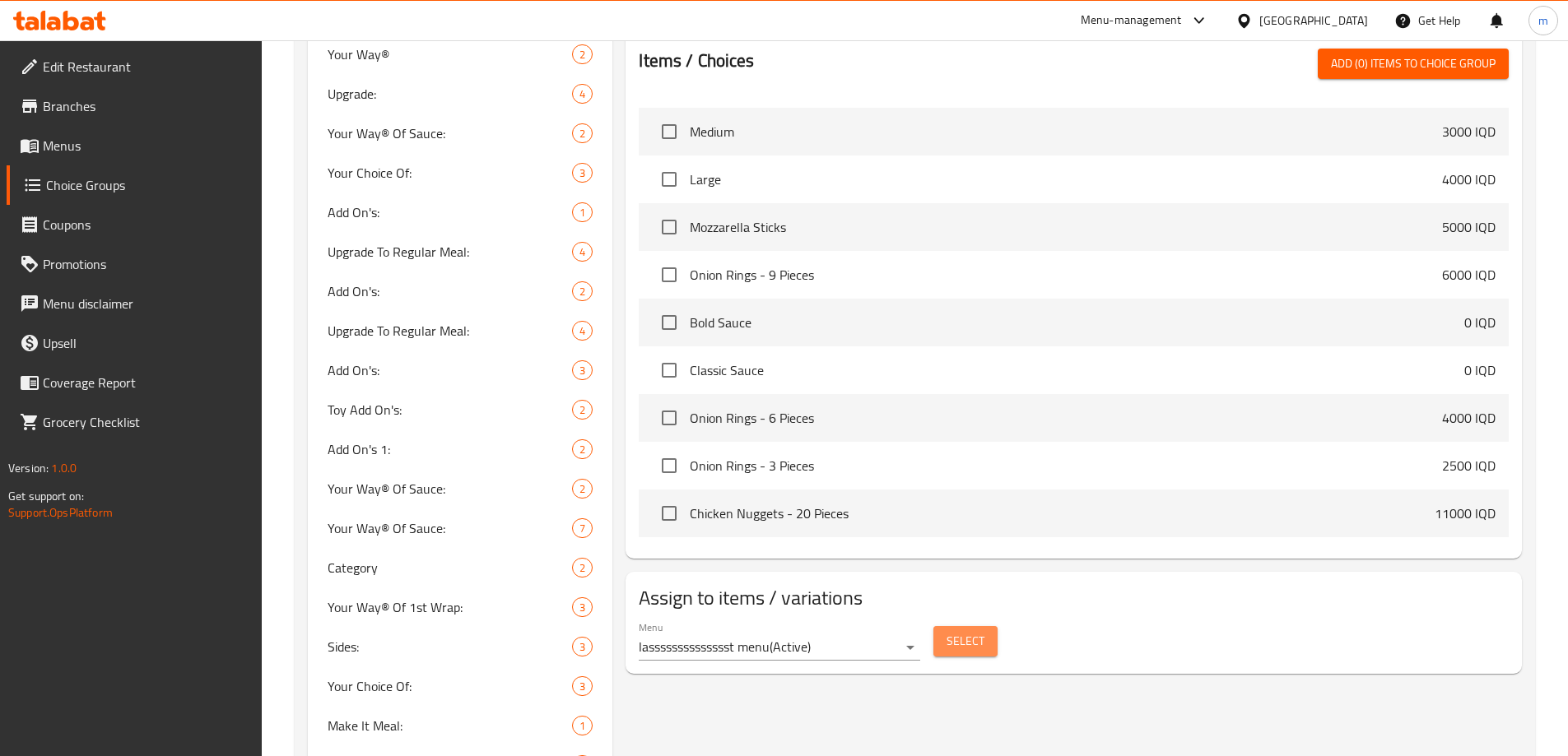
click at [959, 632] on span "Select" at bounding box center [965, 642] width 38 height 20
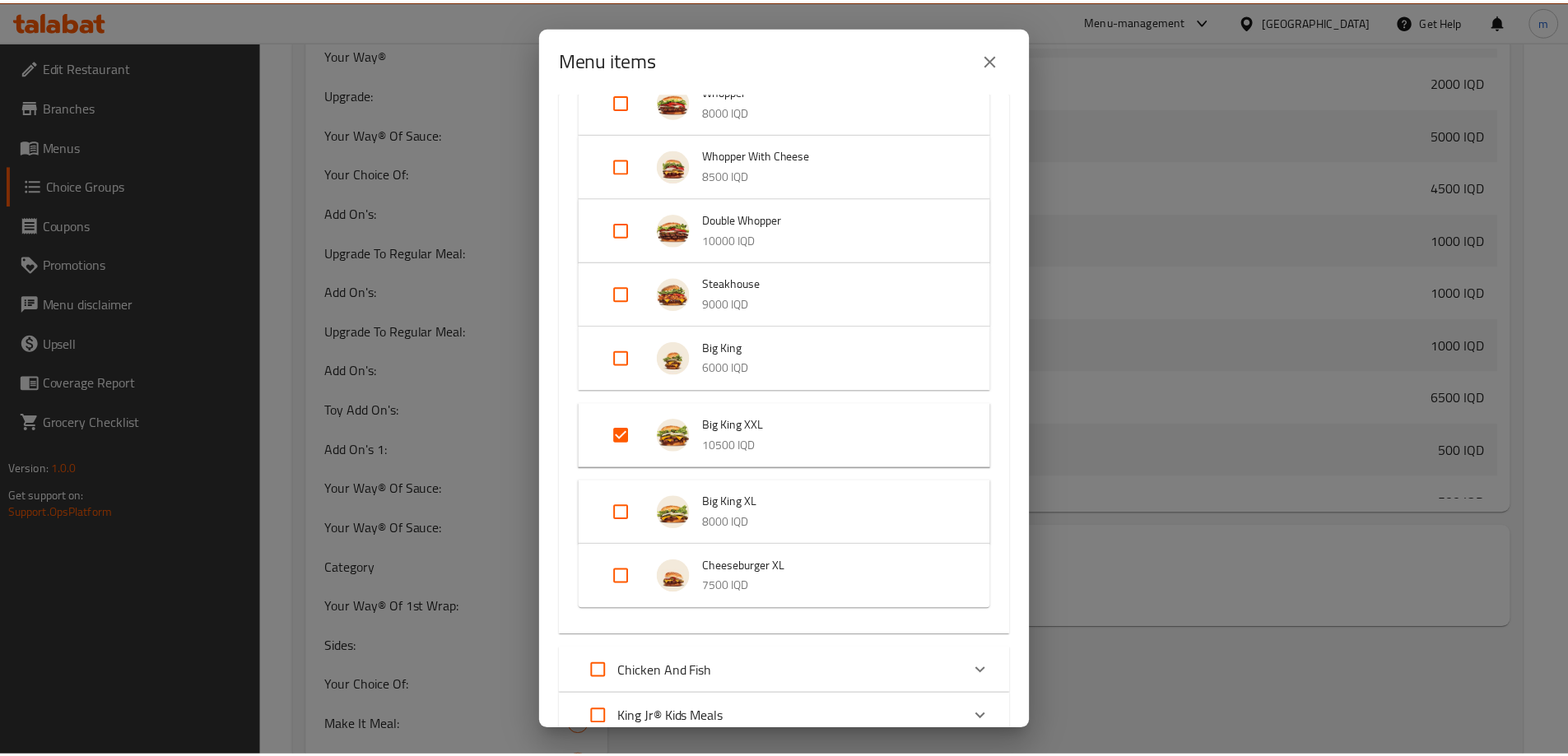
scroll to position [786, 0]
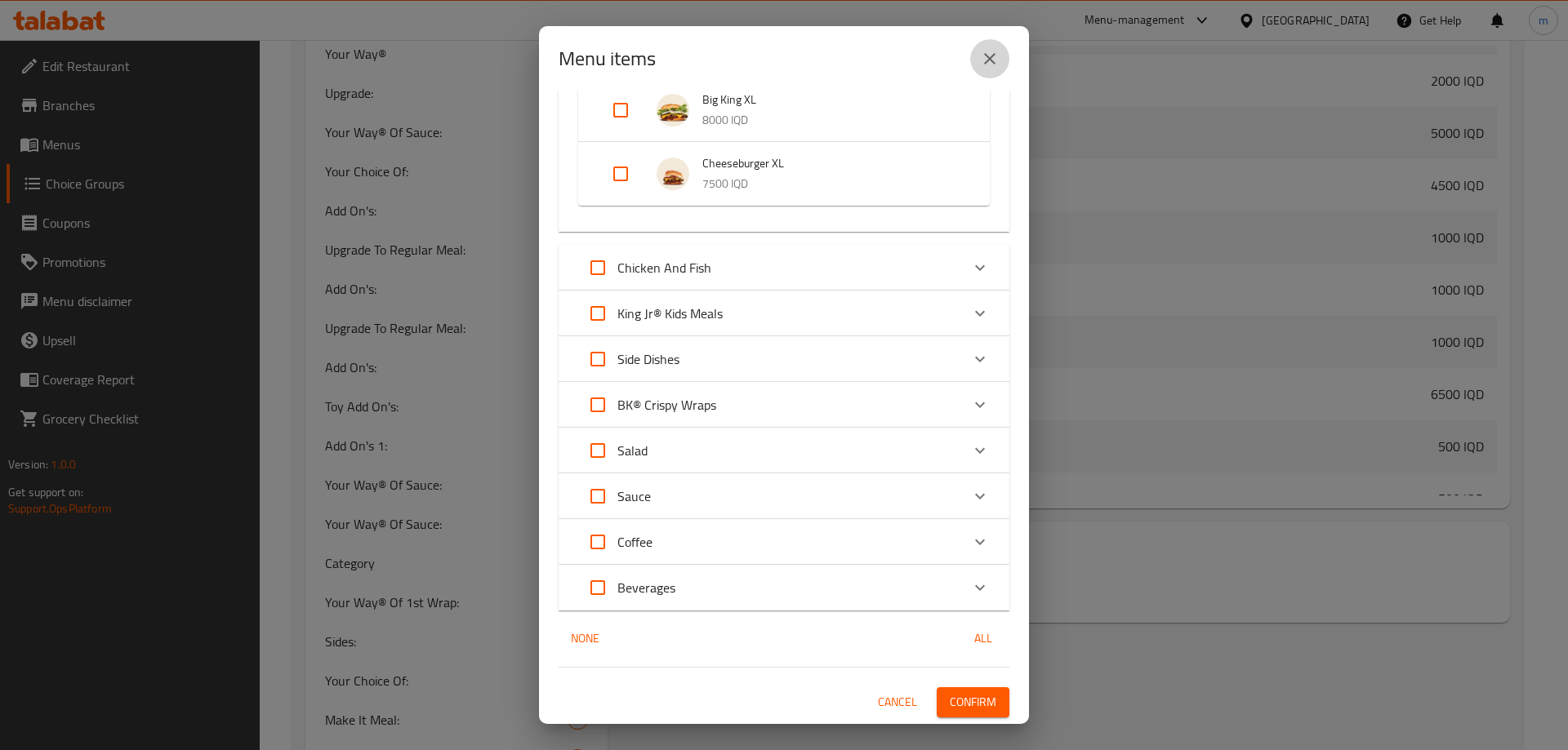
click at [984, 53] on icon "close" at bounding box center [990, 59] width 20 height 20
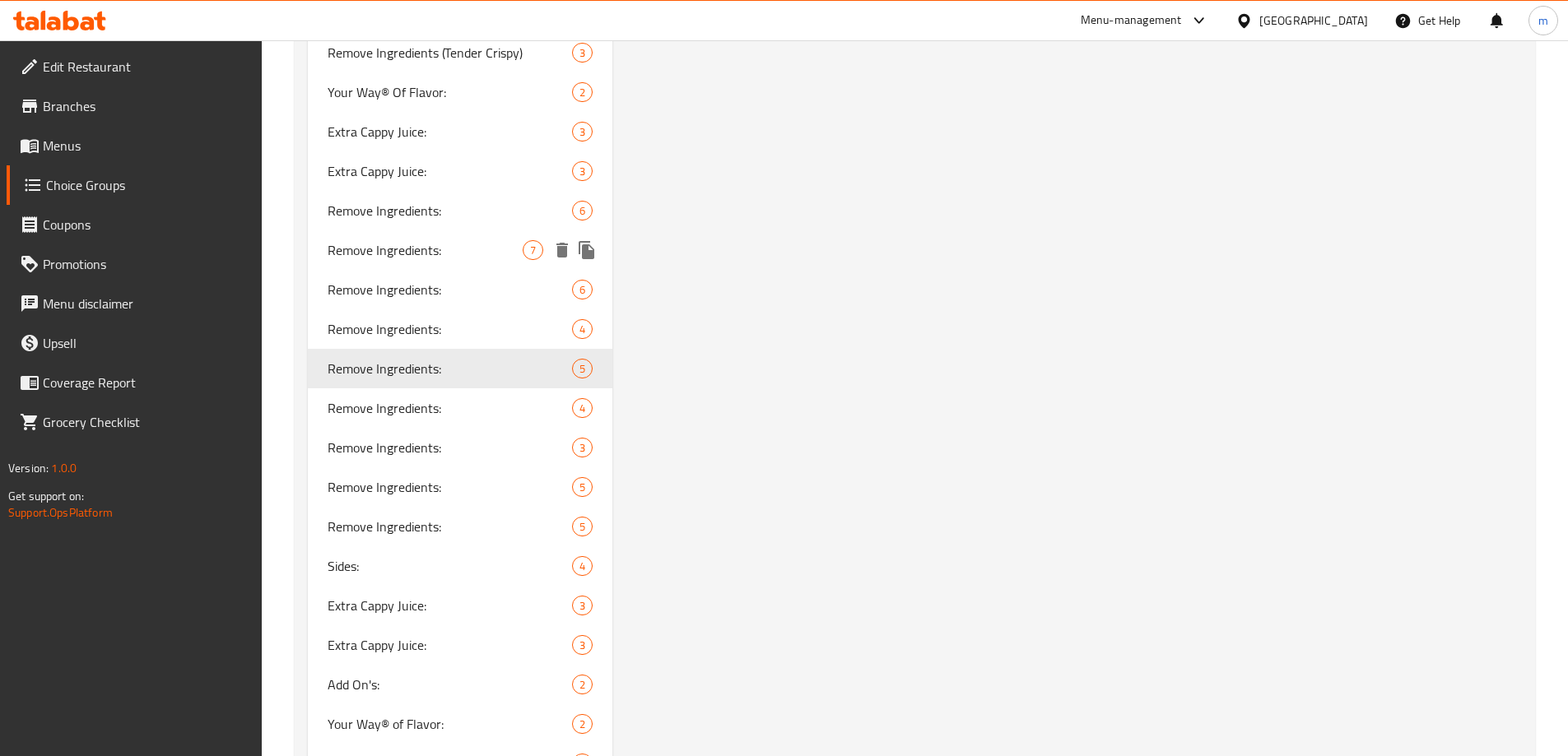
scroll to position [4878, 0]
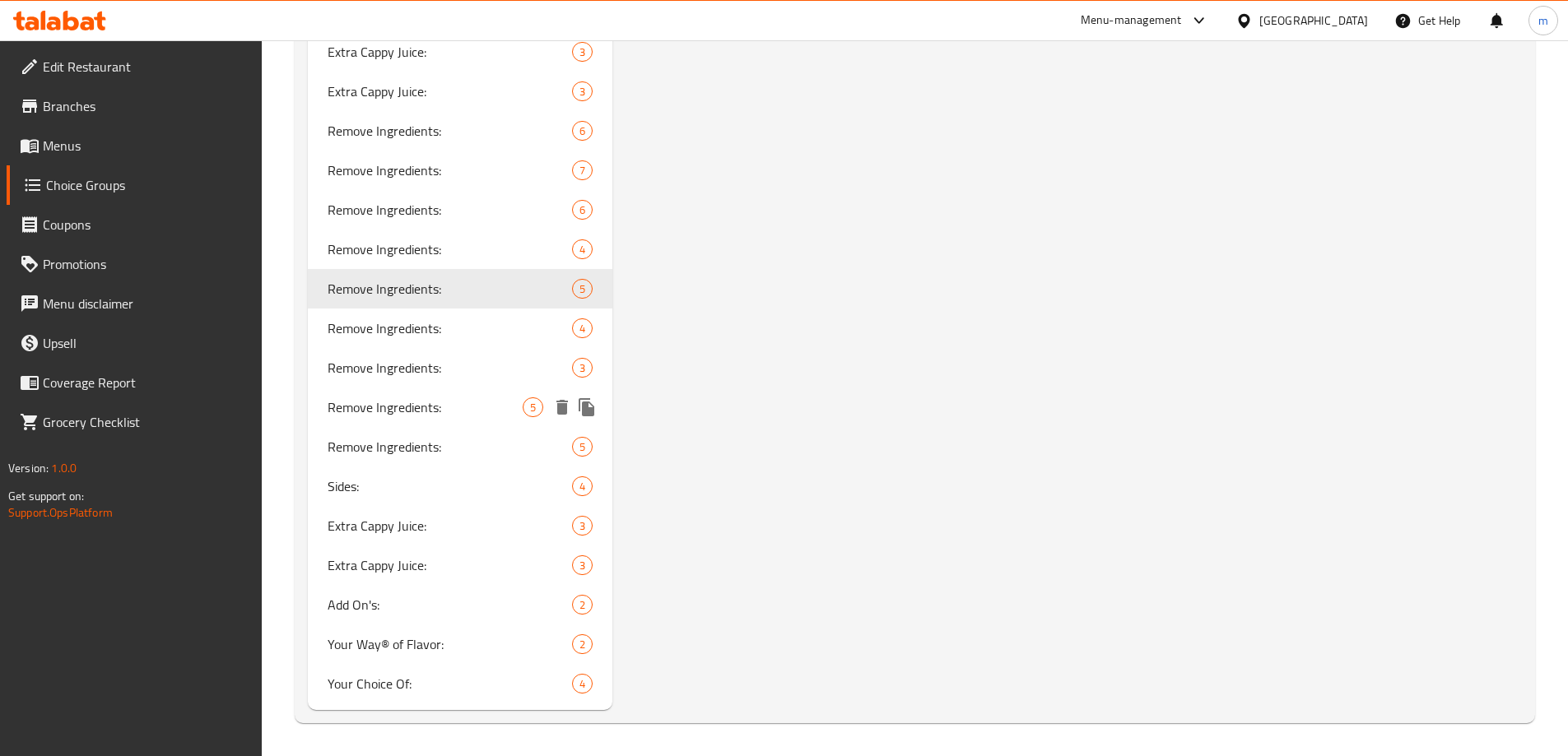
click at [433, 398] on span "Remove Ingredients:" at bounding box center [426, 407] width 196 height 20
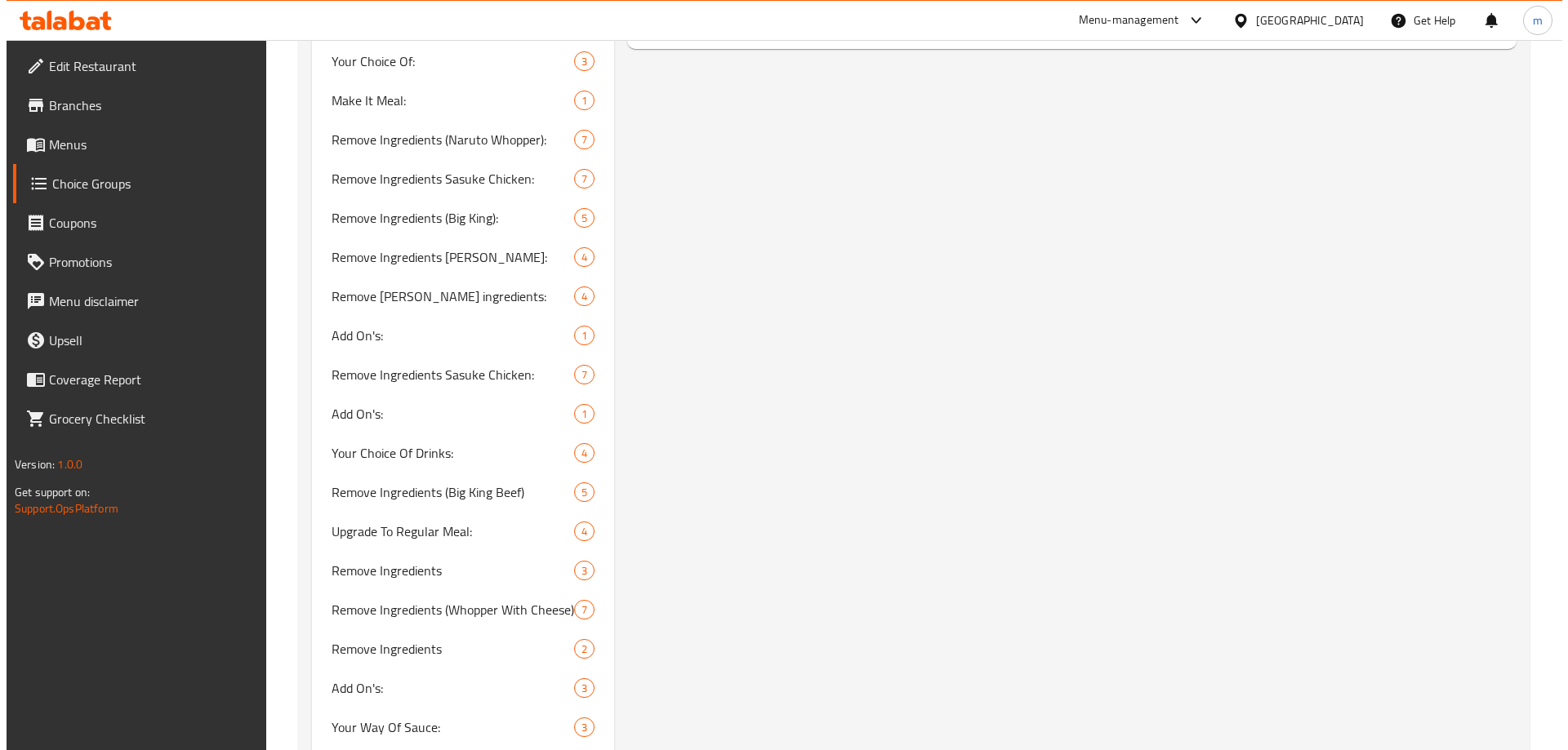
scroll to position [1030, 0]
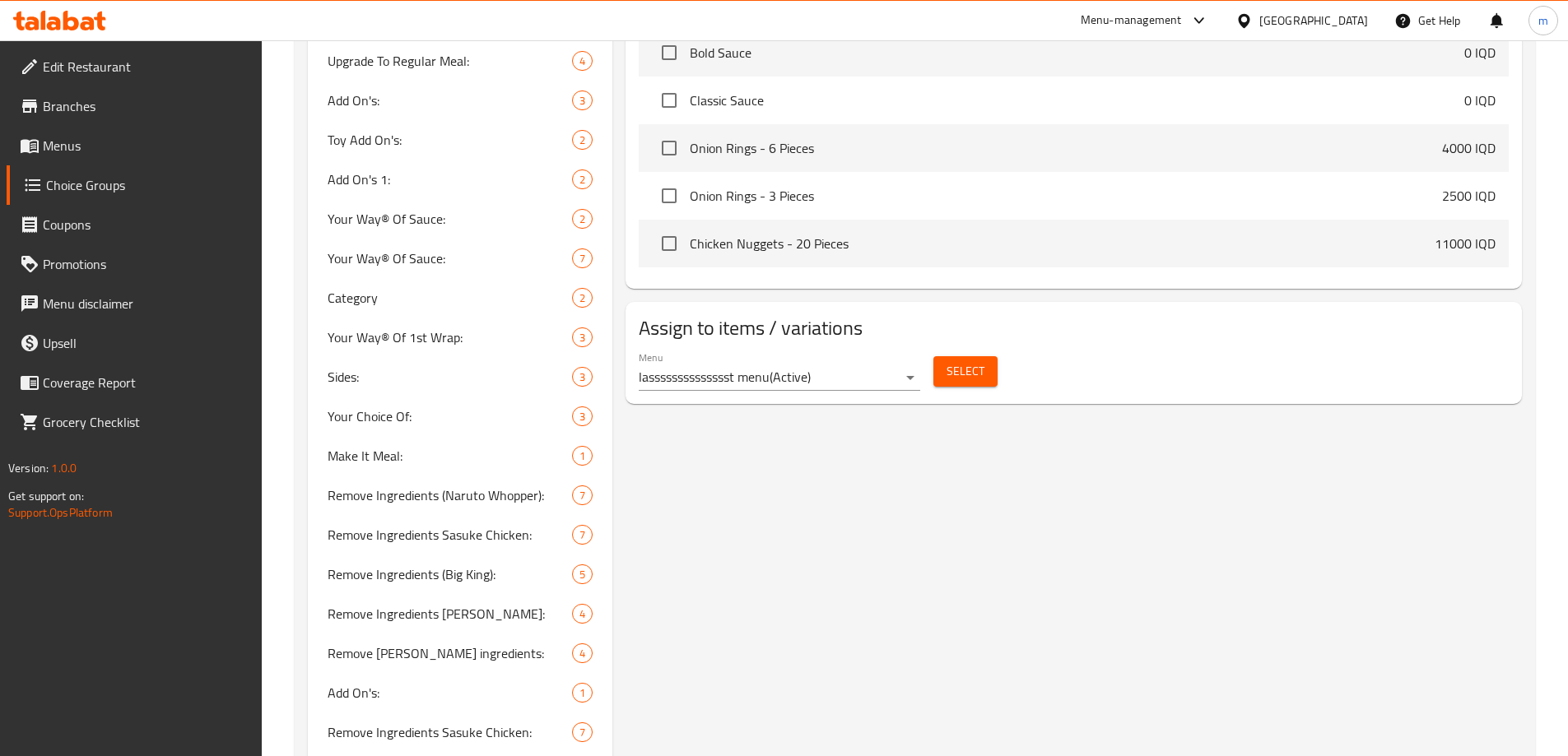
click at [950, 362] on span "Select" at bounding box center [965, 372] width 38 height 20
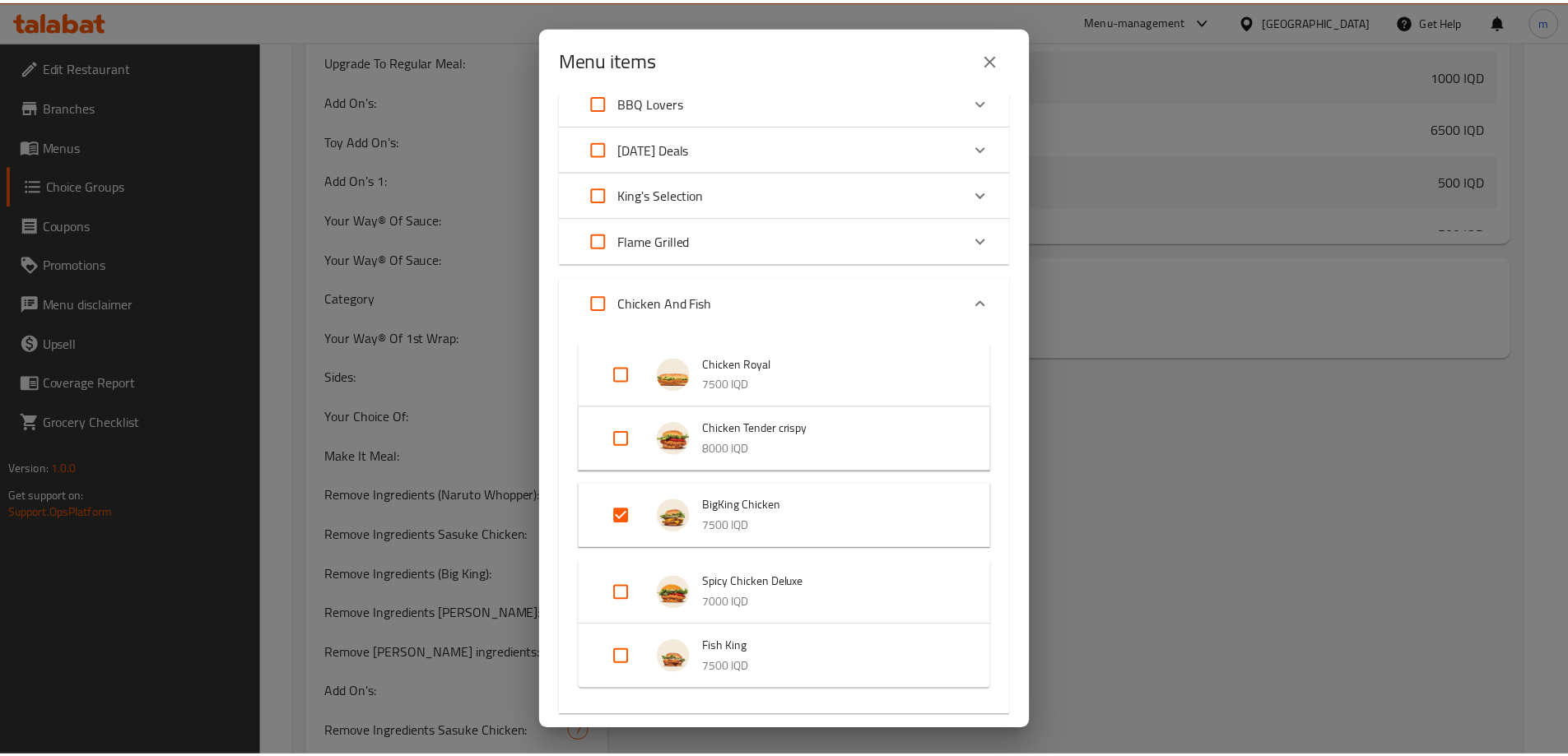
scroll to position [384, 0]
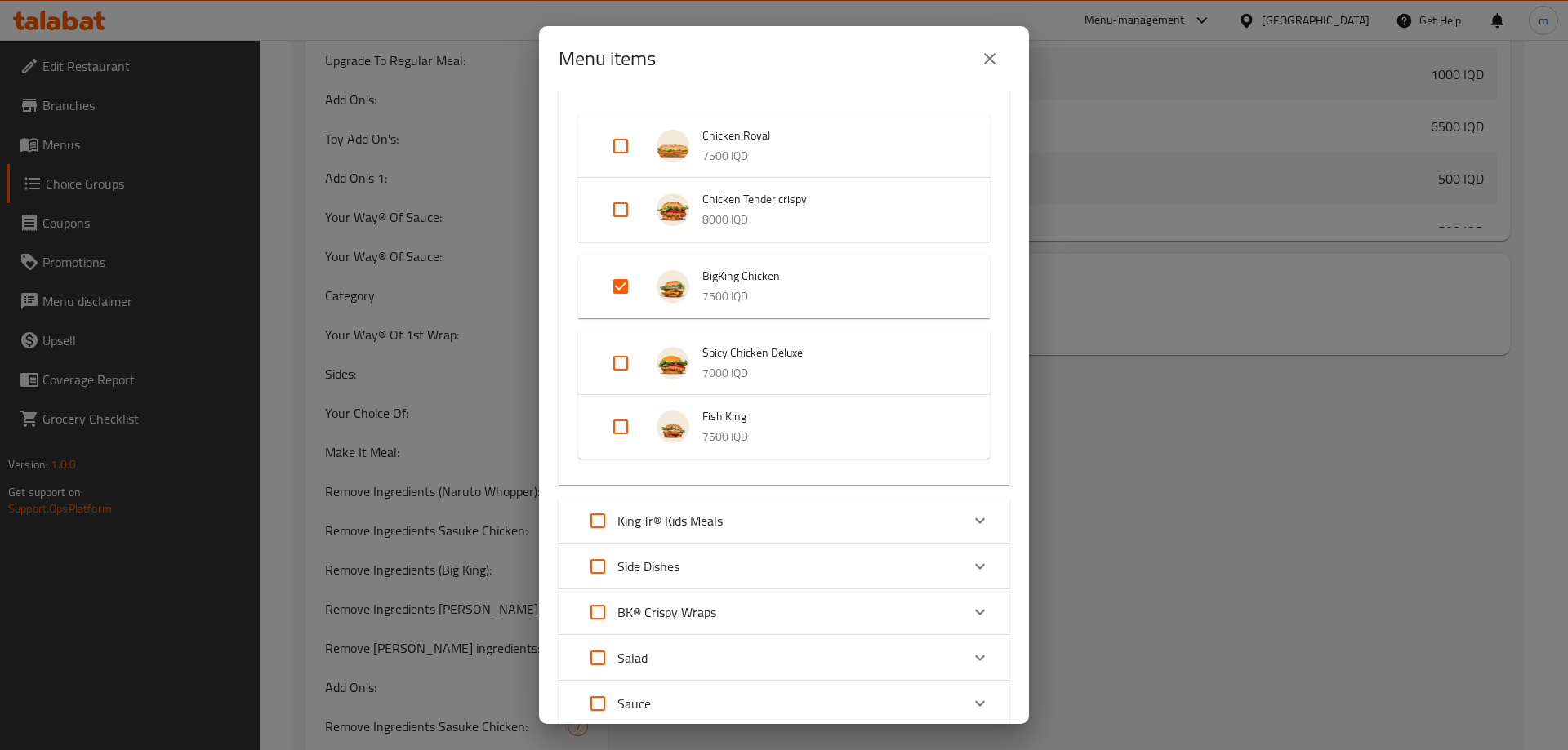
click at [1006, 58] on button "close" at bounding box center [989, 58] width 39 height 39
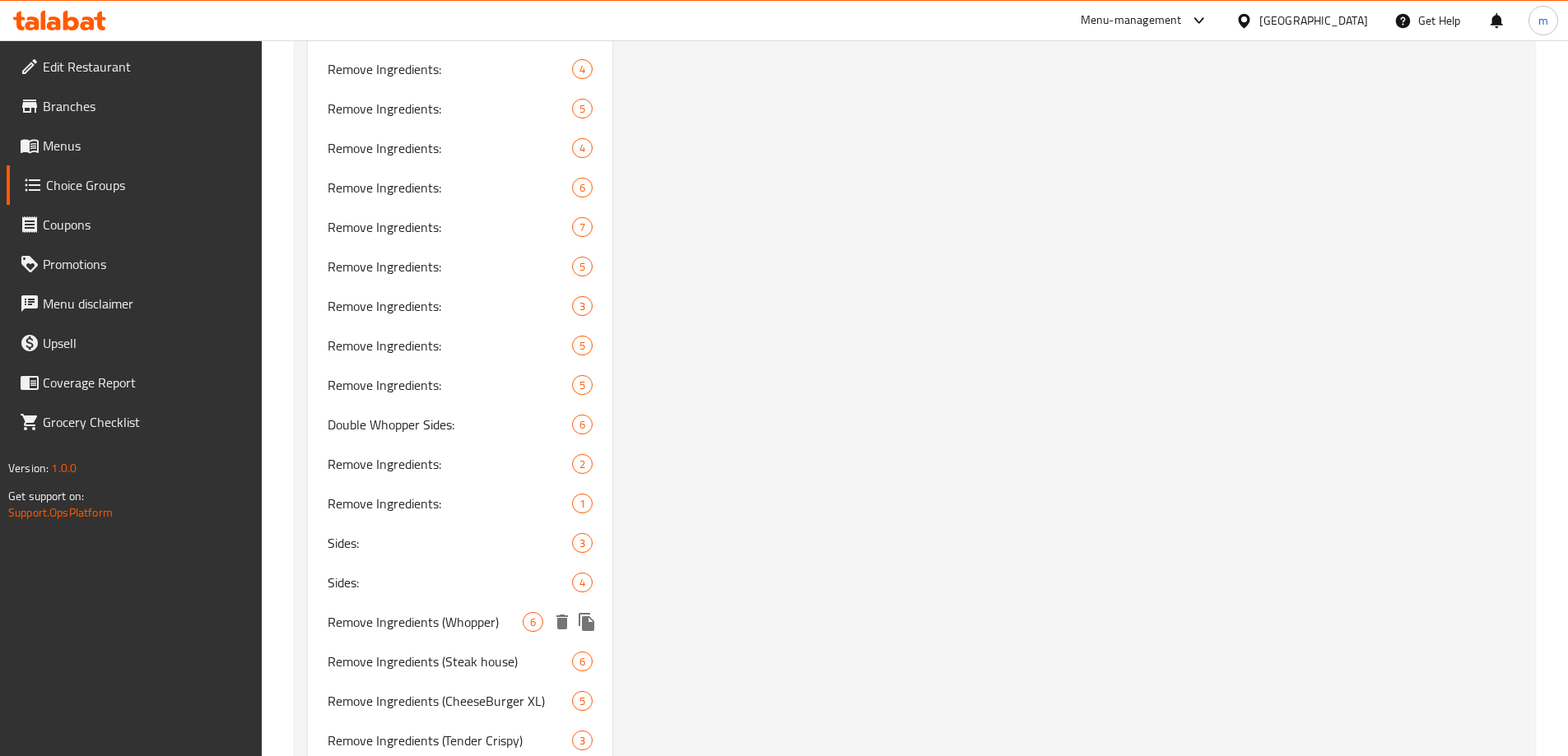
scroll to position [4878, 0]
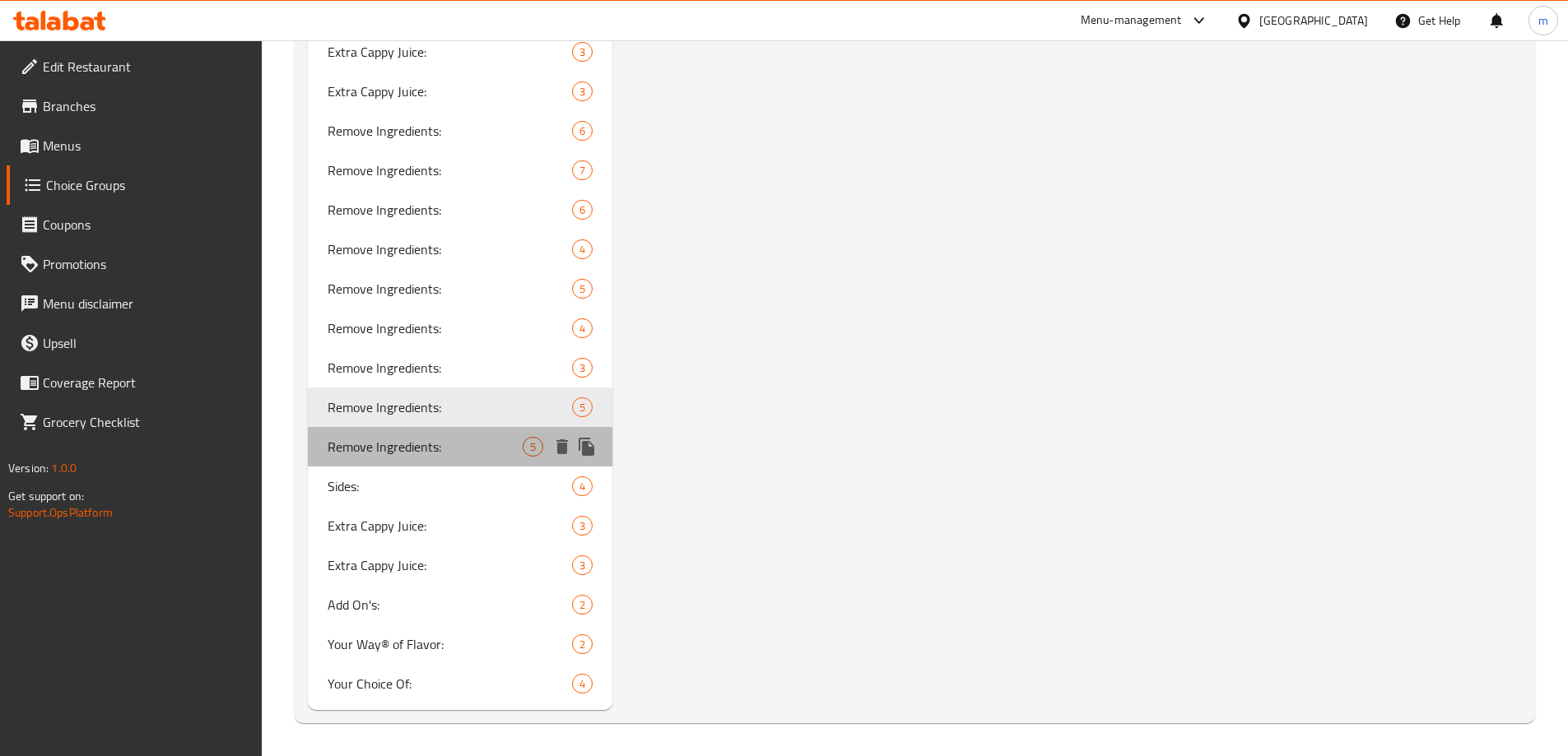
click at [470, 448] on span "Remove Ingredients:" at bounding box center [426, 447] width 196 height 20
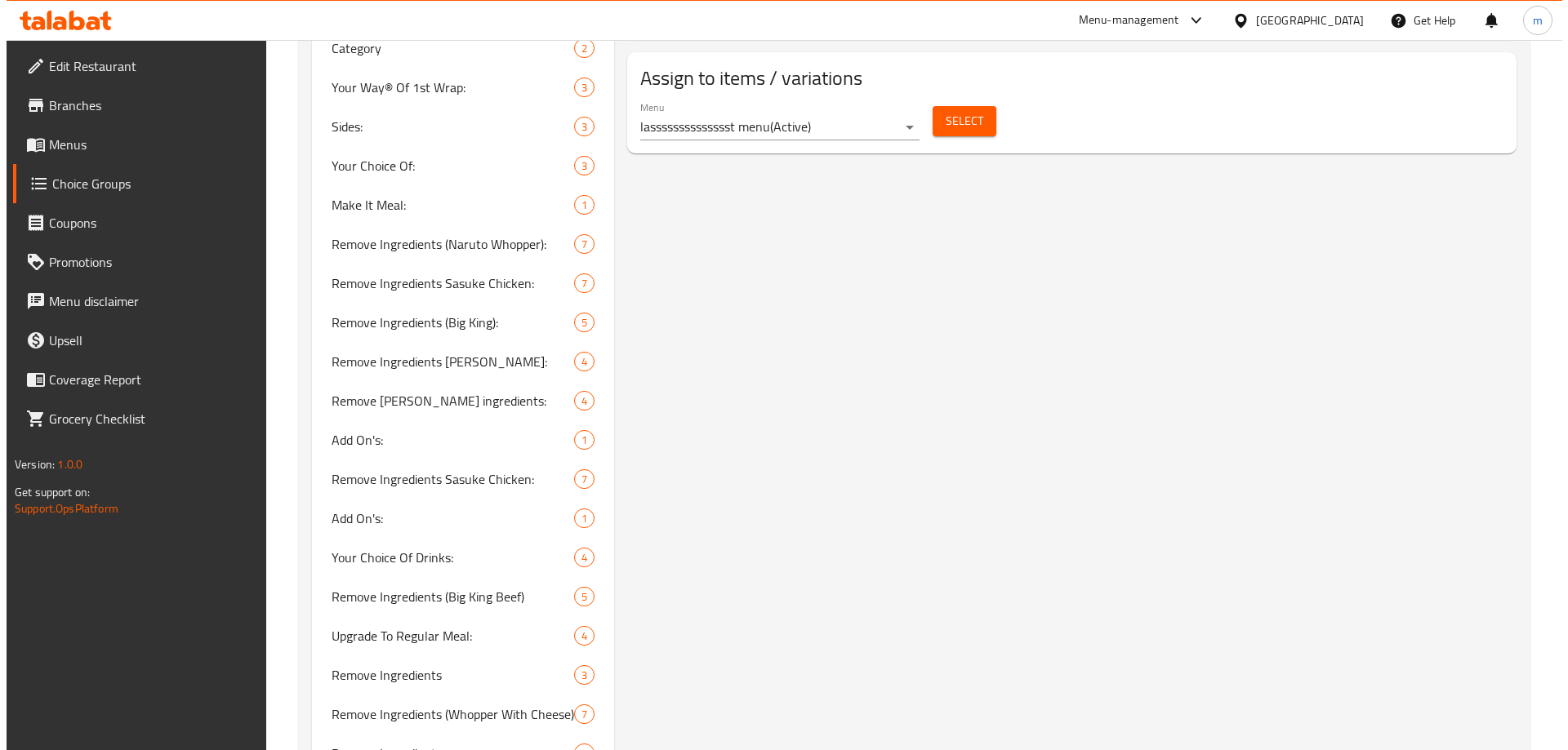
scroll to position [1030, 0]
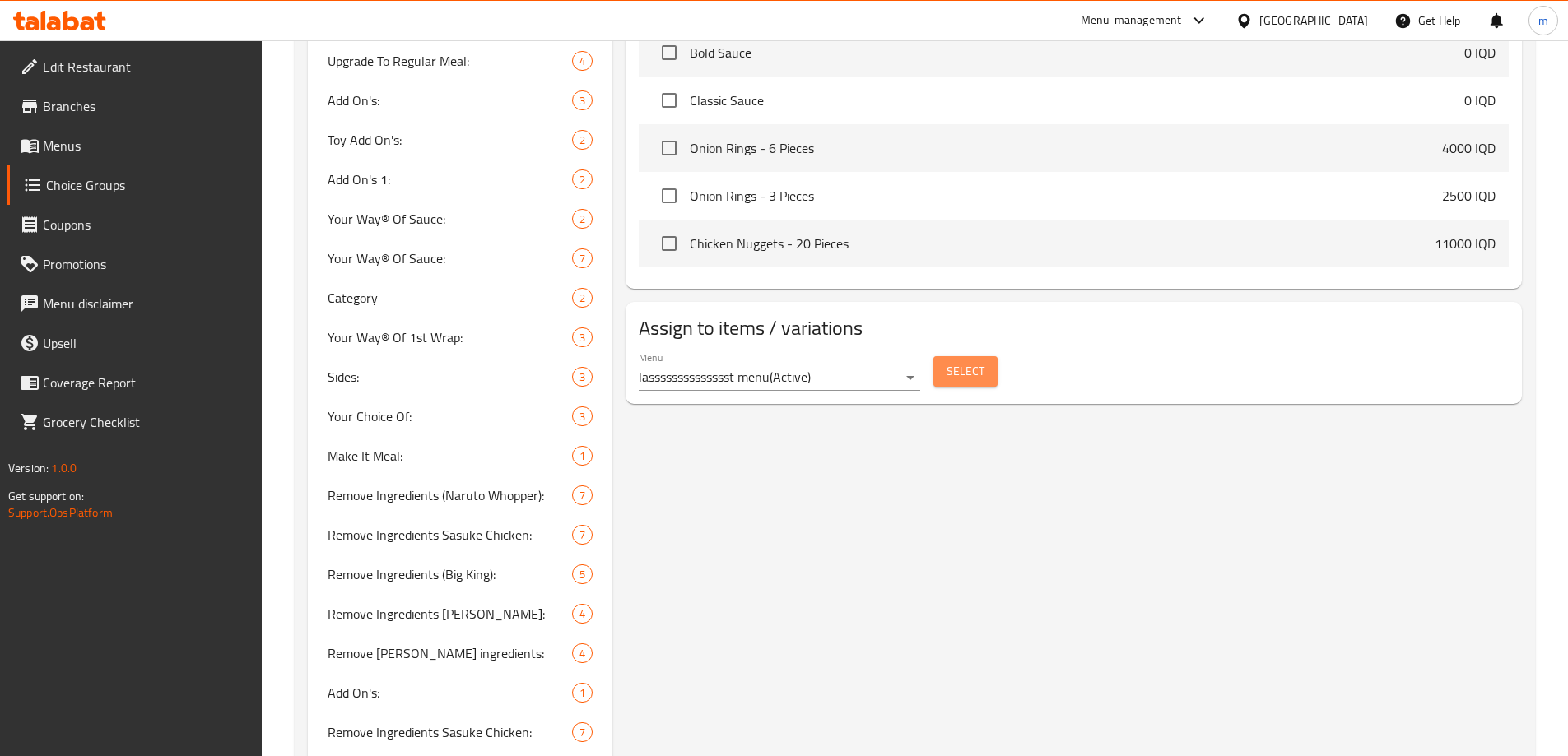
click at [948, 362] on span "Select" at bounding box center [965, 372] width 38 height 20
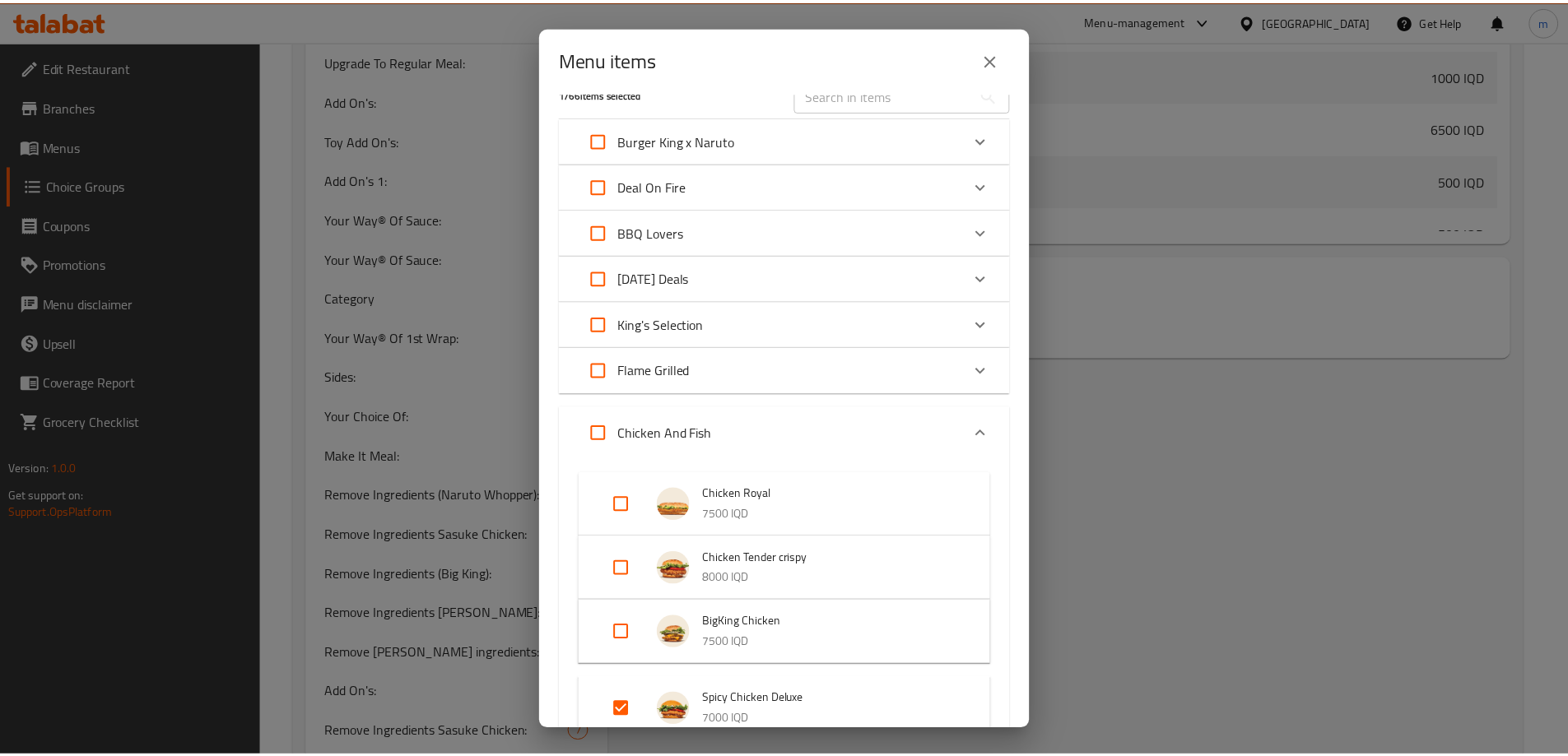
scroll to position [0, 0]
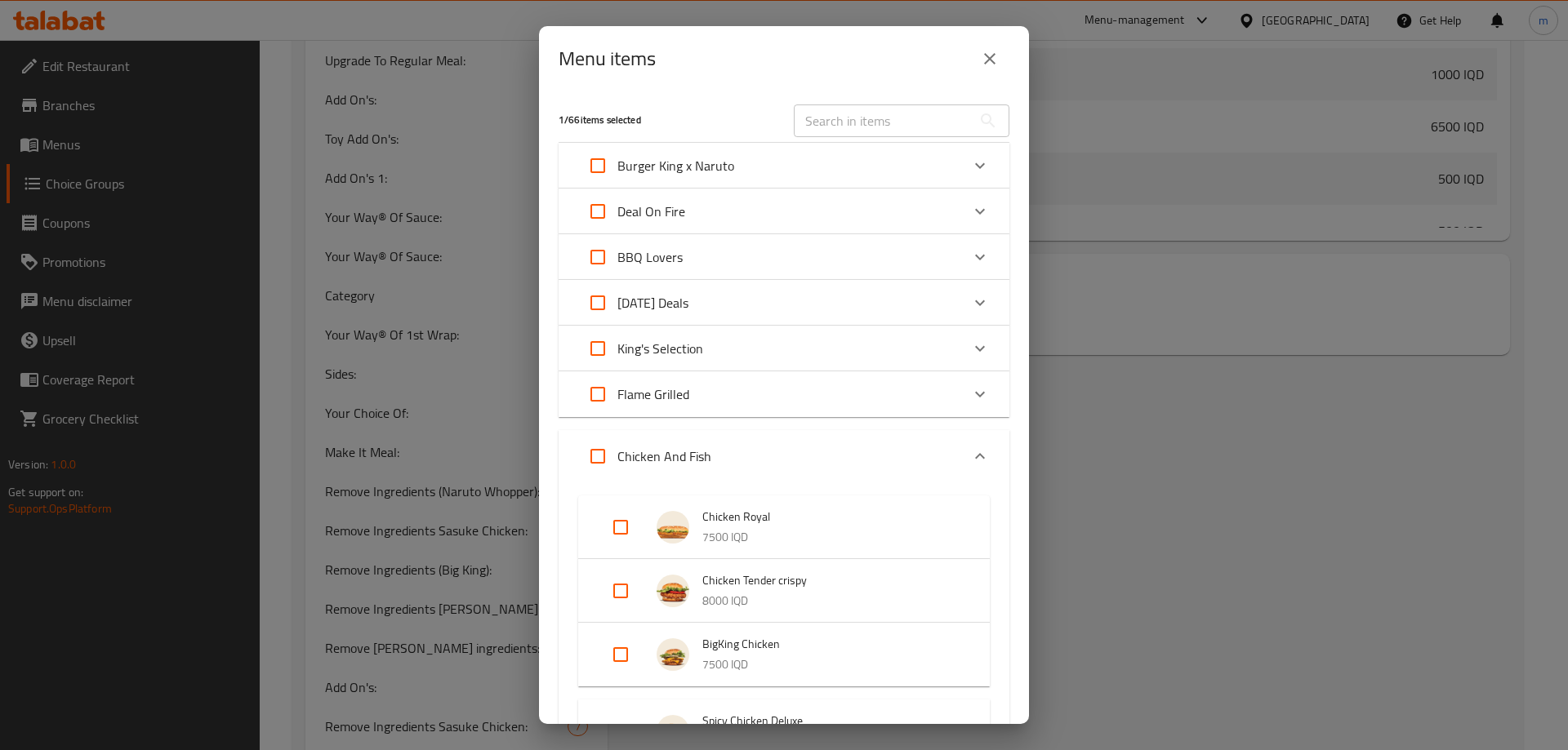
click at [986, 56] on icon "close" at bounding box center [990, 59] width 20 height 20
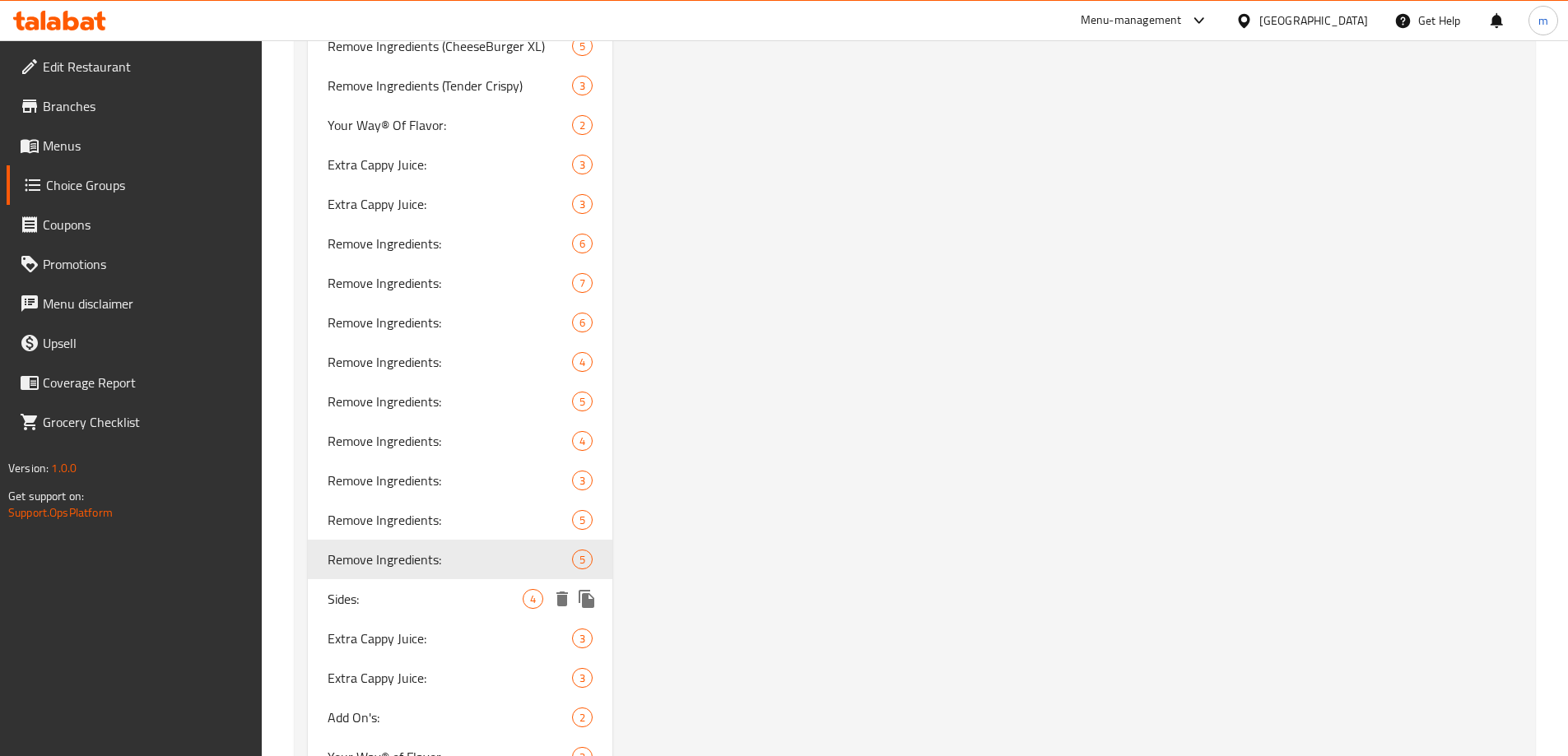
scroll to position [4878, 0]
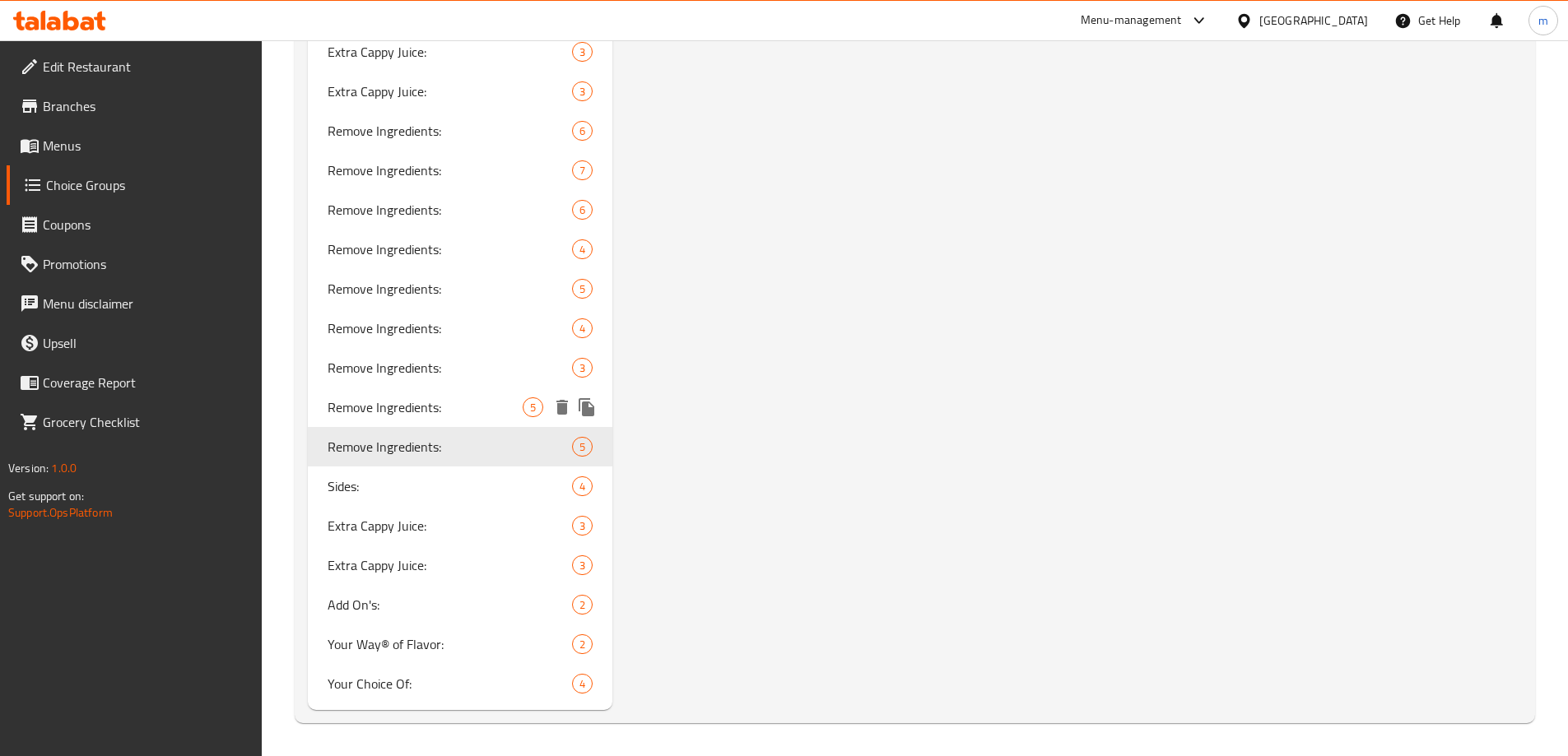
click at [428, 413] on span "Remove Ingredients:" at bounding box center [426, 407] width 196 height 20
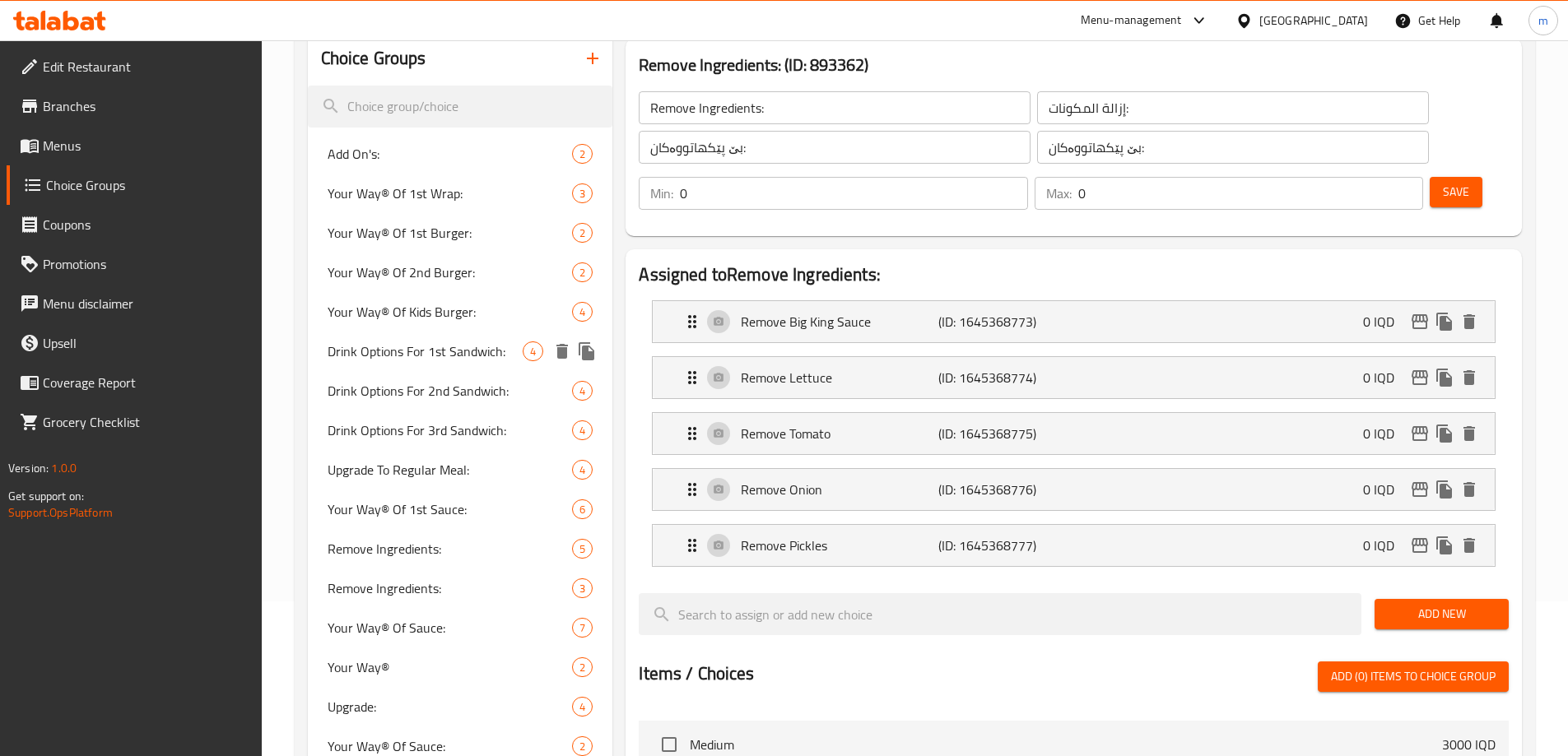
scroll to position [191, 0]
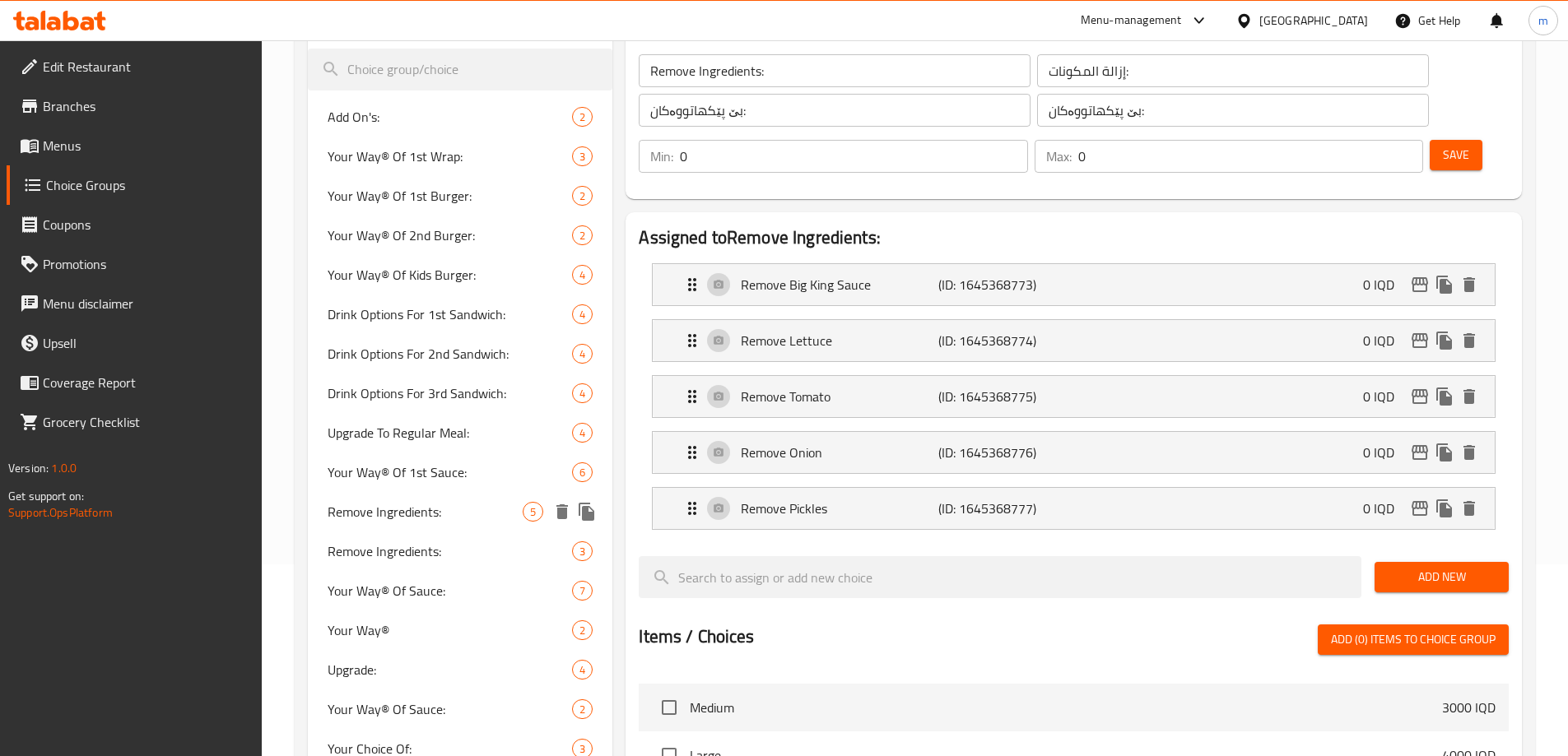
click at [418, 522] on span "Remove Ingredients:" at bounding box center [426, 512] width 196 height 20
type input "لابردنی پێکهاتەکان:"
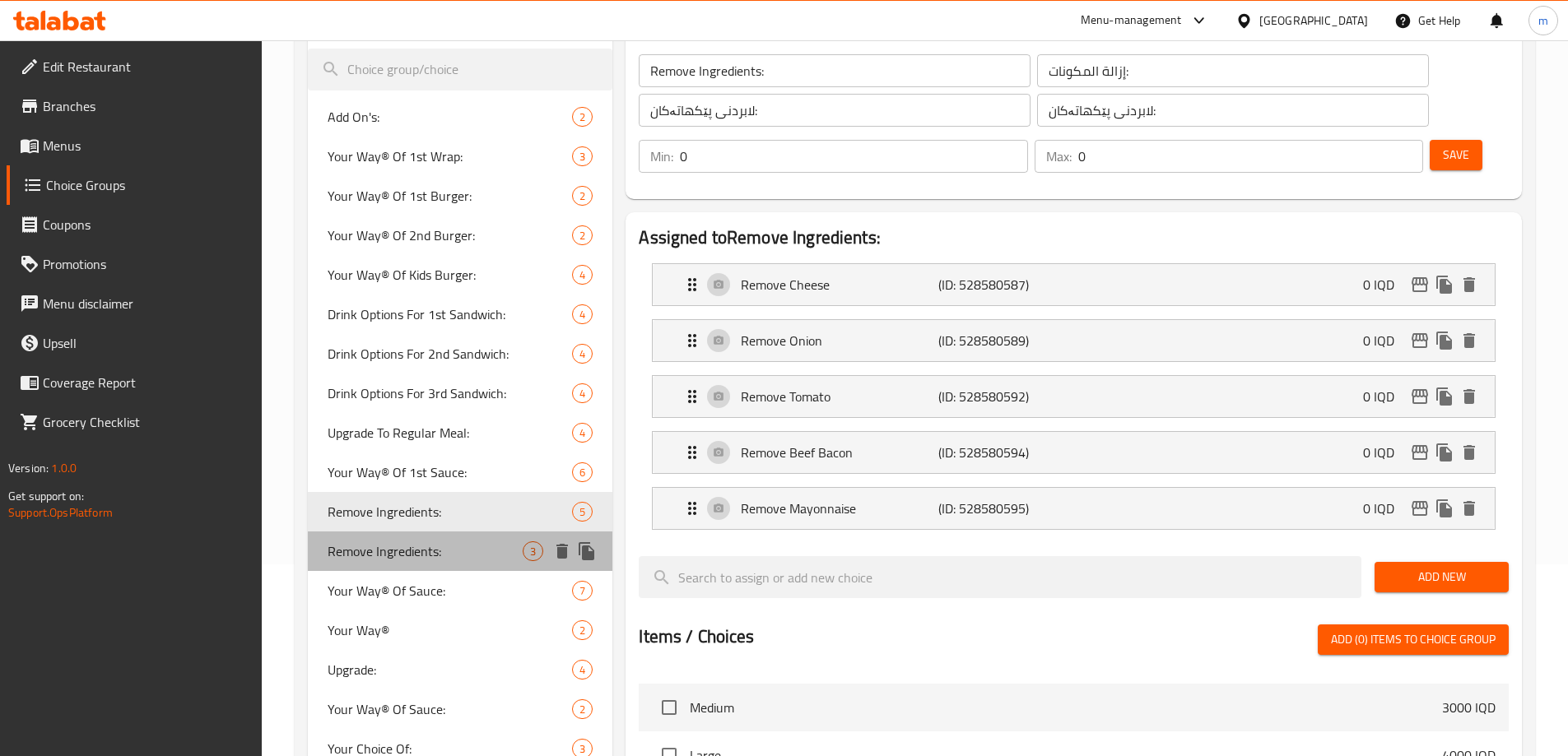
click at [412, 550] on span "Remove Ingredients:" at bounding box center [426, 552] width 196 height 20
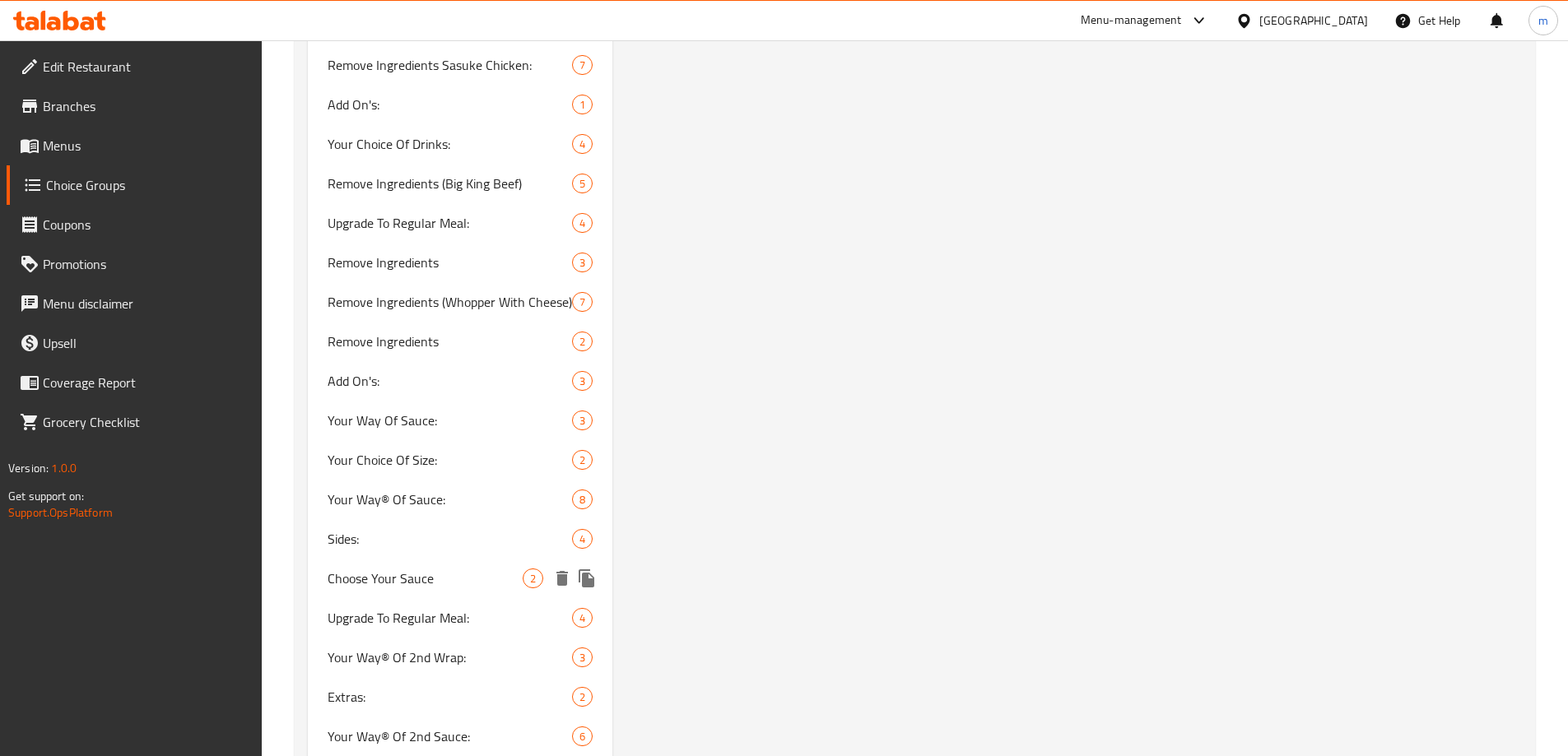
scroll to position [1896, 0]
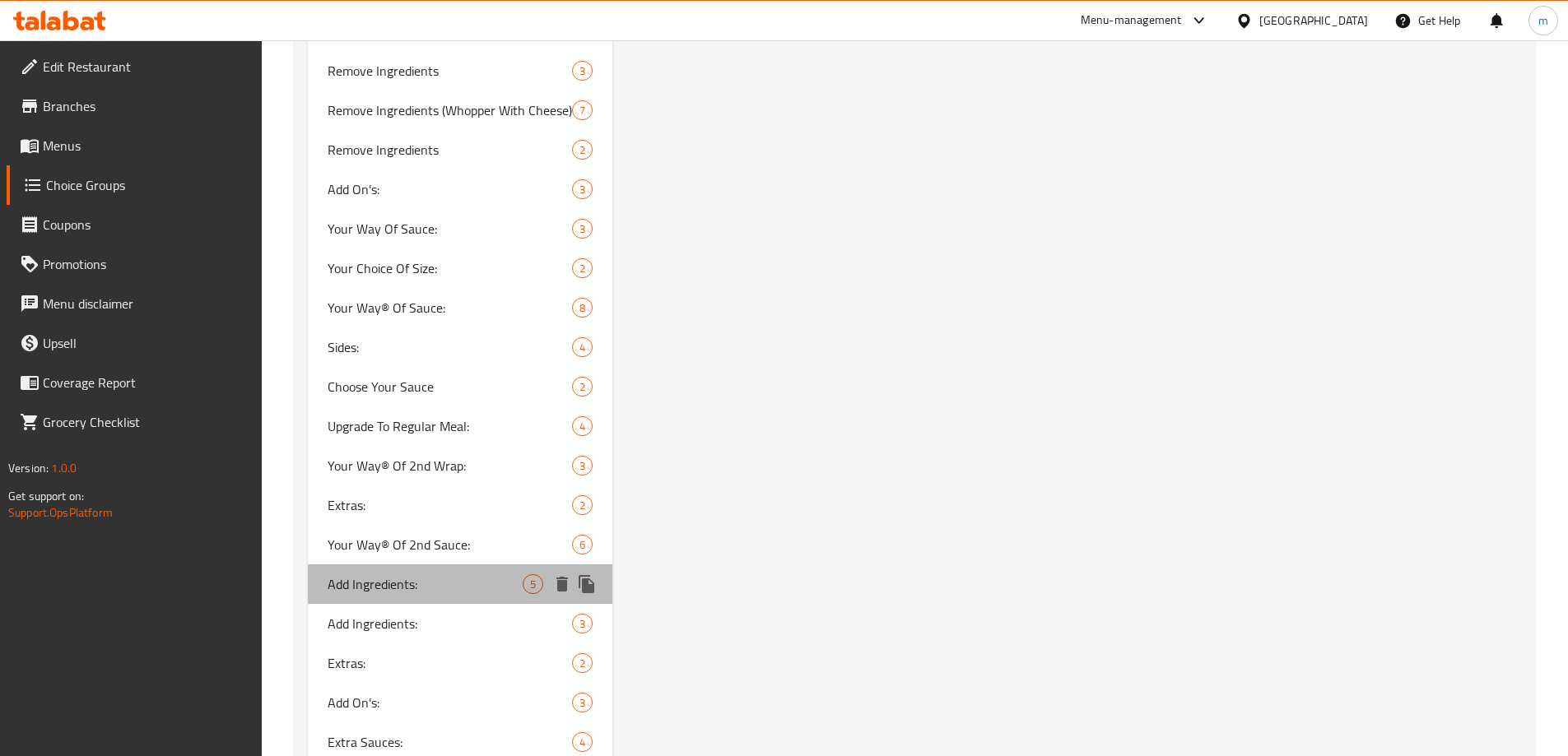
drag, startPoint x: 434, startPoint y: 589, endPoint x: 444, endPoint y: 581, distance: 12.8
click at [436, 589] on span "Add Ingredients:" at bounding box center [426, 585] width 196 height 20
type input "Add Ingredients:"
type input "إضافة المكونات:"
type input "زیادکردنی پێکهاتەکان:"
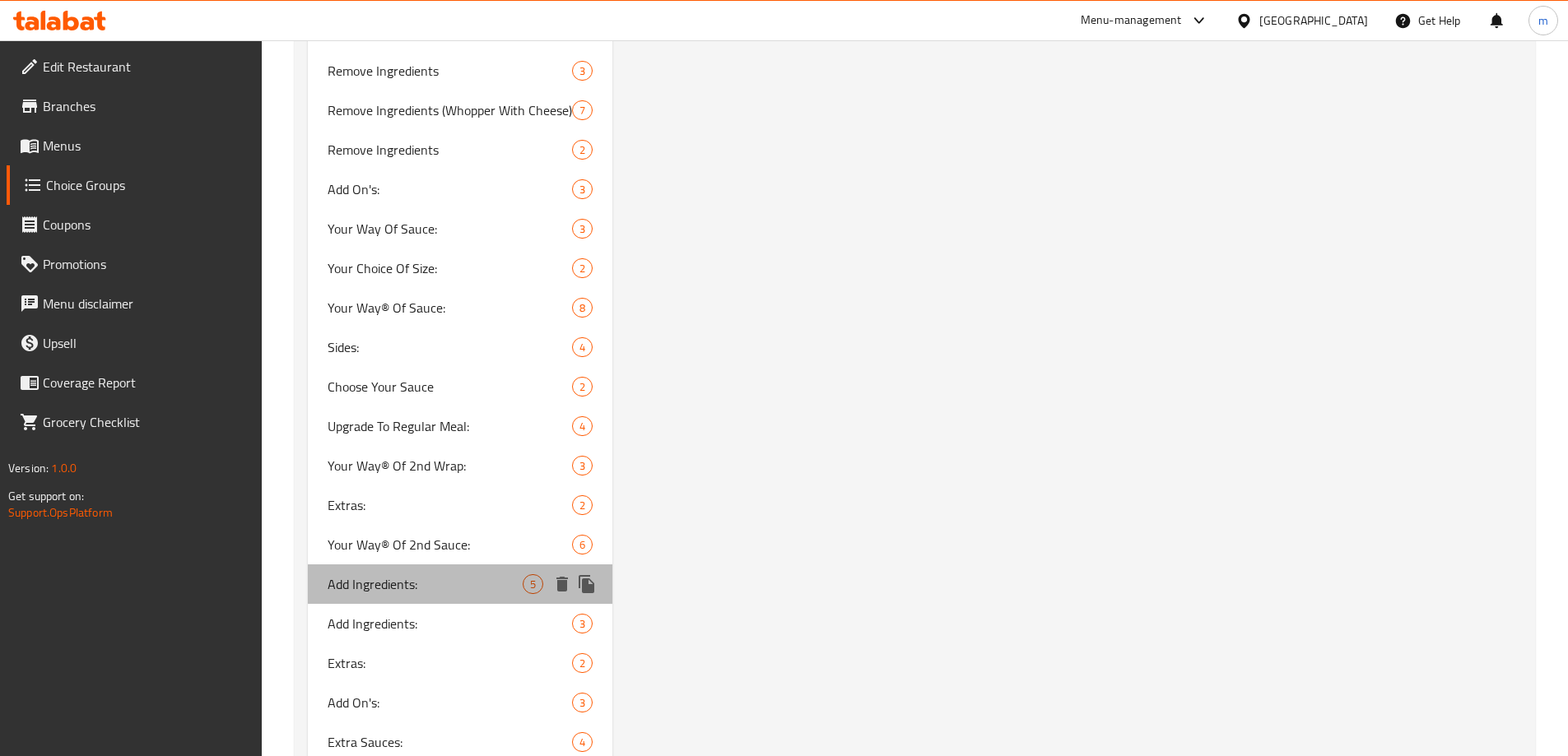
type input "زیادکردنی پێکهاتەکان:"
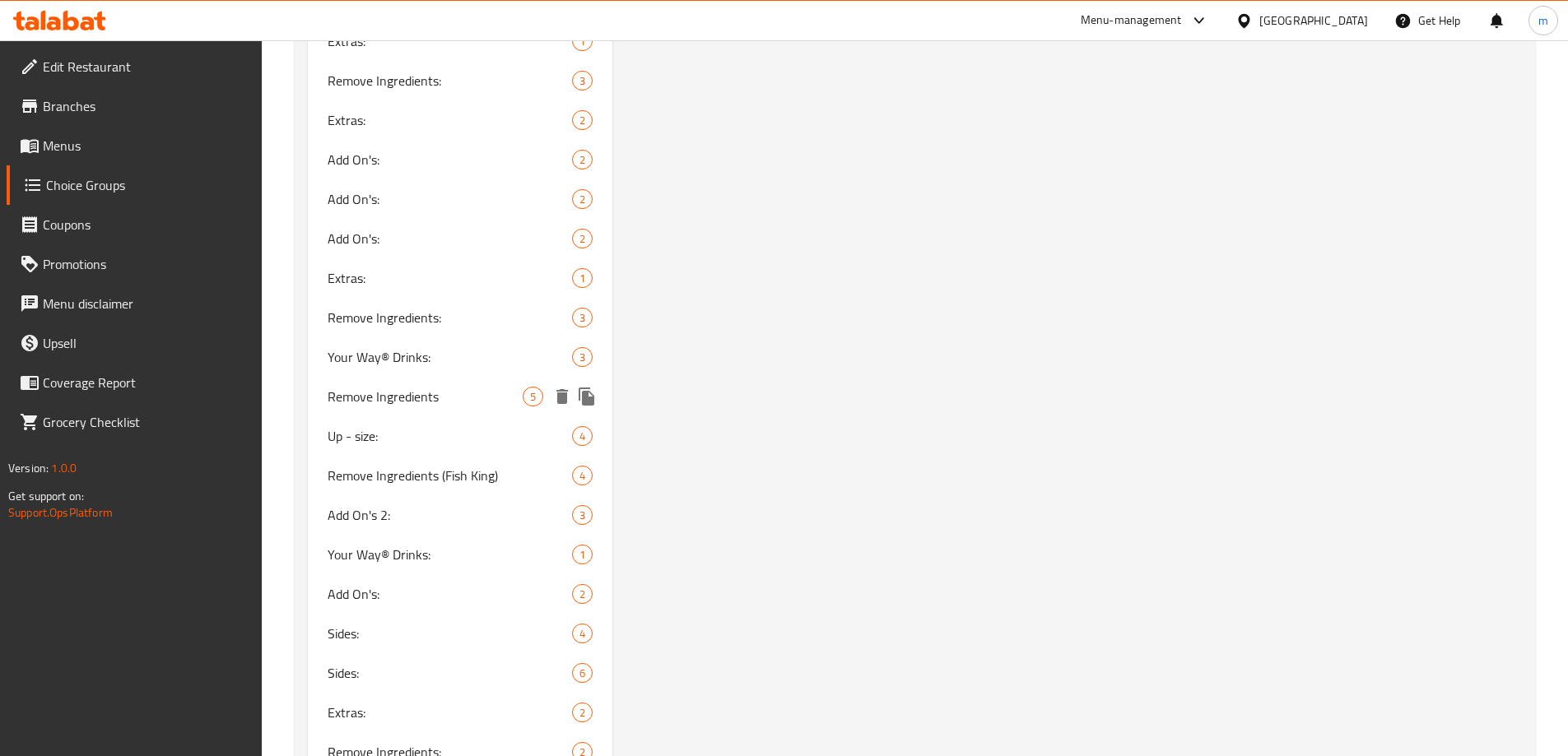
scroll to position [3049, 0]
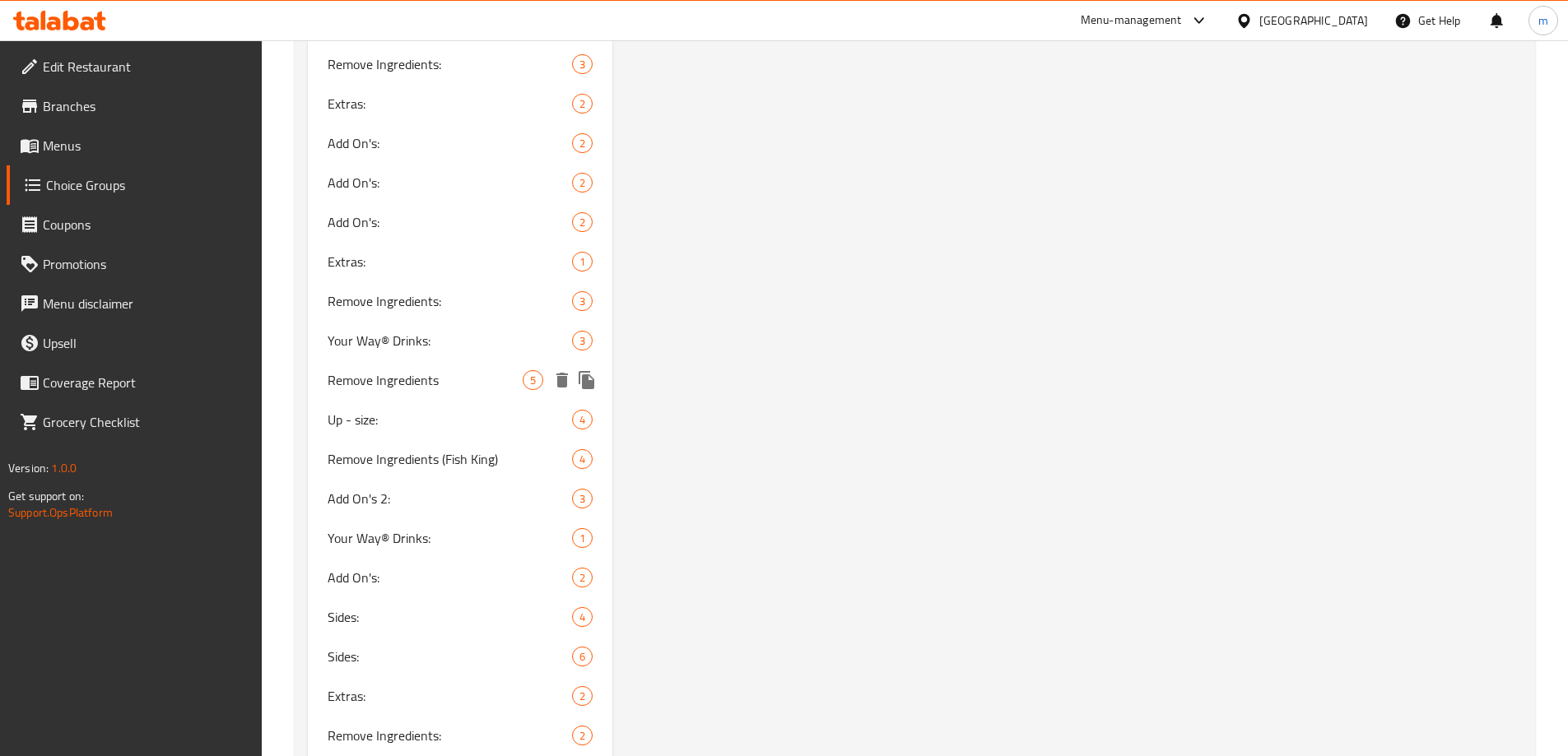
click at [454, 392] on div "Remove Ingredients 5" at bounding box center [460, 380] width 306 height 39
type input "Remove Ingredients"
type input "إزالة المكونات"
type input "لابردنی پێکهاتەکان"
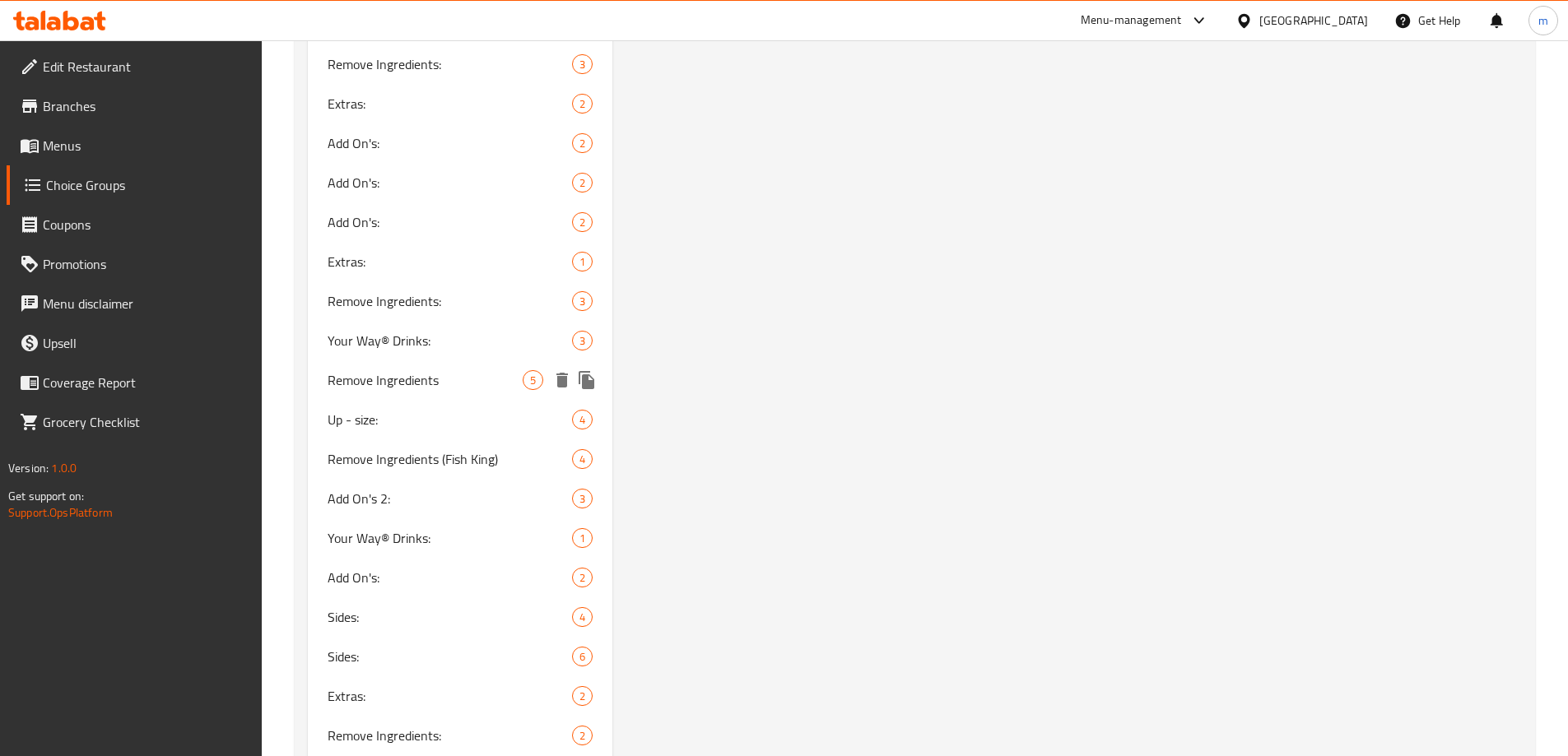
type input "5"
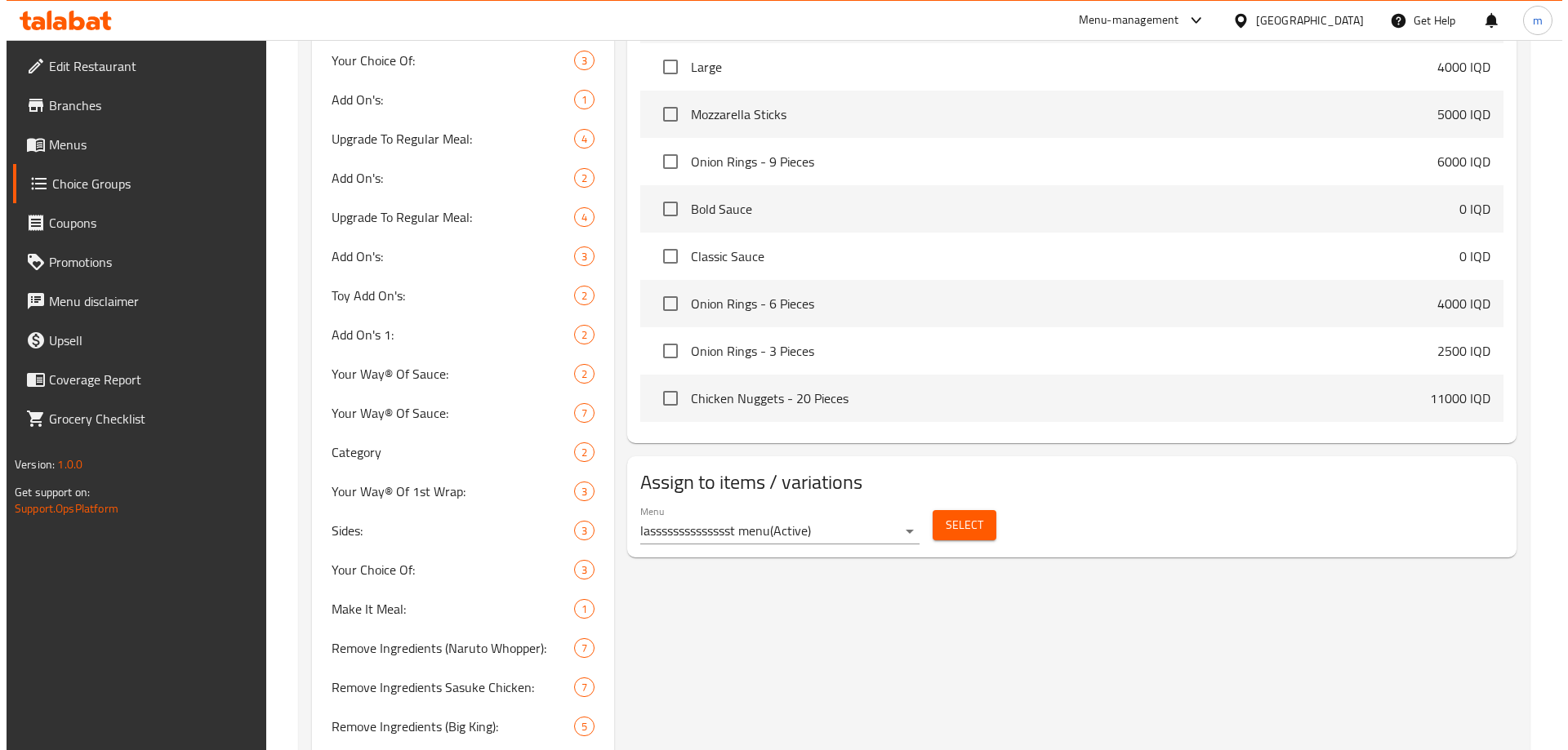
scroll to position [1120, 0]
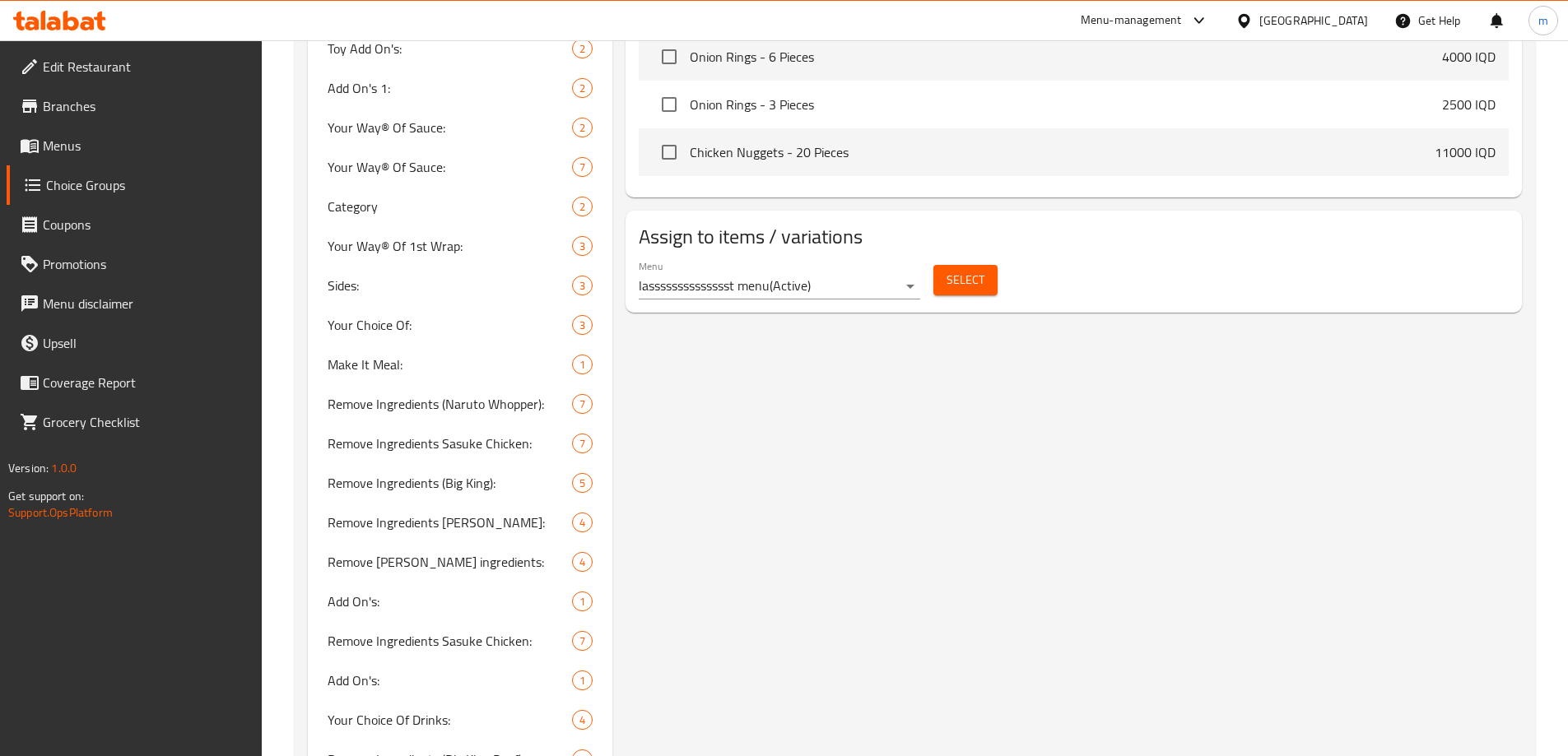
click at [948, 270] on span "Select" at bounding box center [965, 280] width 38 height 20
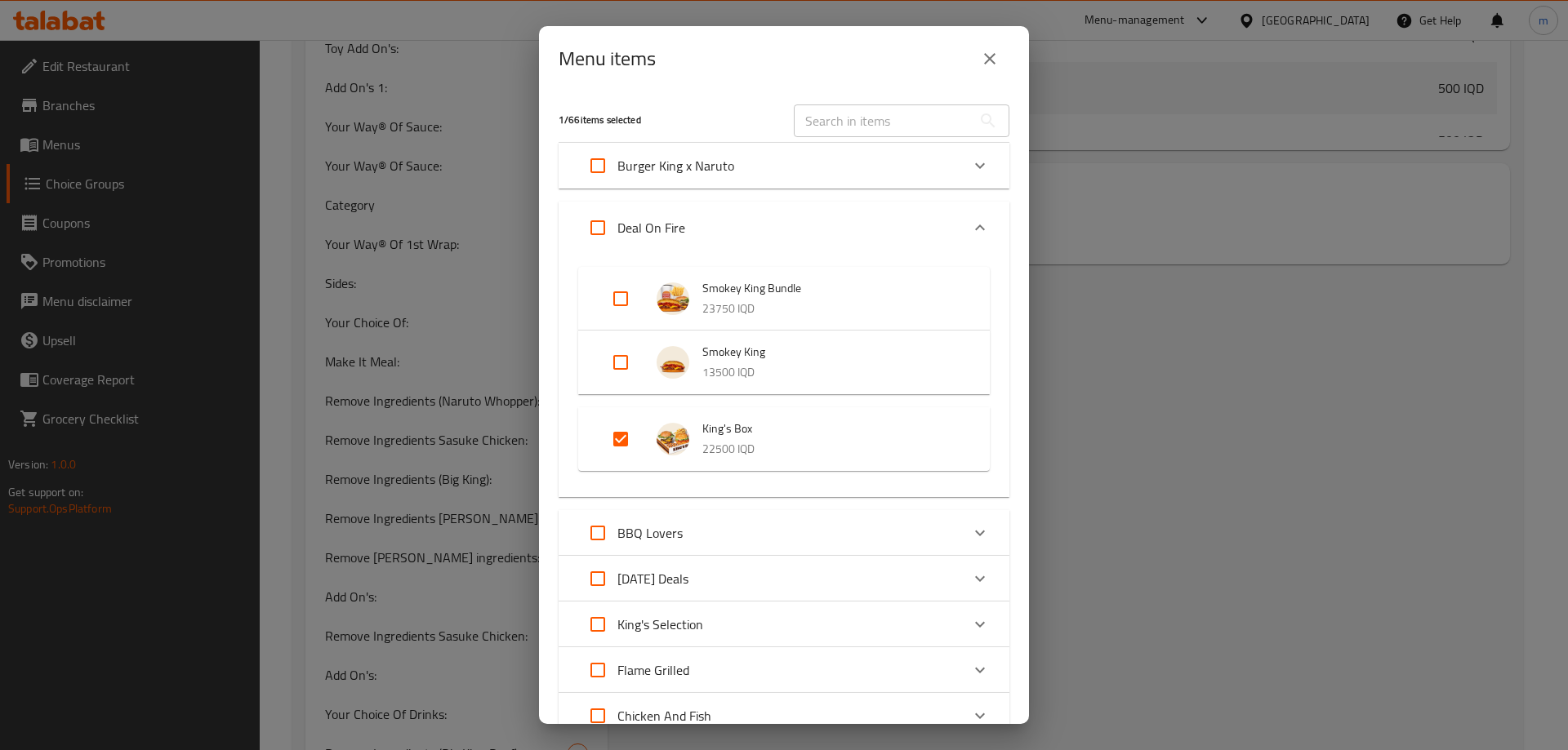
click at [685, 577] on p "[DATE] Deals" at bounding box center [653, 579] width 71 height 20
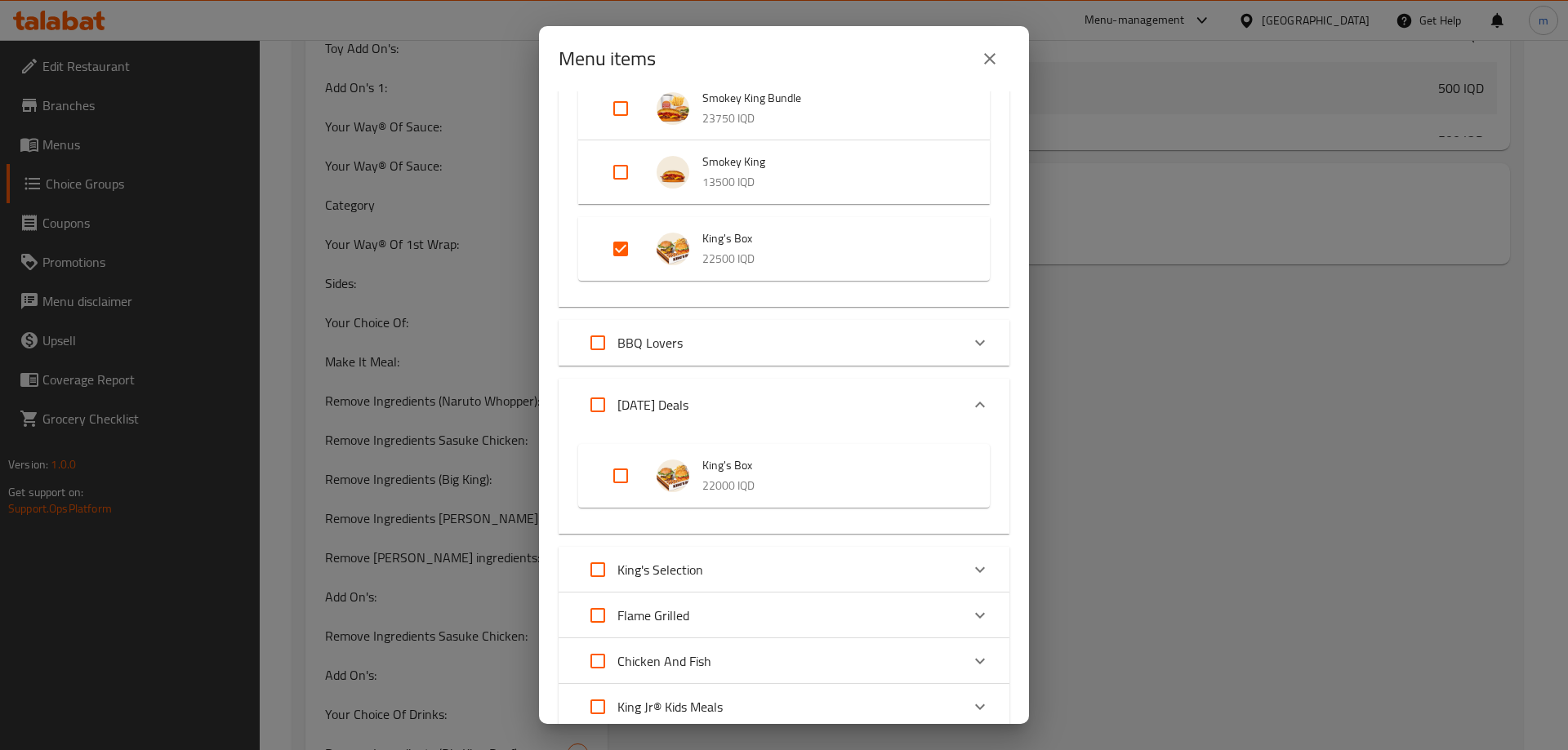
click at [627, 484] on input "Expand" at bounding box center [620, 476] width 39 height 39
checkbox input "true"
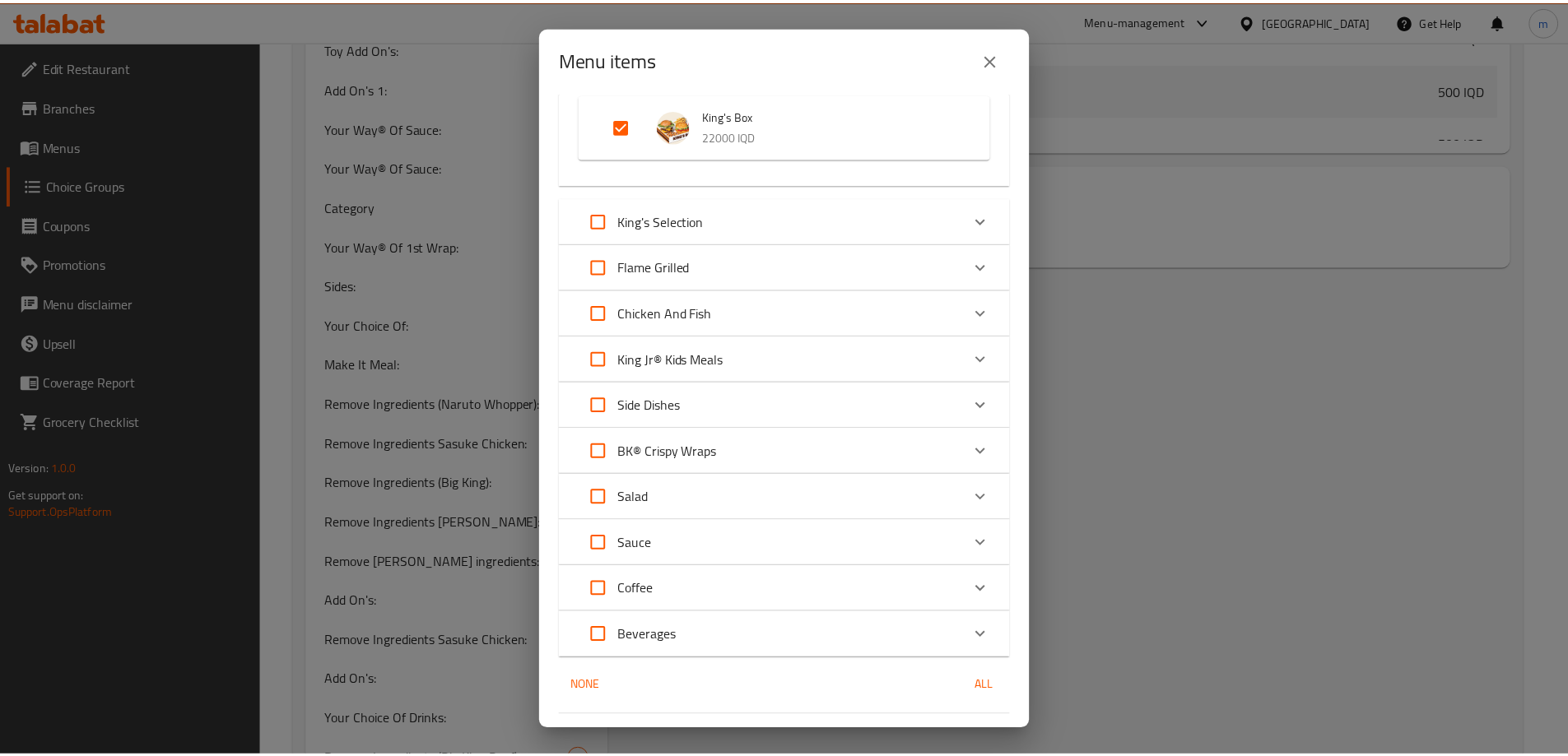
scroll to position [589, 0]
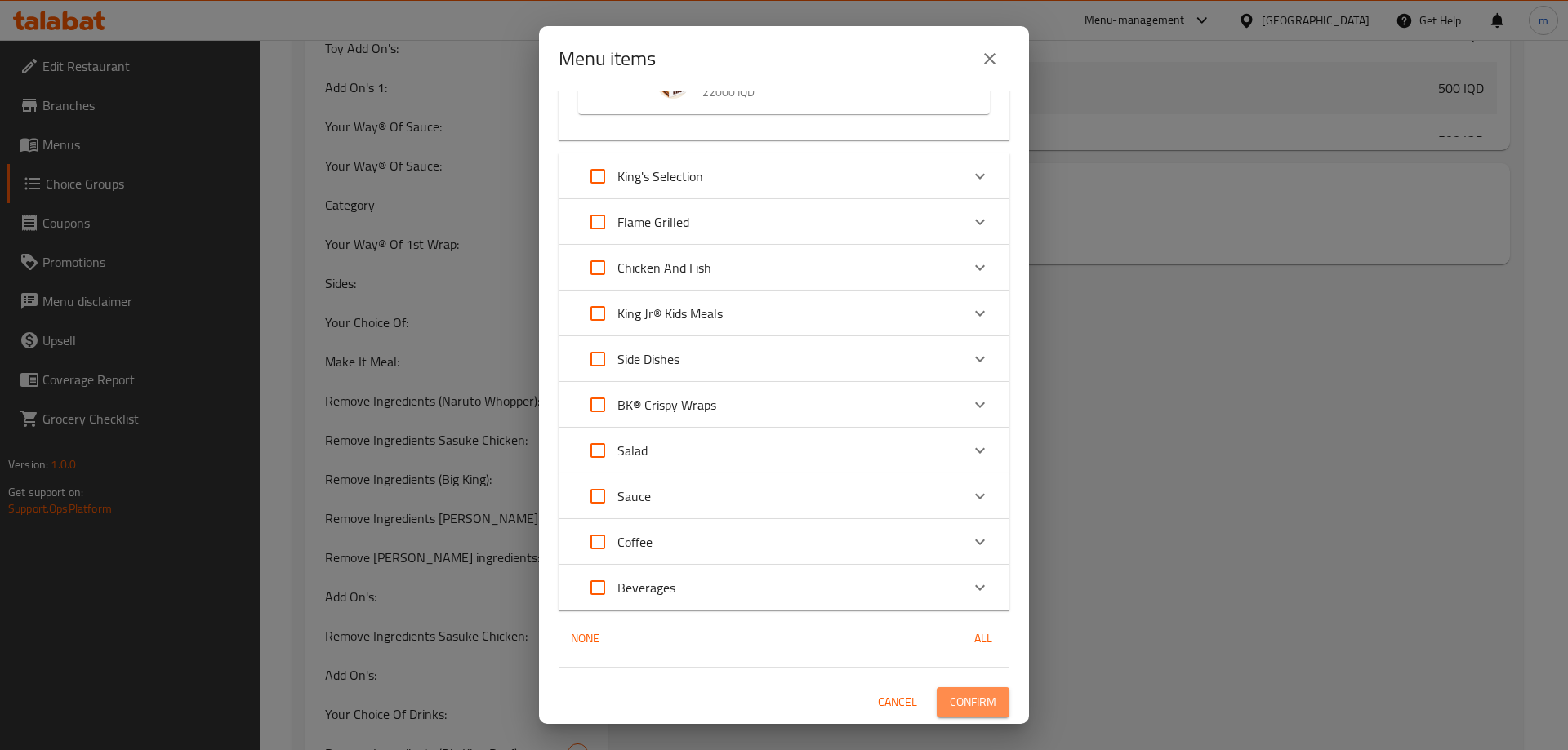
click at [950, 692] on span "Confirm" at bounding box center [973, 702] width 46 height 20
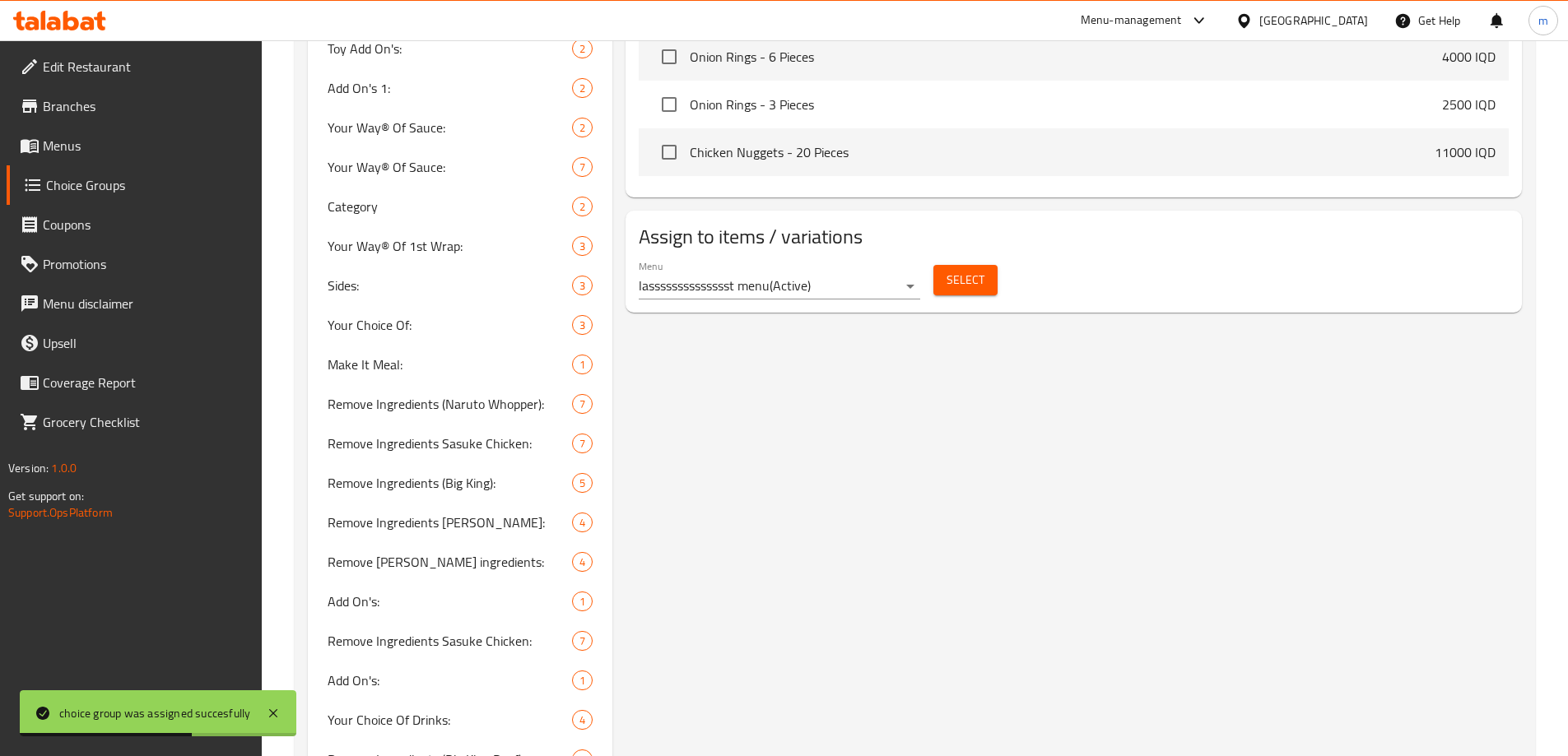
scroll to position [362, 0]
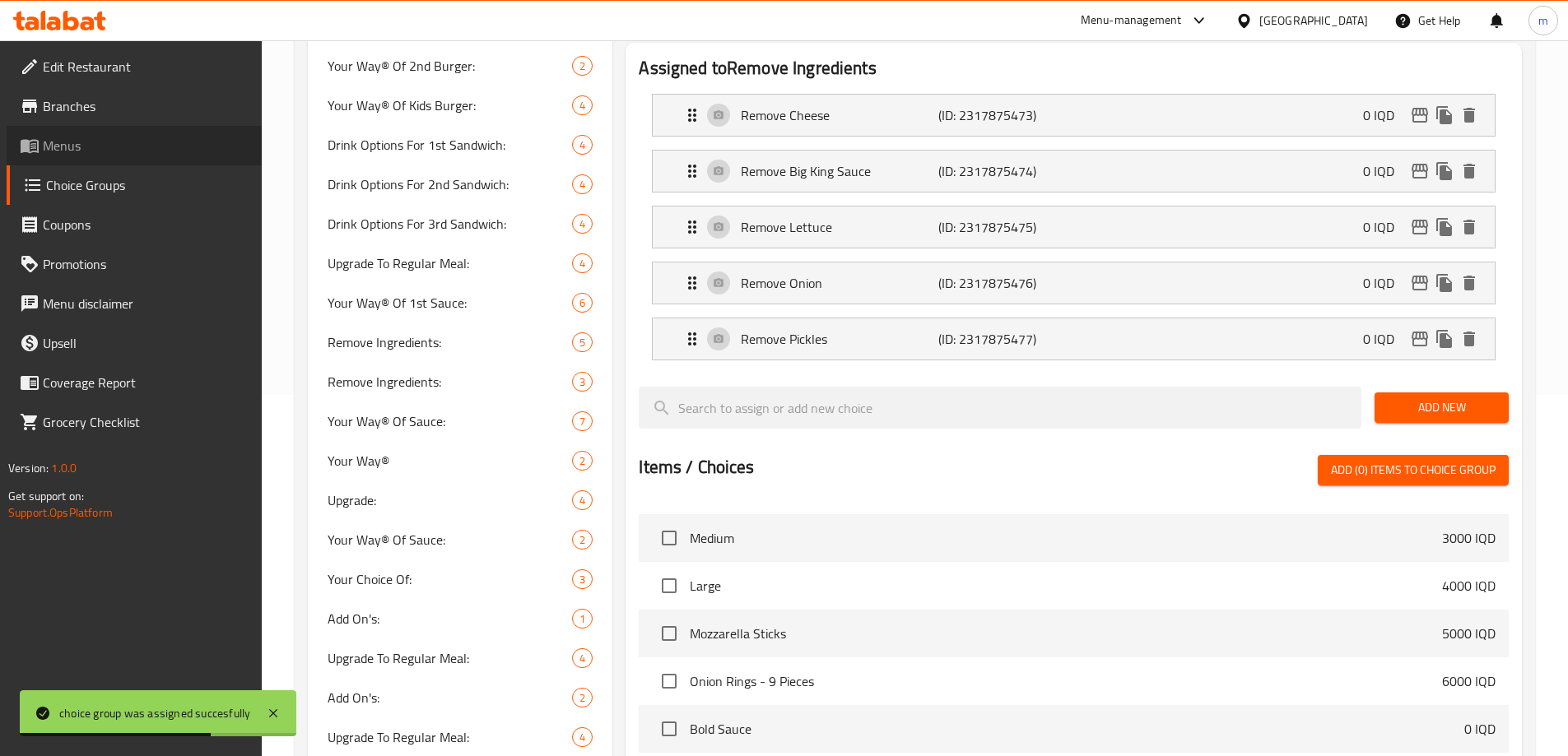
click at [93, 151] on span "Menus" at bounding box center [146, 146] width 206 height 20
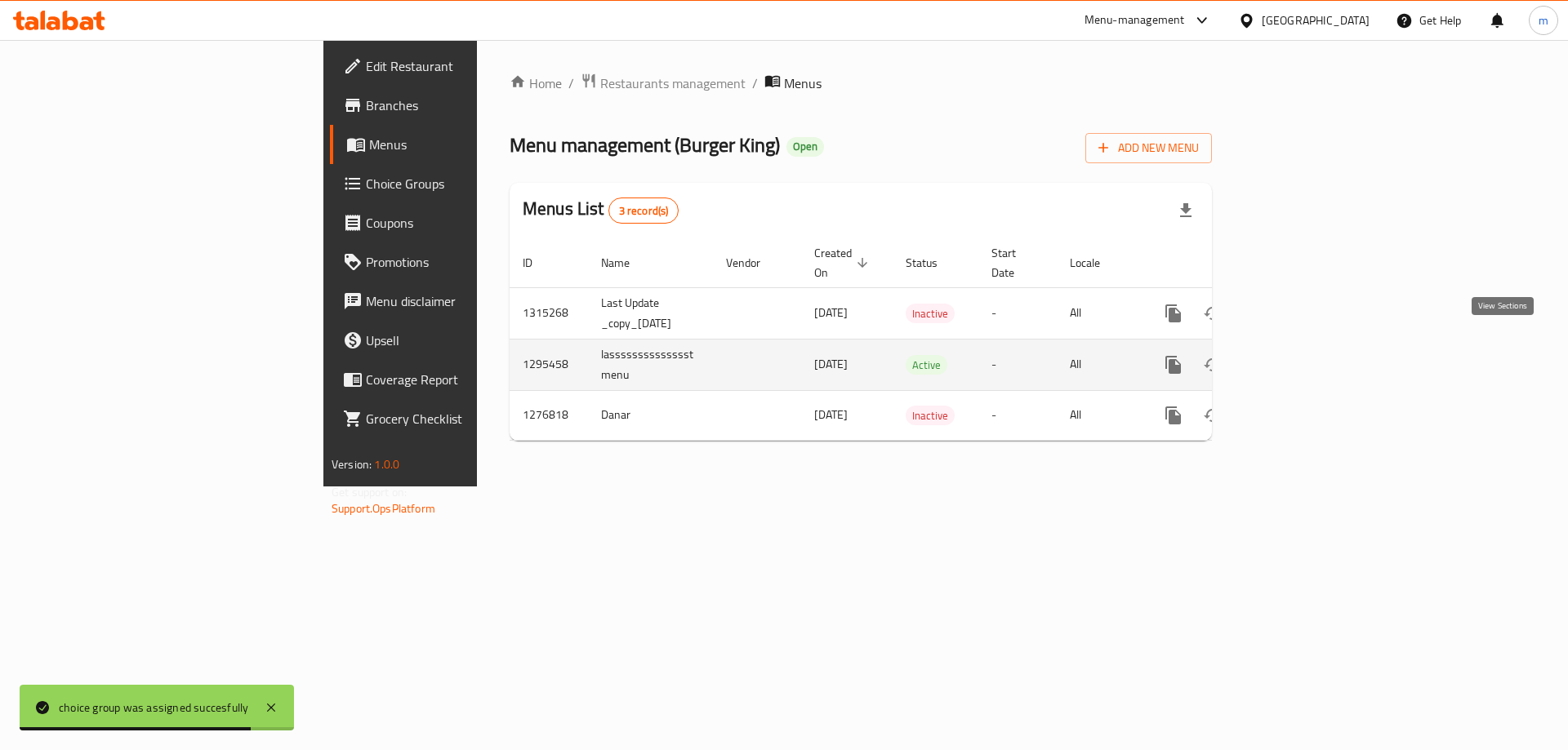
click at [1301, 355] on icon "enhanced table" at bounding box center [1292, 365] width 20 height 20
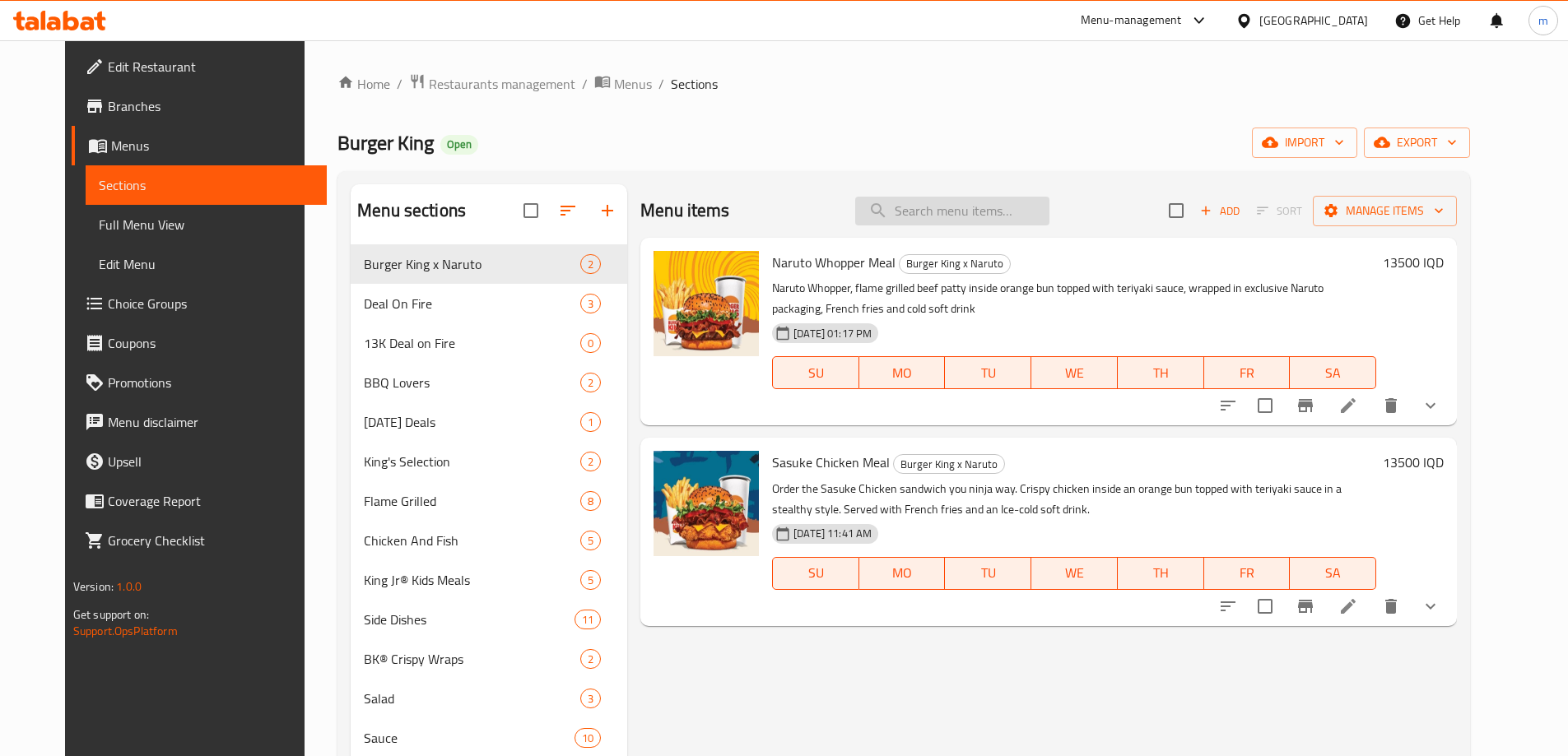
drag, startPoint x: 967, startPoint y: 232, endPoint x: 967, endPoint y: 214, distance: 18.0
click at [967, 228] on div "Menu items Add Sort Manage items" at bounding box center [1048, 211] width 816 height 53
click at [967, 214] on input "search" at bounding box center [952, 211] width 194 height 28
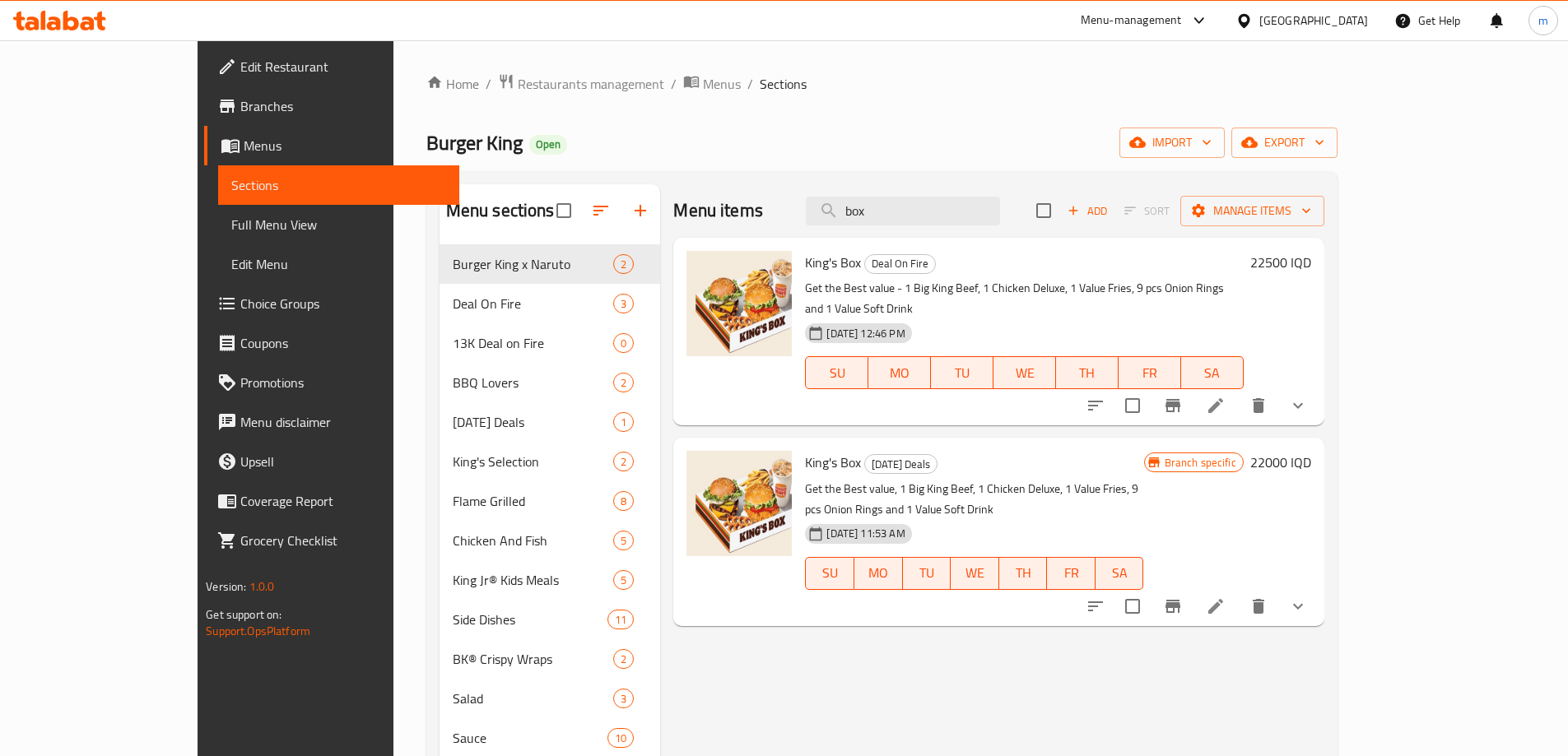
type input "box"
click at [1308, 395] on icon "show more" at bounding box center [1298, 405] width 20 height 20
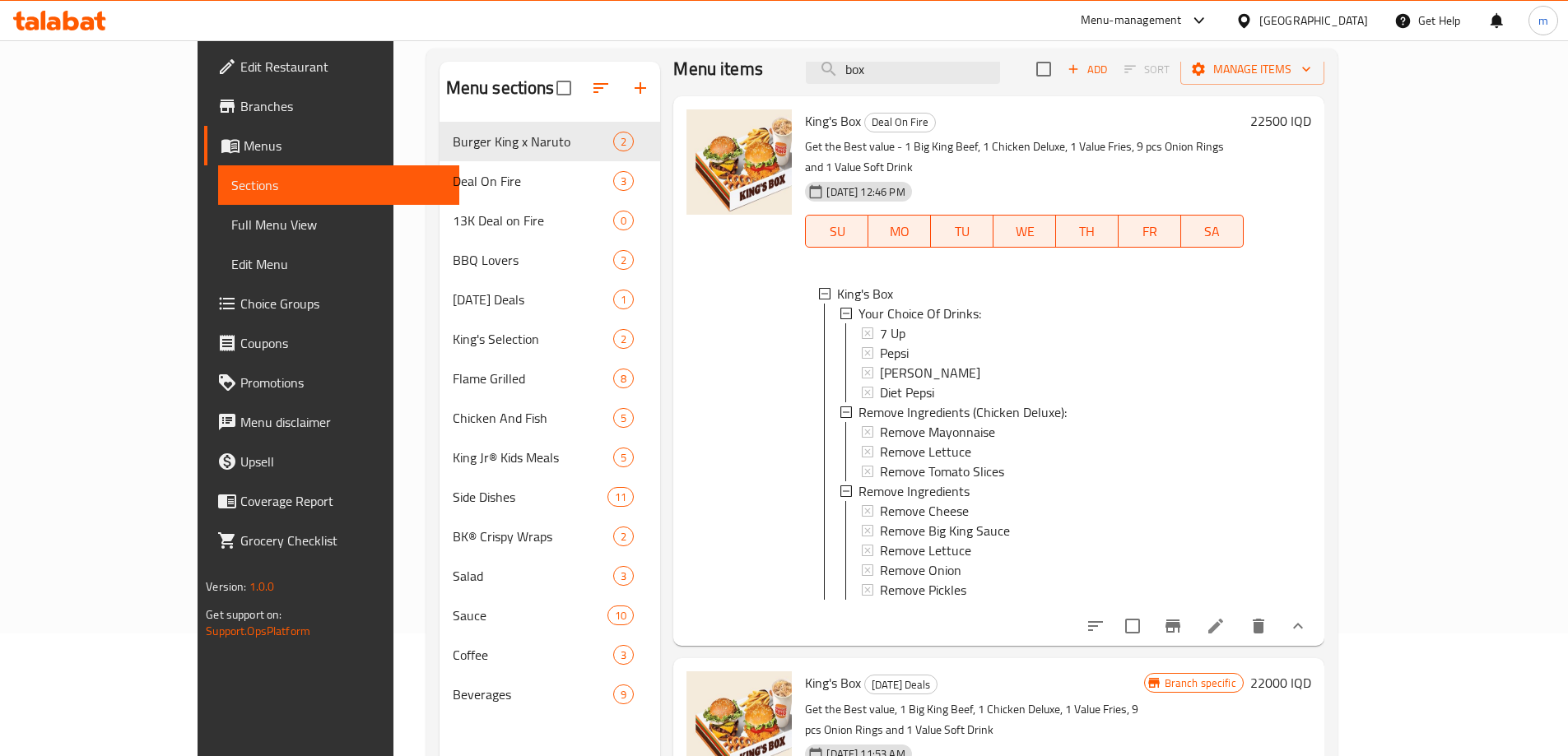
scroll to position [231, 0]
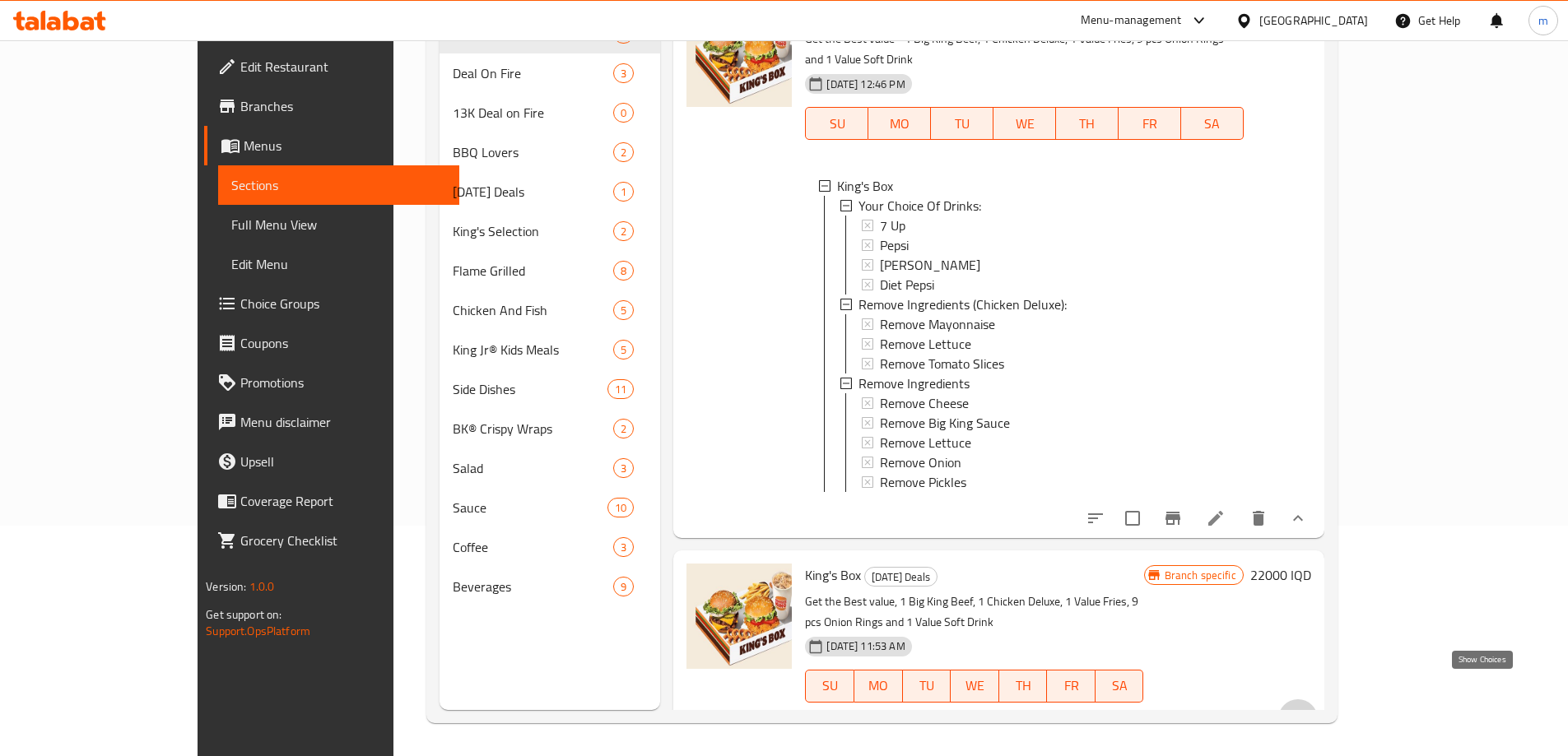
click at [1303, 716] on icon "show more" at bounding box center [1297, 718] width 10 height 5
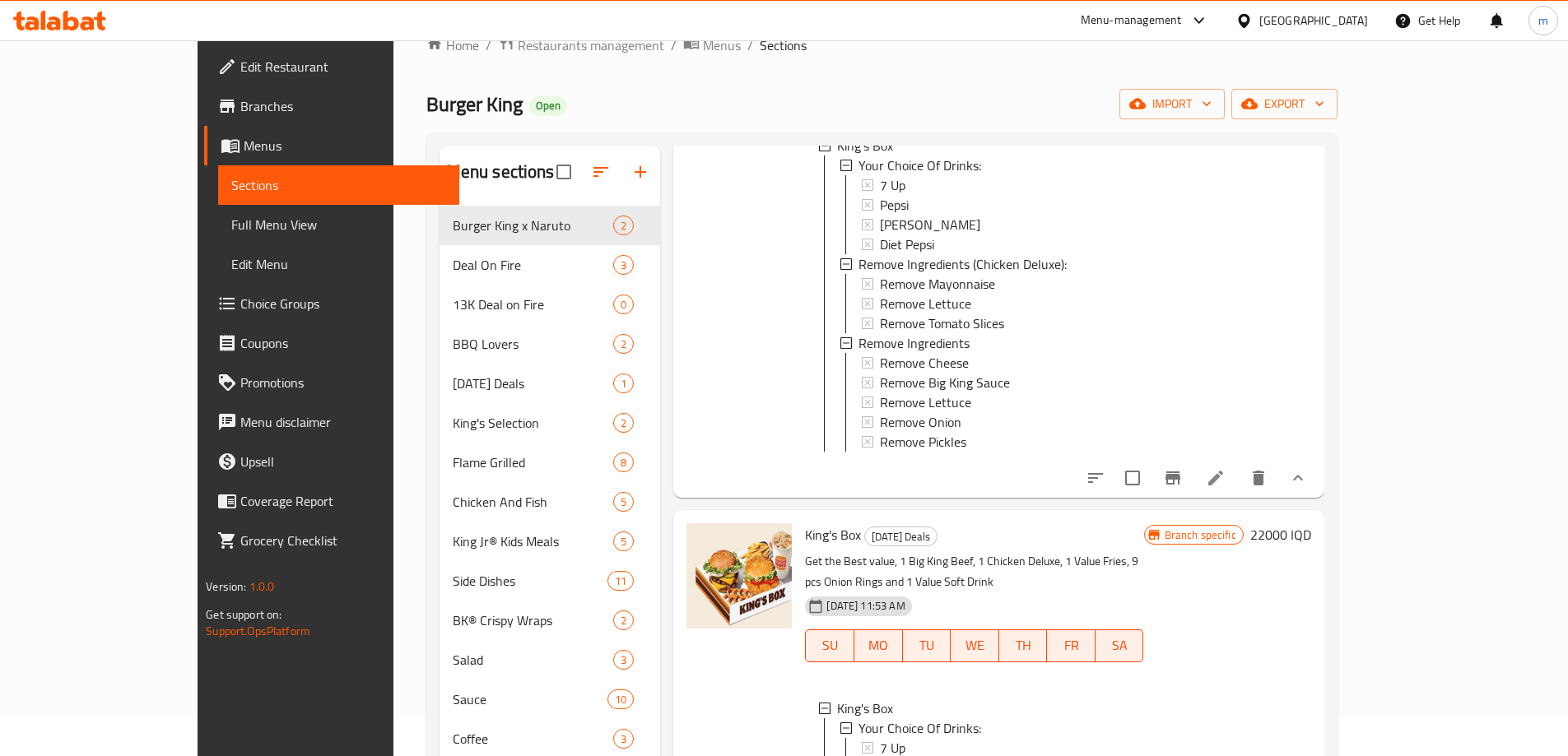
scroll to position [384, 0]
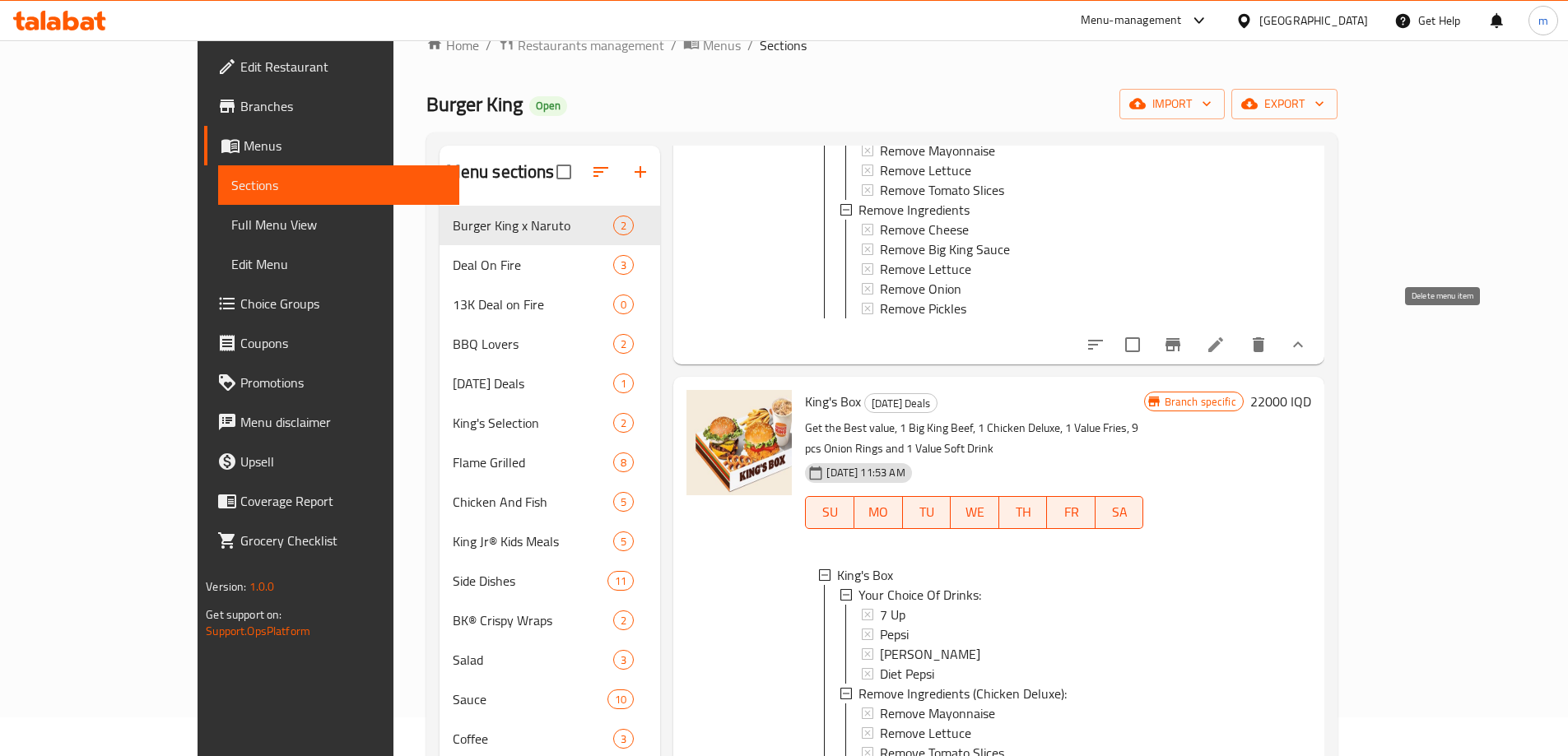
click at [1268, 340] on icon "delete" at bounding box center [1259, 345] width 20 height 20
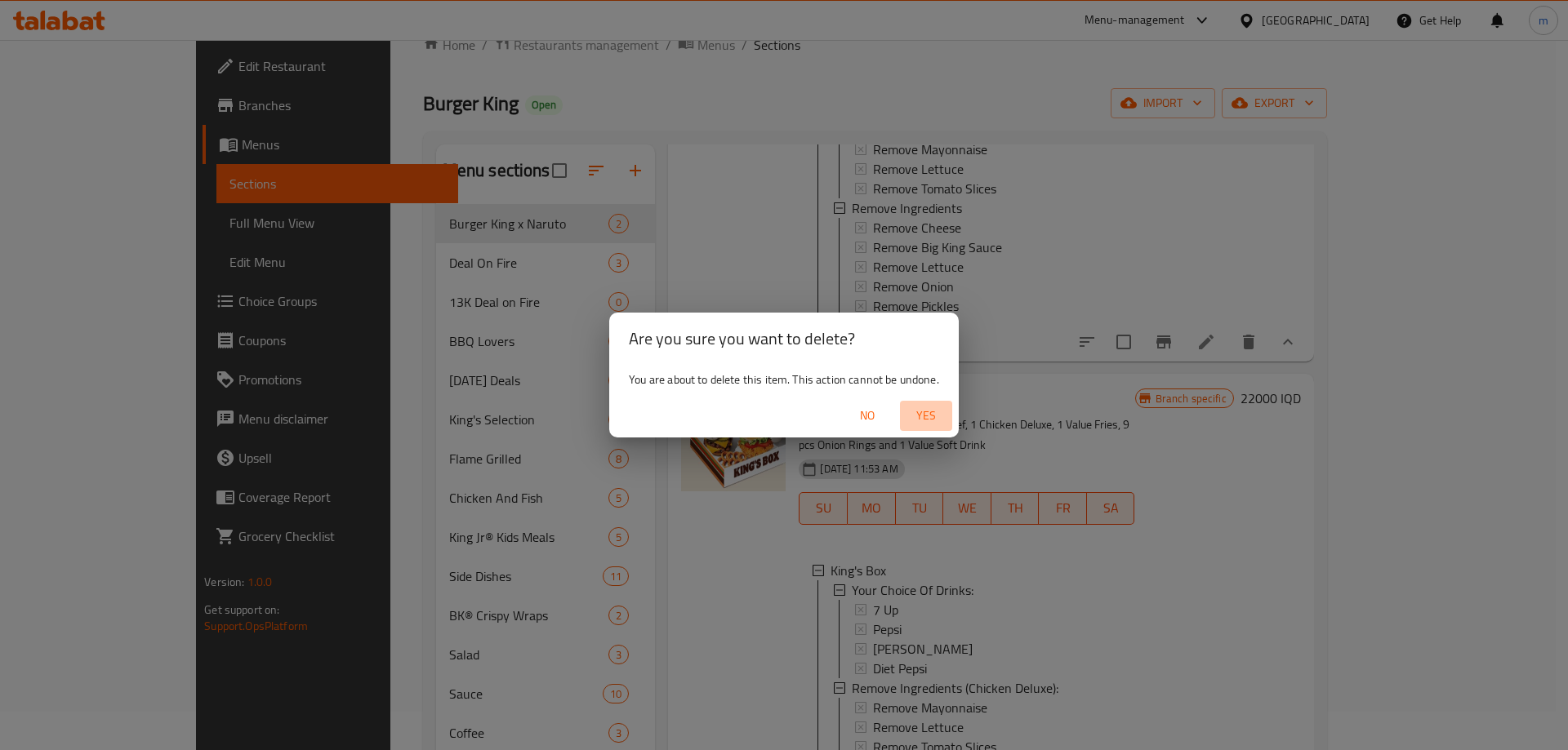
click at [927, 418] on span "Yes" at bounding box center [926, 416] width 39 height 20
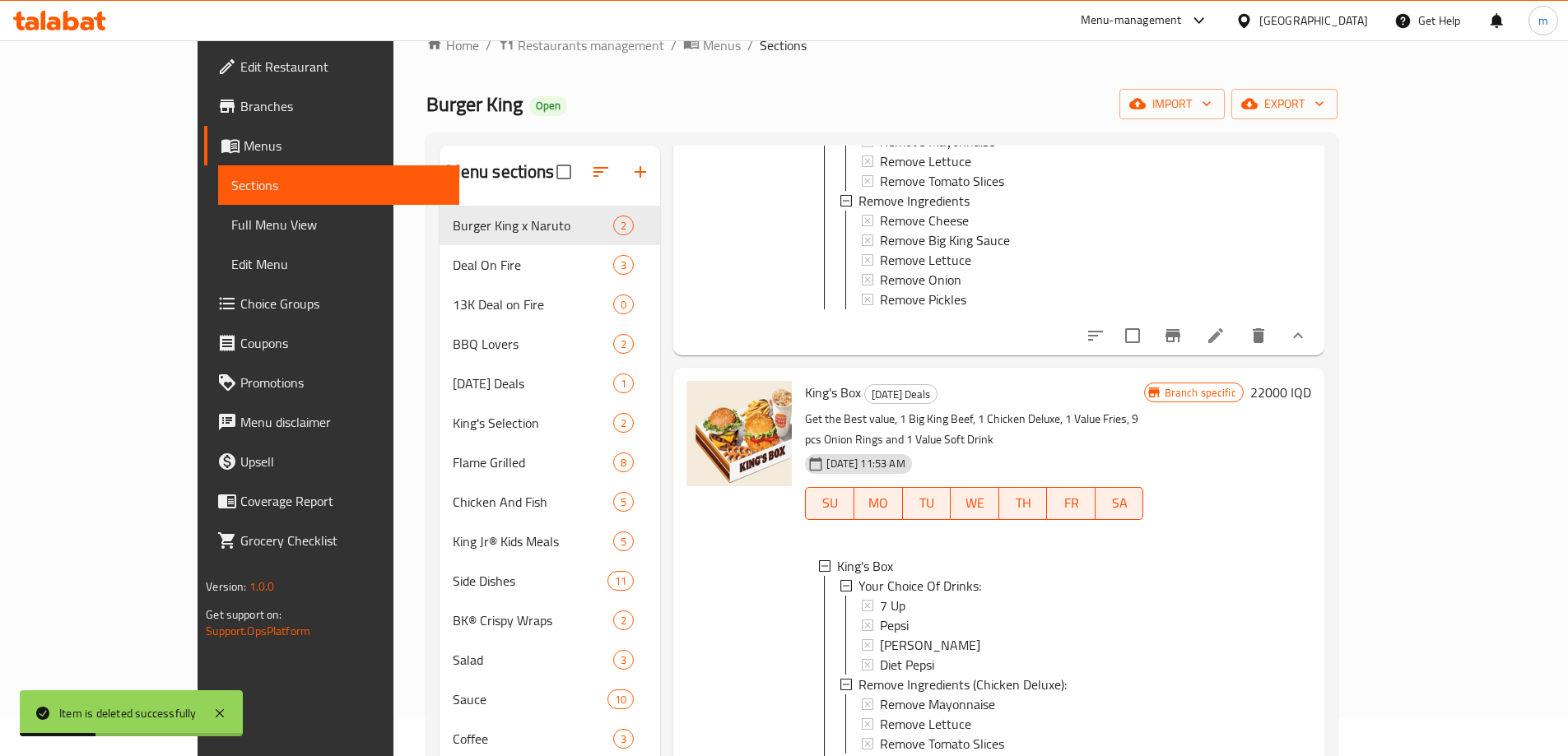
scroll to position [0, 0]
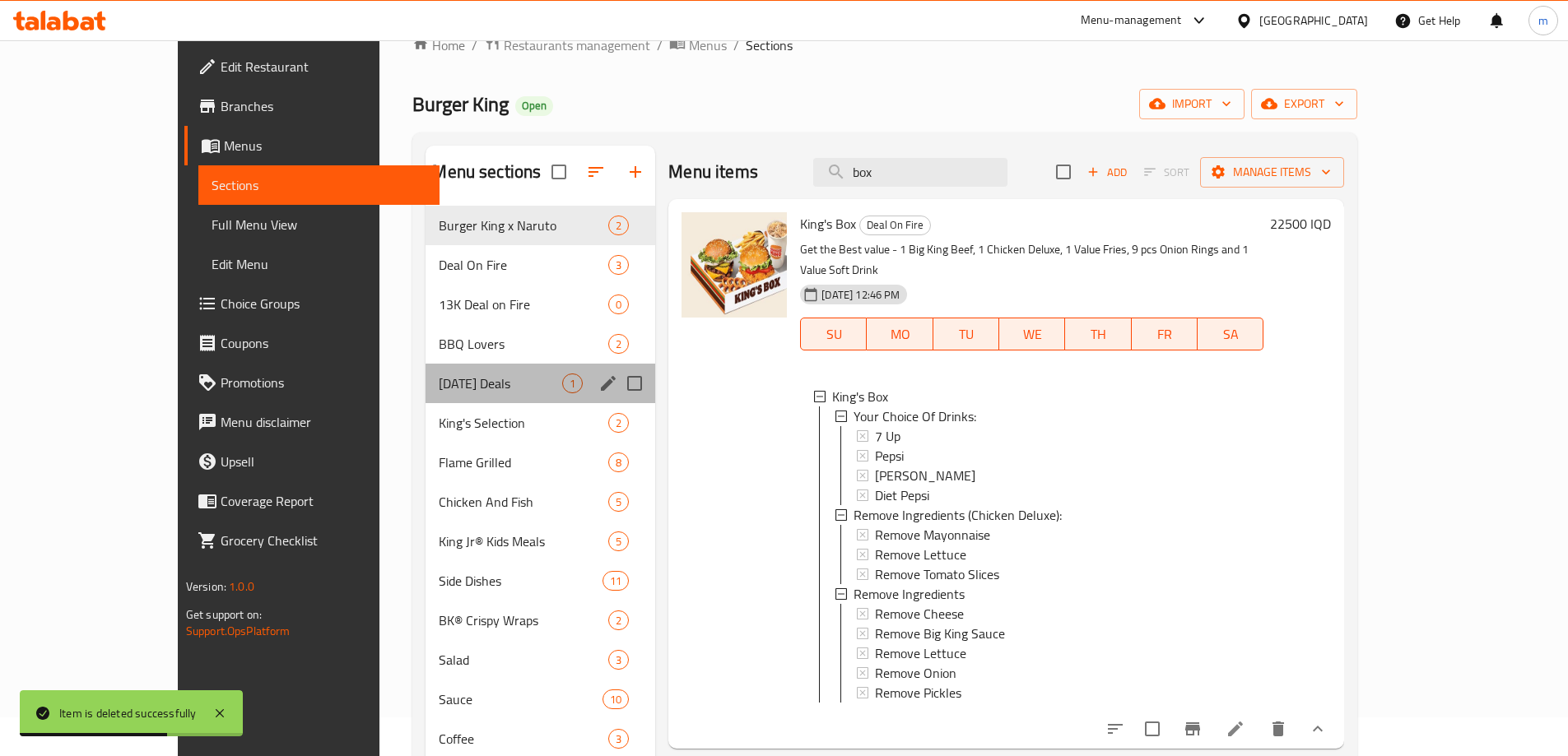
click at [426, 371] on div "[DATE] Deals 1" at bounding box center [540, 383] width 230 height 39
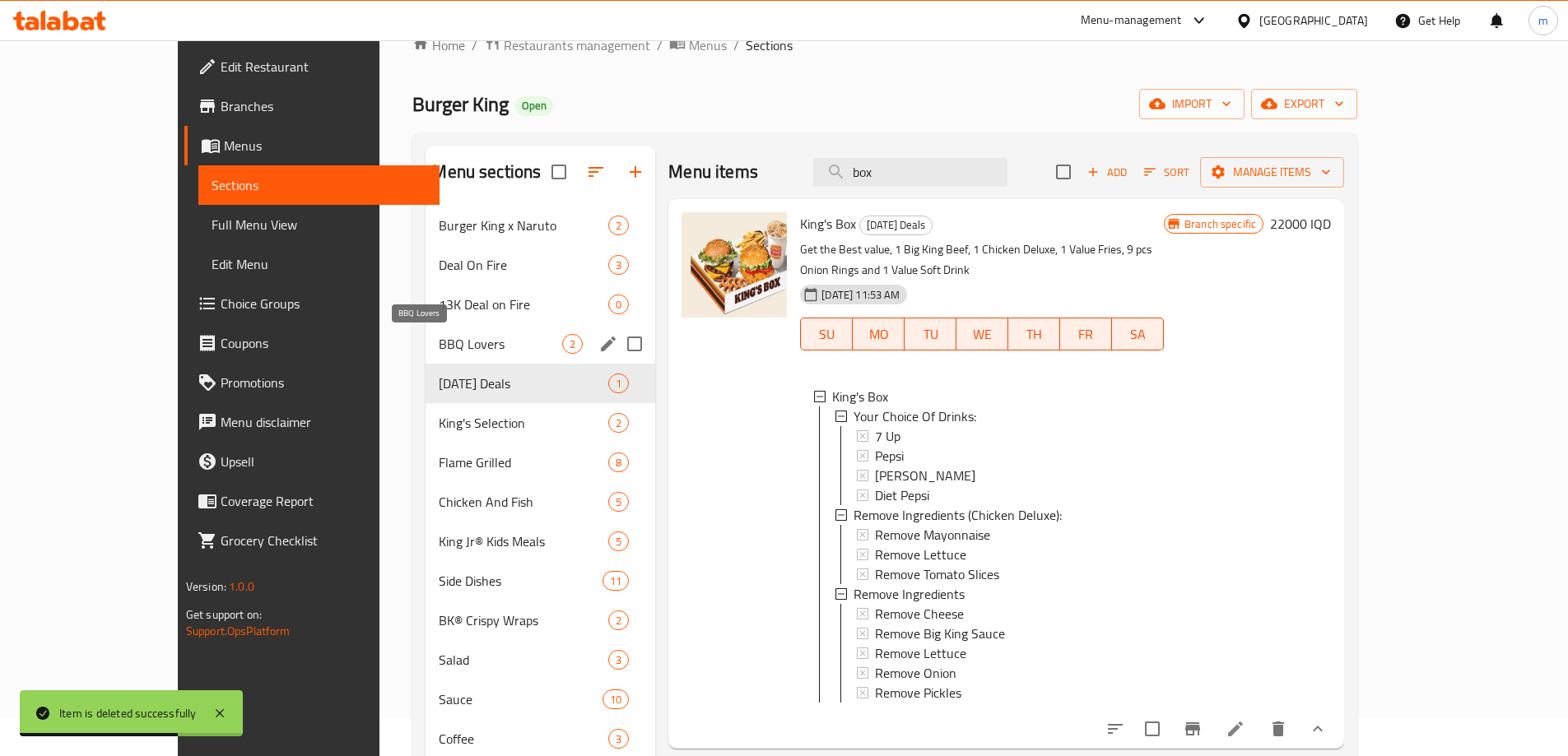
click at [438, 340] on span "BBQ Lovers" at bounding box center [500, 344] width 124 height 20
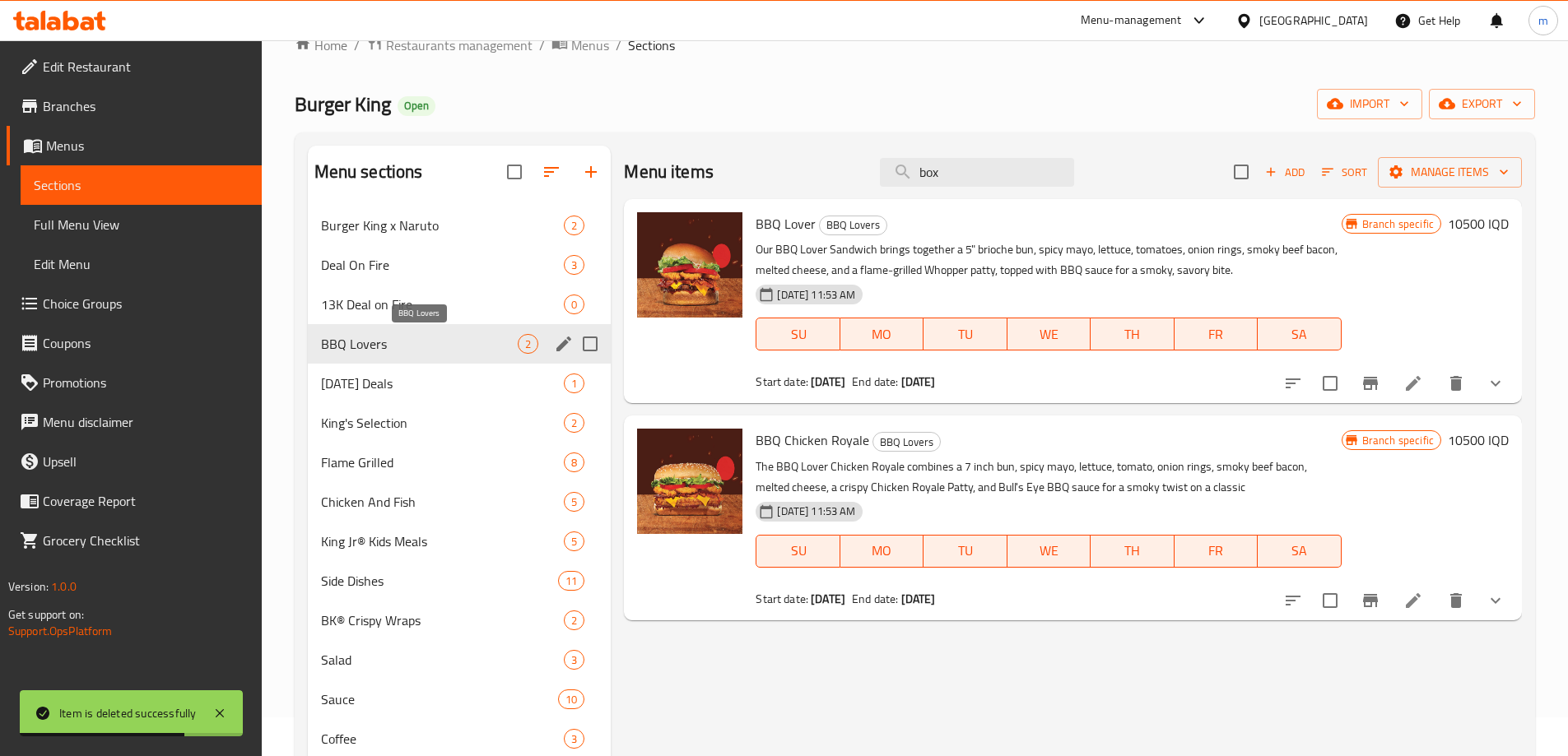
click at [382, 364] on div "[DATE] Deals 1" at bounding box center [460, 383] width 304 height 39
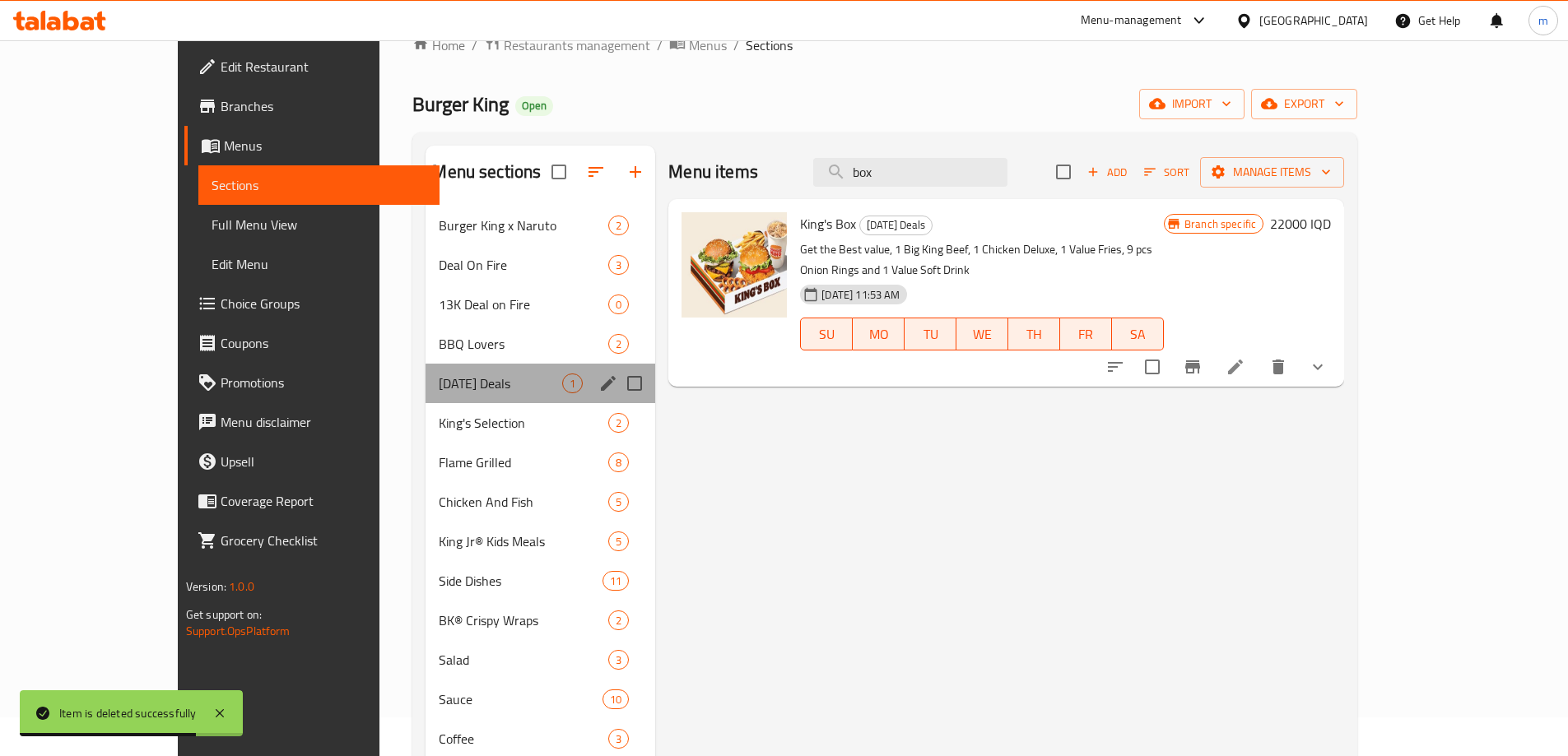
click at [426, 370] on div "[DATE] Deals 1" at bounding box center [540, 383] width 230 height 39
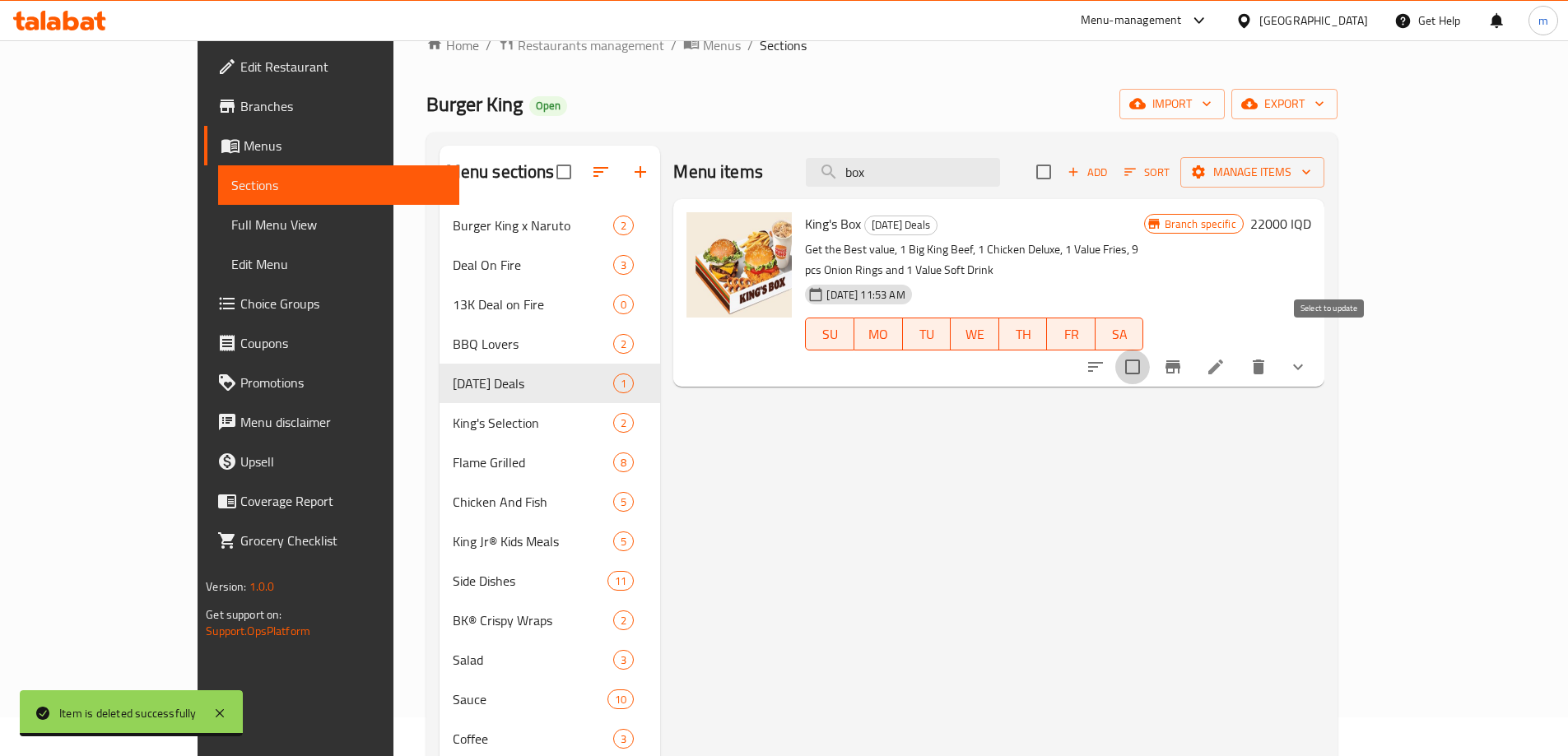
click at [1150, 350] on input "checkbox" at bounding box center [1132, 367] width 35 height 35
checkbox input "true"
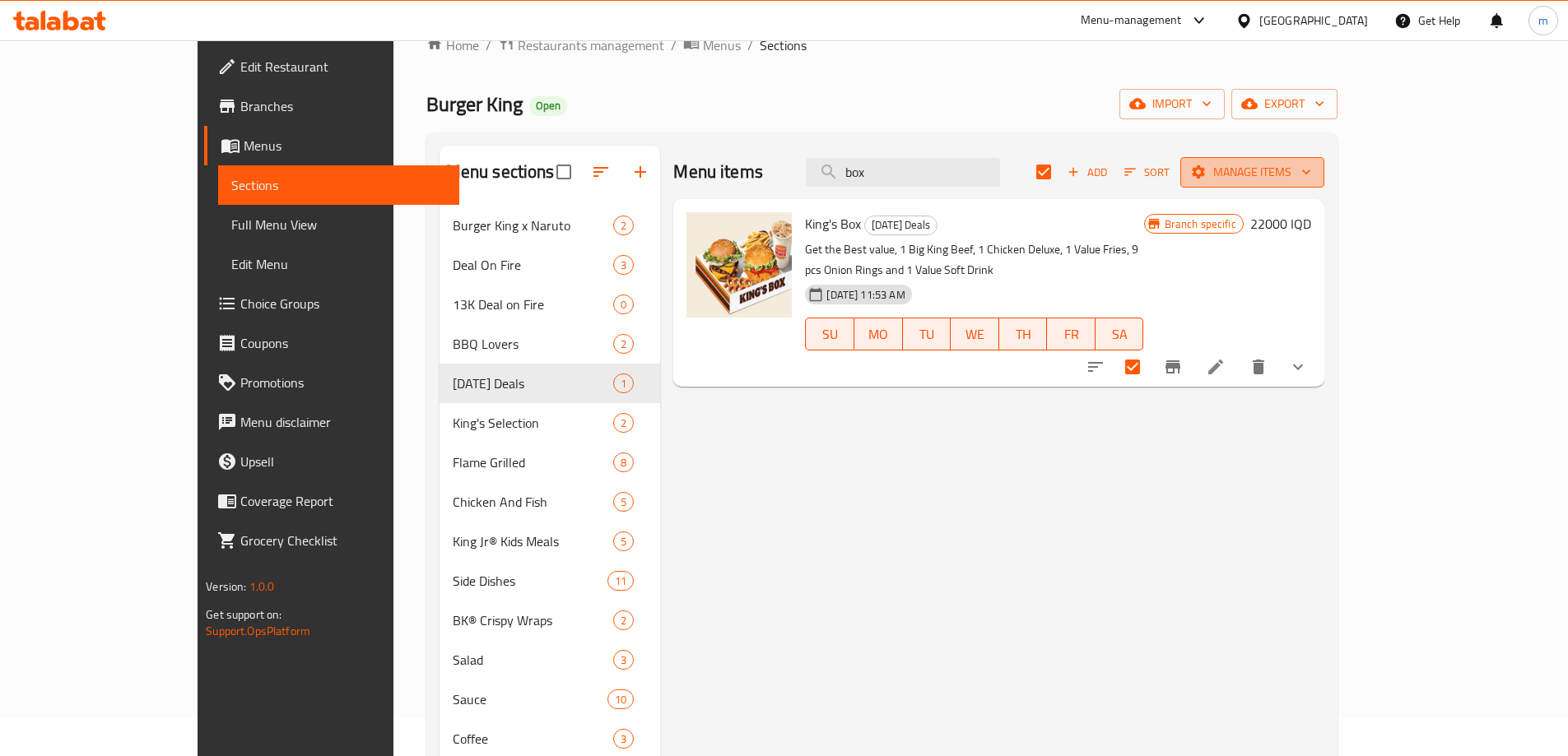
click at [1311, 178] on span "Manage items" at bounding box center [1252, 172] width 118 height 20
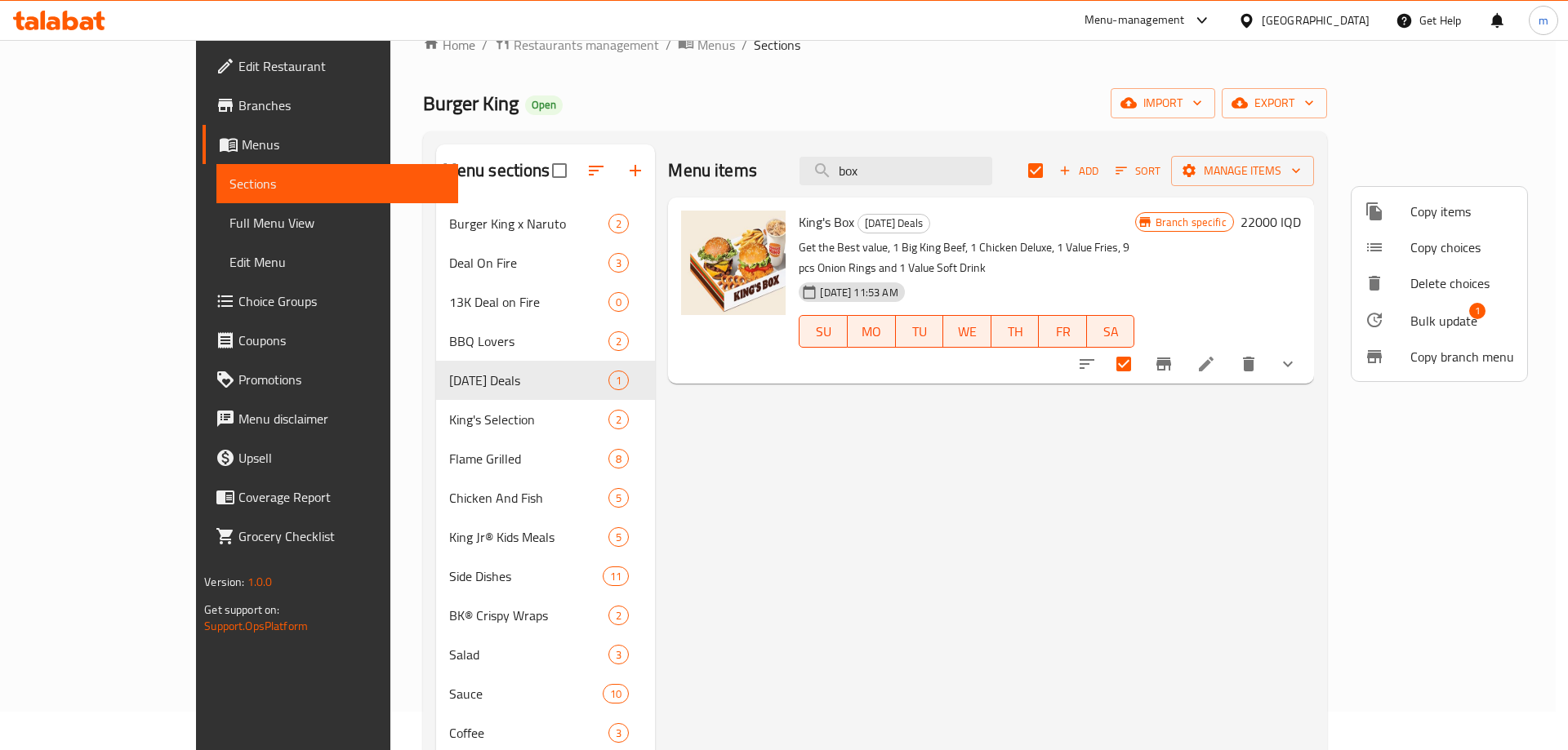
click at [1400, 316] on div at bounding box center [1387, 321] width 45 height 20
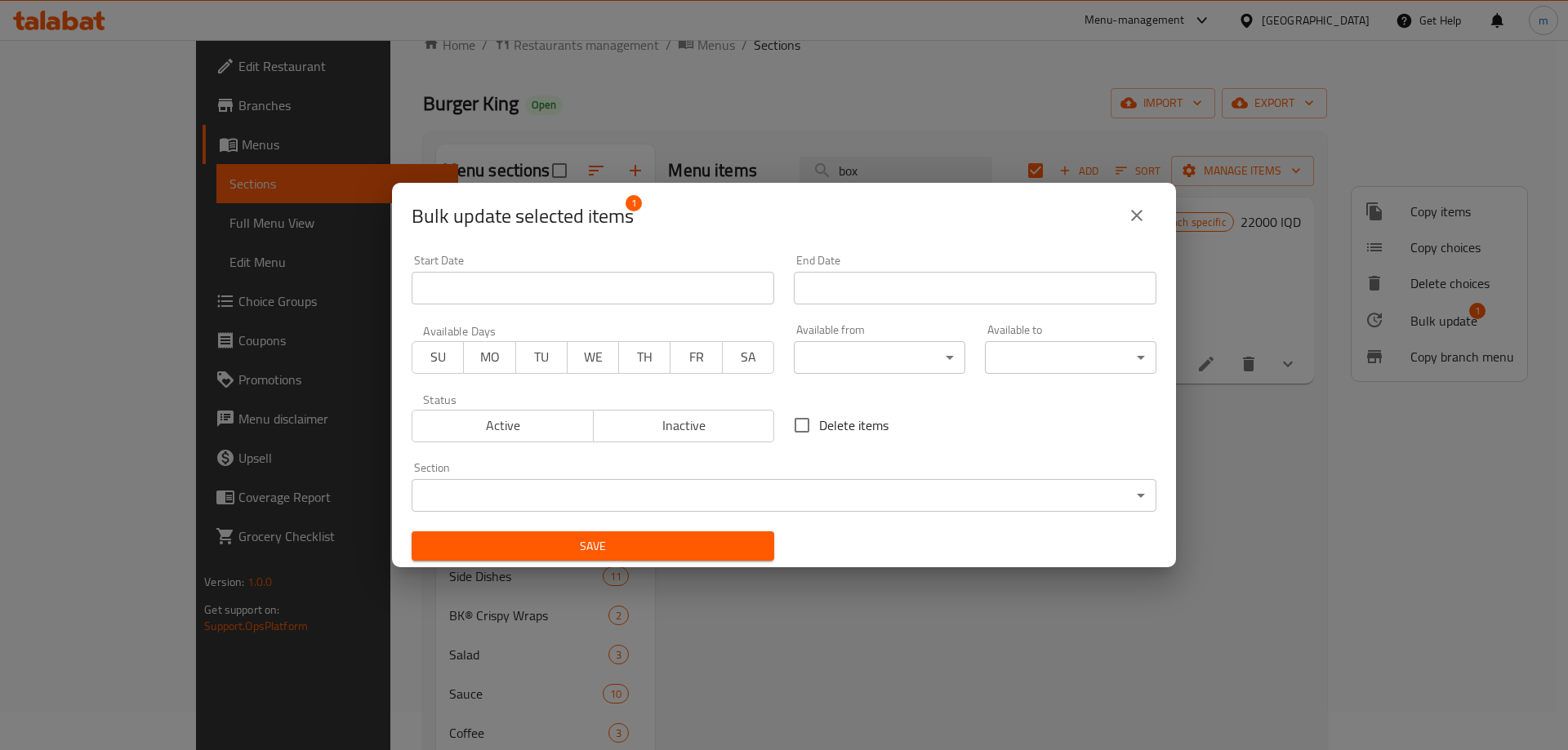
click at [574, 511] on body "​ Menu-management [GEOGRAPHIC_DATA] Get Help m Edit Restaurant Branches Menus S…" at bounding box center [784, 357] width 1568 height 710
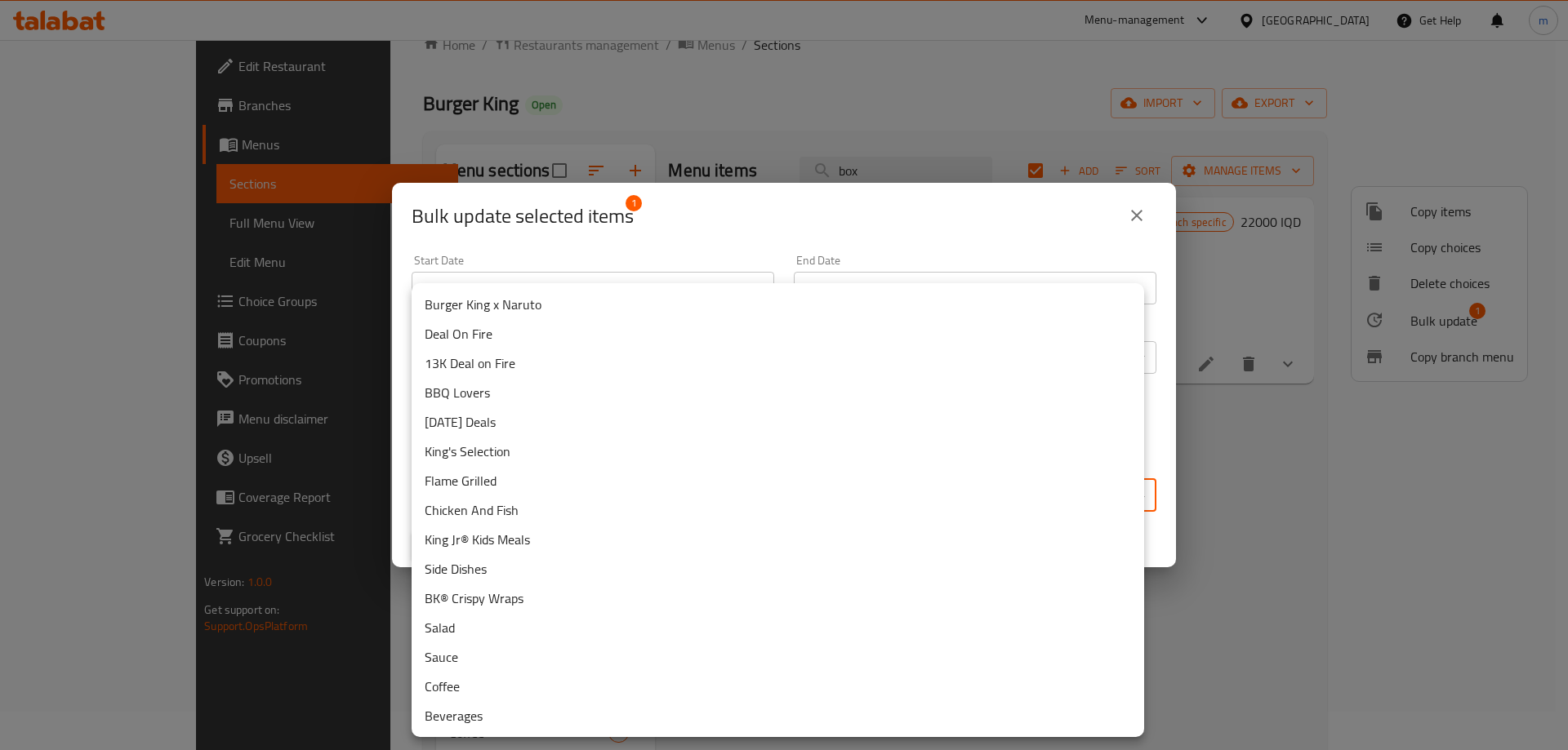
click at [498, 334] on li "Deal On Fire" at bounding box center [778, 334] width 732 height 29
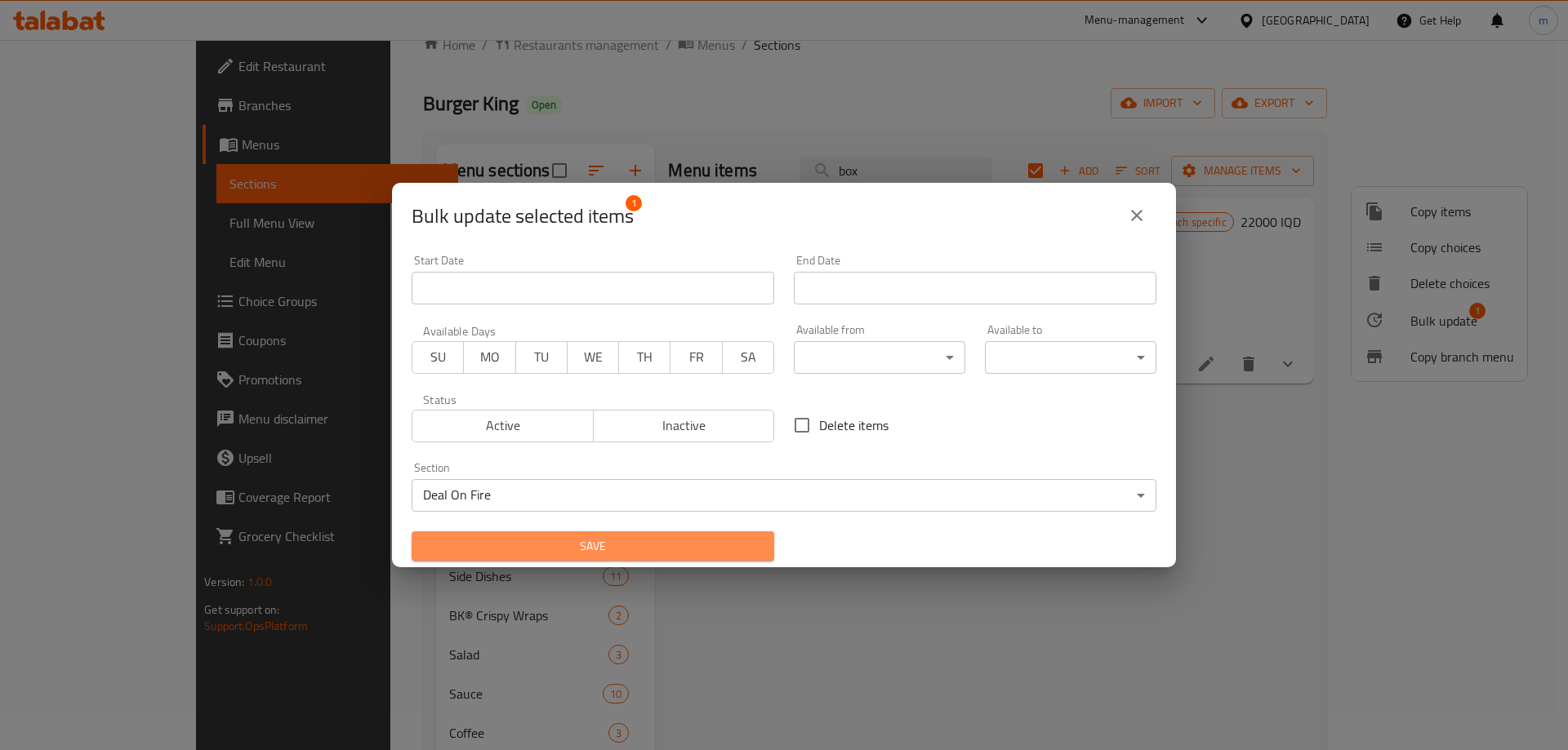
click at [620, 538] on span "Save" at bounding box center [593, 547] width 336 height 20
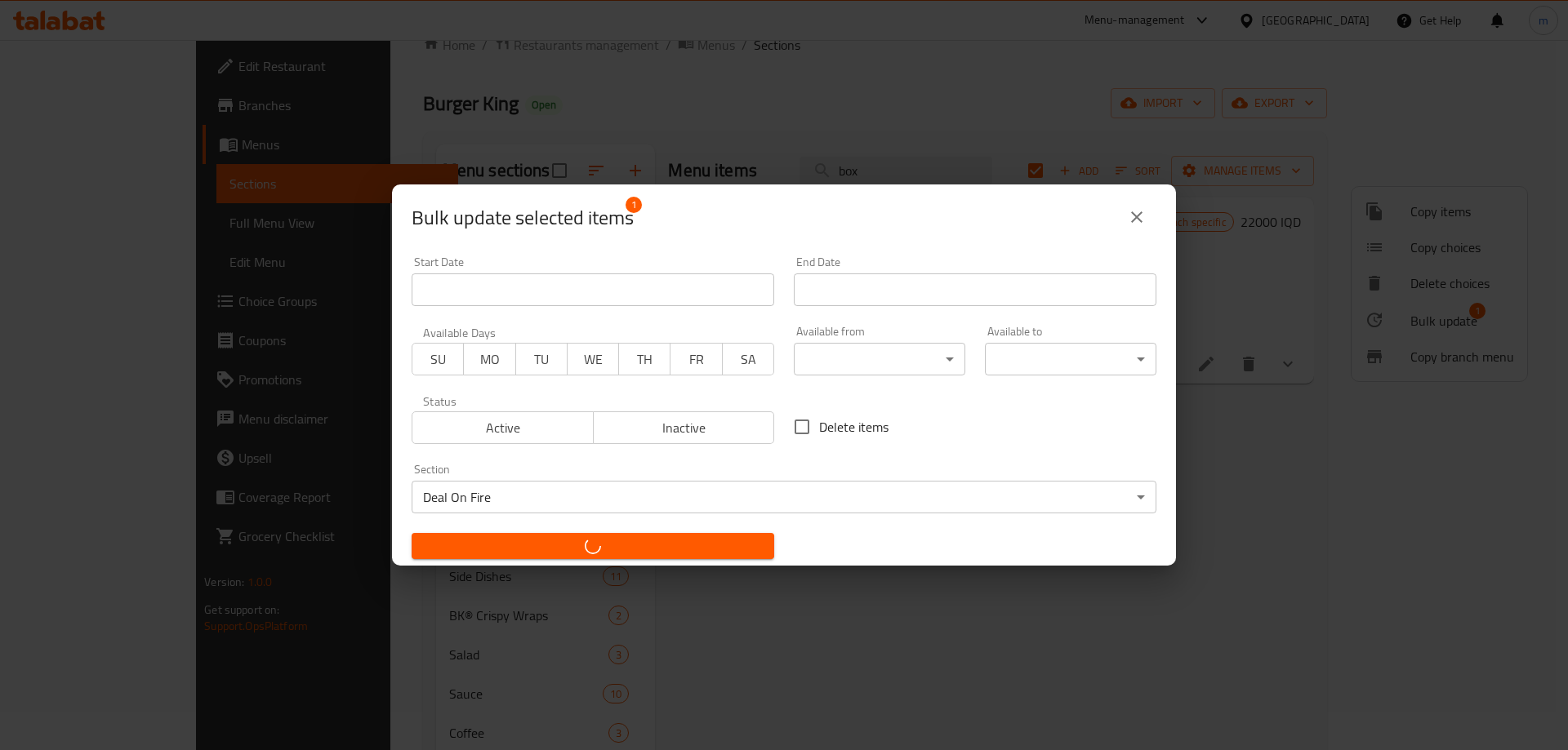
checkbox input "false"
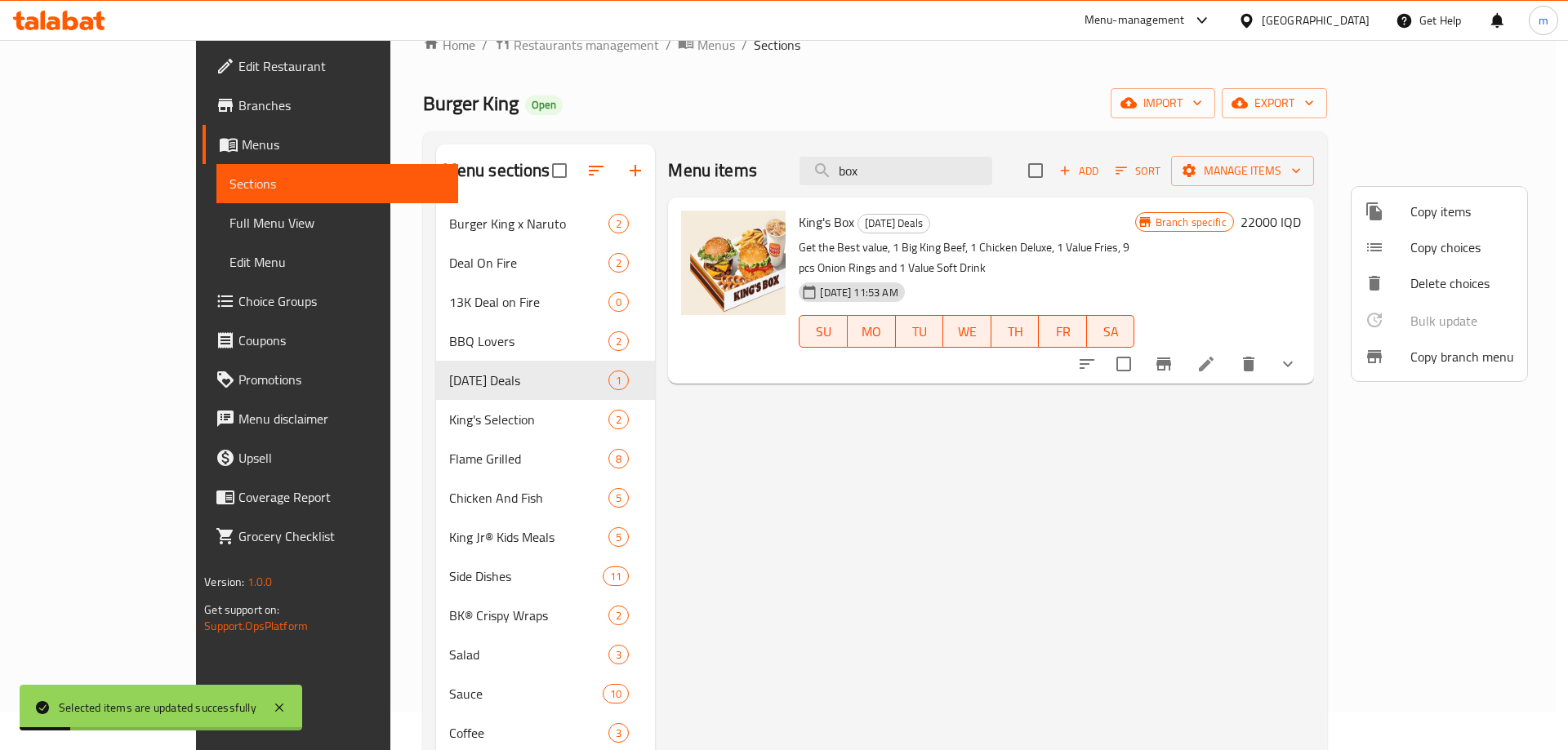
click at [388, 271] on div at bounding box center [784, 375] width 1568 height 750
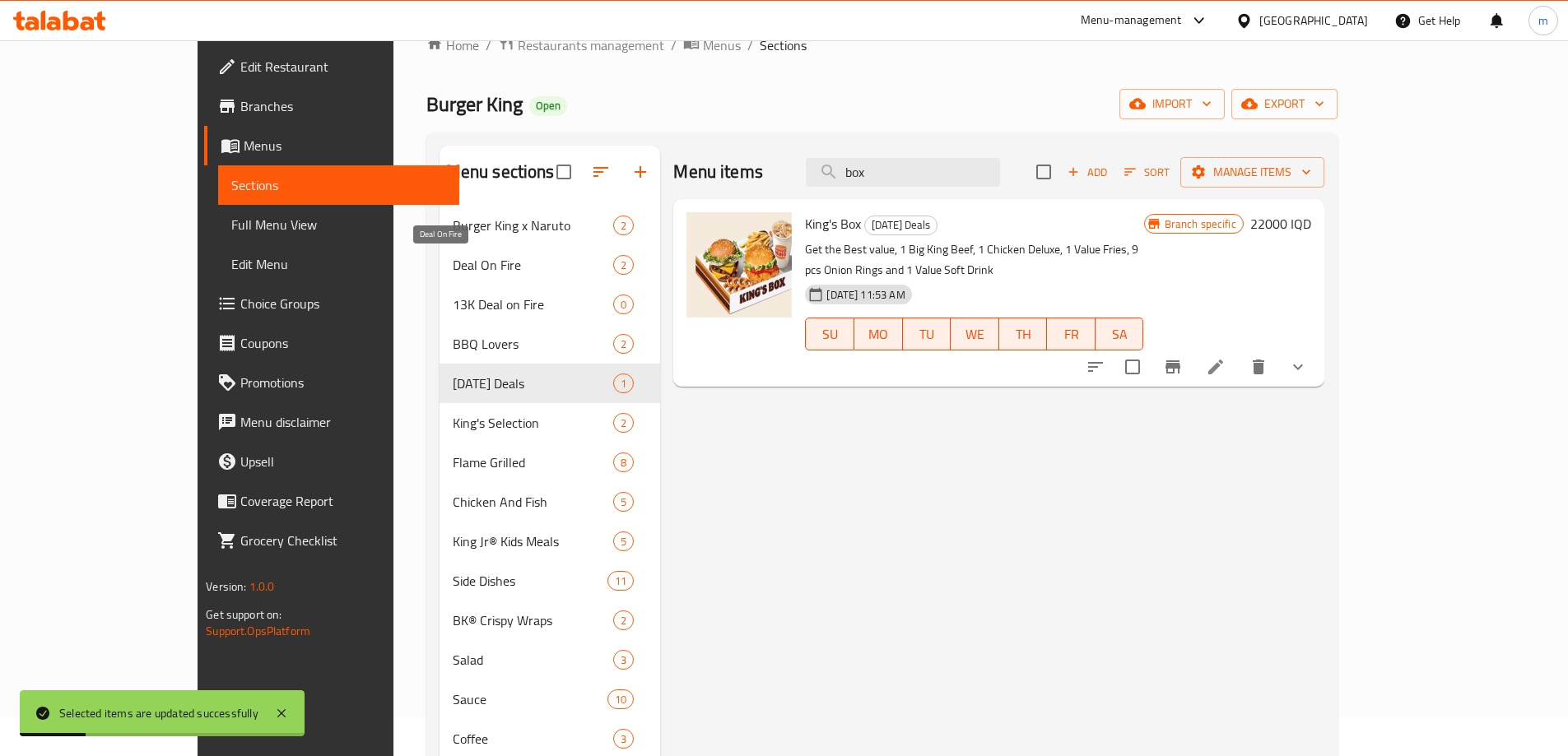
click at [453, 267] on span "Deal On Fire" at bounding box center [534, 265] width 161 height 20
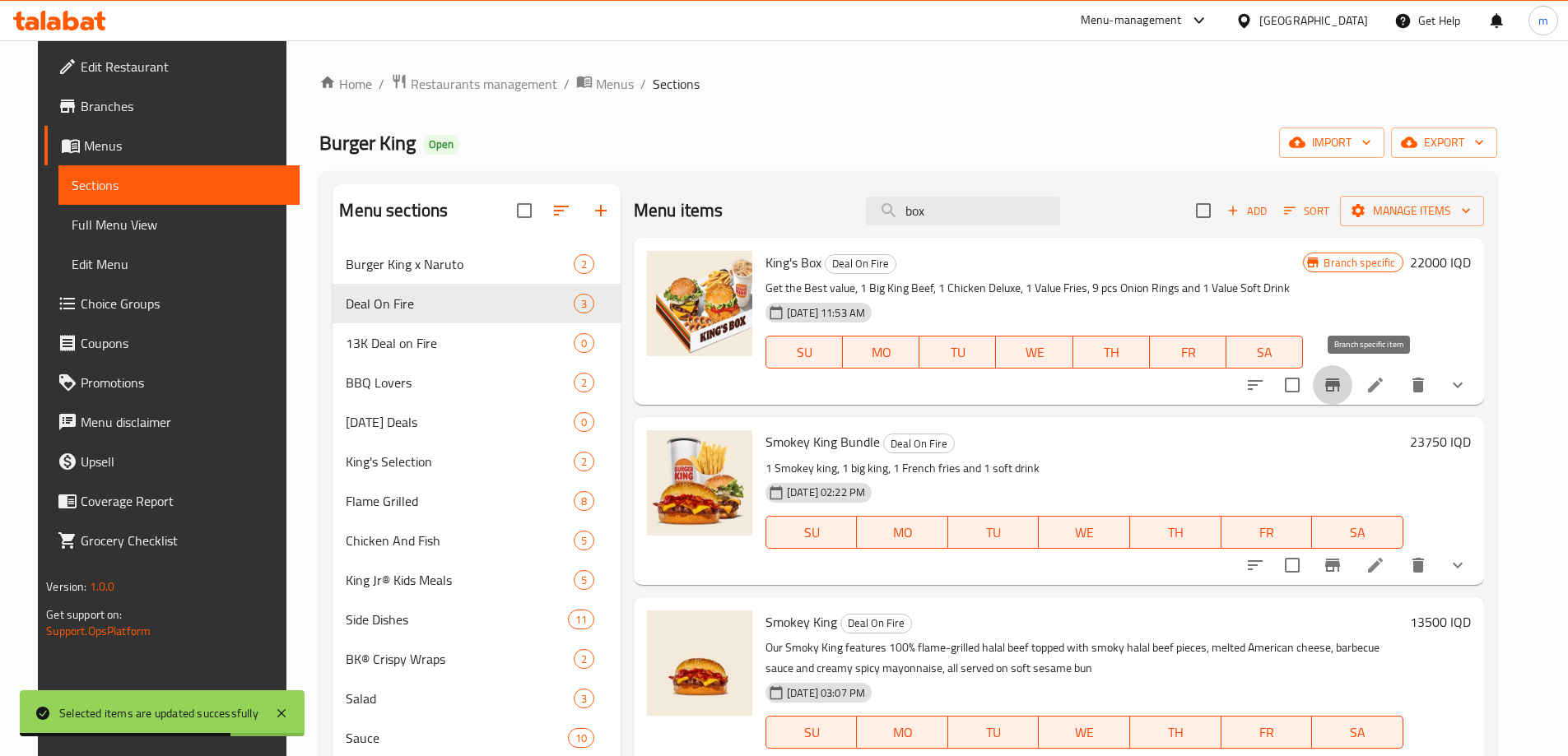
click at [1342, 388] on icon "Branch-specific-item" at bounding box center [1333, 385] width 20 height 20
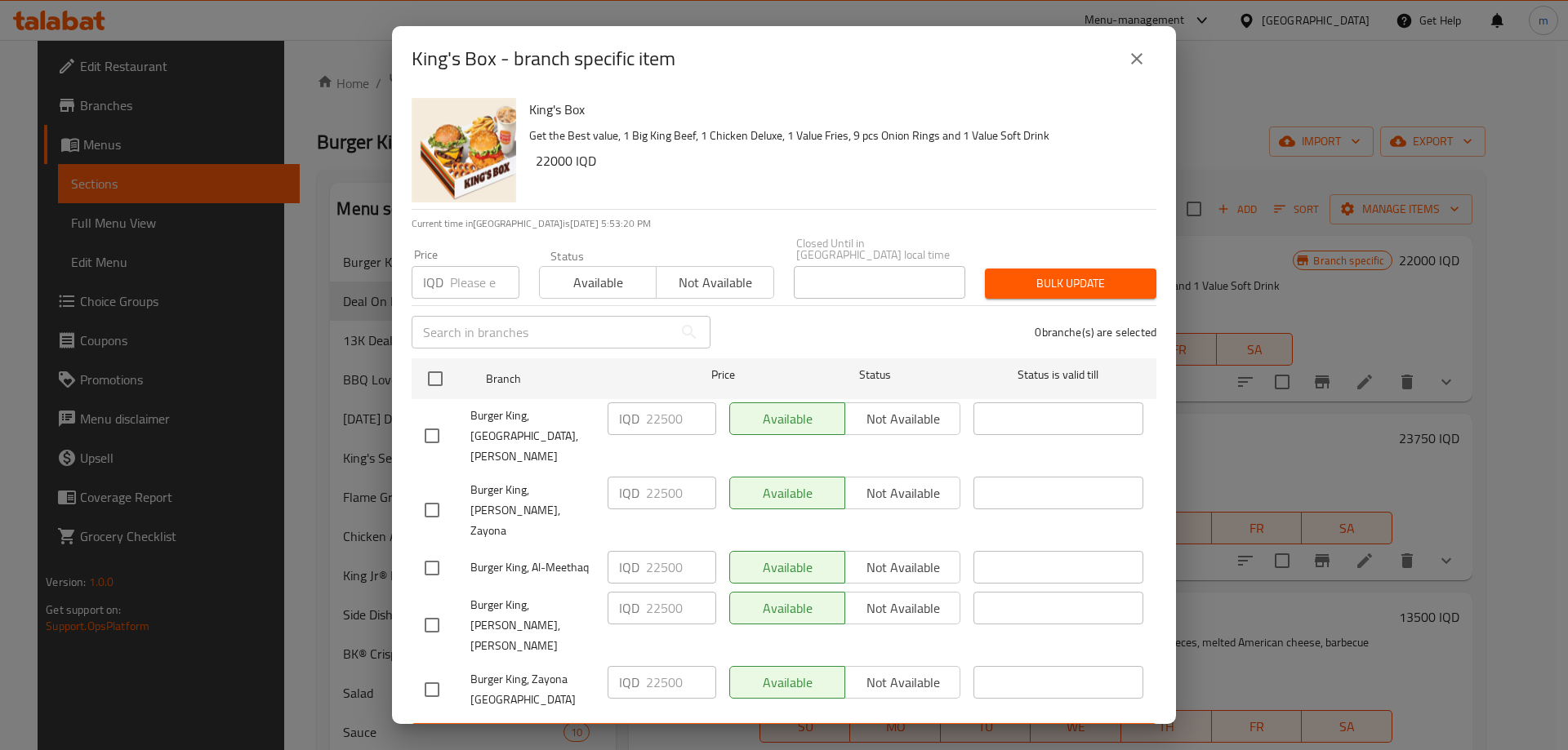
click at [768, 728] on span "Save" at bounding box center [784, 738] width 719 height 20
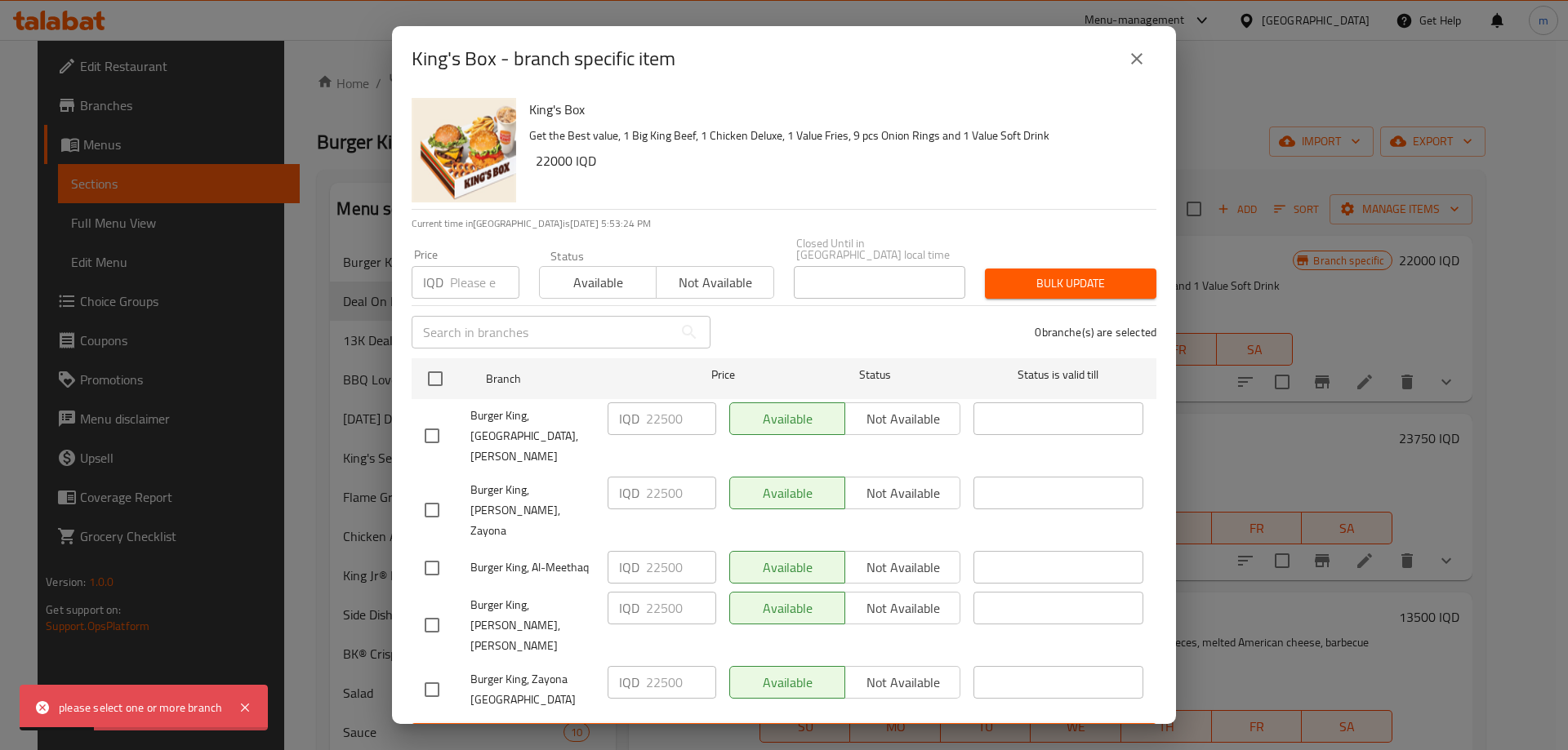
click at [1133, 68] on icon "close" at bounding box center [1137, 59] width 20 height 20
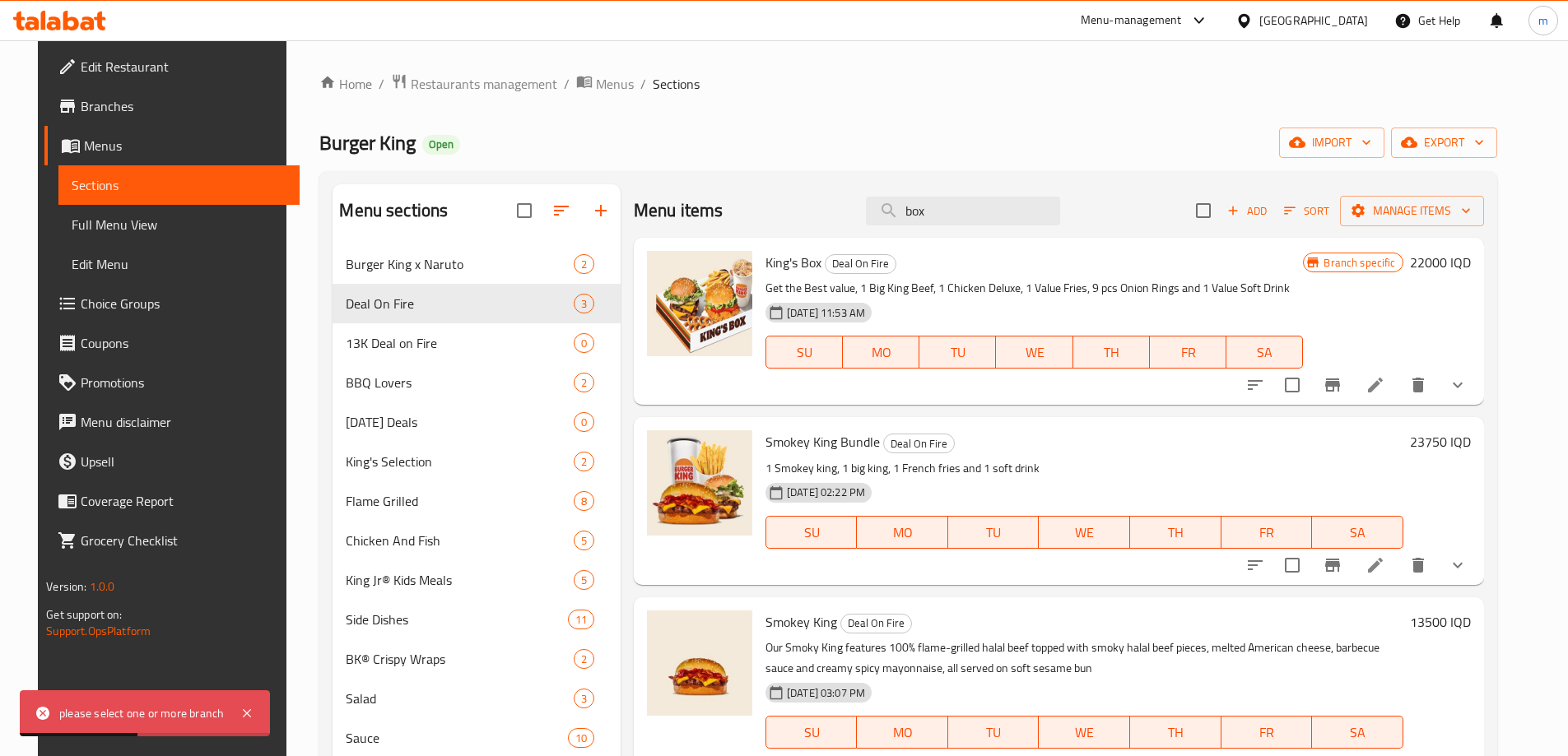
click at [793, 261] on span "King's Box" at bounding box center [793, 262] width 56 height 25
copy h6 "King's Box"
click at [93, 231] on span "Full Menu View" at bounding box center [178, 225] width 215 height 20
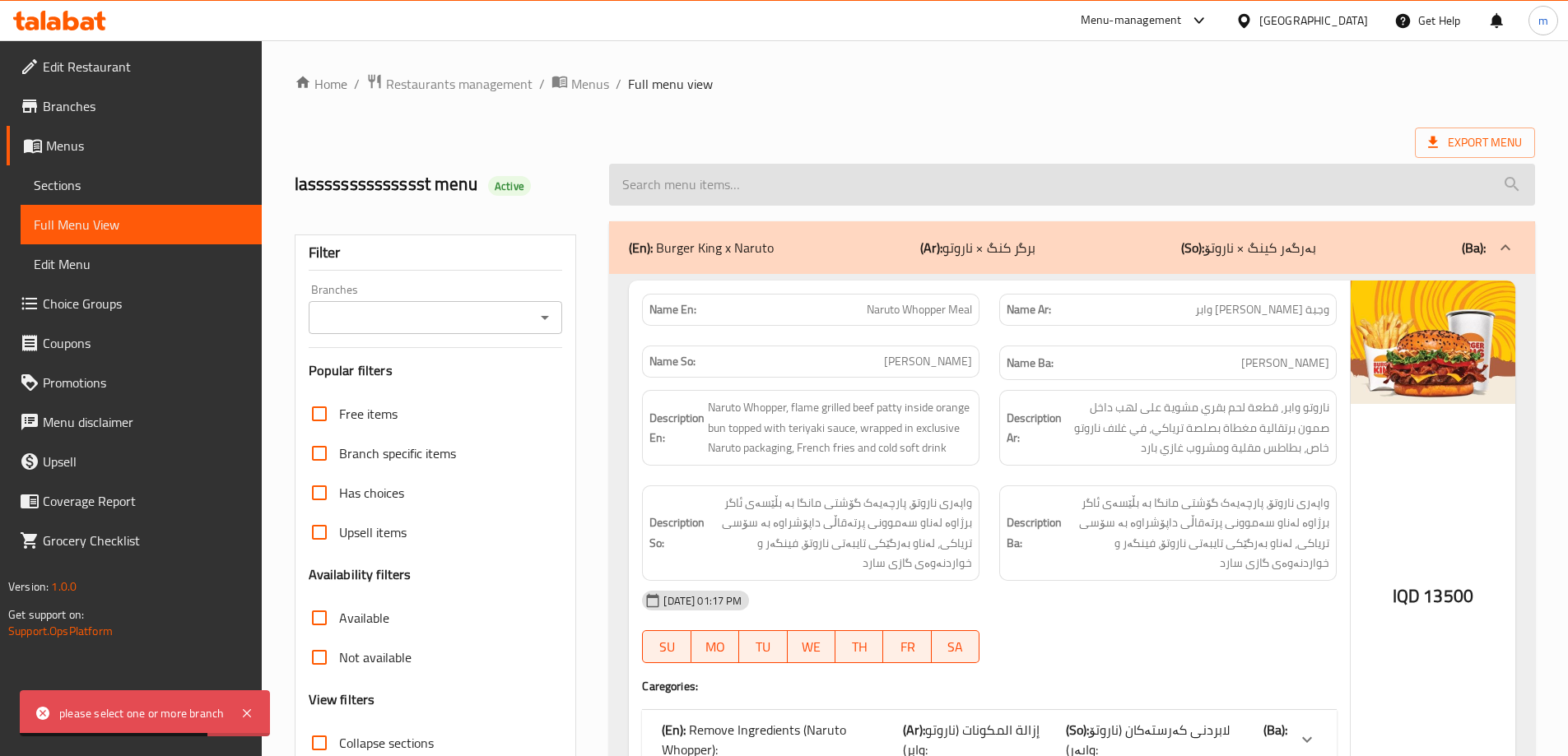
click at [929, 201] on input "search" at bounding box center [1071, 185] width 925 height 42
paste input "King's Box"
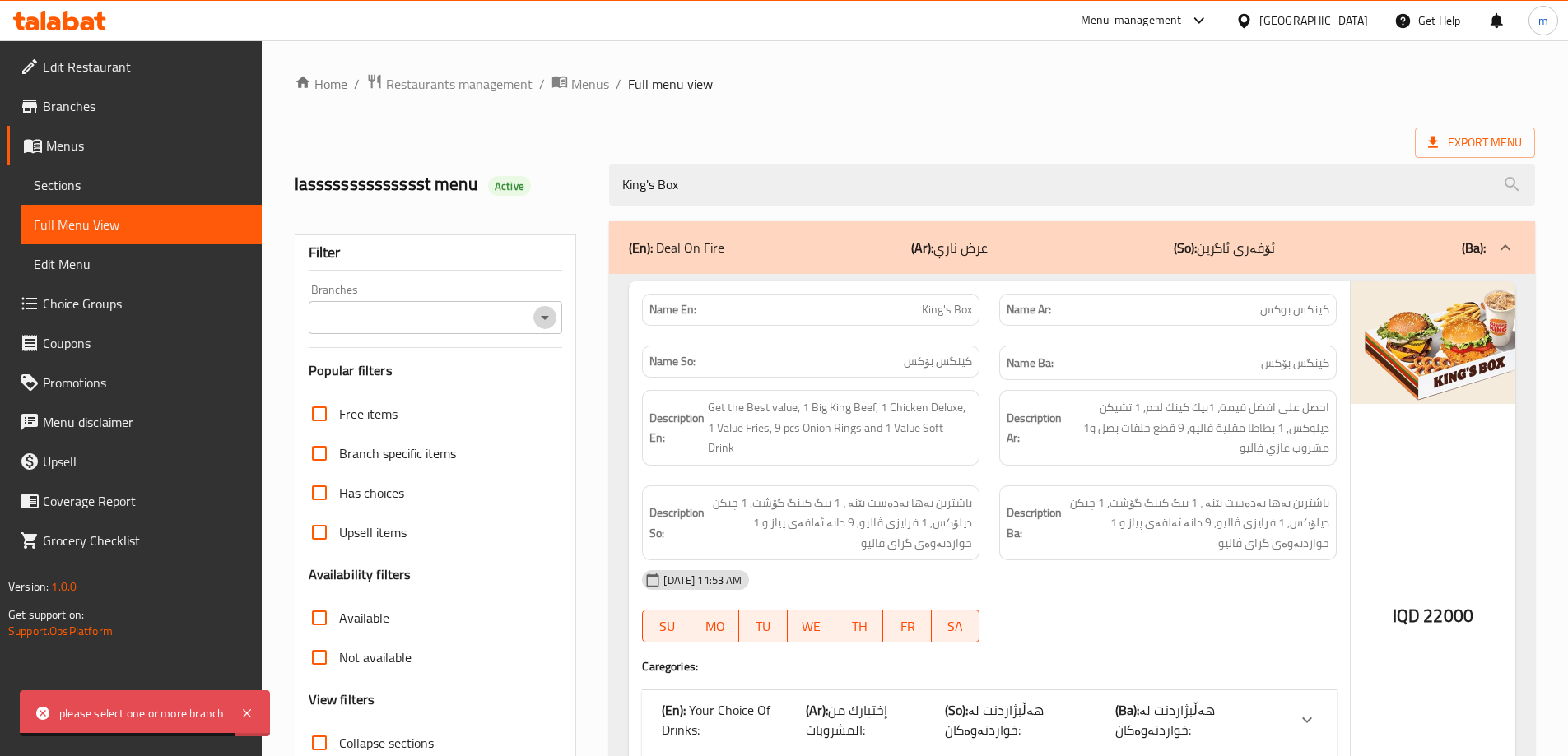
click at [549, 314] on icon "Open" at bounding box center [545, 318] width 20 height 20
type input "King's Box"
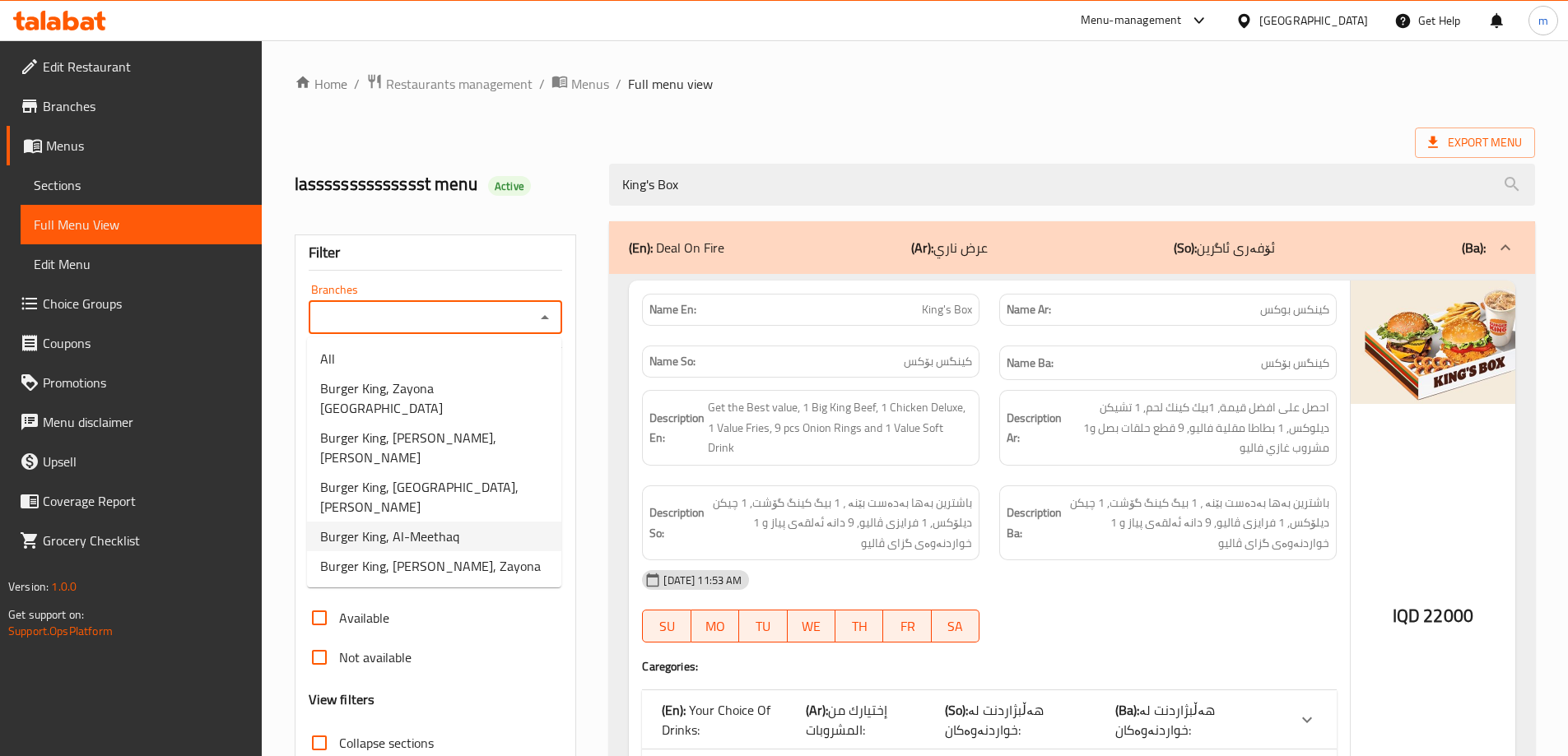
click at [438, 526] on span "Burger King, Al-Meethaq" at bounding box center [390, 536] width 139 height 20
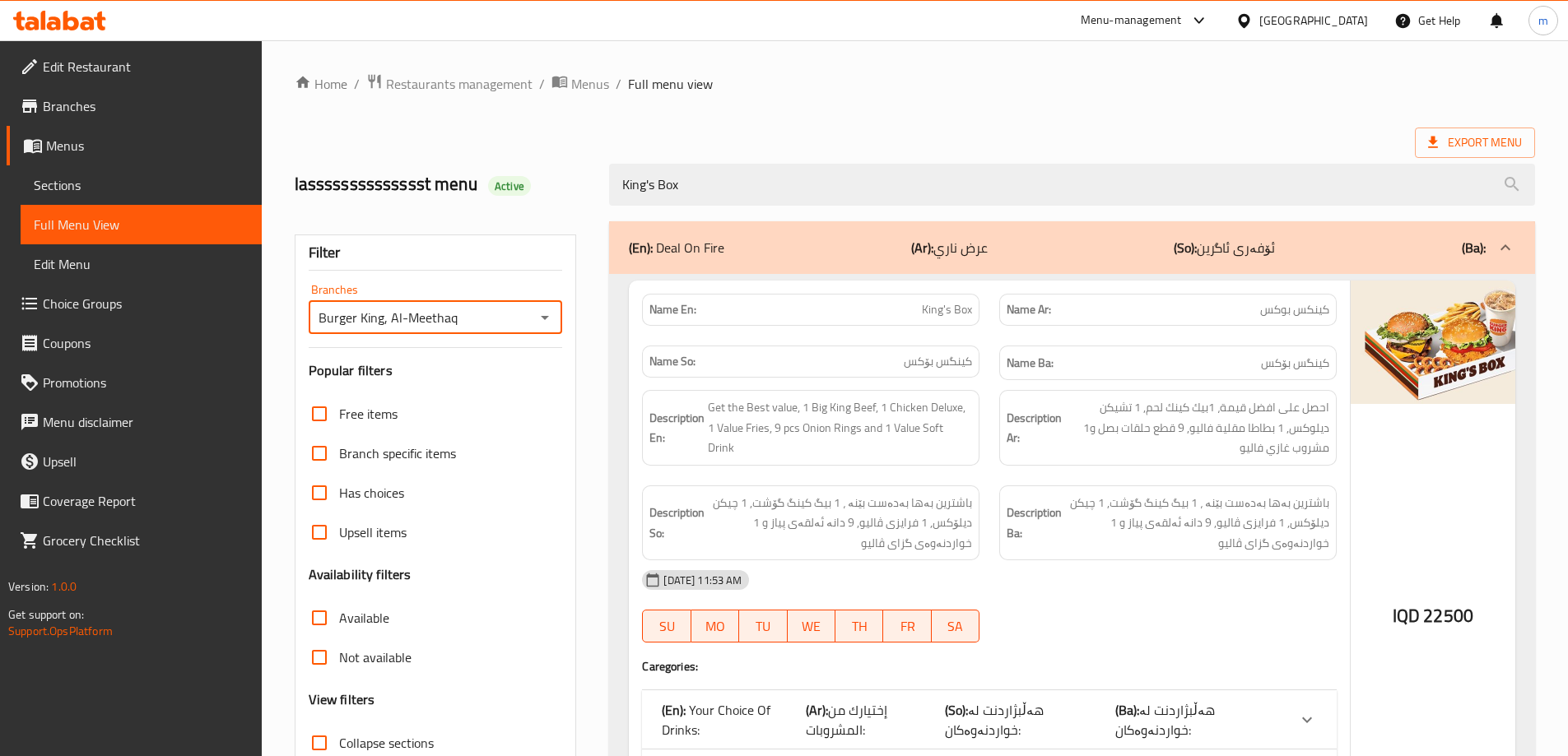
click at [525, 311] on input "Burger King, Al-Meethaq" at bounding box center [422, 317] width 217 height 23
click at [546, 317] on icon "Open" at bounding box center [545, 318] width 8 height 4
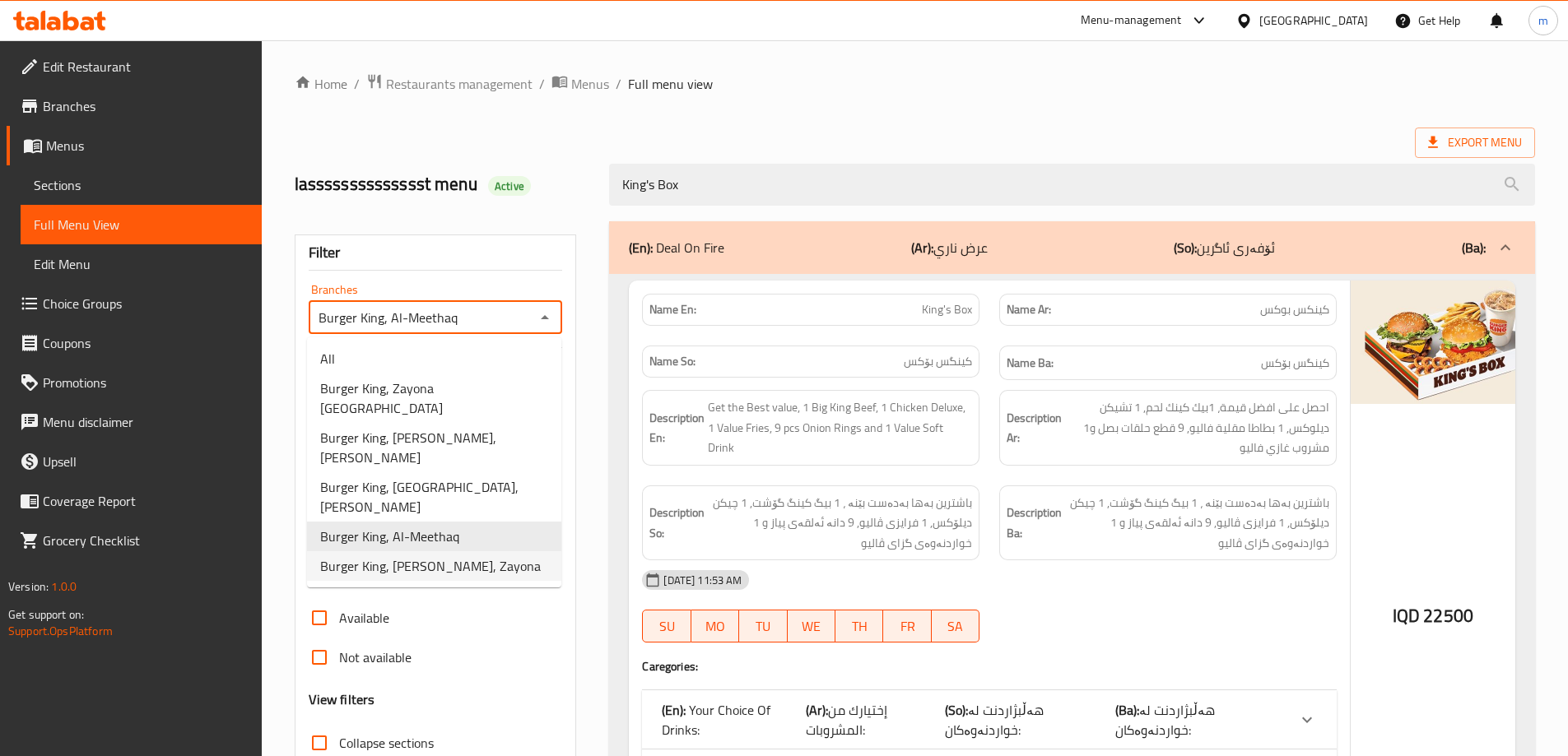
click at [394, 556] on span "Burger King, [PERSON_NAME], Zayona" at bounding box center [430, 567] width 221 height 20
type input "Burger King, [PERSON_NAME], Zayona"
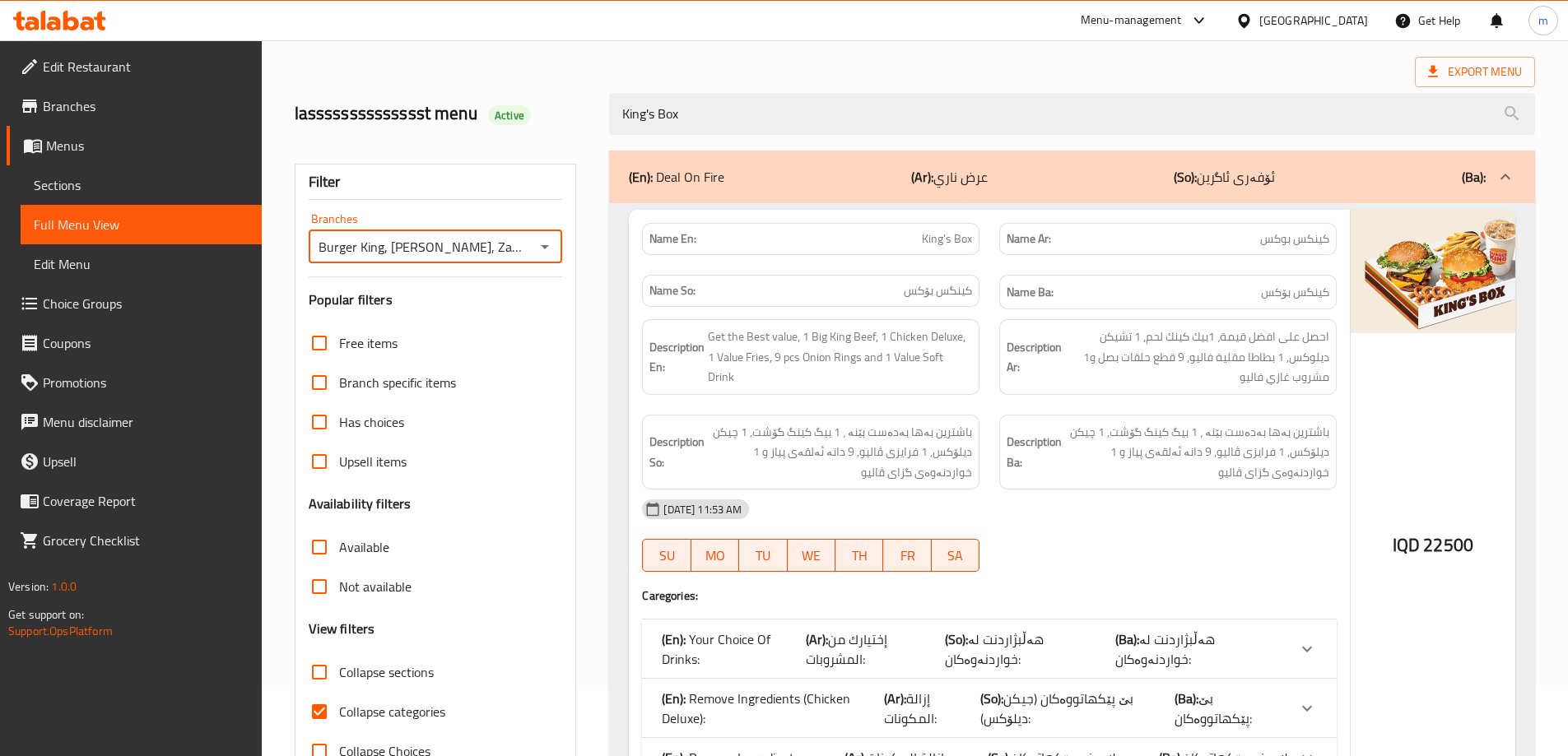
scroll to position [158, 0]
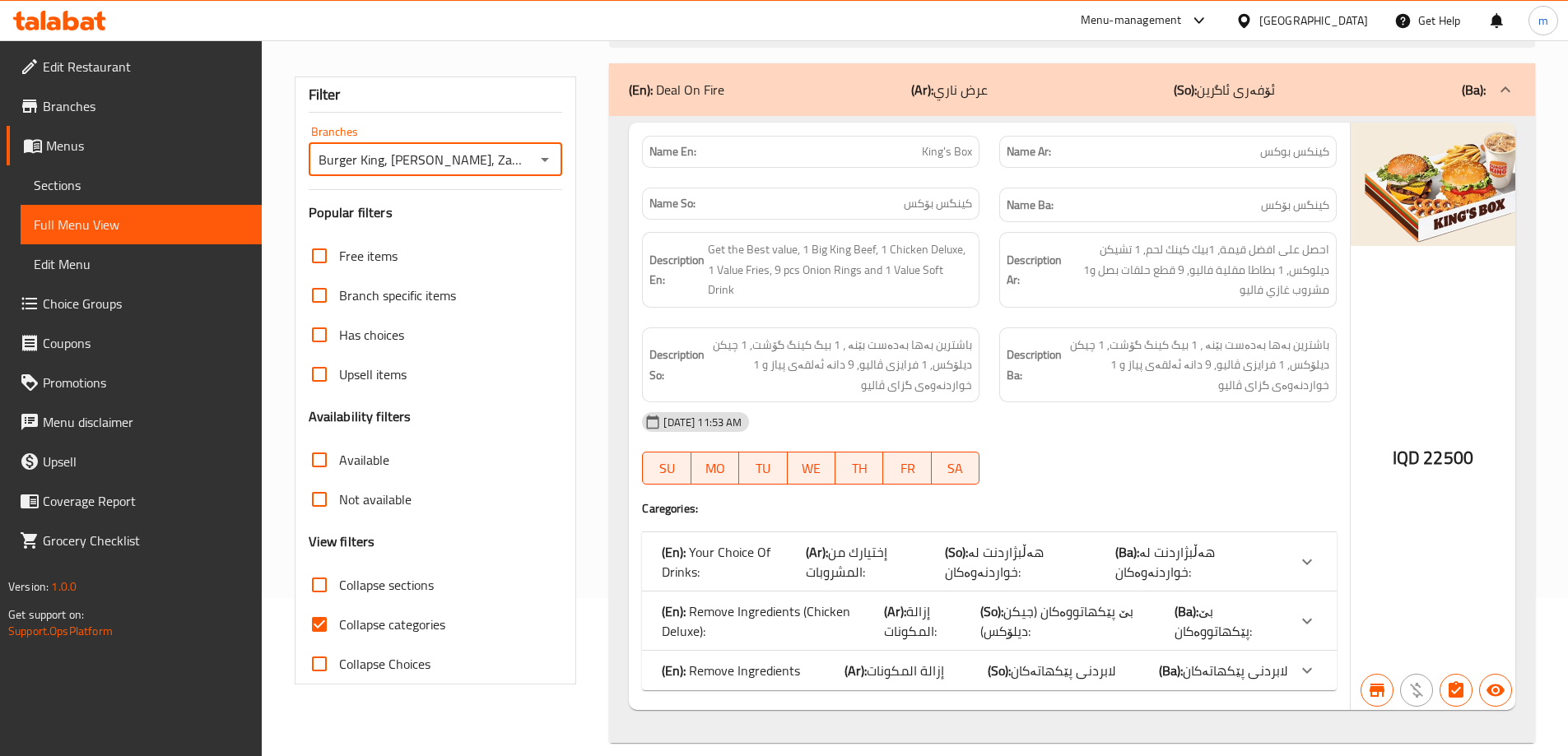
click at [355, 621] on span "Collapse categories" at bounding box center [392, 625] width 106 height 20
click at [339, 621] on input "Collapse categories" at bounding box center [319, 624] width 39 height 39
checkbox input "false"
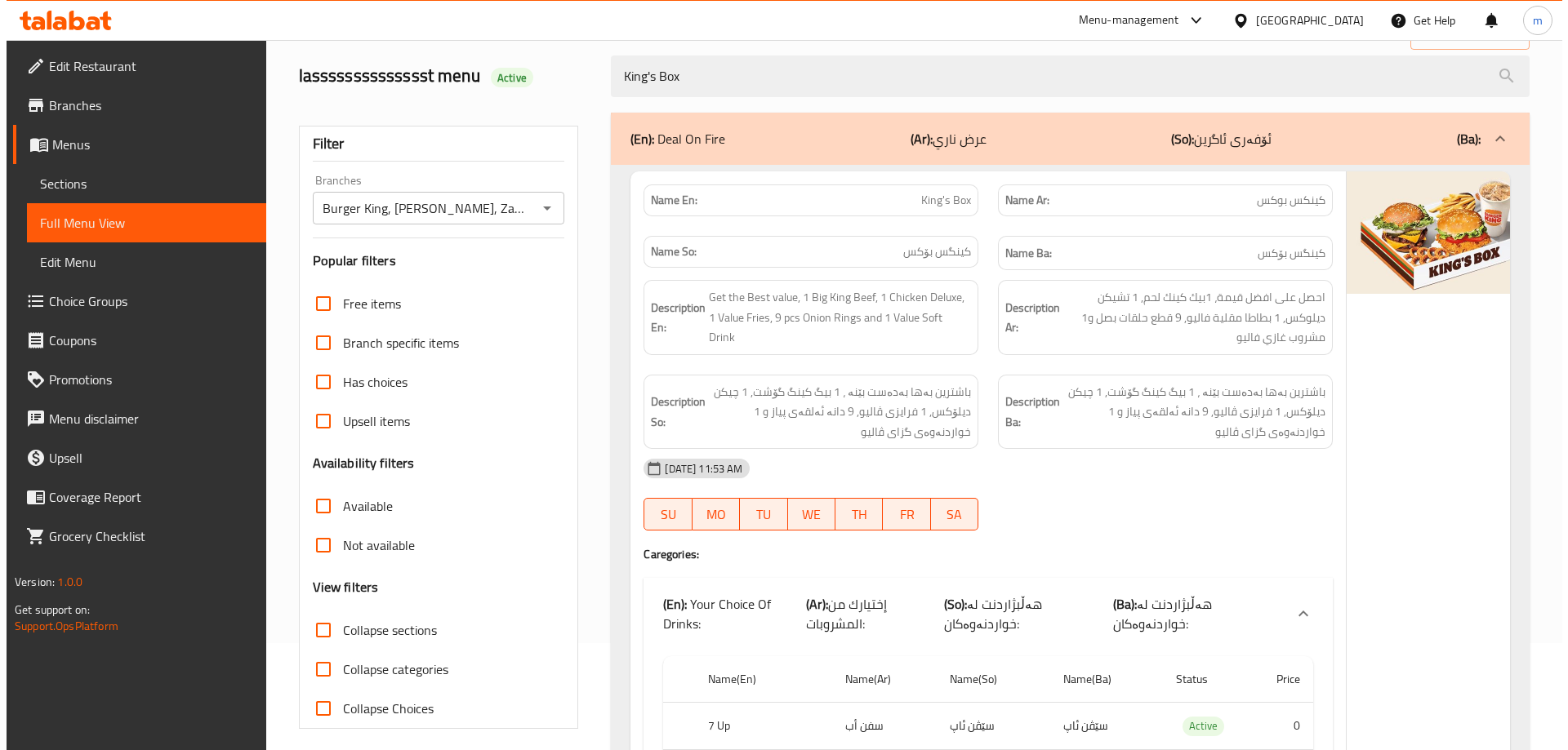
scroll to position [0, 0]
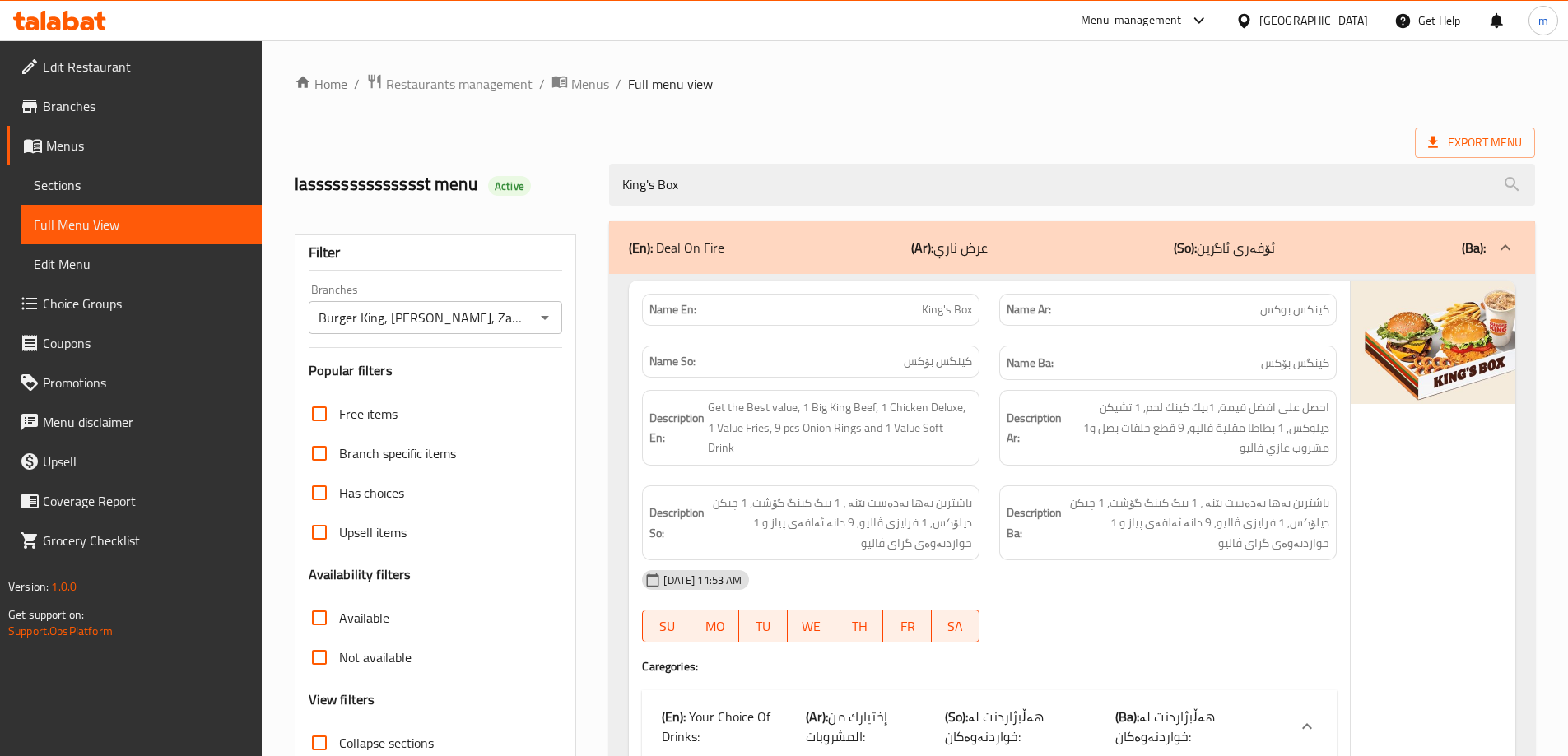
click at [769, 92] on ol "Home / Restaurants management / Menus / Full menu view" at bounding box center [914, 83] width 1240 height 21
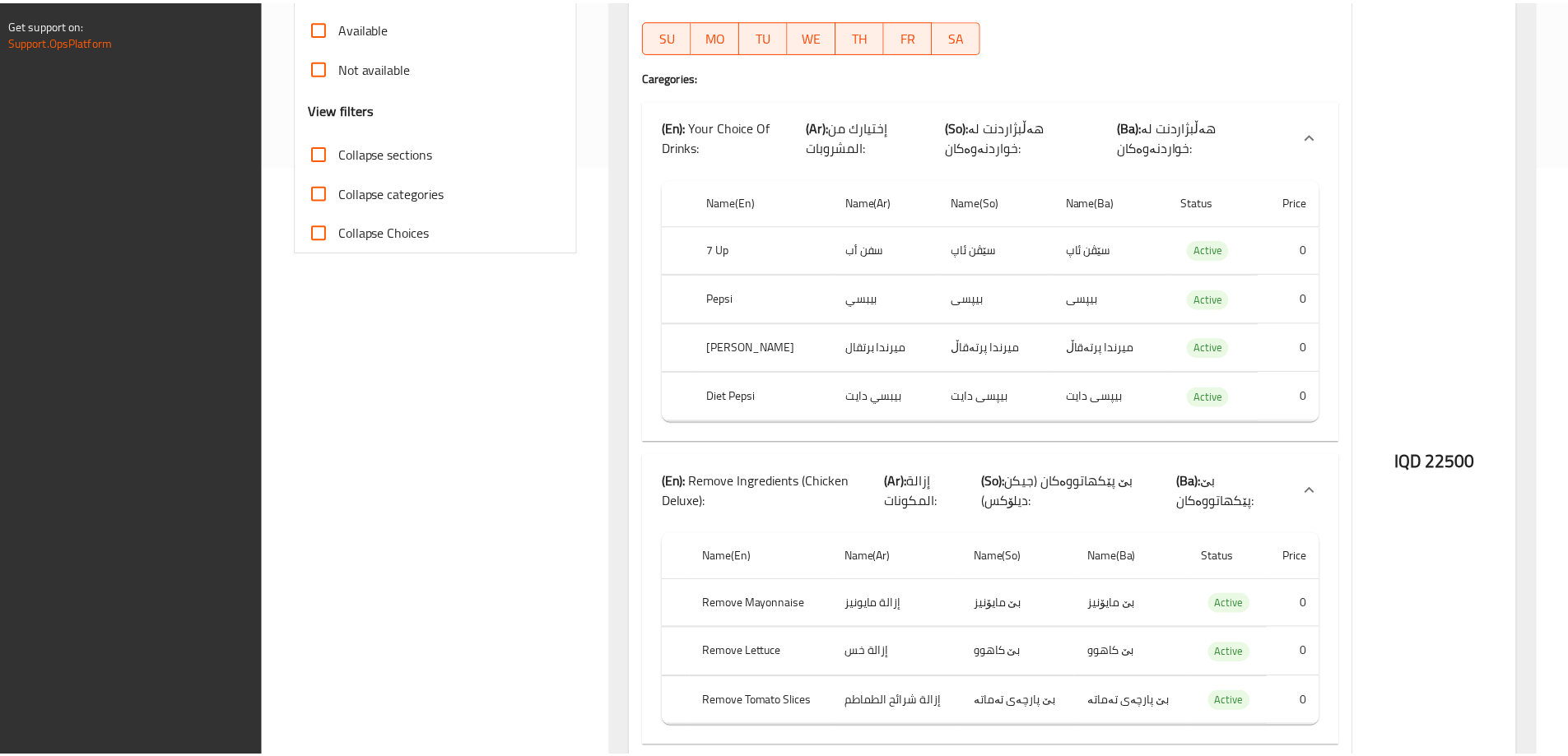
scroll to position [1031, 0]
